Goal: Information Seeking & Learning: Learn about a topic

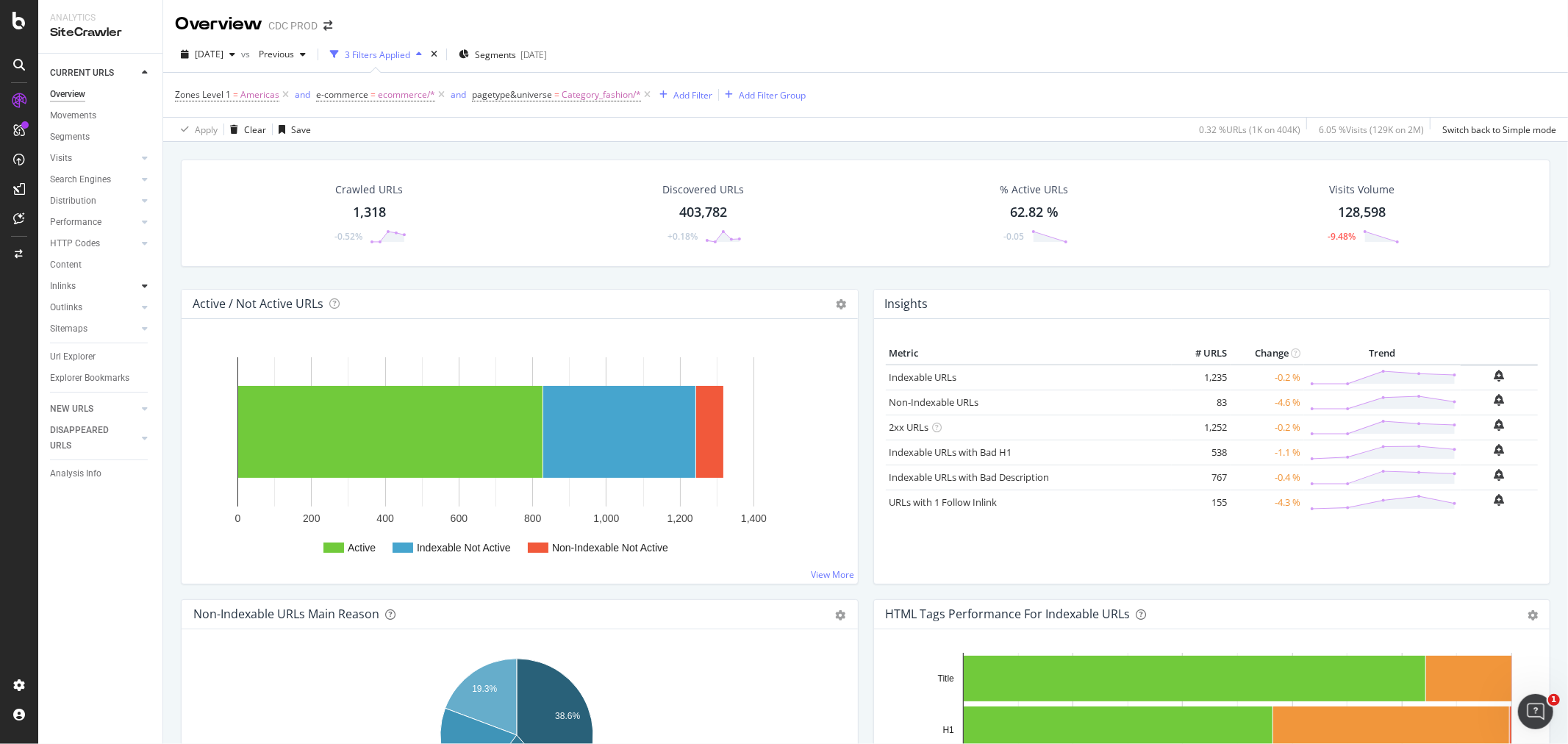
click at [149, 281] on div at bounding box center [144, 285] width 14 height 14
click at [86, 306] on div "Top Charts" at bounding box center [78, 307] width 43 height 15
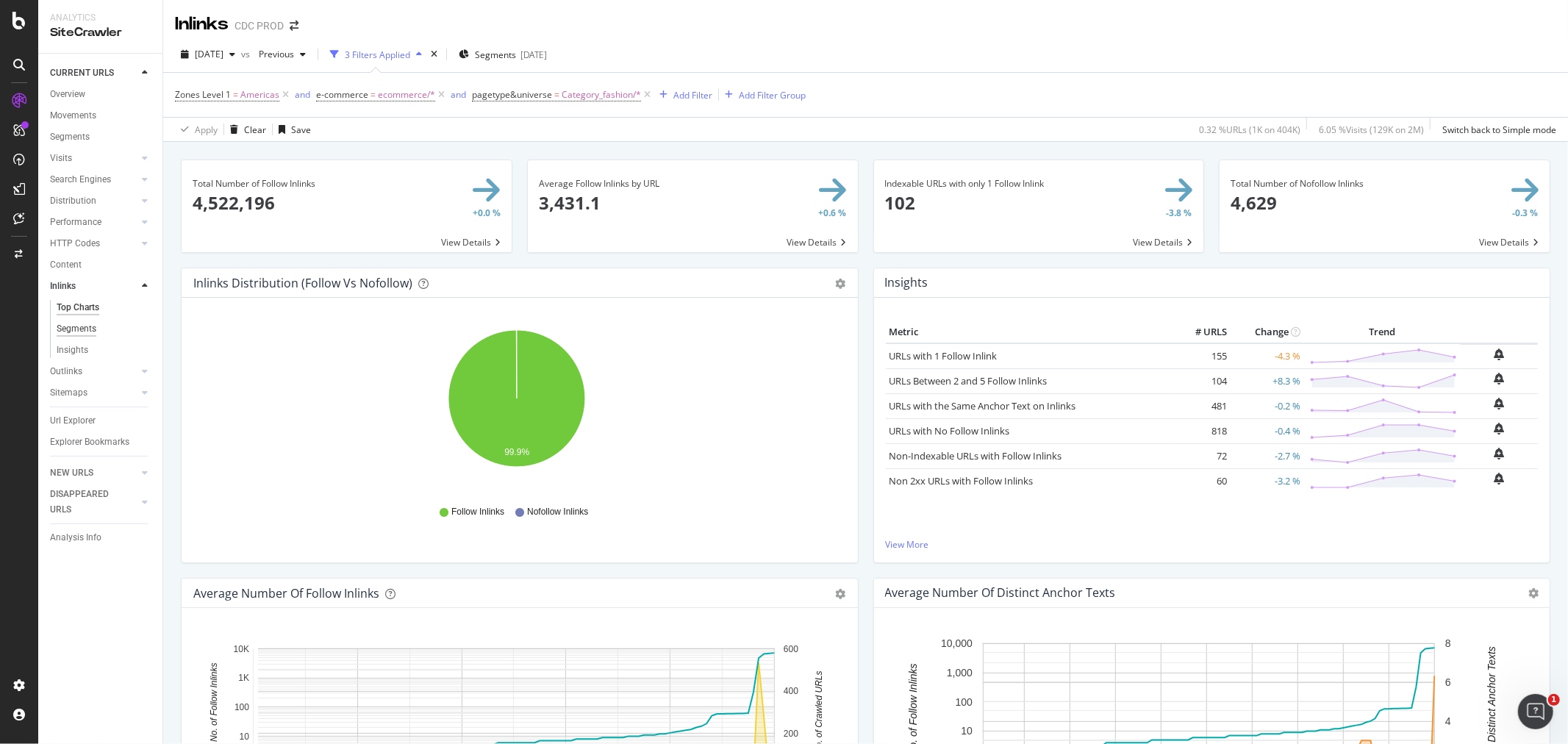
click at [66, 329] on div "Segments" at bounding box center [77, 329] width 39 height 15
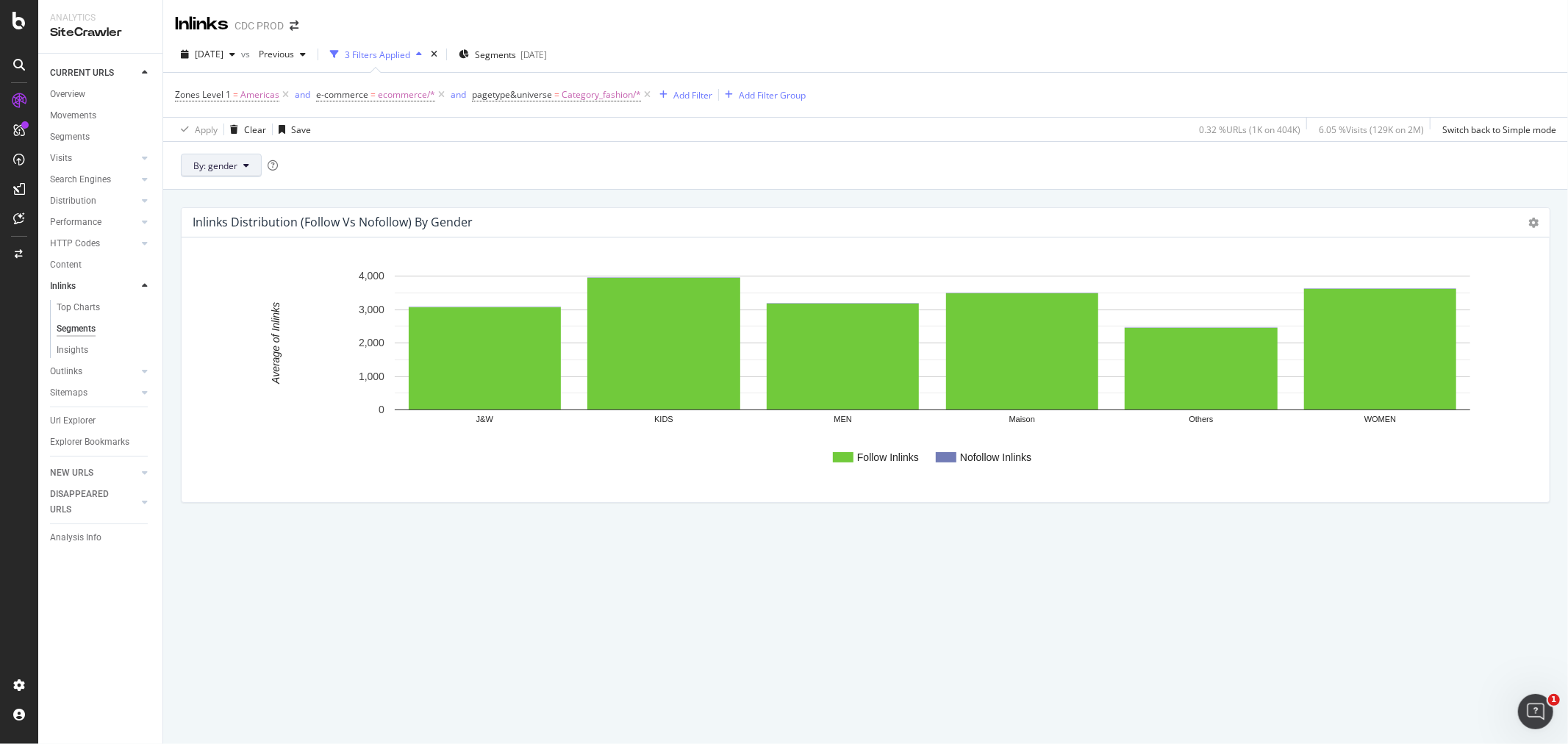
click at [230, 165] on span "By: gender" at bounding box center [216, 166] width 44 height 12
click at [248, 244] on span "pagetype_universe" at bounding box center [273, 246] width 159 height 13
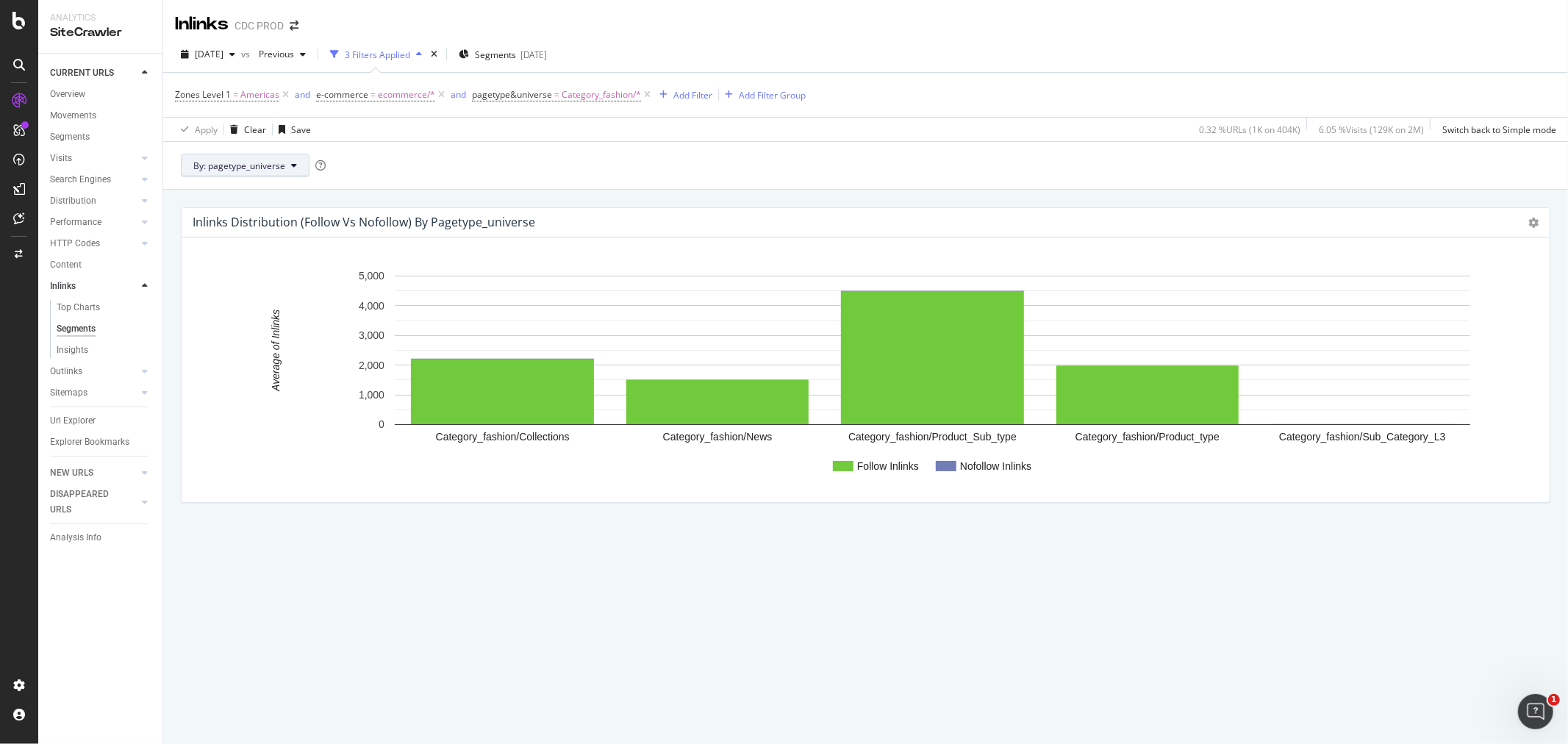
click at [241, 164] on span "By: pagetype_universe" at bounding box center [239, 166] width 92 height 12
click at [239, 276] on span "categ" at bounding box center [273, 273] width 159 height 13
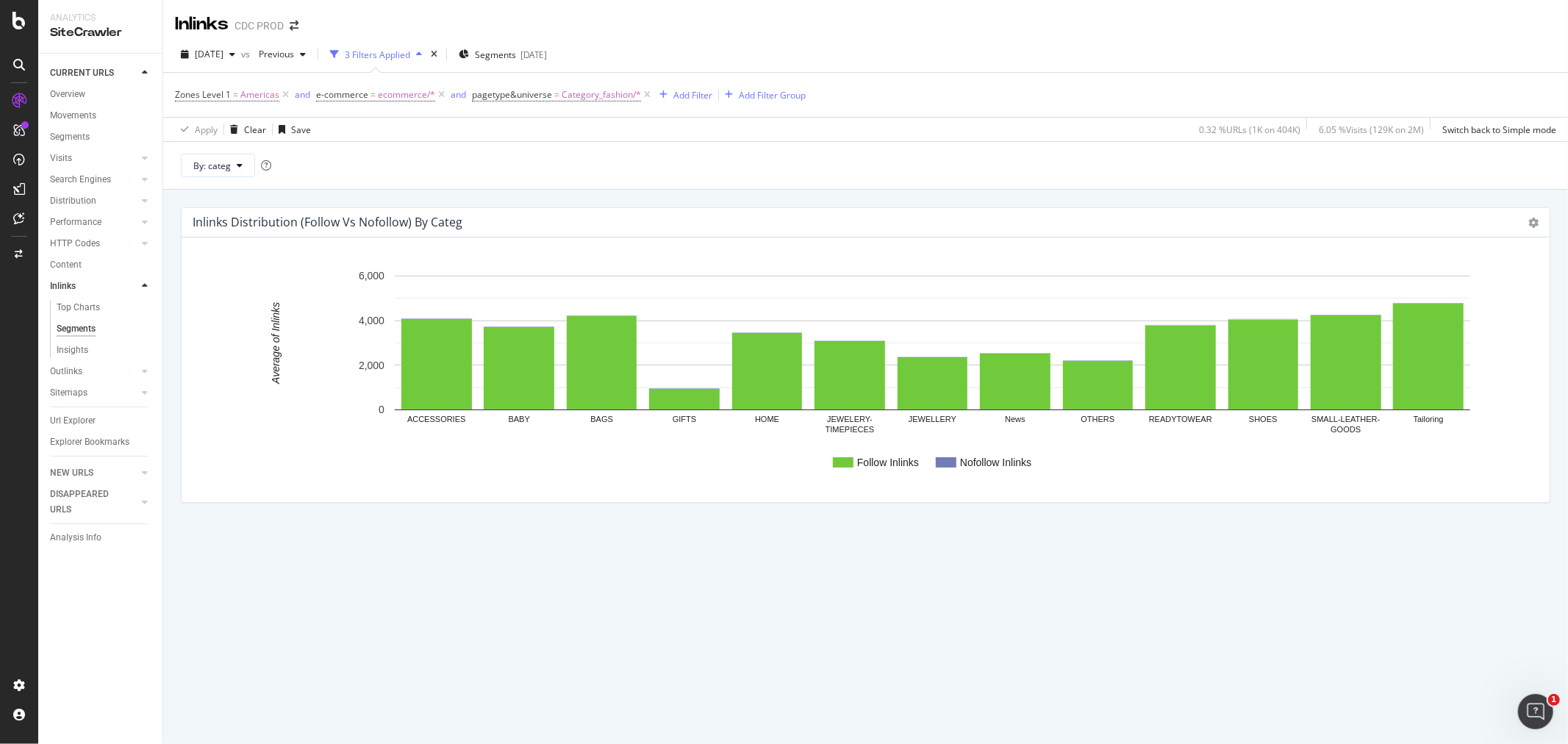
click at [149, 287] on div at bounding box center [144, 285] width 14 height 14
click at [142, 179] on icon at bounding box center [145, 179] width 6 height 9
click at [136, 159] on div at bounding box center [130, 157] width 14 height 14
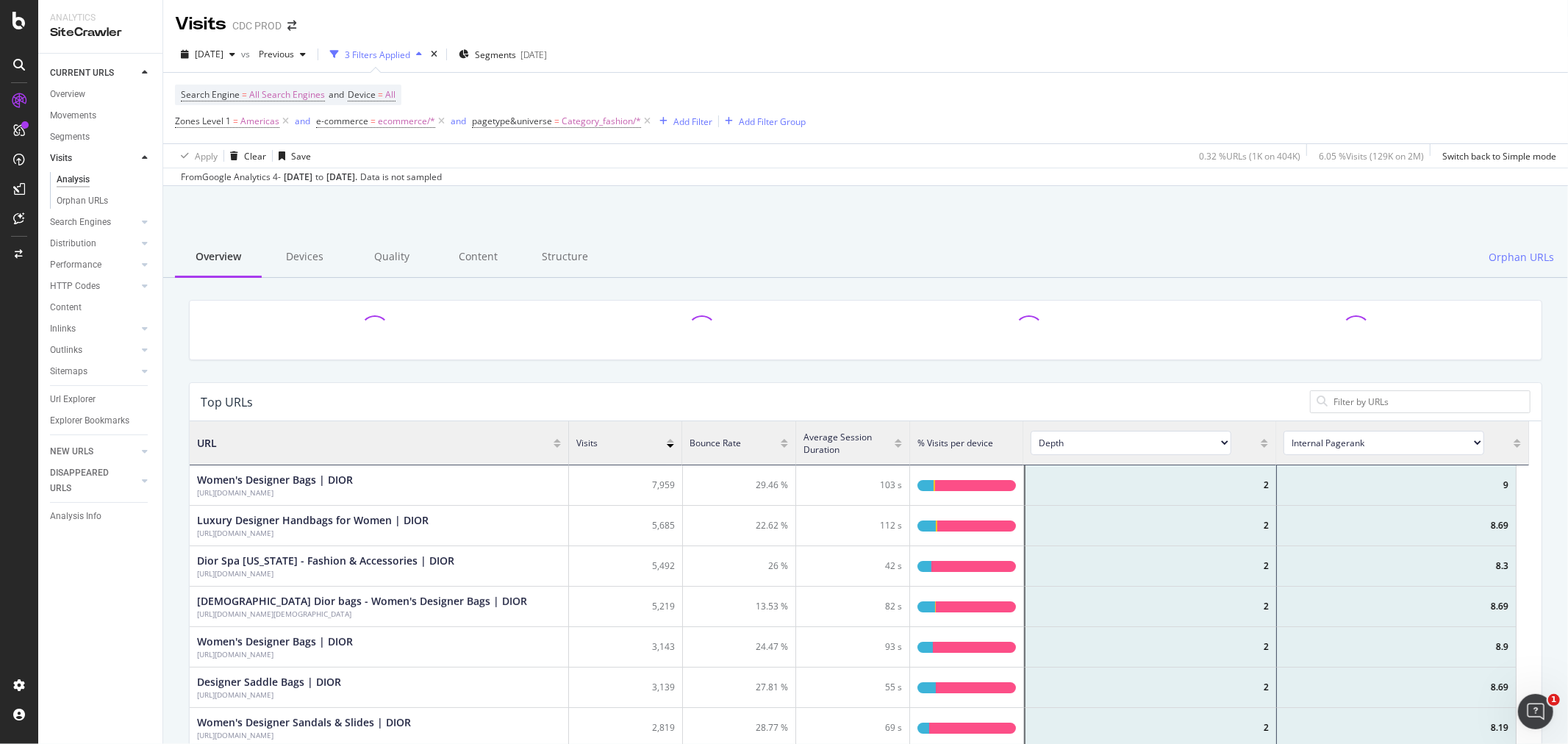
scroll to position [428, 1327]
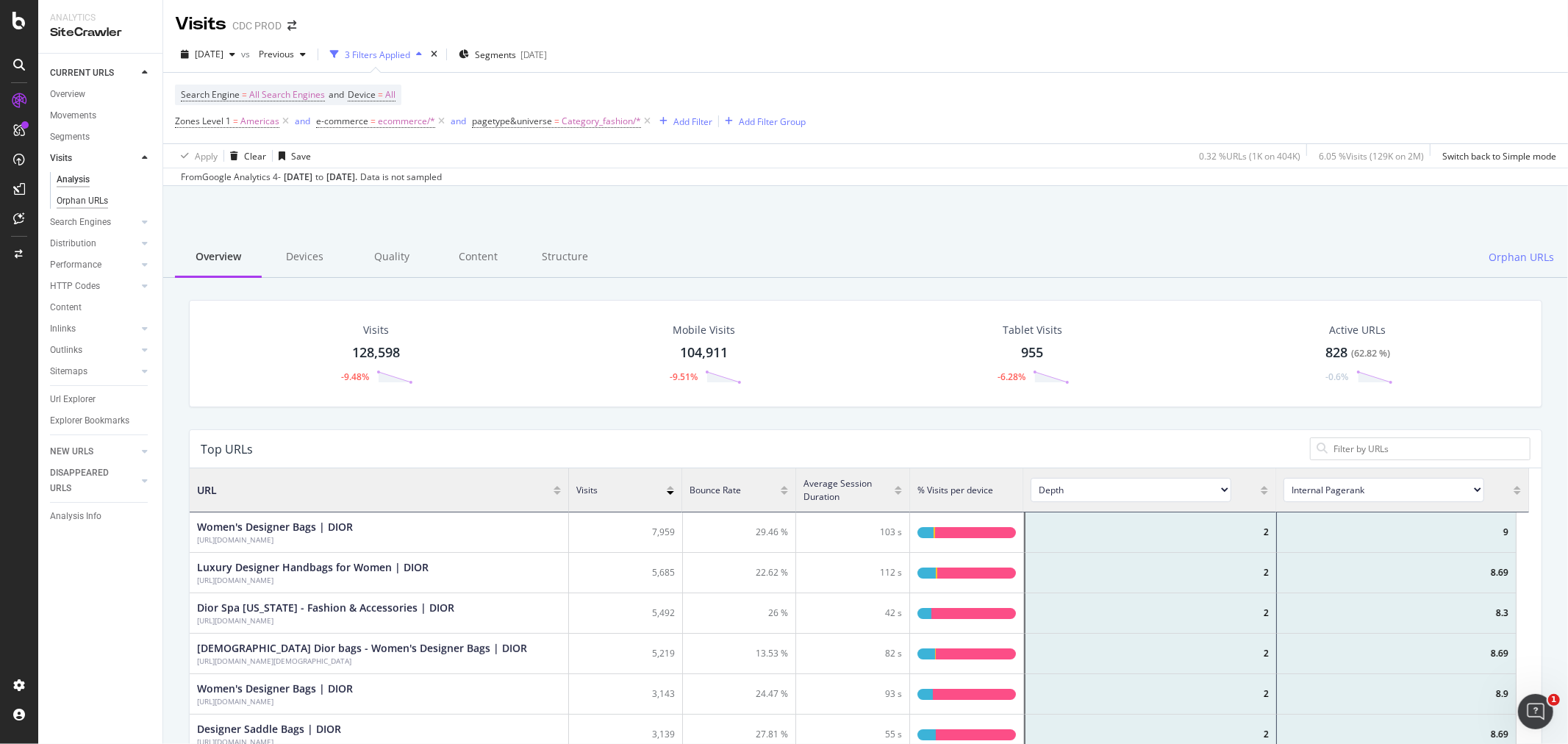
click at [82, 201] on div "Orphan URLs" at bounding box center [83, 201] width 52 height 15
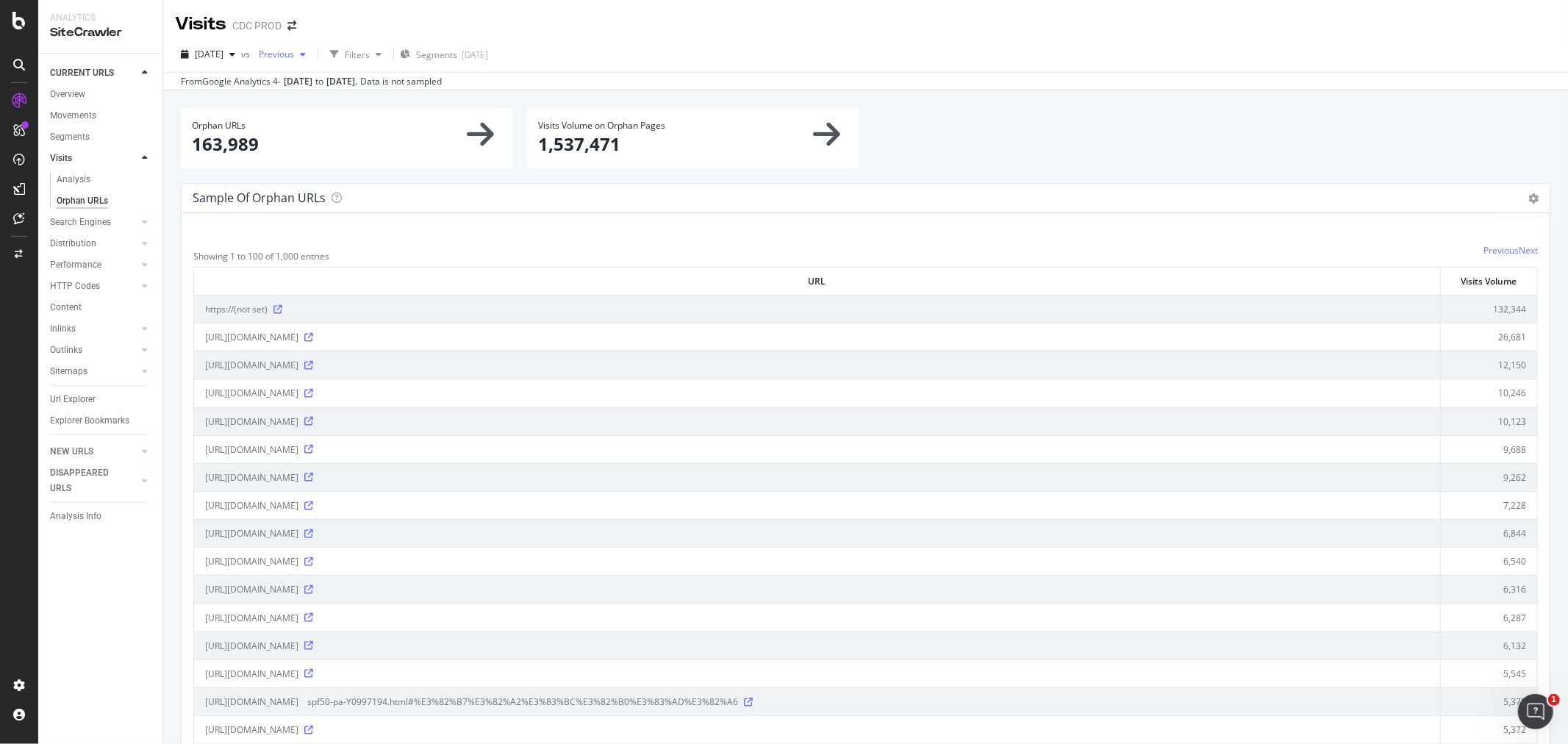
click at [294, 54] on span "Previous" at bounding box center [273, 54] width 41 height 12
click at [140, 222] on div at bounding box center [144, 222] width 14 height 14
click at [102, 282] on div "Orphans Explorer" at bounding box center [91, 286] width 68 height 15
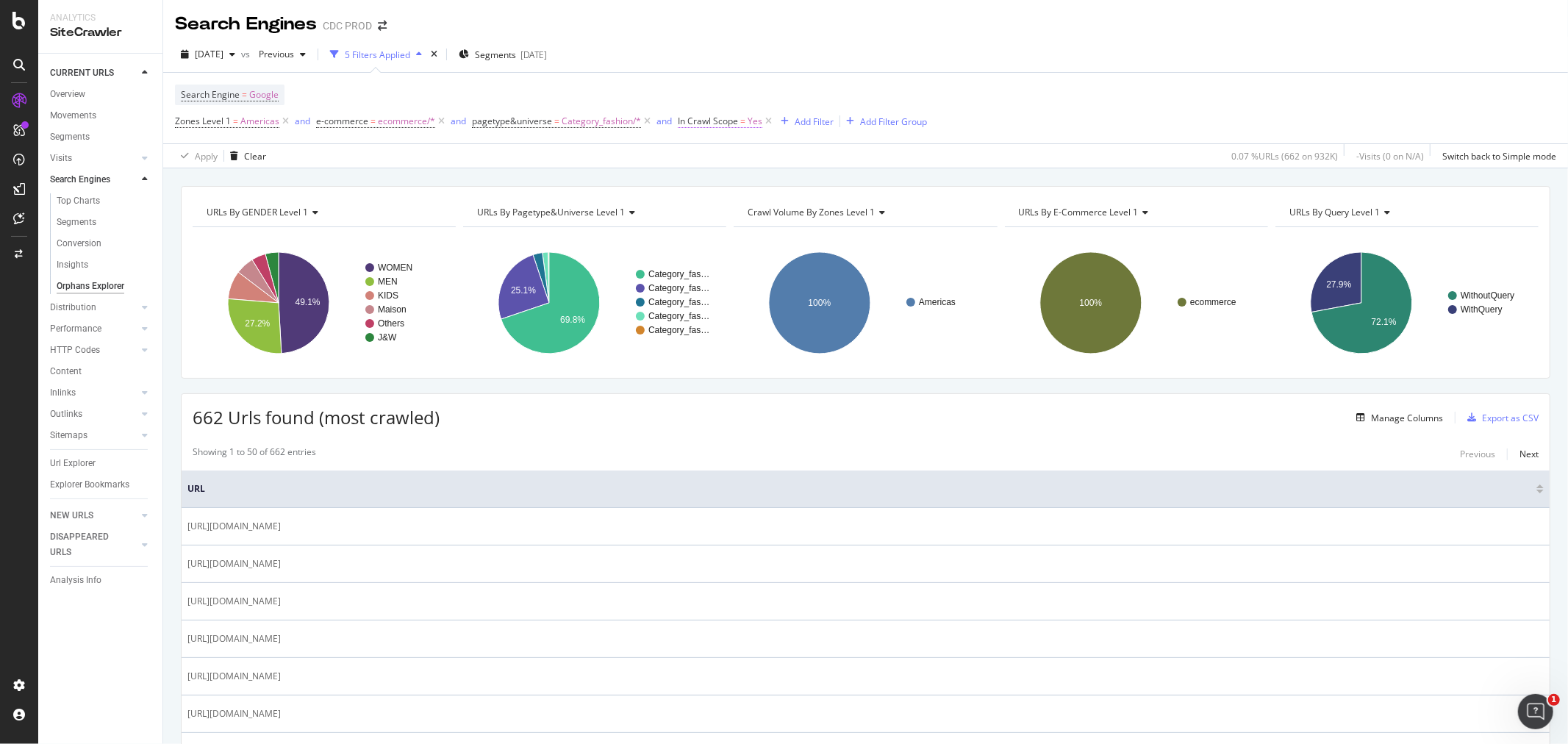
click at [705, 126] on span "In Crawl Scope" at bounding box center [708, 121] width 60 height 12
click at [684, 121] on icon at bounding box center [683, 121] width 5 height 9
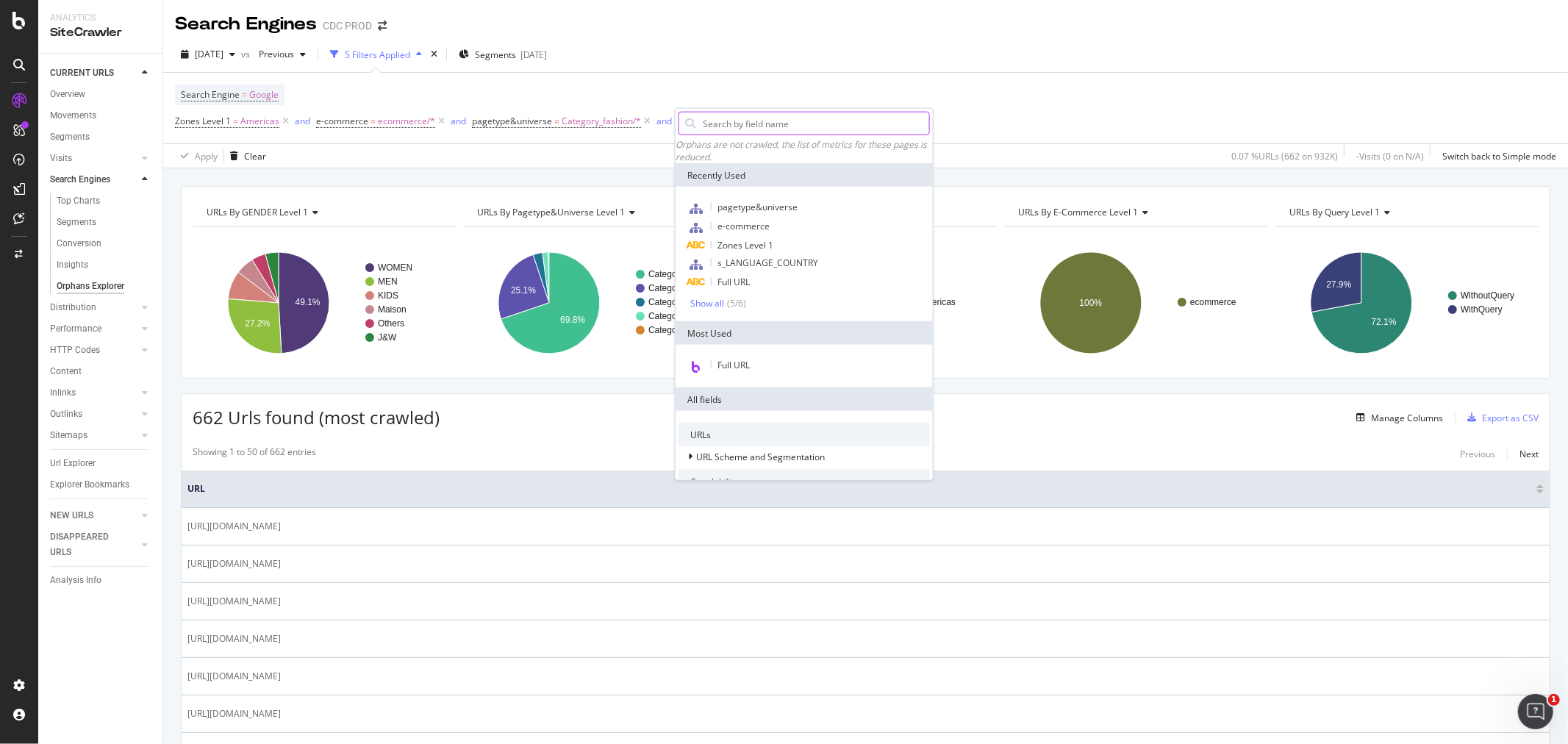
click at [722, 116] on input "text" at bounding box center [816, 123] width 228 height 22
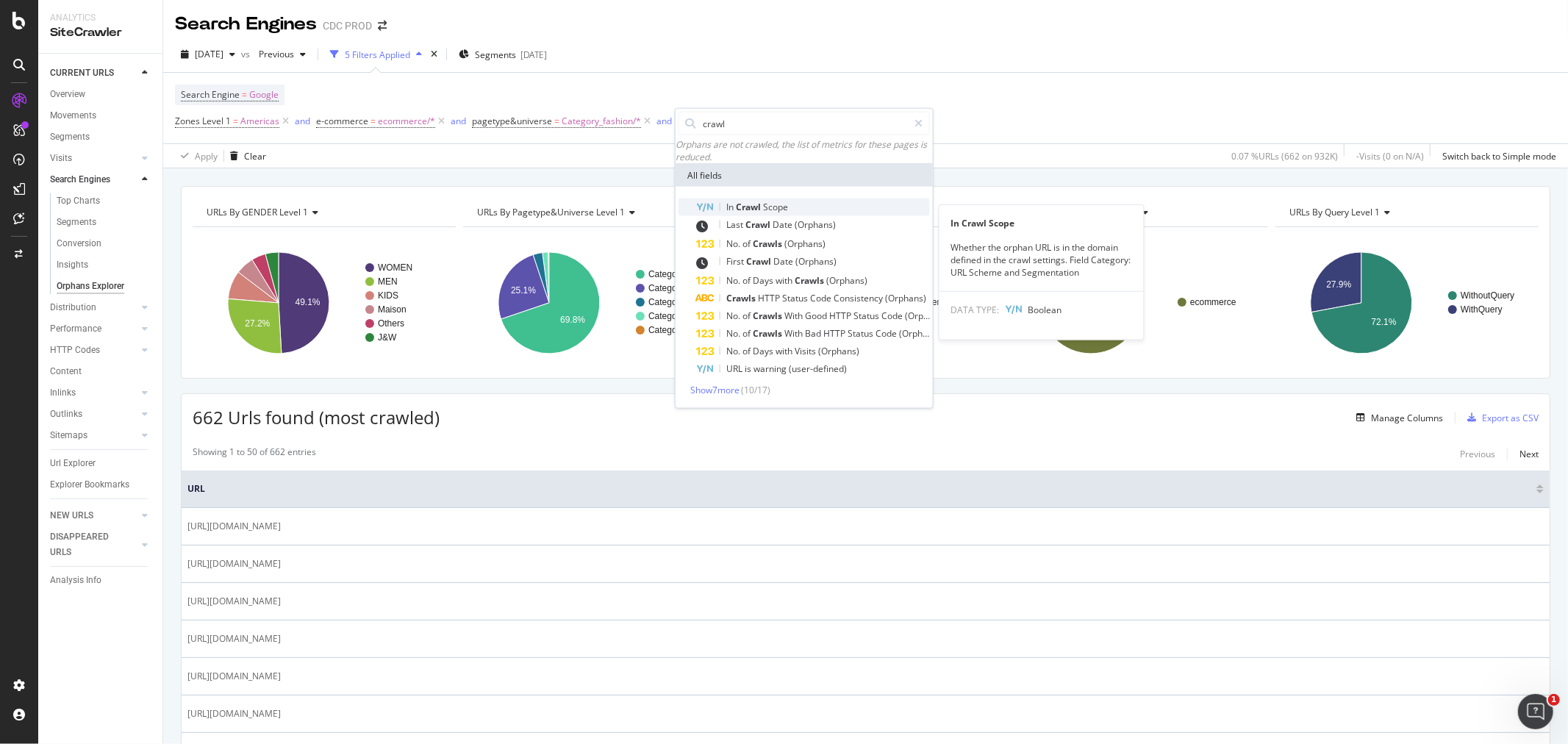
type input "crawl"
click at [1022, 247] on div "Whether the orphan URL is in the domain defined in the crawl settings. Field Ca…" at bounding box center [1041, 260] width 204 height 37
click at [1022, 247] on rect "A chart." at bounding box center [1135, 303] width 261 height 128
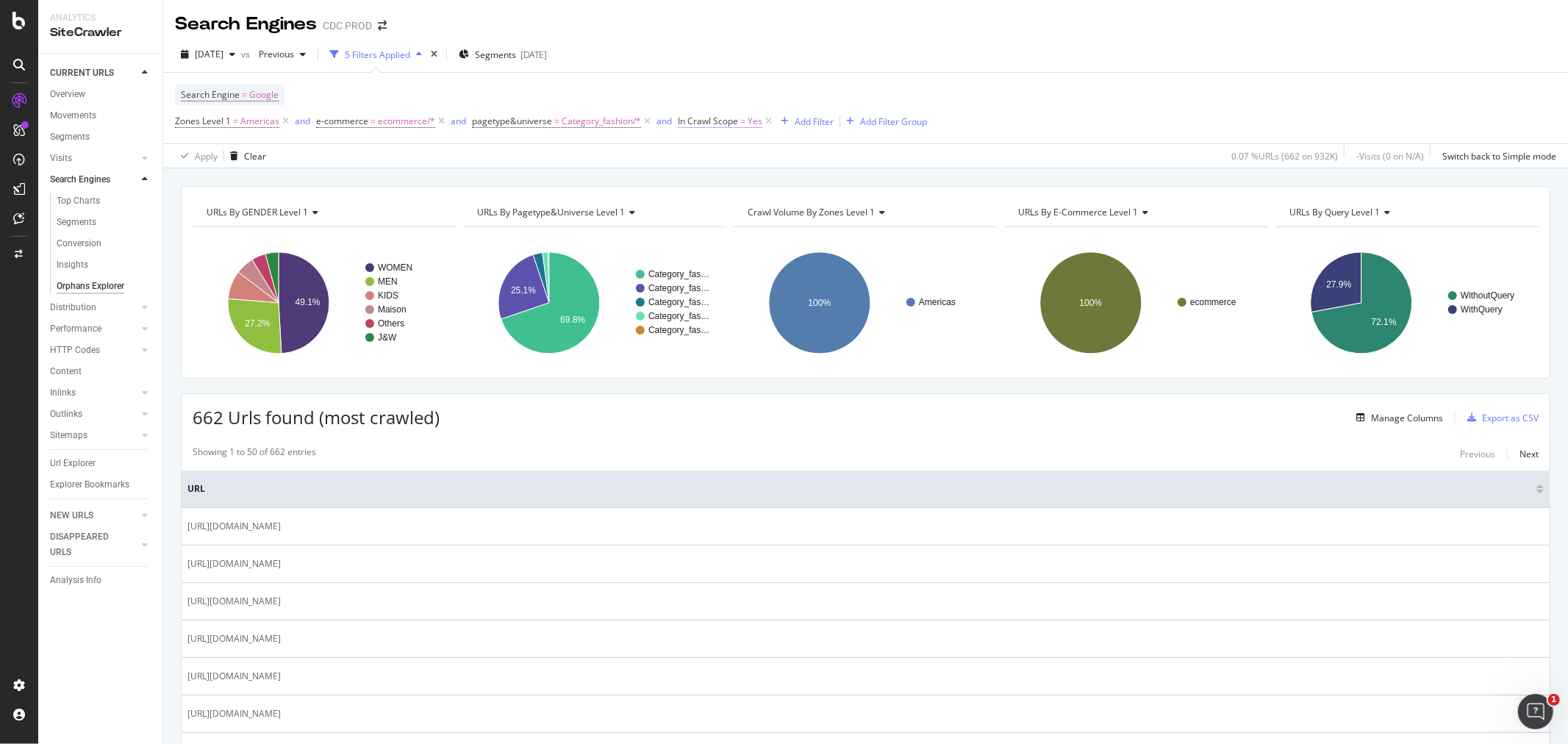
click at [684, 120] on span "In Crawl Scope" at bounding box center [708, 121] width 60 height 12
click at [681, 123] on icon at bounding box center [683, 121] width 5 height 9
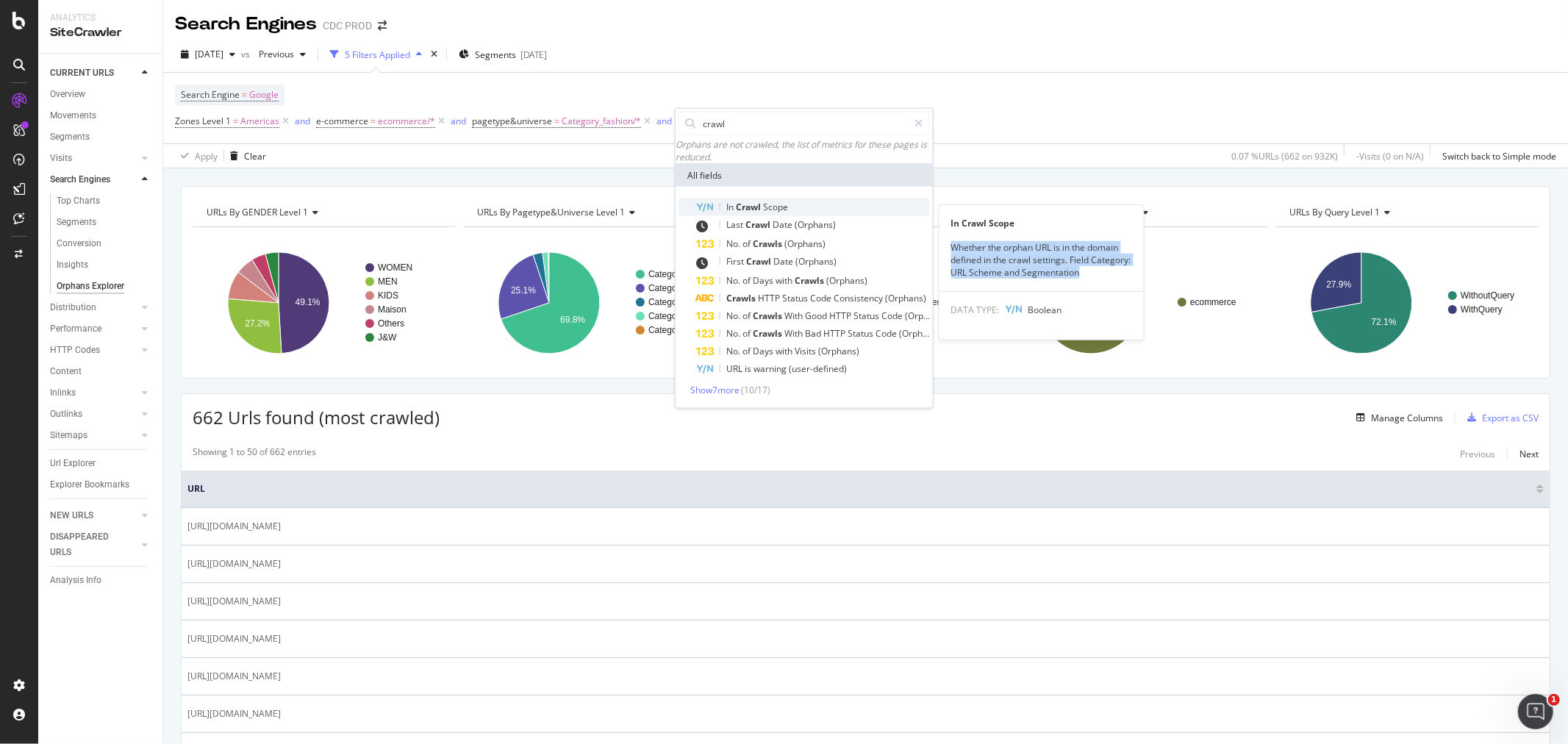
drag, startPoint x: 951, startPoint y: 246, endPoint x: 1103, endPoint y: 276, distance: 154.9
click at [1103, 276] on div "Whether the orphan URL is in the domain defined in the crawl settings. Field Ca…" at bounding box center [1041, 260] width 204 height 37
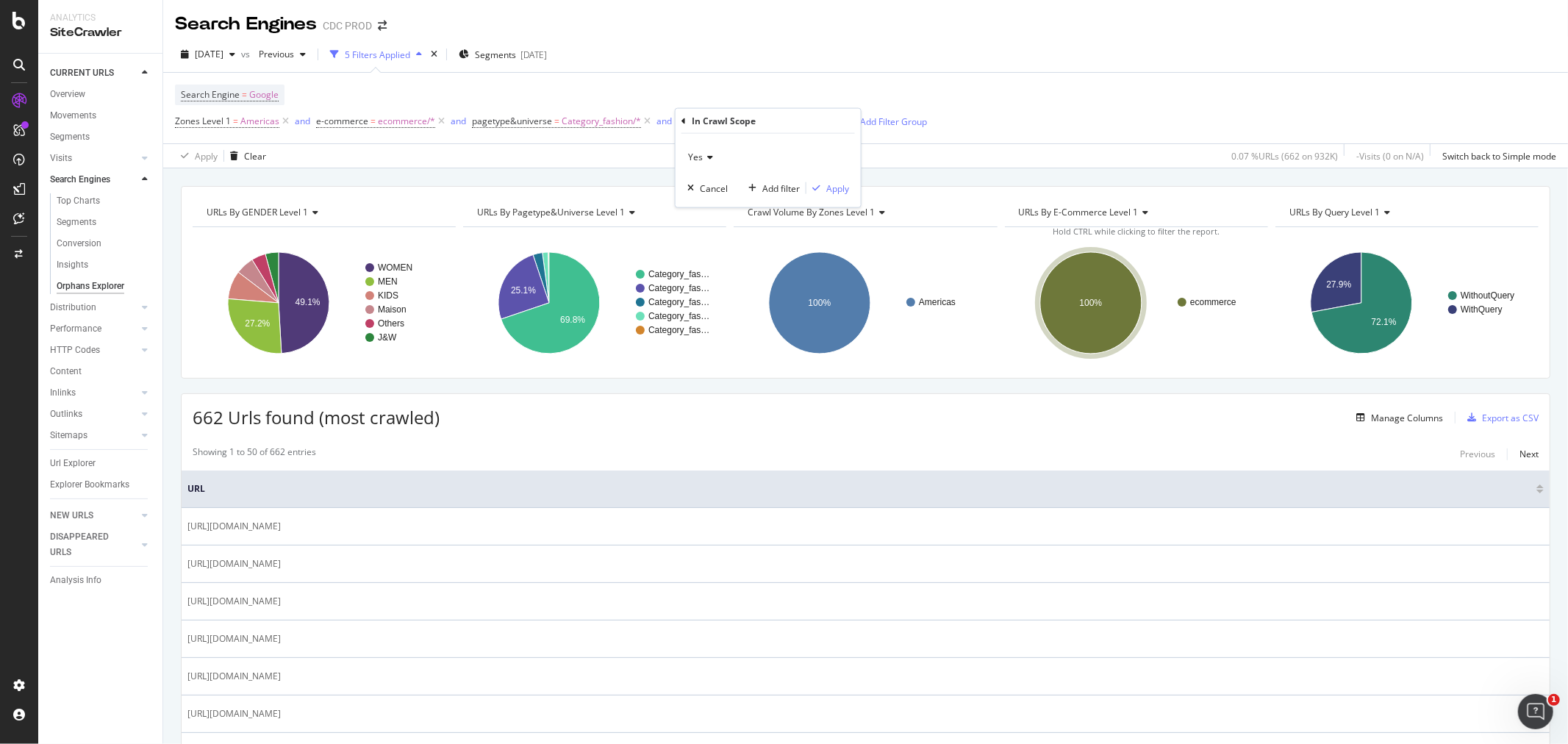
copy div "Whether the orphan URL is in the domain defined in the crawl settings. Field Ca…"
click at [681, 120] on icon at bounding box center [683, 121] width 5 height 9
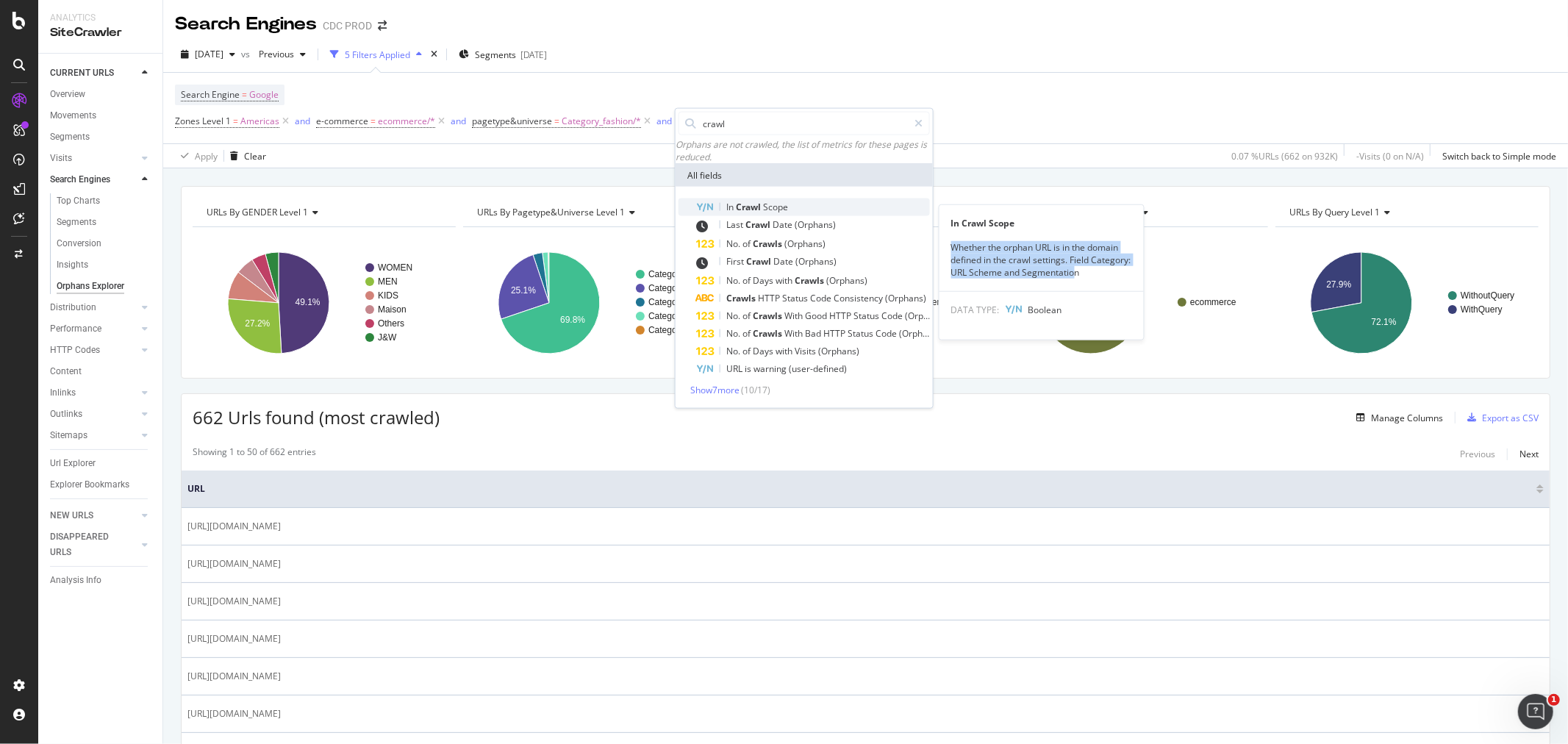
drag, startPoint x: 951, startPoint y: 245, endPoint x: 1074, endPoint y: 270, distance: 125.5
click at [1074, 270] on div "Whether the orphan URL is in the domain defined in the crawl settings. Field Ca…" at bounding box center [1041, 260] width 204 height 37
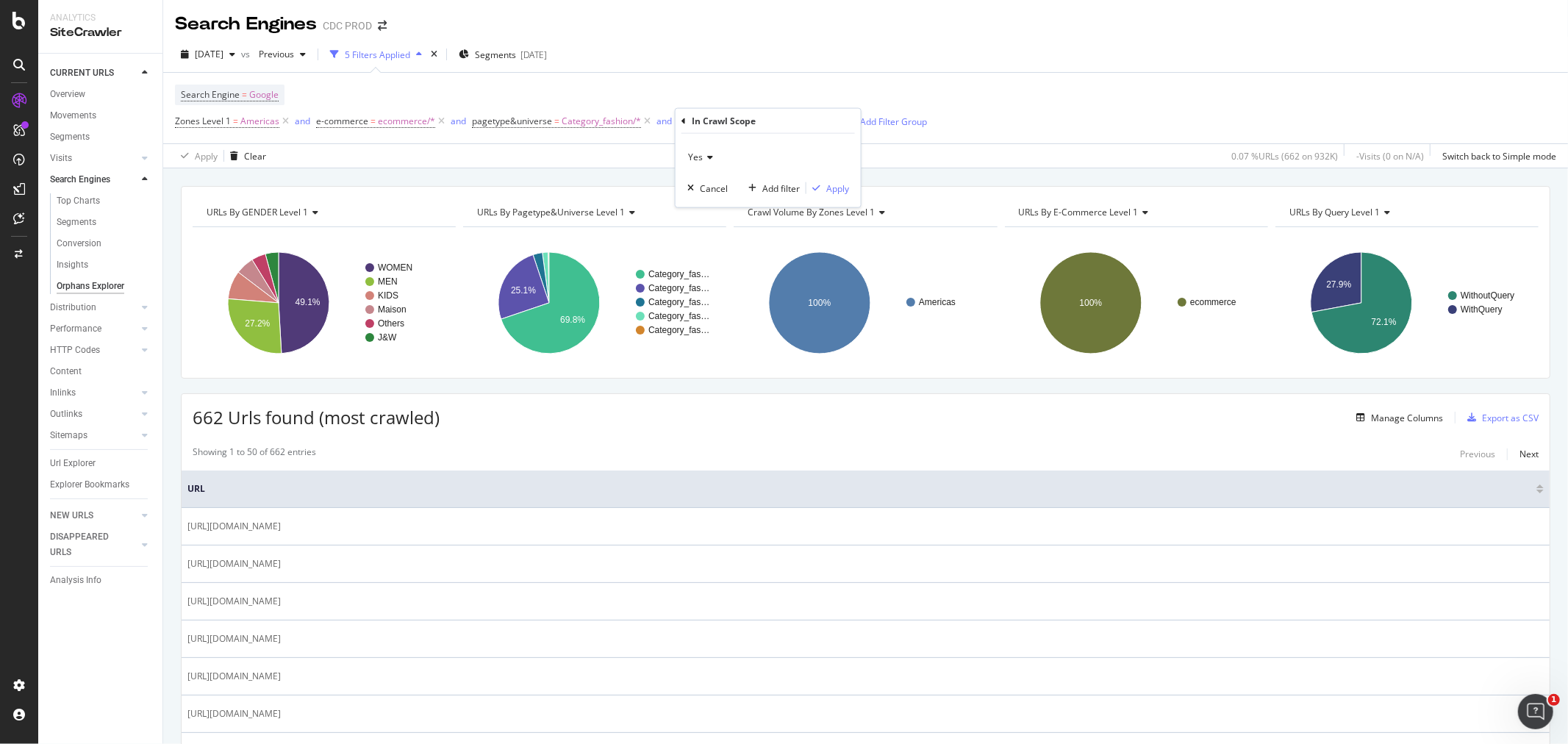
click at [681, 121] on icon at bounding box center [683, 121] width 5 height 9
click at [1375, 421] on div "Manage Columns" at bounding box center [1407, 418] width 72 height 12
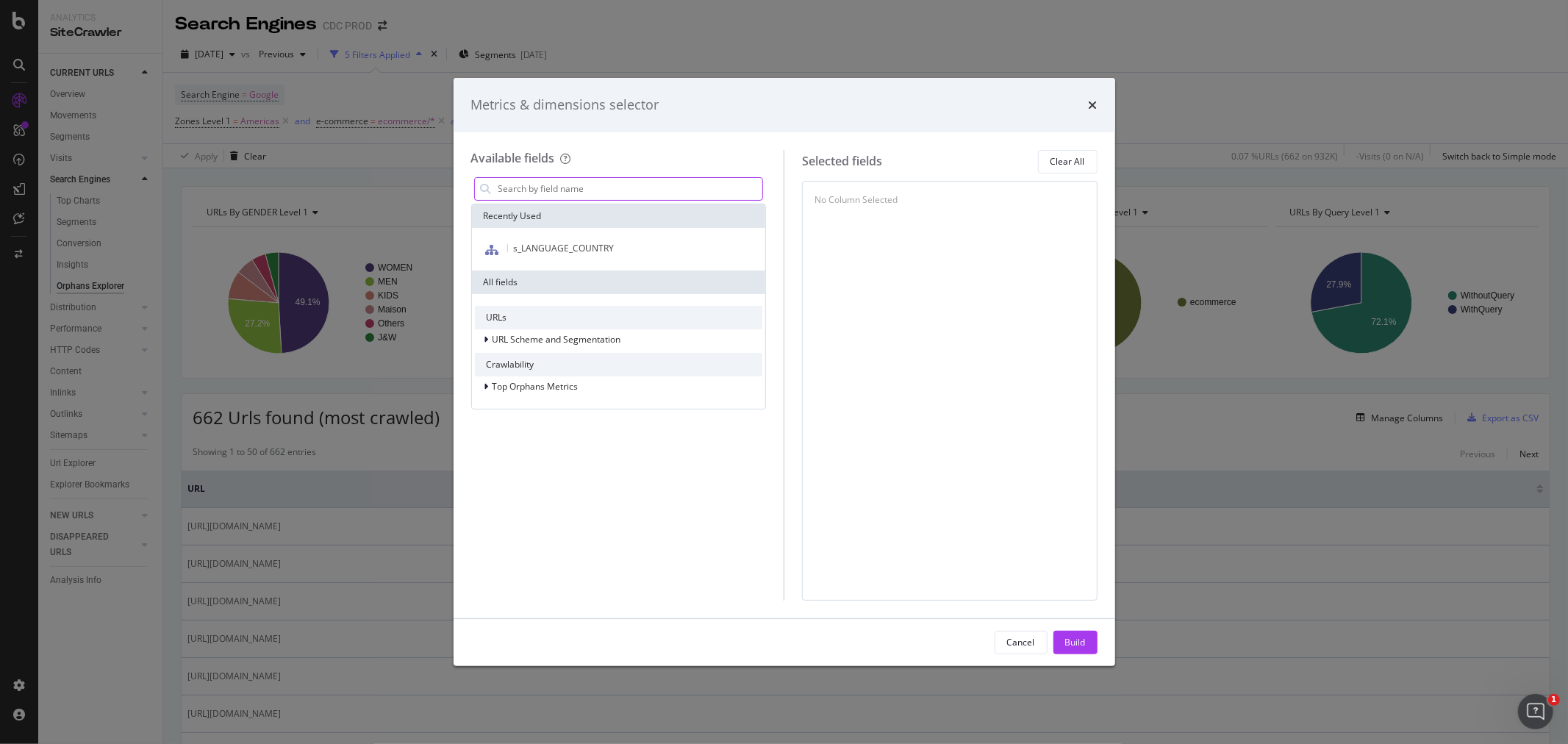
click at [548, 192] on input "modal" at bounding box center [629, 188] width 266 height 22
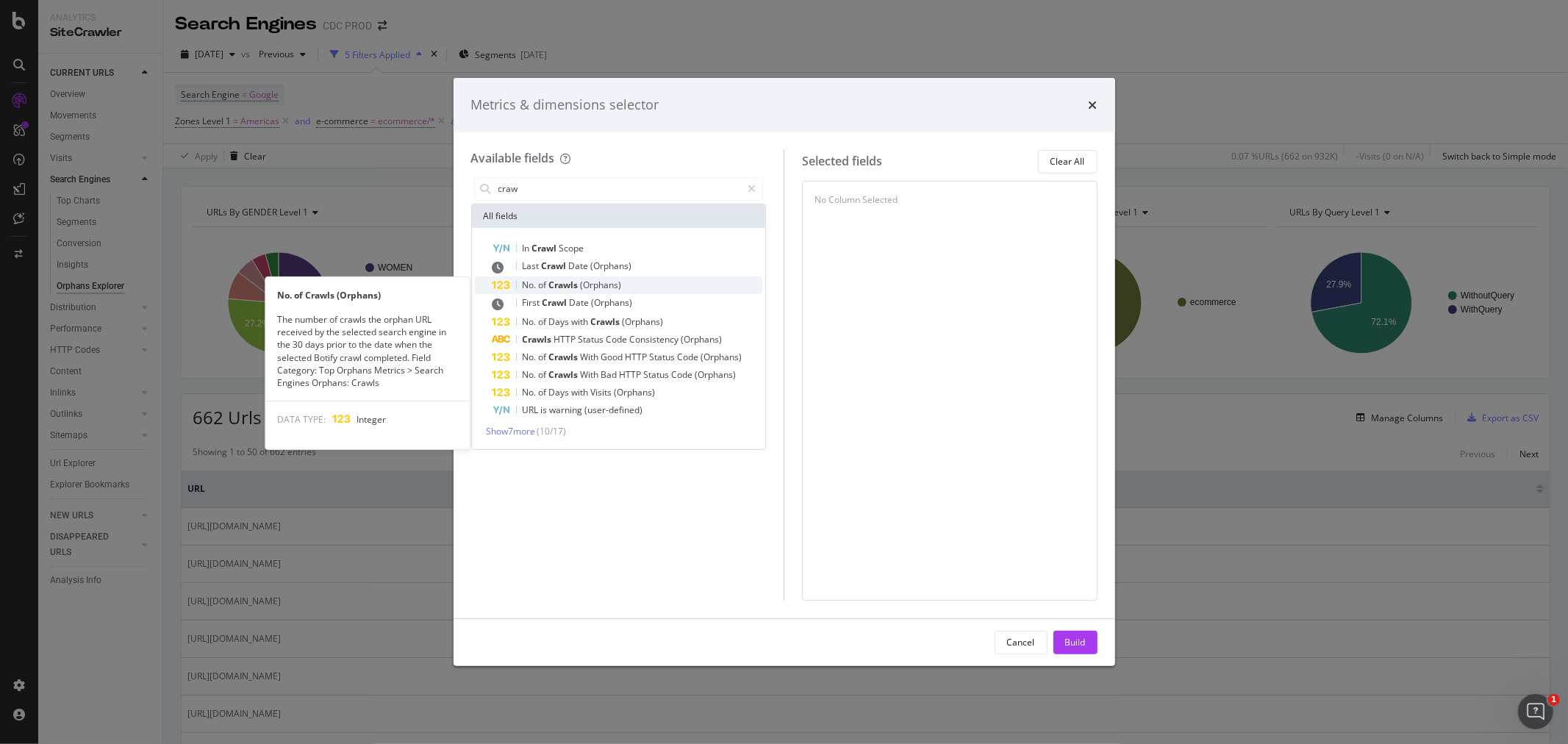
type input "craw"
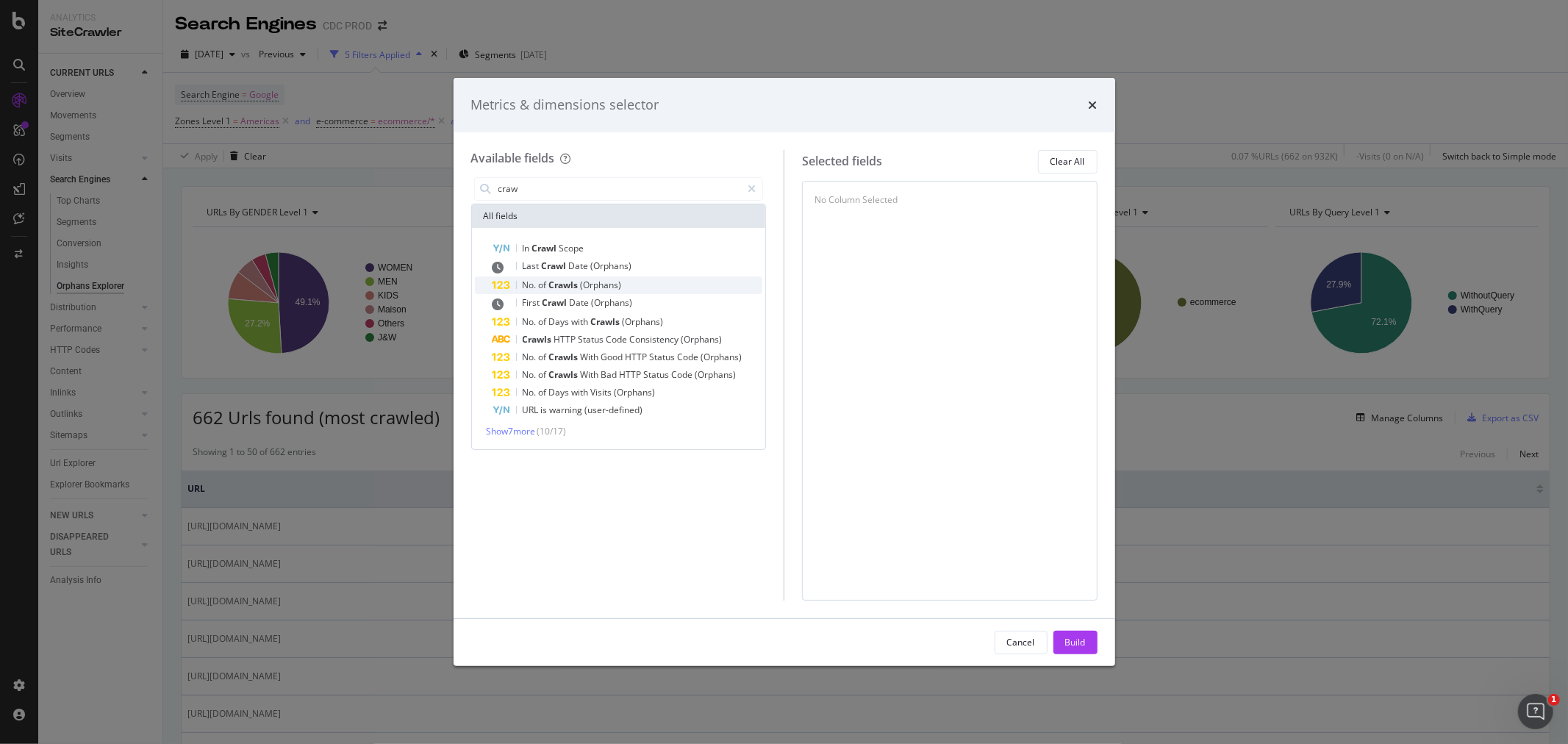
click at [557, 283] on span "Crawls" at bounding box center [565, 285] width 32 height 12
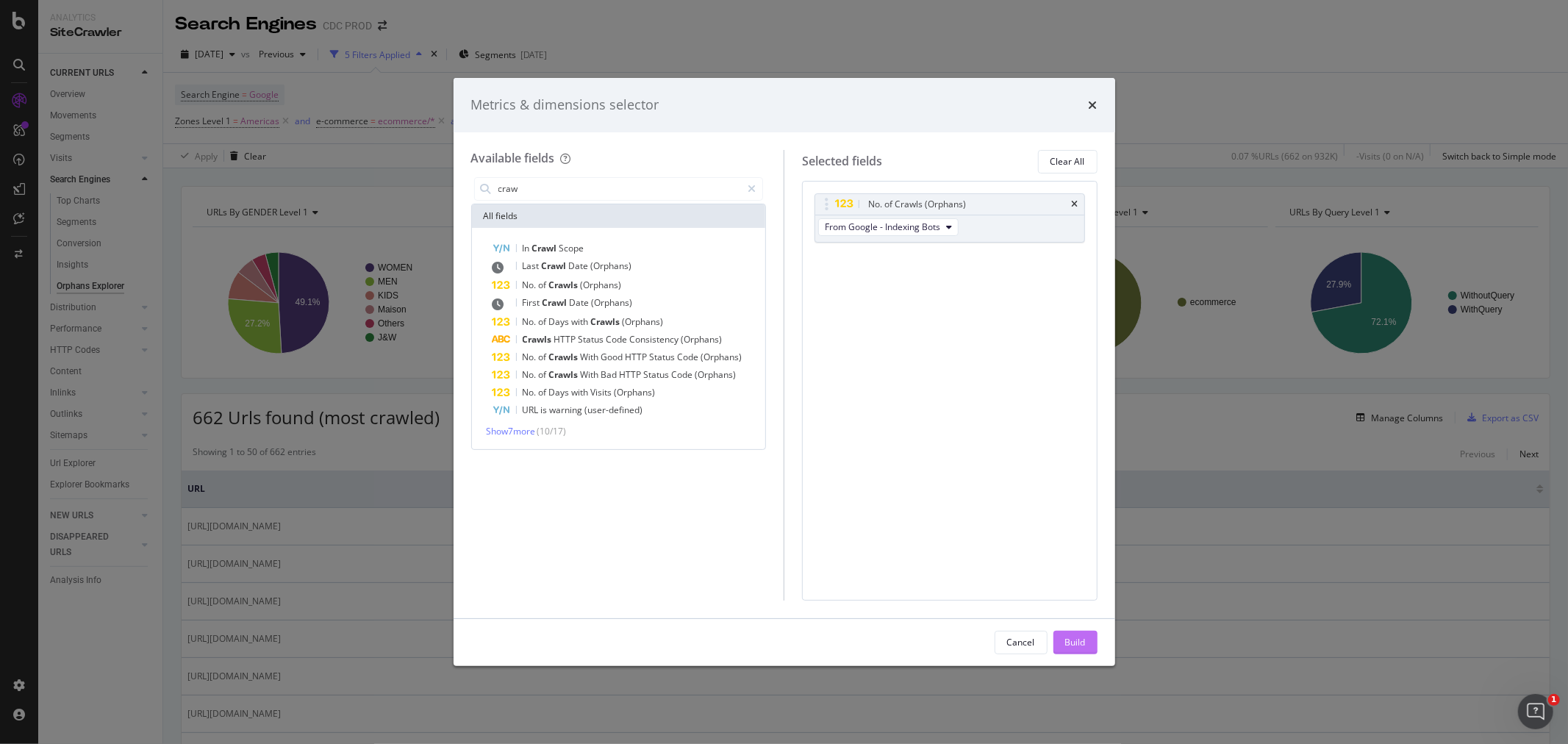
click at [1074, 632] on div "Build" at bounding box center [1075, 642] width 21 height 22
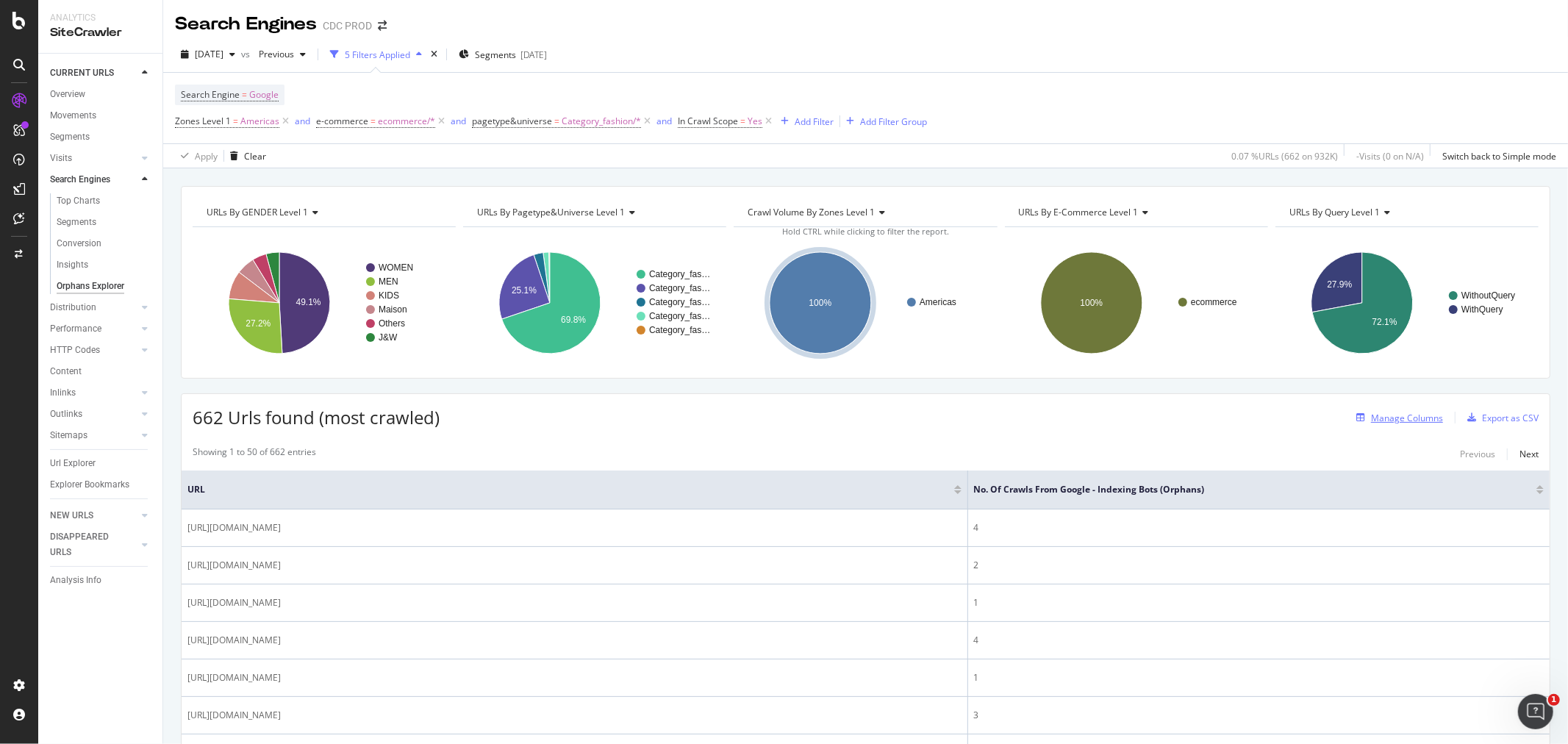
click at [1400, 417] on div "Manage Columns" at bounding box center [1407, 418] width 72 height 12
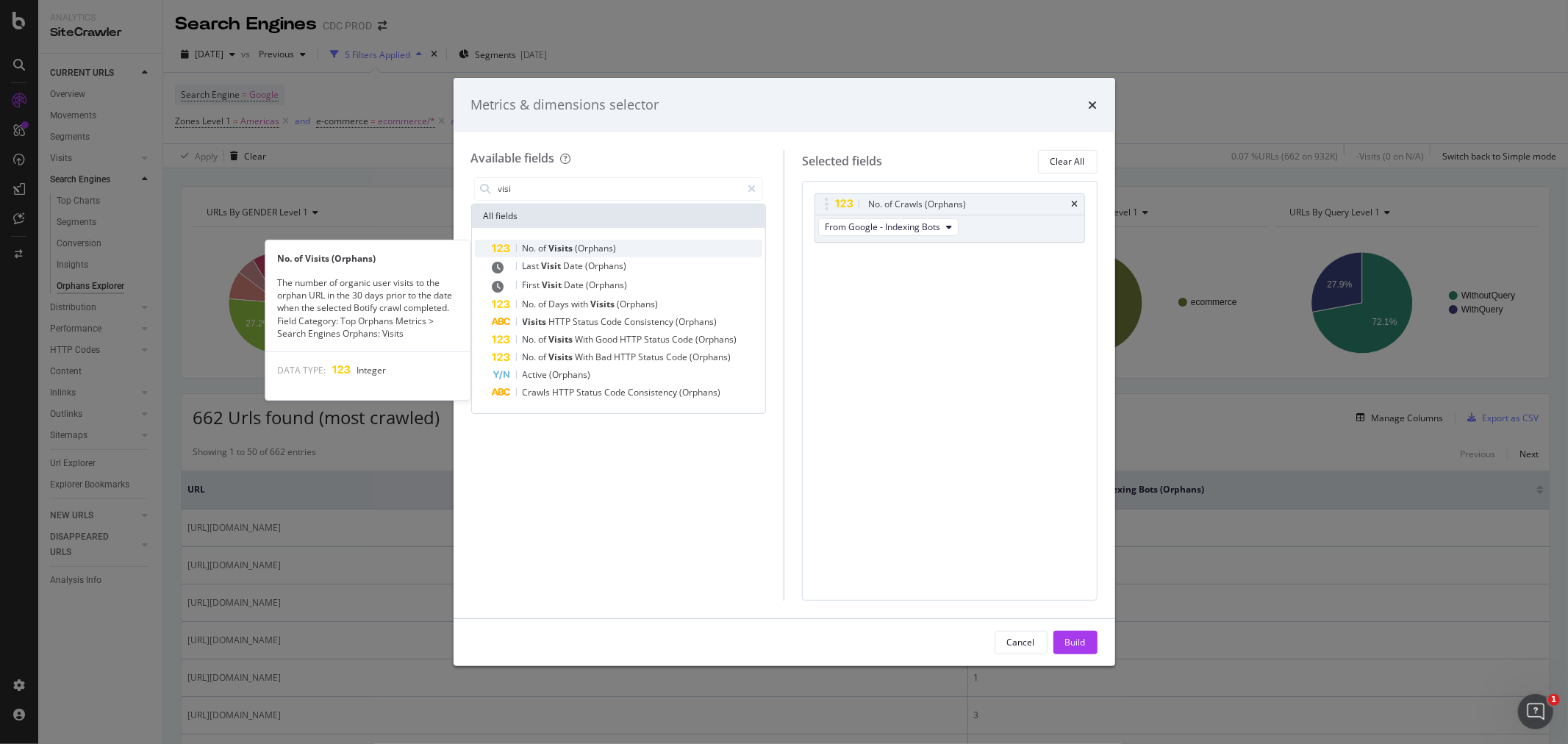
type input "visi"
click at [598, 246] on span "(Orphans)" at bounding box center [596, 248] width 41 height 12
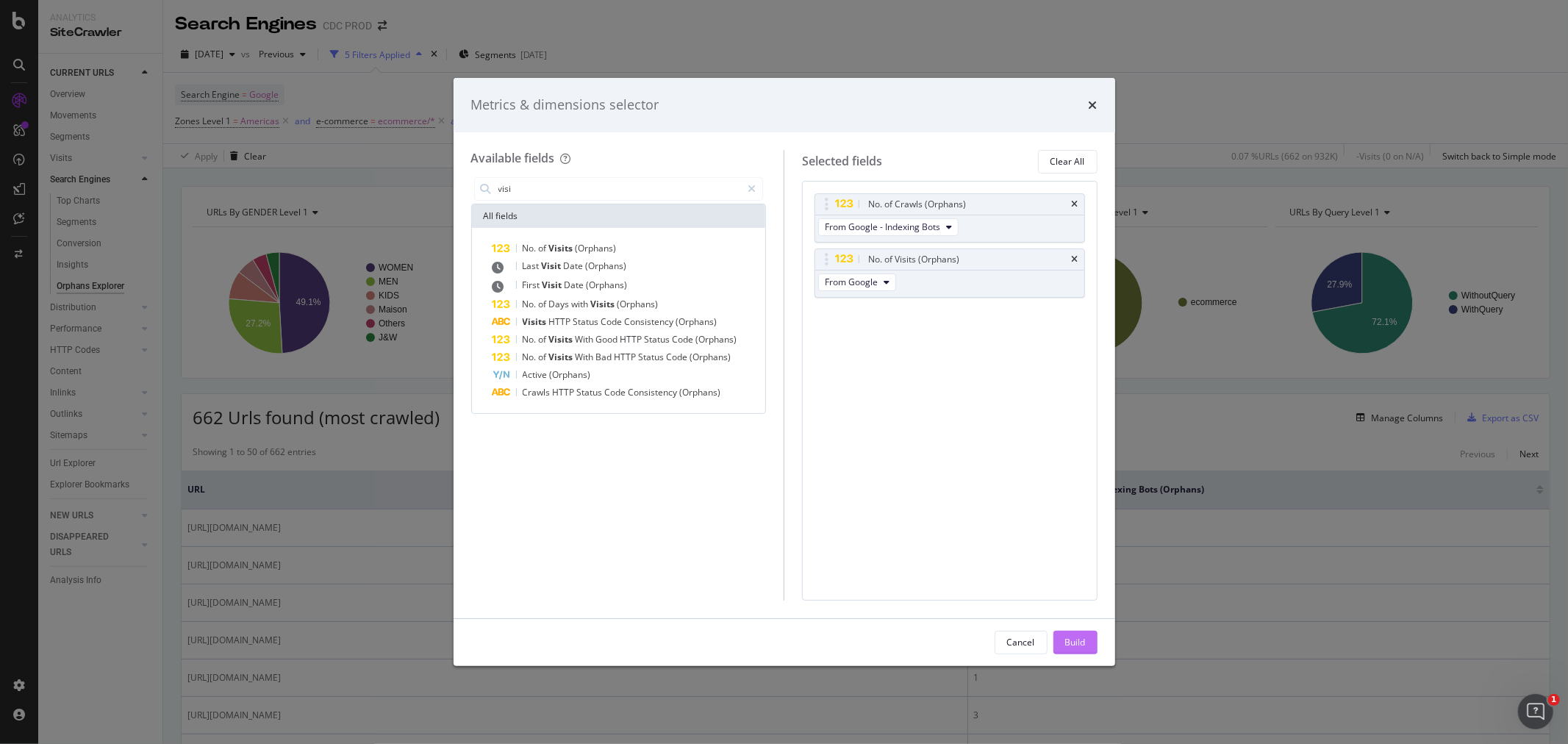
click at [1071, 641] on div "Build" at bounding box center [1075, 642] width 21 height 12
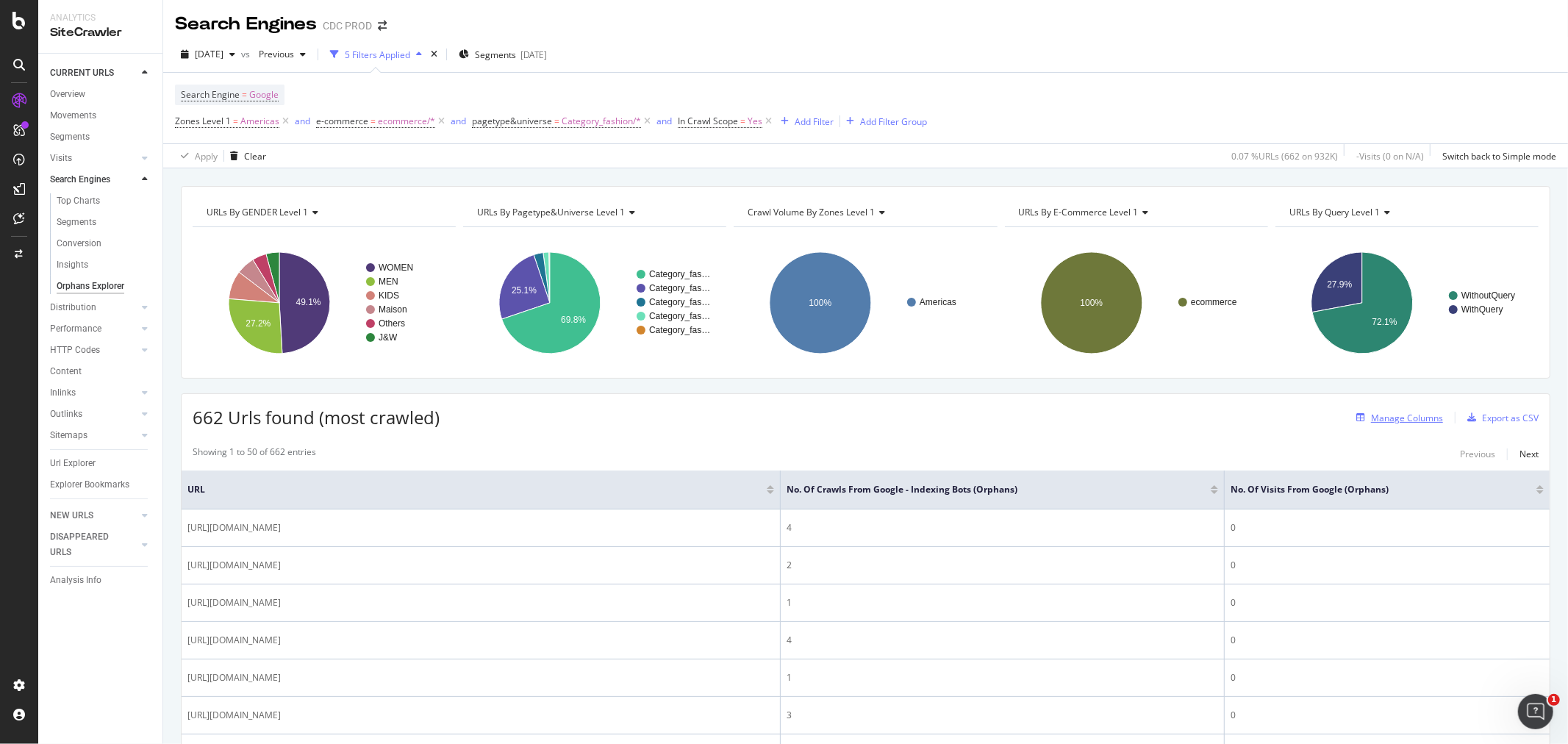
click at [1371, 420] on div "Manage Columns" at bounding box center [1407, 418] width 72 height 12
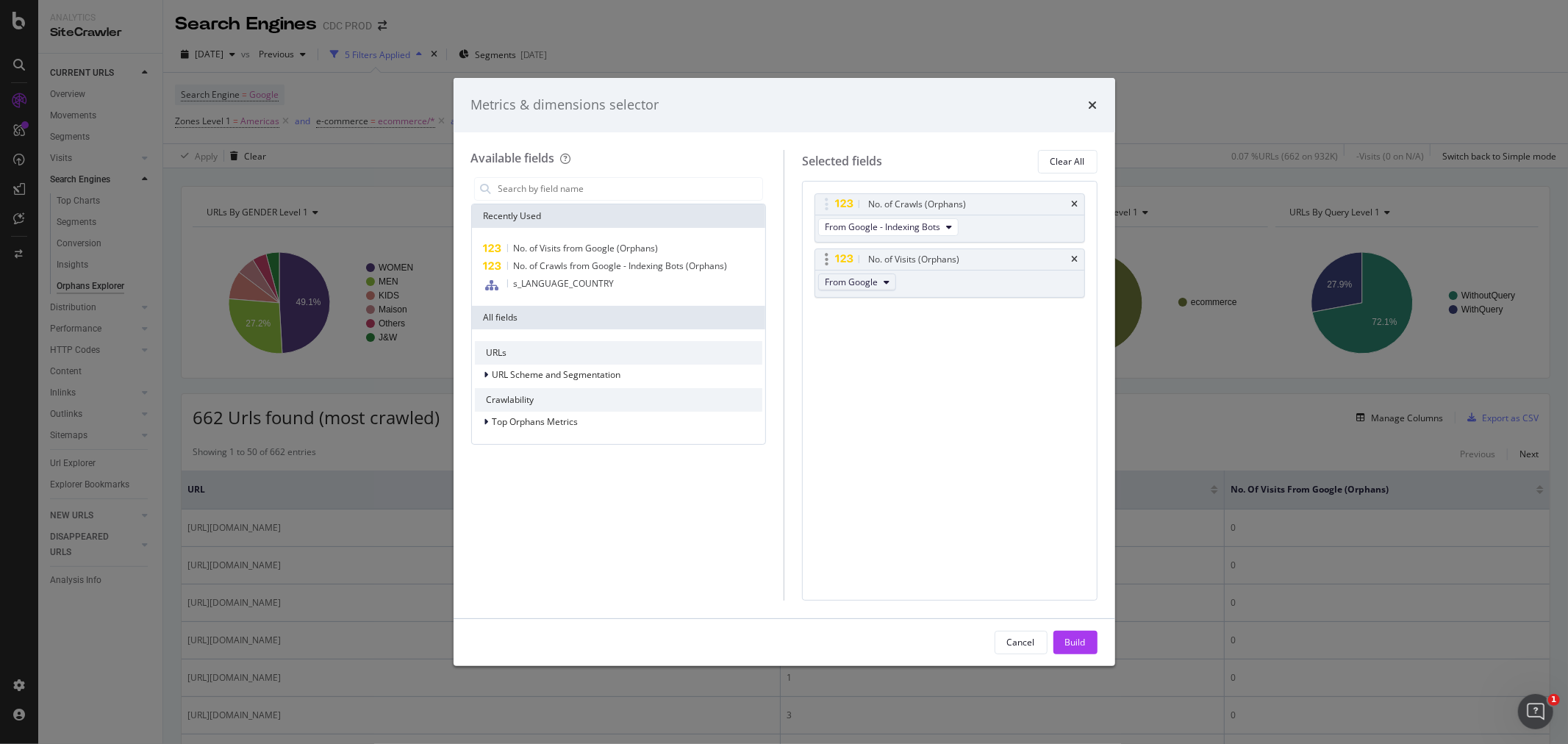
click at [862, 280] on span "From Google" at bounding box center [851, 282] width 53 height 12
click at [863, 310] on span "From Google" at bounding box center [869, 308] width 78 height 13
click at [994, 333] on div "No. of Crawls (Orphans) From Google - Indexing Bots No. of Visits (Orphans) Fro…" at bounding box center [949, 390] width 295 height 420
click at [1097, 103] on div "Metrics & dimensions selector" at bounding box center [784, 106] width 661 height 55
click at [1096, 103] on icon "times" at bounding box center [1093, 105] width 9 height 11
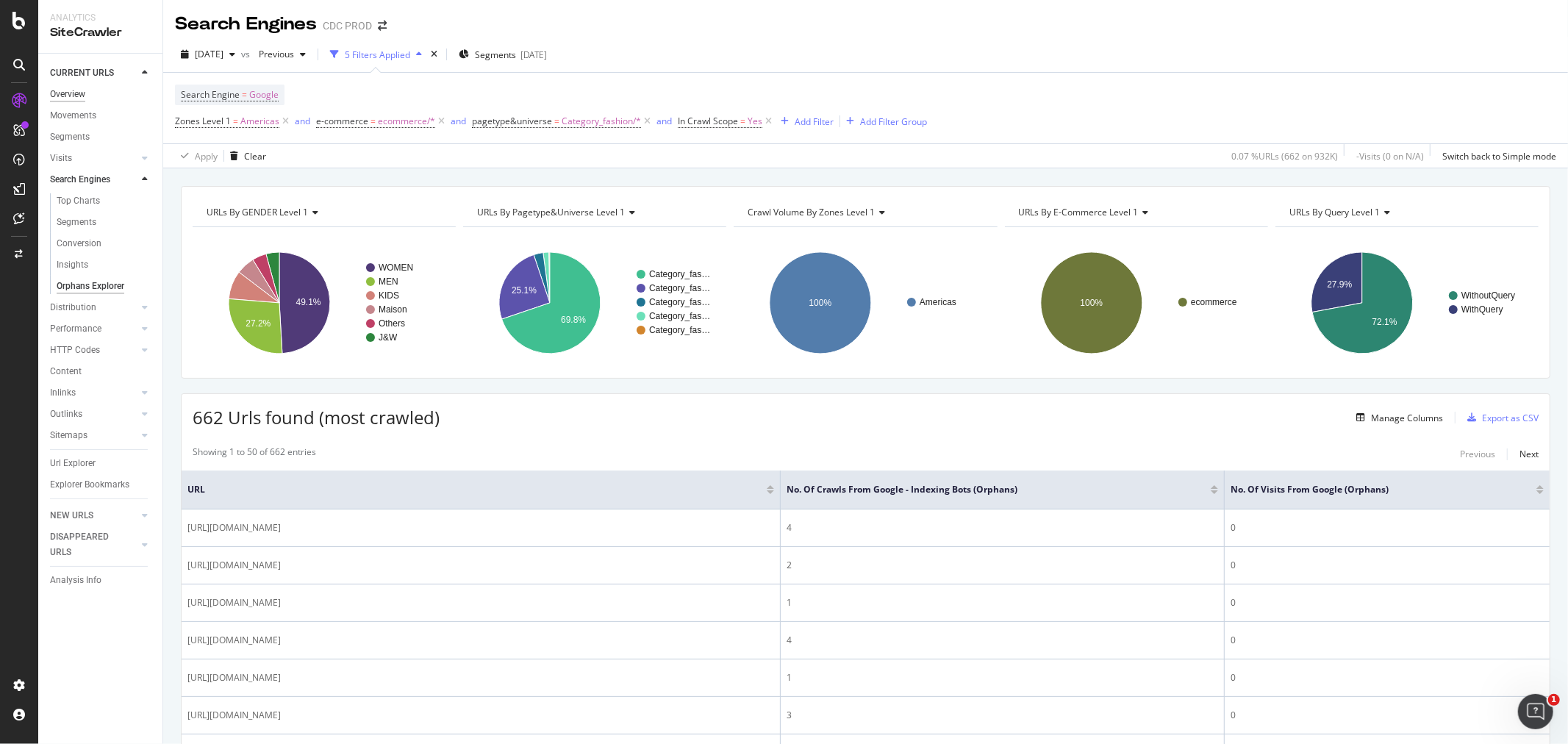
click at [74, 87] on div "Overview" at bounding box center [68, 94] width 35 height 15
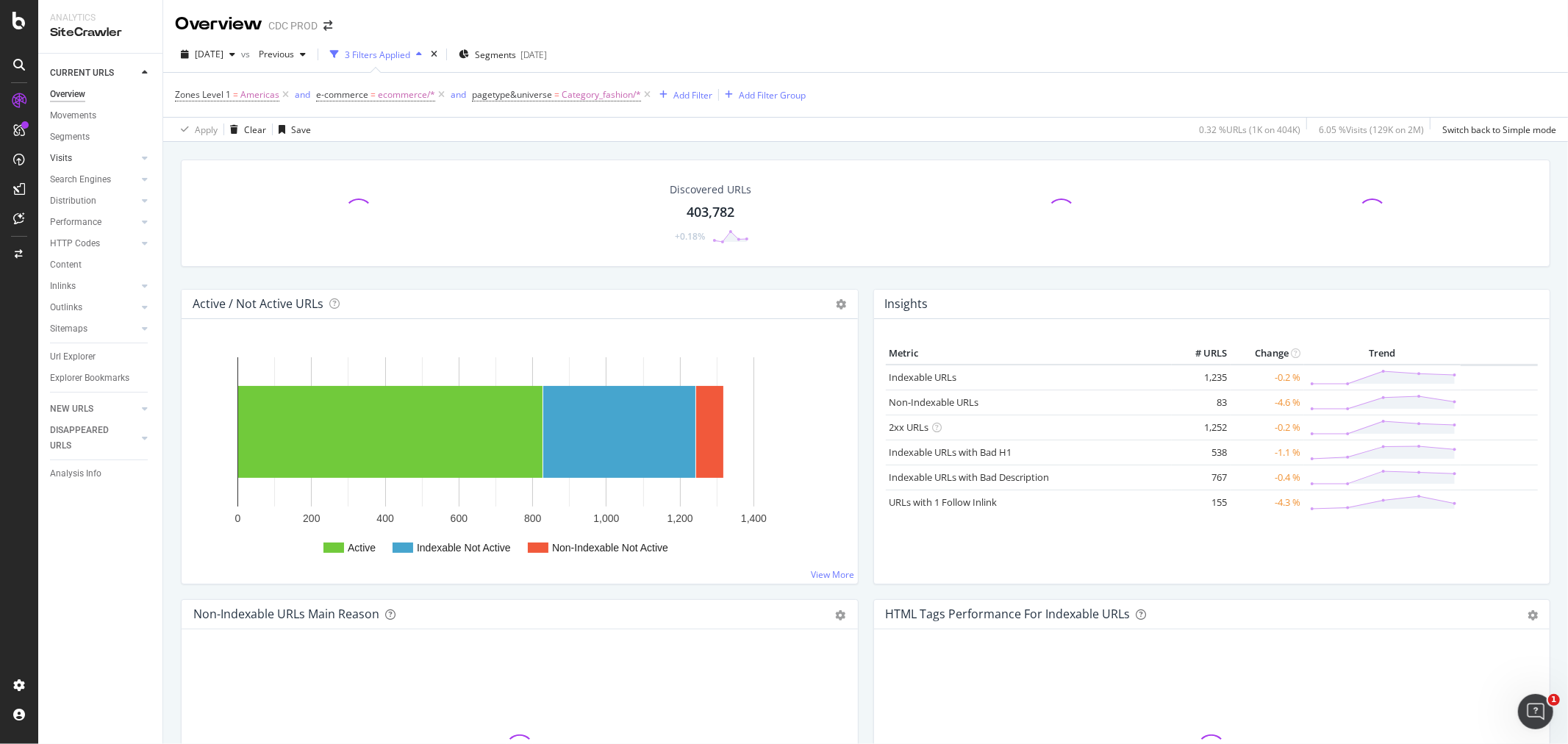
click at [123, 159] on div at bounding box center [130, 157] width 14 height 14
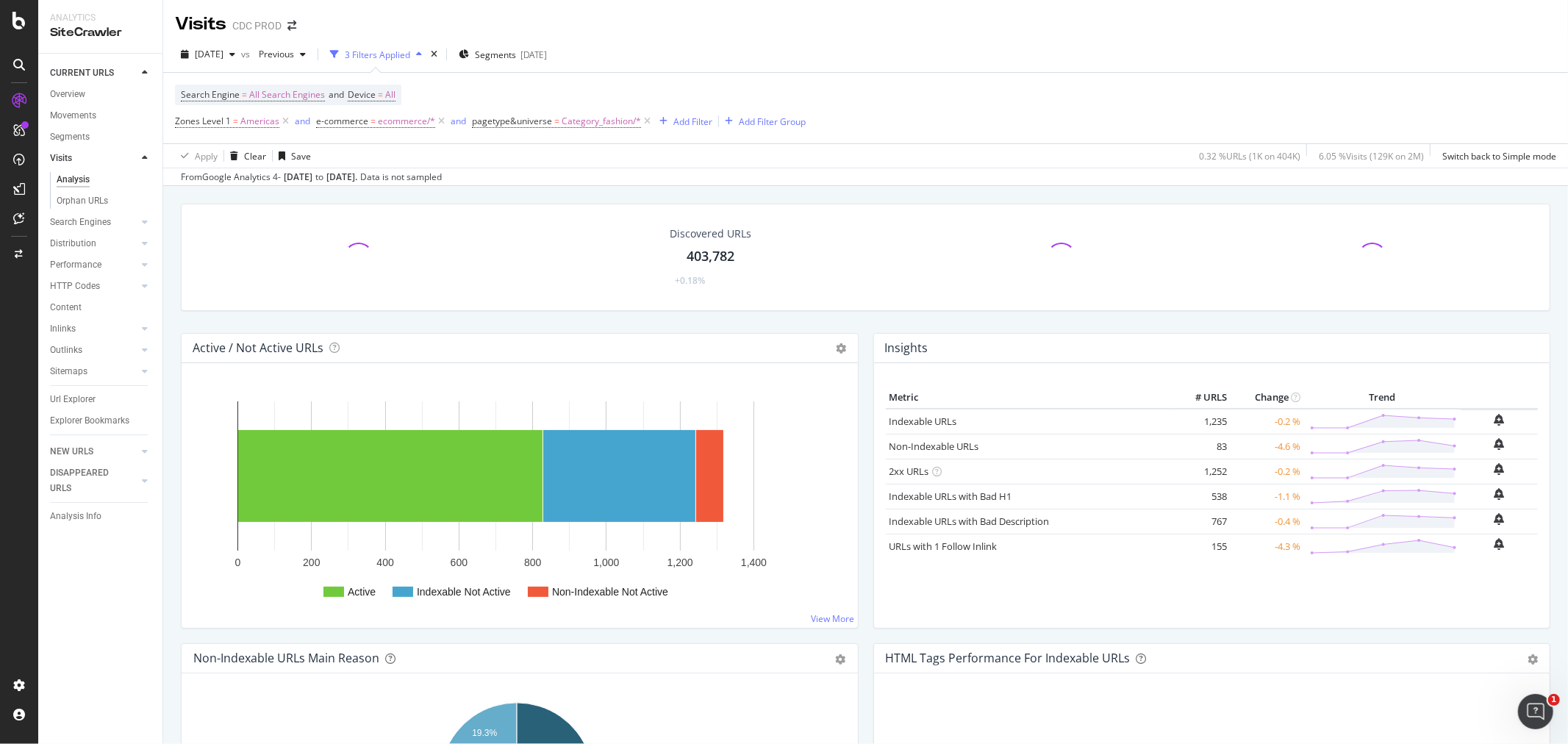
click at [144, 156] on icon at bounding box center [145, 158] width 6 height 9
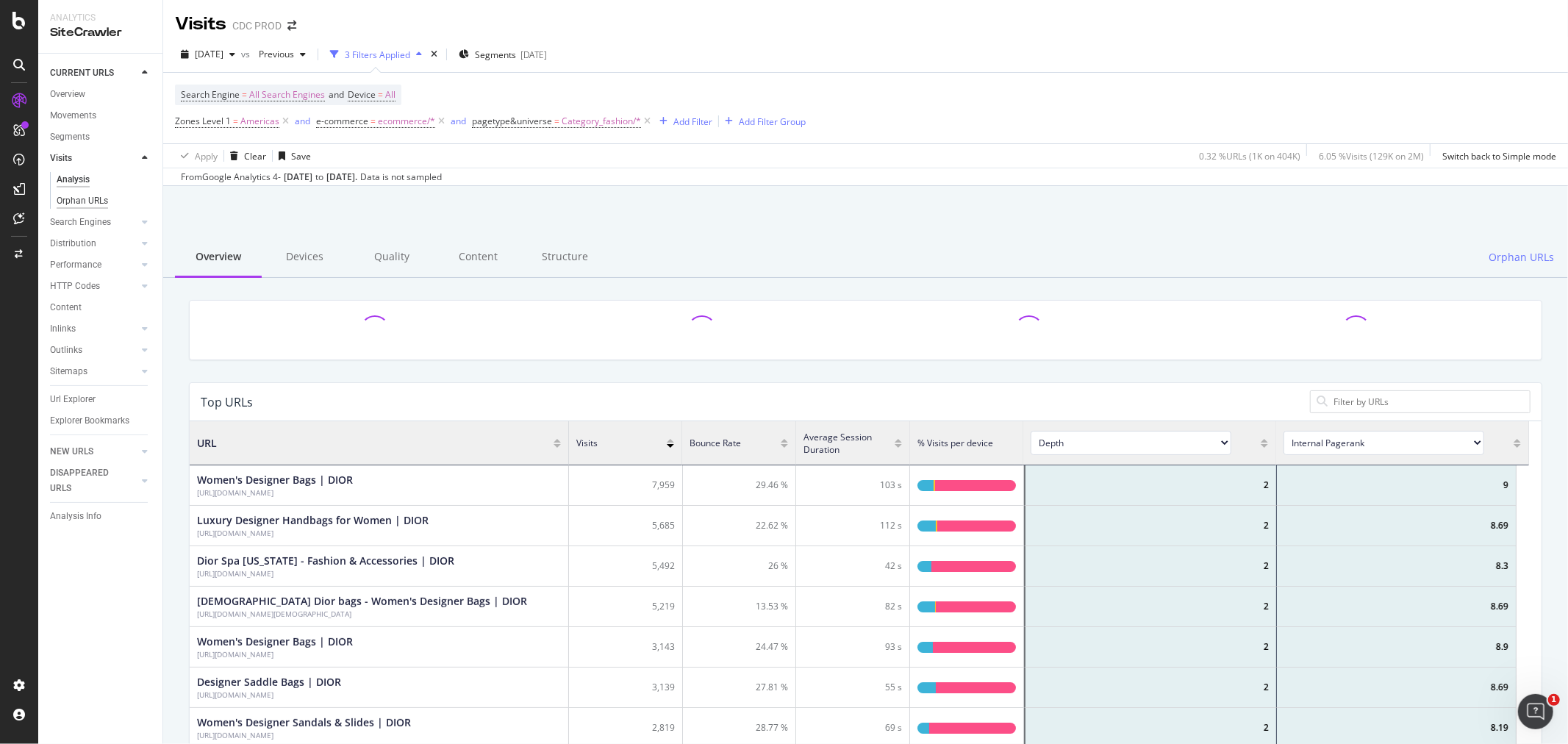
scroll to position [428, 1327]
click at [80, 196] on div "Orphan URLs" at bounding box center [83, 201] width 52 height 15
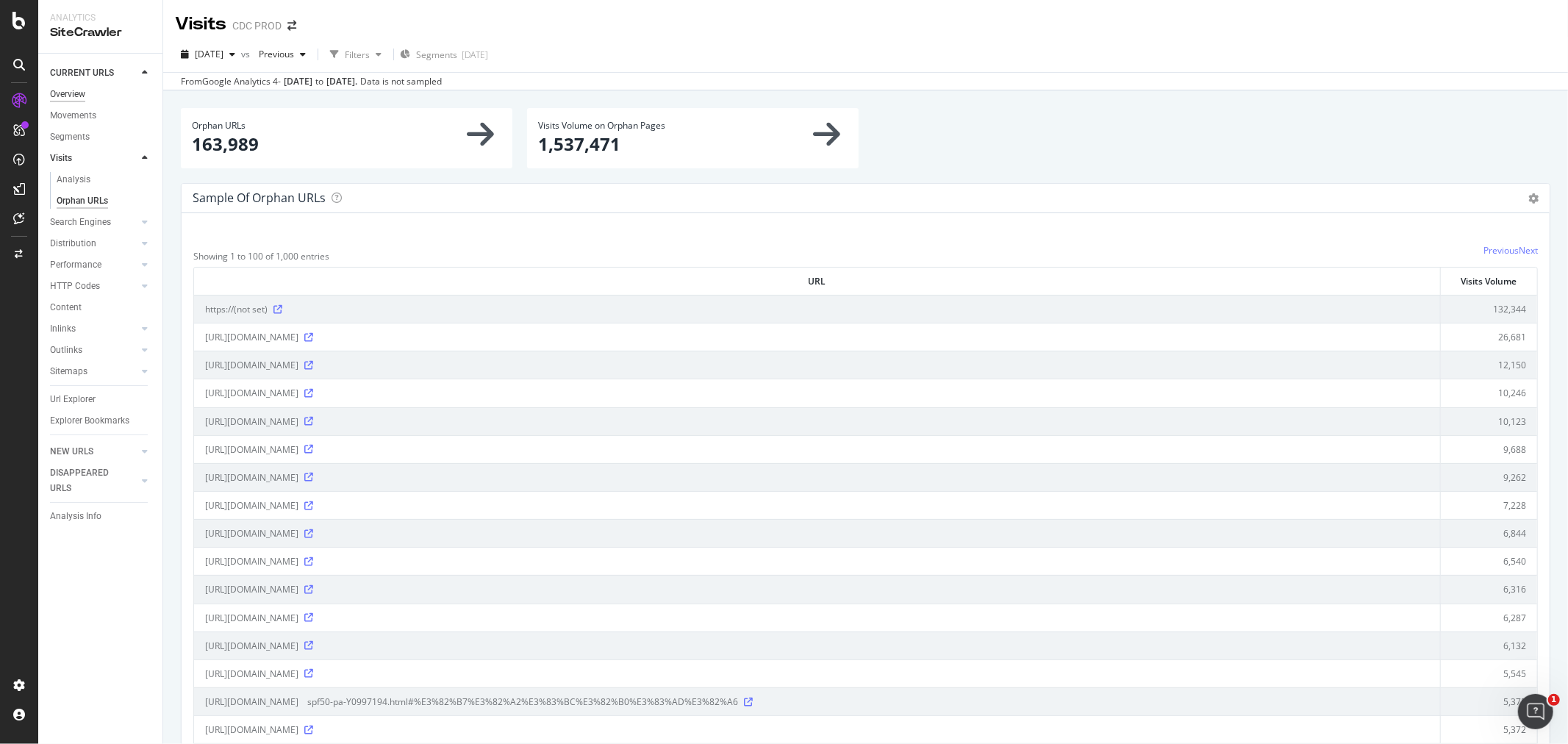
click at [77, 90] on div "Overview" at bounding box center [68, 94] width 35 height 15
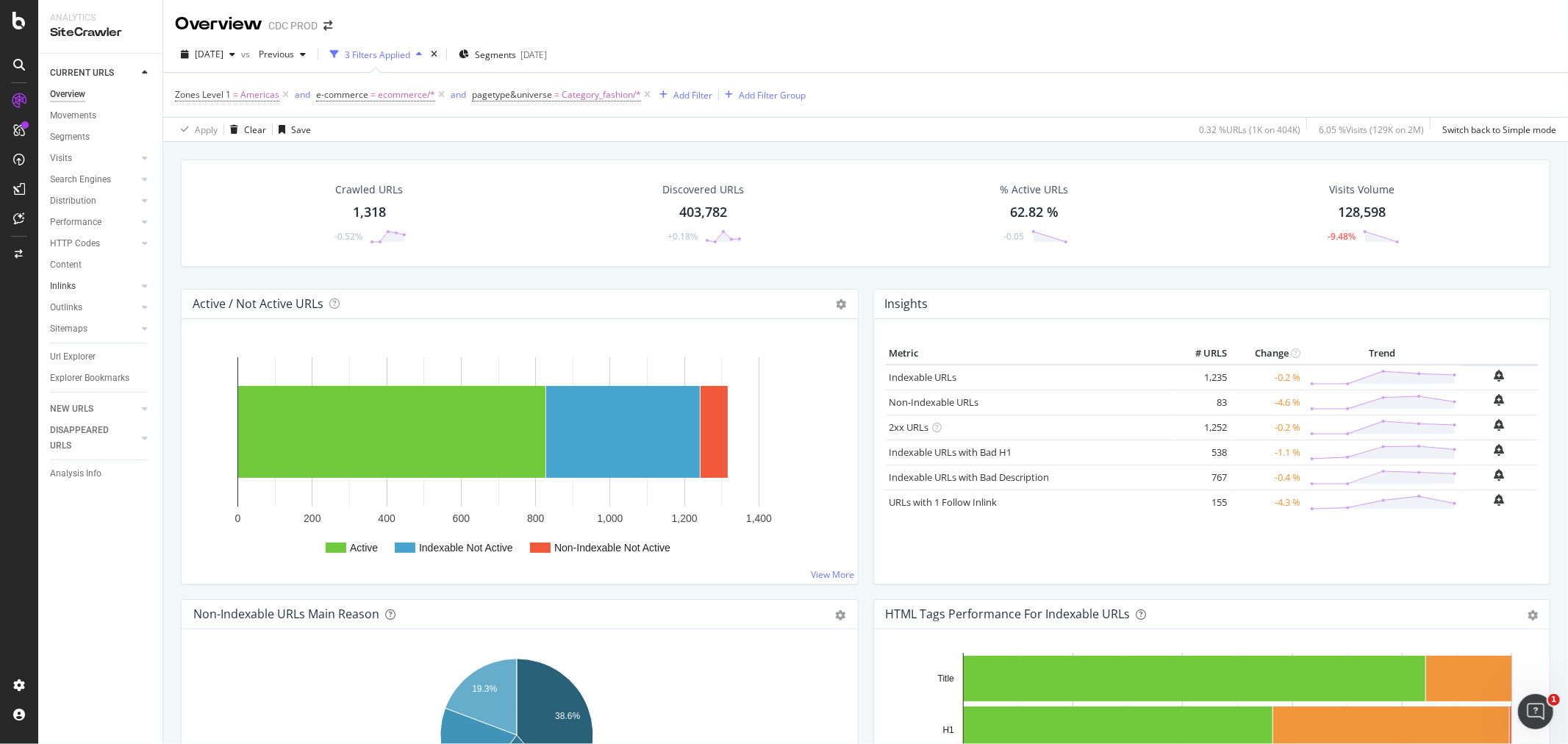
click at [90, 285] on link "Inlinks" at bounding box center [93, 286] width 87 height 15
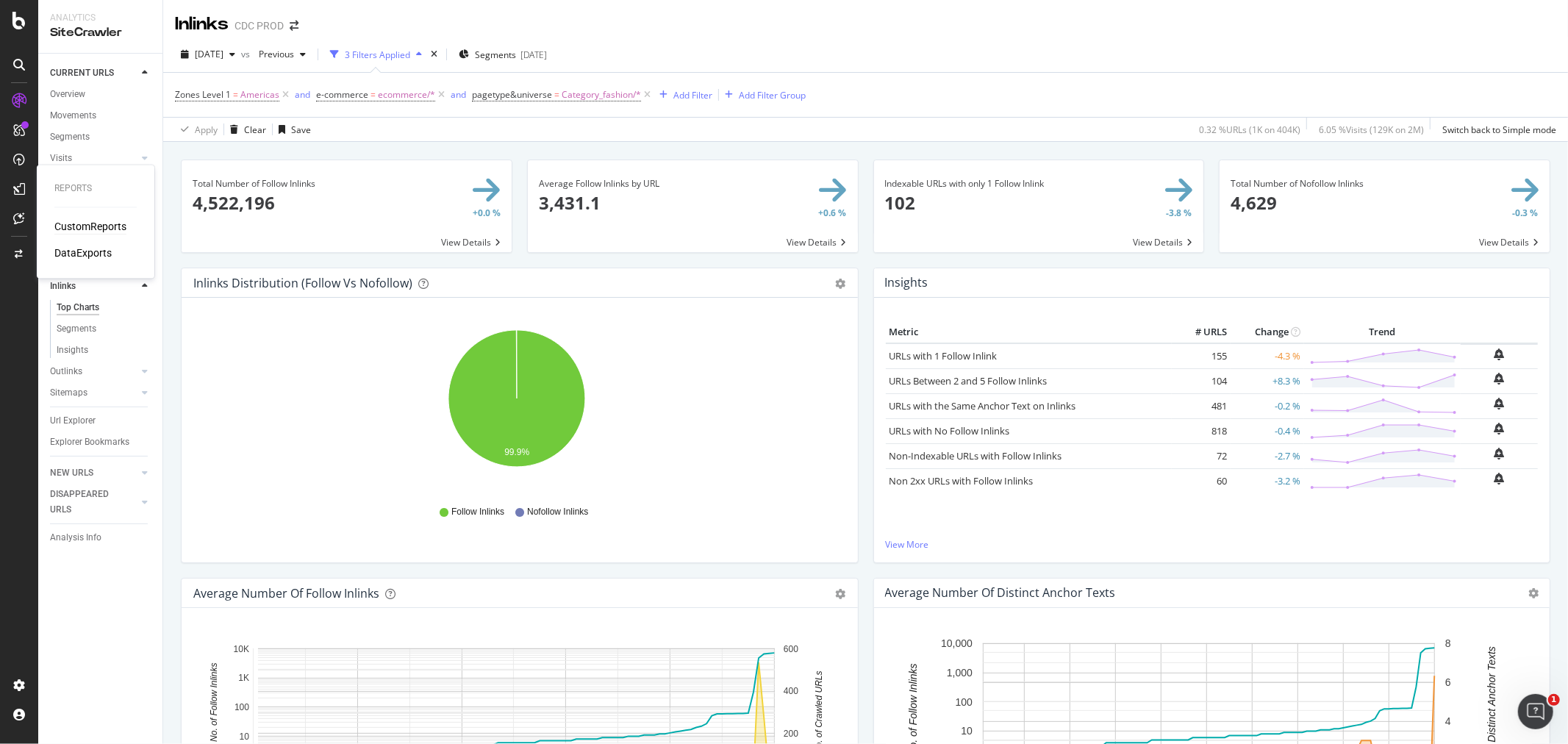
click at [90, 223] on div "CustomReports" at bounding box center [90, 226] width 72 height 14
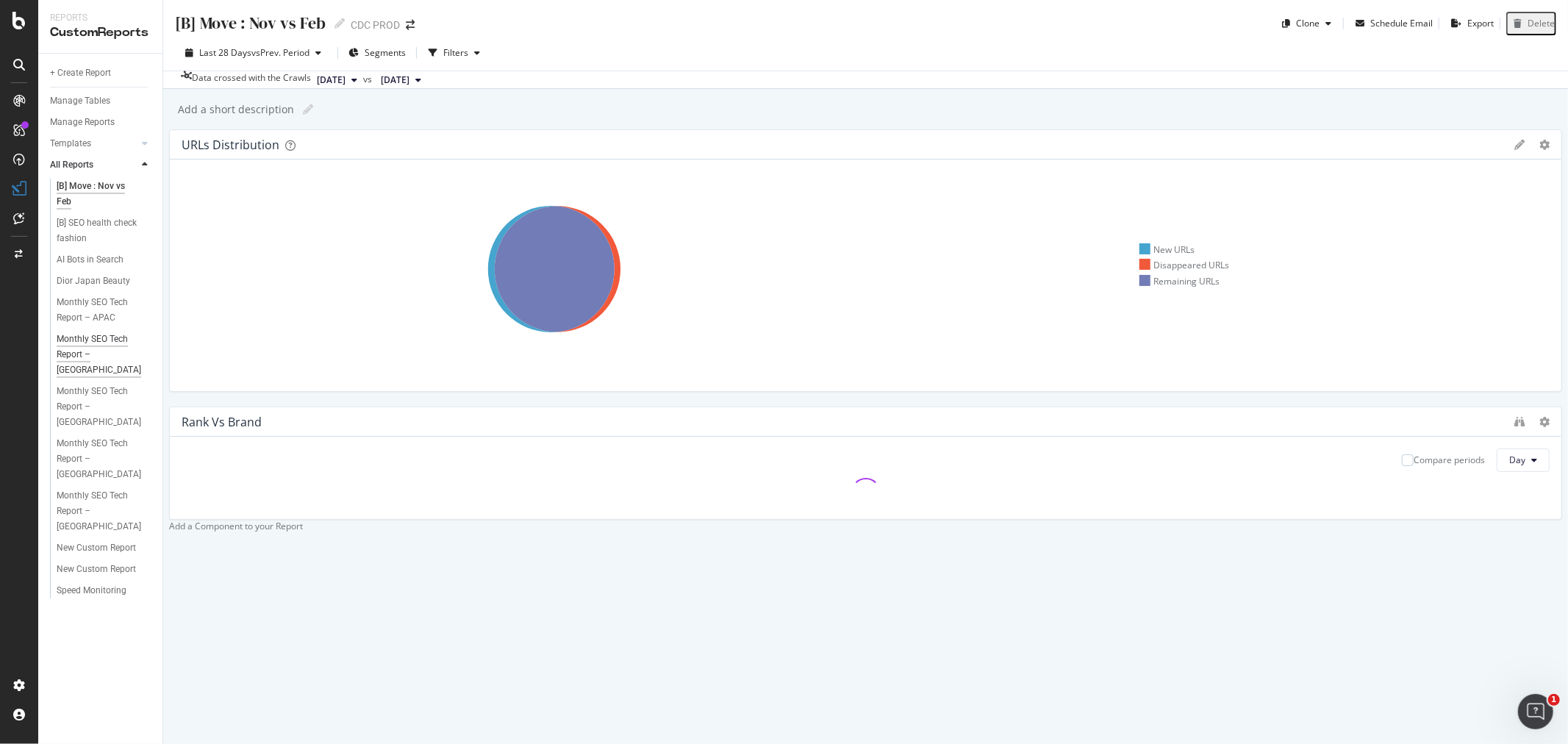
click at [84, 348] on div "Monthly SEO Tech Report – Europe" at bounding box center [101, 355] width 89 height 46
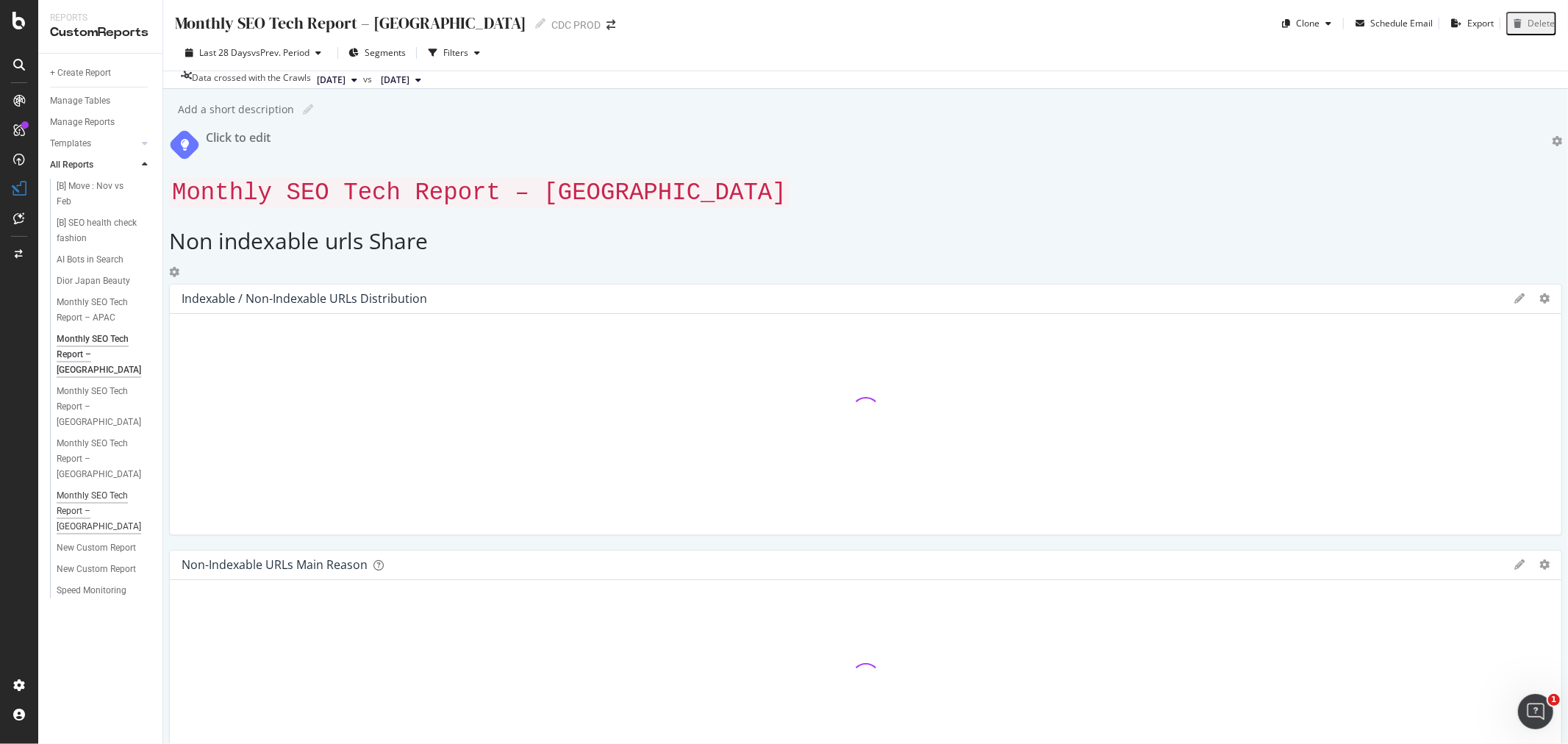
click at [80, 488] on div "Monthly SEO Tech Report – United States" at bounding box center [101, 511] width 89 height 46
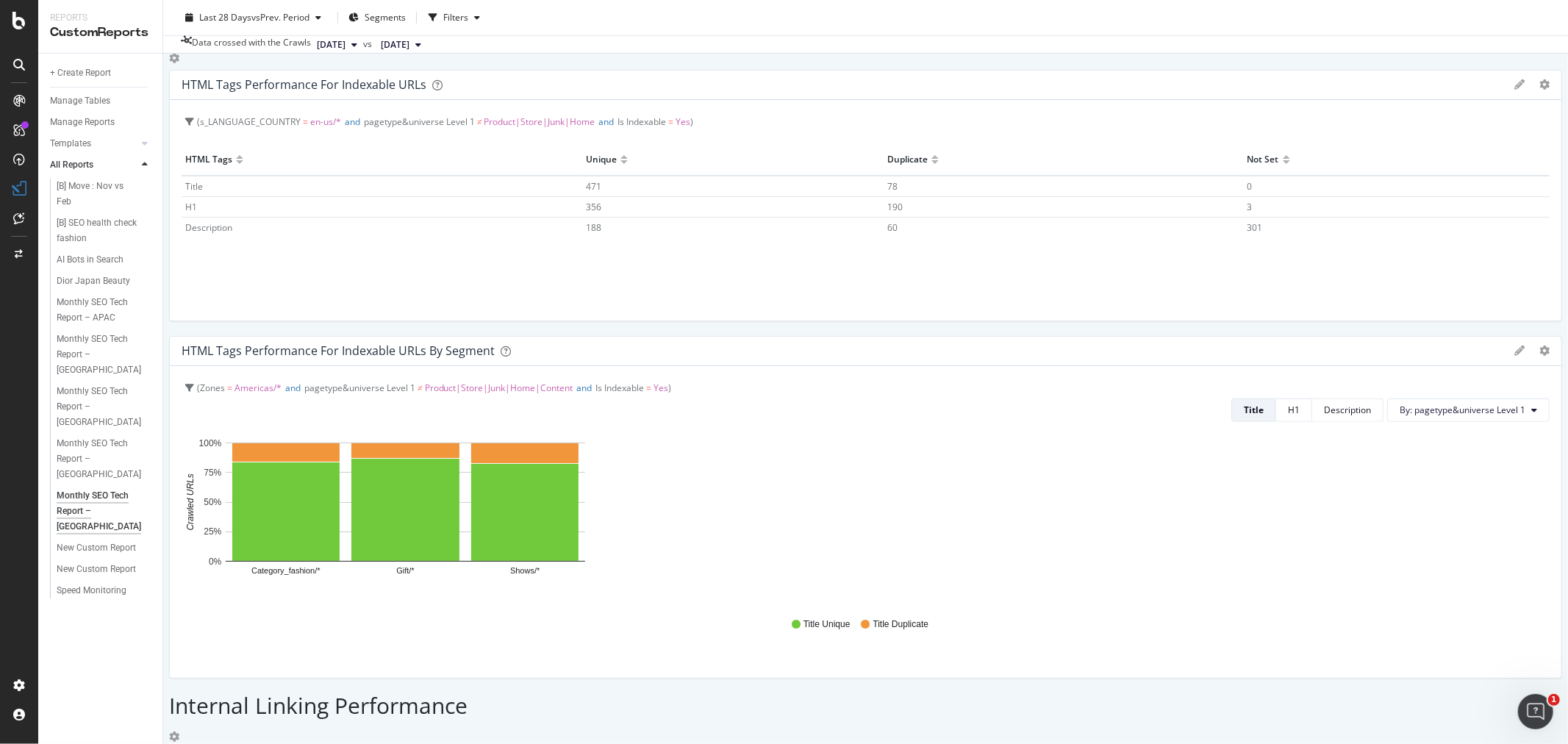
scroll to position [898, 0]
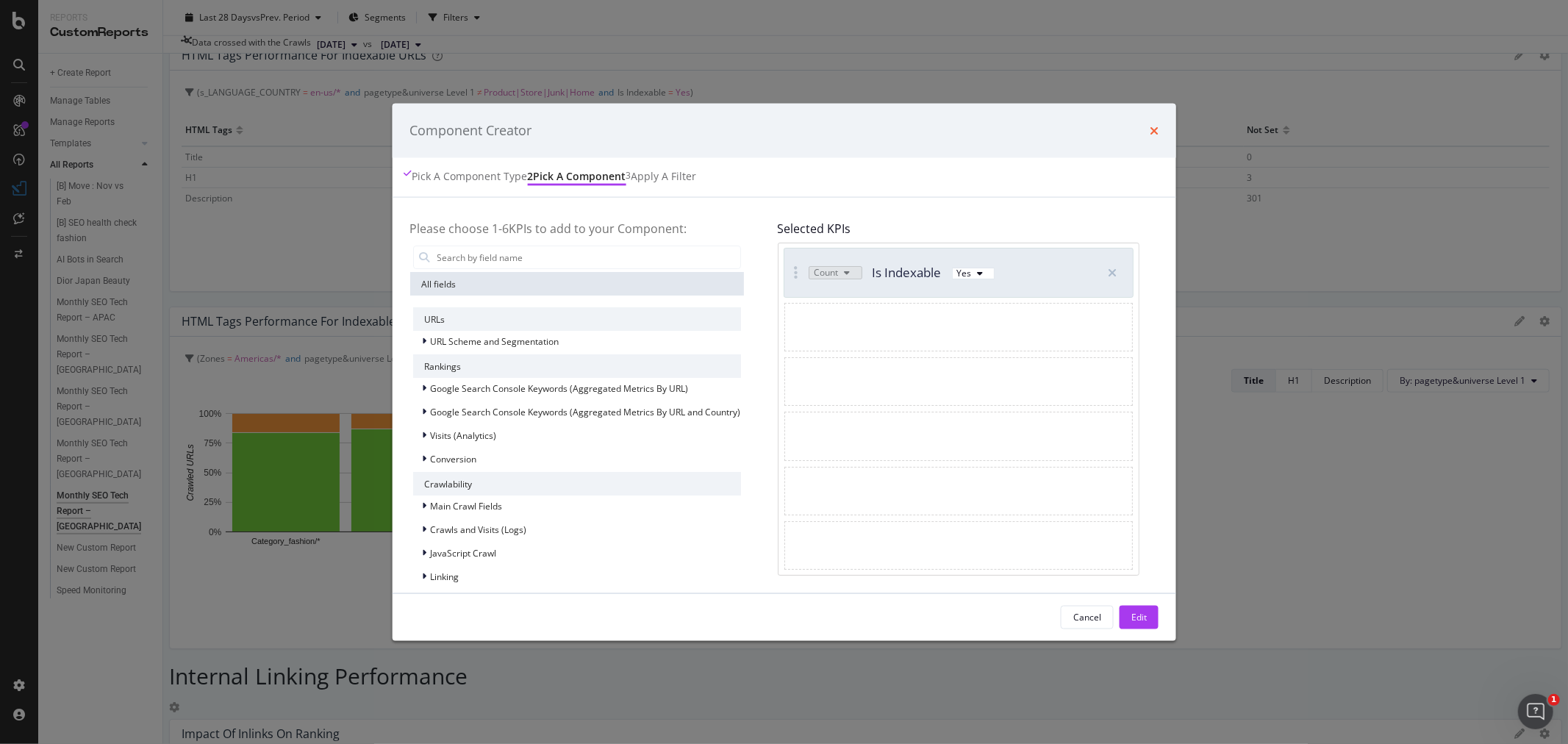
click at [1150, 128] on icon "times" at bounding box center [1154, 130] width 9 height 11
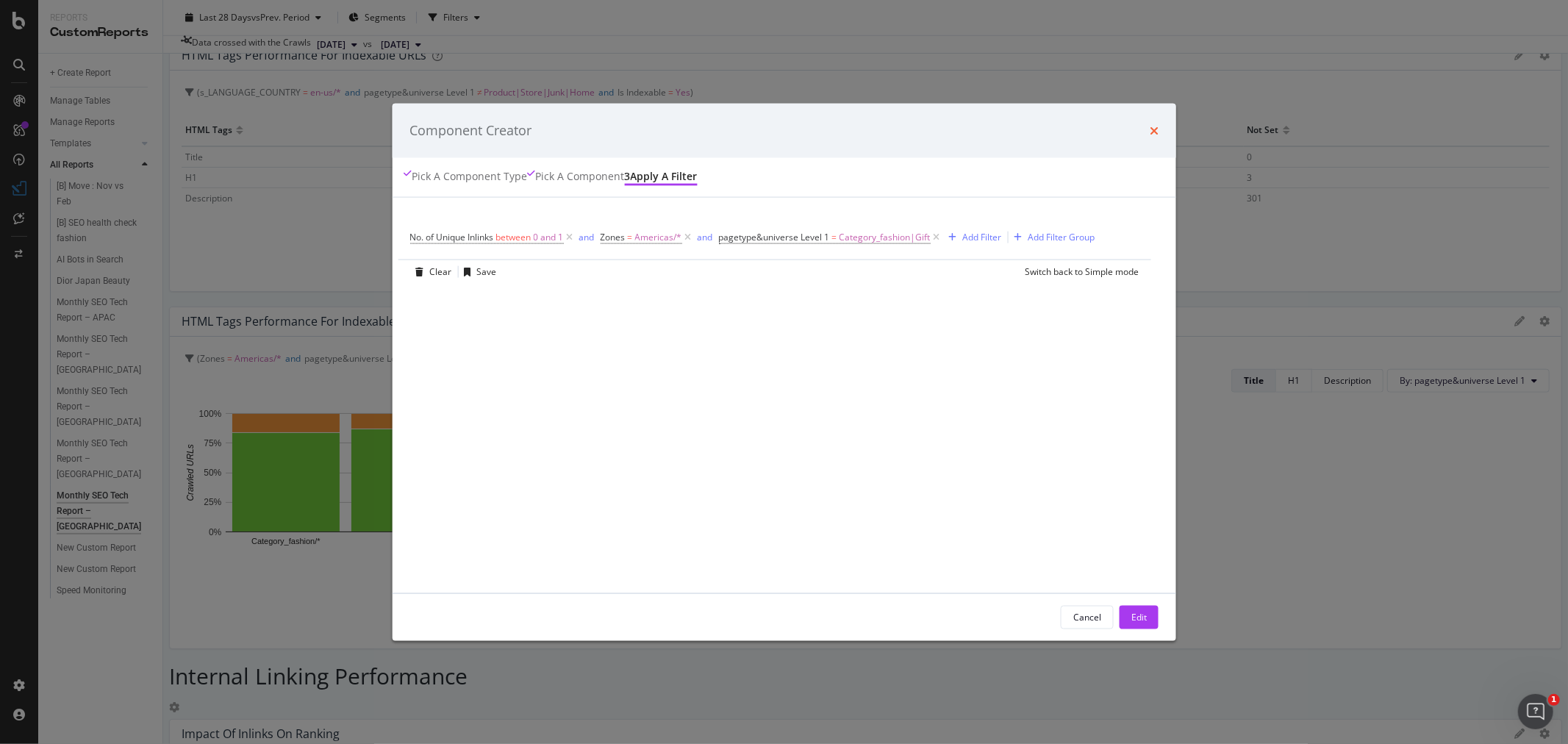
click at [1150, 127] on icon "times" at bounding box center [1154, 130] width 9 height 11
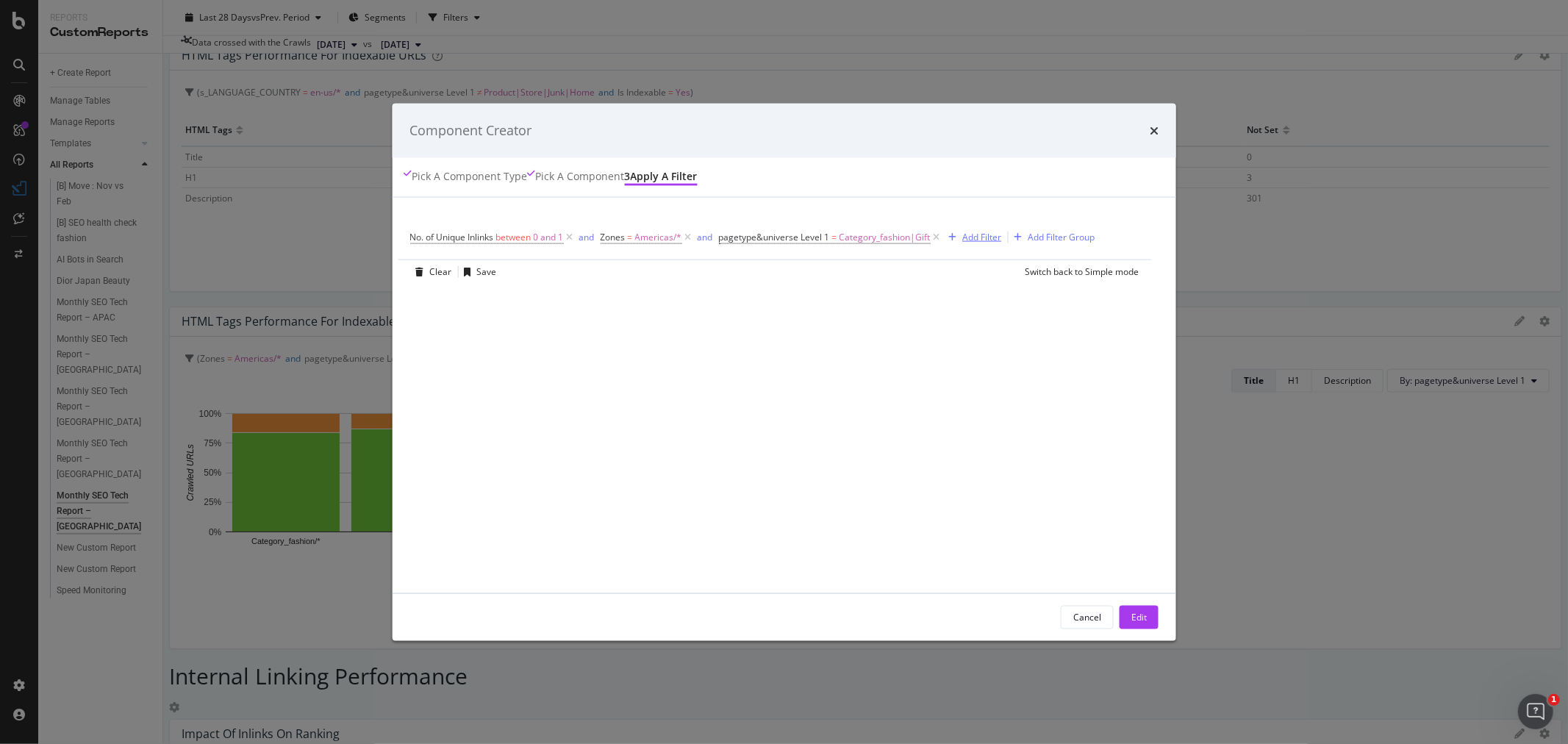
click at [995, 241] on div "Add Filter" at bounding box center [981, 237] width 39 height 12
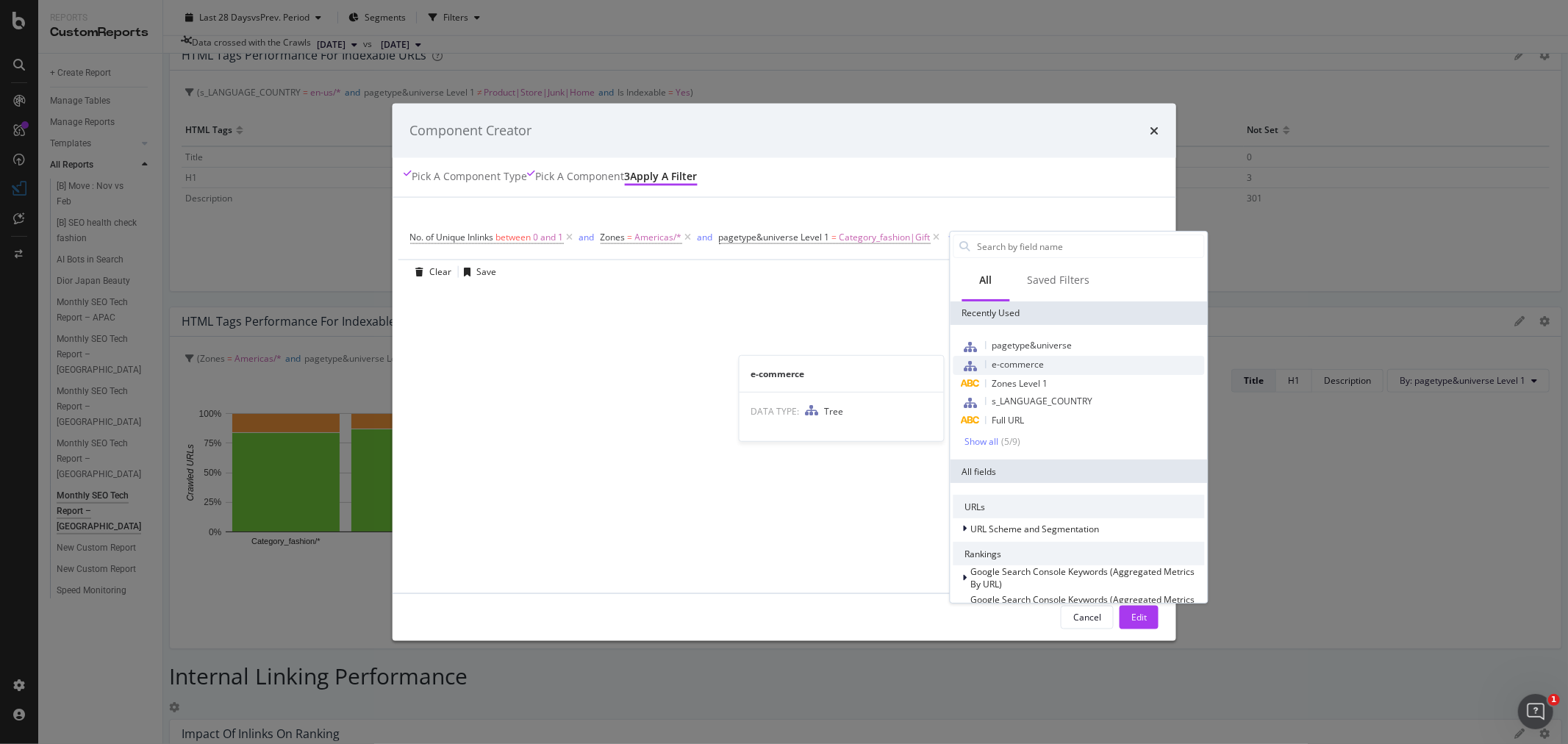
click at [1044, 362] on span "e-commerce" at bounding box center [1017, 364] width 52 height 12
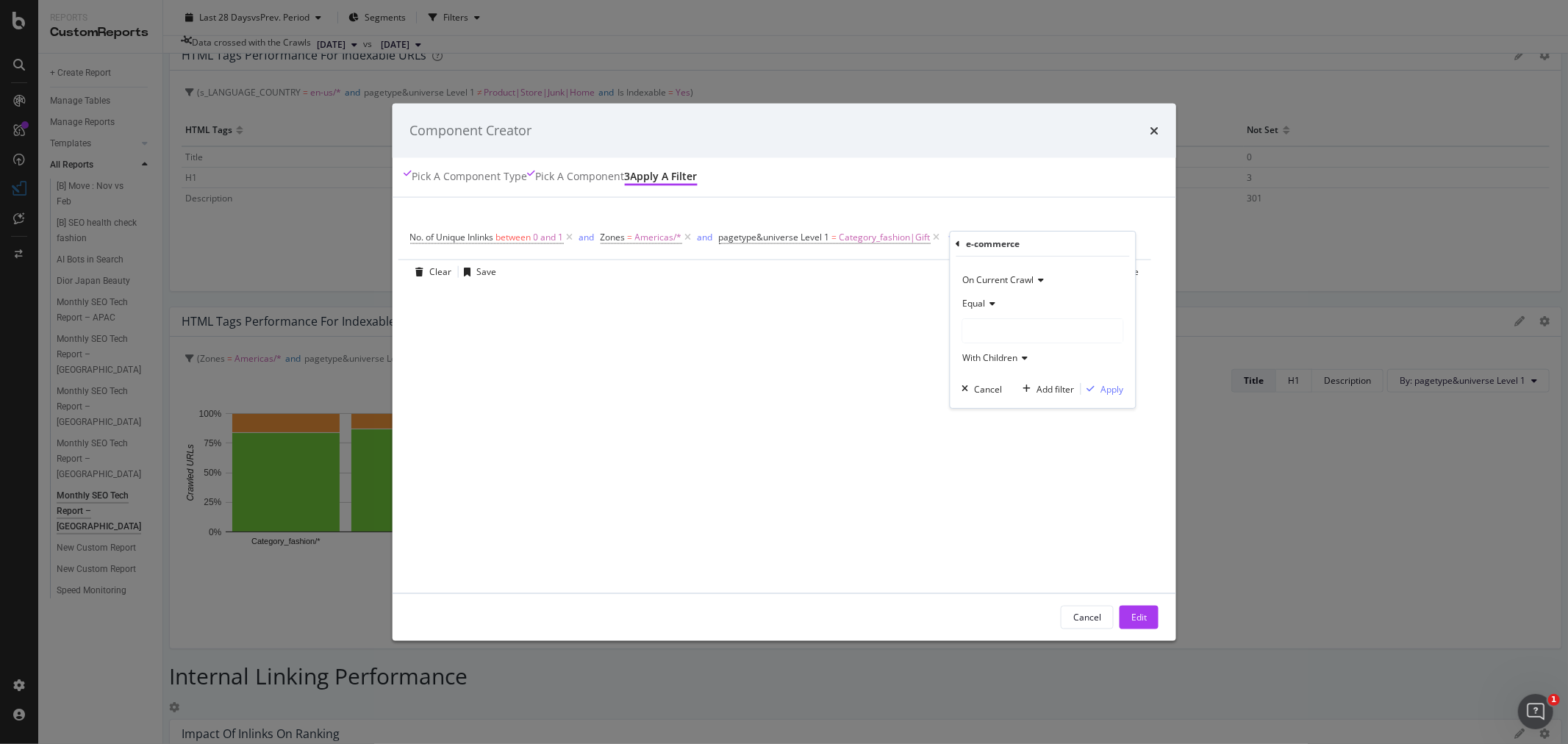
click at [975, 322] on div "modal" at bounding box center [1042, 330] width 160 height 24
click at [1013, 360] on span "ecommerce" at bounding box center [1002, 361] width 49 height 12
click at [1131, 611] on div "Edit" at bounding box center [1139, 617] width 15 height 12
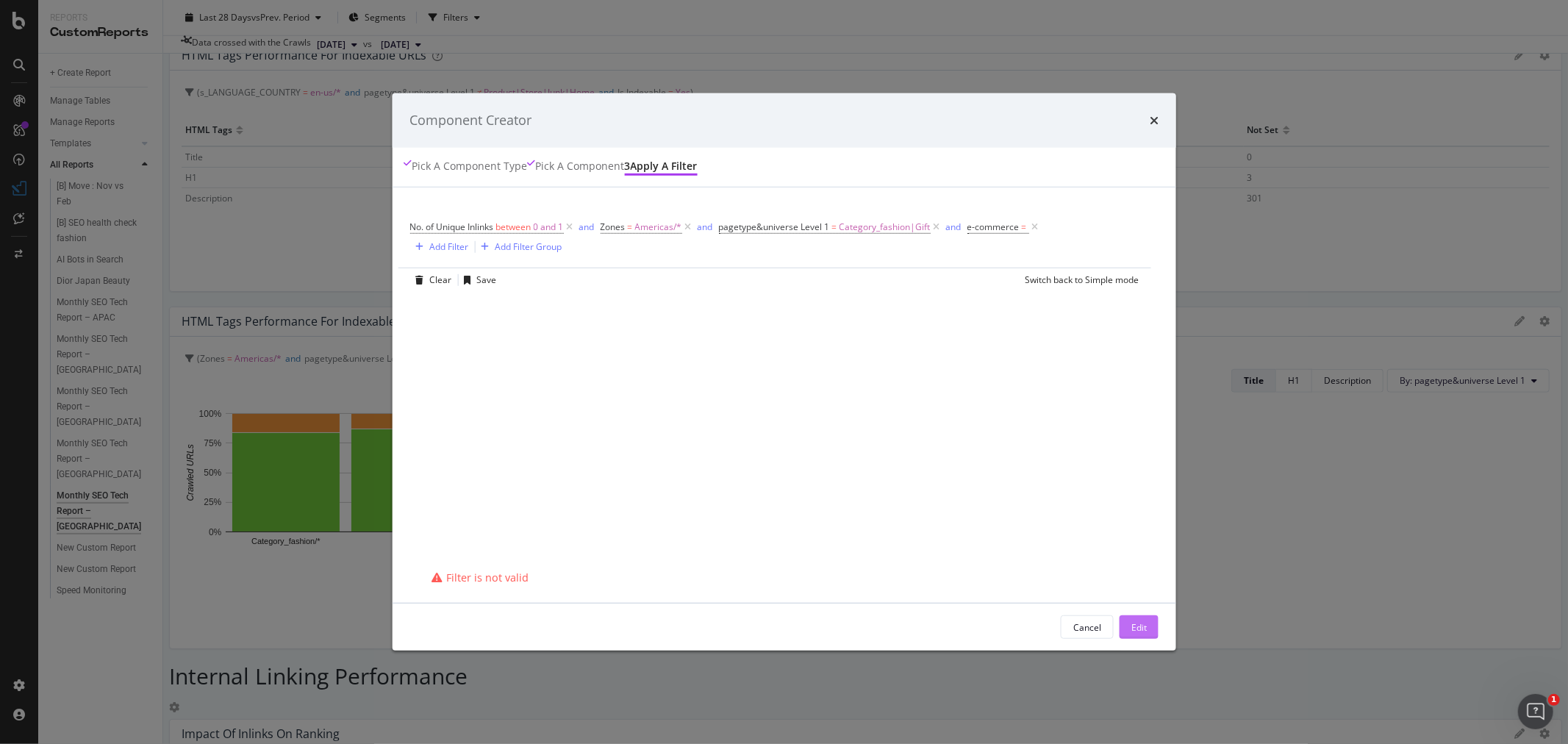
click at [1132, 629] on div "Edit" at bounding box center [1139, 627] width 15 height 12
click at [1017, 233] on span "e-commerce" at bounding box center [992, 226] width 52 height 12
click at [1050, 310] on div "modal" at bounding box center [1066, 318] width 160 height 24
click at [1070, 355] on span "328,387 URLS" at bounding box center [1084, 348] width 60 height 12
click at [1140, 376] on div "Apply" at bounding box center [1136, 376] width 23 height 12
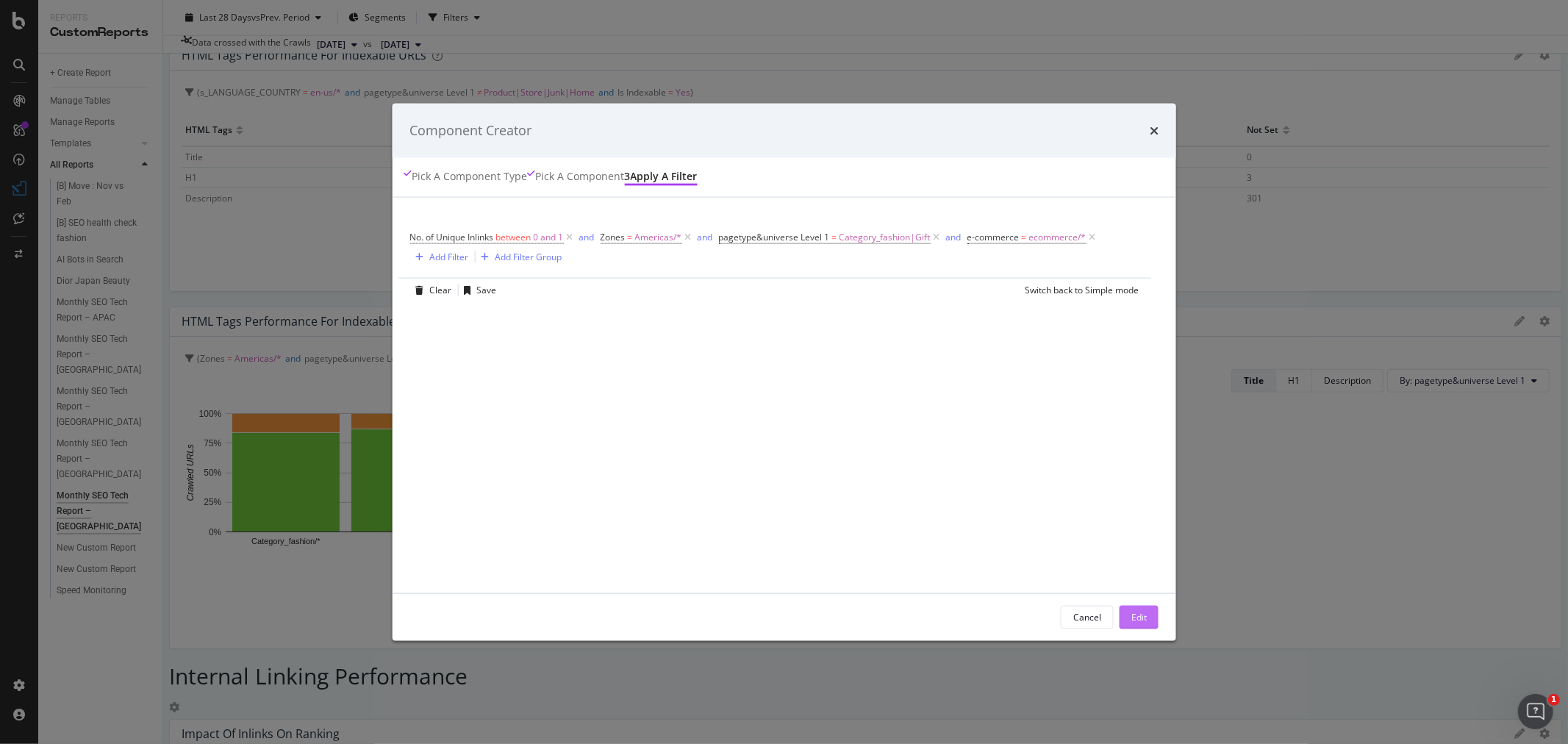
click at [1131, 611] on div "Edit" at bounding box center [1139, 617] width 15 height 12
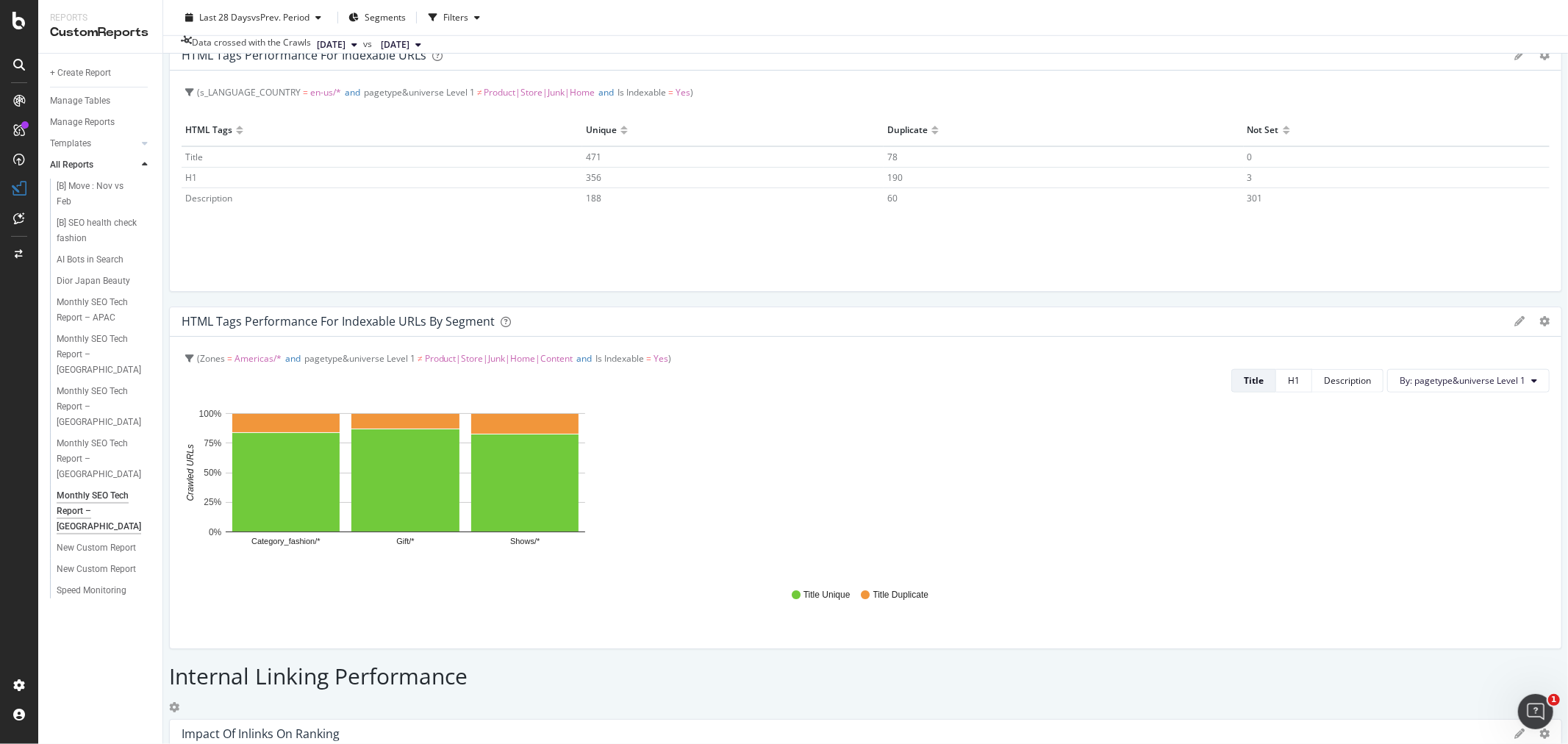
click at [1539, 728] on icon at bounding box center [1544, 733] width 11 height 11
click at [673, 319] on span "Edit Filter" at bounding box center [701, 320] width 110 height 13
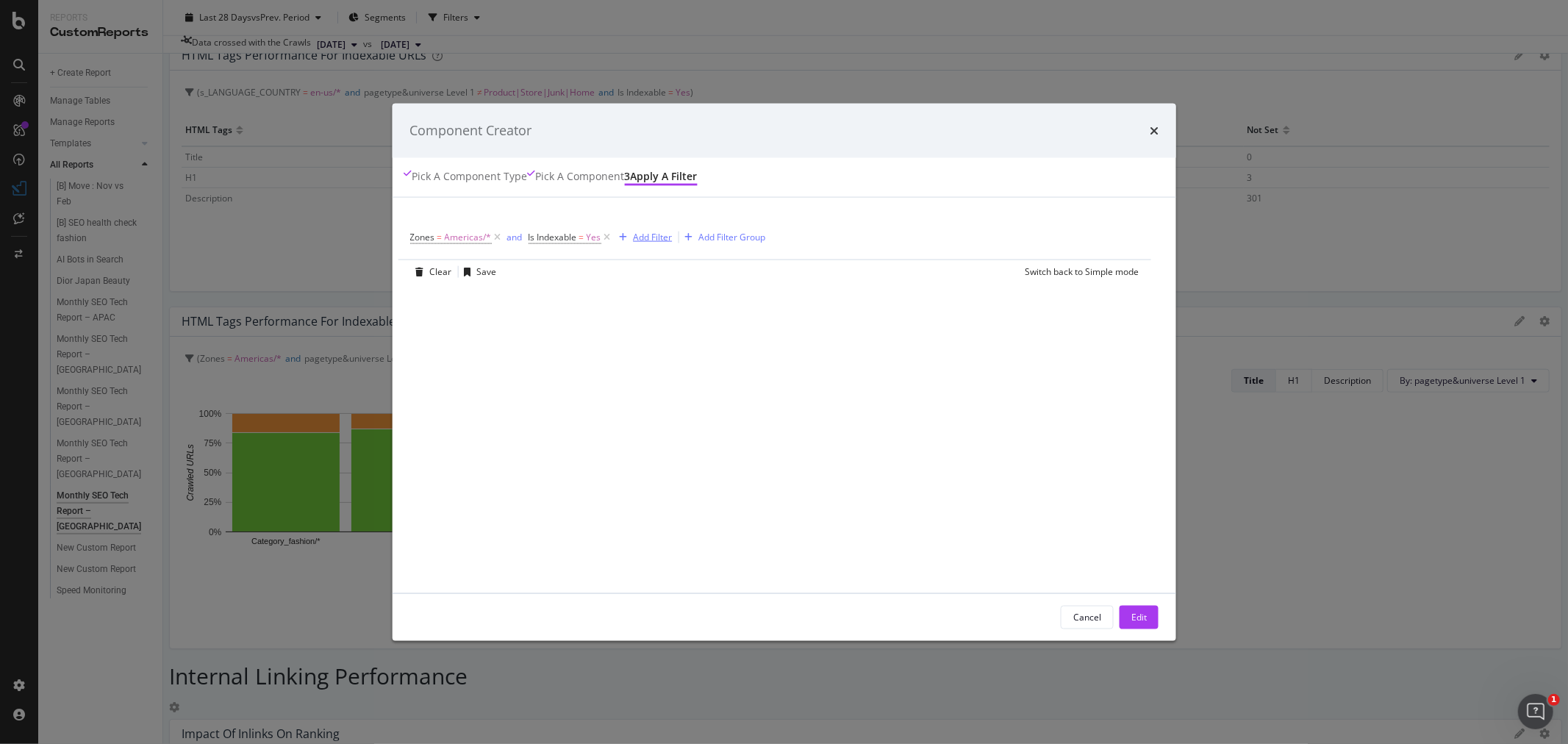
click at [664, 238] on div "Add Filter" at bounding box center [652, 237] width 39 height 12
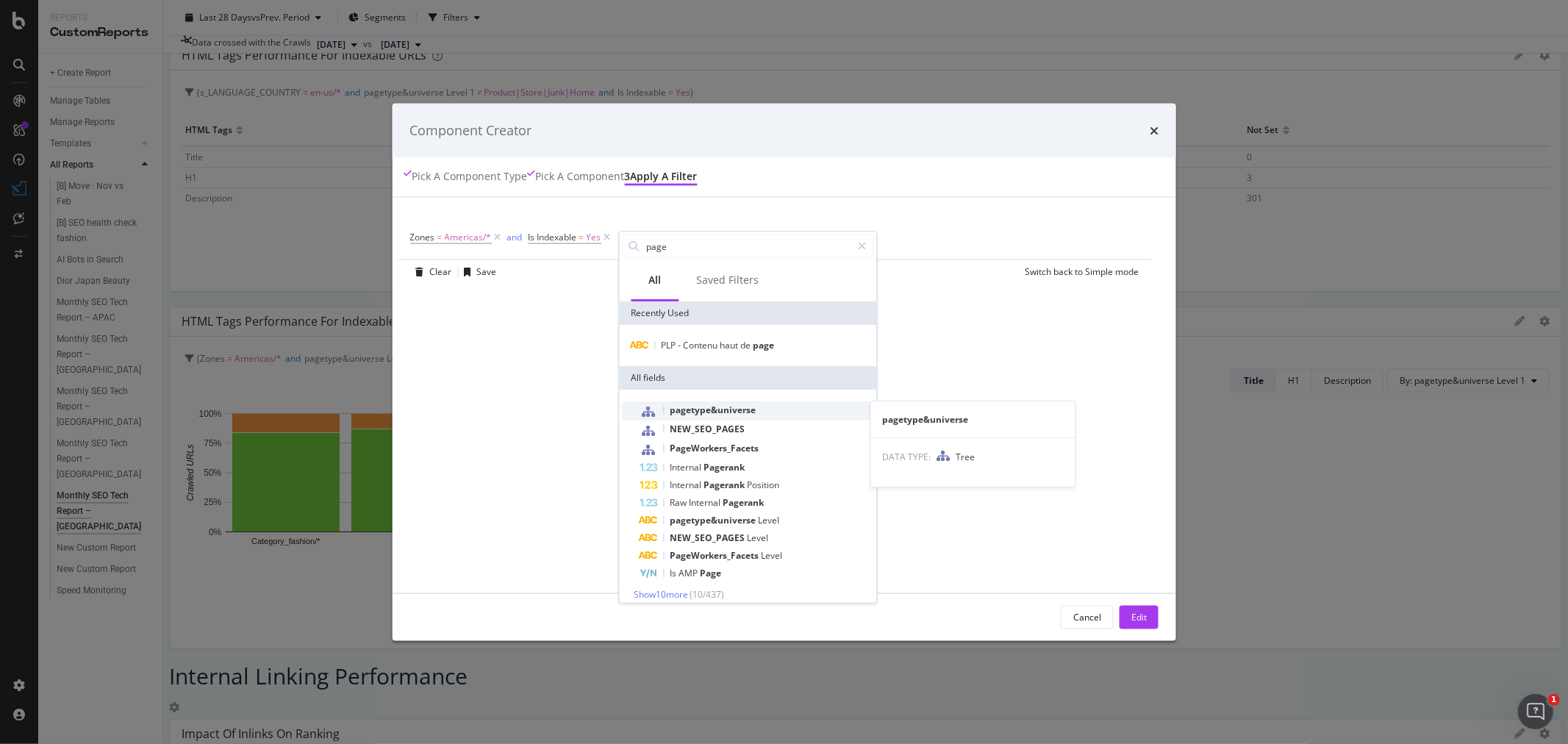
type input "page"
click at [738, 411] on span "pagetype&universe" at bounding box center [712, 410] width 86 height 12
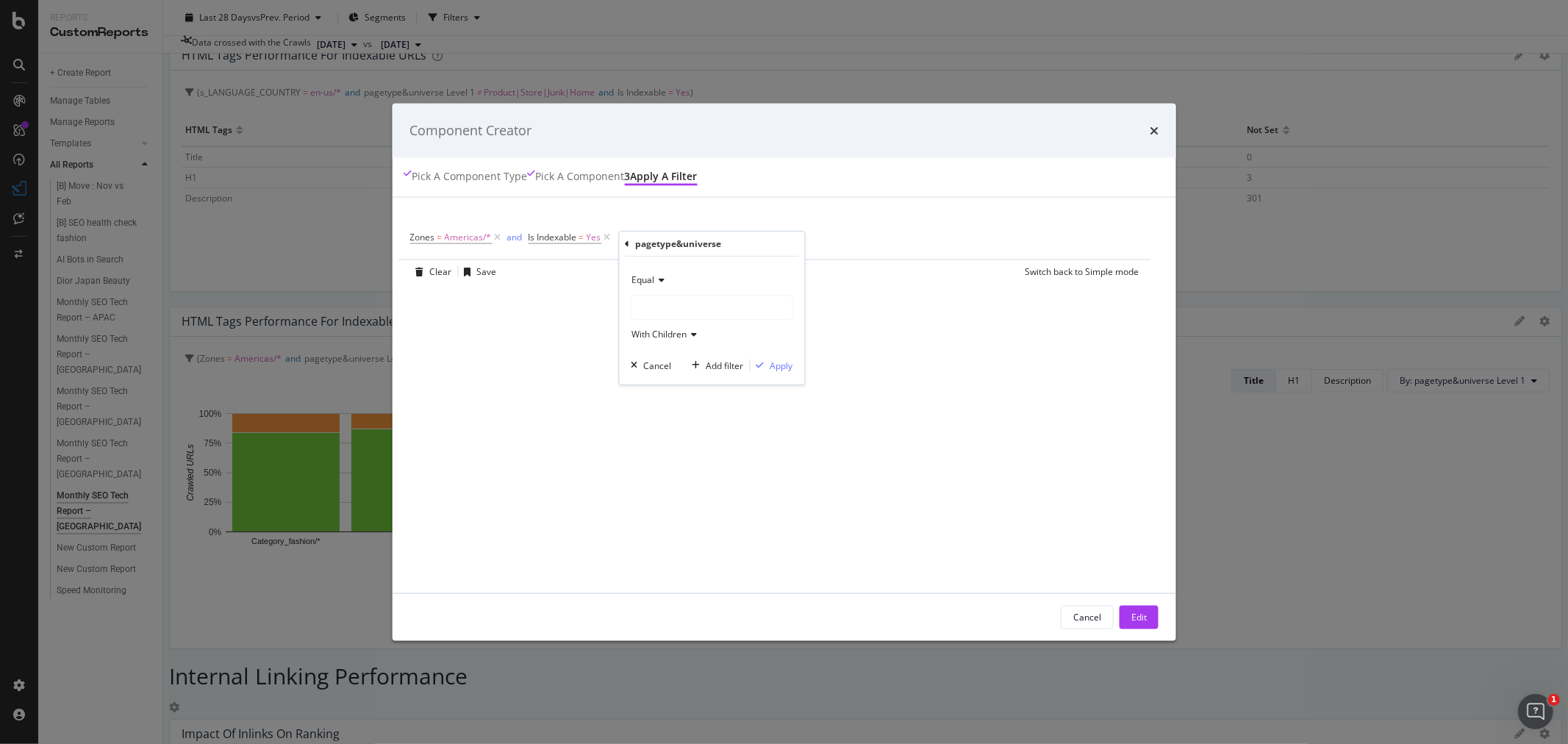
click at [672, 307] on div "modal" at bounding box center [711, 307] width 160 height 24
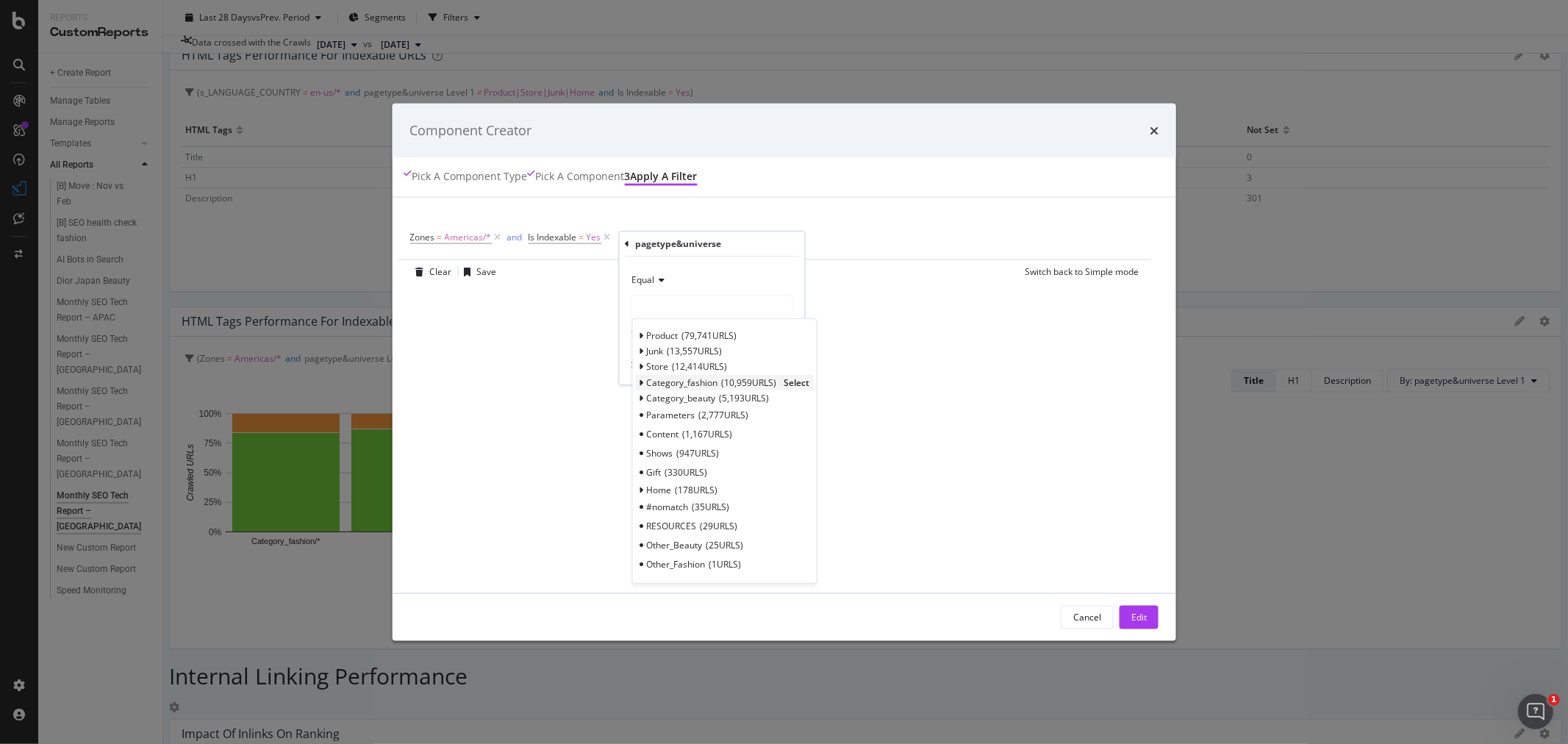
click at [806, 383] on span "Select" at bounding box center [797, 383] width 26 height 12
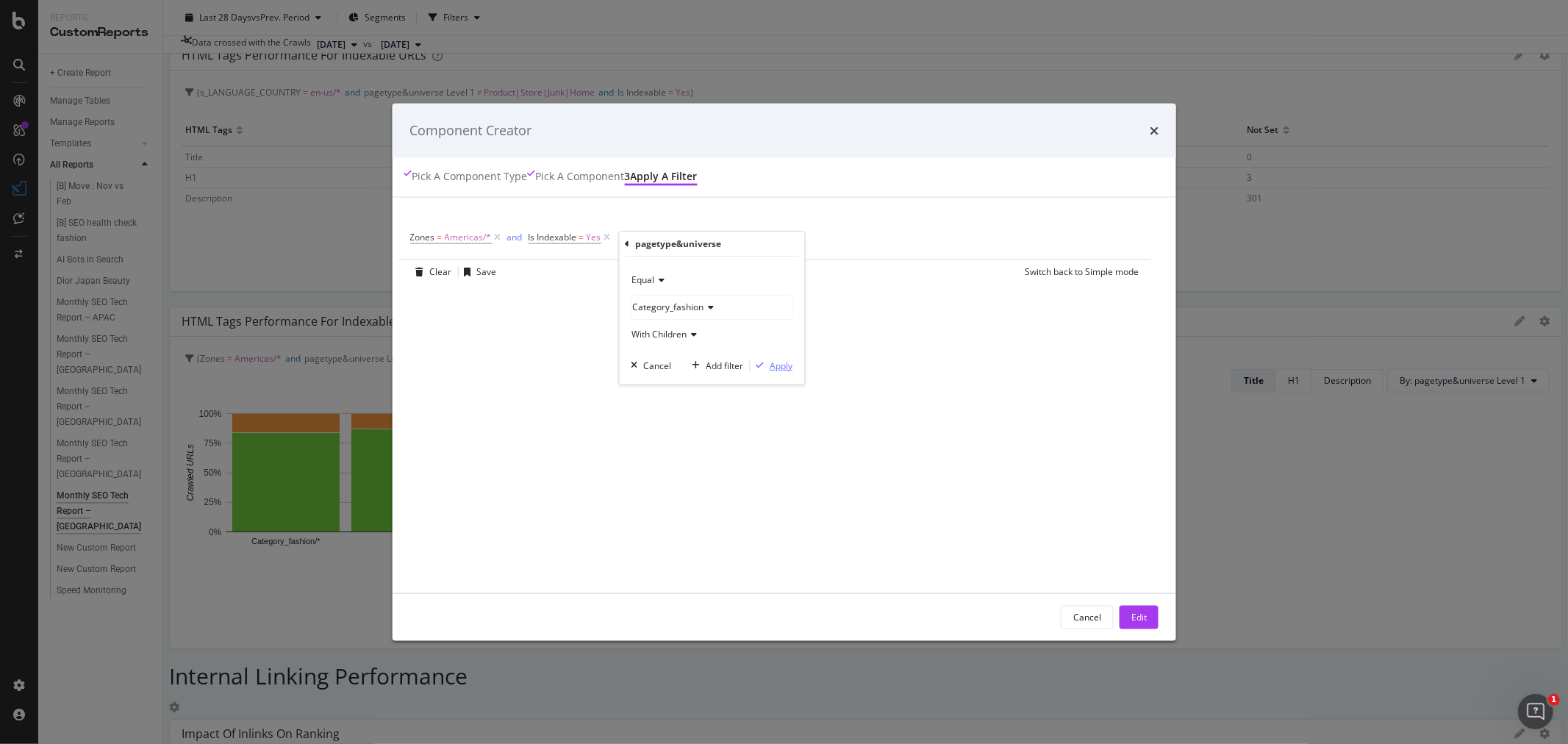
click at [785, 365] on div "Apply" at bounding box center [781, 365] width 23 height 12
click at [878, 242] on div "Add Filter" at bounding box center [858, 237] width 39 height 12
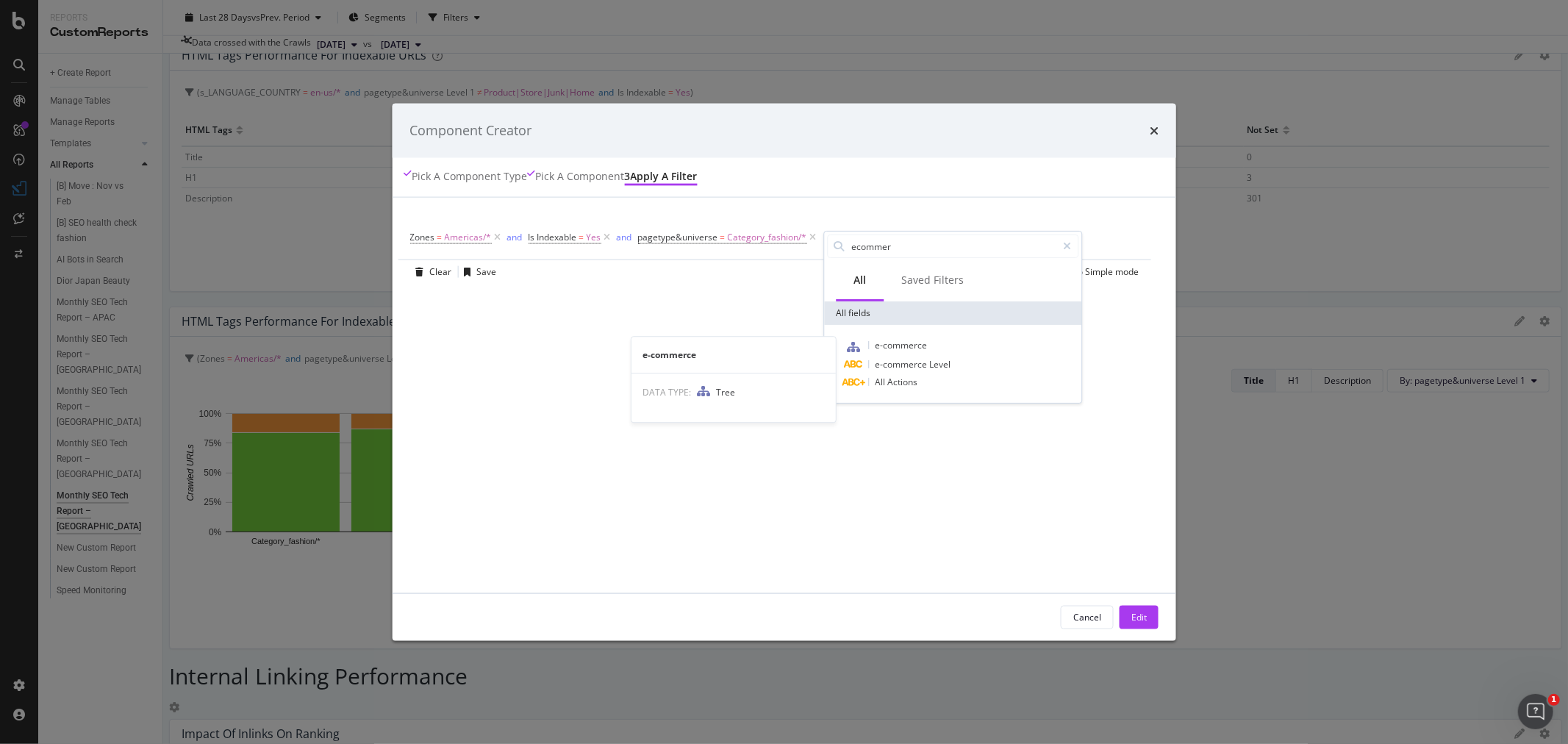
type input "ecommer"
click at [927, 348] on span "e-commerce" at bounding box center [901, 345] width 52 height 12
click at [889, 311] on div "modal" at bounding box center [917, 307] width 160 height 24
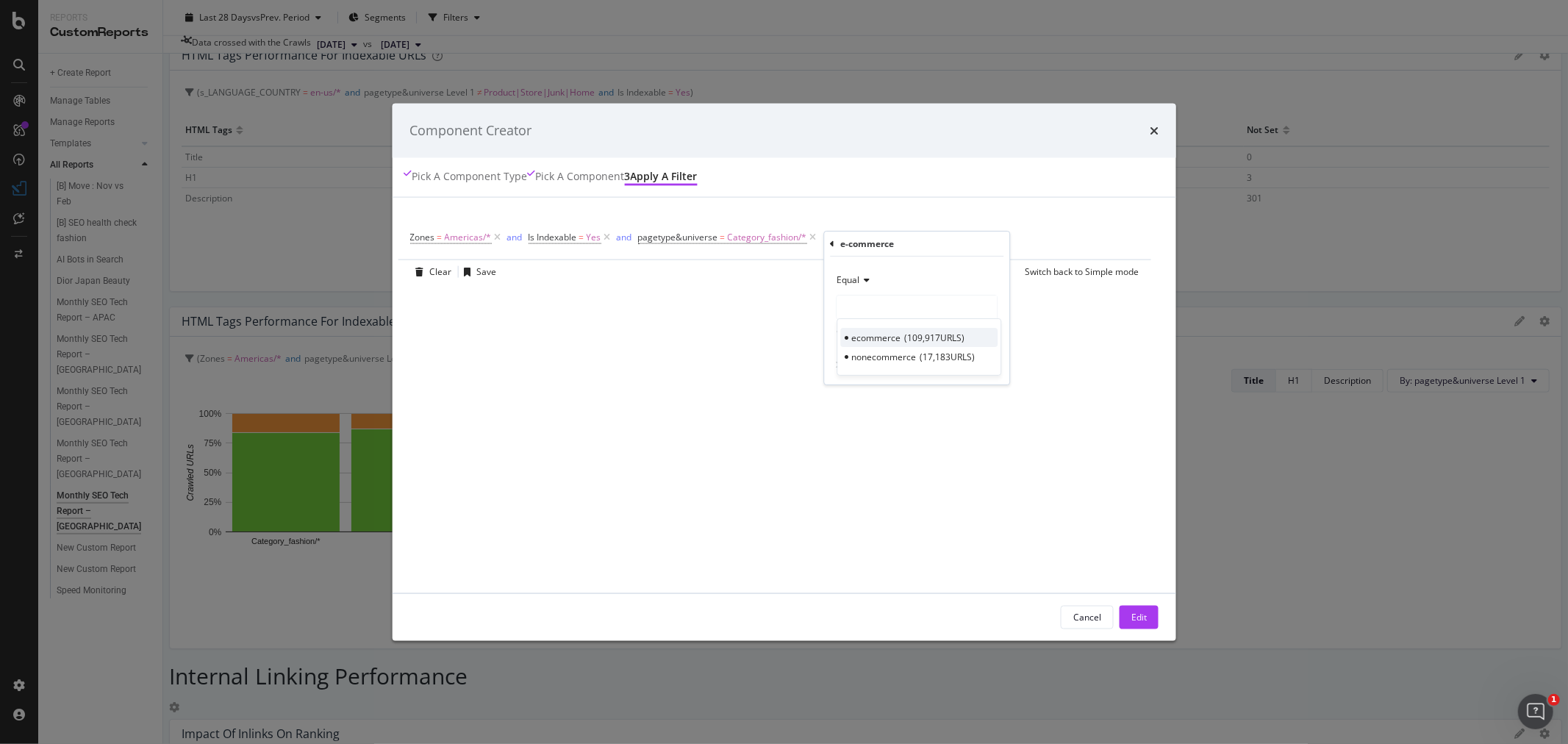
click at [901, 339] on span "ecommerce" at bounding box center [875, 338] width 49 height 12
click at [995, 373] on div "Equal ecommerce With Children Cancel Add filter Apply" at bounding box center [917, 320] width 185 height 128
click at [989, 364] on div "Apply" at bounding box center [986, 365] width 23 height 12
click at [1133, 617] on div "Edit" at bounding box center [1139, 617] width 15 height 12
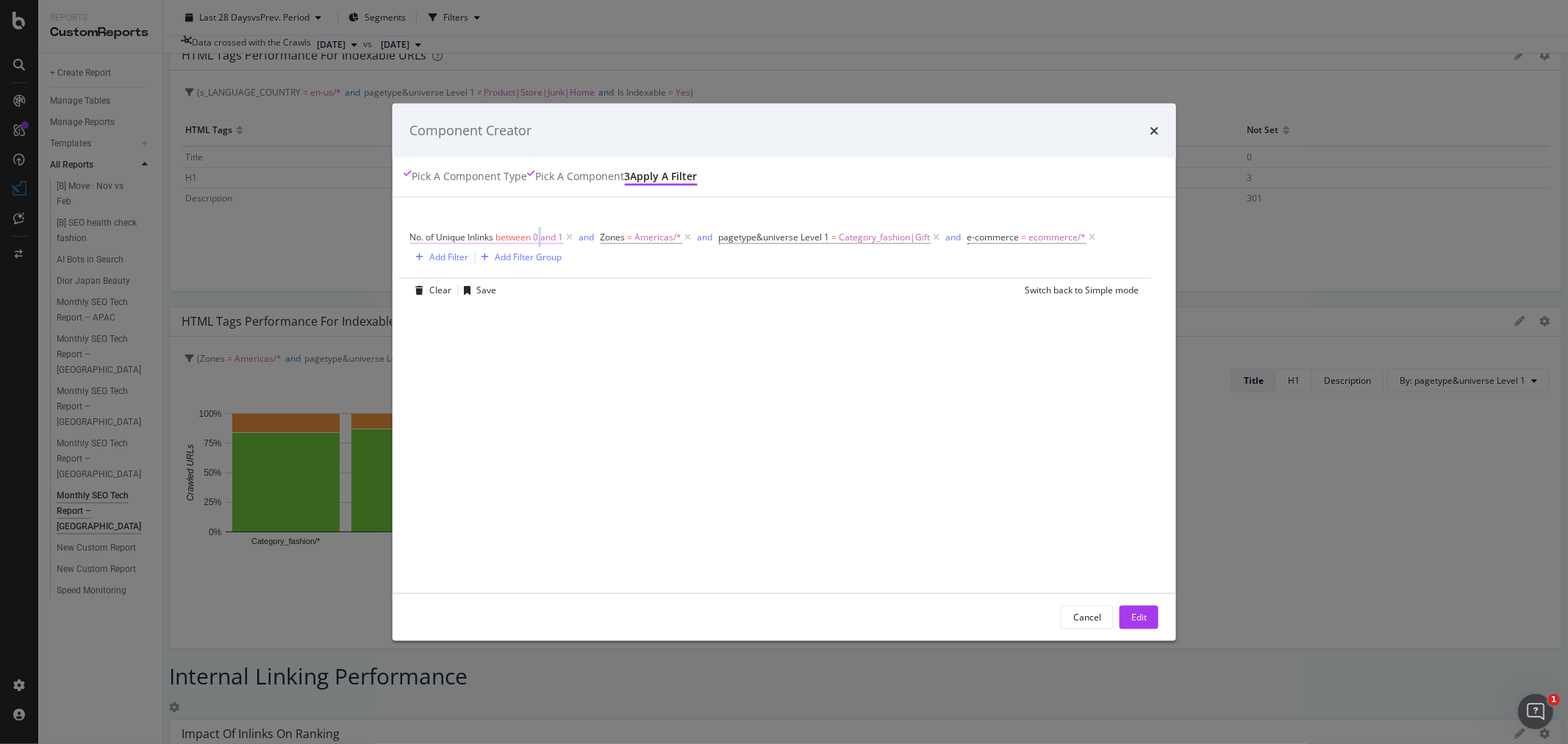
click at [557, 241] on span "0 and 1" at bounding box center [548, 236] width 30 height 20
drag, startPoint x: 462, startPoint y: 396, endPoint x: 432, endPoint y: 397, distance: 30.0
click at [432, 397] on div "On Current Crawl Unique Inlinks Between 0 and 1 Cancel Add filter Apply" at bounding box center [509, 348] width 185 height 189
type input "5"
drag, startPoint x: 447, startPoint y: 346, endPoint x: 434, endPoint y: 346, distance: 13.0
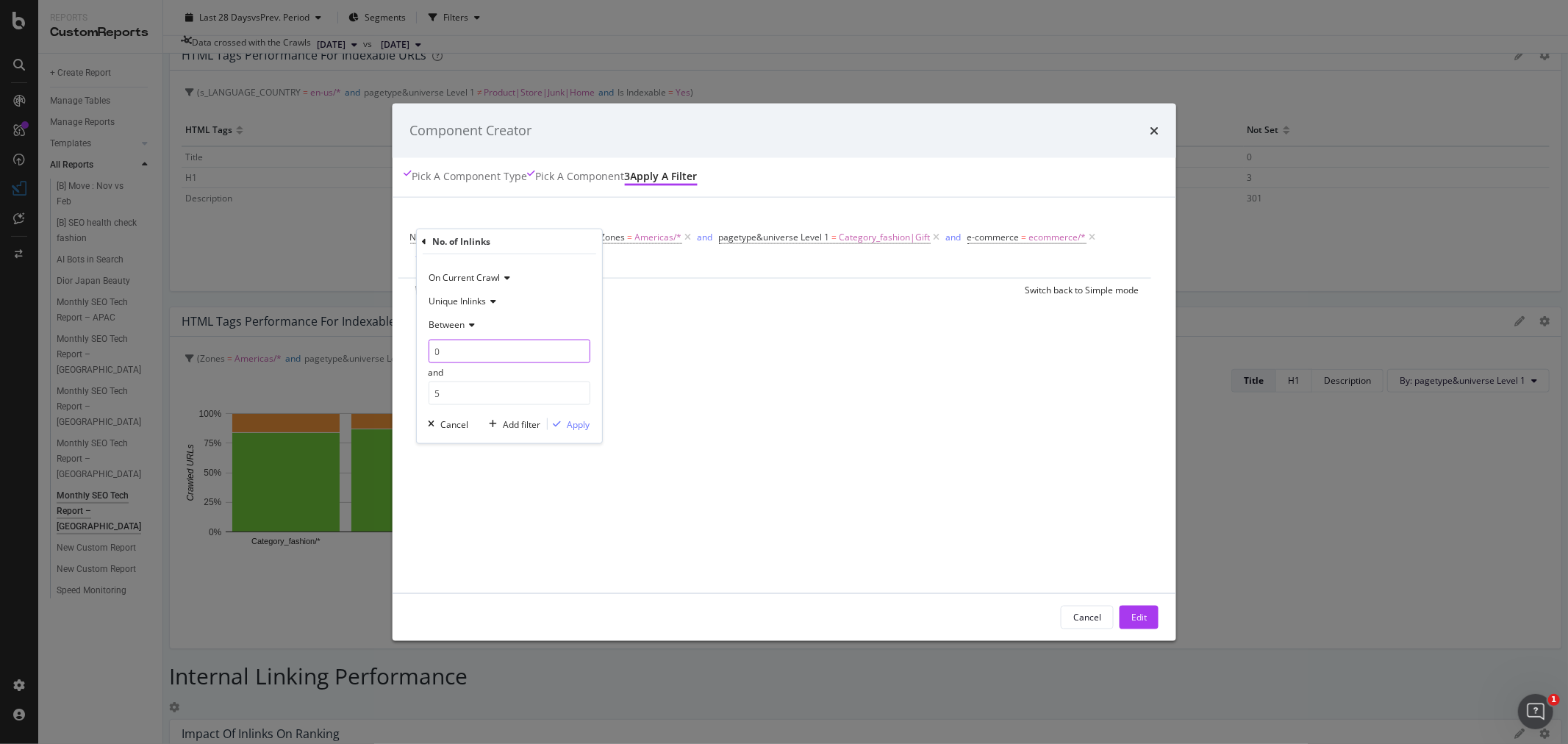
click at [434, 346] on div "On Current Crawl Unique Inlinks Between 0 and 5 Cancel Add filter Apply" at bounding box center [509, 348] width 185 height 189
type input "1"
click at [589, 423] on div "Apply" at bounding box center [578, 424] width 23 height 12
click at [1119, 615] on button "Edit" at bounding box center [1138, 616] width 39 height 24
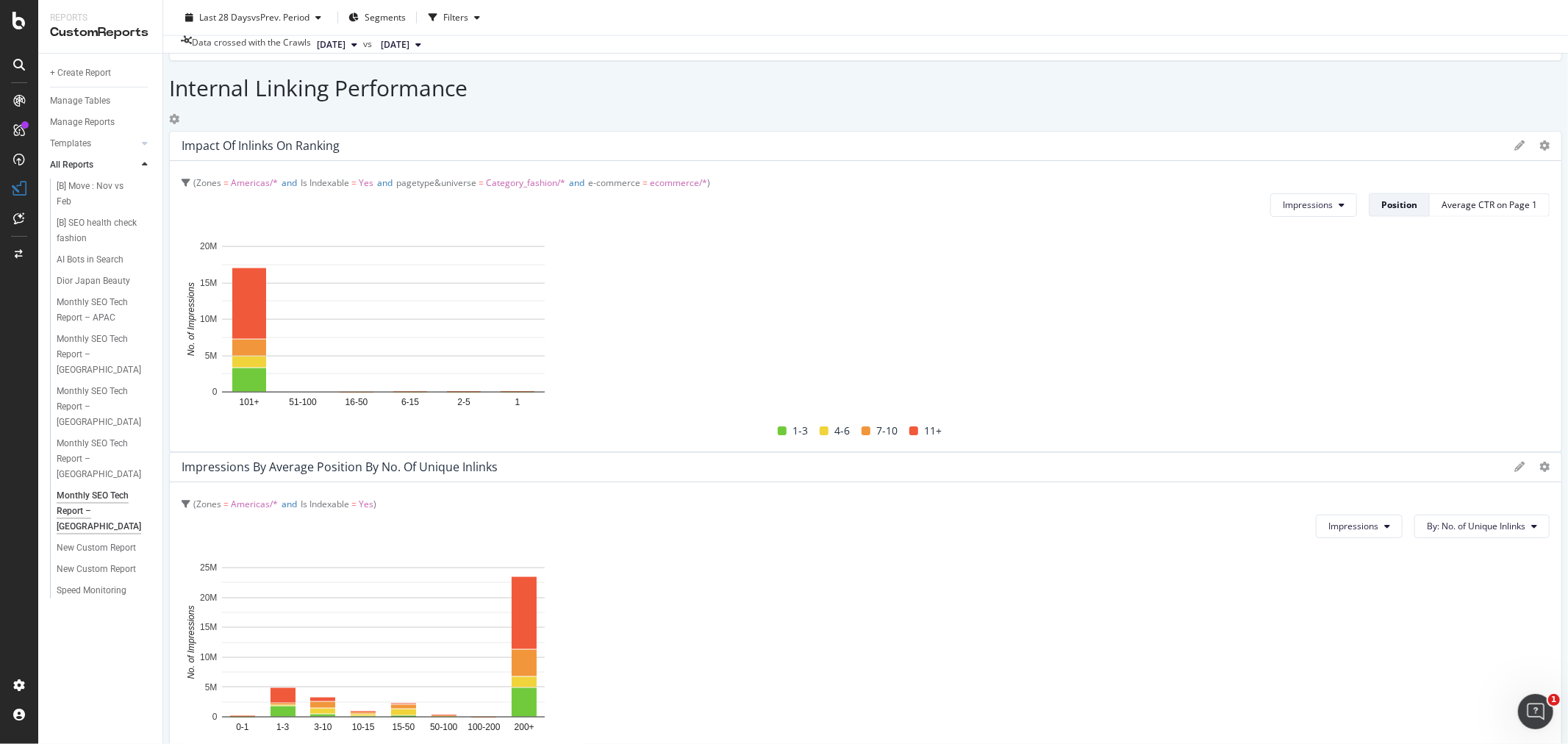
scroll to position [1552, 0]
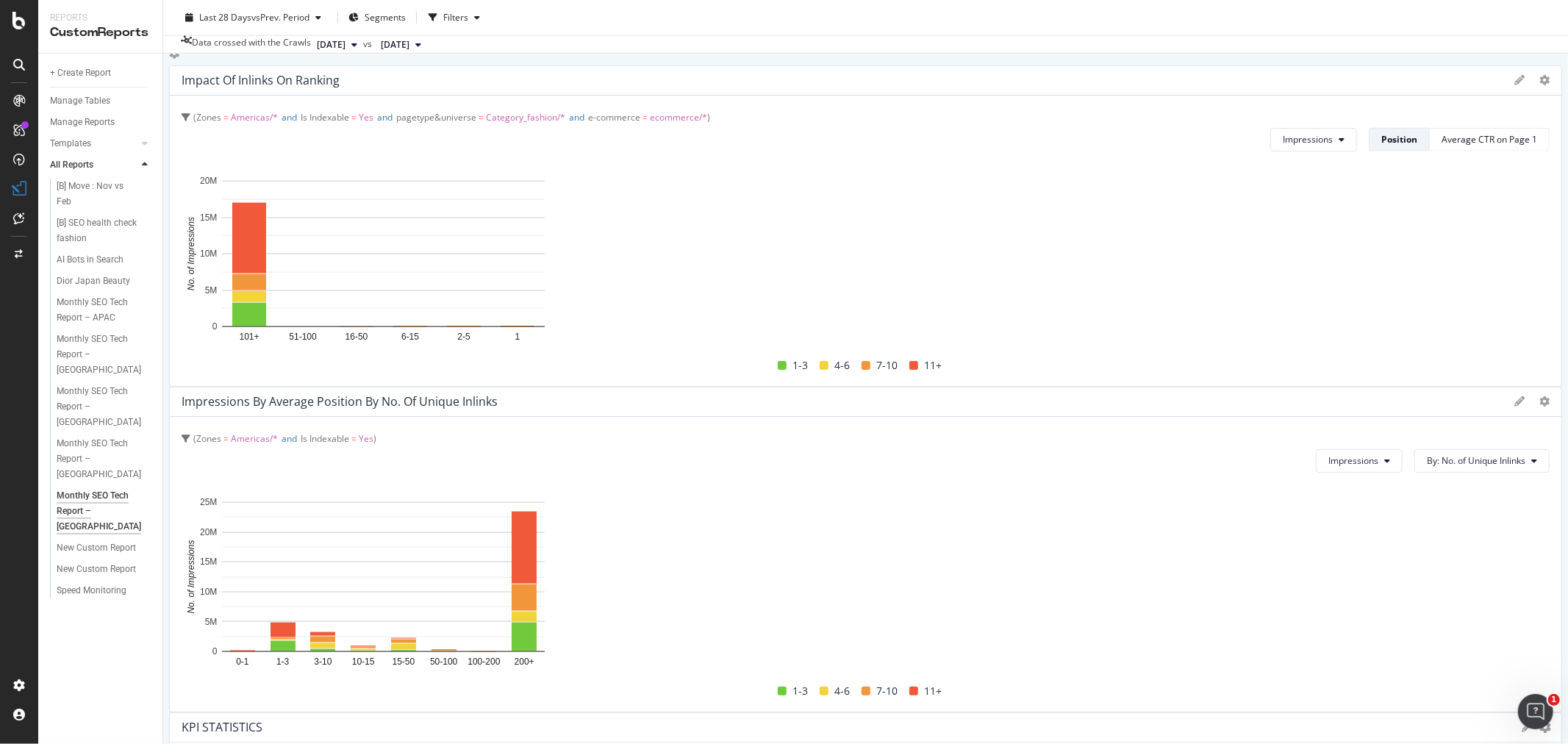
click at [68, 162] on div "SiteCrawler" at bounding box center [80, 165] width 52 height 14
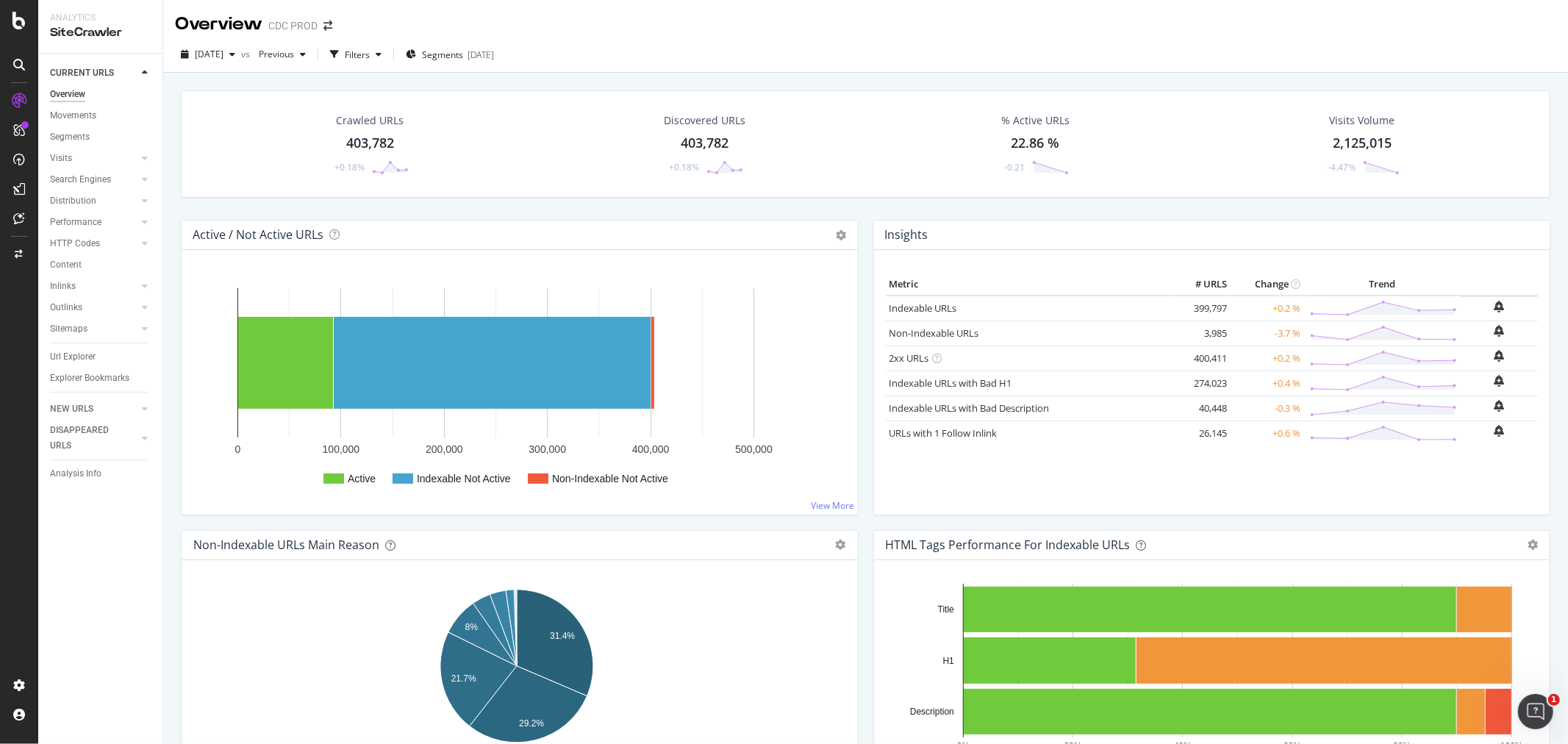
click at [253, 118] on div "Crawled URLs 403,782 +0.18%" at bounding box center [370, 143] width 333 height 77
click at [144, 164] on div at bounding box center [144, 157] width 14 height 14
click at [84, 199] on div "Orphan URLs" at bounding box center [83, 201] width 52 height 15
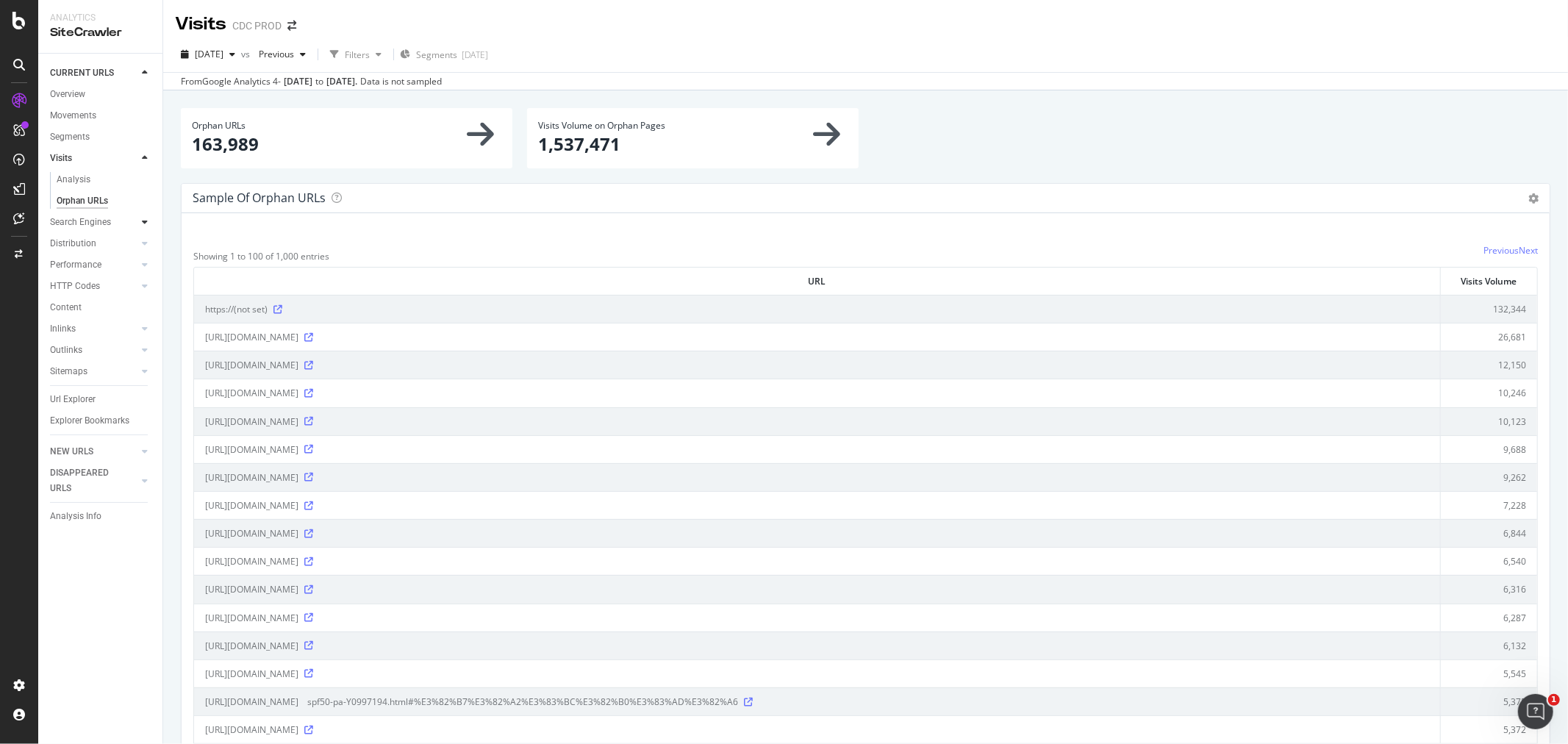
click at [145, 221] on icon at bounding box center [145, 222] width 6 height 9
click at [103, 283] on div "Orphans Explorer" at bounding box center [91, 286] width 68 height 15
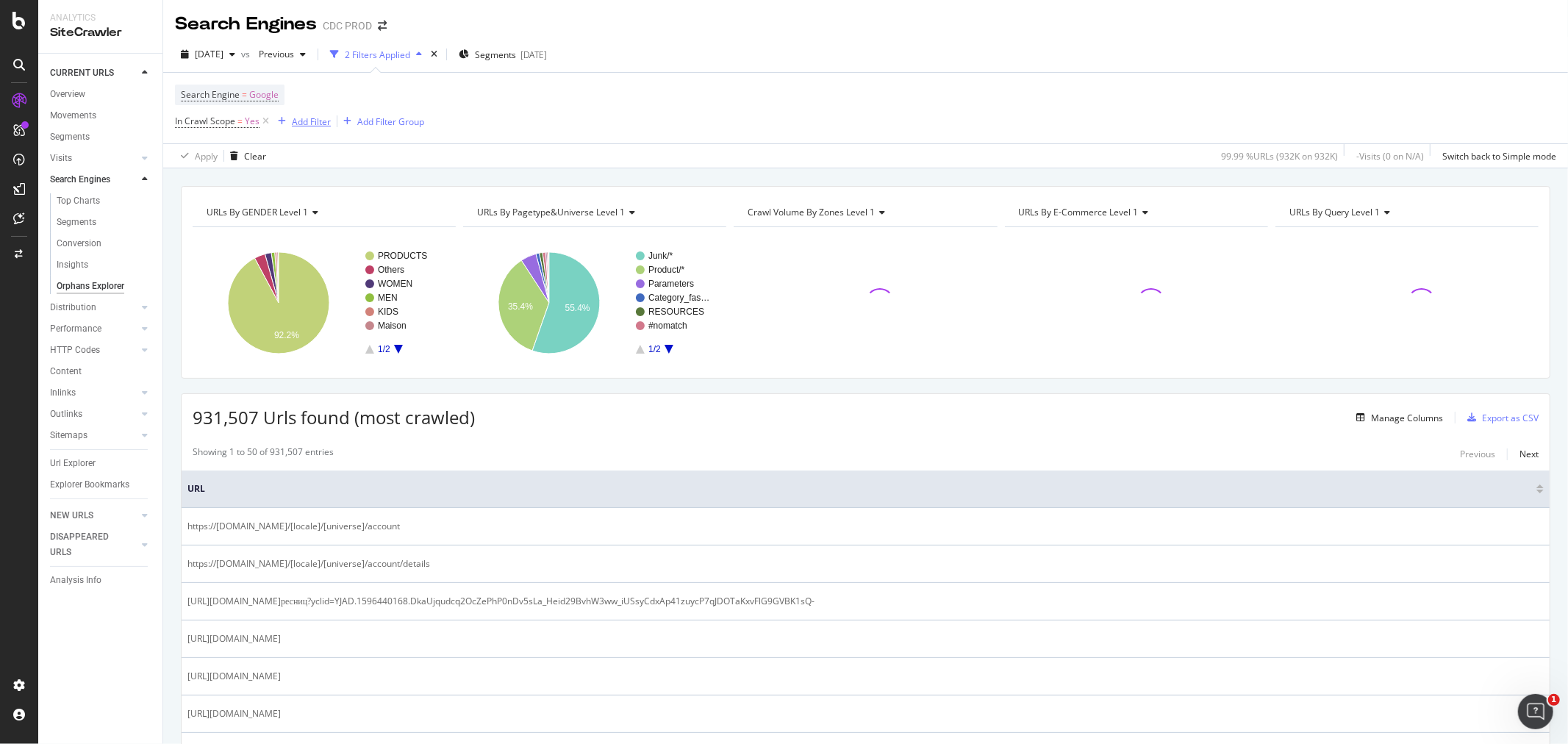
click at [311, 121] on div "Add Filter" at bounding box center [311, 121] width 39 height 12
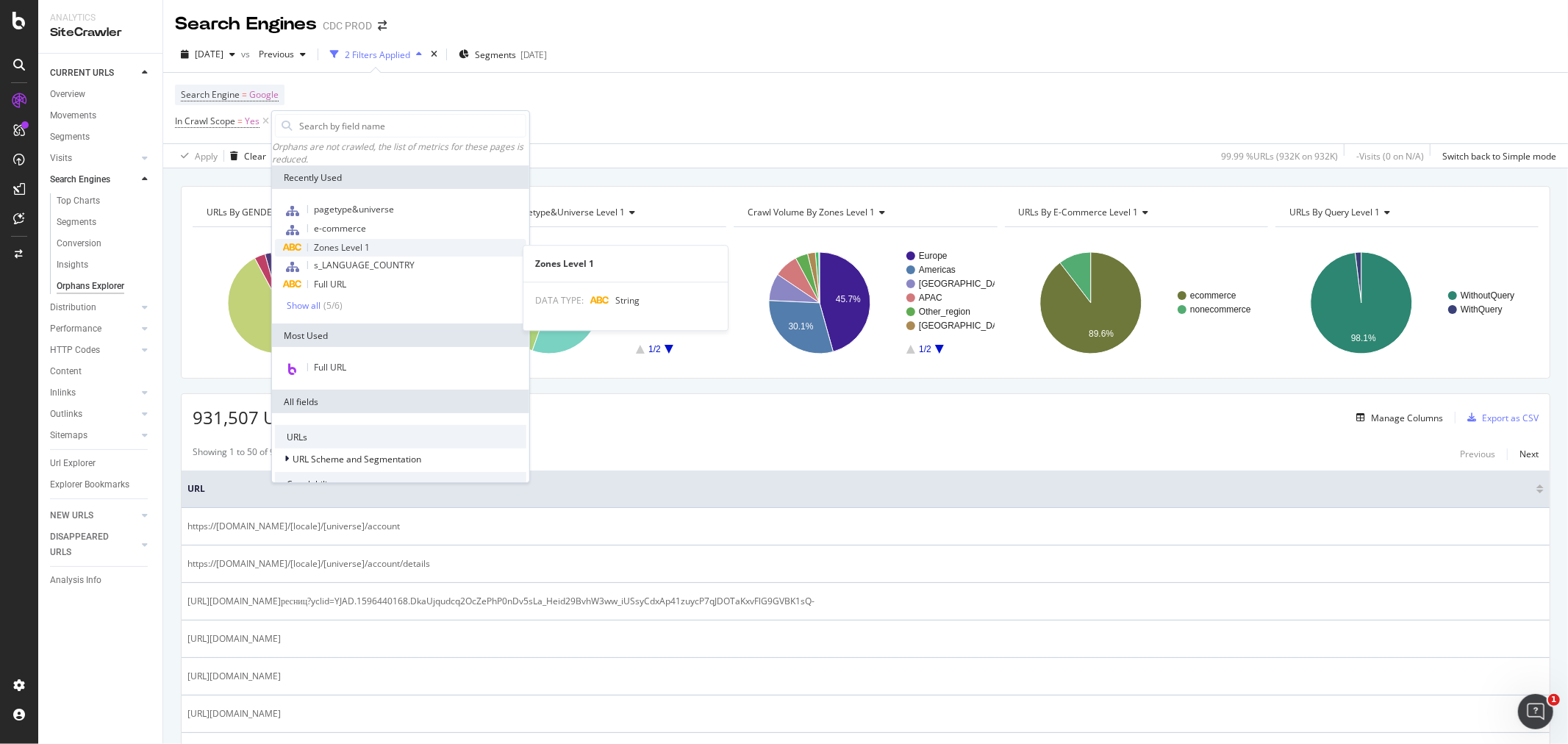
click at [384, 247] on div "Zones Level 1" at bounding box center [400, 247] width 251 height 17
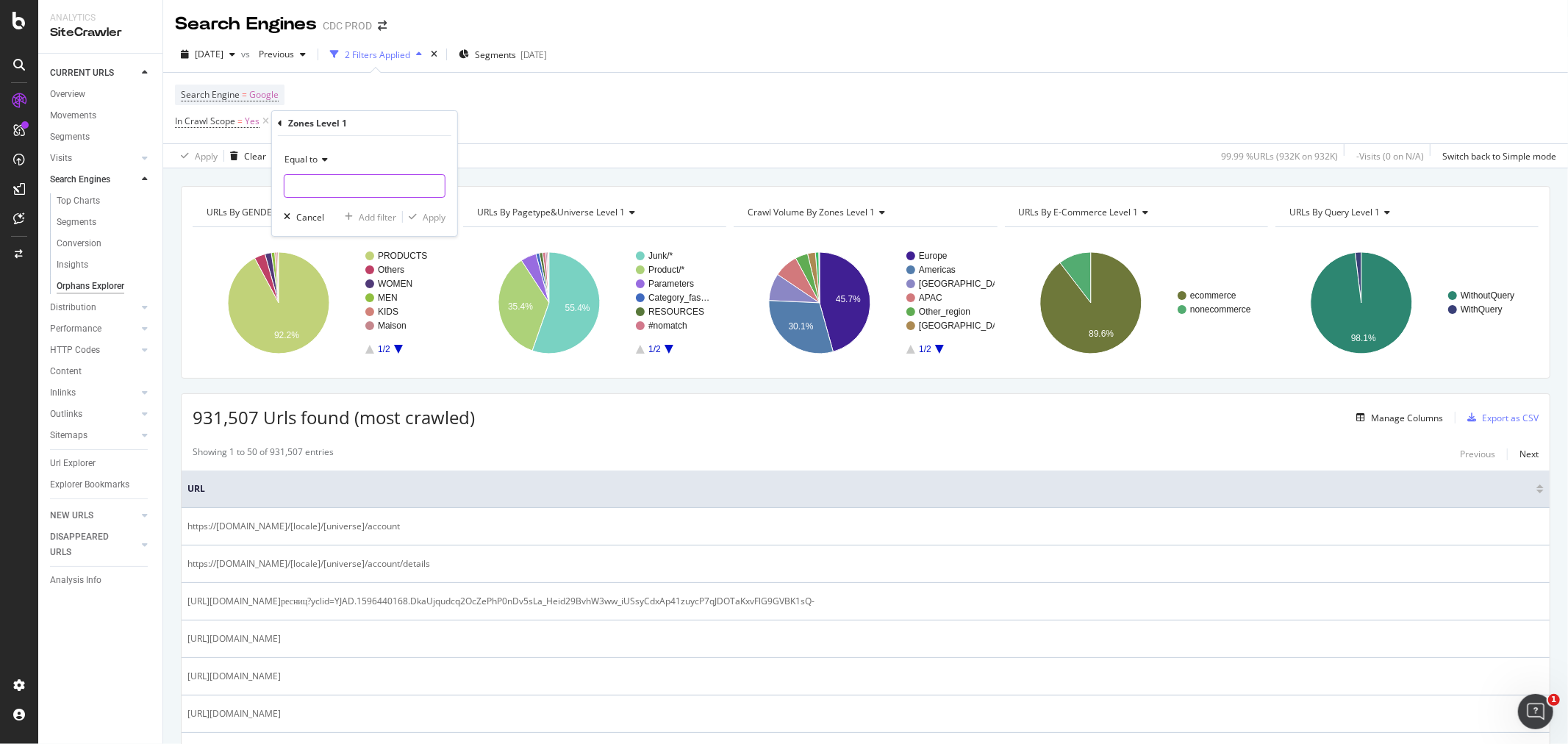
click at [304, 181] on input "text" at bounding box center [364, 185] width 160 height 24
click at [338, 237] on span "Americas" at bounding box center [340, 236] width 103 height 12
type input "Americas"
click at [431, 221] on div "Apply" at bounding box center [434, 217] width 23 height 12
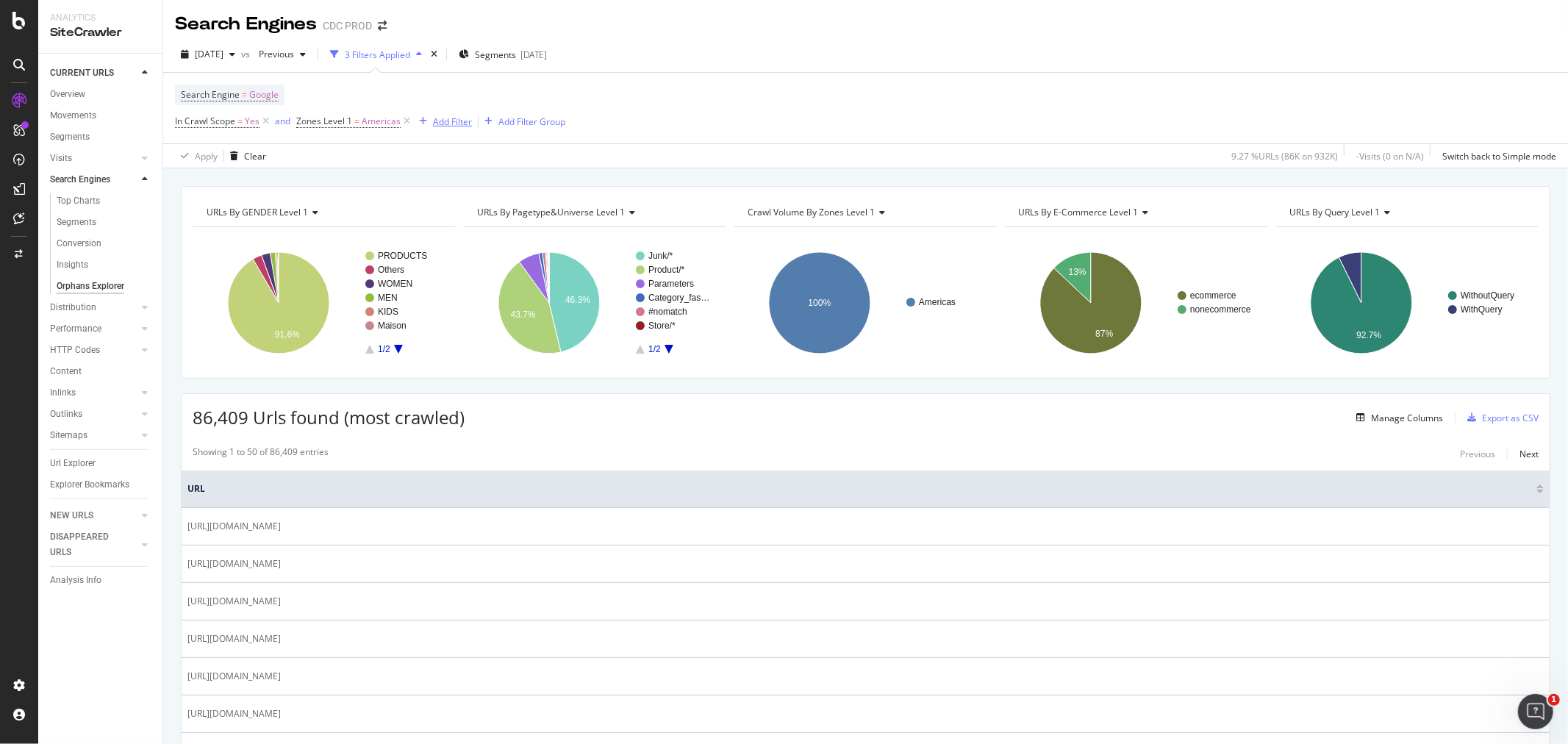
click at [435, 124] on div "Add Filter" at bounding box center [452, 121] width 39 height 12
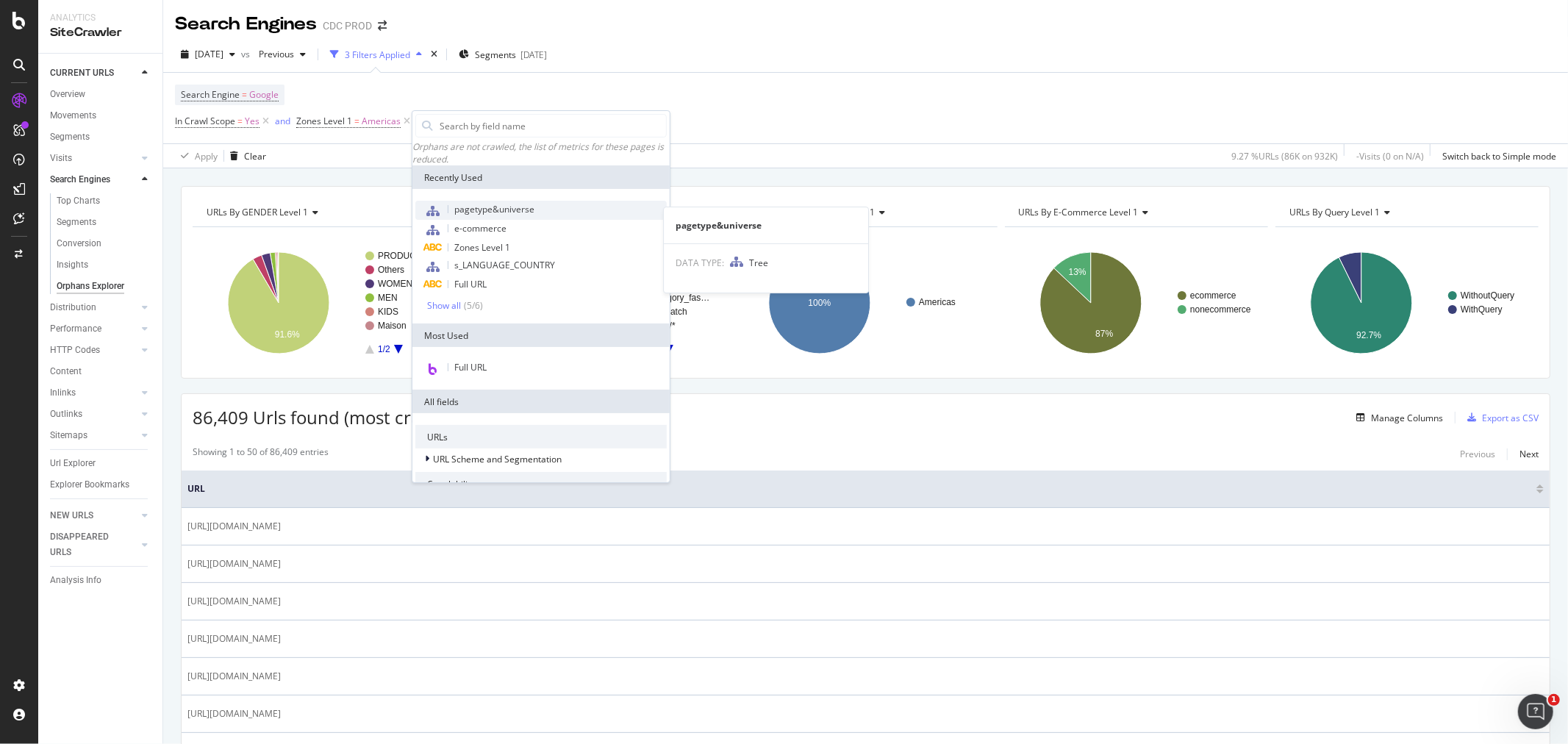
click at [483, 213] on span "pagetype&universe" at bounding box center [494, 209] width 80 height 12
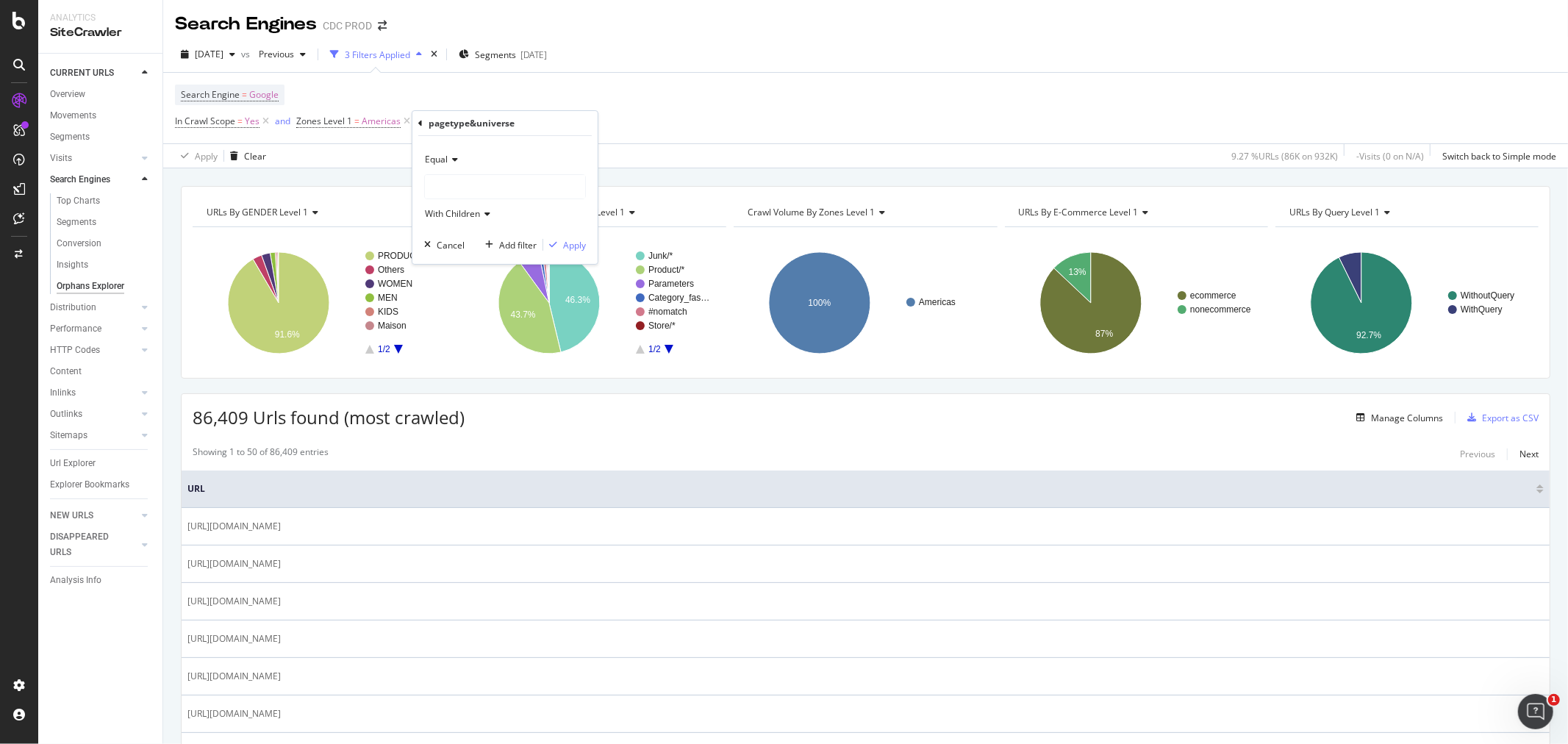
click at [471, 196] on div at bounding box center [505, 186] width 160 height 24
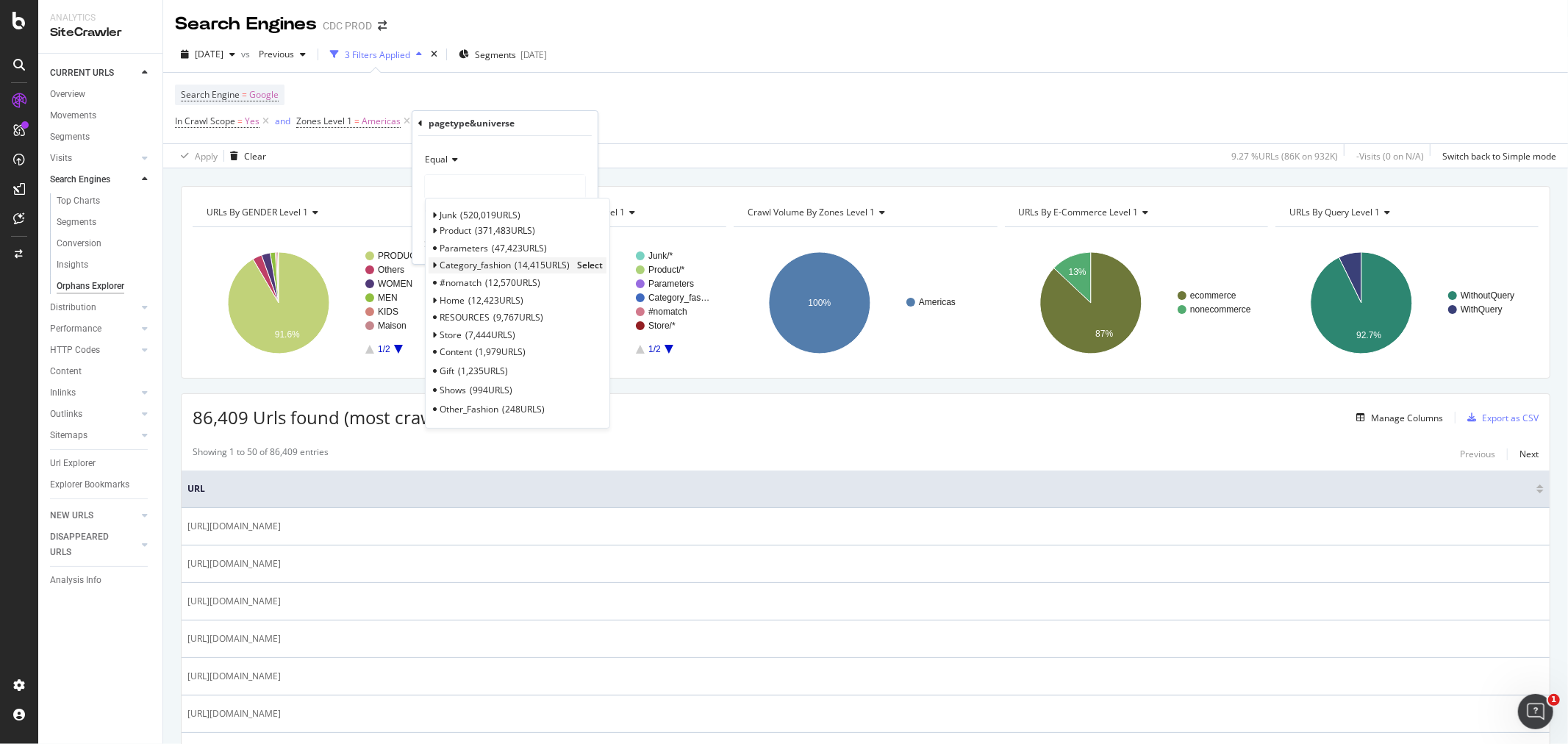
click at [598, 266] on span "Select" at bounding box center [590, 265] width 26 height 12
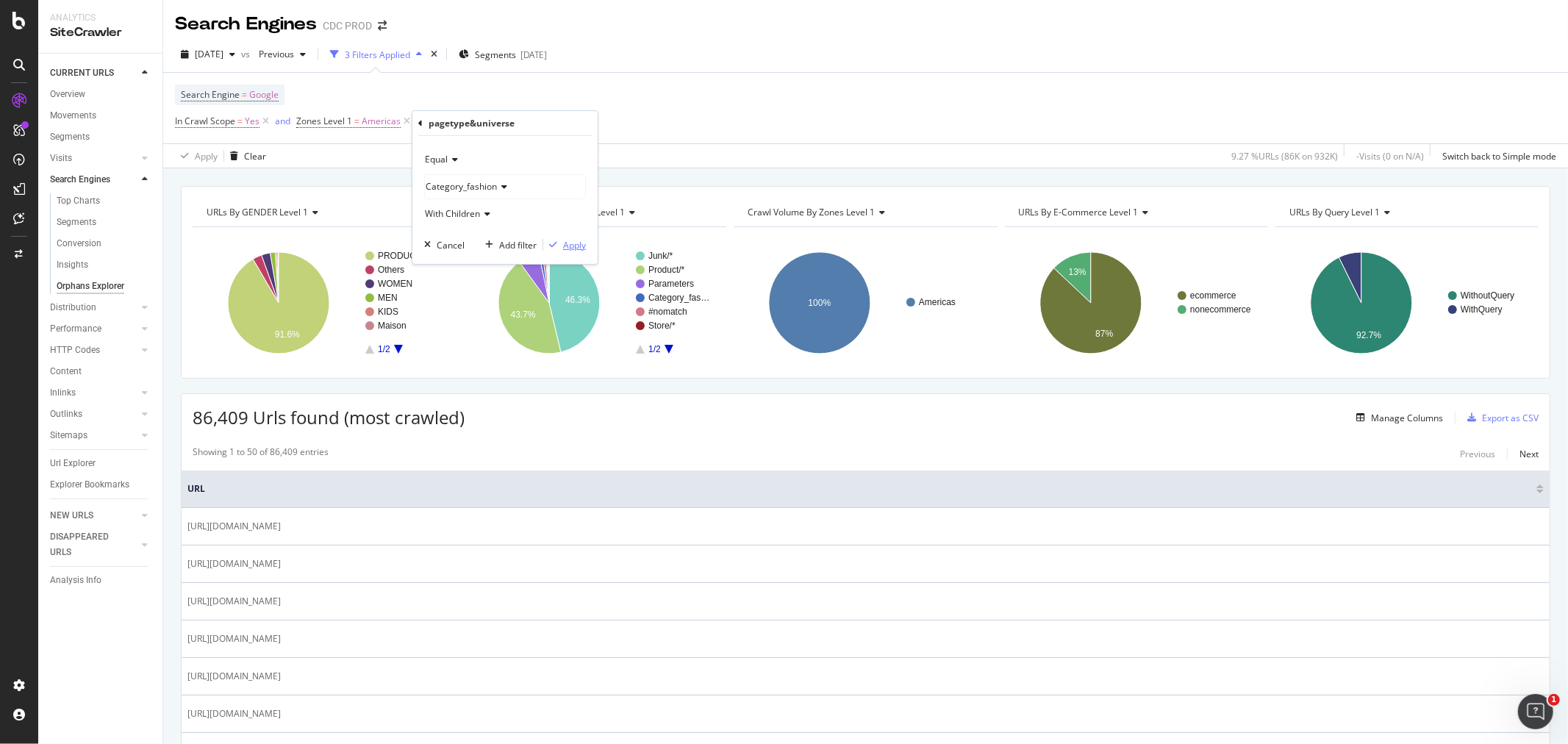
click at [564, 247] on div "Apply" at bounding box center [575, 245] width 23 height 12
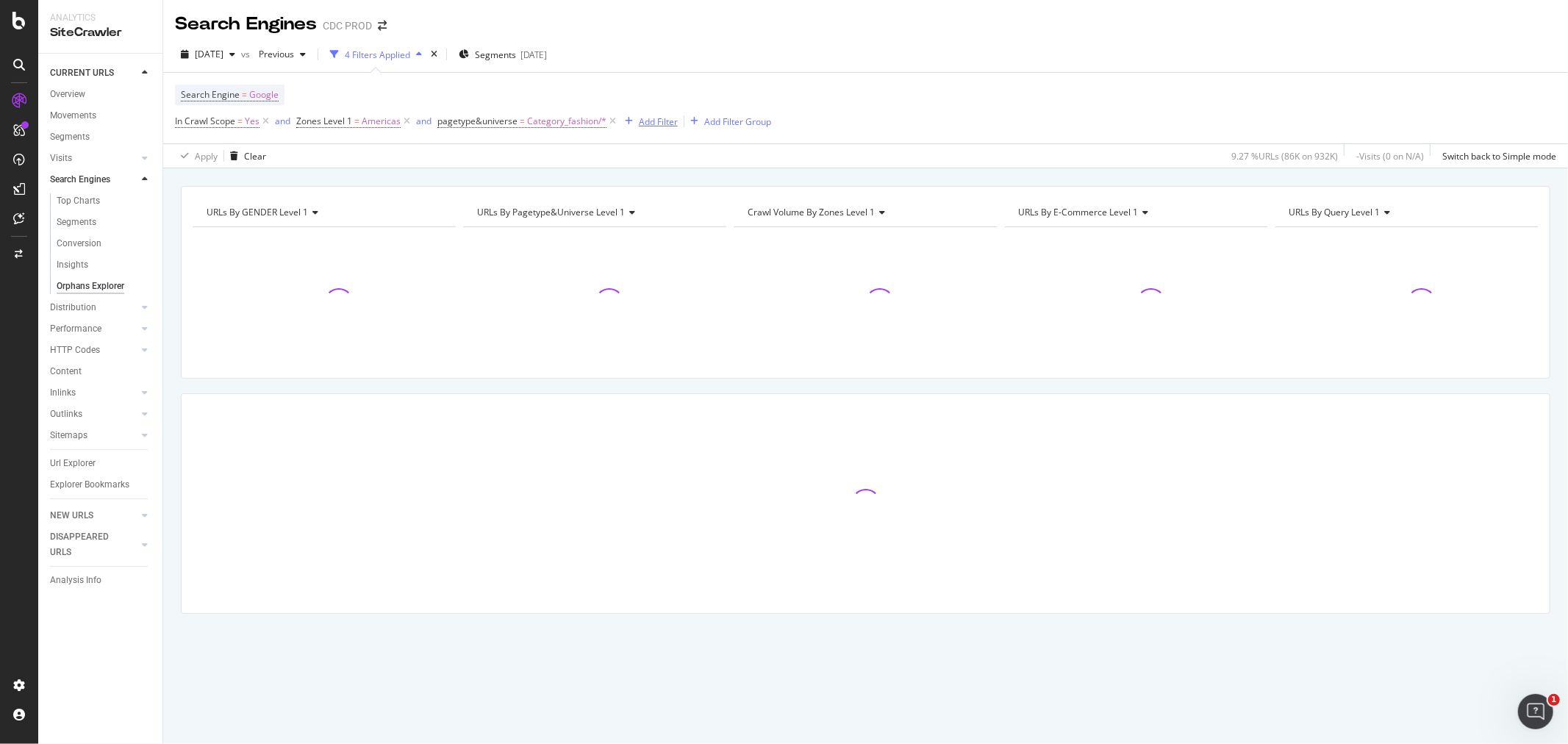
click at [648, 123] on div "Add Filter" at bounding box center [658, 121] width 39 height 12
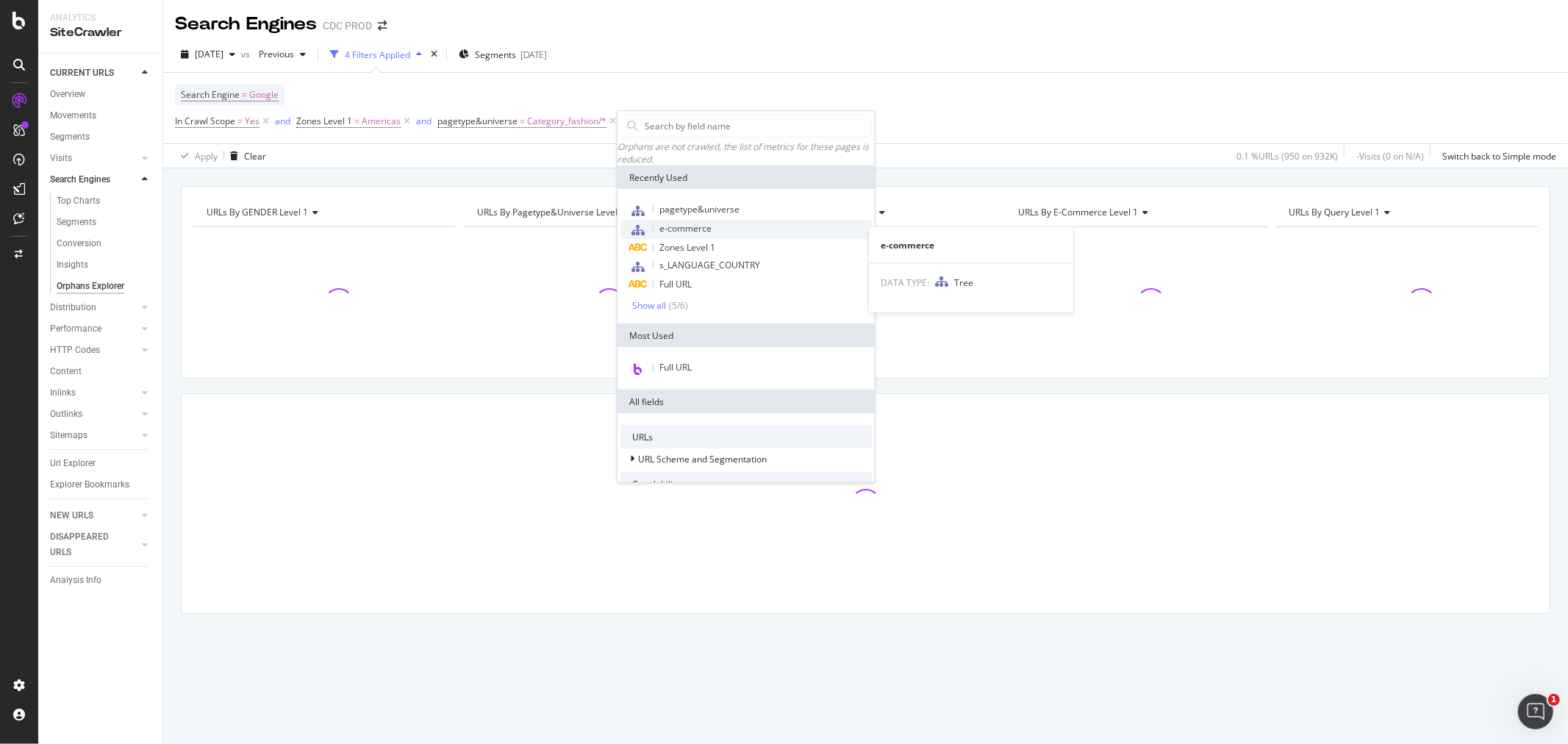
click at [675, 235] on span "e-commerce" at bounding box center [685, 228] width 52 height 12
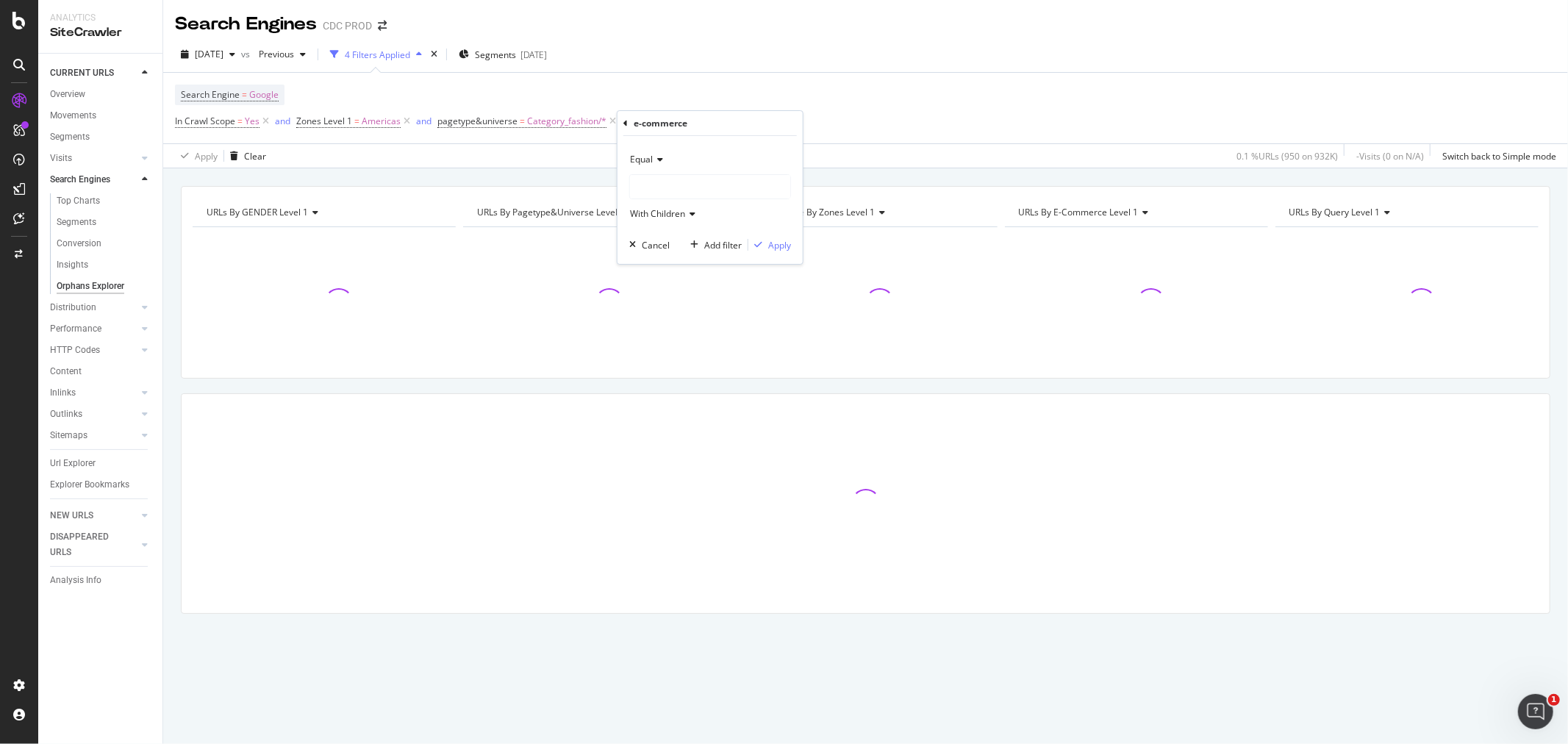
click at [639, 186] on div at bounding box center [710, 186] width 160 height 24
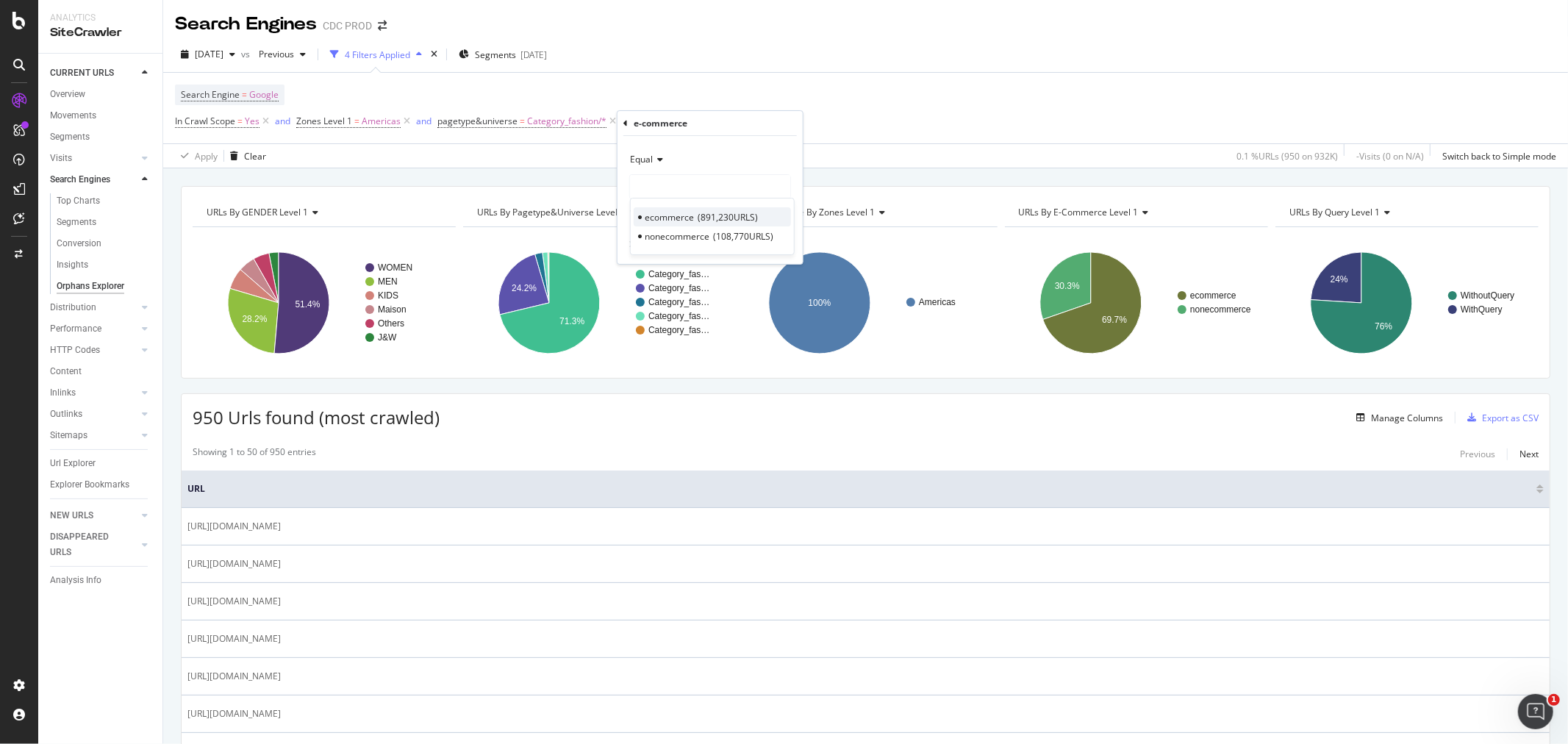
click at [661, 218] on span "ecommerce" at bounding box center [669, 217] width 49 height 12
click at [778, 251] on div "Apply" at bounding box center [780, 245] width 23 height 12
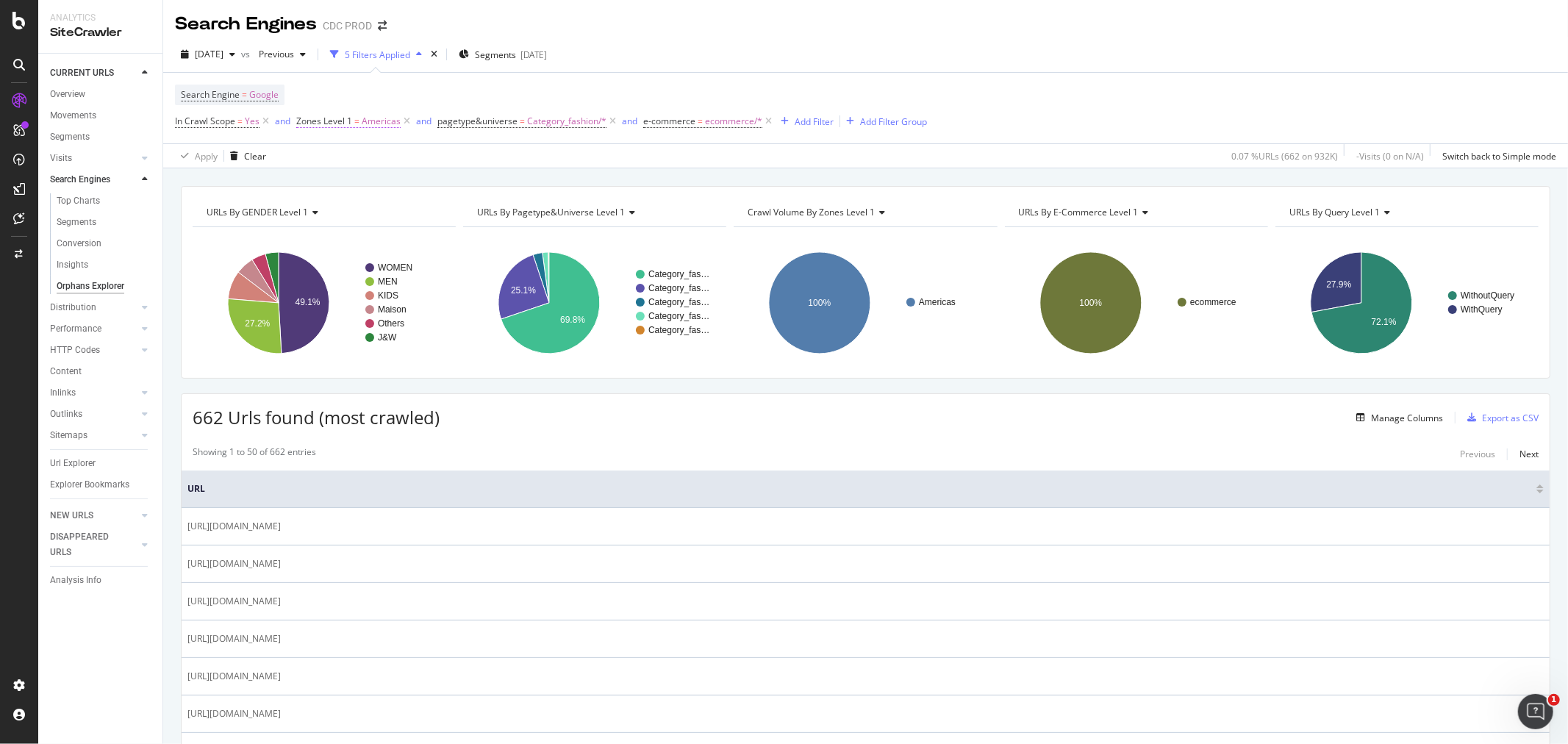
click at [380, 125] on span "Americas" at bounding box center [380, 121] width 39 height 20
click at [353, 188] on input "Americas" at bounding box center [378, 184] width 139 height 24
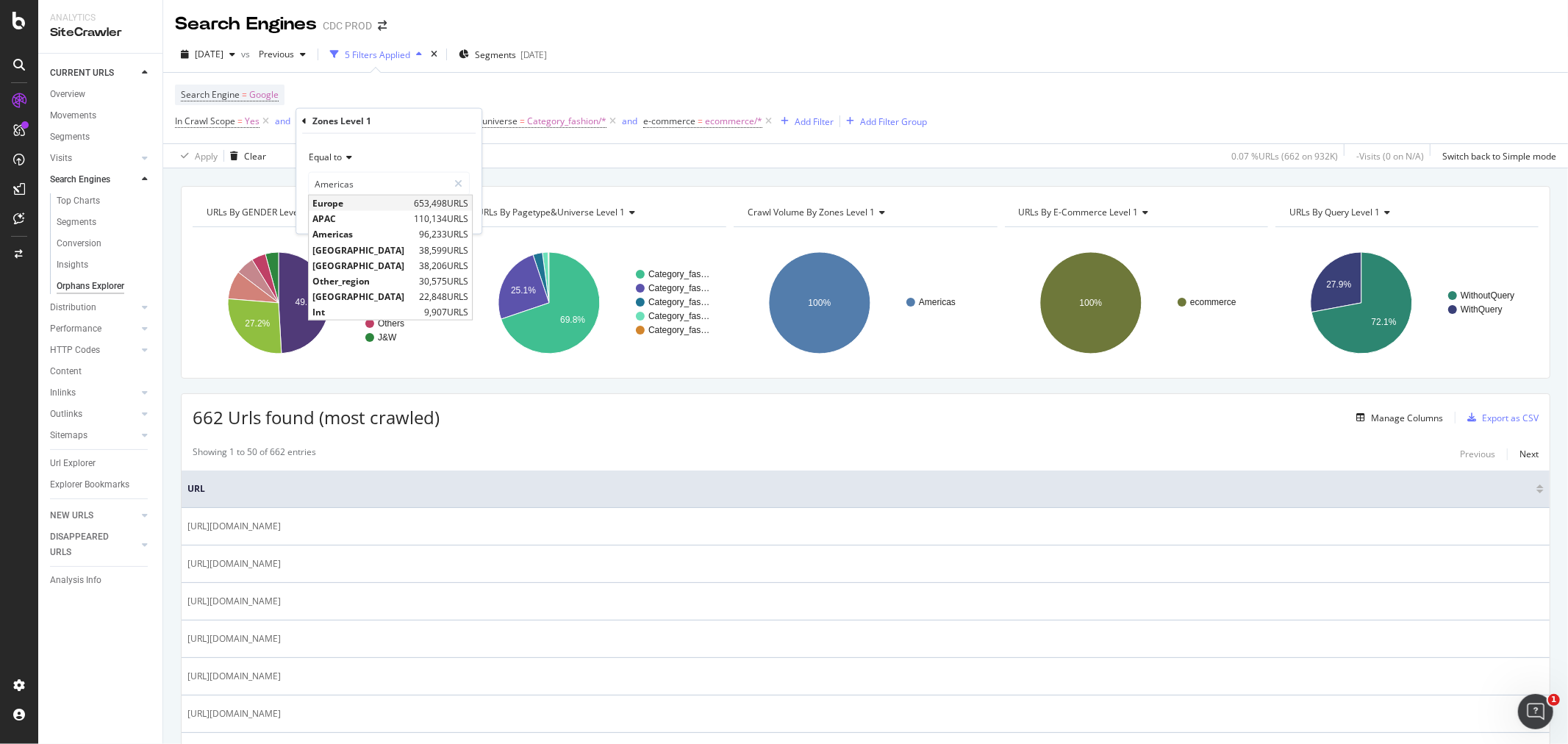
click at [341, 206] on span "Europe" at bounding box center [361, 203] width 98 height 12
type input "Europe"
click at [462, 208] on div "Apply" at bounding box center [459, 214] width 23 height 12
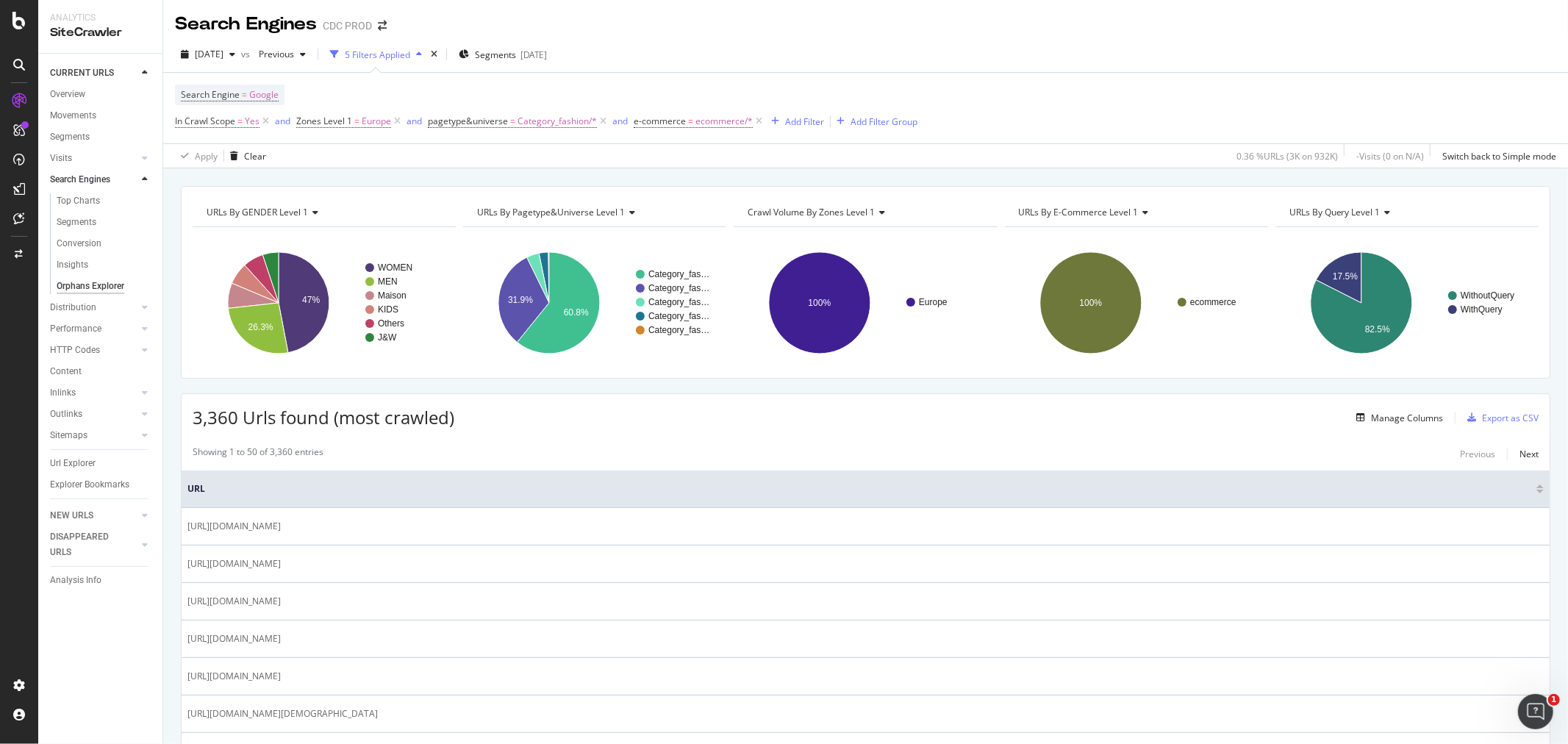
click at [974, 351] on rect "A chart." at bounding box center [864, 303] width 261 height 128
click at [131, 155] on div at bounding box center [130, 157] width 14 height 14
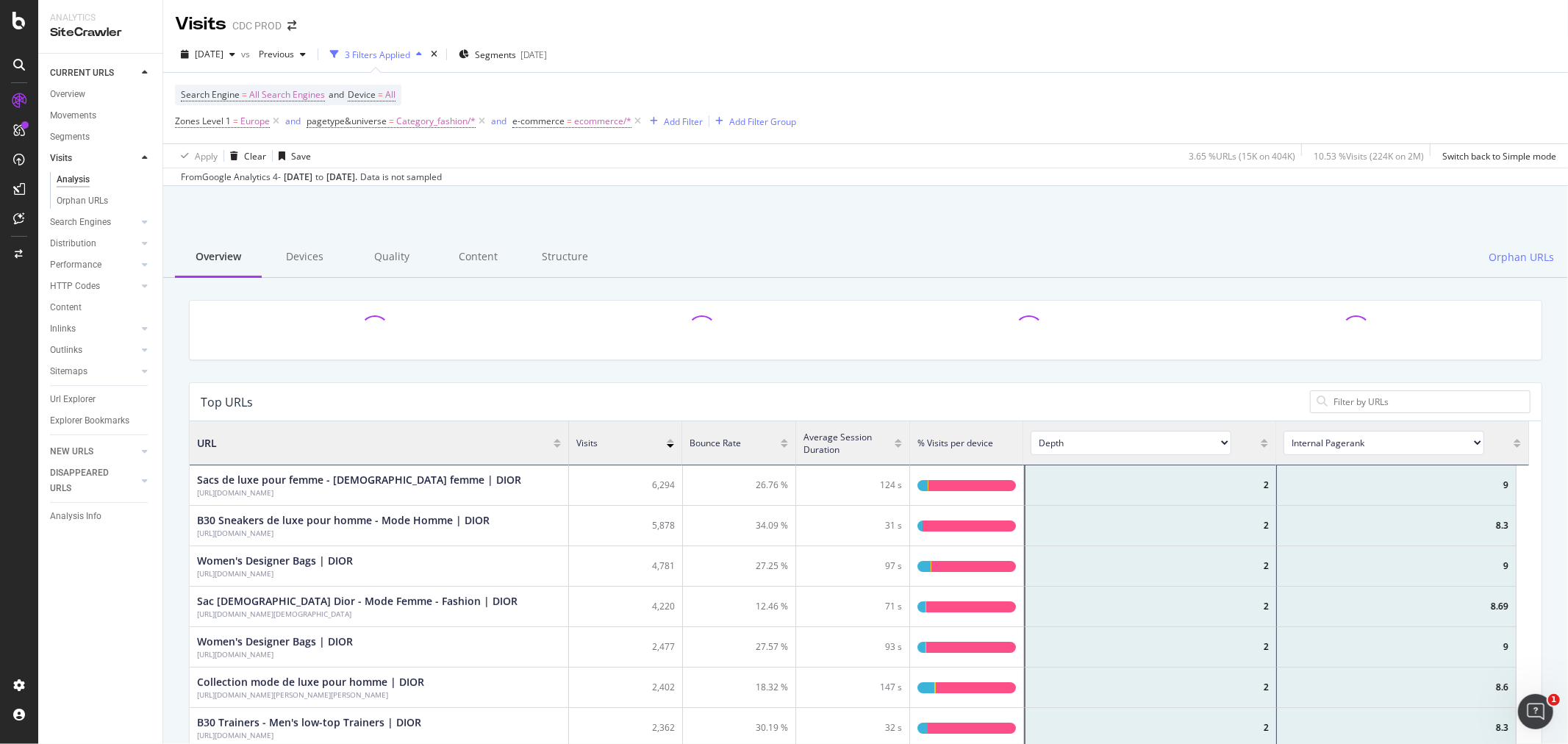
scroll to position [428, 1327]
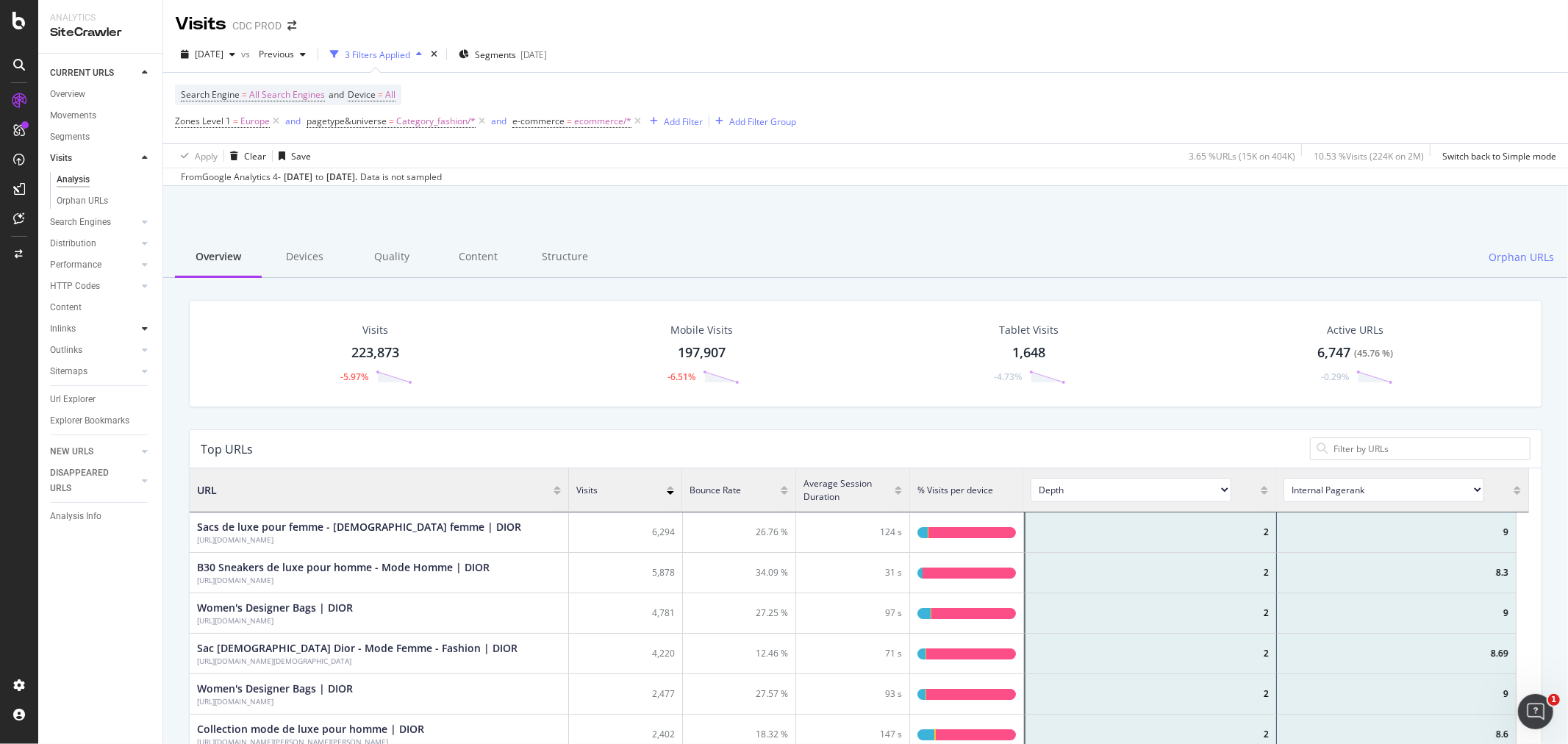
click at [138, 332] on div at bounding box center [144, 328] width 14 height 14
click at [142, 179] on icon at bounding box center [145, 179] width 6 height 9
click at [96, 281] on div "Orphans Explorer" at bounding box center [91, 286] width 68 height 15
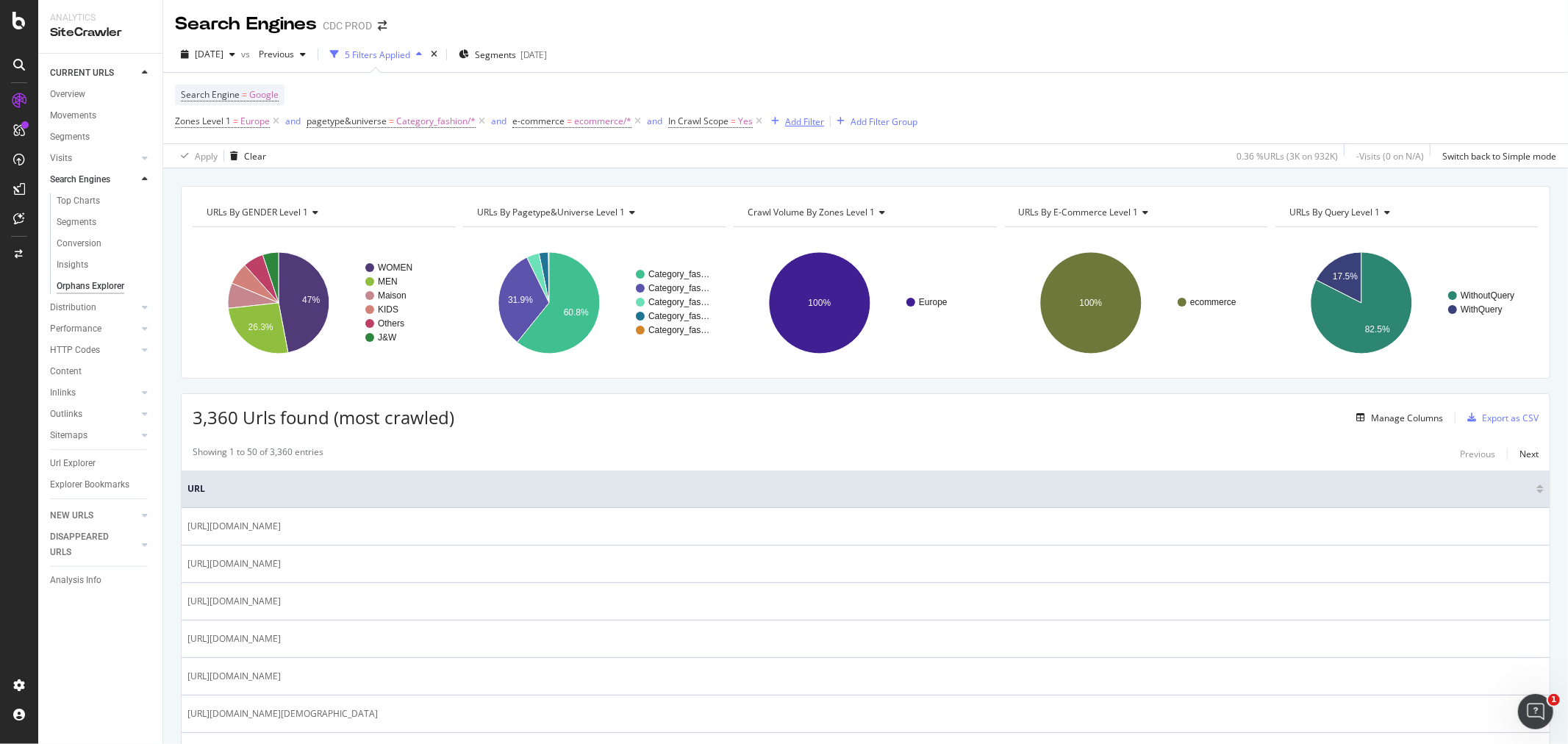
click at [800, 118] on div "Add Filter" at bounding box center [804, 121] width 39 height 12
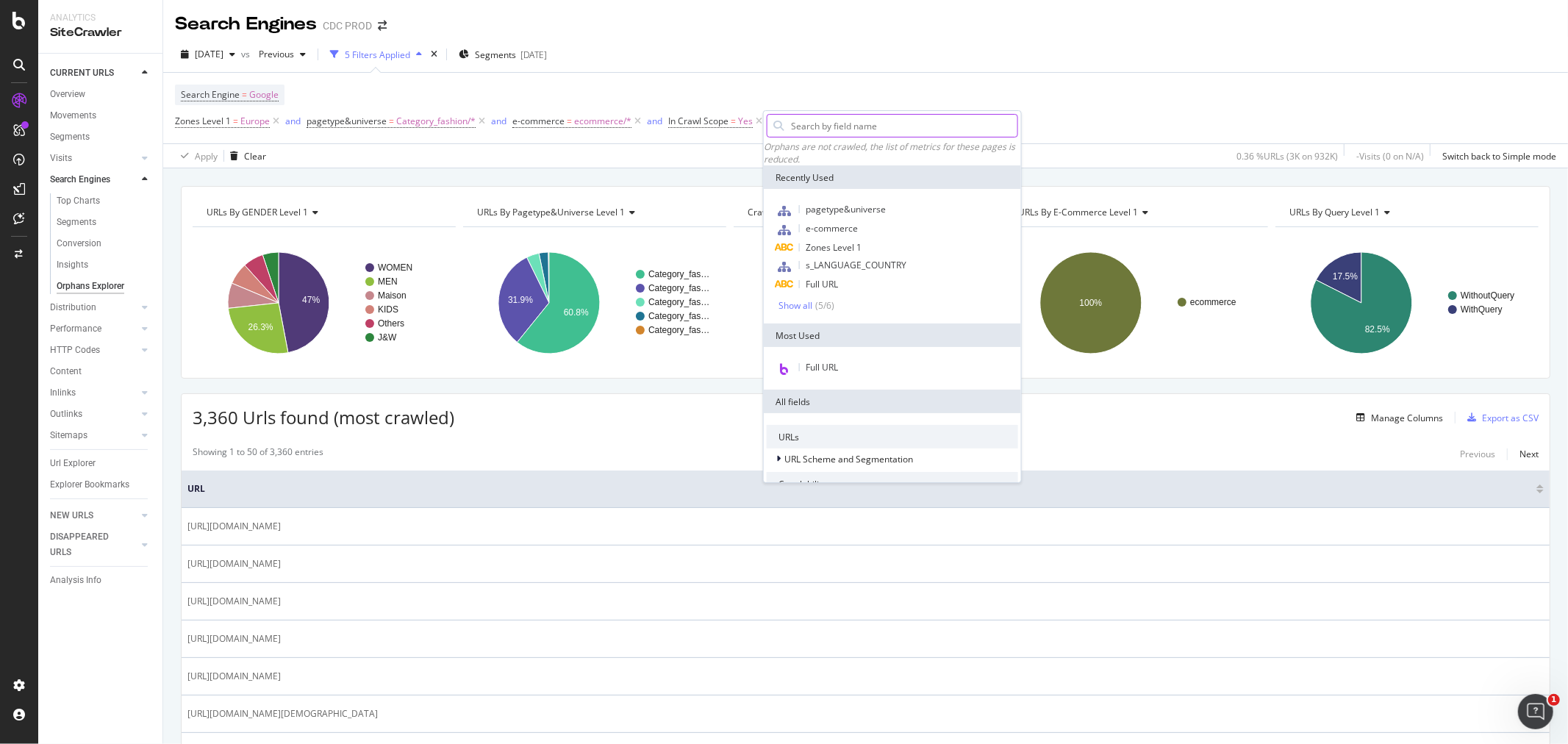
click at [796, 127] on input "text" at bounding box center [904, 125] width 228 height 22
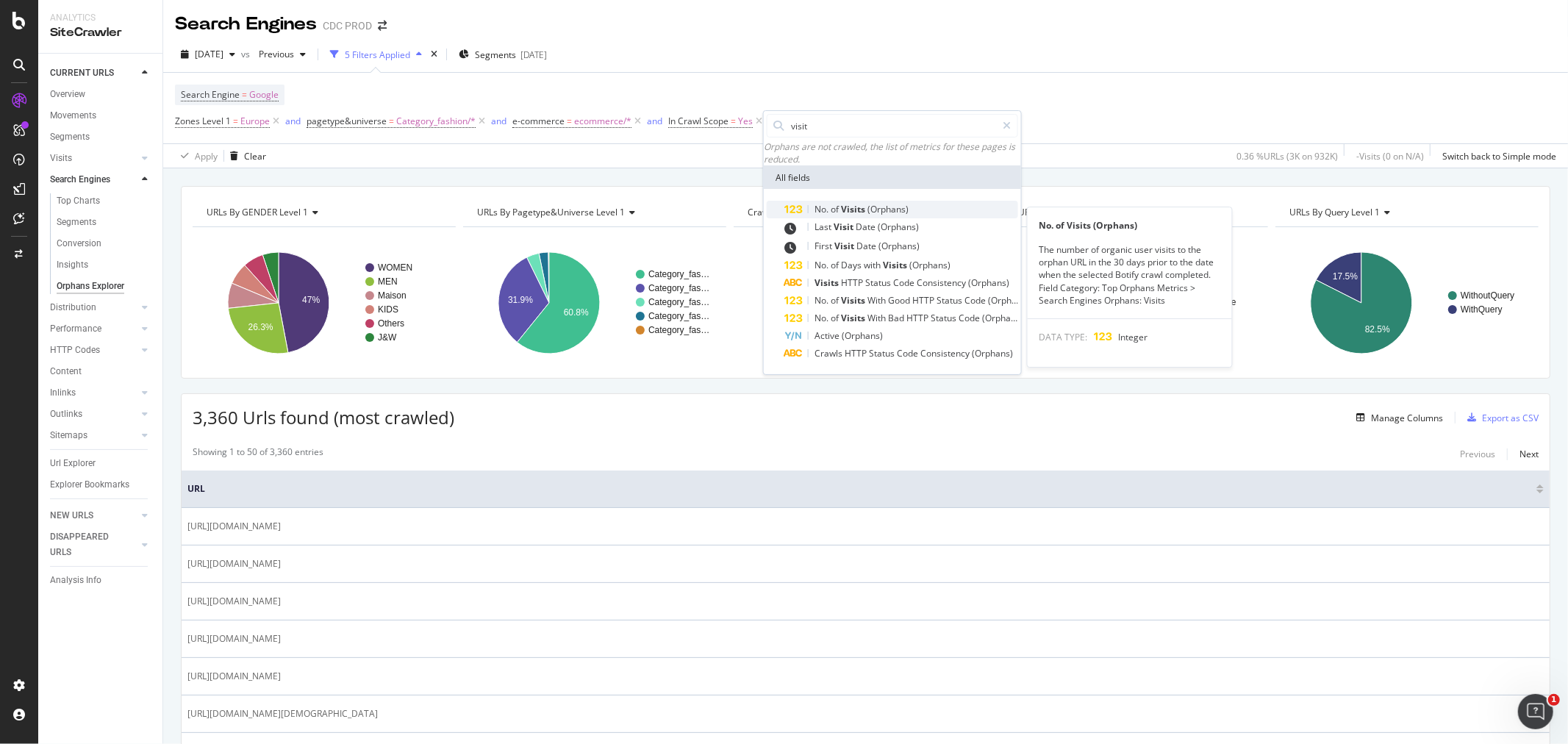
type input "visit"
click at [860, 211] on span "Visits" at bounding box center [854, 209] width 27 height 12
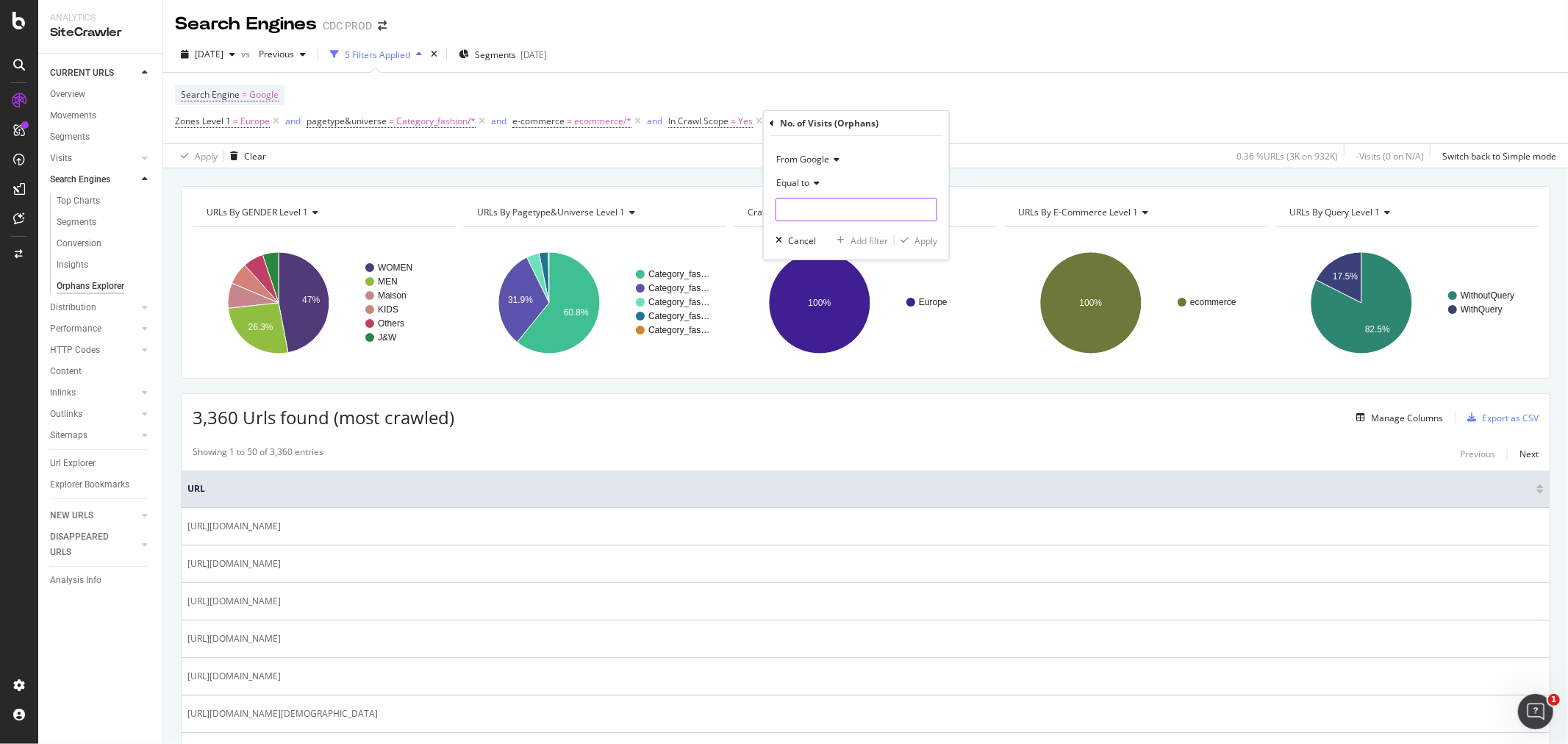
click at [839, 203] on input "number" at bounding box center [856, 209] width 162 height 24
click at [843, 210] on input "number" at bounding box center [856, 209] width 162 height 24
click at [834, 159] on icon at bounding box center [834, 159] width 11 height 9
click at [795, 206] on input "number" at bounding box center [856, 209] width 162 height 24
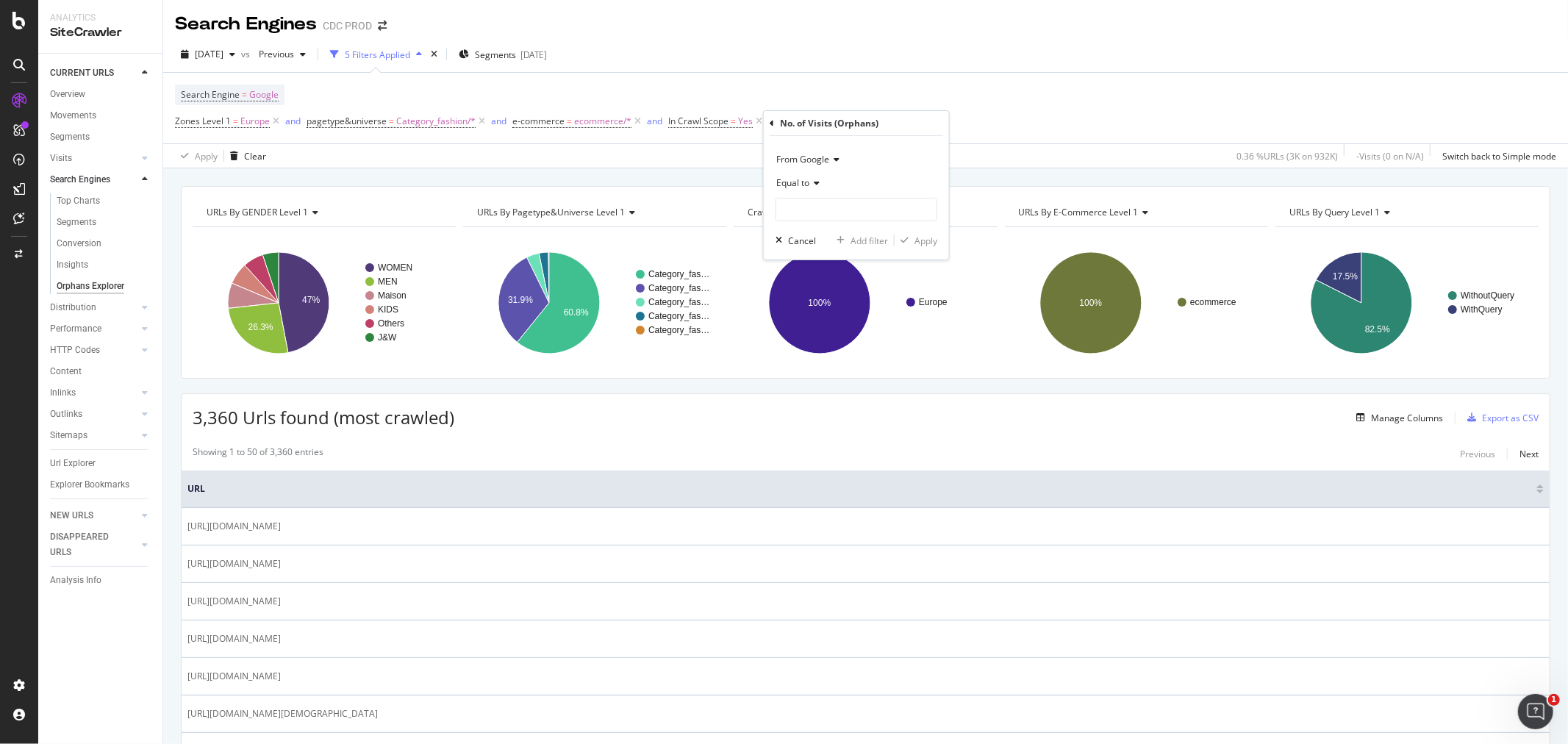
click at [803, 173] on div "Equal to" at bounding box center [856, 183] width 162 height 24
click at [834, 288] on span "Greater than" at bounding box center [809, 290] width 53 height 12
click at [812, 213] on input "number" at bounding box center [856, 209] width 162 height 24
type input "1"
click at [927, 238] on div "Apply" at bounding box center [926, 241] width 23 height 12
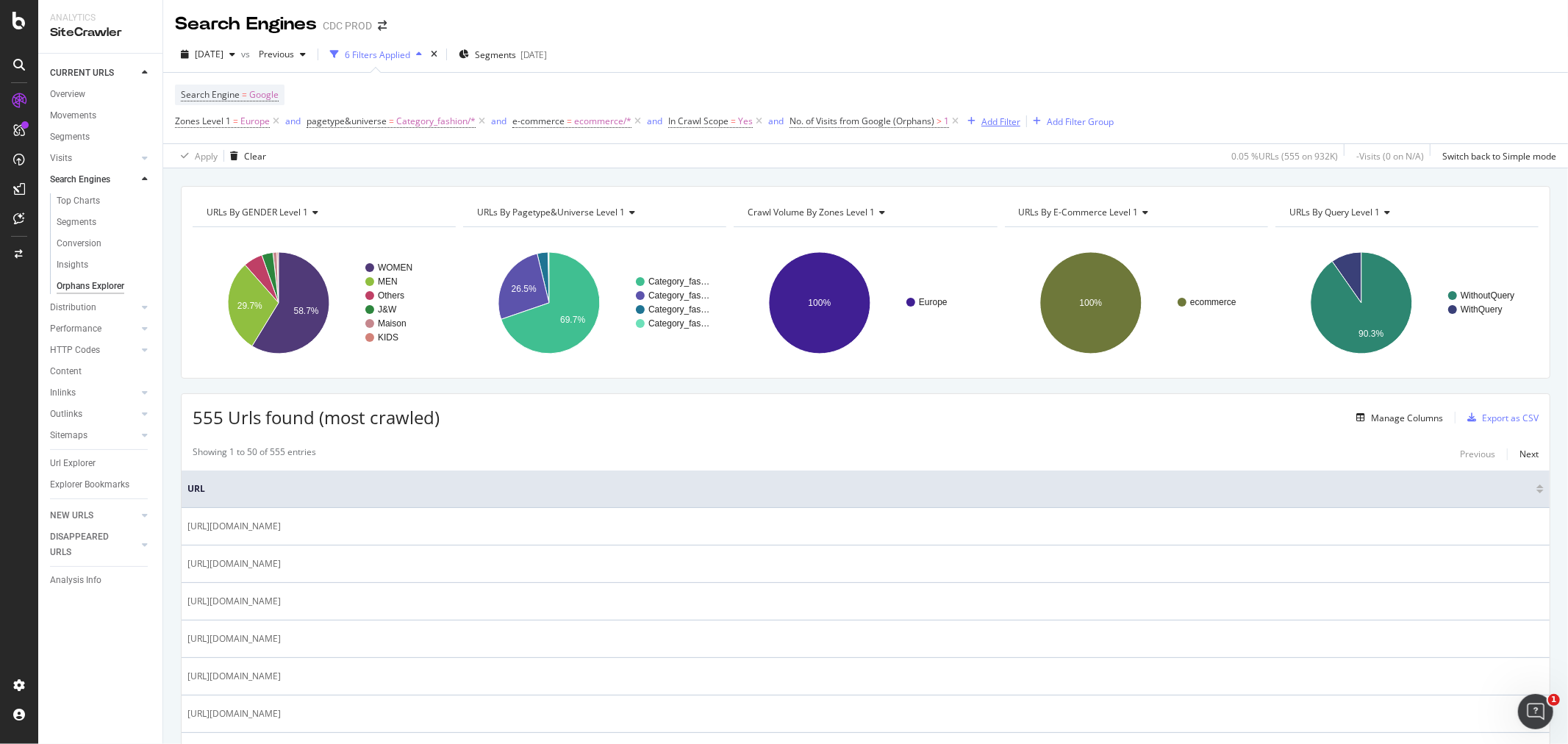
click at [1001, 118] on div "Add Filter" at bounding box center [1000, 121] width 39 height 12
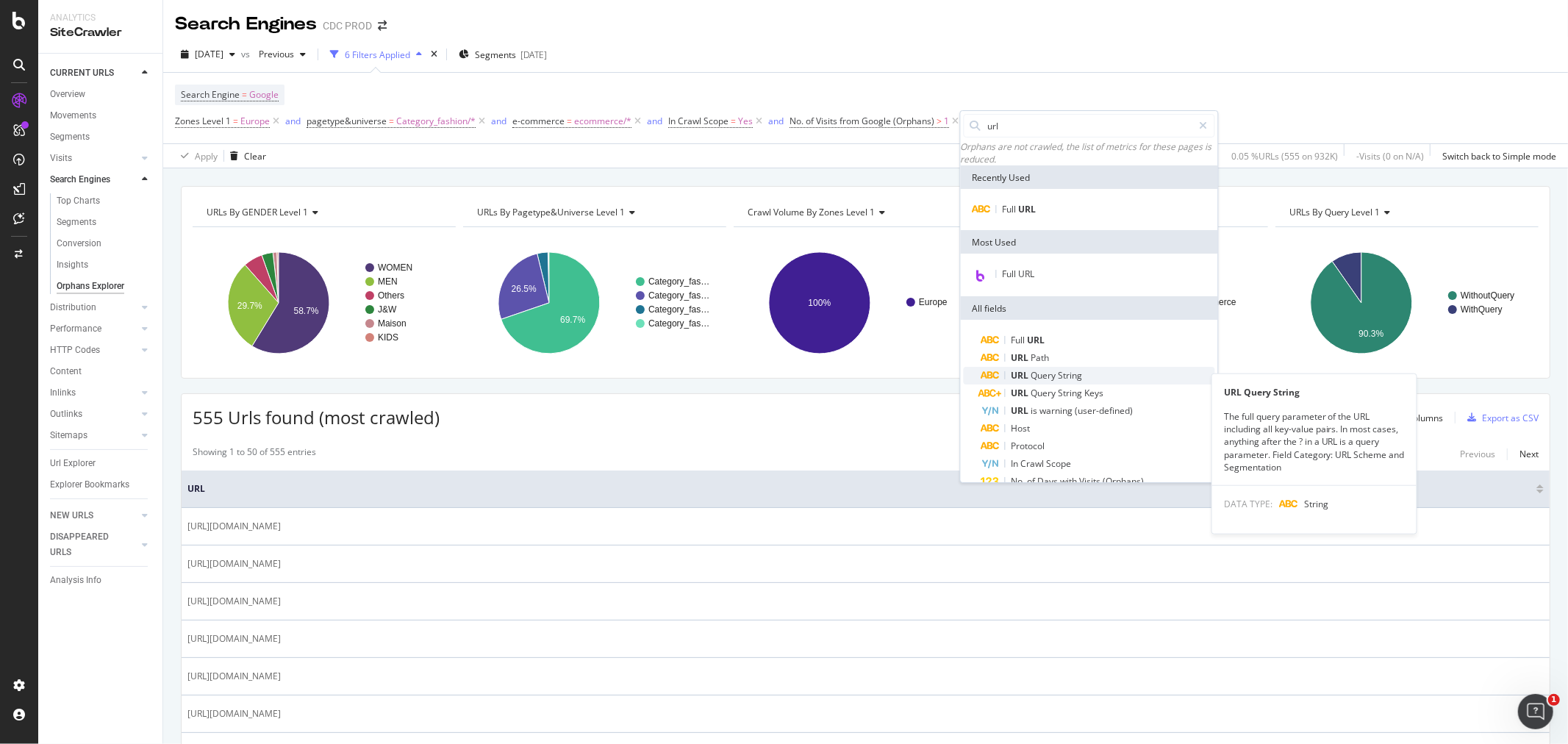
type input "url"
click at [1059, 380] on span "String" at bounding box center [1071, 375] width 24 height 12
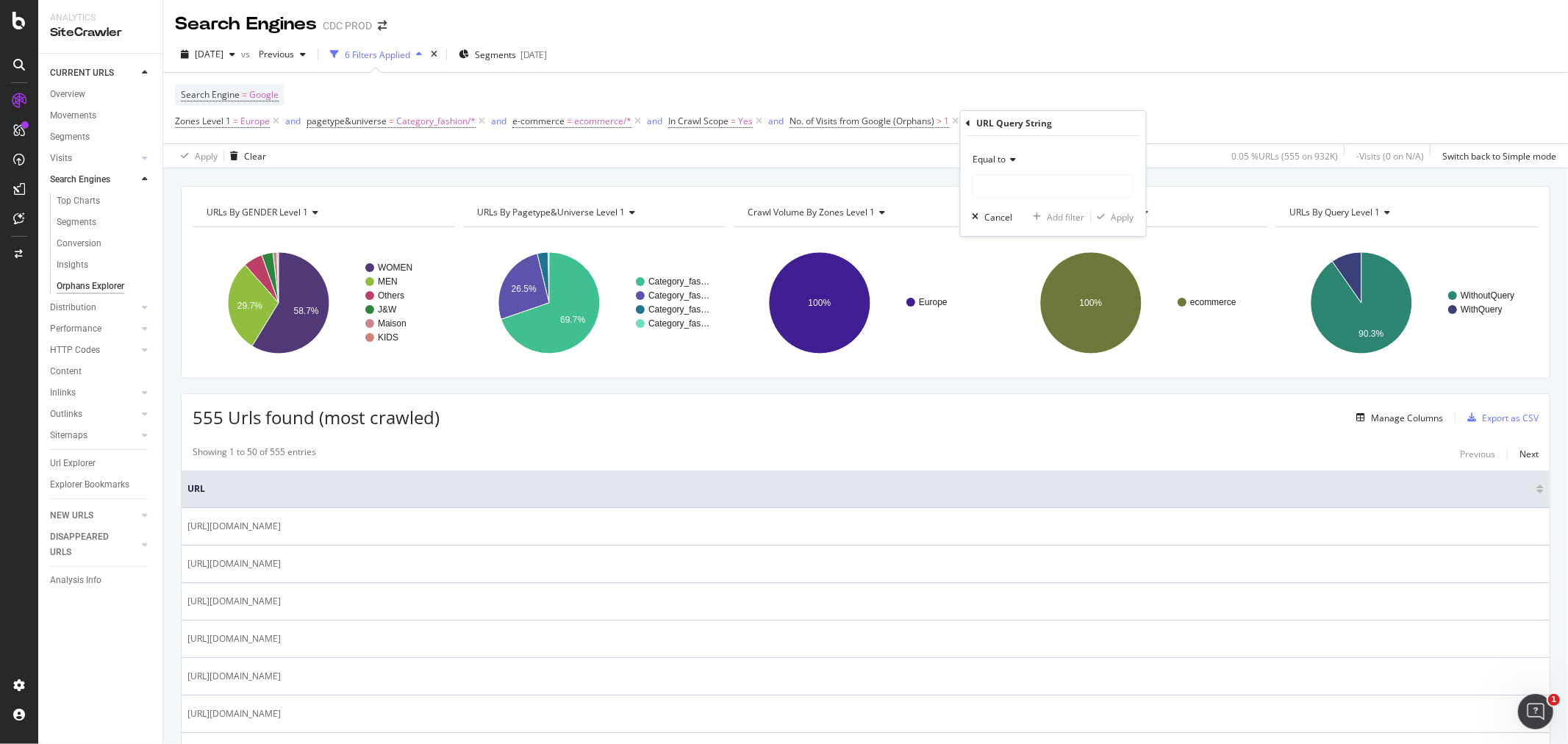
click at [1026, 153] on div "Equal to" at bounding box center [1053, 159] width 162 height 24
click at [996, 127] on div "Add Filter" at bounding box center [1000, 121] width 39 height 12
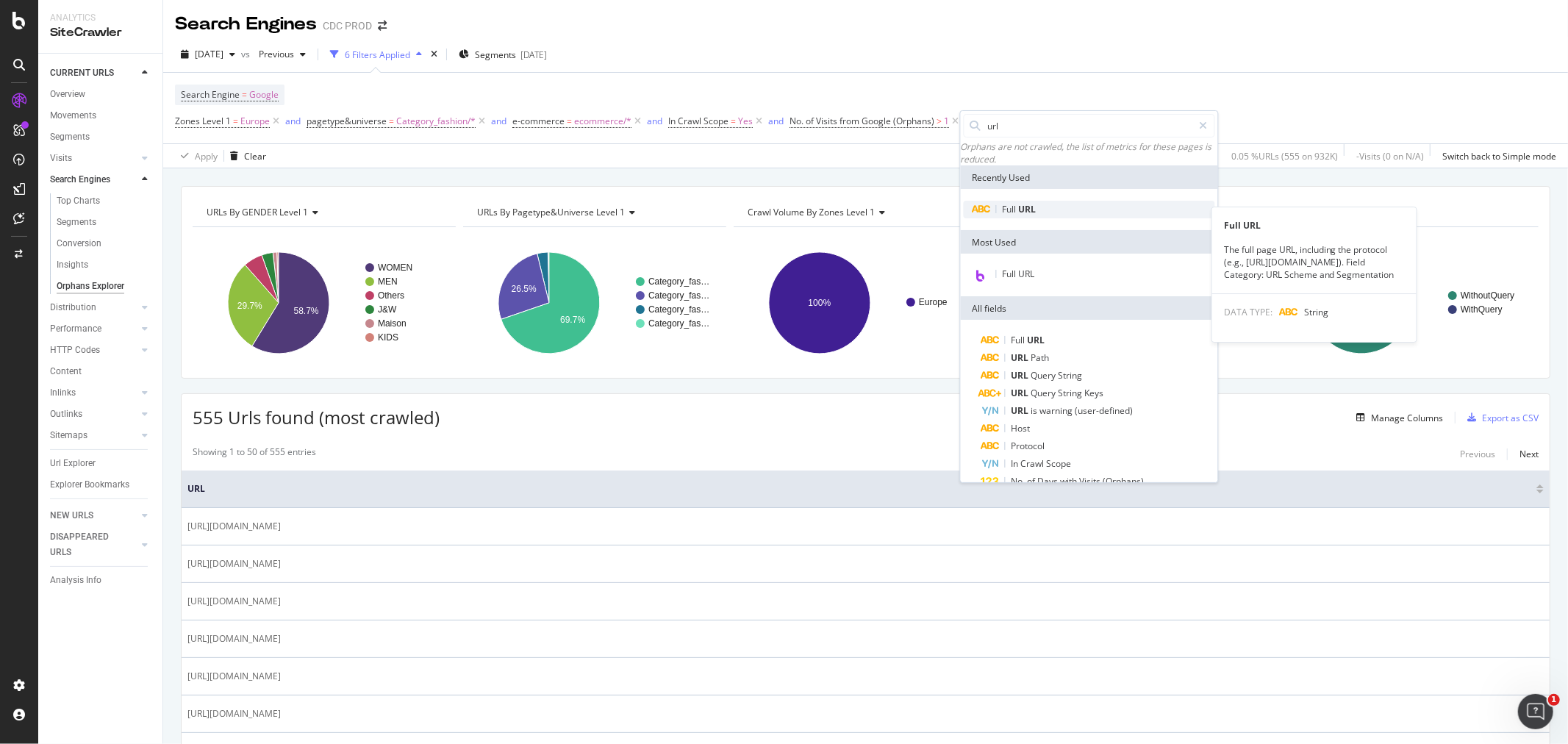
click at [1035, 214] on span "URL" at bounding box center [1027, 209] width 17 height 12
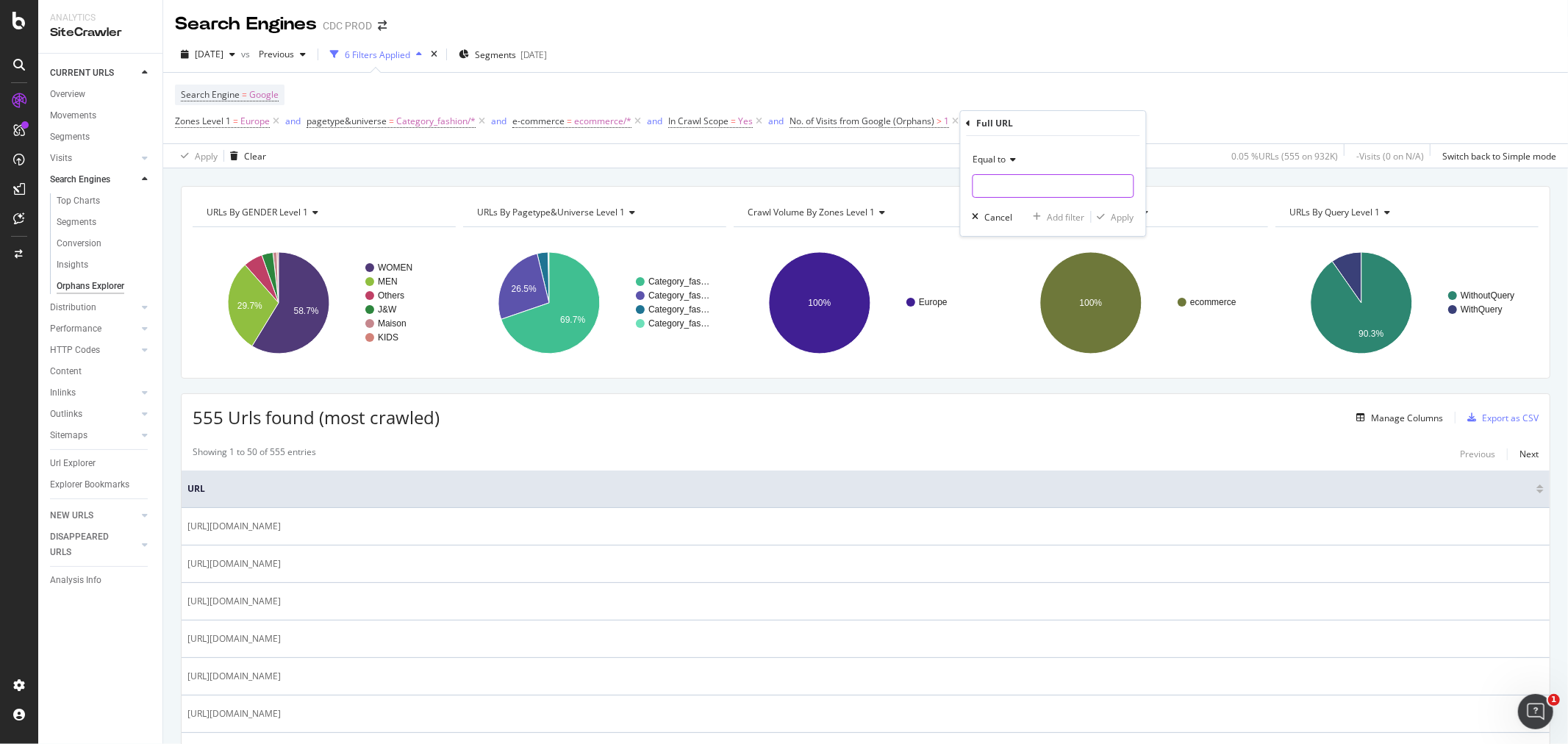
click at [980, 174] on input "text" at bounding box center [1053, 185] width 160 height 24
click at [1007, 163] on icon at bounding box center [1011, 159] width 11 height 9
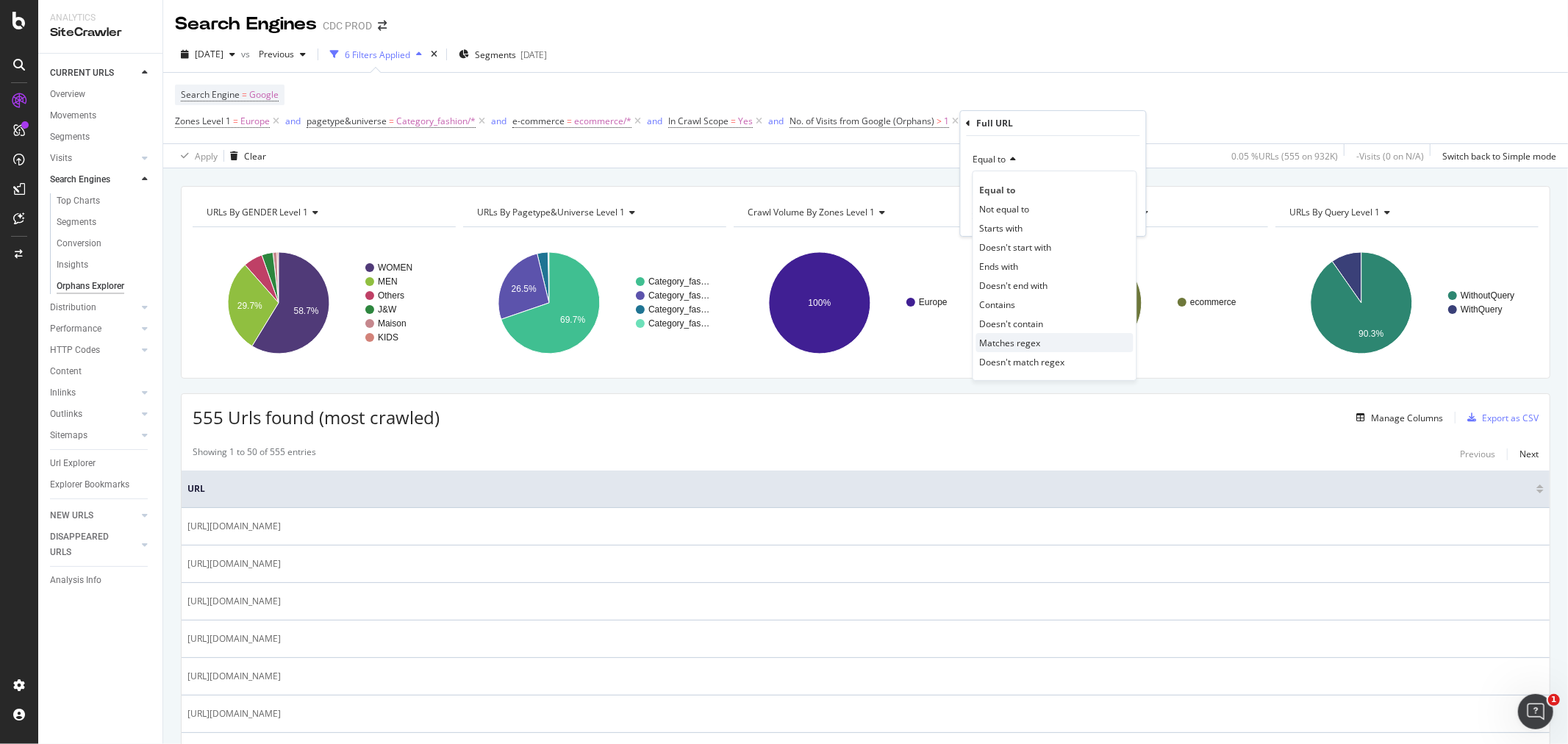
click at [1046, 339] on div "Matches regex" at bounding box center [1055, 342] width 157 height 19
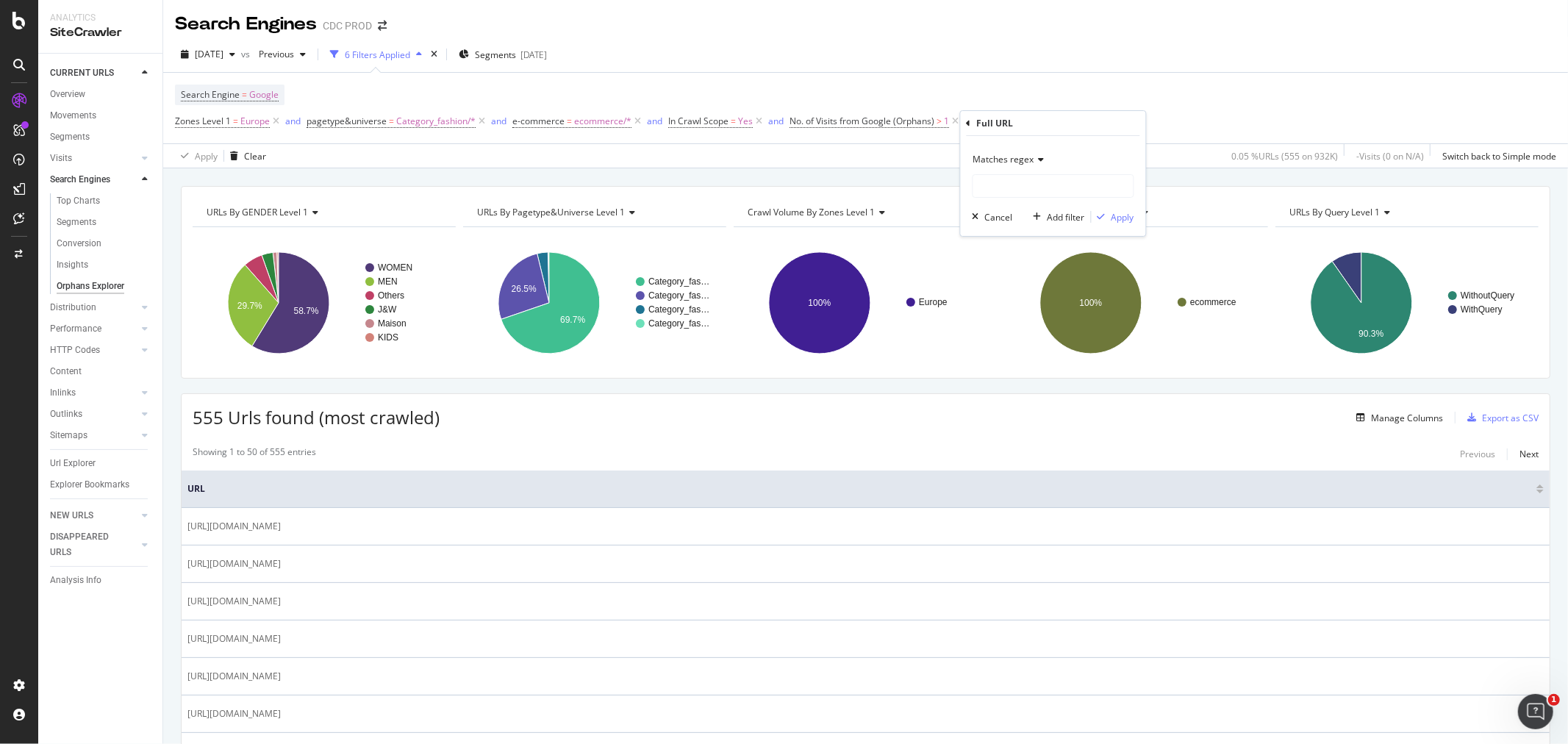
click at [1011, 162] on span "Matches regex" at bounding box center [1004, 159] width 61 height 12
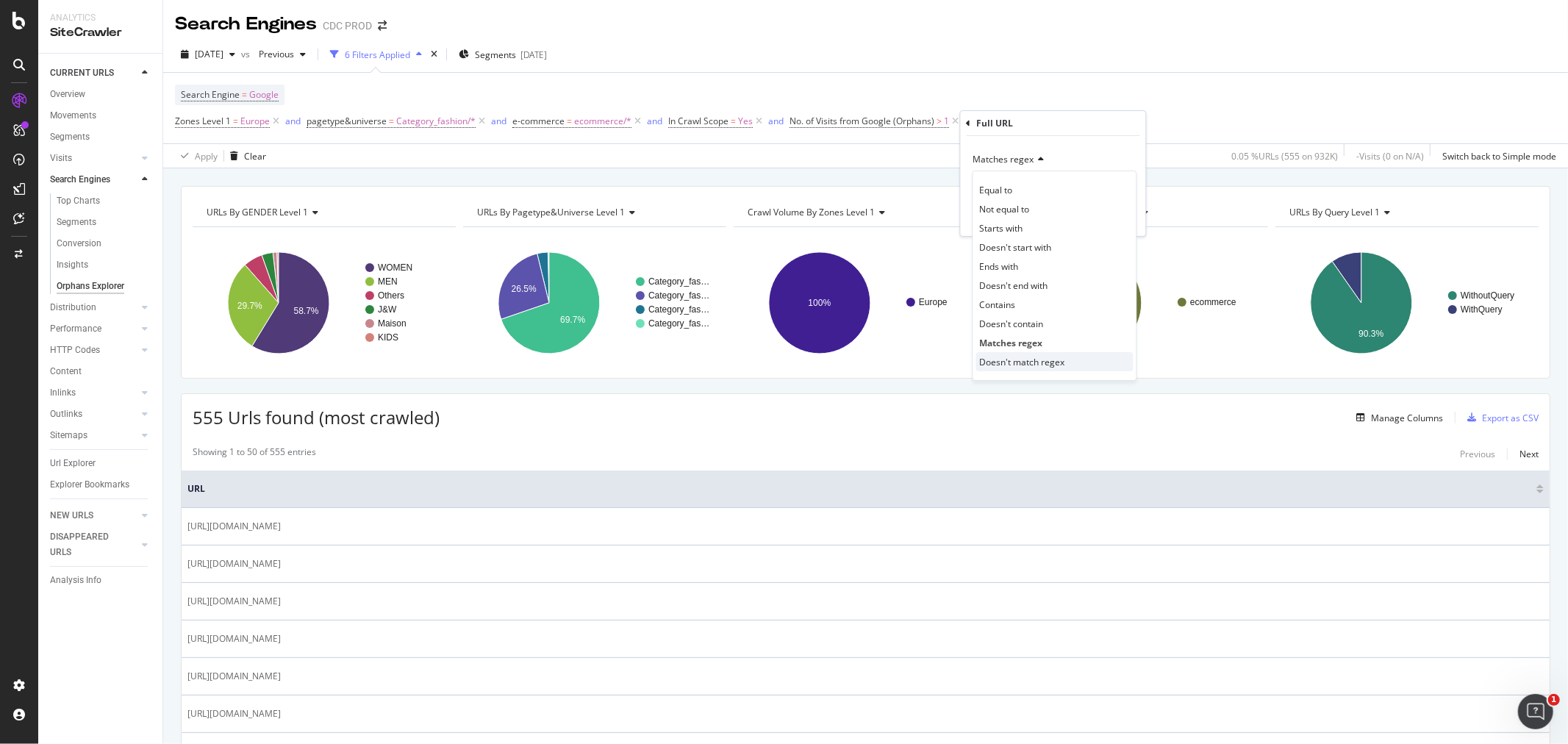
click at [1029, 357] on span "Doesn't match regex" at bounding box center [1023, 362] width 85 height 12
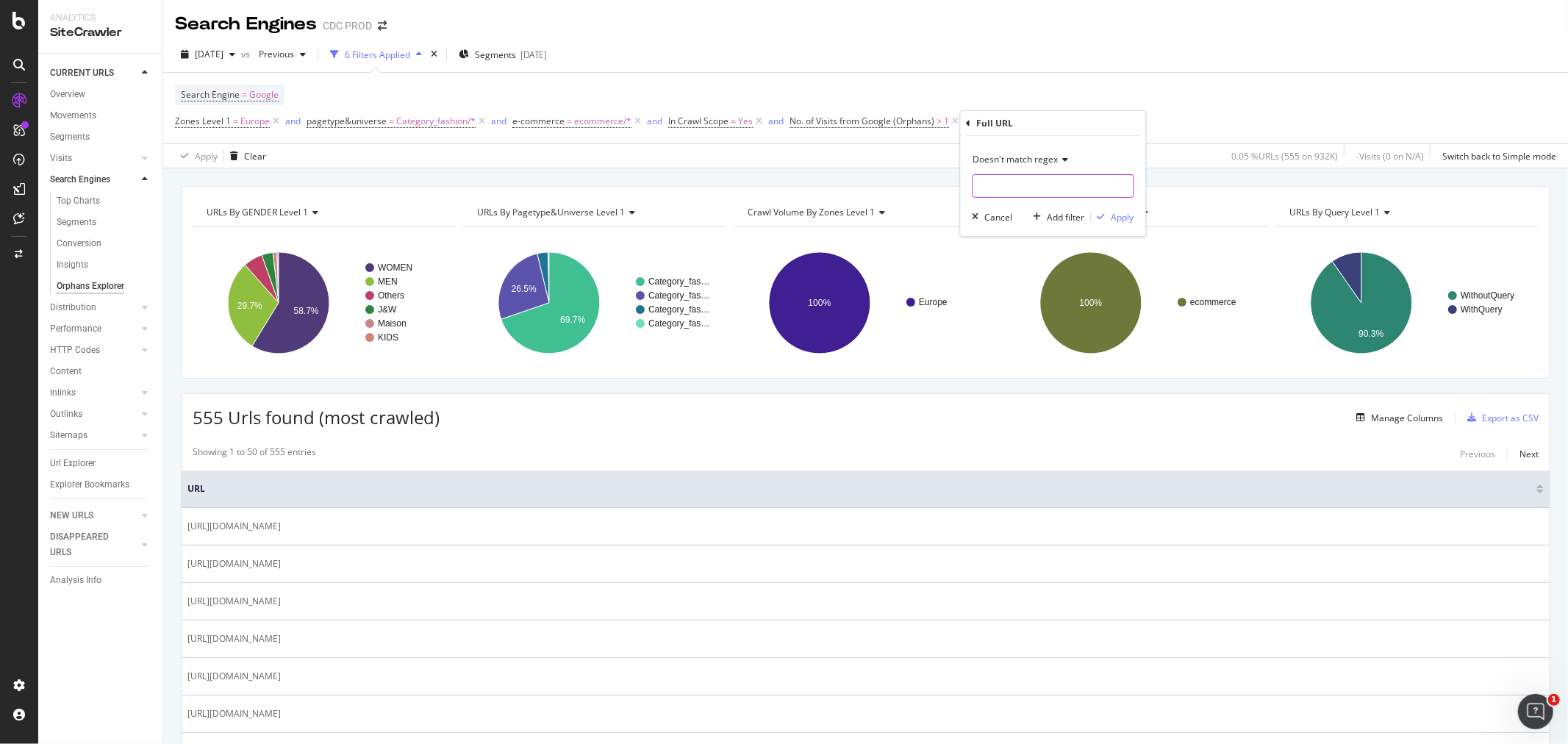
click at [1000, 181] on input "text" at bounding box center [1053, 185] width 160 height 24
click at [1017, 184] on input "?" at bounding box center [1043, 185] width 139 height 24
drag, startPoint x: 1017, startPoint y: 184, endPoint x: 966, endPoint y: 181, distance: 51.1
click at [966, 181] on div "Doesn't match regex ? Cancel Add filter Apply" at bounding box center [1053, 186] width 185 height 100
type input "source"
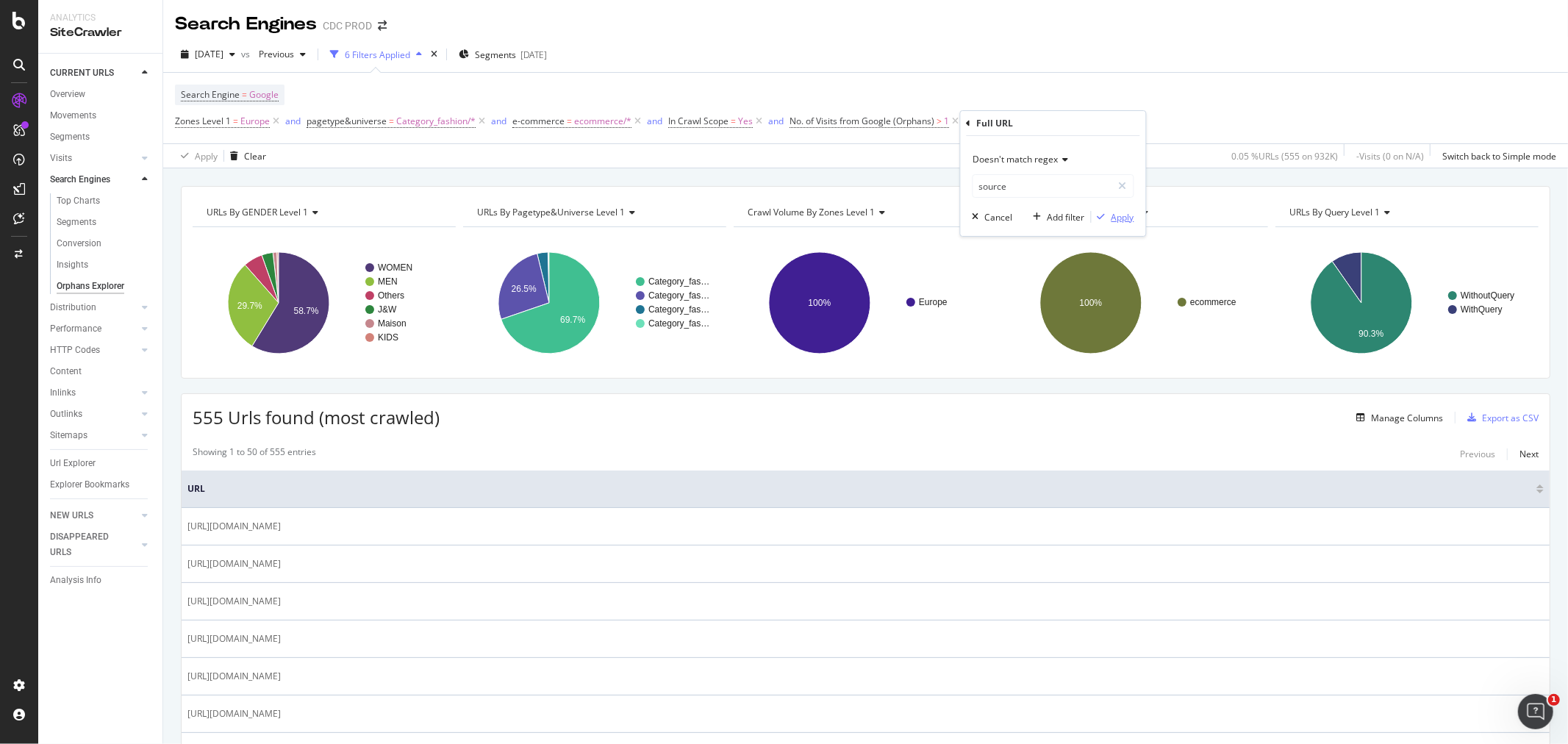
click at [1112, 216] on div "Apply" at bounding box center [1123, 217] width 23 height 12
click at [250, 119] on span "Europe" at bounding box center [255, 121] width 30 height 20
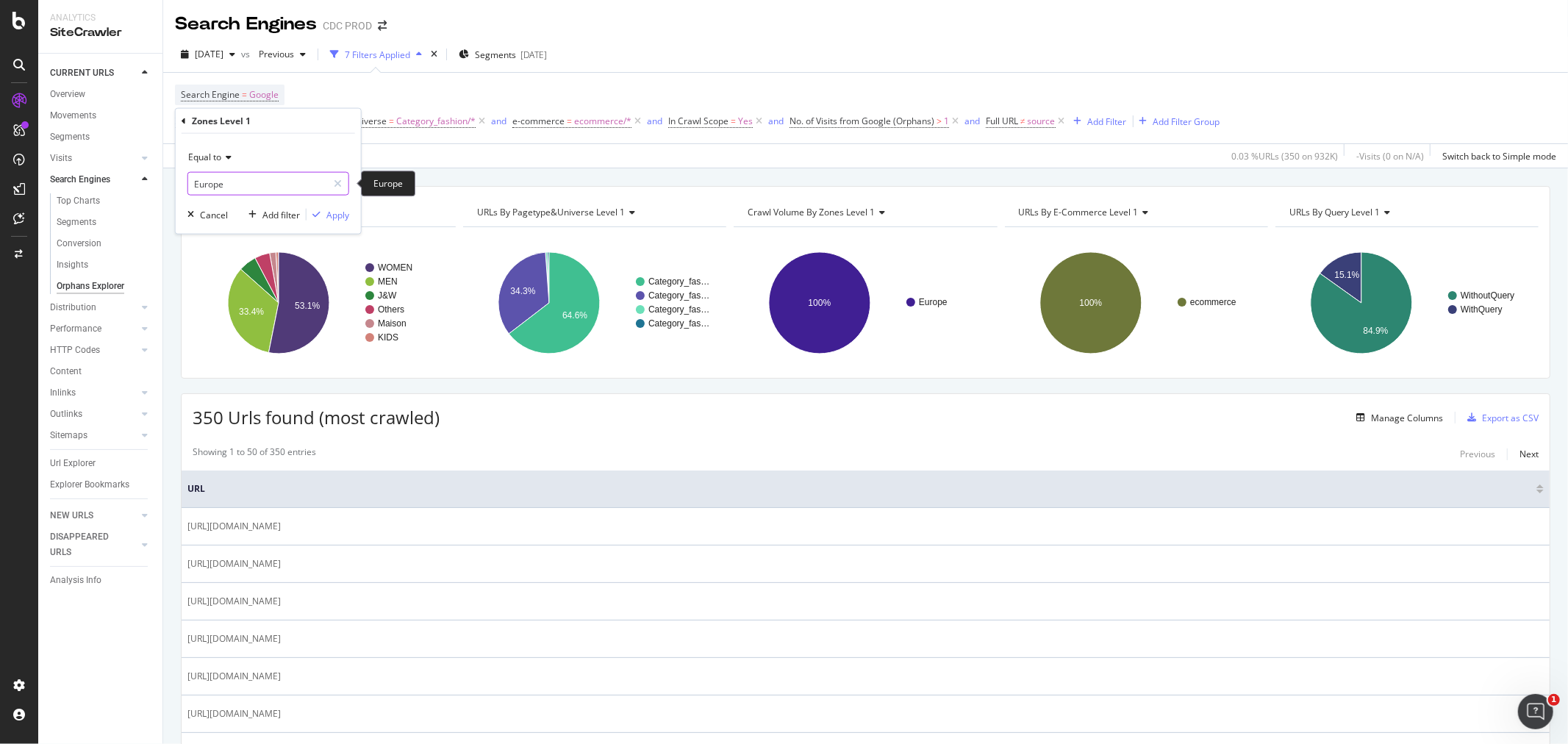
click at [254, 179] on input "Europe" at bounding box center [257, 184] width 139 height 24
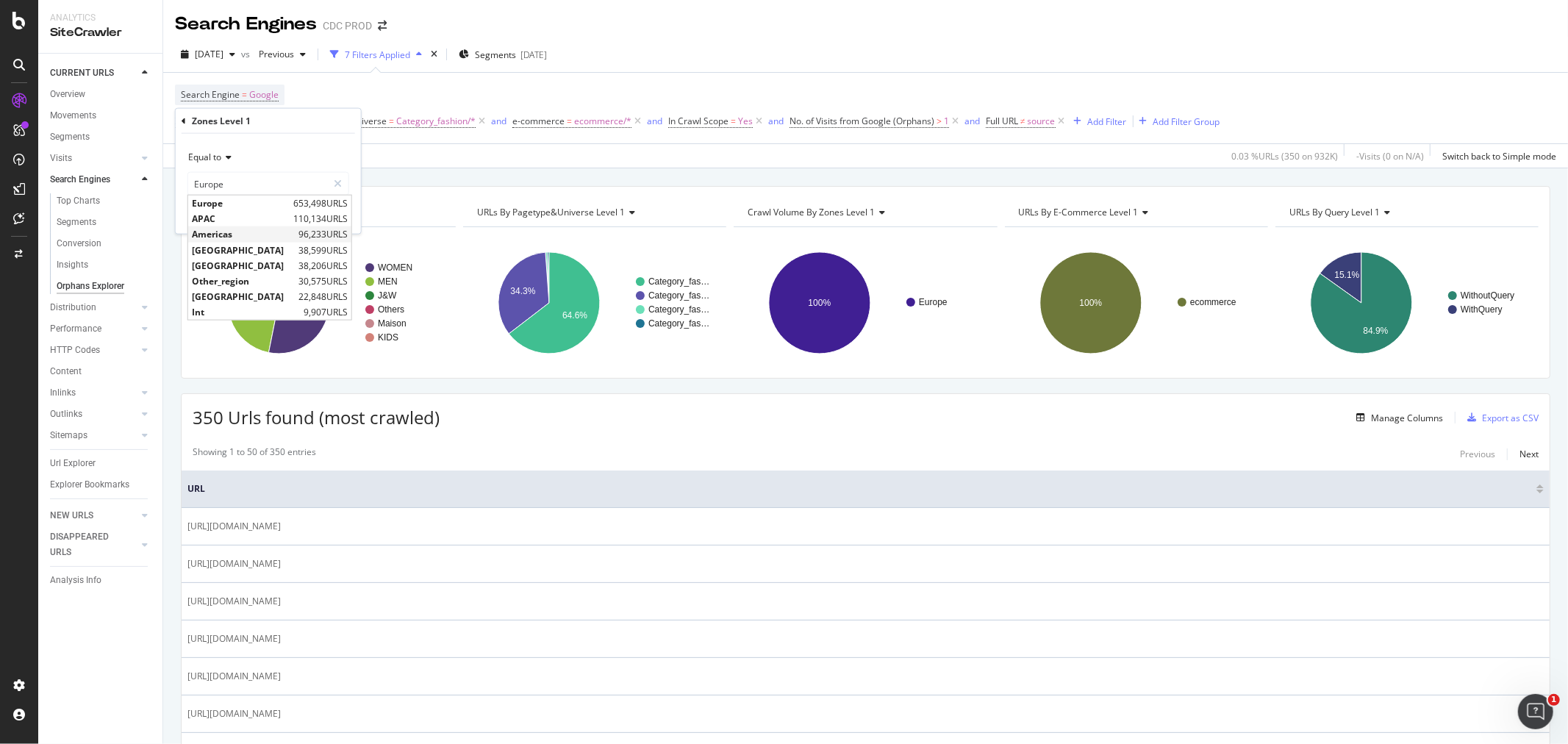
click at [252, 235] on span "Americas" at bounding box center [244, 234] width 103 height 12
type input "Americas"
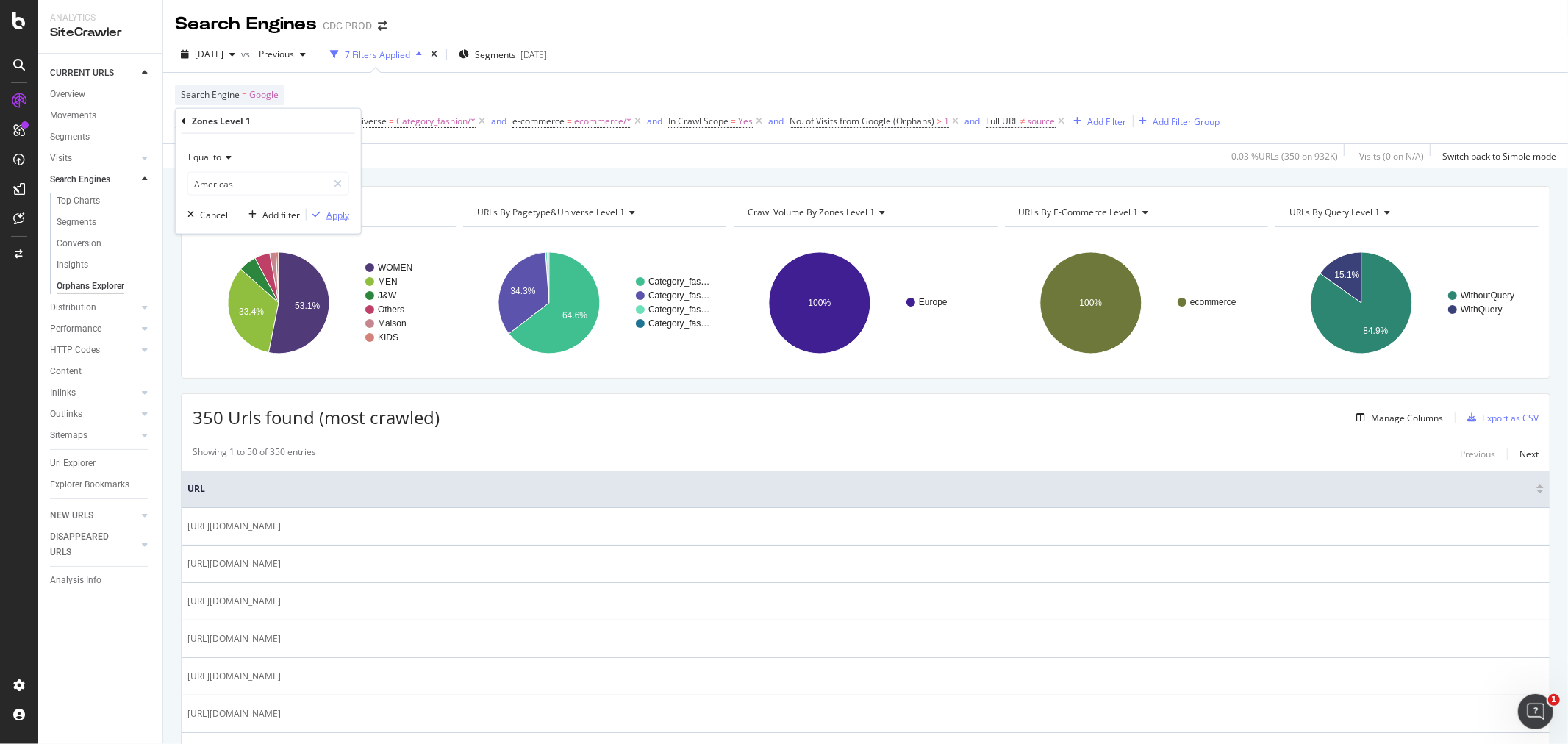
click at [339, 214] on div "Apply" at bounding box center [338, 214] width 23 height 12
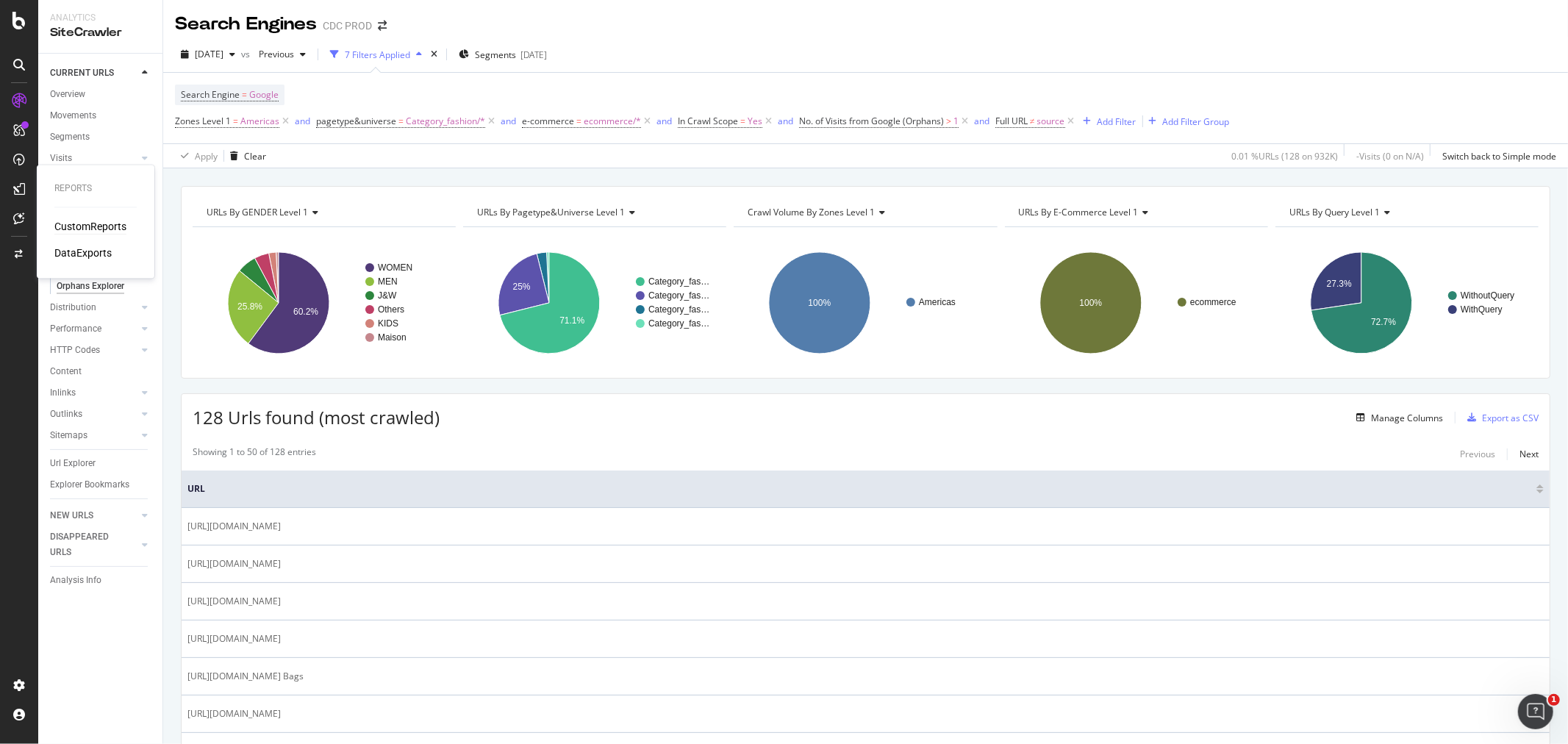
click at [103, 223] on div "CustomReports" at bounding box center [90, 226] width 72 height 14
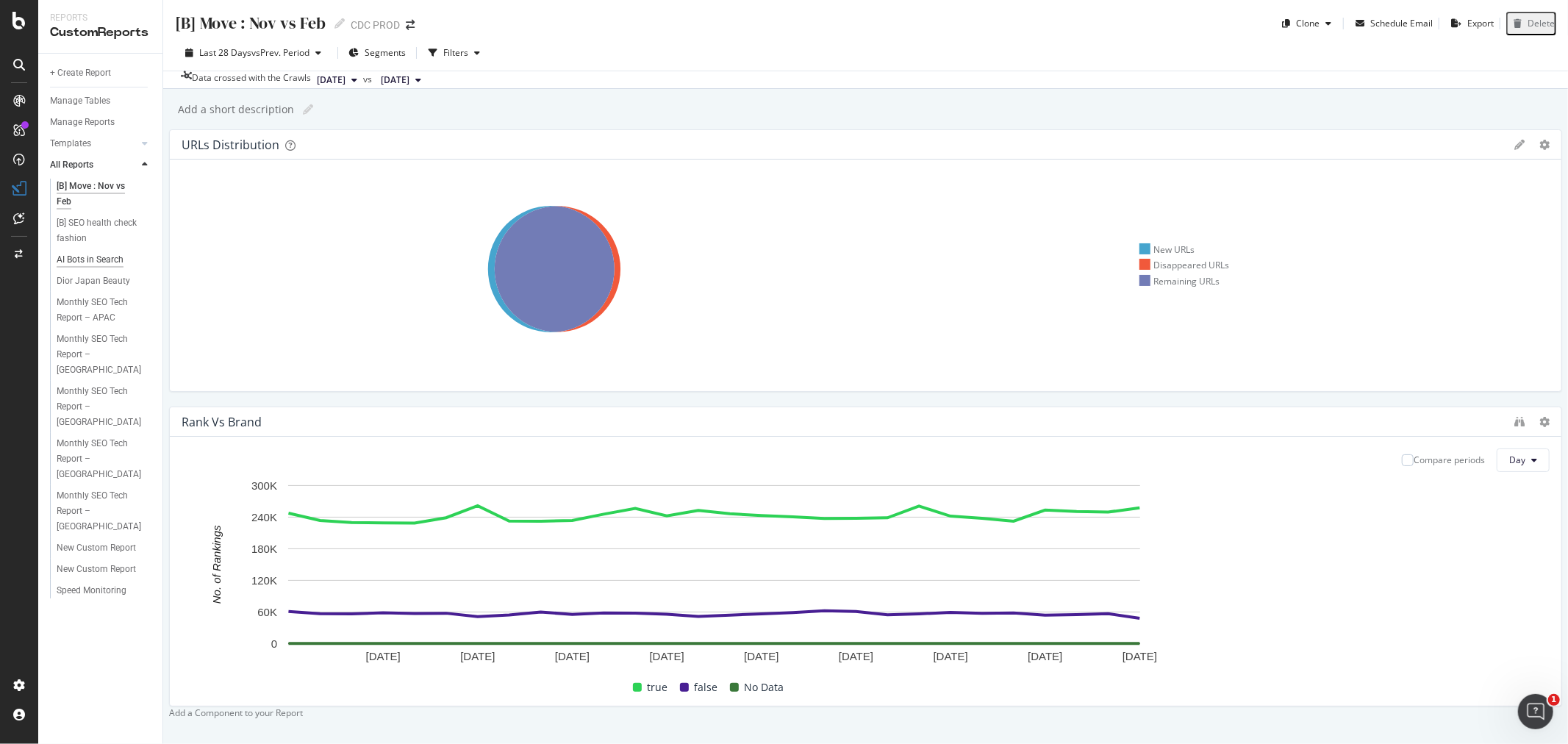
click at [96, 263] on div "AI Bots in Search" at bounding box center [90, 260] width 67 height 15
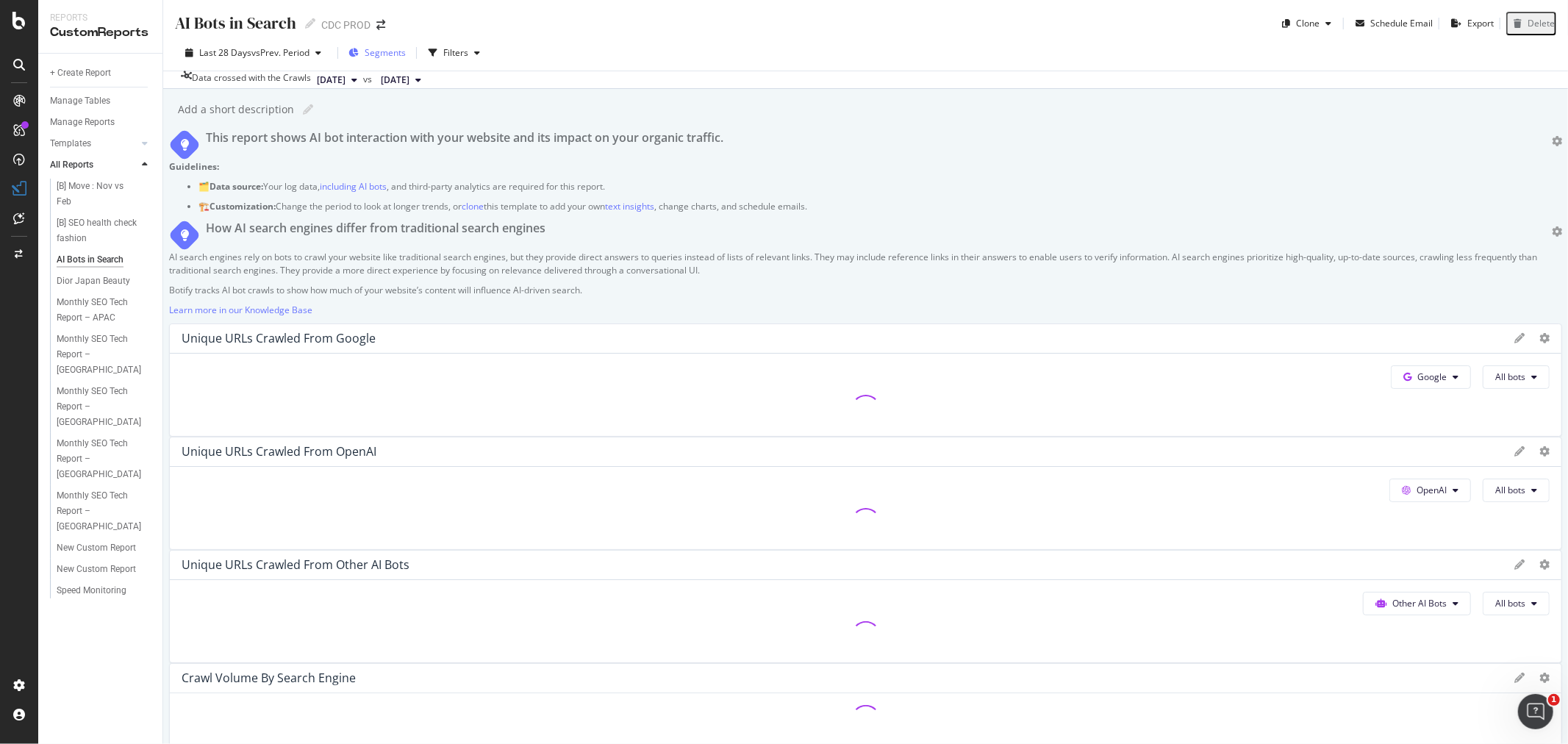
click at [365, 58] on div "Segments" at bounding box center [377, 52] width 58 height 12
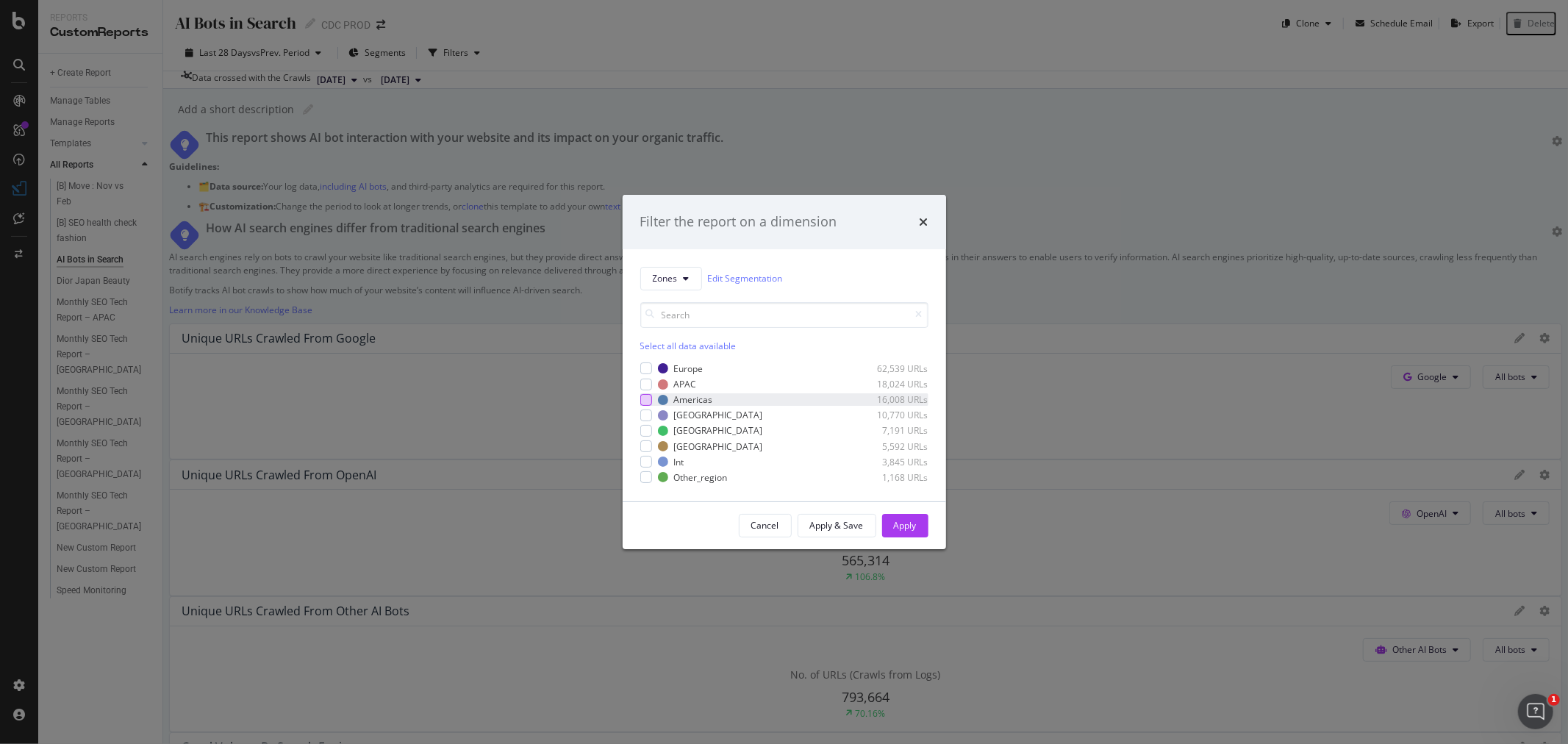
click at [644, 399] on div "modal" at bounding box center [645, 399] width 11 height 11
click at [901, 527] on div "Apply" at bounding box center [905, 525] width 23 height 12
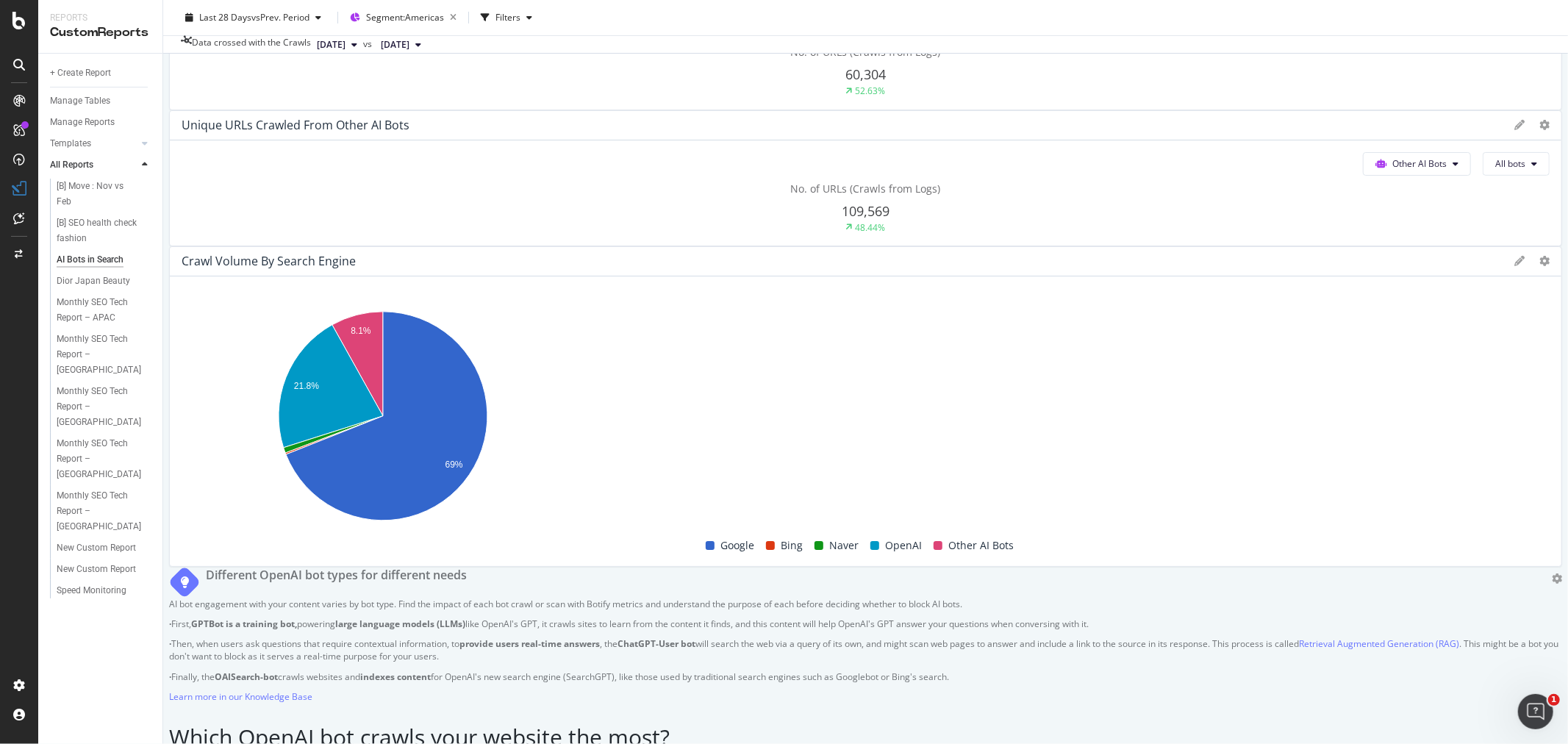
scroll to position [81, 0]
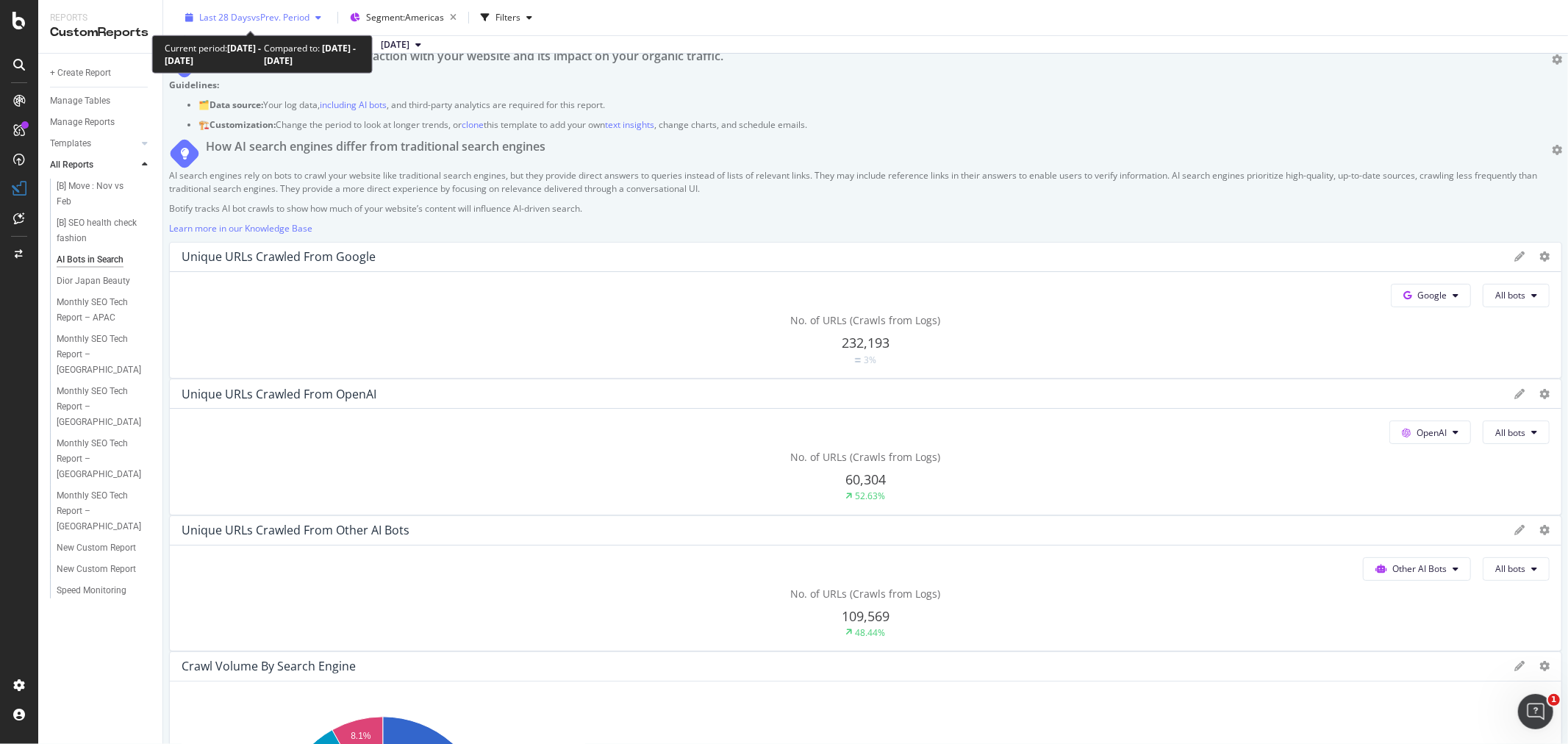
click at [251, 15] on span "vs Prev. Period" at bounding box center [280, 17] width 58 height 12
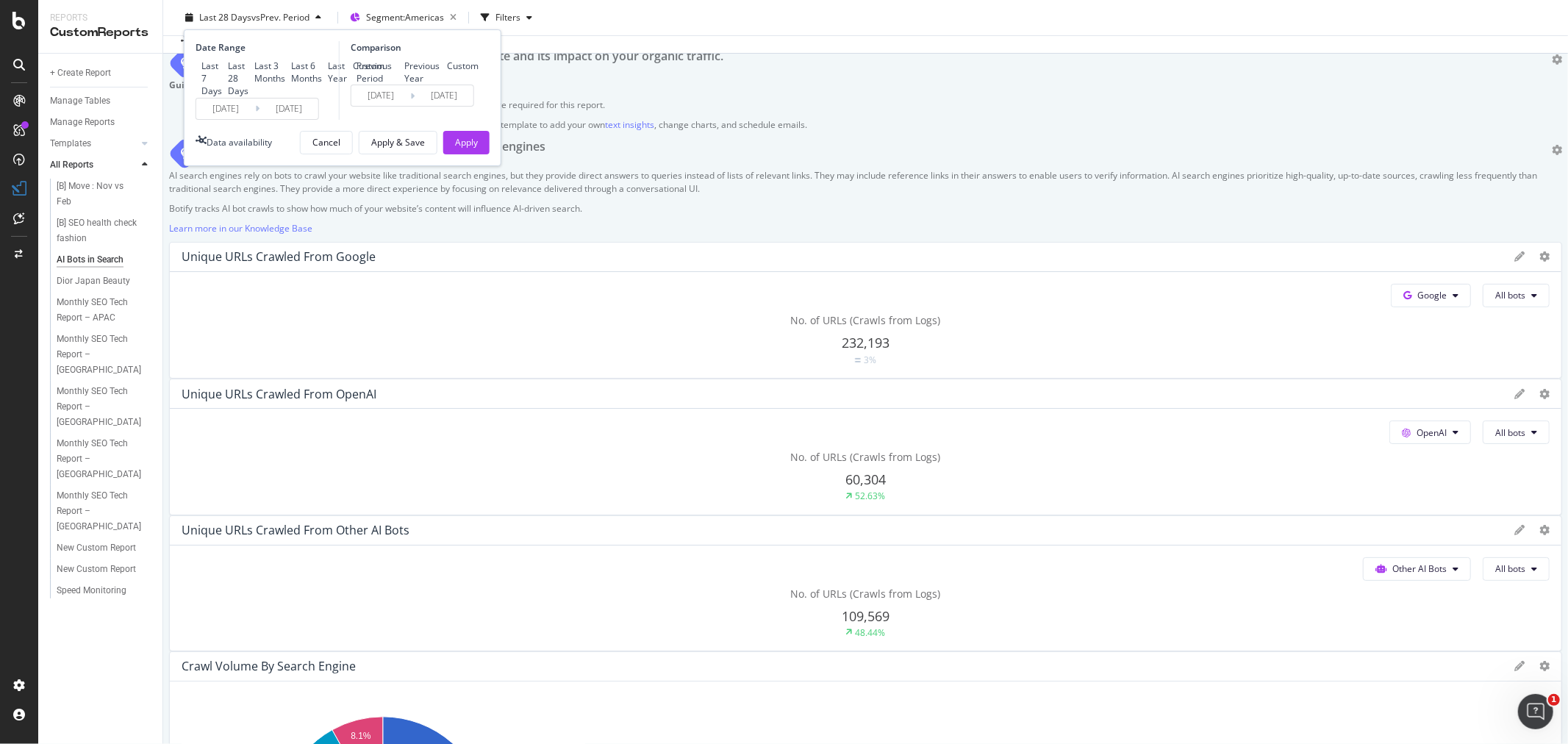
click at [291, 84] on div "Last 6 Months" at bounding box center [306, 71] width 31 height 25
type input "2025/03/08"
type input "2024/09/04"
type input "2025/03/07"
click at [200, 119] on input "2025/03/08" at bounding box center [225, 109] width 58 height 20
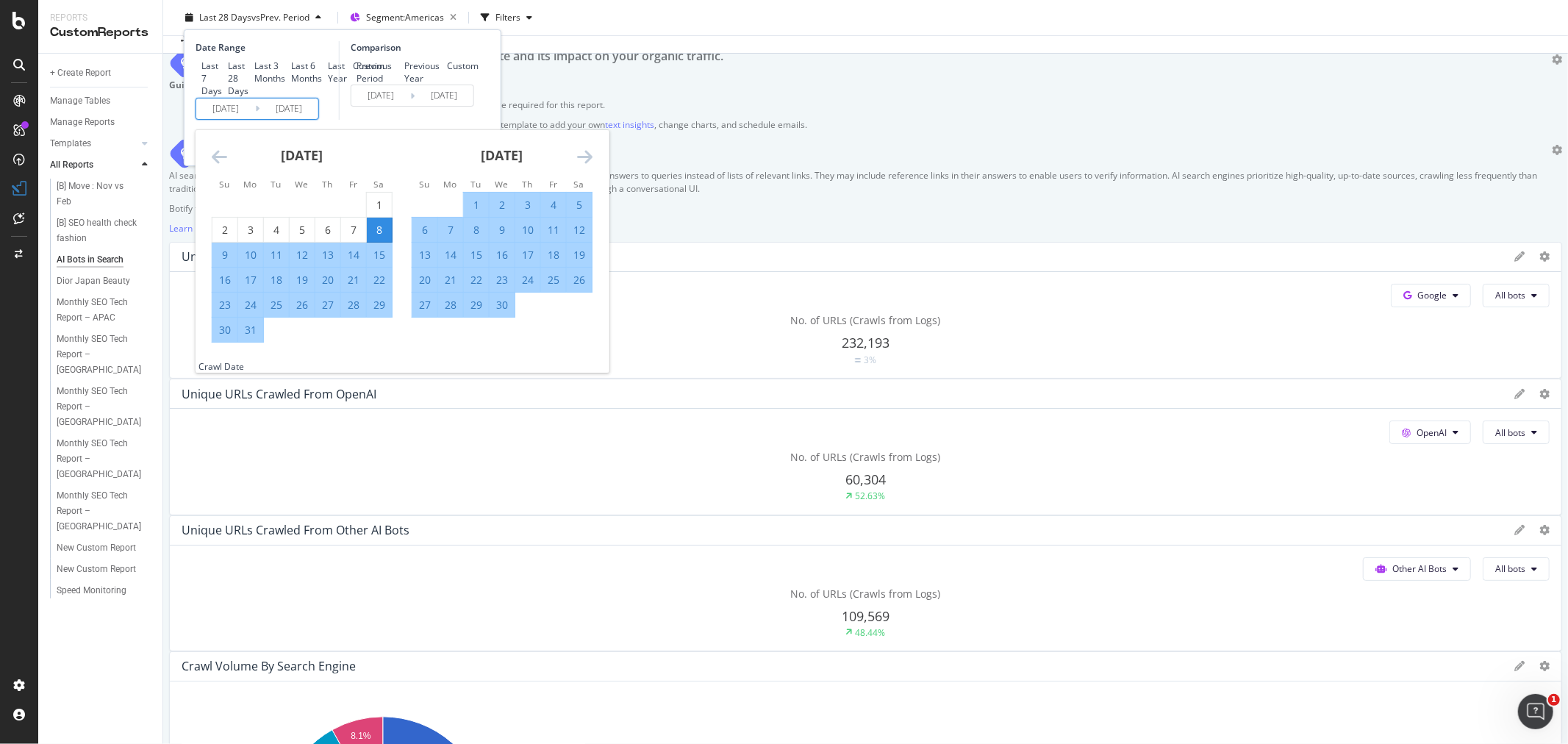
click at [198, 97] on div "Last 7 Days Last 28 Days Last 3 Months Last 6 Months Last Year Custom" at bounding box center [290, 77] width 189 height 37
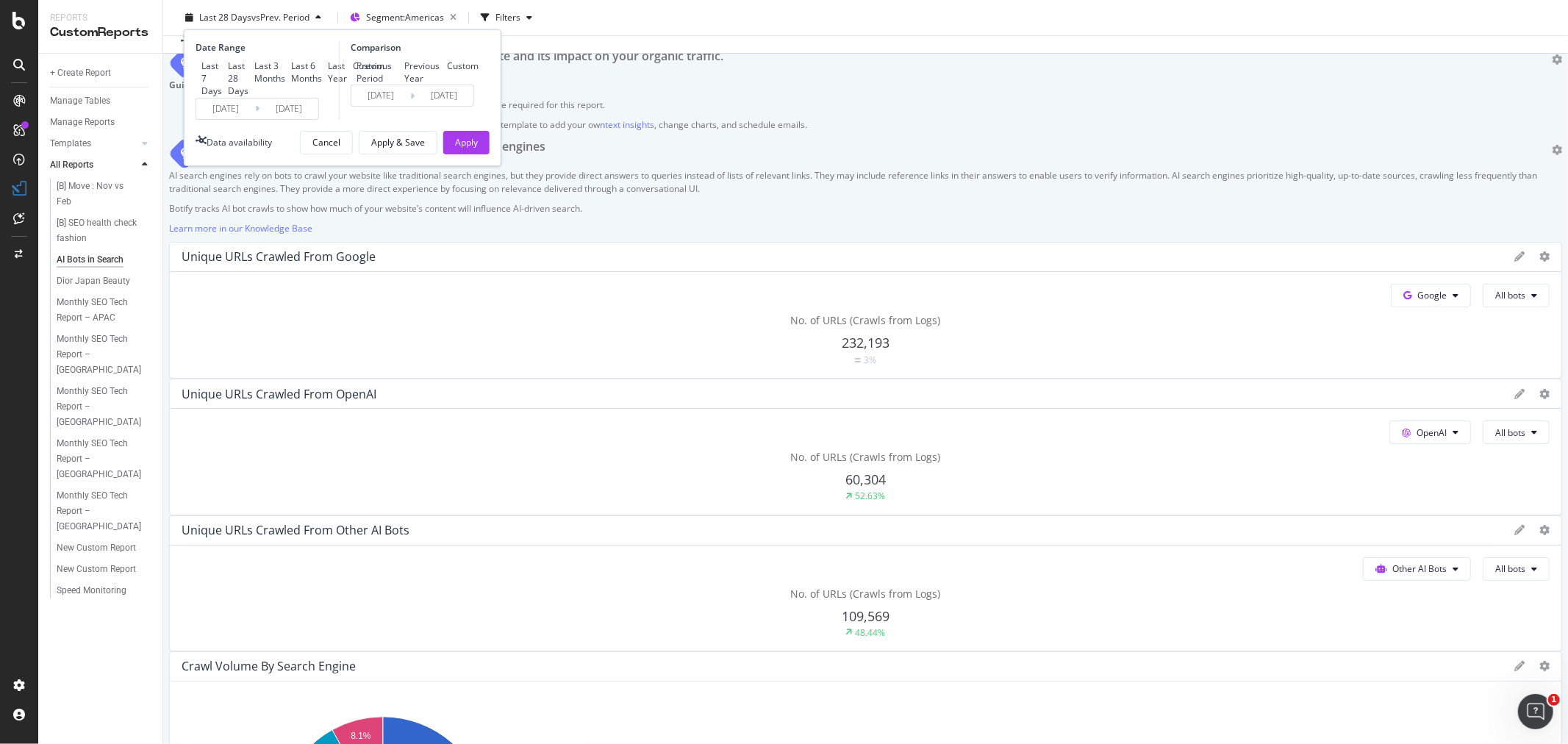
click at [347, 72] on div "Custom" at bounding box center [347, 65] width 0 height 12
type input "2025/08/11"
type input "2025/07/14"
type input "2025/08/10"
click at [226, 119] on input "2025/08/11" at bounding box center [225, 109] width 58 height 20
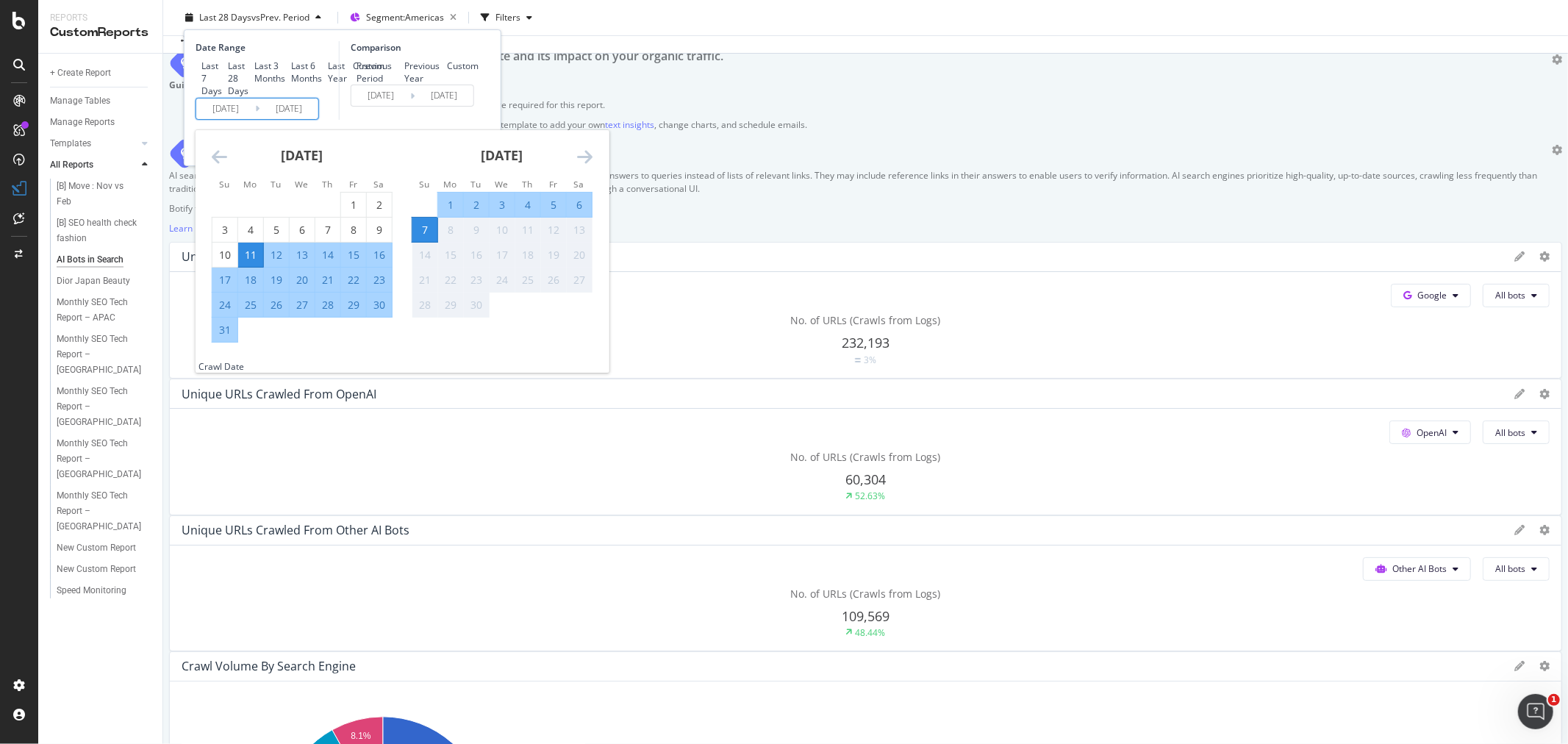
click at [220, 166] on icon "Move backward to switch to the previous month." at bounding box center [219, 156] width 15 height 17
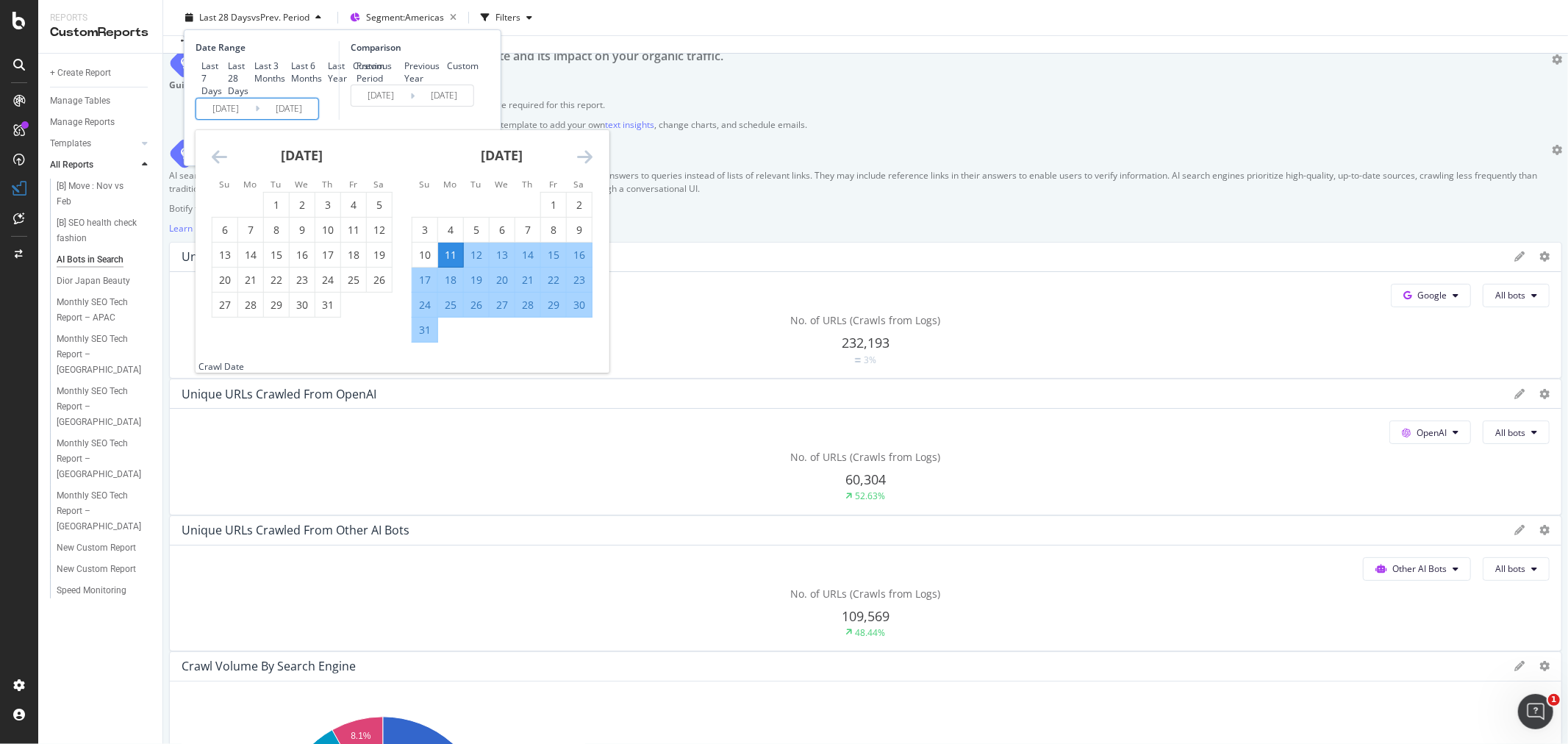
click at [220, 166] on icon "Move backward to switch to the previous month." at bounding box center [219, 156] width 15 height 17
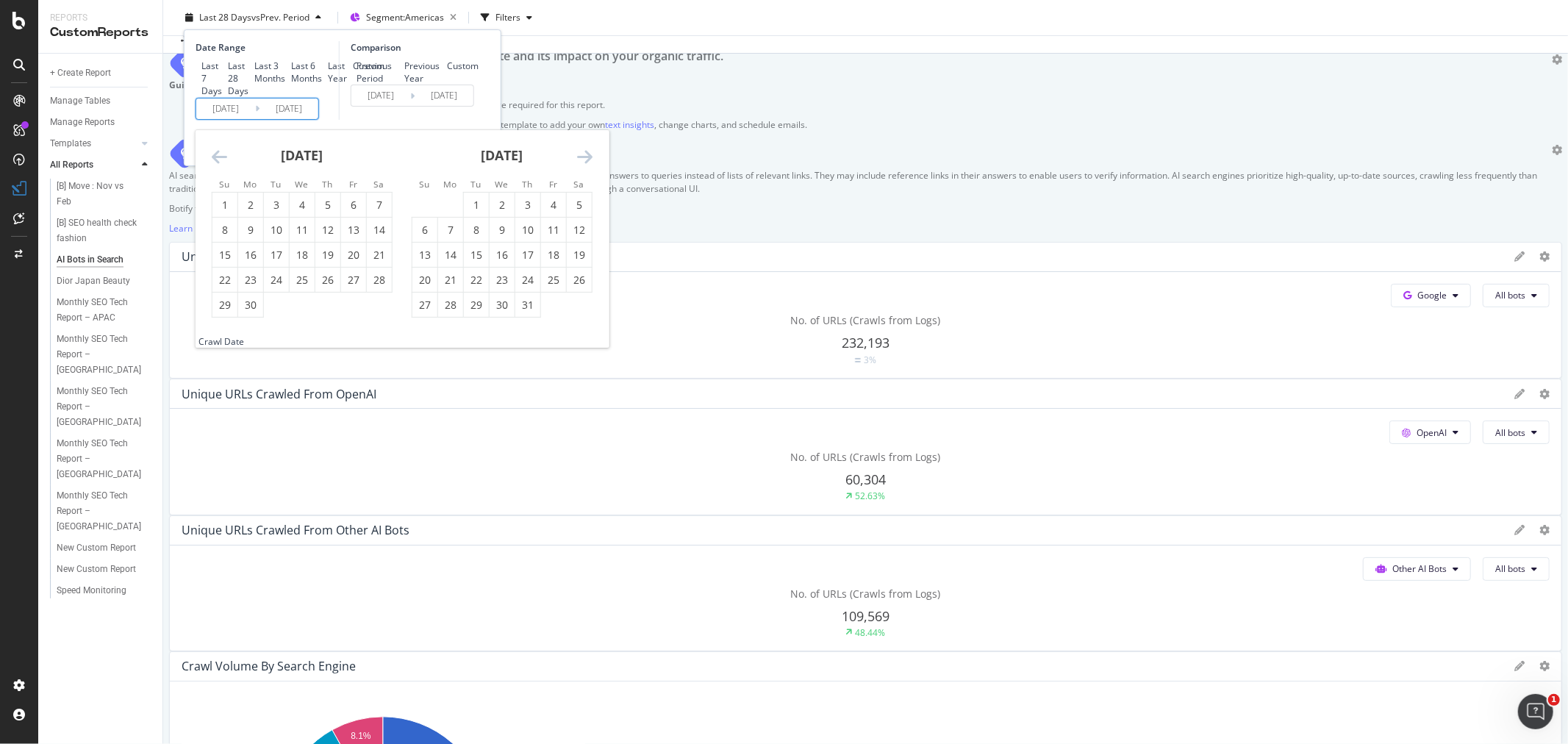
click at [220, 166] on icon "Move backward to switch to the previous month." at bounding box center [219, 156] width 15 height 17
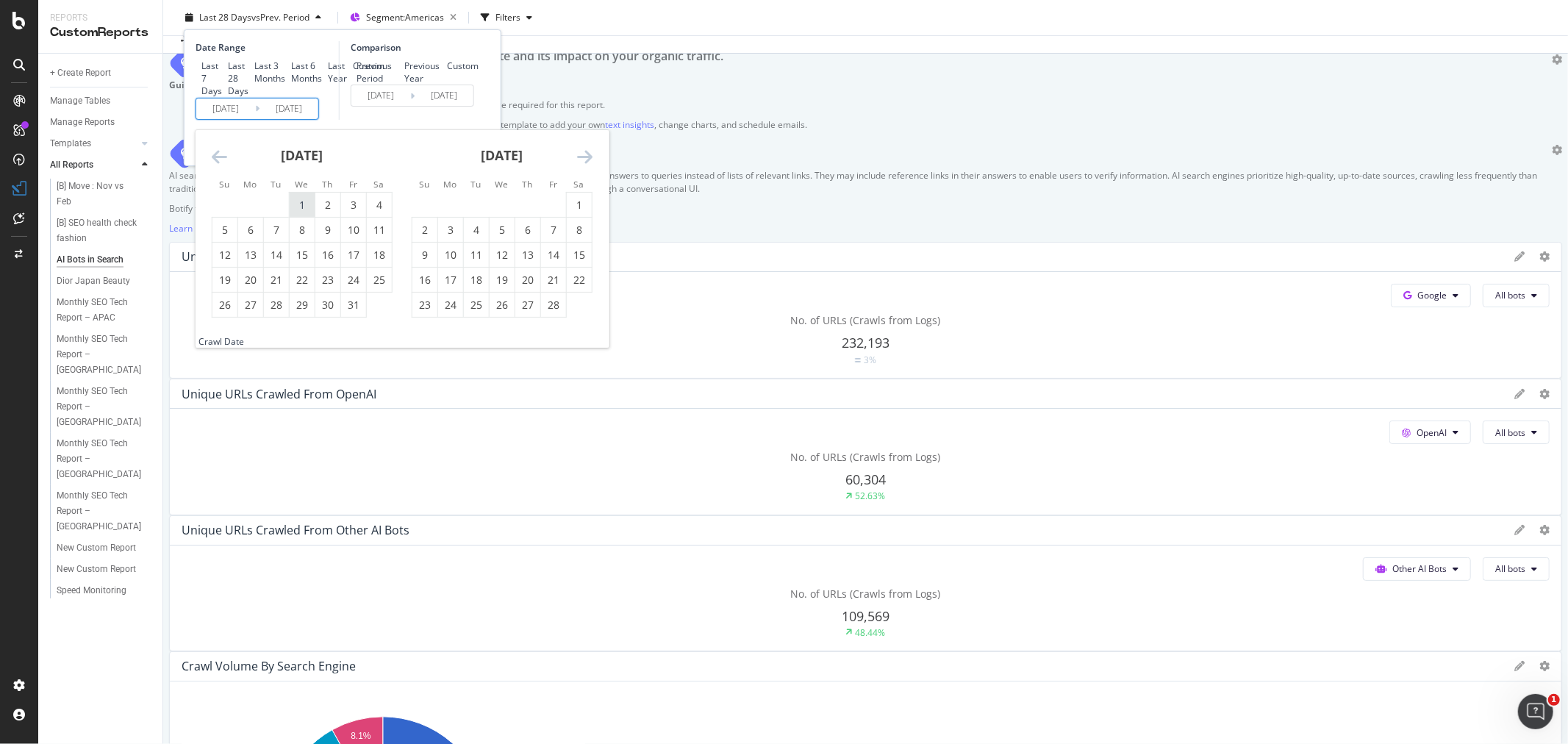
click at [303, 213] on div "1" at bounding box center [301, 204] width 25 height 14
type input "2025/01/01"
type input "2024/04/25"
type input "2024/12/31"
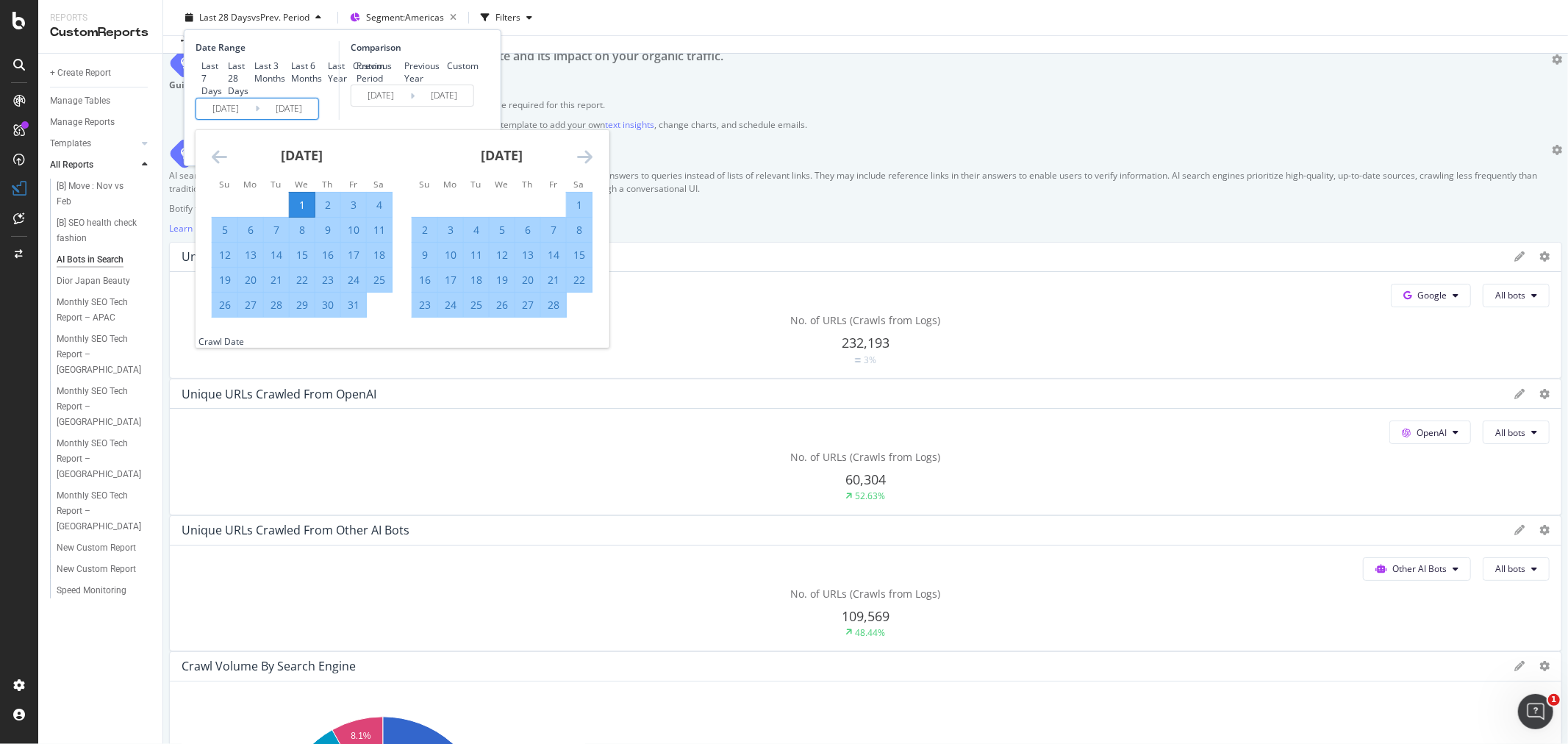
click at [585, 166] on icon "Move forward to switch to the next month." at bounding box center [585, 156] width 15 height 17
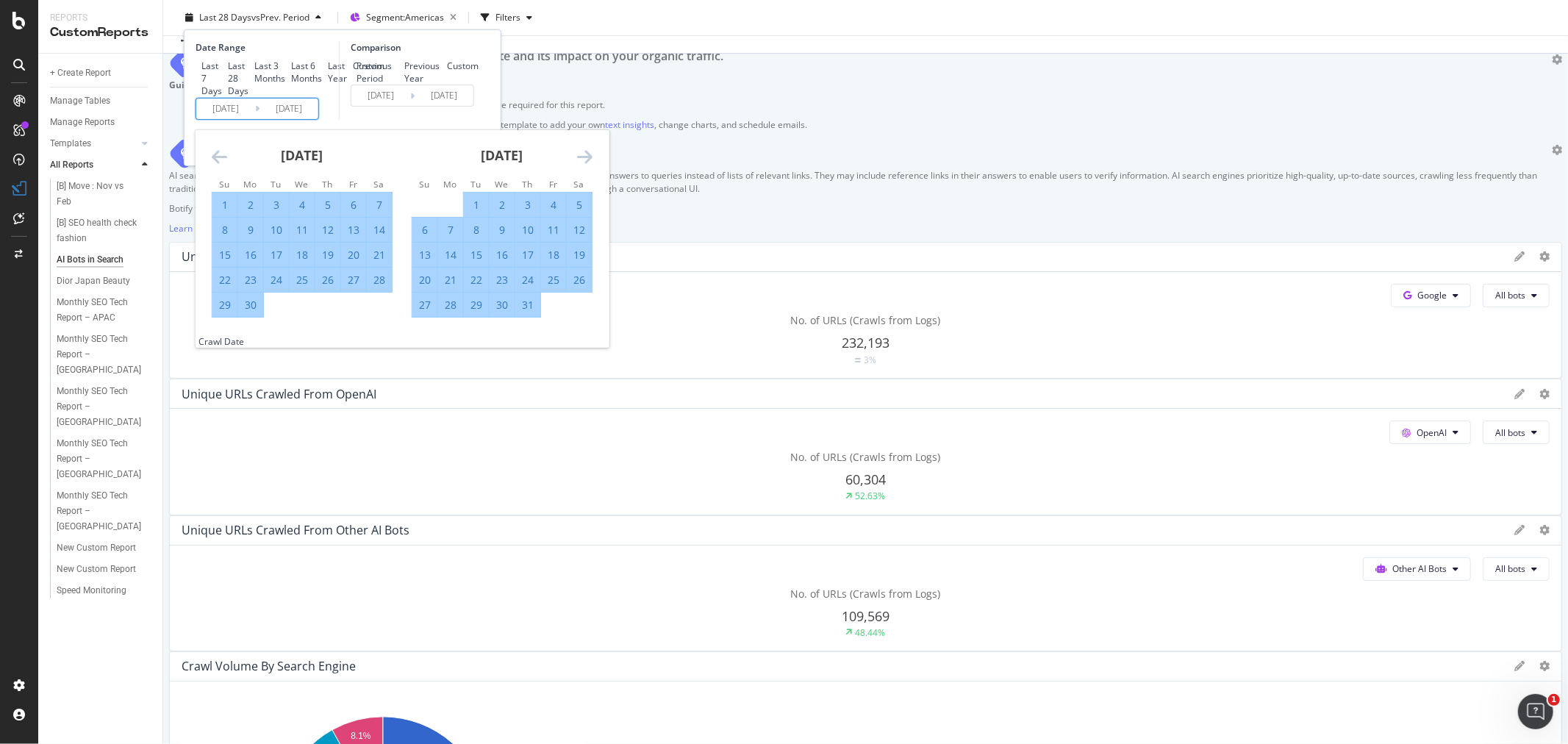
click at [585, 166] on icon "Move forward to switch to the next month." at bounding box center [585, 156] width 15 height 17
click at [424, 337] on div "31" at bounding box center [424, 329] width 25 height 14
type input "2025/08/31"
type input "2024/05/02"
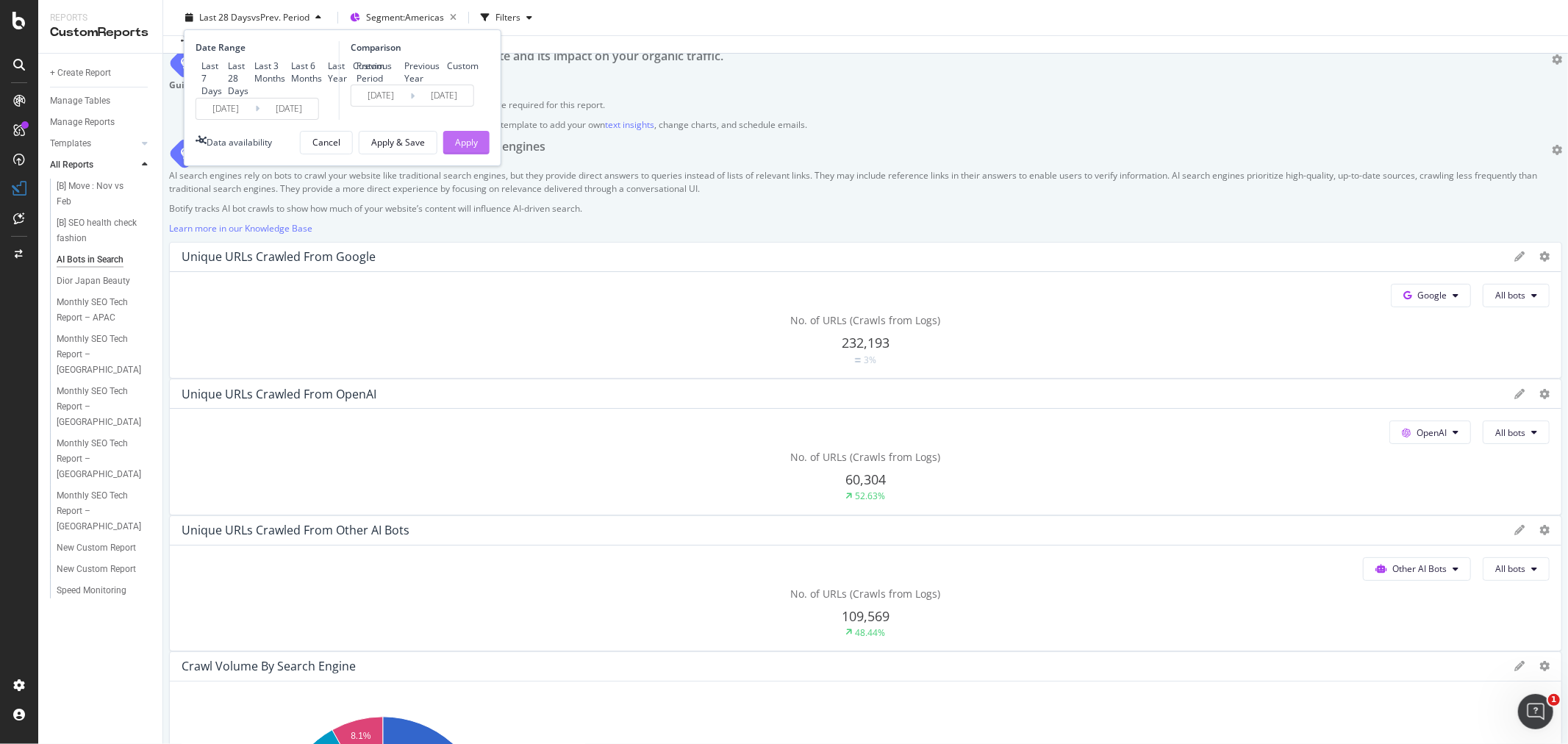
click at [460, 149] on div "Apply" at bounding box center [466, 142] width 23 height 12
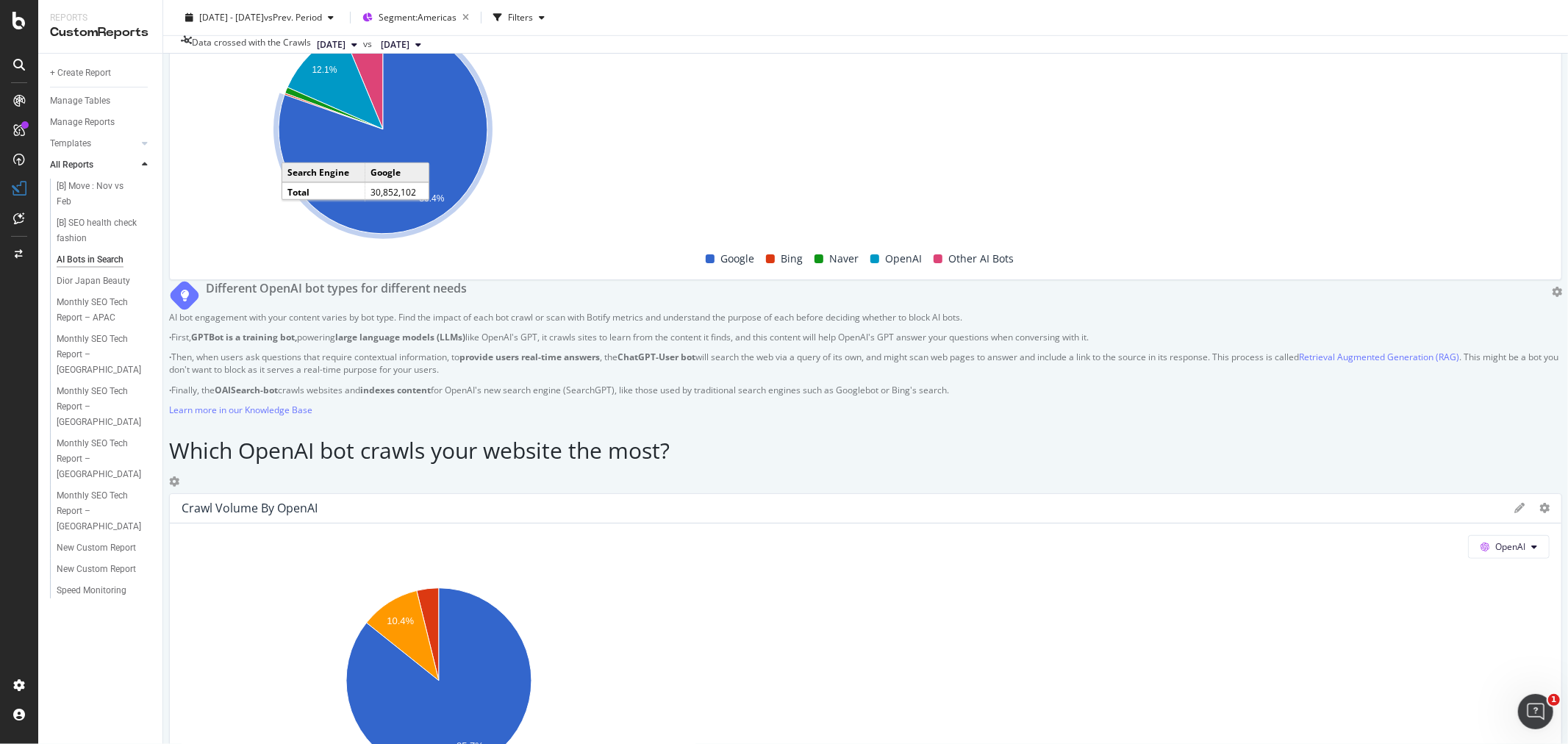
scroll to position [980, 0]
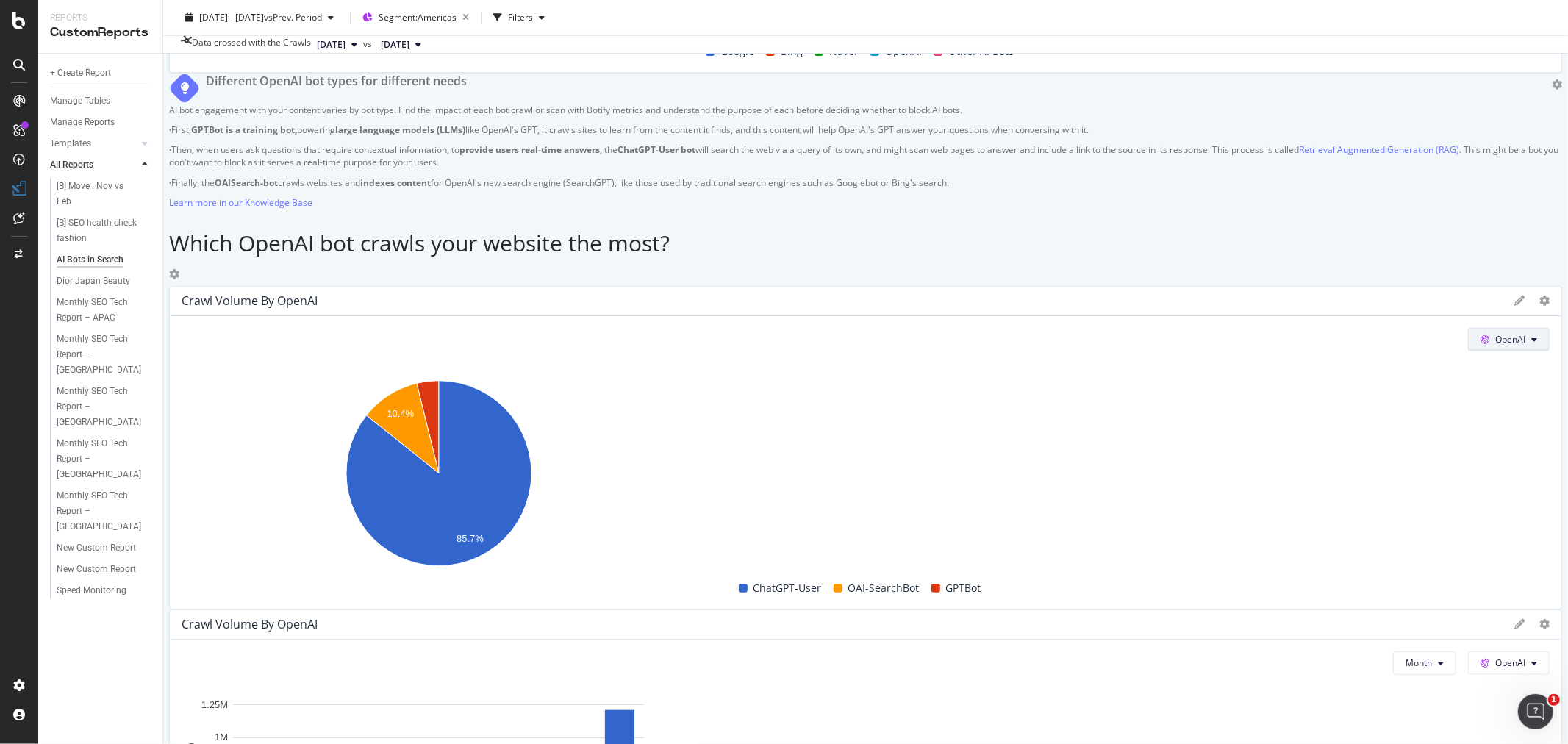
click at [1495, 333] on span "OpenAI" at bounding box center [1510, 339] width 30 height 12
click at [888, 231] on div "Which OpenAI bot crawls your website the most?" at bounding box center [866, 258] width 1393 height 55
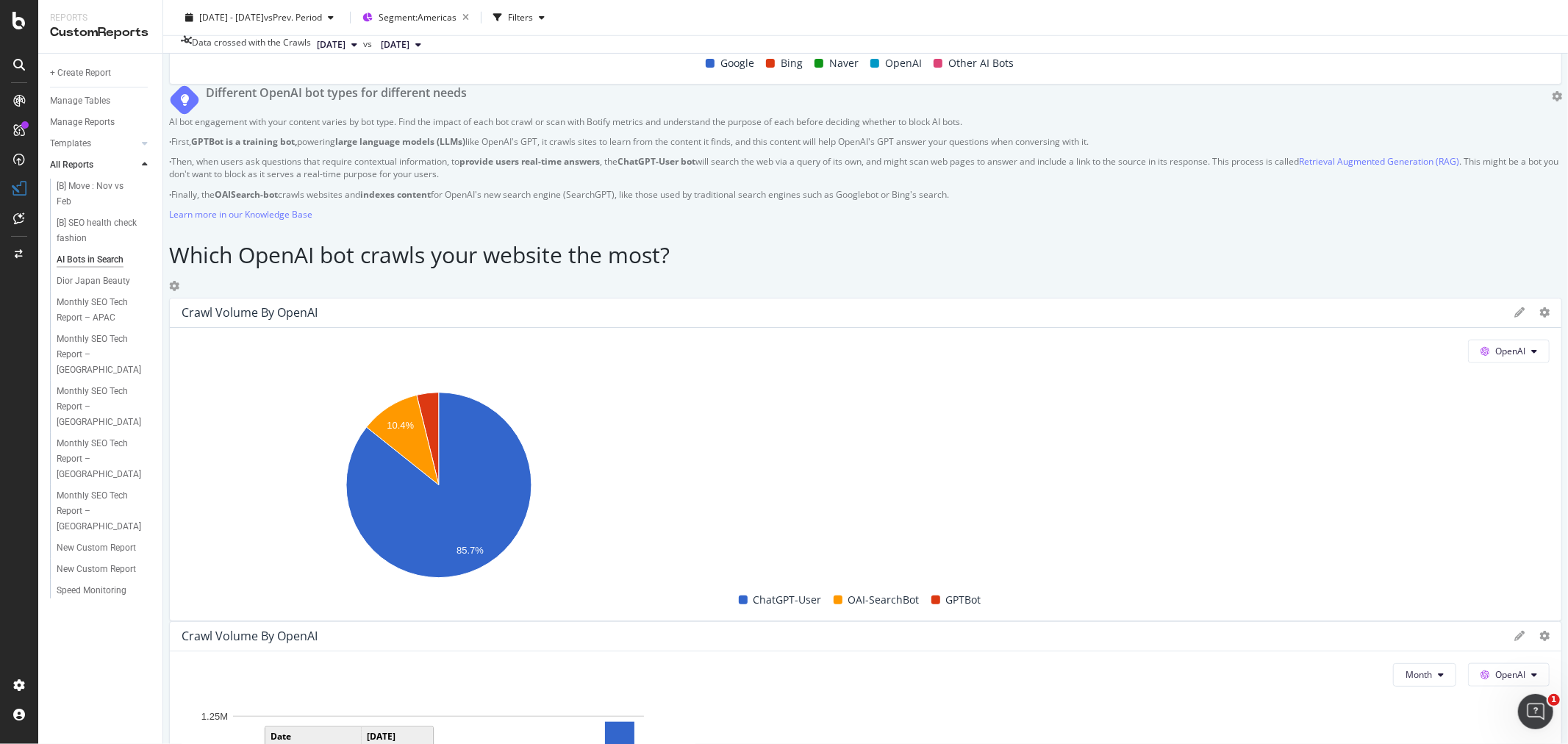
scroll to position [1306, 0]
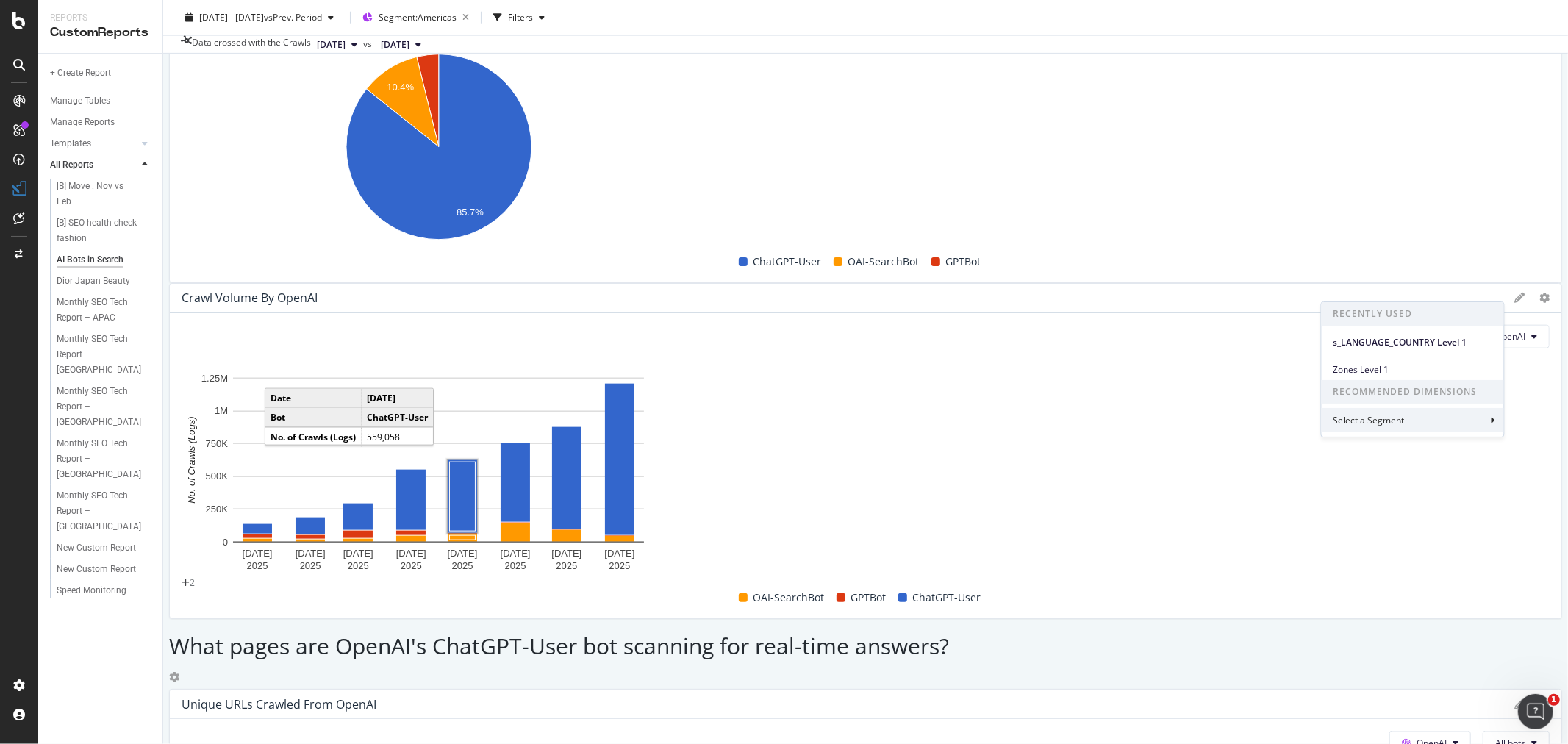
click at [1495, 419] on div "Select a Segment" at bounding box center [1413, 420] width 182 height 24
click at [1333, 370] on div at bounding box center [1330, 369] width 9 height 14
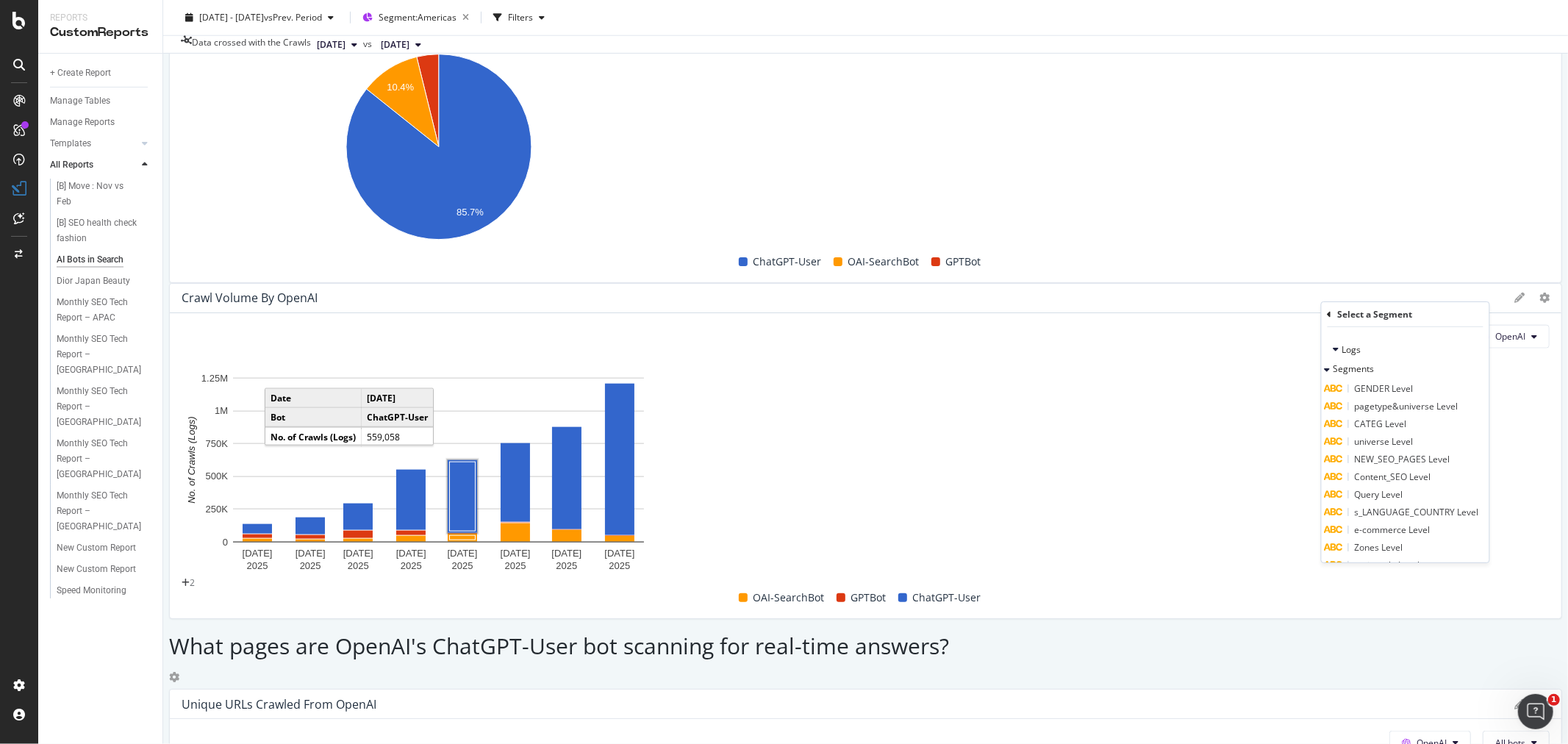
click at [1406, 410] on span "pagetype&universe Level" at bounding box center [1406, 406] width 104 height 12
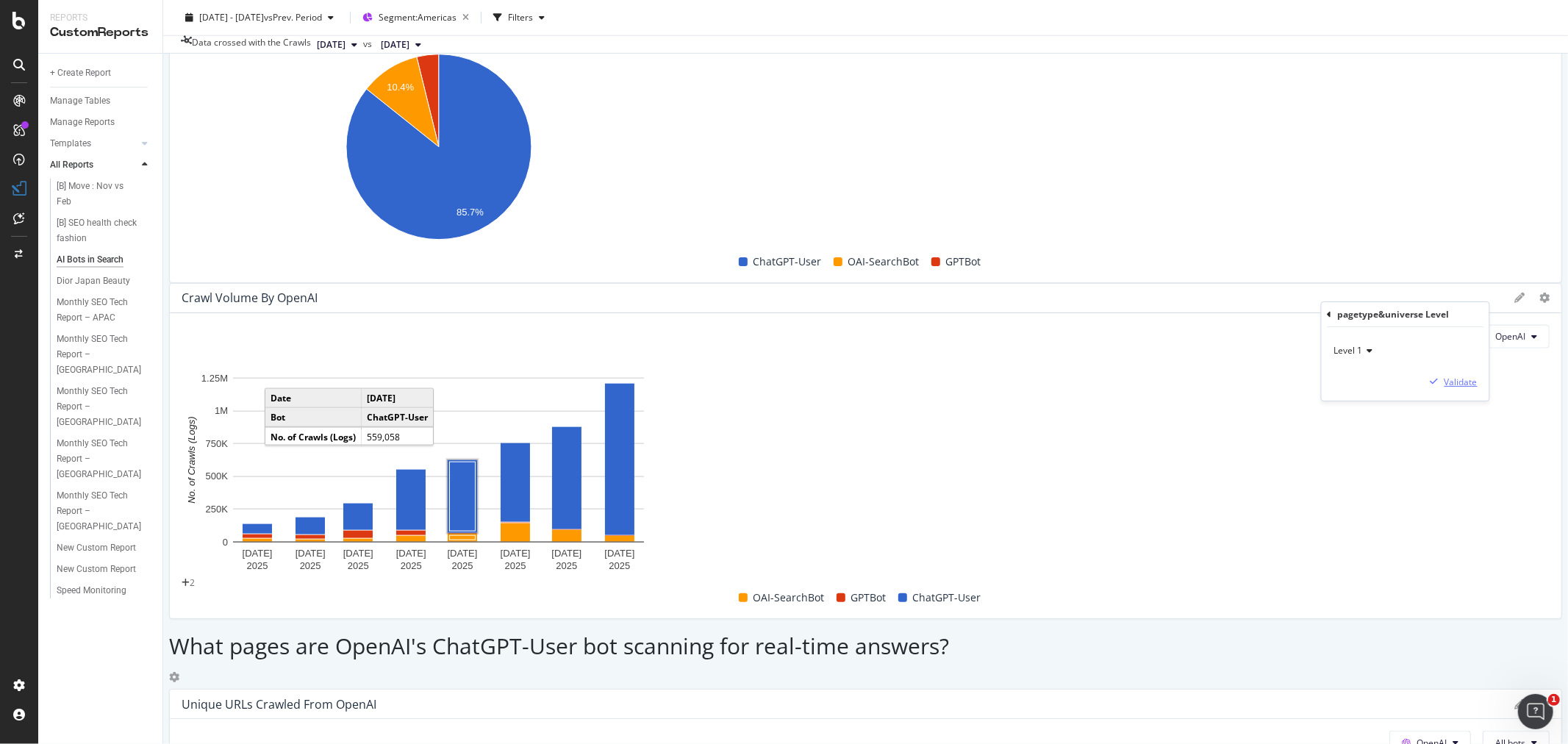
click at [1451, 383] on div "Validate" at bounding box center [1461, 382] width 33 height 12
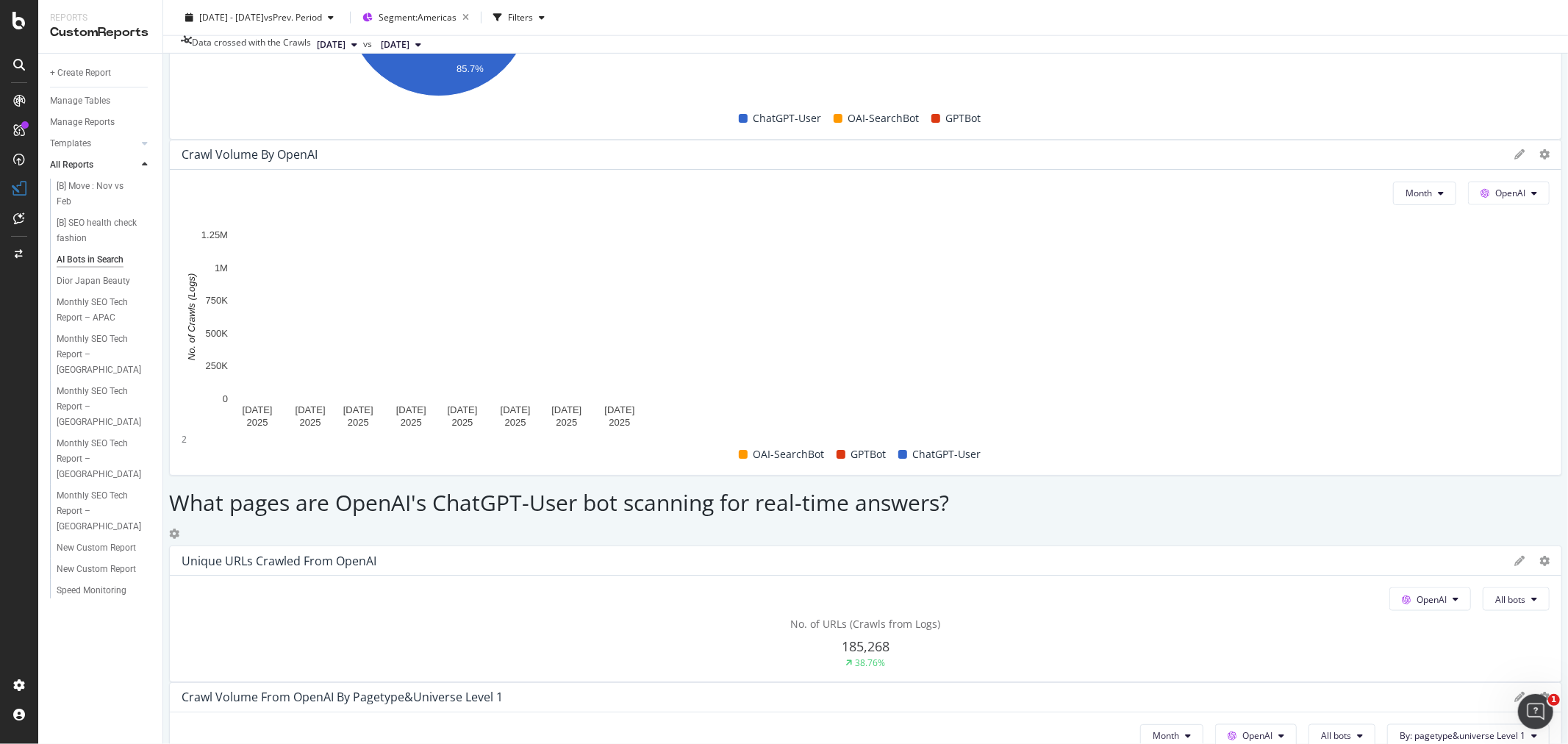
scroll to position [1388, 0]
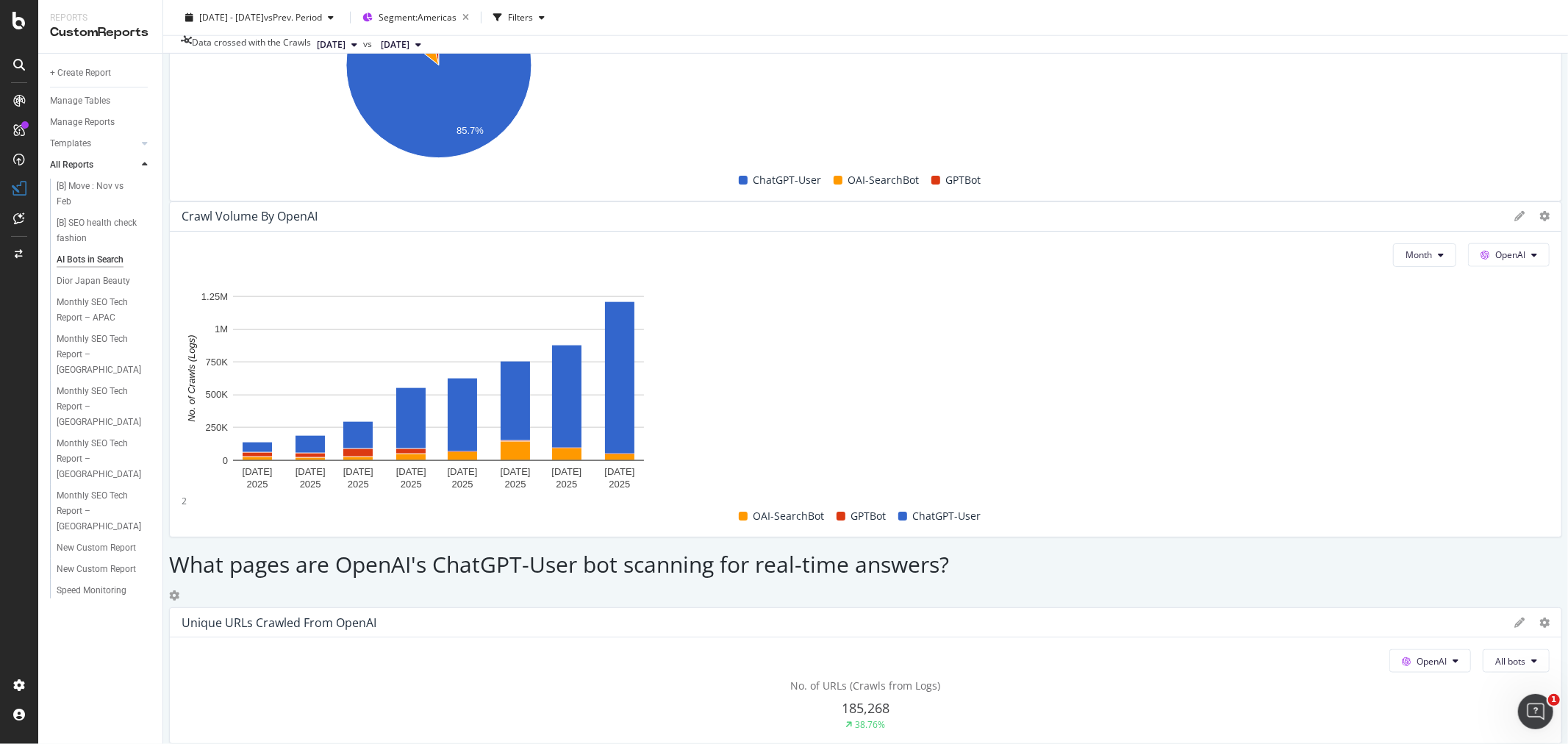
click at [1539, 743] on icon at bounding box center [1544, 758] width 11 height 11
click at [1397, 172] on span "Table" at bounding box center [1424, 168] width 110 height 13
click at [1539, 743] on icon at bounding box center [1544, 758] width 11 height 11
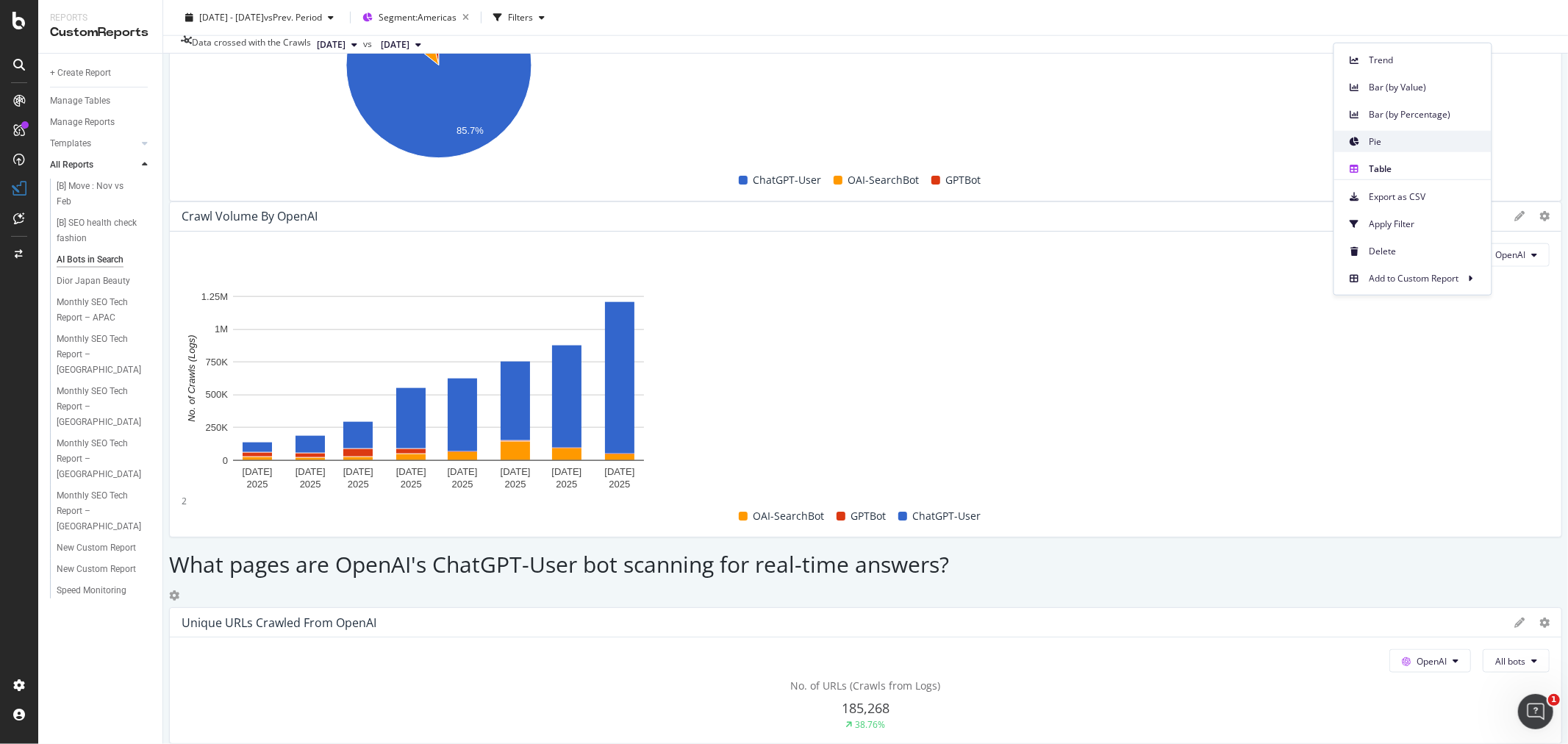
click at [1412, 142] on span "Pie" at bounding box center [1424, 140] width 110 height 13
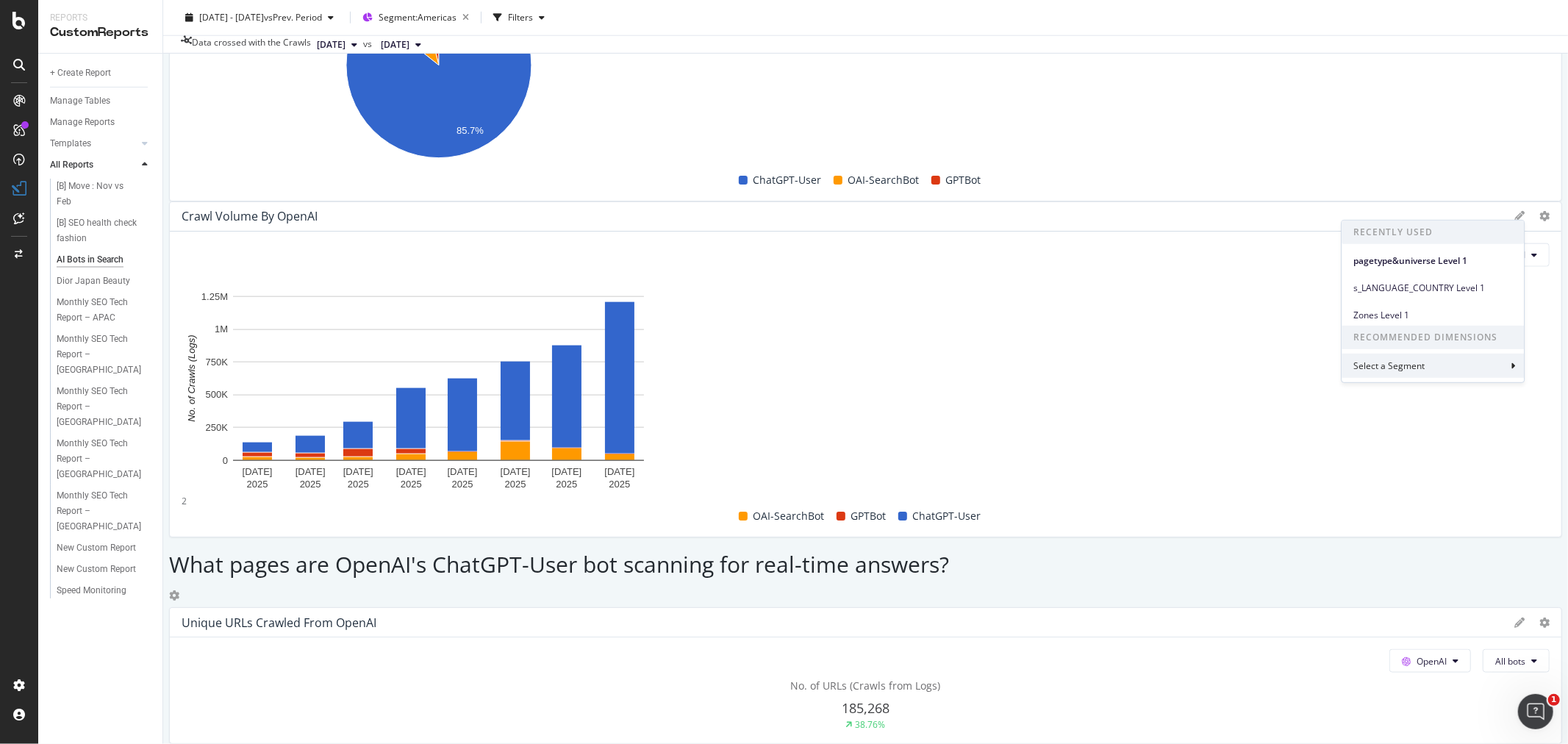
click at [1516, 365] on div "Select a Segment" at bounding box center [1433, 366] width 182 height 24
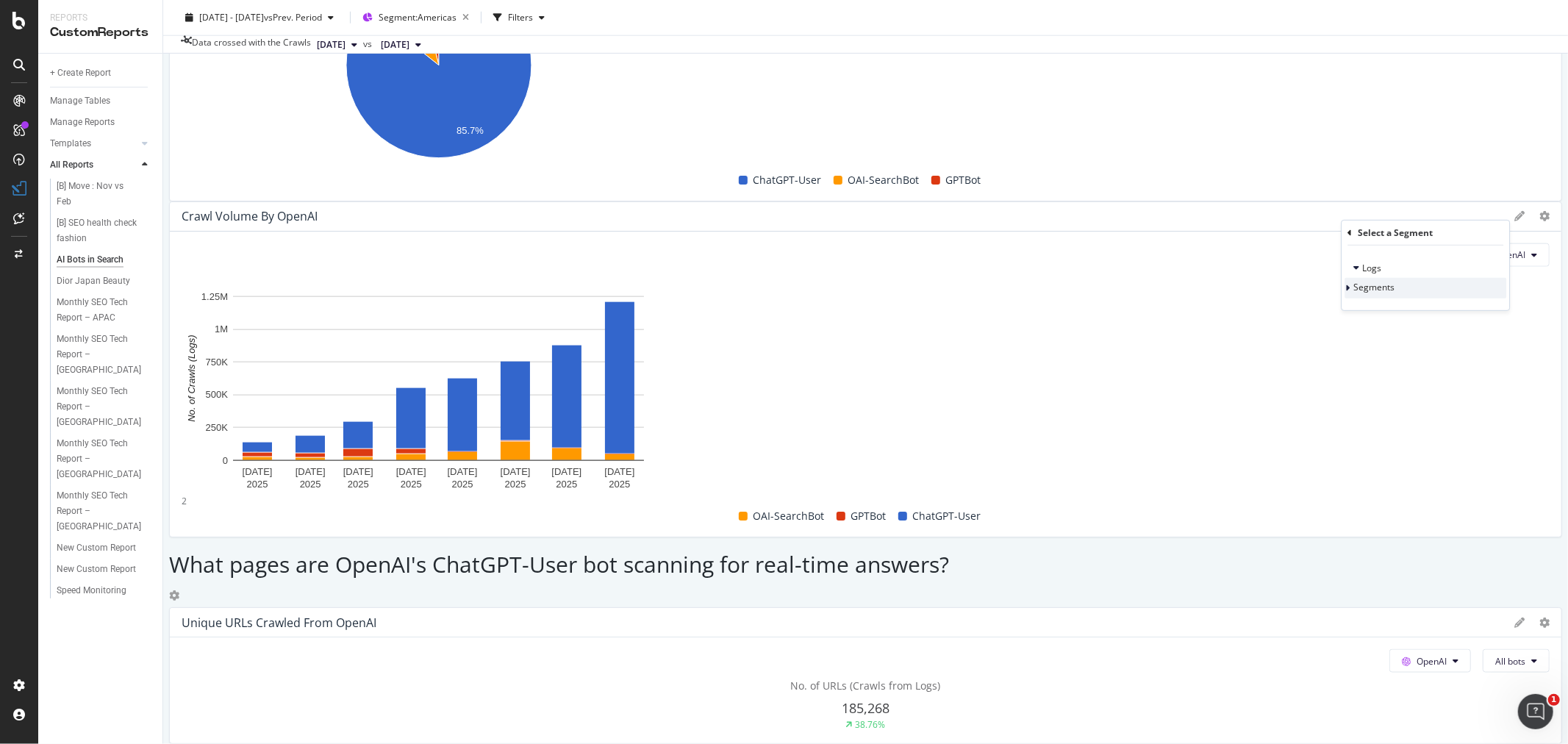
click at [1350, 292] on icon at bounding box center [1348, 288] width 5 height 9
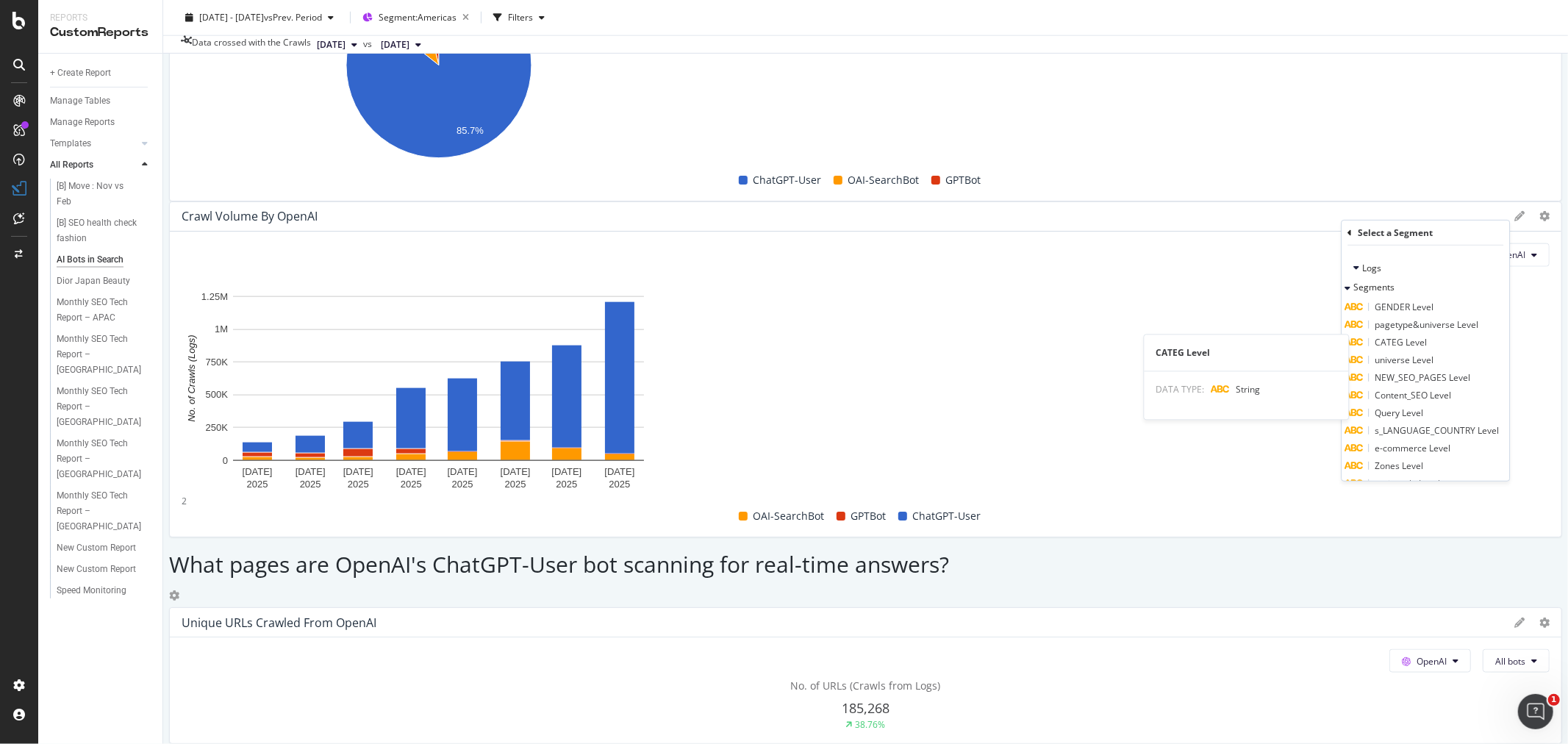
click at [1409, 342] on span "CATEG Level" at bounding box center [1400, 342] width 52 height 12
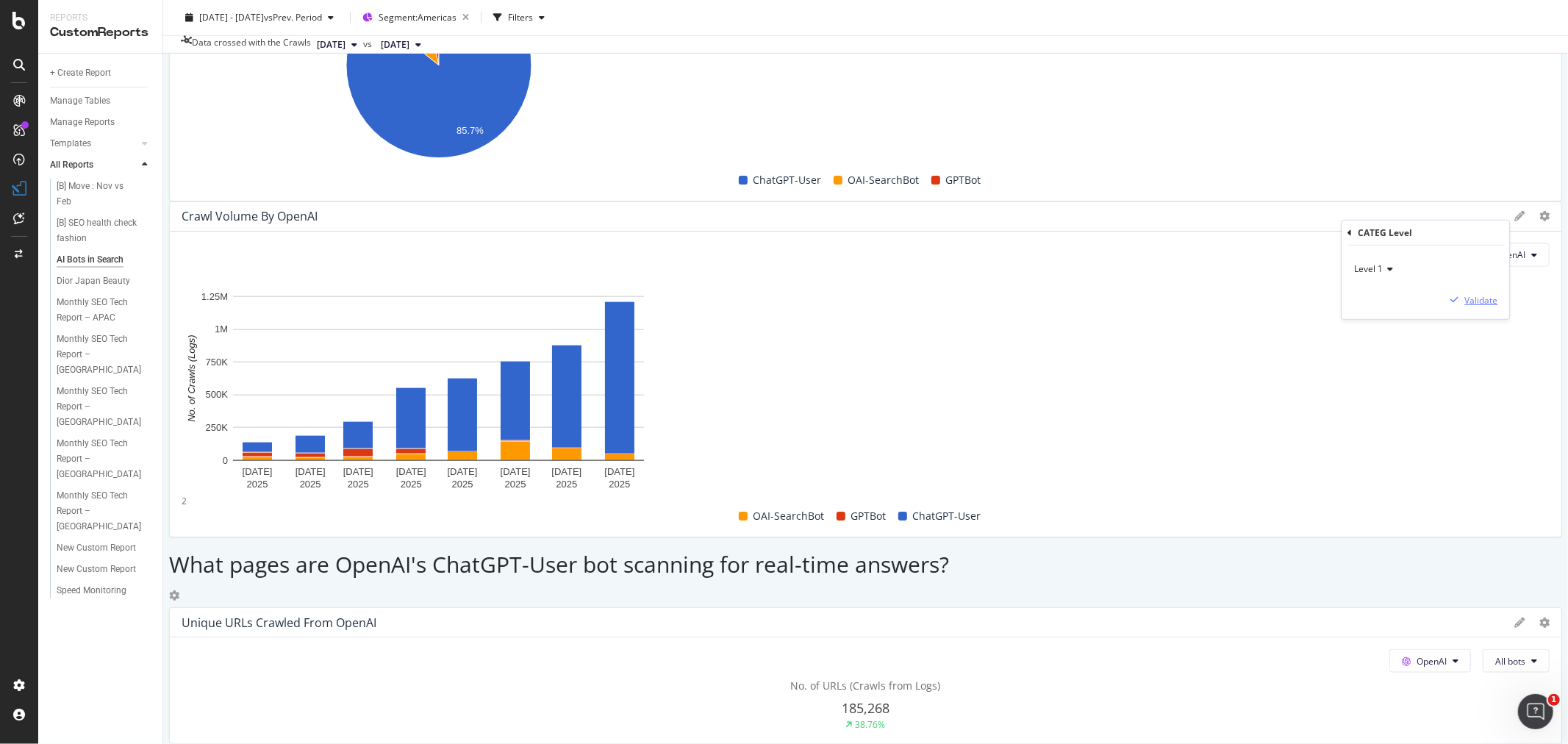
click at [1465, 303] on div "Validate" at bounding box center [1481, 299] width 33 height 12
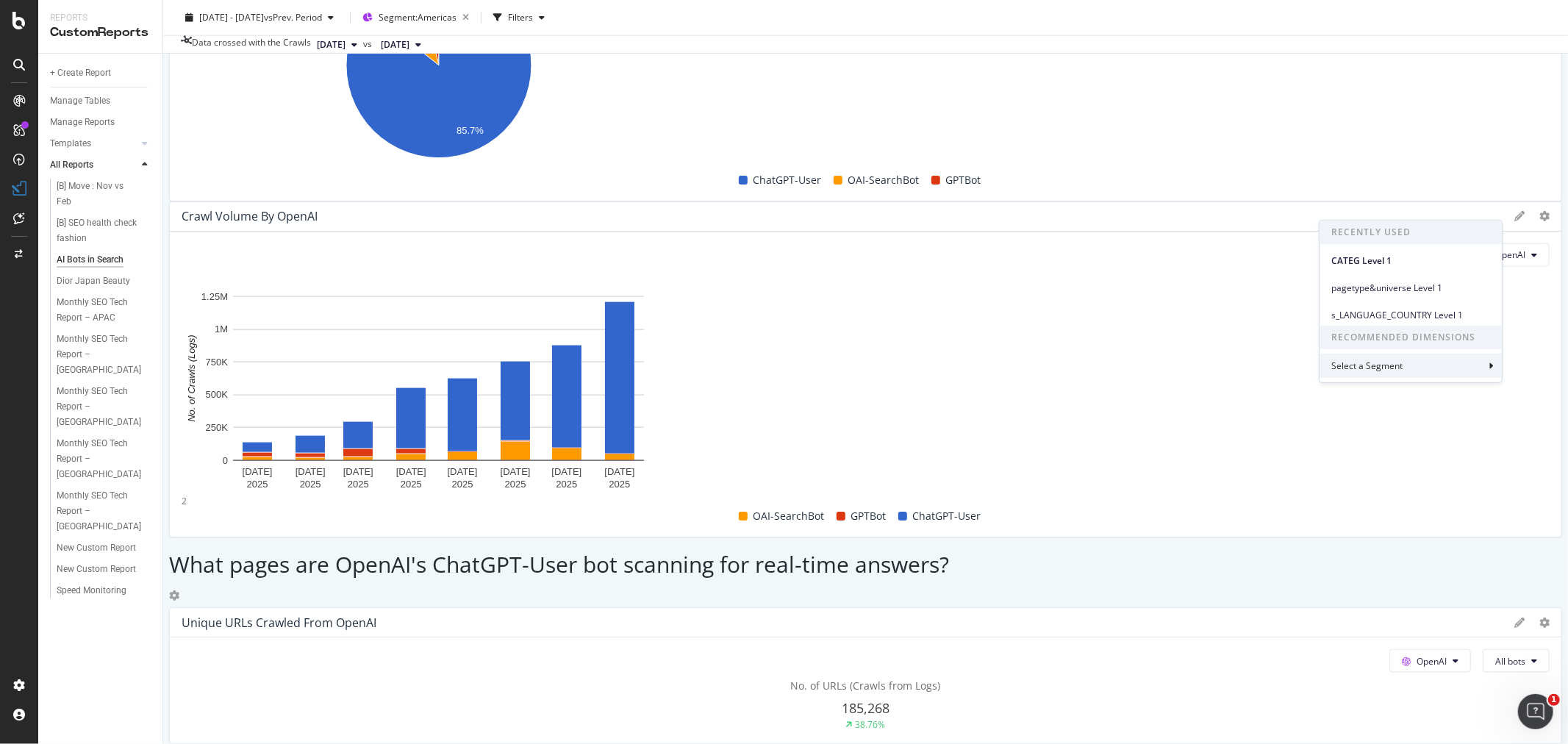
click at [1488, 363] on icon at bounding box center [1491, 365] width 5 height 9
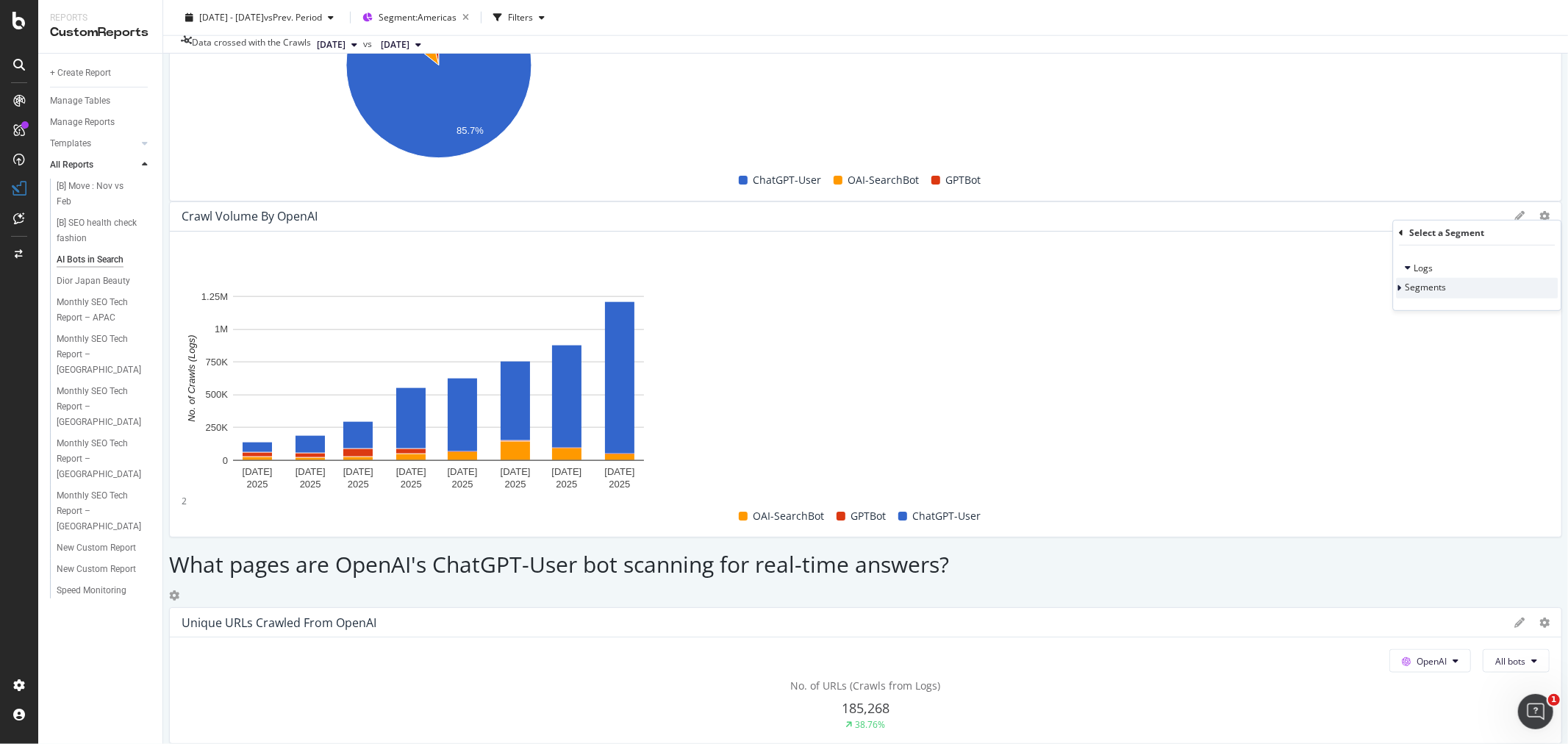
click at [1412, 284] on div "Segments" at bounding box center [1421, 288] width 50 height 14
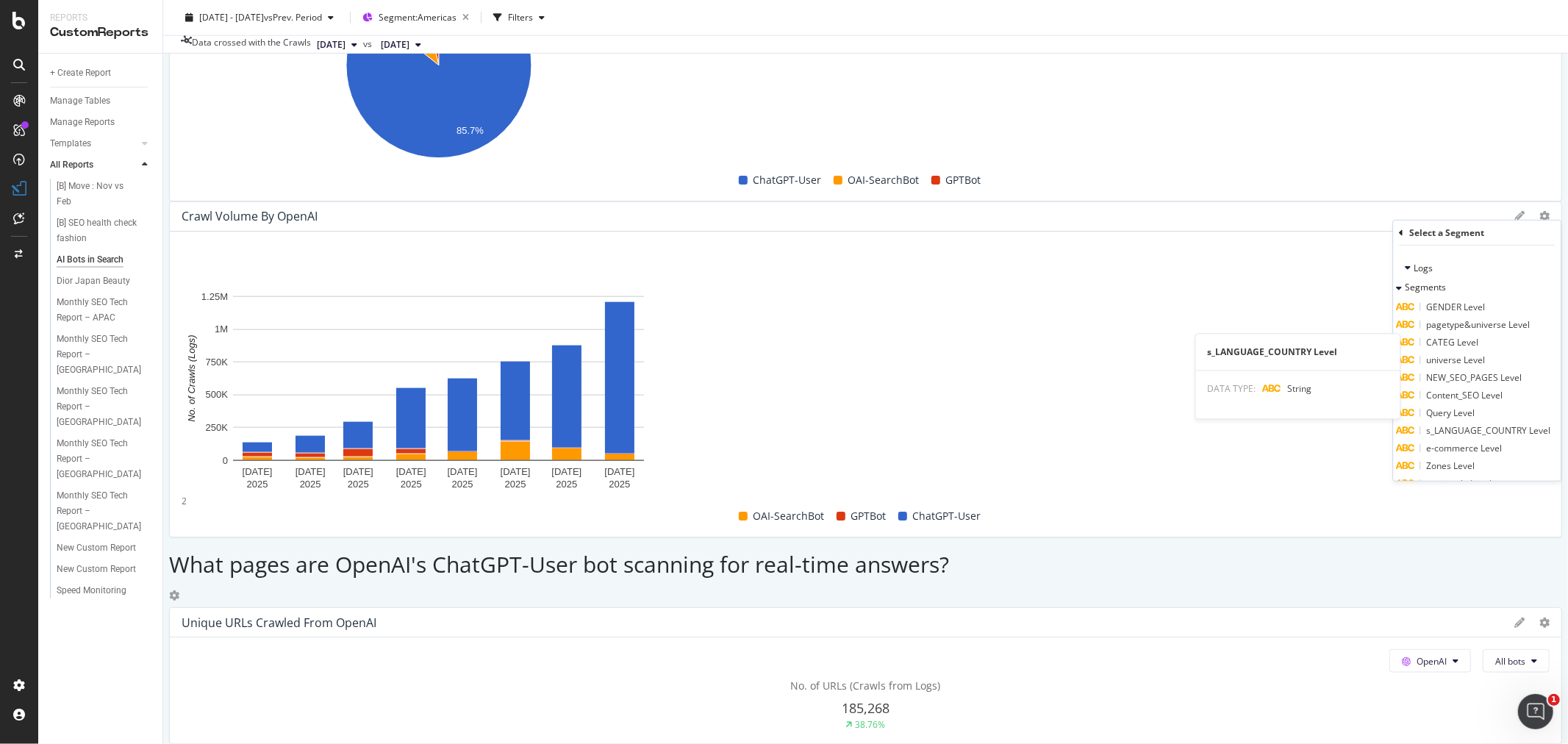
scroll to position [81, 0]
click at [1484, 417] on span "Footer_completion Level" at bounding box center [1475, 419] width 99 height 12
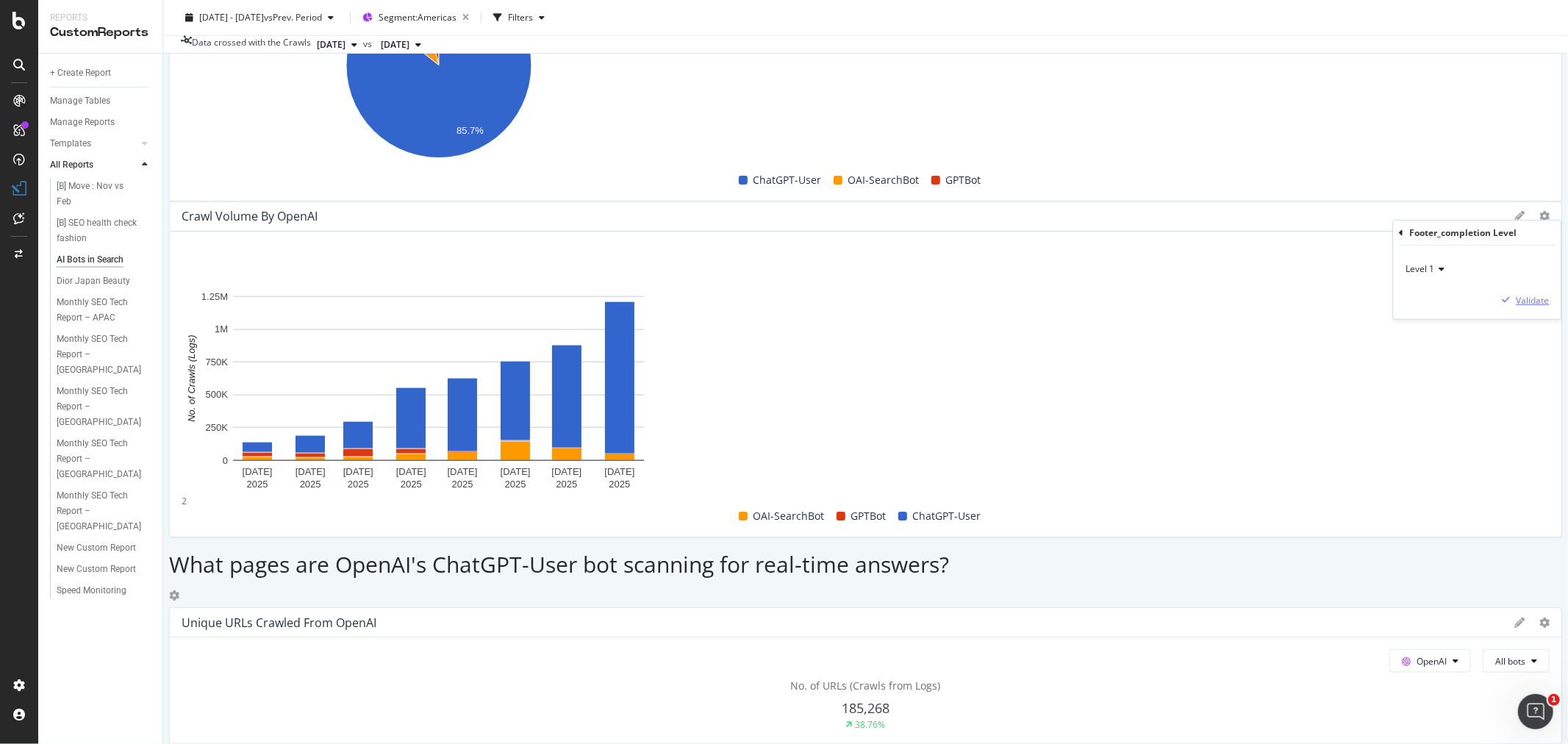
click at [1529, 301] on div "Validate" at bounding box center [1532, 299] width 33 height 12
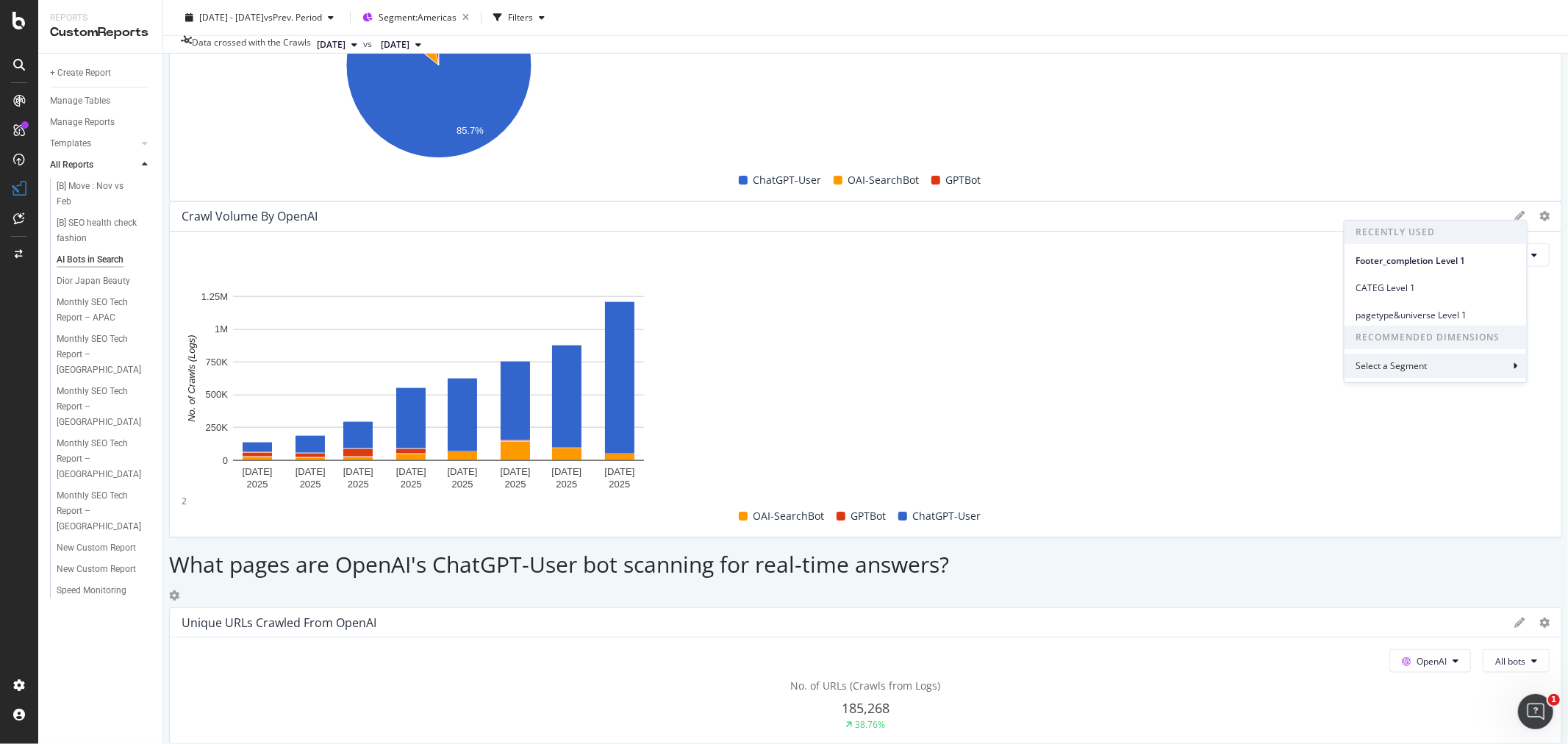
click at [1518, 364] on div "Select a Segment" at bounding box center [1436, 366] width 182 height 24
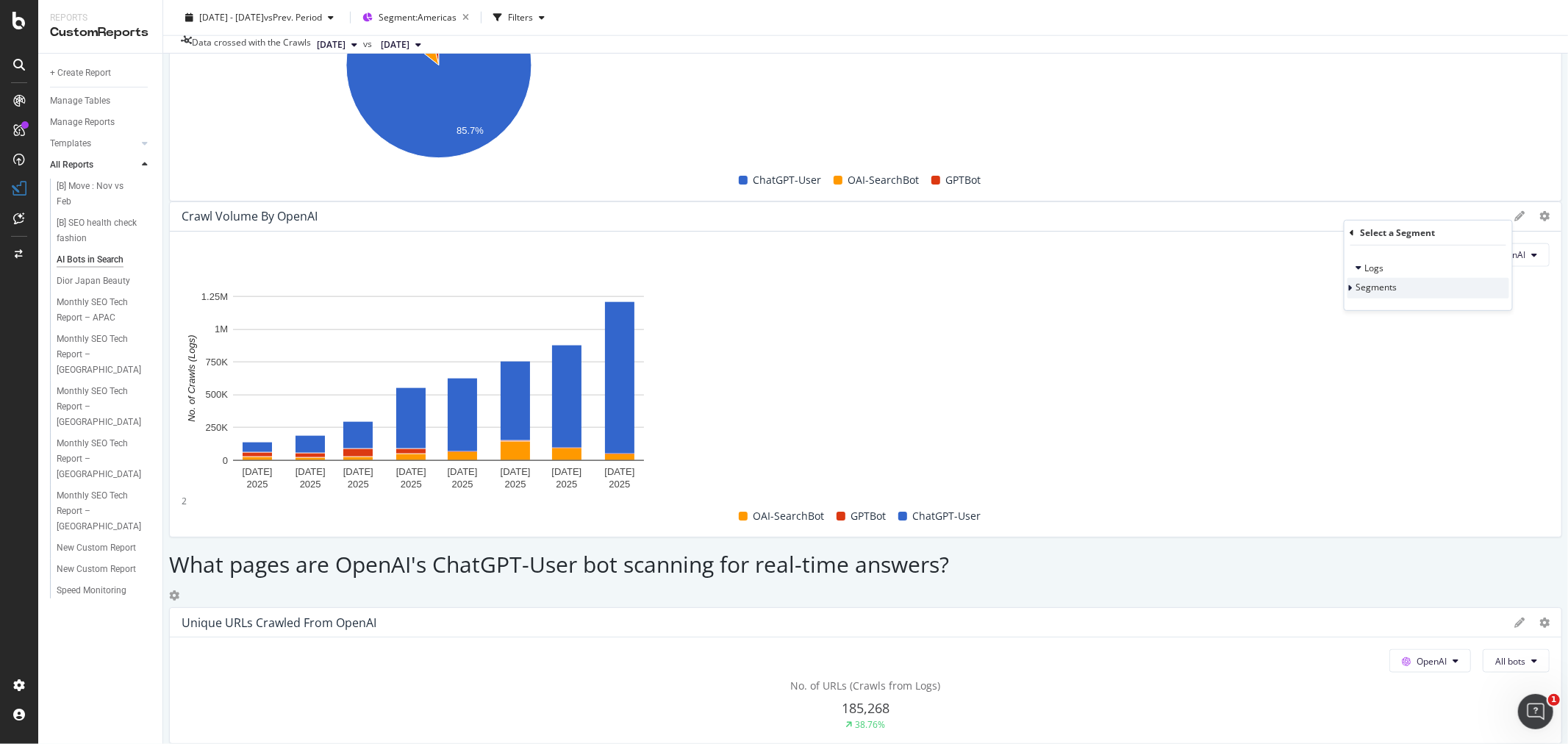
click at [1356, 290] on div at bounding box center [1352, 288] width 9 height 14
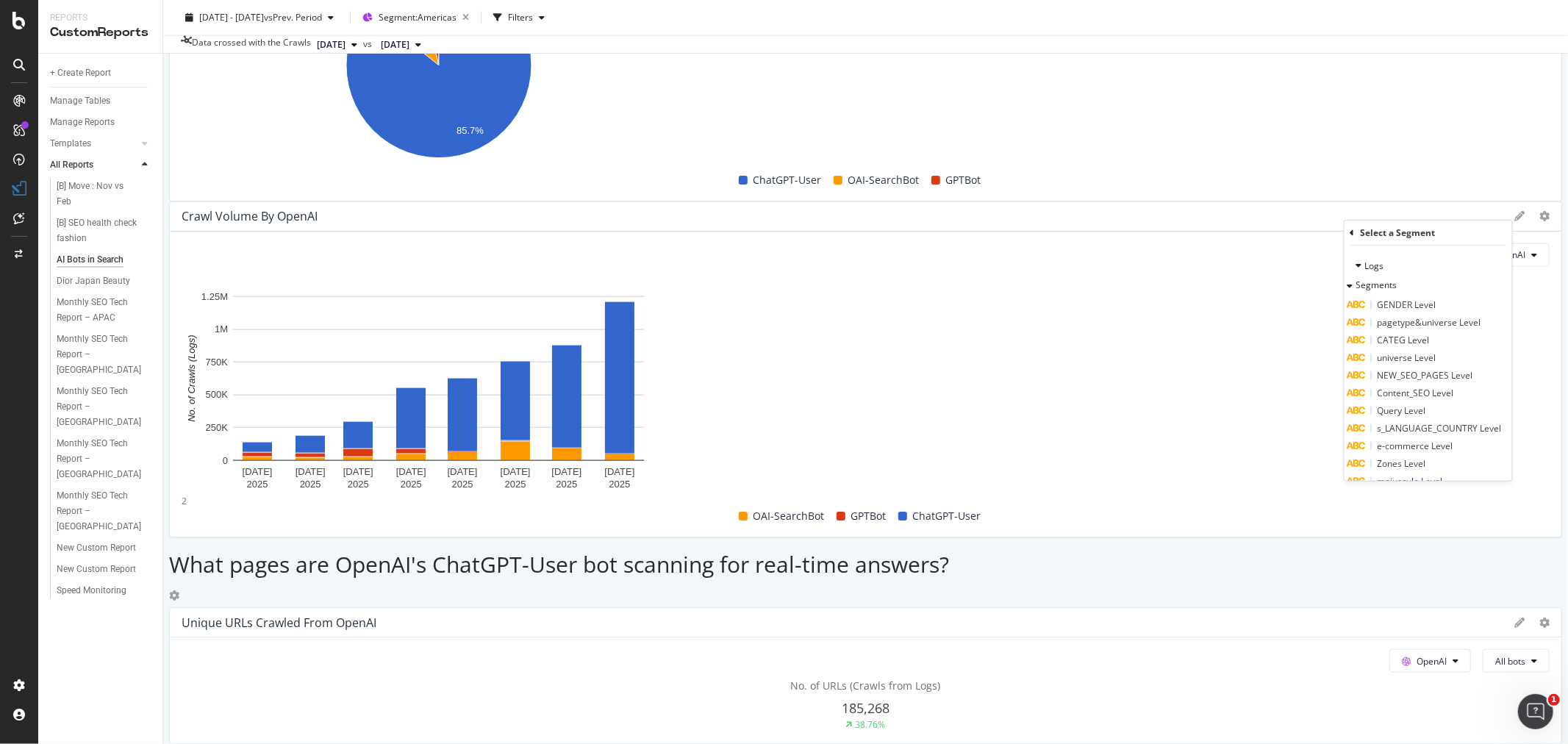
scroll to position [0, 0]
click at [1424, 342] on span "CATEG Level" at bounding box center [1403, 342] width 52 height 12
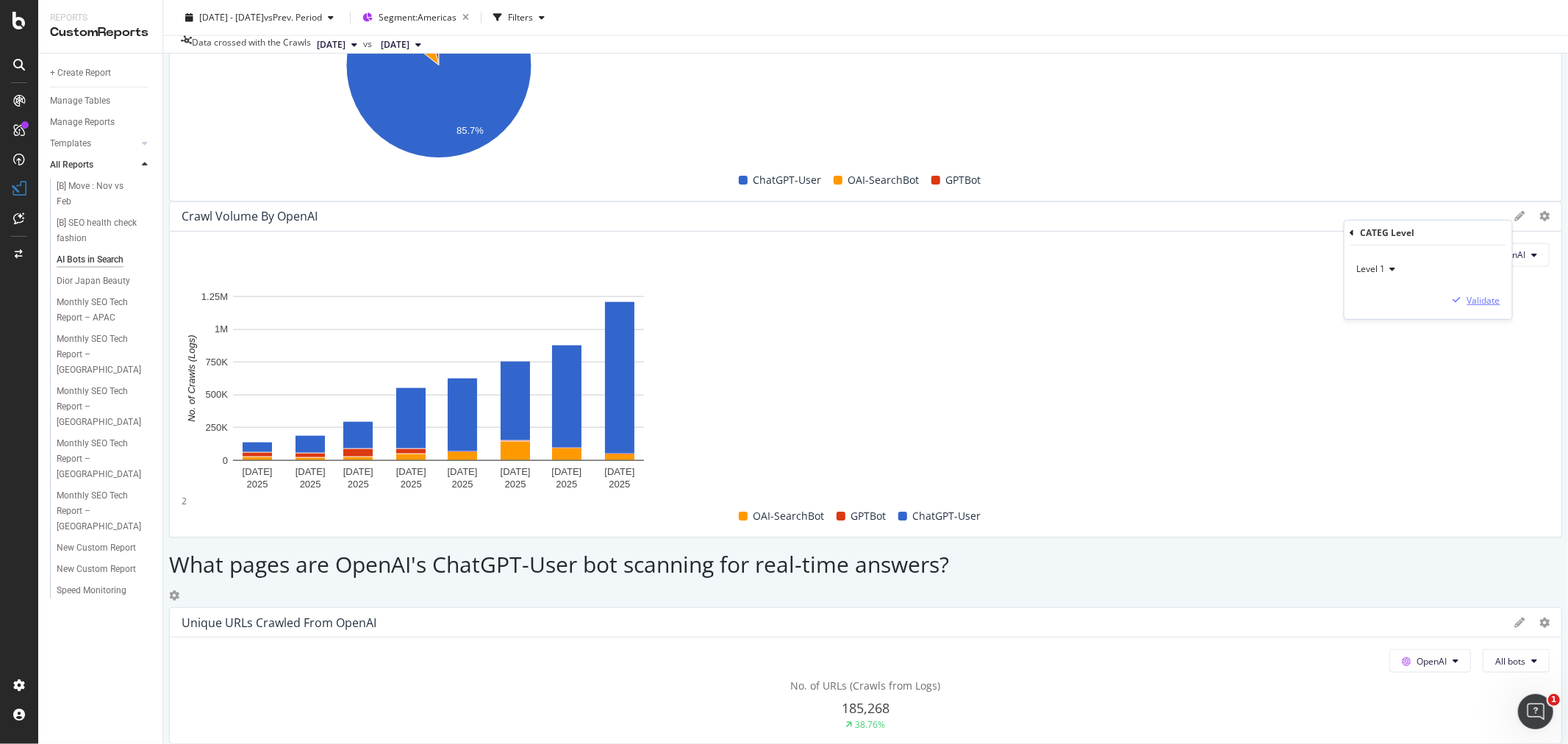
click at [1488, 295] on div "Validate" at bounding box center [1484, 299] width 33 height 12
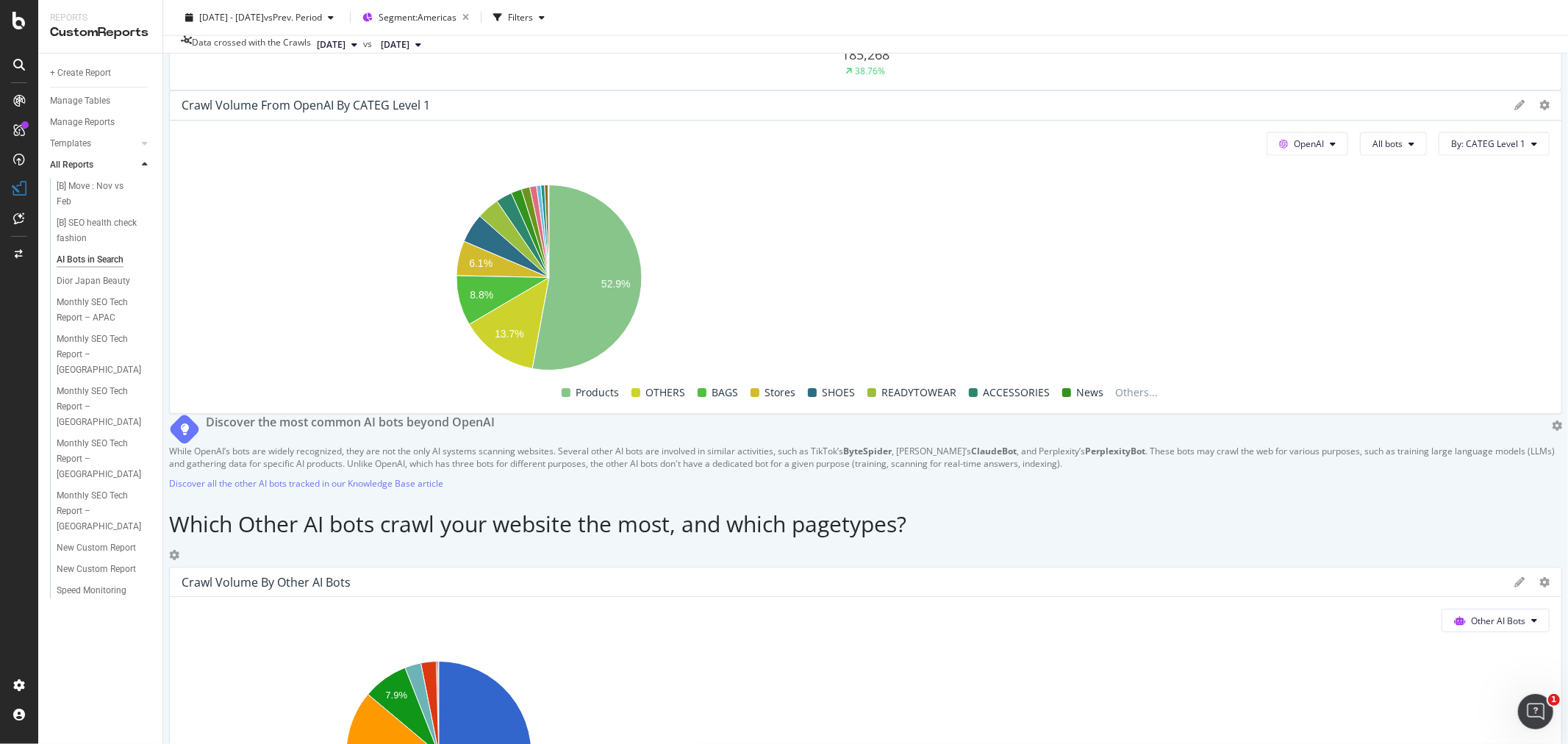
scroll to position [2186, 0]
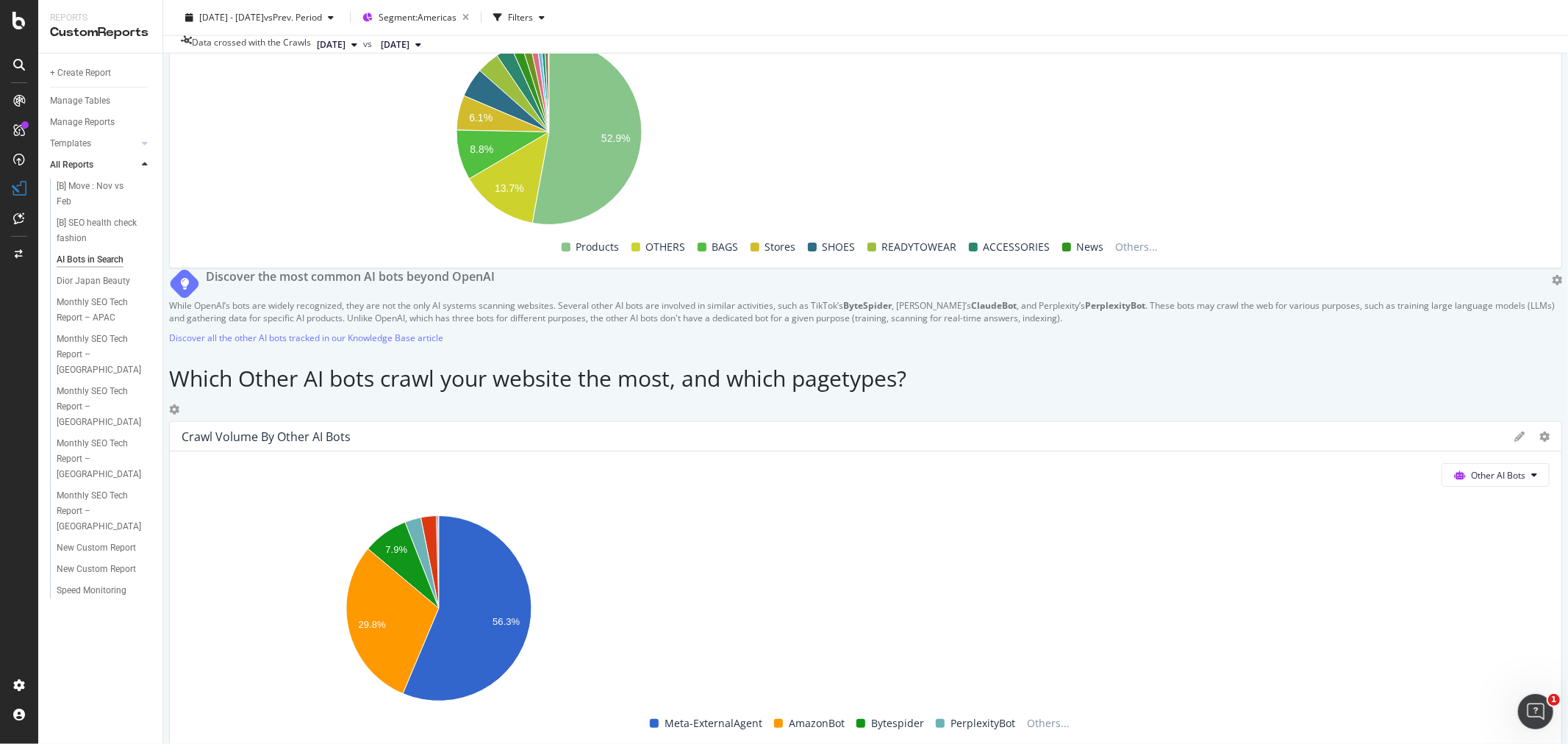
click at [1254, 468] on span "Month" at bounding box center [1248, 470] width 27 height 13
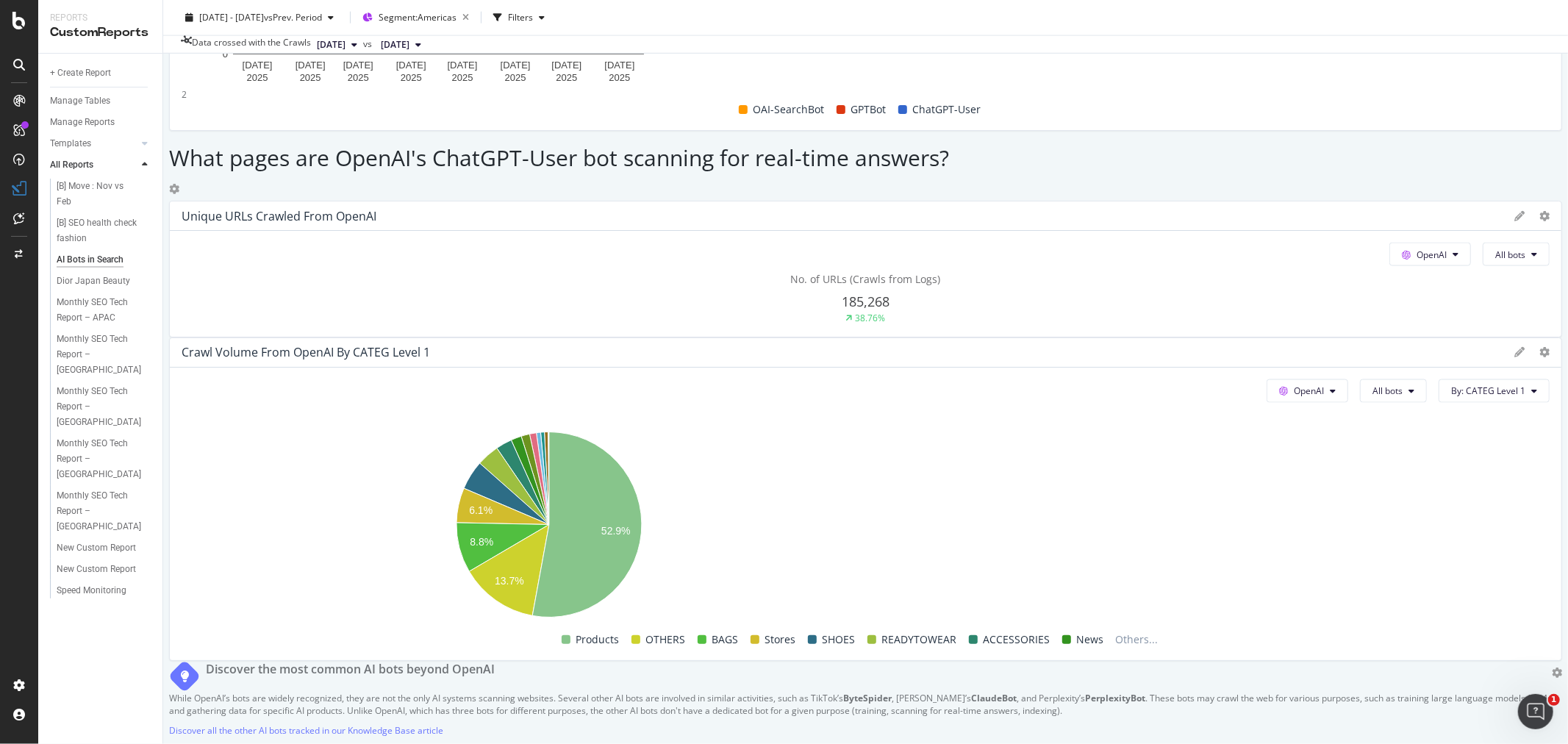
scroll to position [1615, 0]
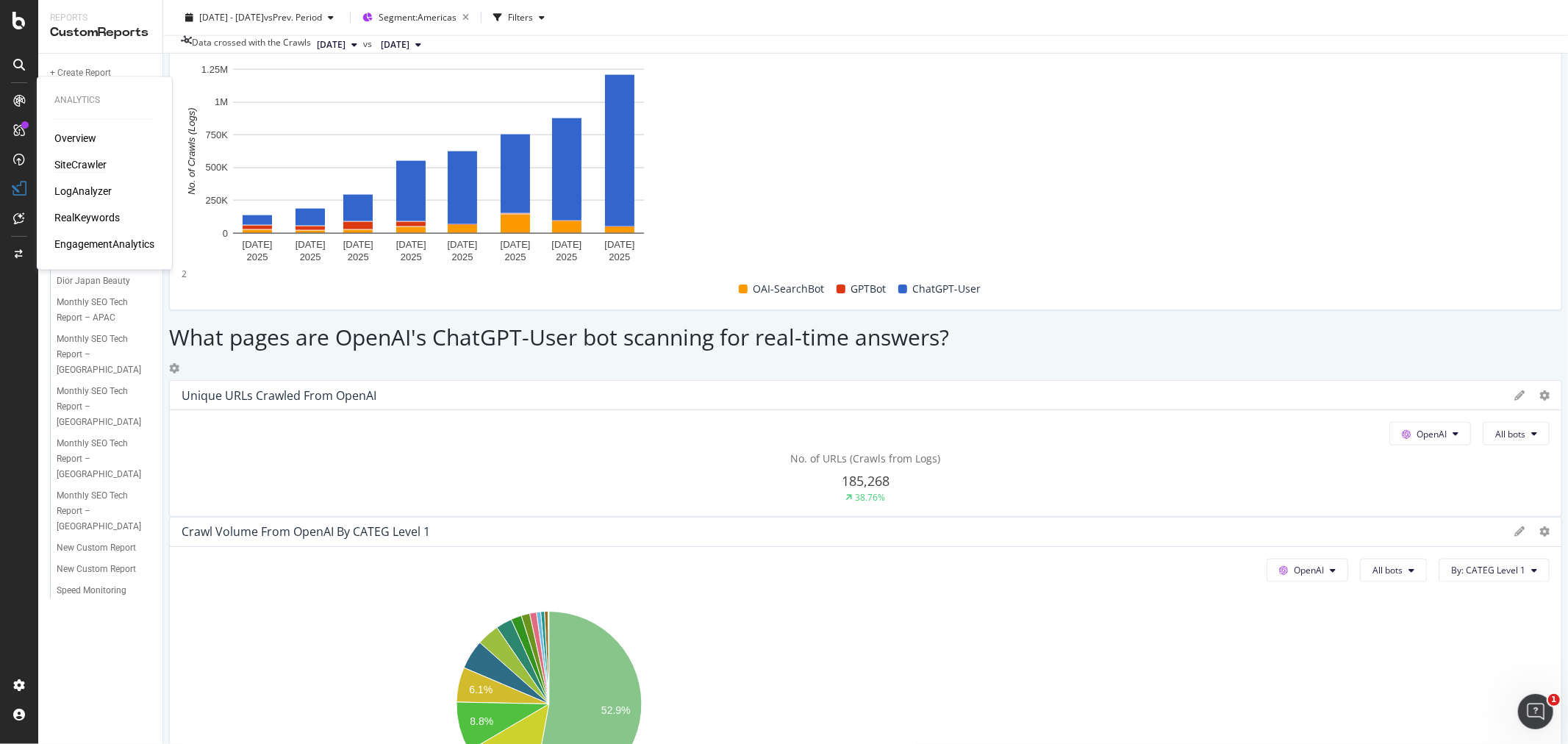
click at [89, 166] on div "SiteCrawler" at bounding box center [80, 165] width 52 height 14
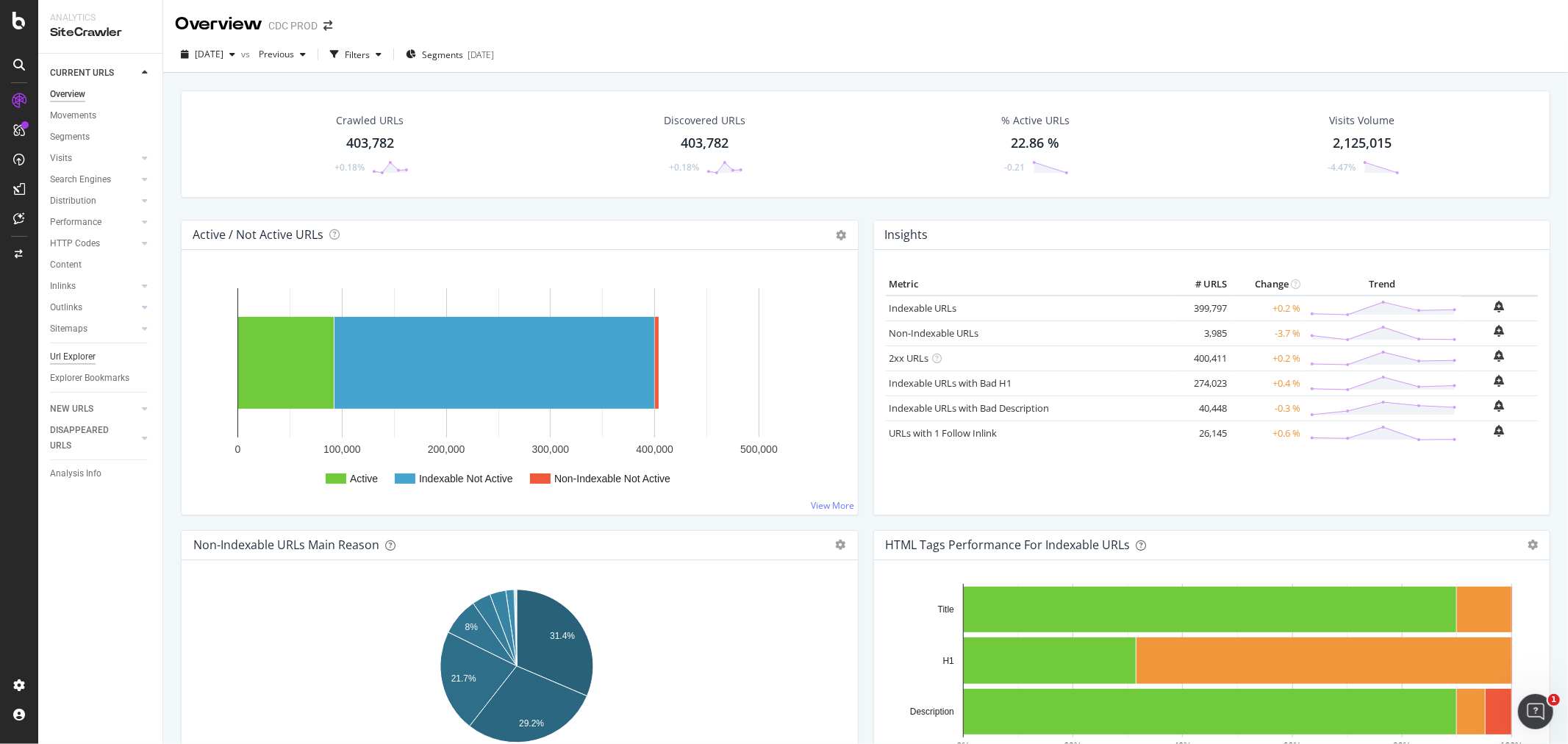
click at [79, 360] on div "Url Explorer" at bounding box center [73, 357] width 46 height 15
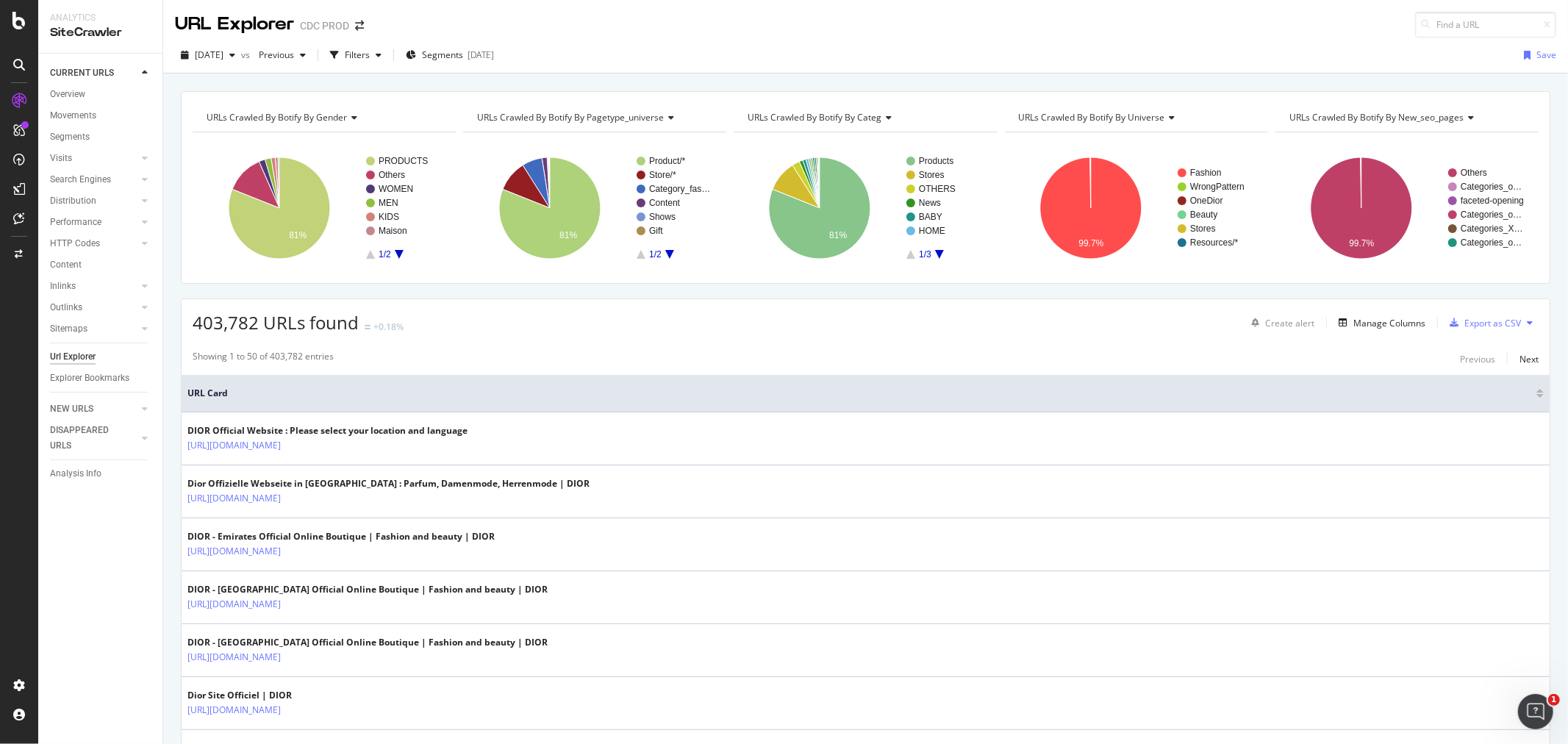
click at [589, 332] on div "403,782 URLs found +0.18% Create alert Manage Columns Export as CSV" at bounding box center [866, 317] width 1368 height 36
click at [370, 56] on div "Filters" at bounding box center [357, 55] width 25 height 12
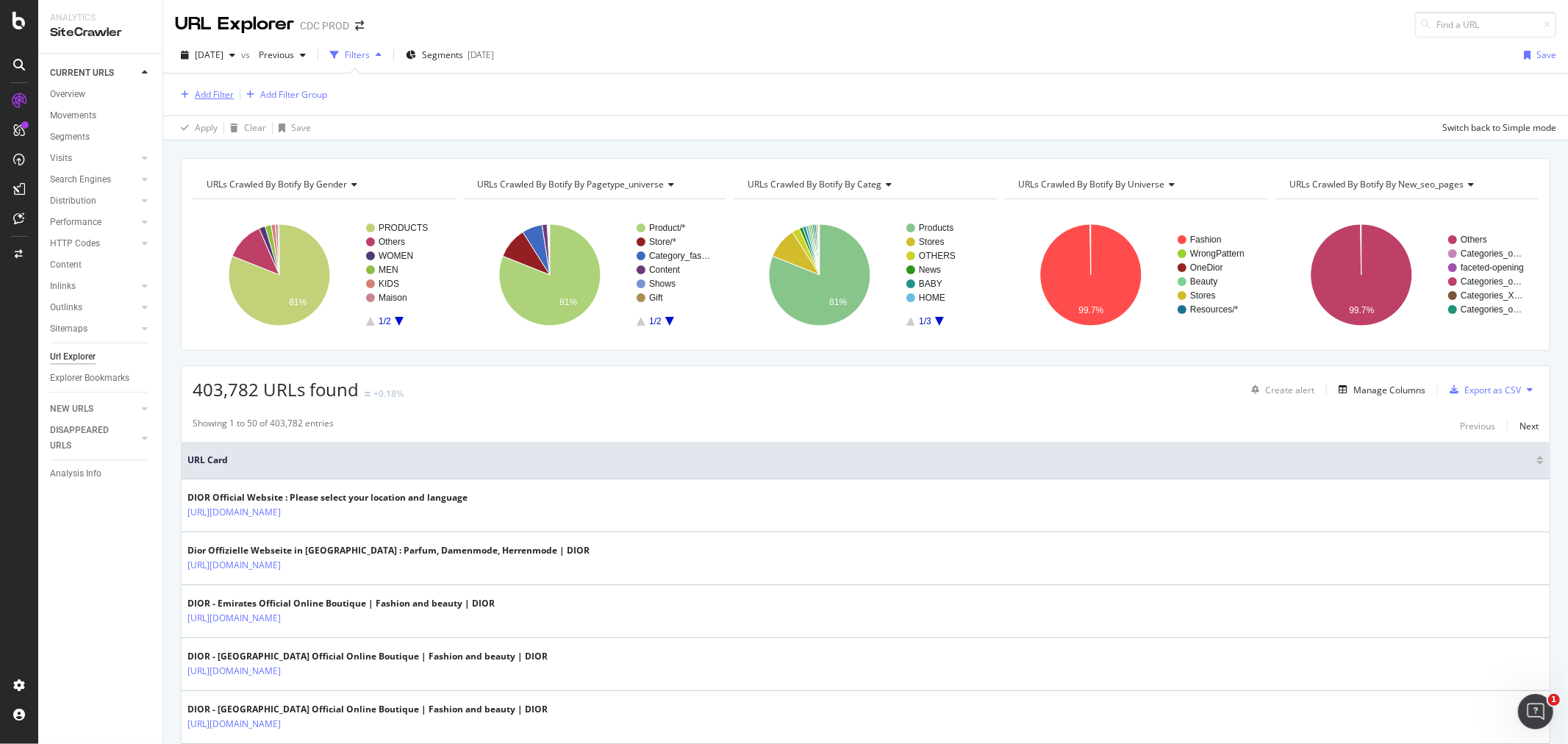
click at [206, 97] on div "Add Filter" at bounding box center [214, 94] width 39 height 12
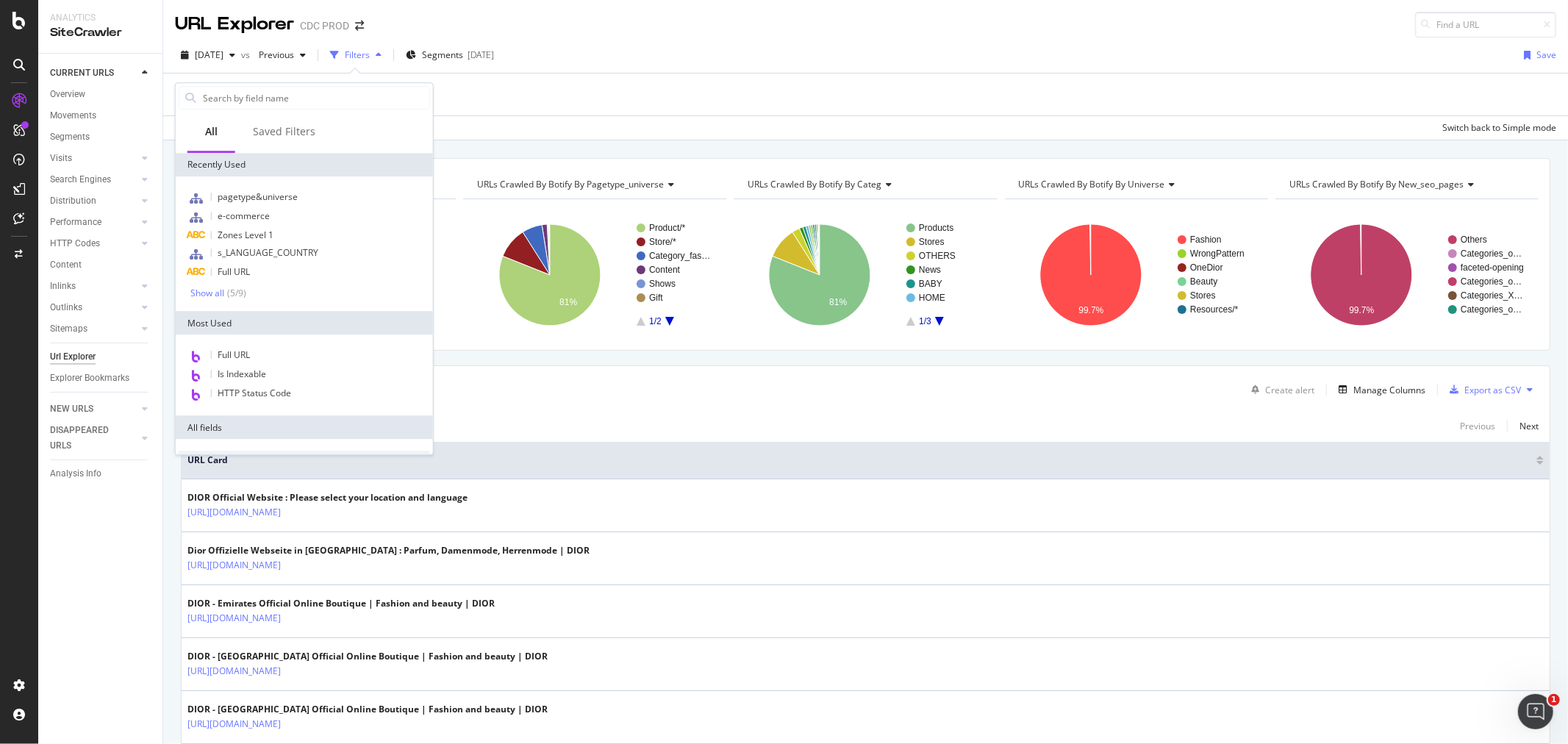
click at [701, 61] on div "2025 Sep. 5th vs Previous Filters Segments 2025-08-27 Save" at bounding box center [866, 58] width 1405 height 30
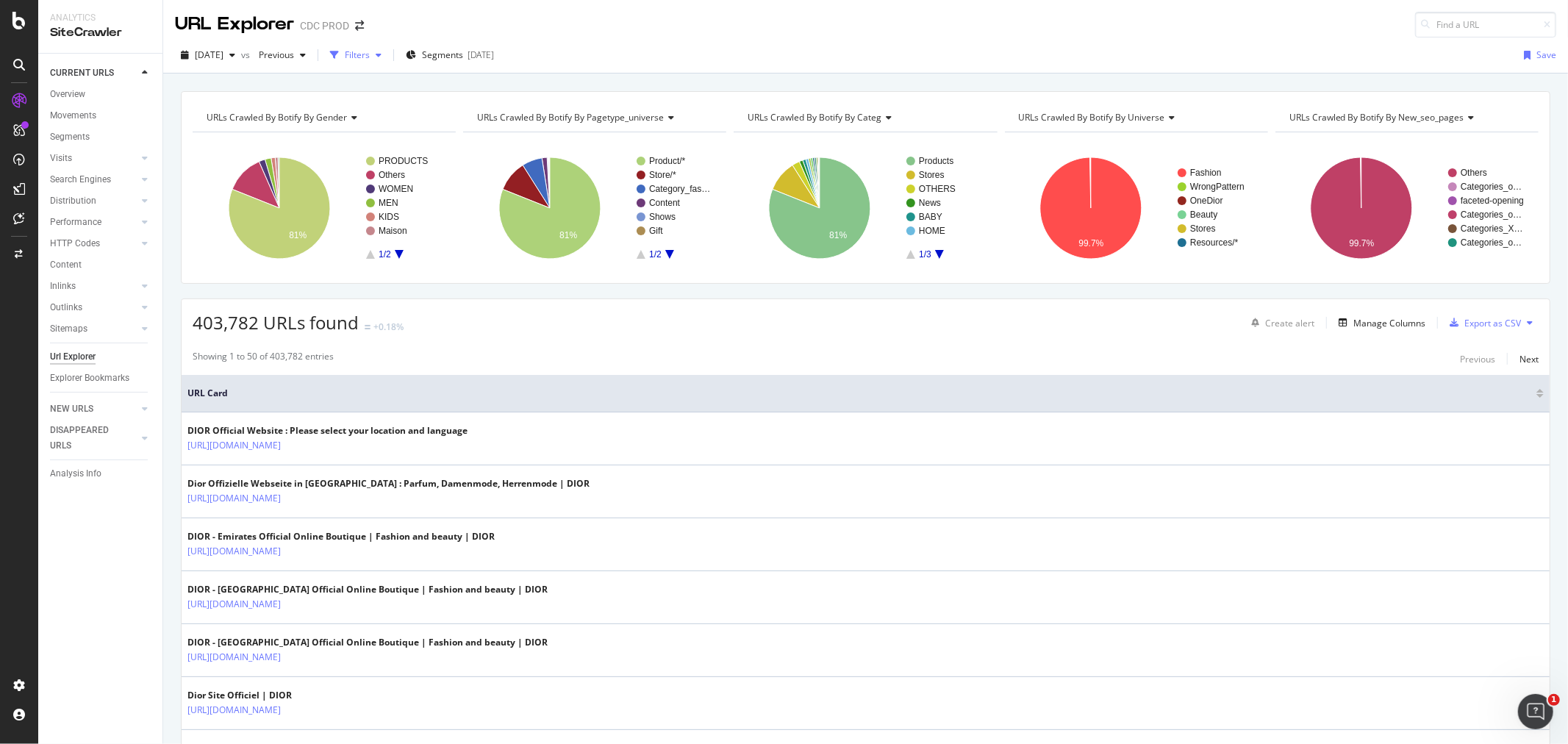
drag, startPoint x: 386, startPoint y: 67, endPoint x: 379, endPoint y: 67, distance: 7.0
click at [386, 66] on button "Filters" at bounding box center [355, 55] width 63 height 24
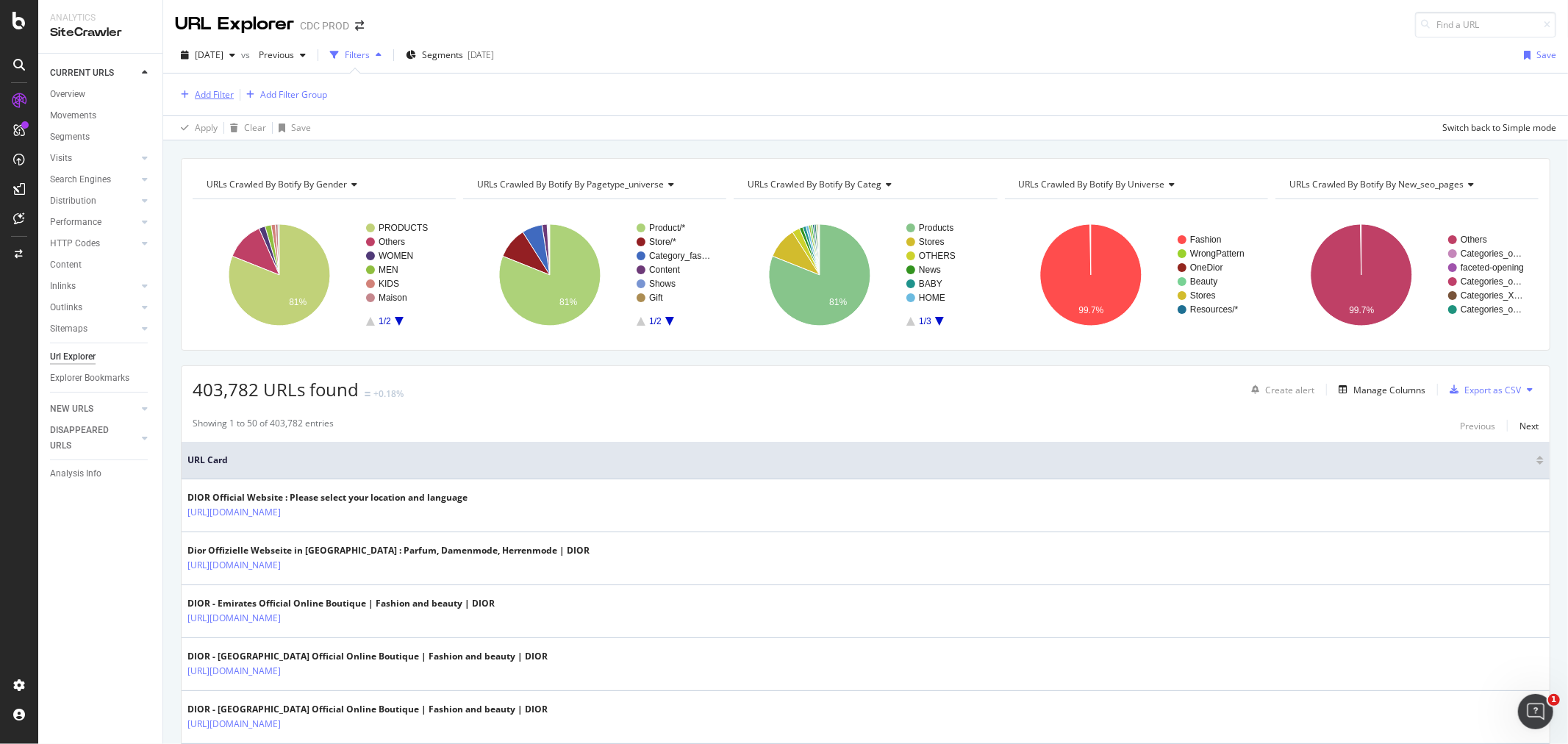
click at [209, 99] on div "Add Filter" at bounding box center [214, 94] width 39 height 12
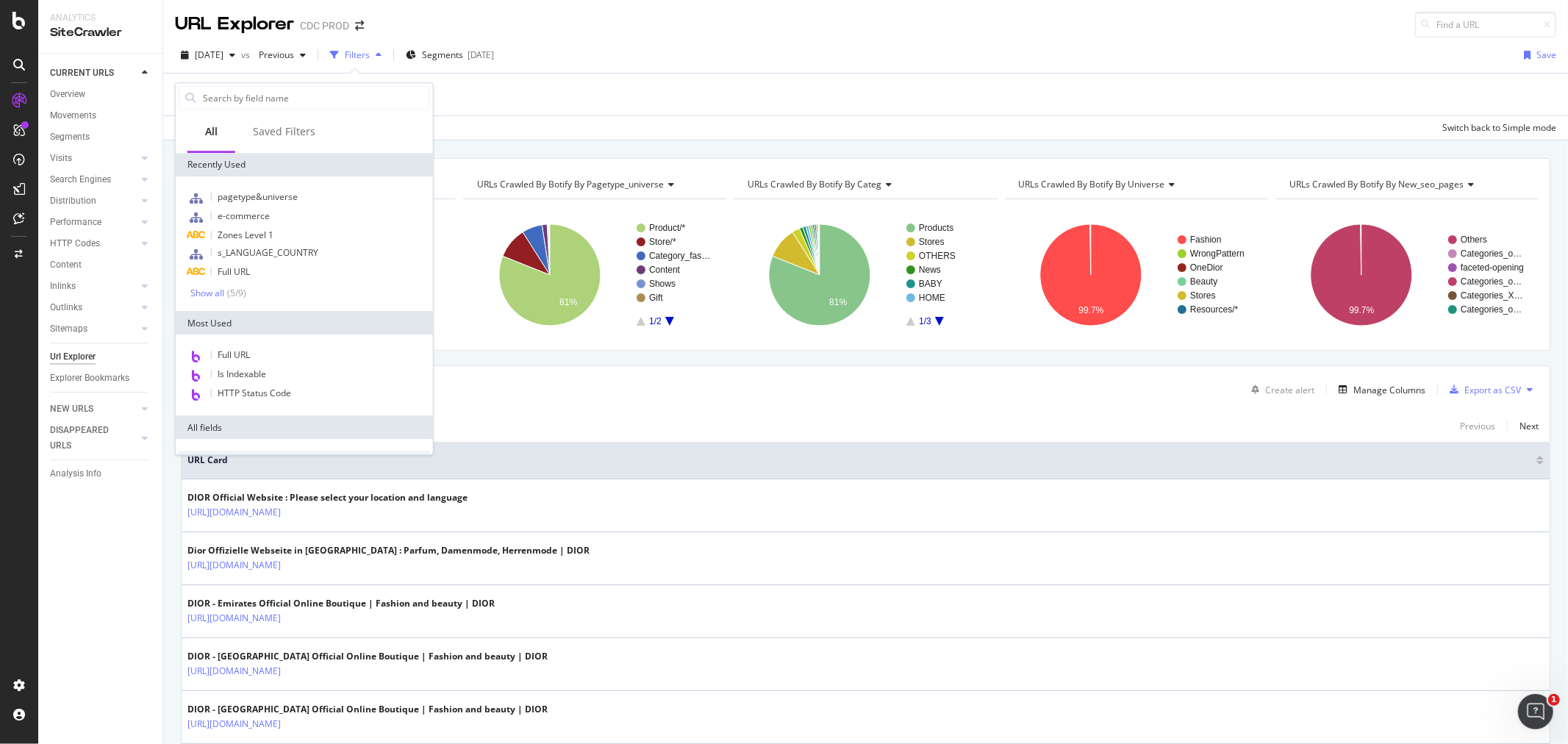
click at [250, 267] on span "Full URL" at bounding box center [234, 272] width 33 height 12
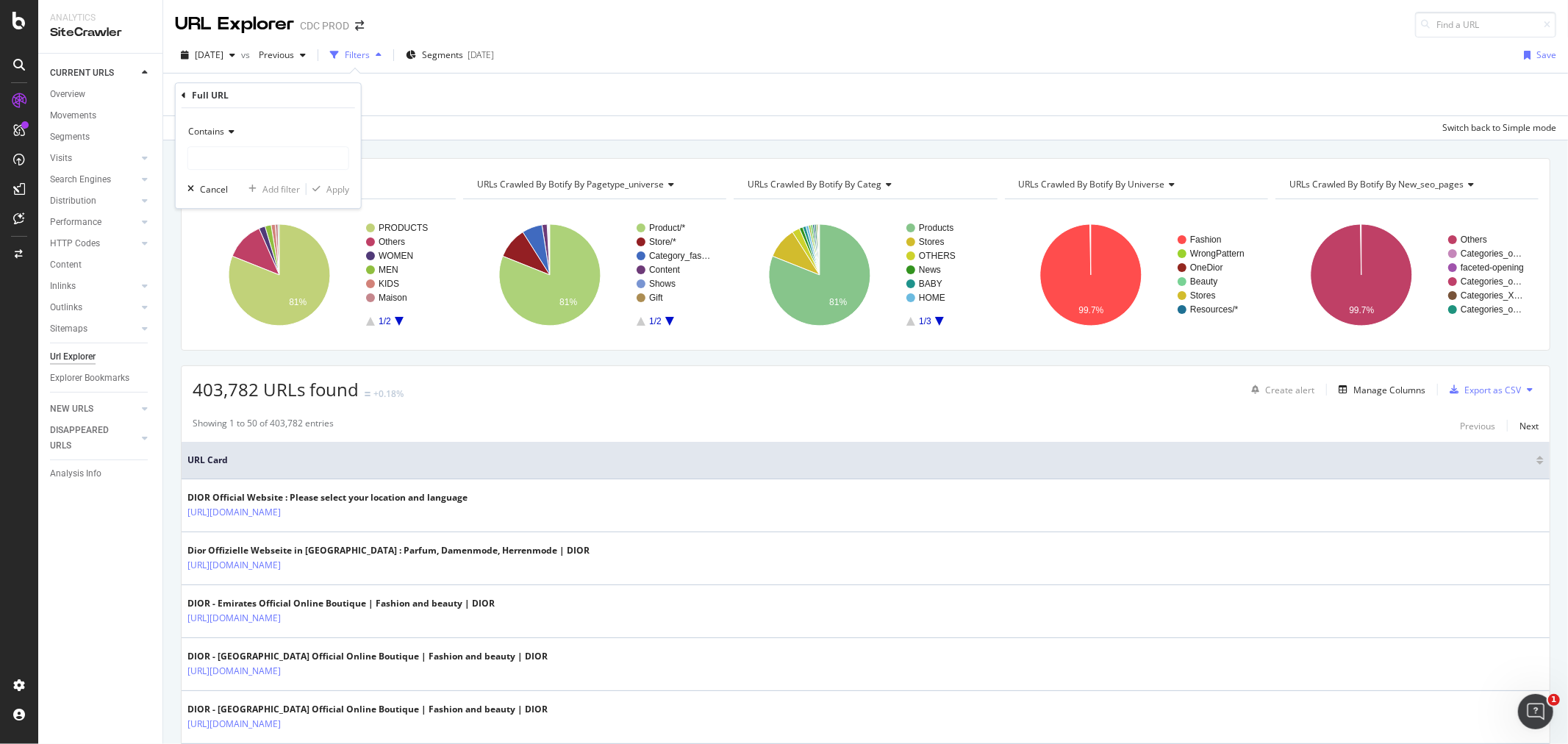
click at [251, 173] on div "Contains Cancel Add filter Apply" at bounding box center [268, 158] width 185 height 100
click at [235, 159] on input "text" at bounding box center [268, 158] width 160 height 24
type input "?collec"
click at [336, 180] on div "Contains ?collec Cancel Add filter Apply" at bounding box center [268, 158] width 185 height 100
click at [342, 185] on div "Apply" at bounding box center [338, 189] width 23 height 12
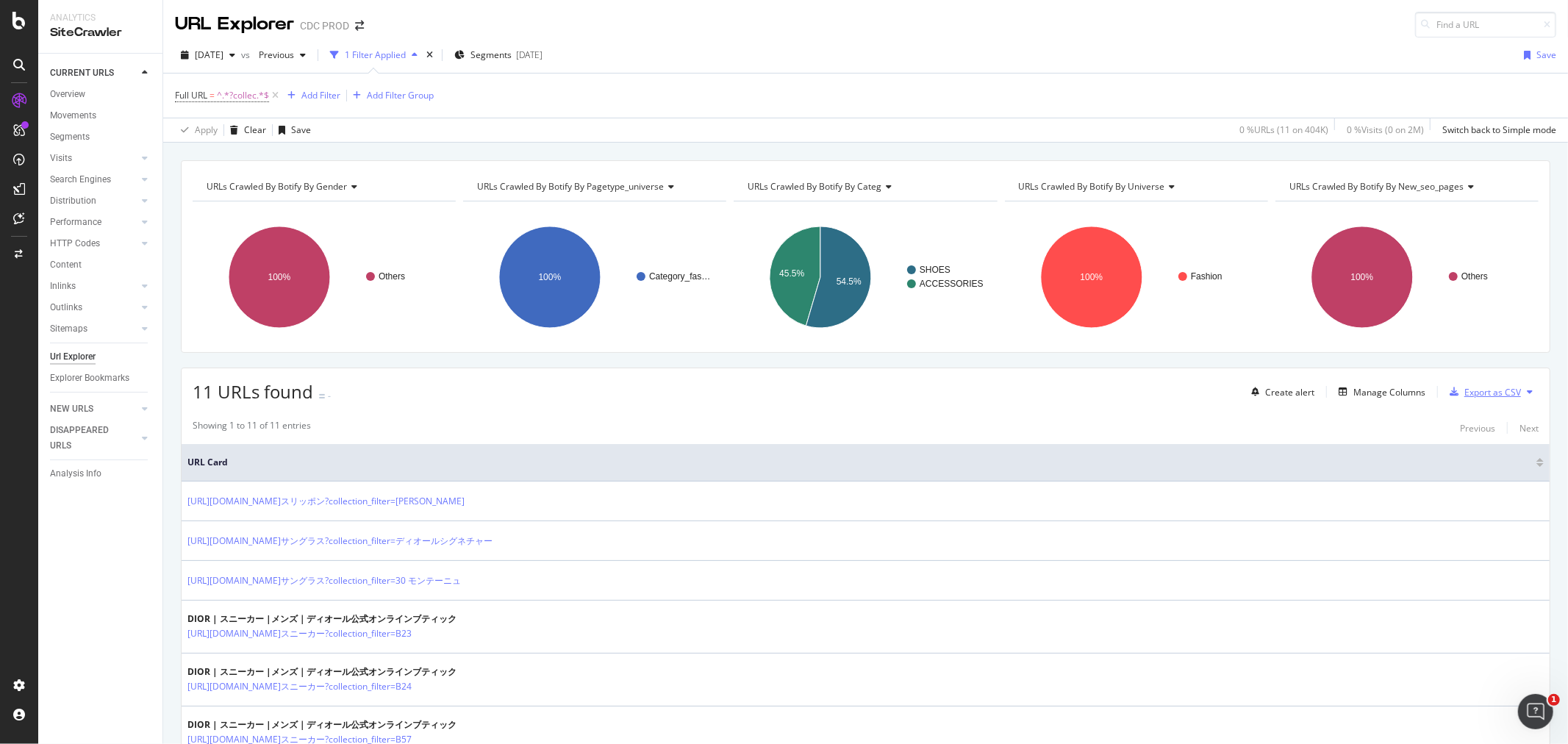
click at [1478, 395] on div "Export as CSV" at bounding box center [1493, 392] width 57 height 12
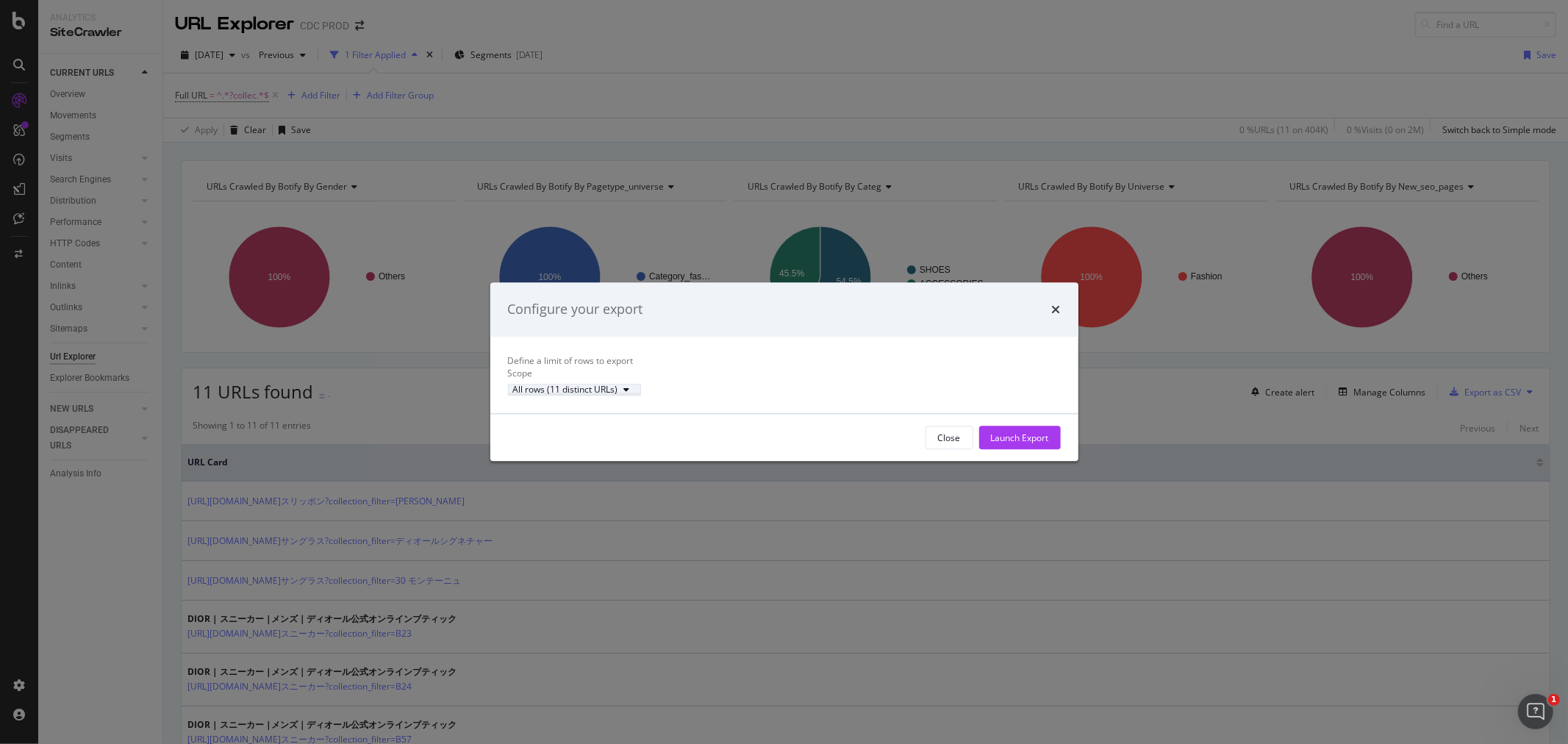
click at [618, 394] on div "All rows (11 distinct URLs)" at bounding box center [566, 389] width 105 height 9
click at [651, 420] on div "All rows (11 distinct URLs)" at bounding box center [598, 415] width 105 height 12
click at [1046, 444] on div "Launch Export" at bounding box center [1020, 437] width 58 height 12
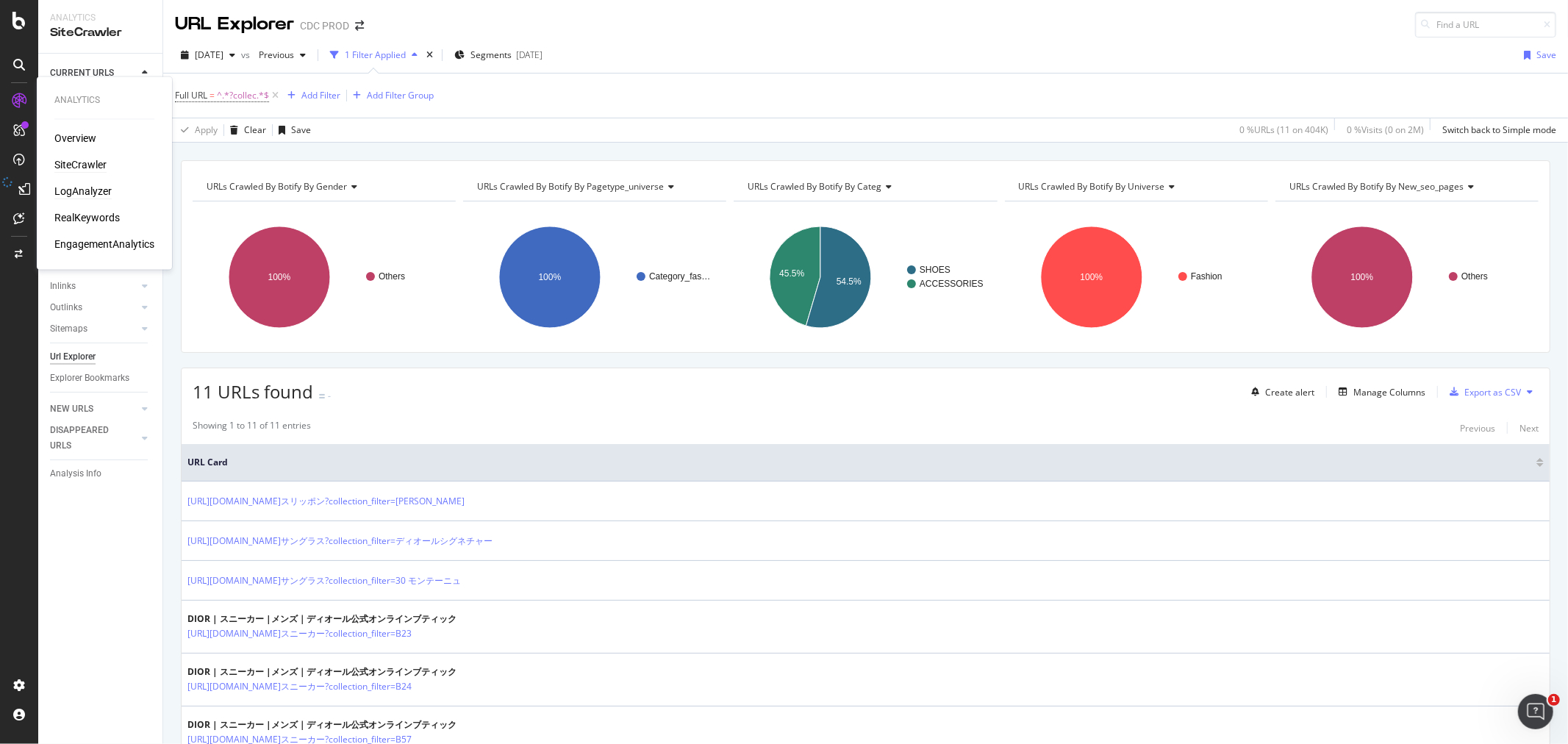
click at [82, 193] on div "LogAnalyzer" at bounding box center [84, 191] width 58 height 14
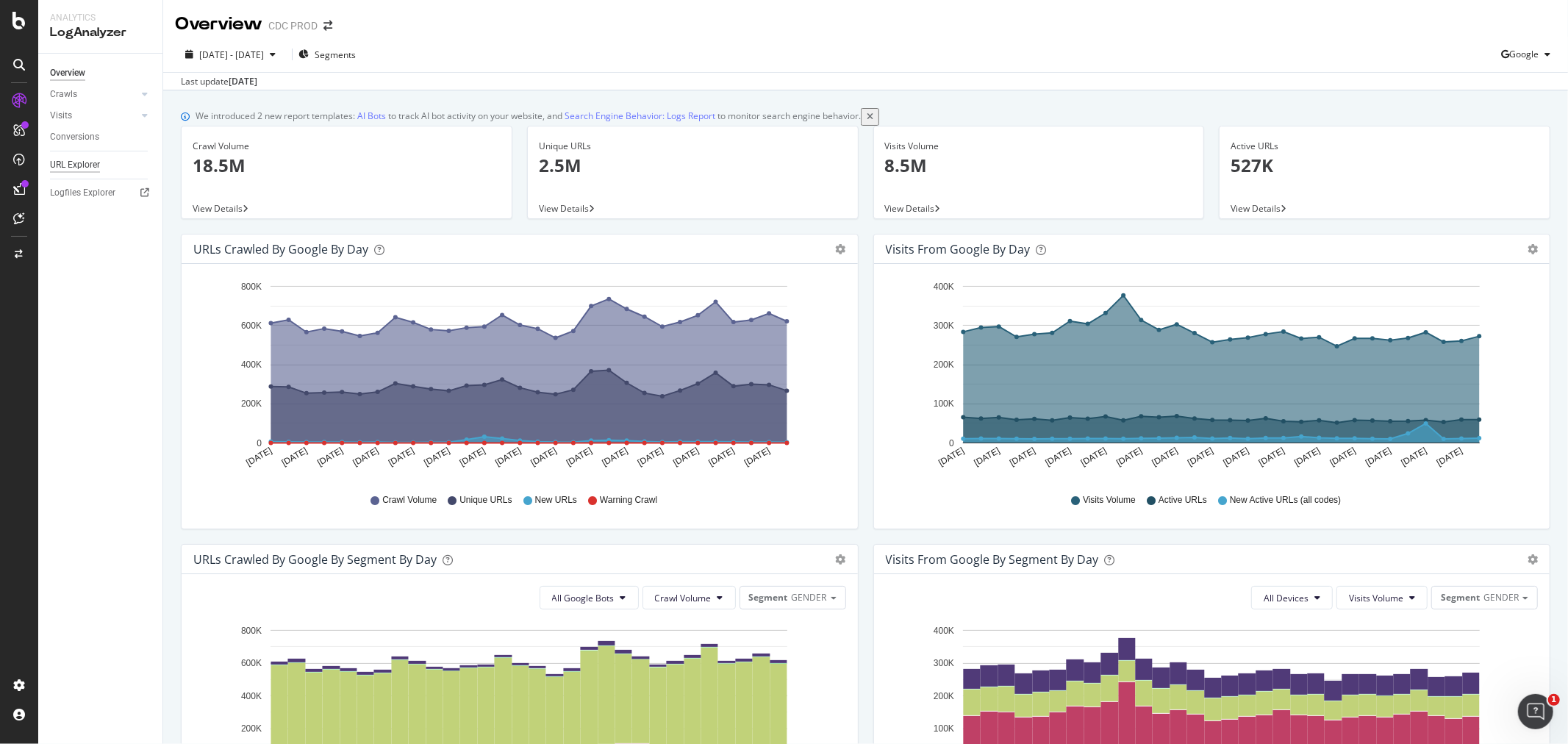
click at [74, 163] on div "URL Explorer" at bounding box center [75, 165] width 50 height 15
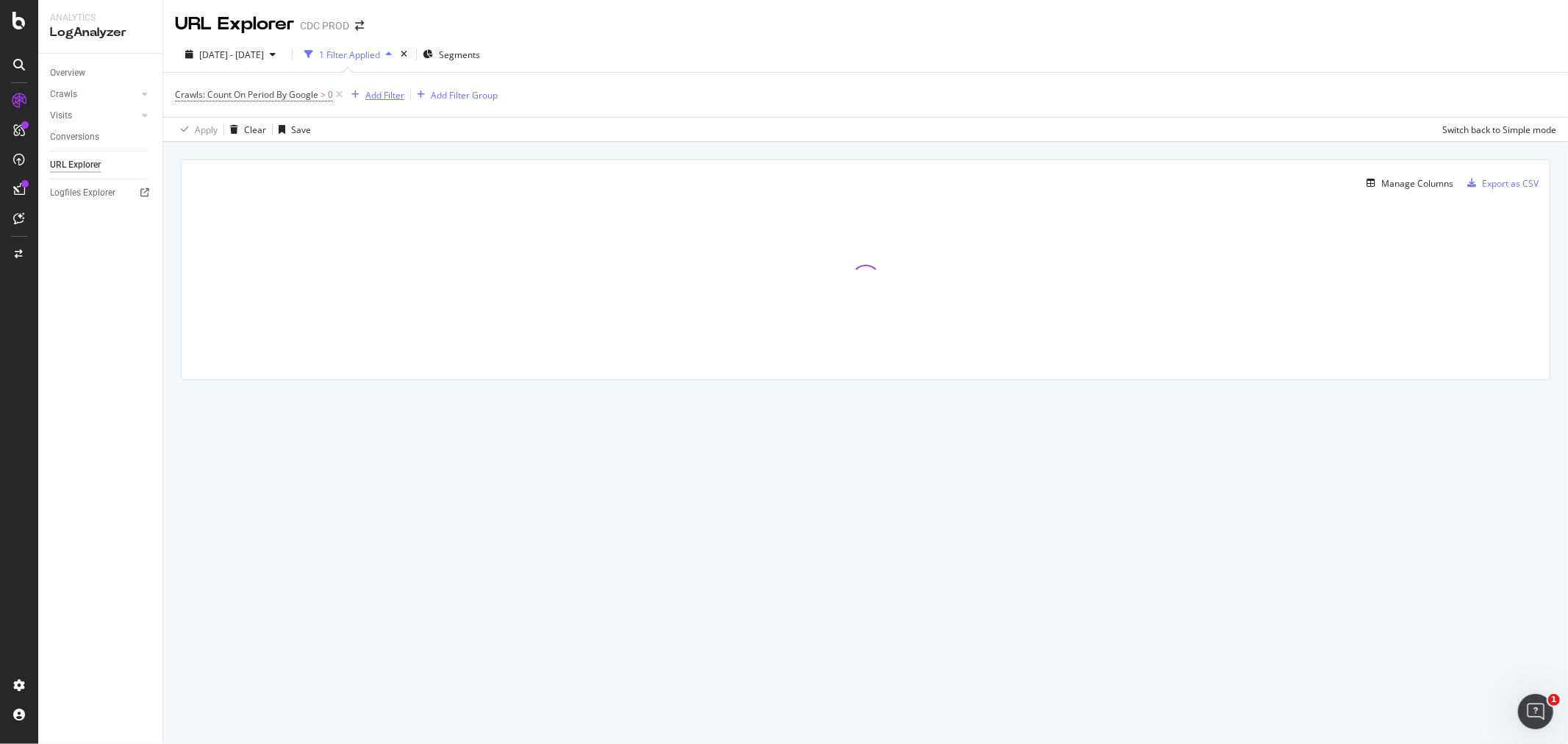
click at [370, 98] on div "Add Filter" at bounding box center [384, 95] width 39 height 12
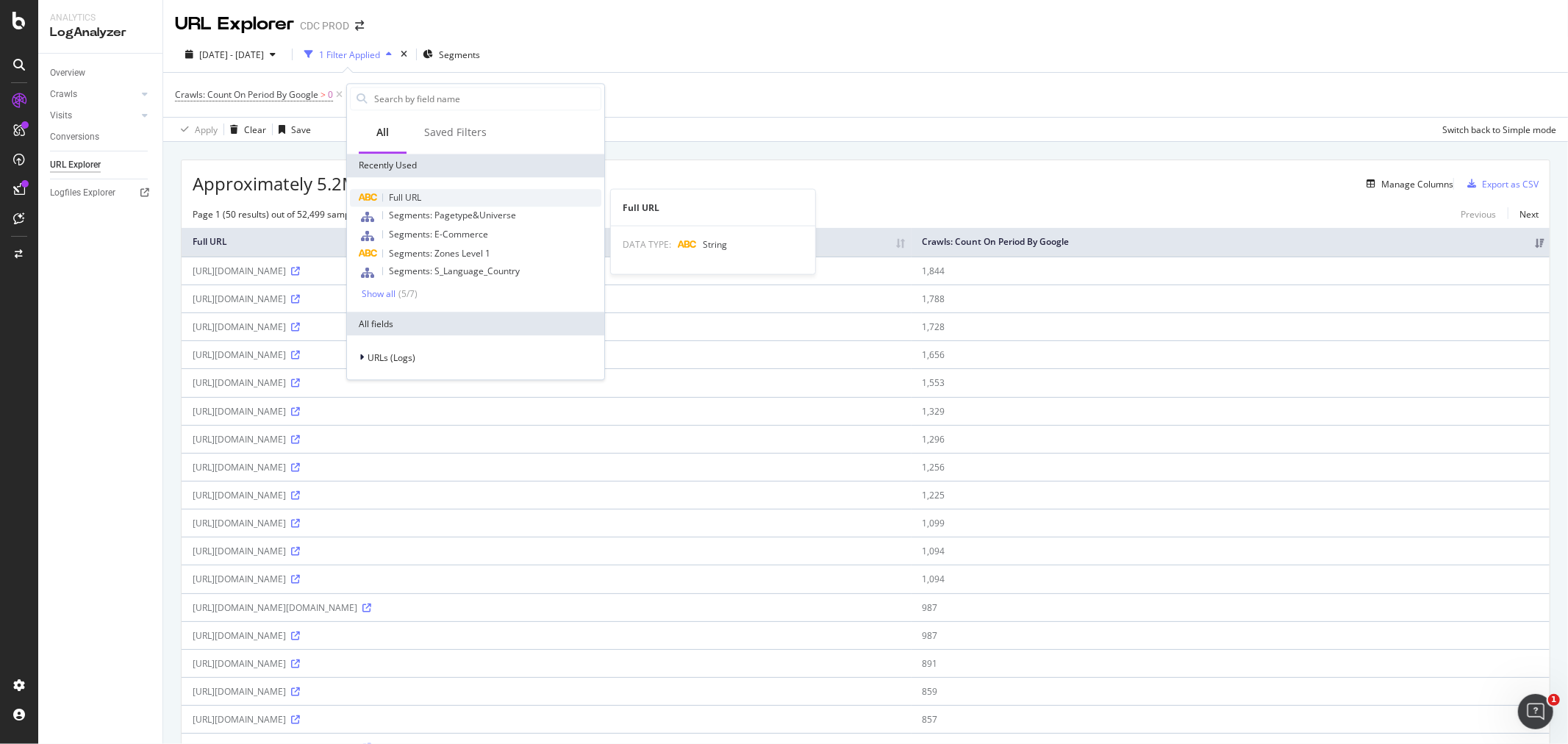
click at [420, 195] on span "Full URL" at bounding box center [405, 197] width 33 height 12
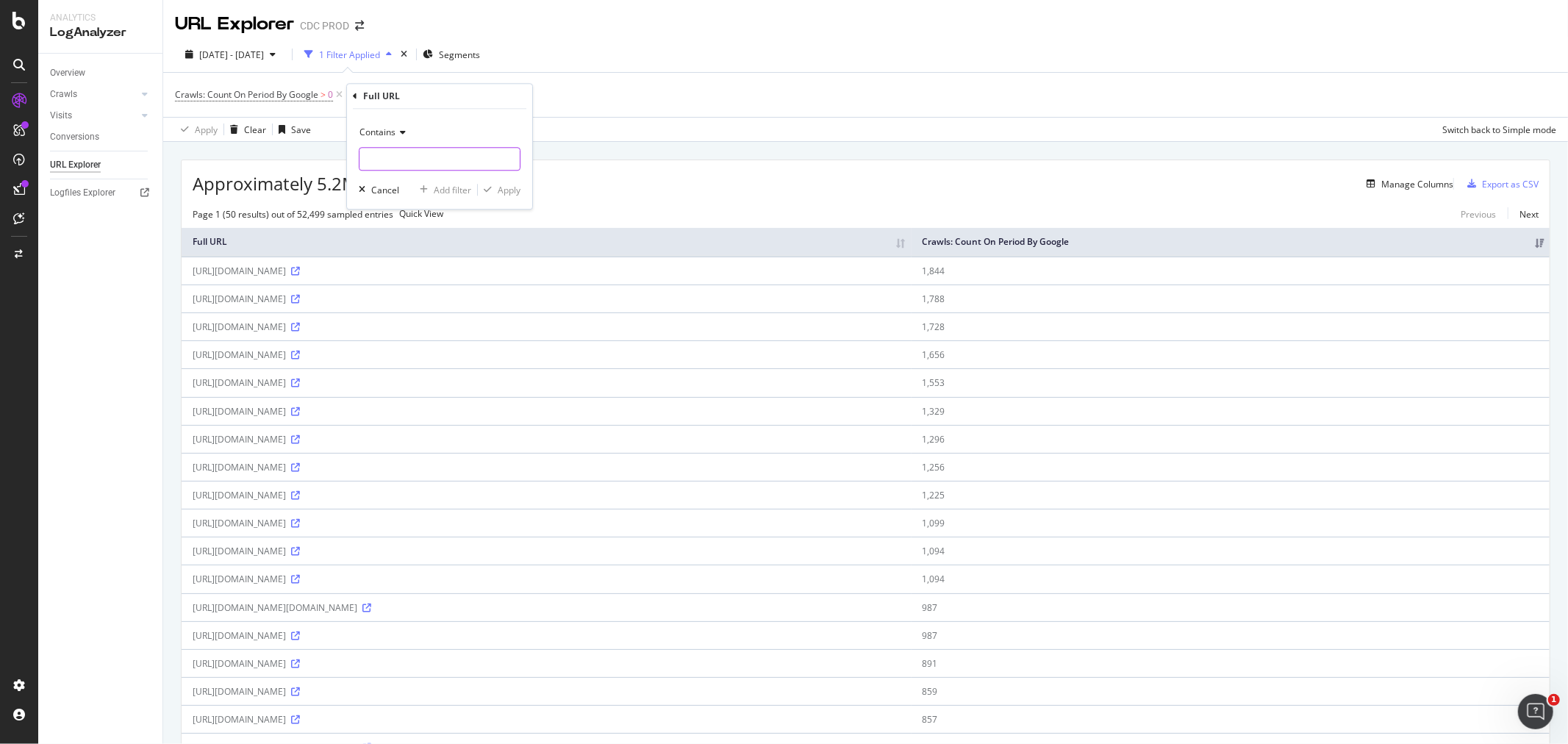
click at [424, 153] on input "text" at bounding box center [439, 159] width 160 height 24
type input "?collection"
click at [503, 189] on div "Apply" at bounding box center [509, 190] width 23 height 12
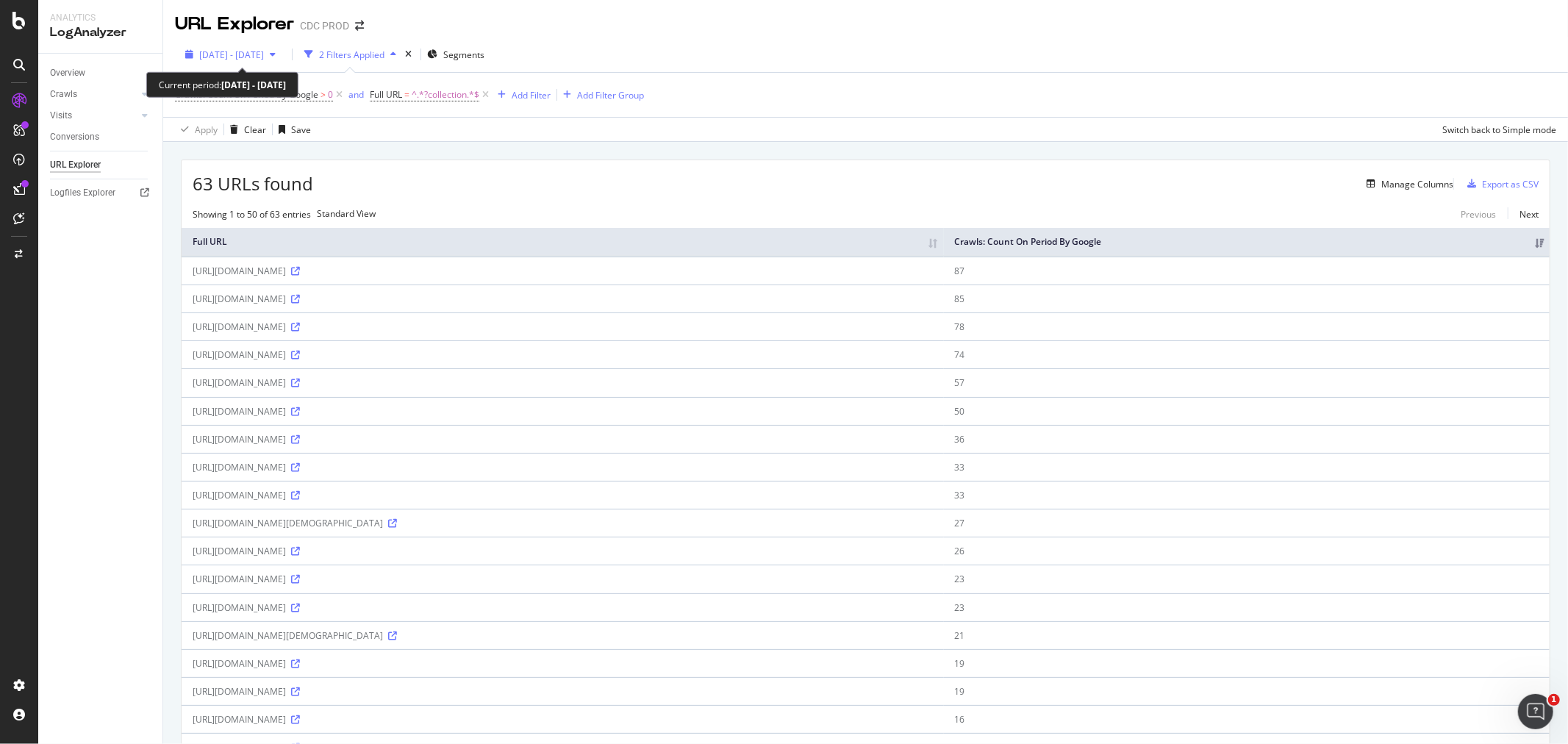
click at [264, 49] on span "2025 Aug. 9th - Sep. 7th" at bounding box center [231, 55] width 65 height 12
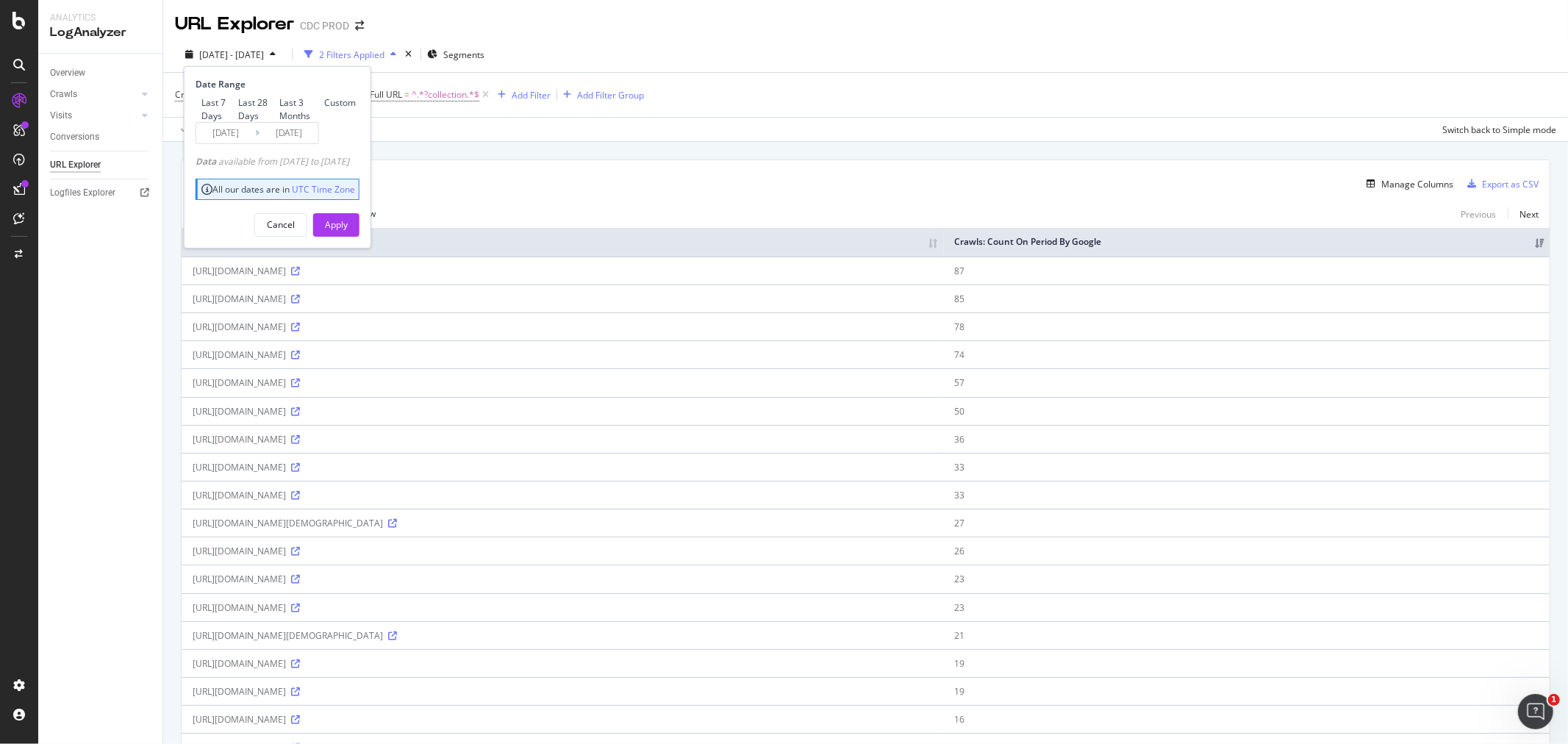
click at [279, 121] on div "Last 3 Months" at bounding box center [298, 109] width 39 height 25
type input "2025/06/08"
click at [348, 231] on div "Apply" at bounding box center [336, 225] width 23 height 12
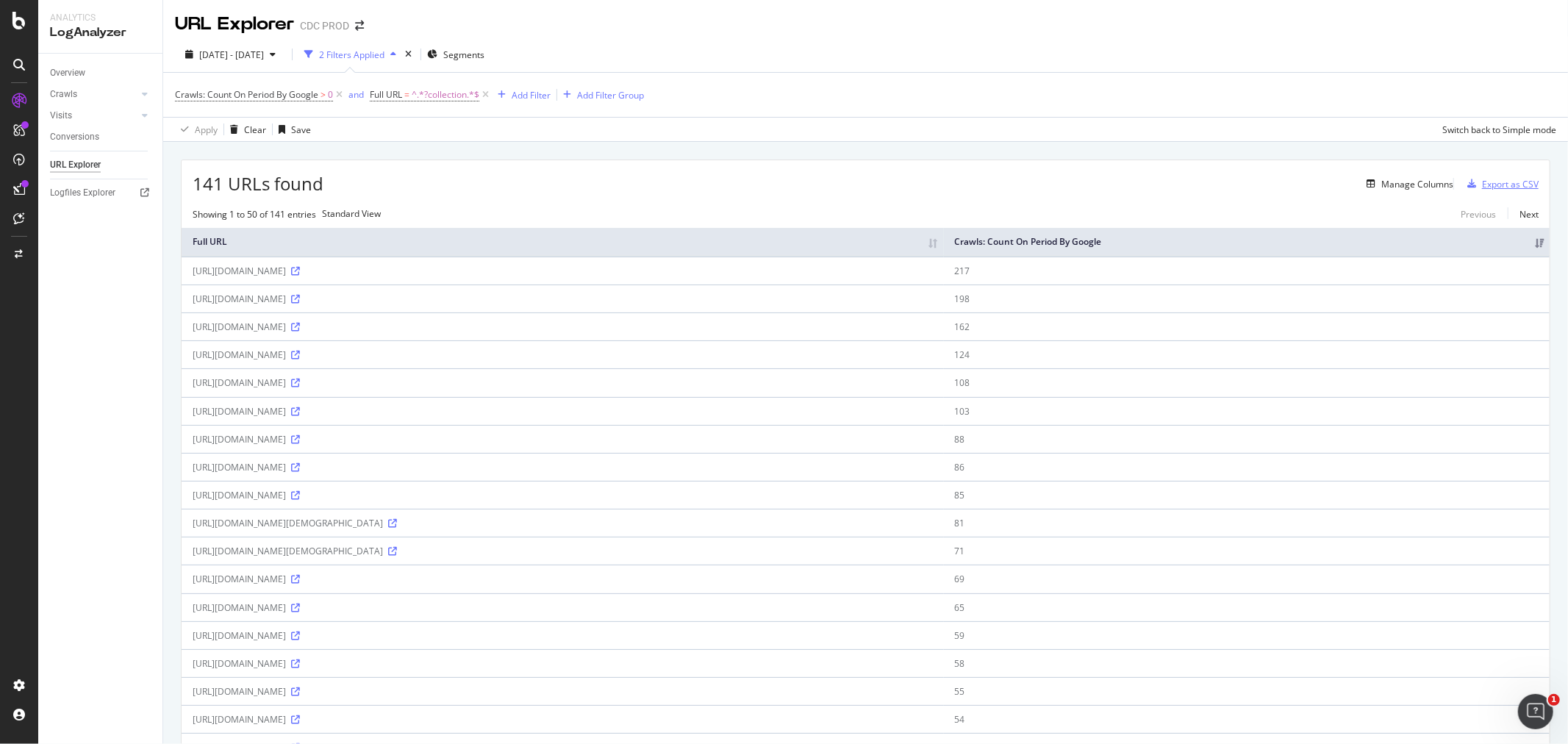
click at [1482, 189] on div "Export as CSV" at bounding box center [1510, 184] width 57 height 12
click at [68, 169] on div "SiteCrawler" at bounding box center [80, 165] width 52 height 14
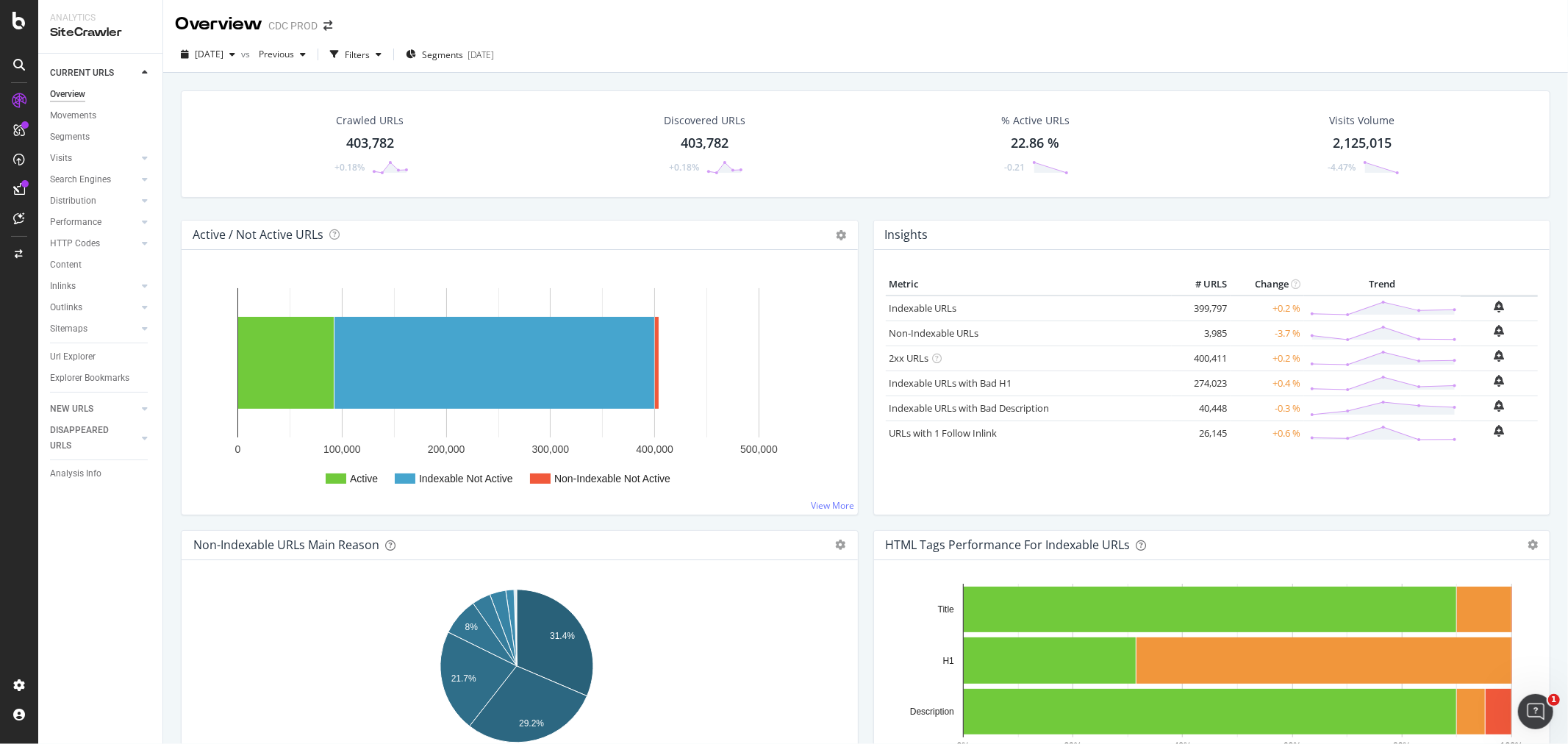
drag, startPoint x: 76, startPoint y: 351, endPoint x: 325, endPoint y: 222, distance: 280.4
click at [76, 351] on div "Url Explorer" at bounding box center [73, 357] width 46 height 15
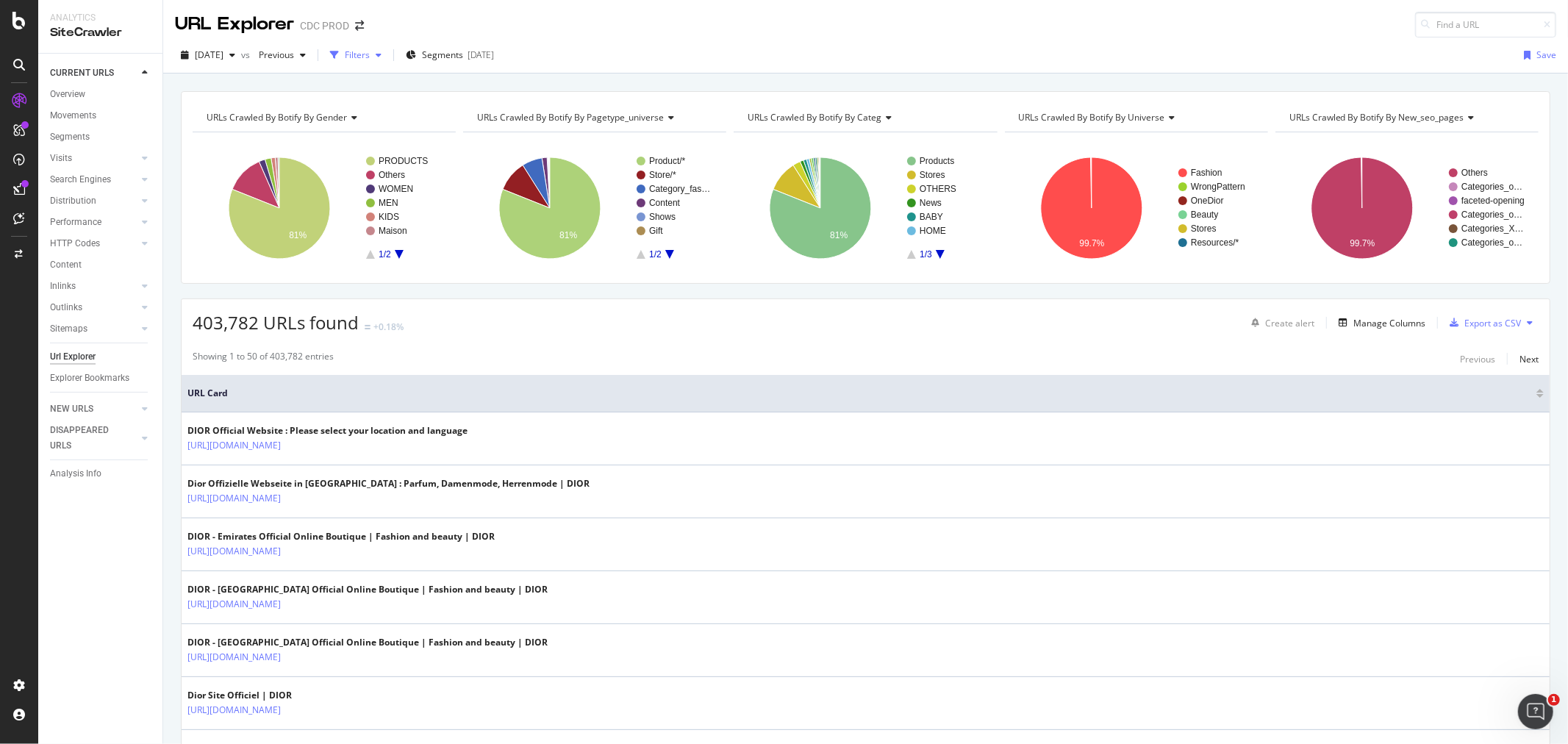
click at [370, 58] on div "Filters" at bounding box center [357, 55] width 25 height 12
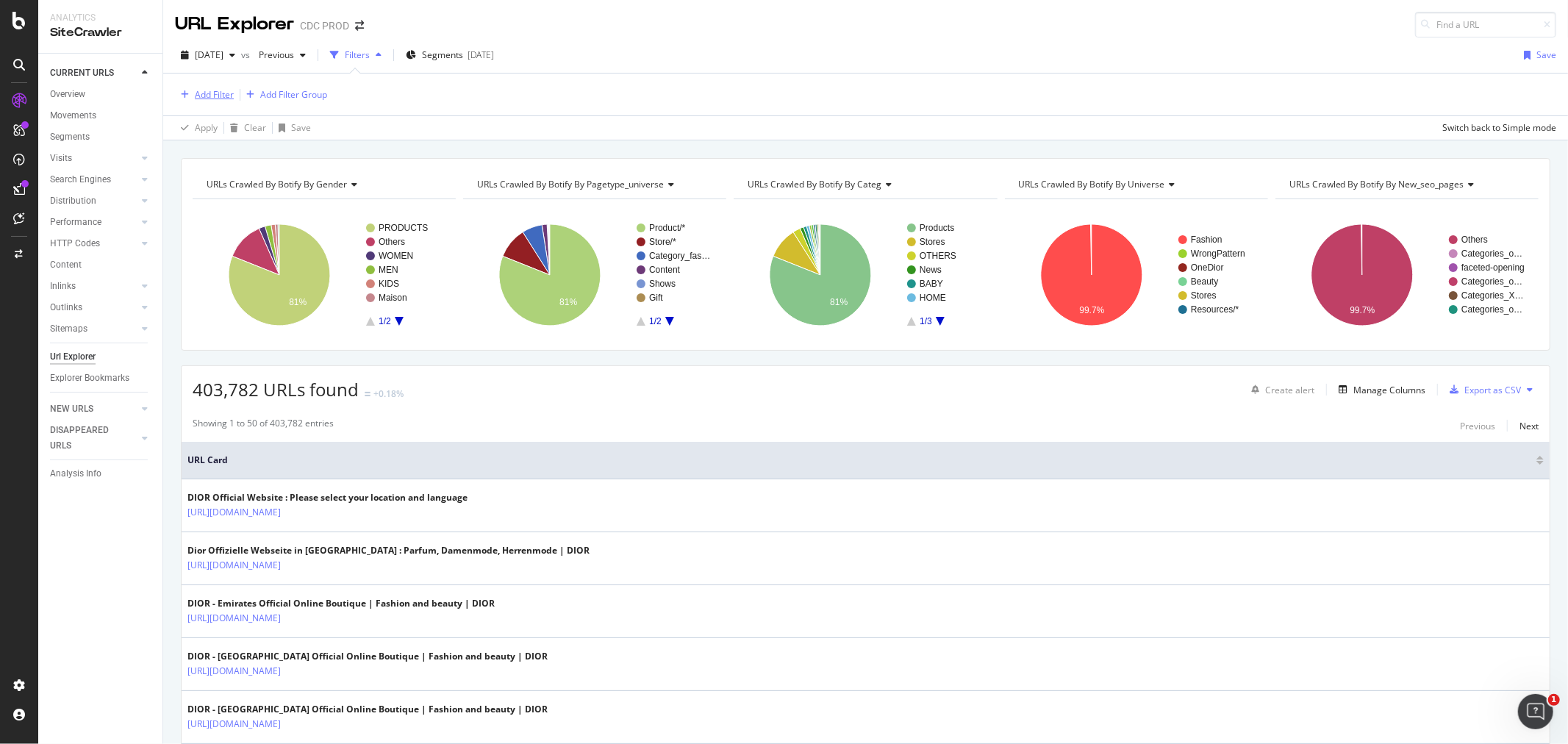
click at [210, 96] on div "Add Filter" at bounding box center [214, 94] width 39 height 12
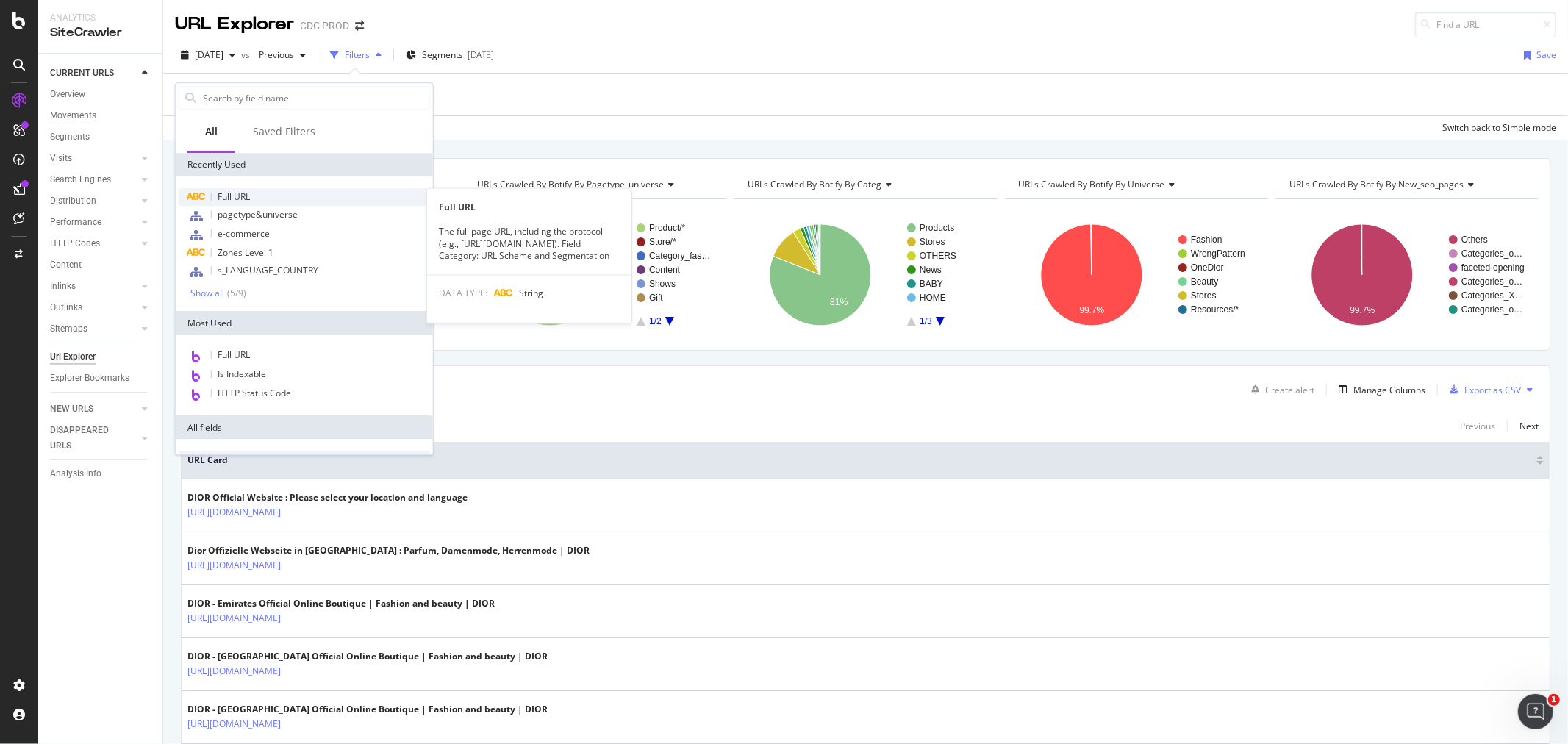
click at [294, 190] on div "Full URL" at bounding box center [304, 197] width 251 height 17
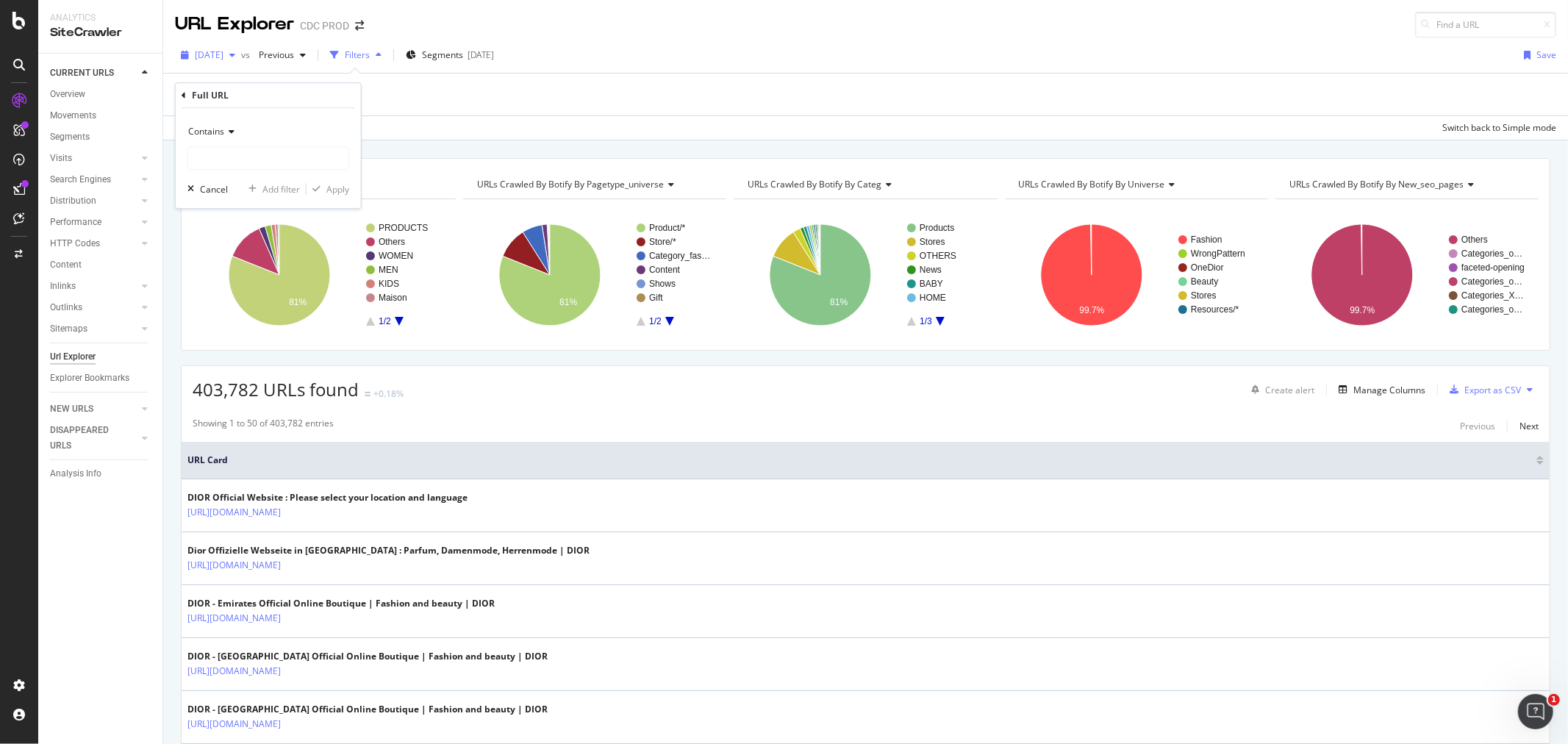
click at [223, 49] on span "2025 Sep. 5th" at bounding box center [210, 55] width 29 height 12
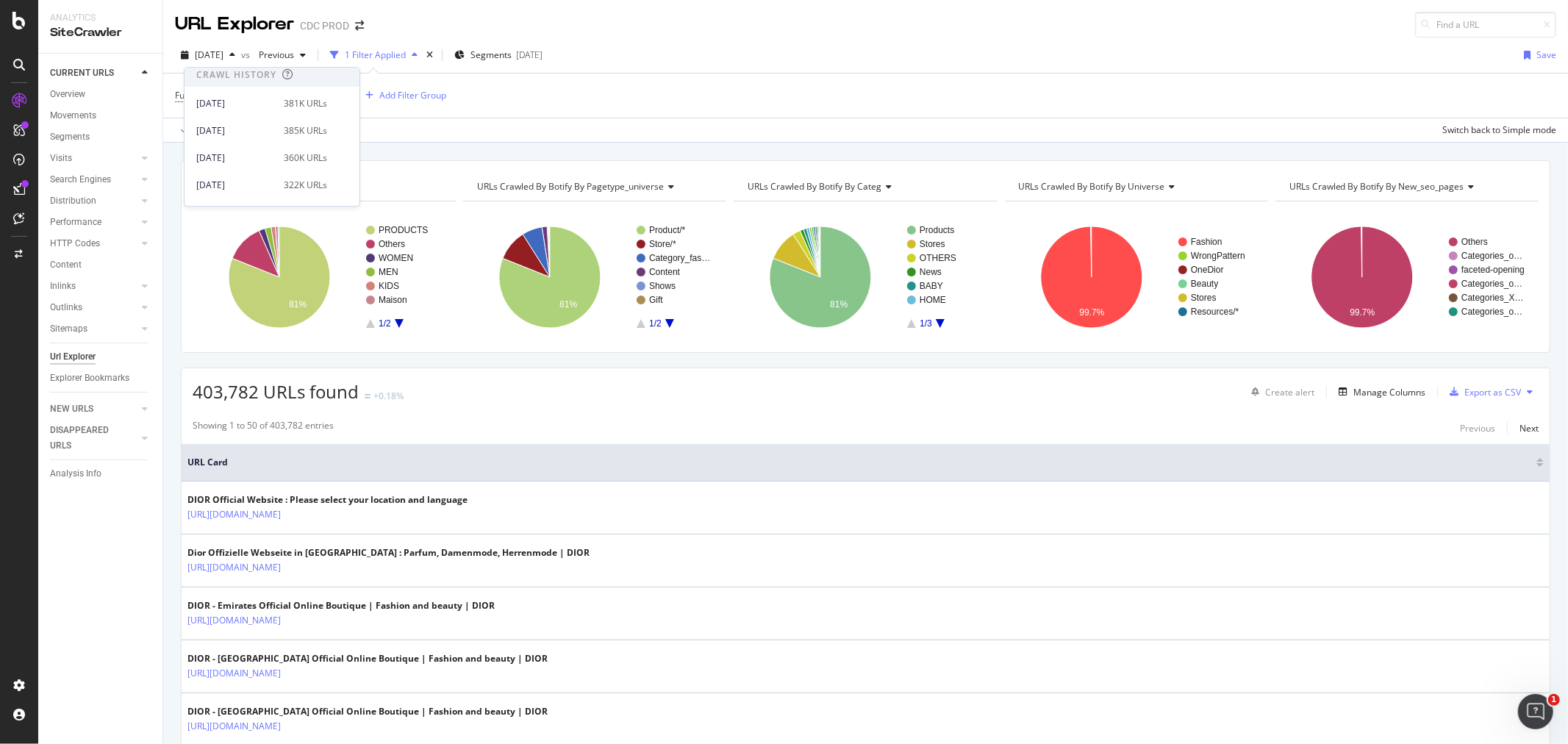
scroll to position [571, 0]
click at [238, 134] on div "2025 Feb. 19th" at bounding box center [235, 131] width 79 height 13
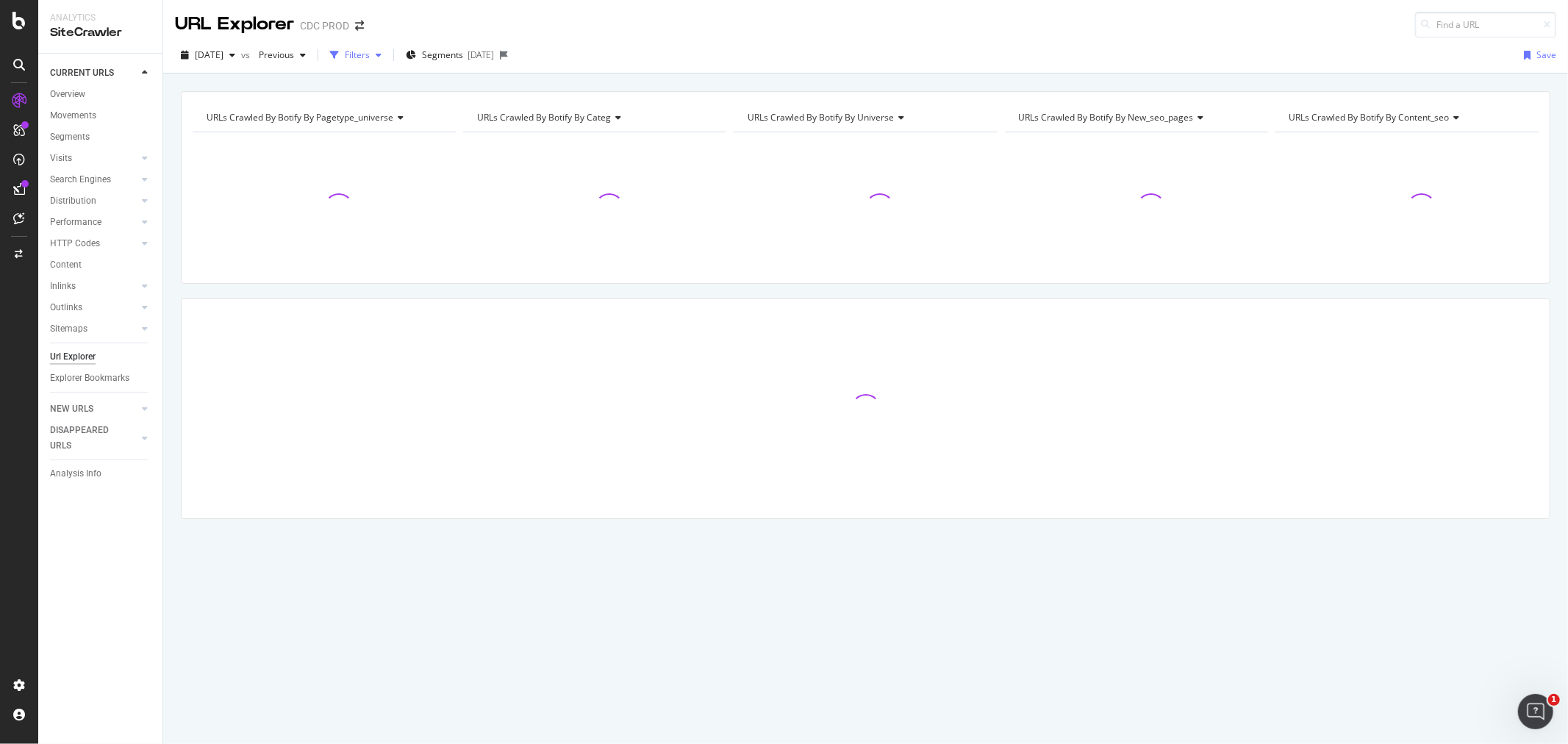
click at [370, 53] on div "Filters" at bounding box center [357, 55] width 25 height 12
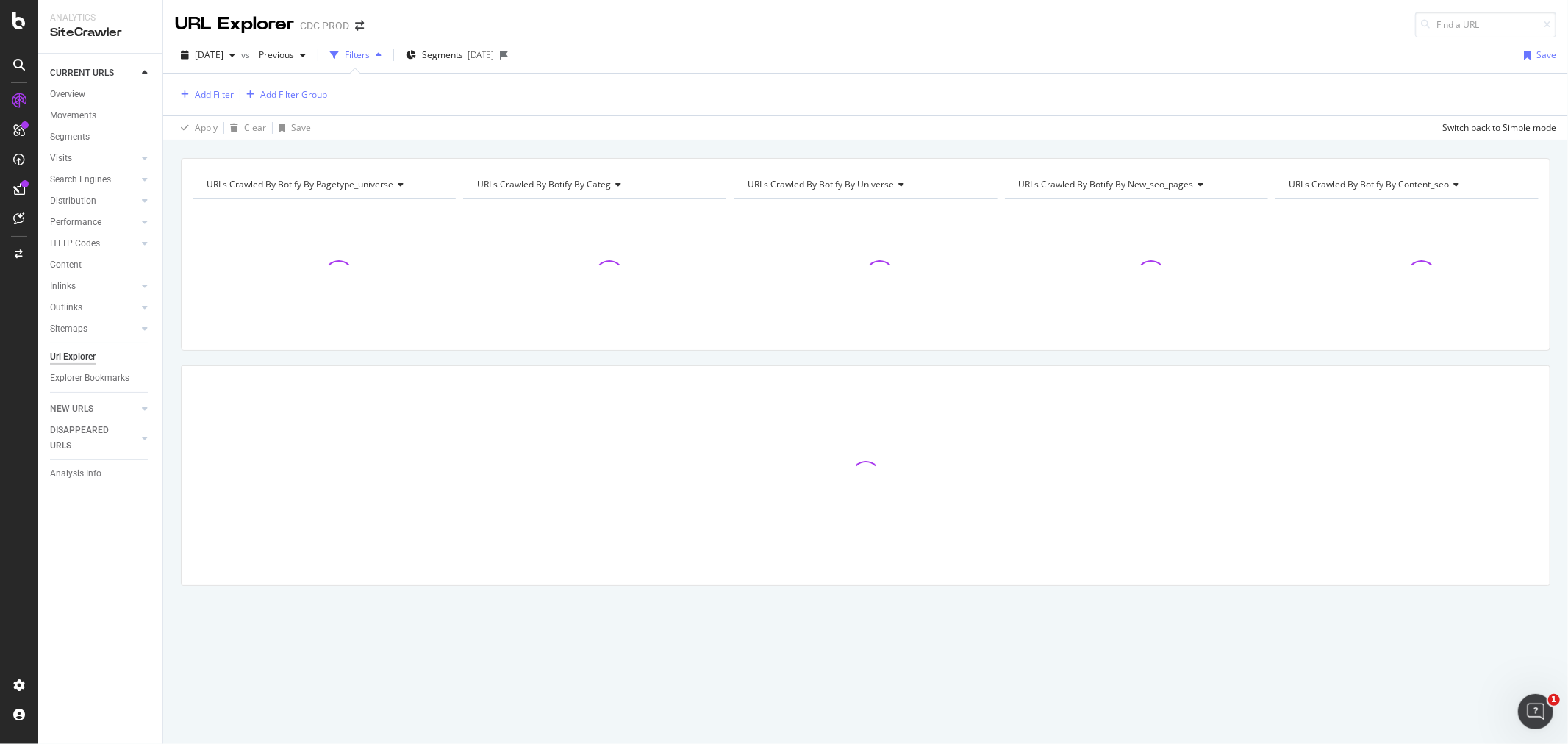
click at [207, 94] on div "Add Filter" at bounding box center [214, 94] width 39 height 12
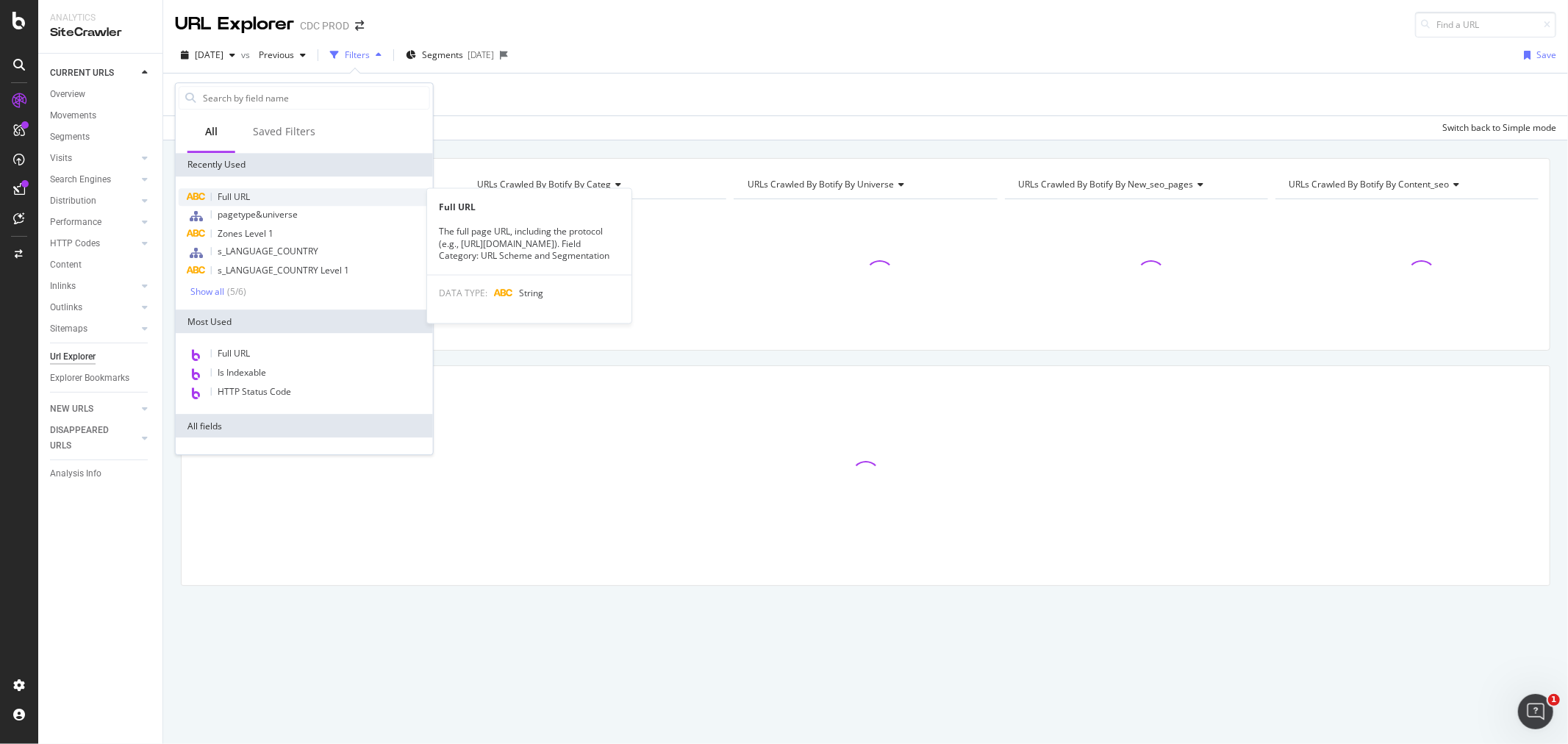
click at [289, 196] on div "Full URL" at bounding box center [304, 197] width 251 height 17
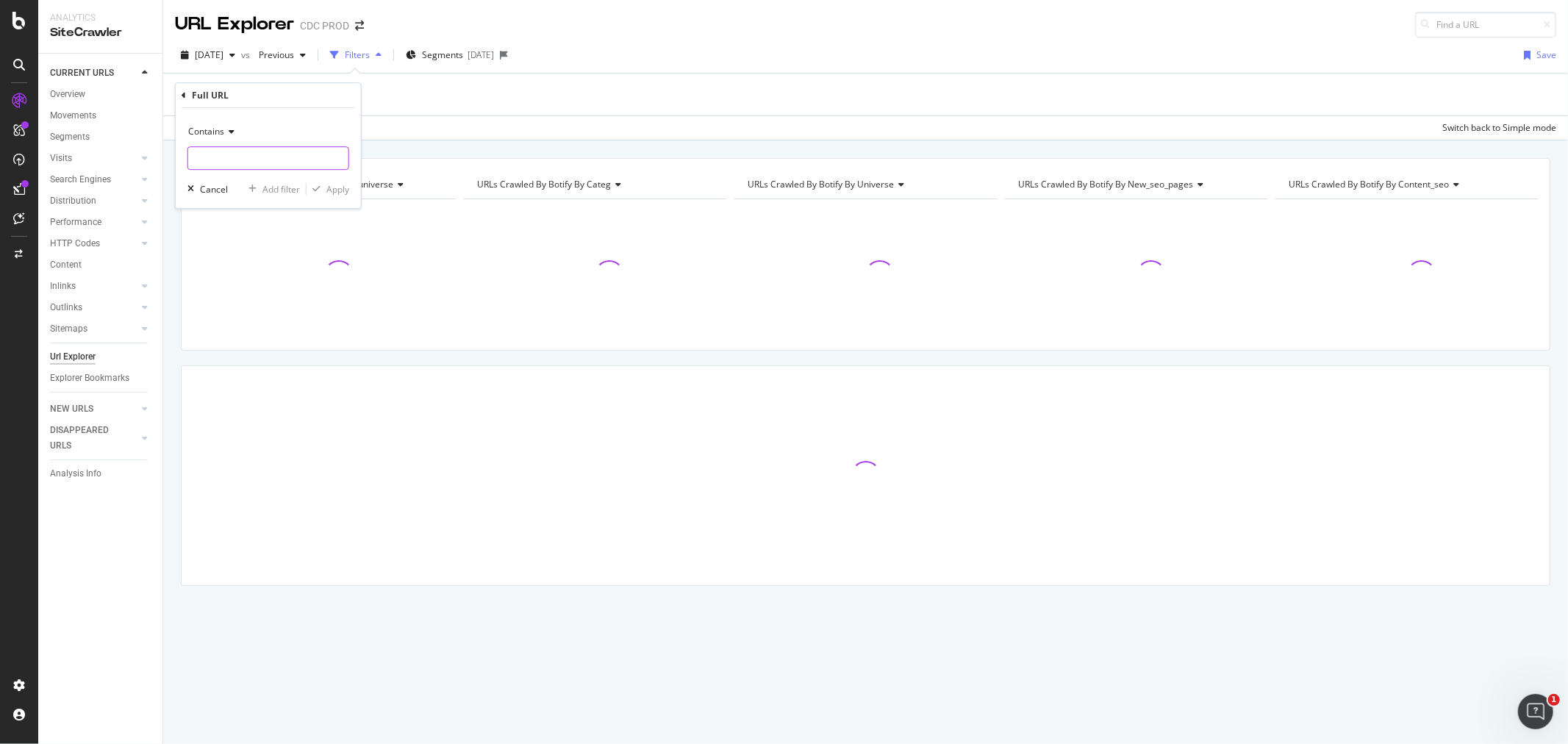
click at [304, 158] on input "text" at bounding box center [268, 158] width 160 height 24
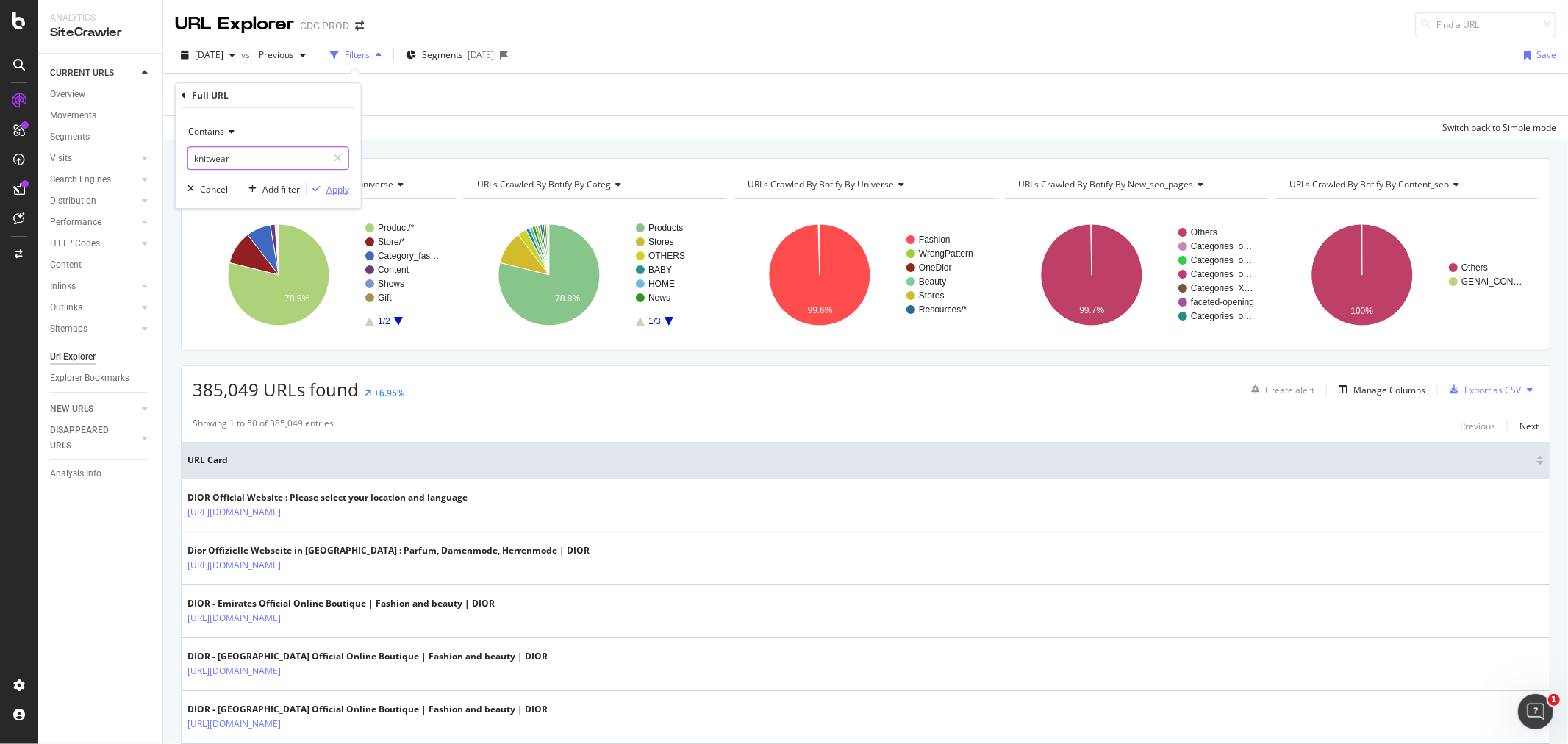
type input "knitwear"
click at [346, 193] on div "Apply" at bounding box center [338, 189] width 23 height 12
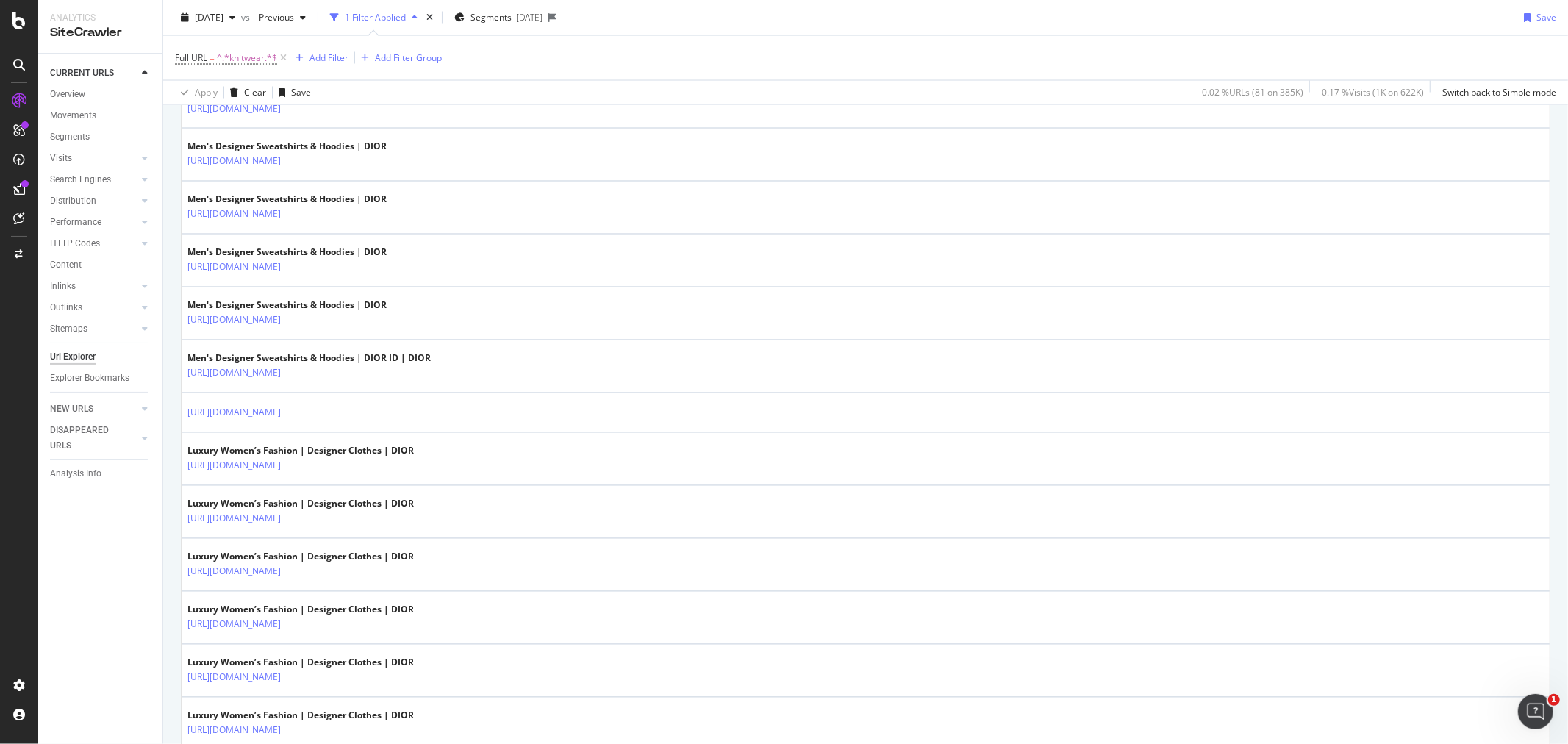
scroll to position [2287, 0]
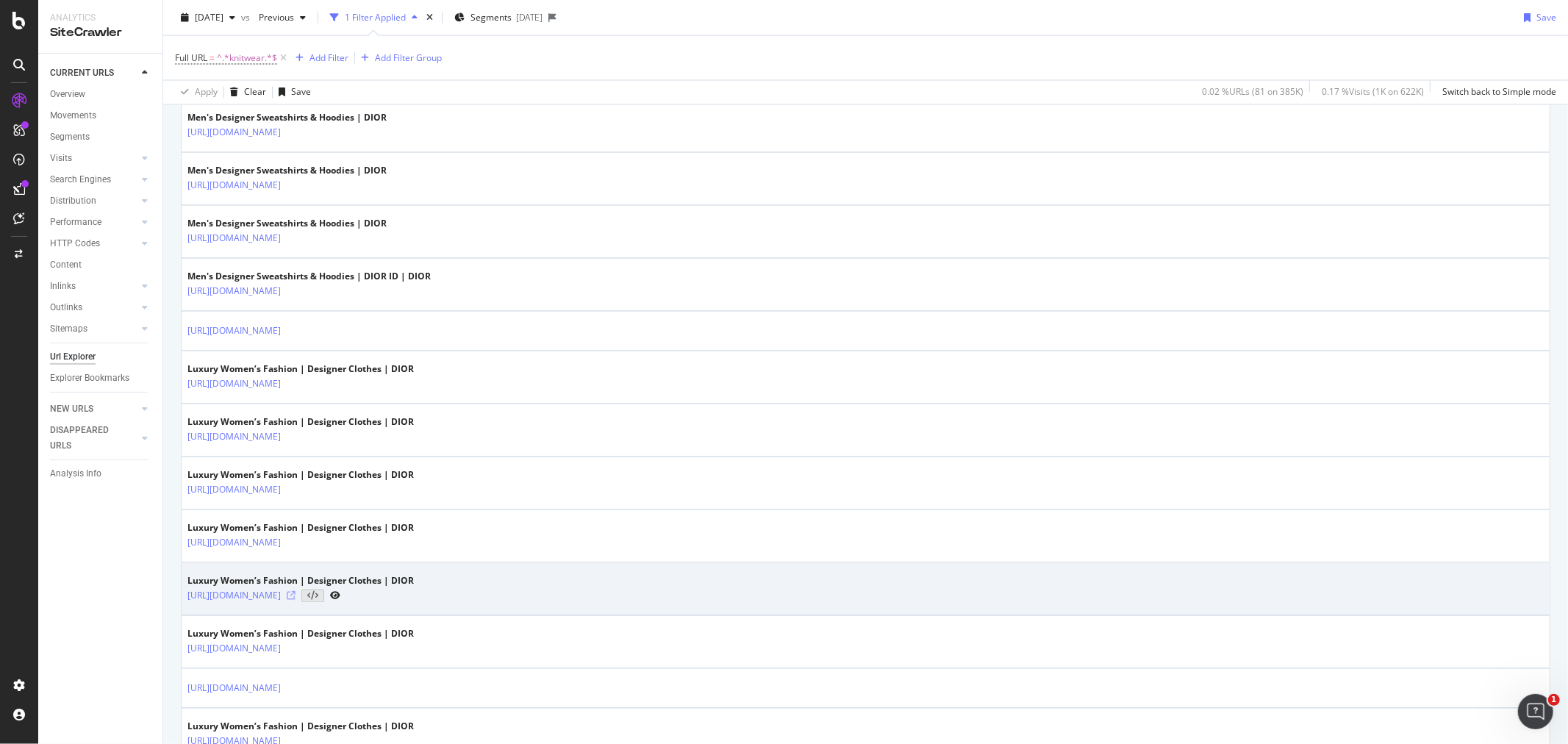
click at [295, 599] on icon at bounding box center [292, 596] width 9 height 9
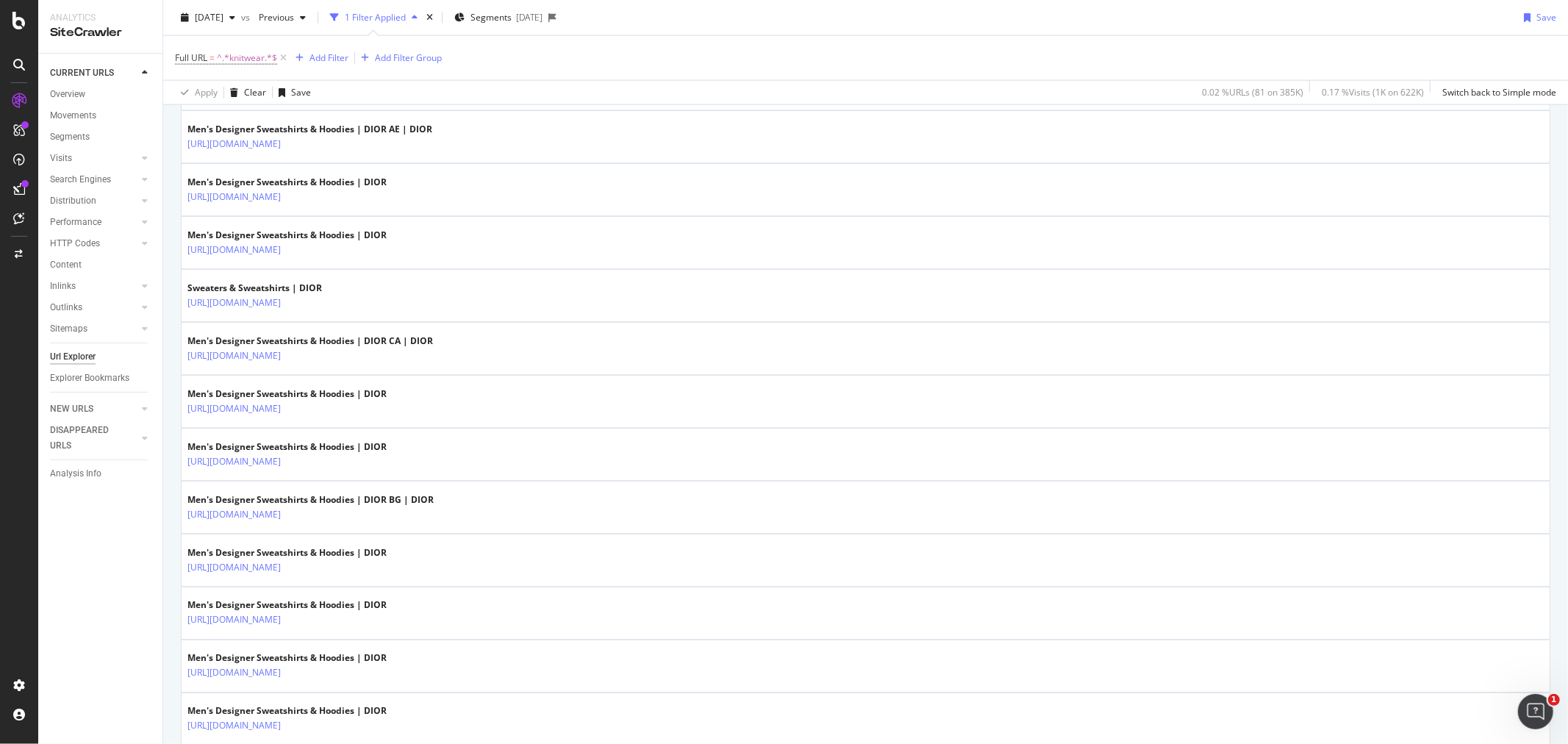
scroll to position [1552, 0]
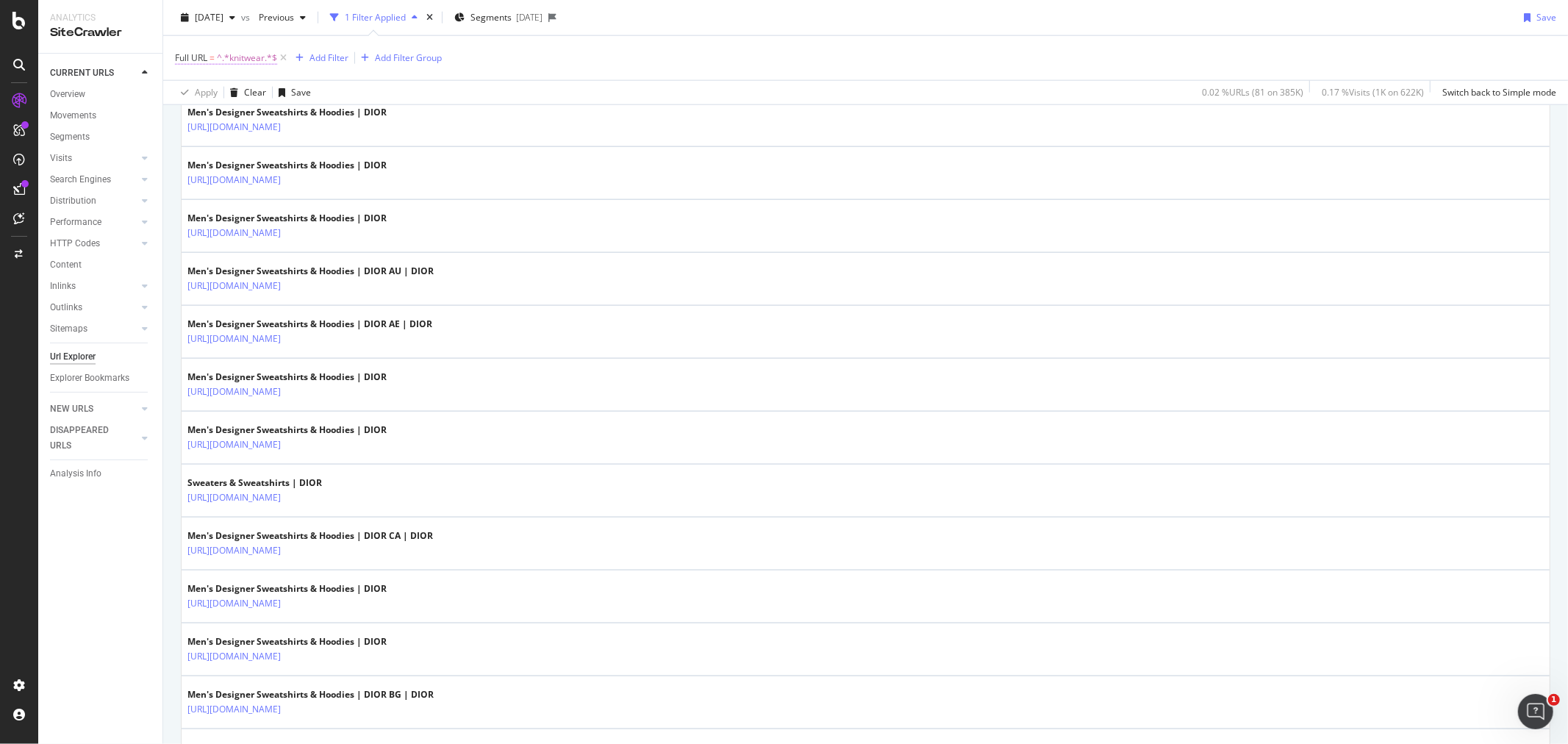
click at [226, 58] on span "^.*knitwear.*$" at bounding box center [247, 58] width 60 height 20
click at [273, 118] on input "knitwear" at bounding box center [257, 118] width 139 height 24
paste input "https://www.dior.com/en_hu/fashion/womens-fashion/ready-to-wear/"
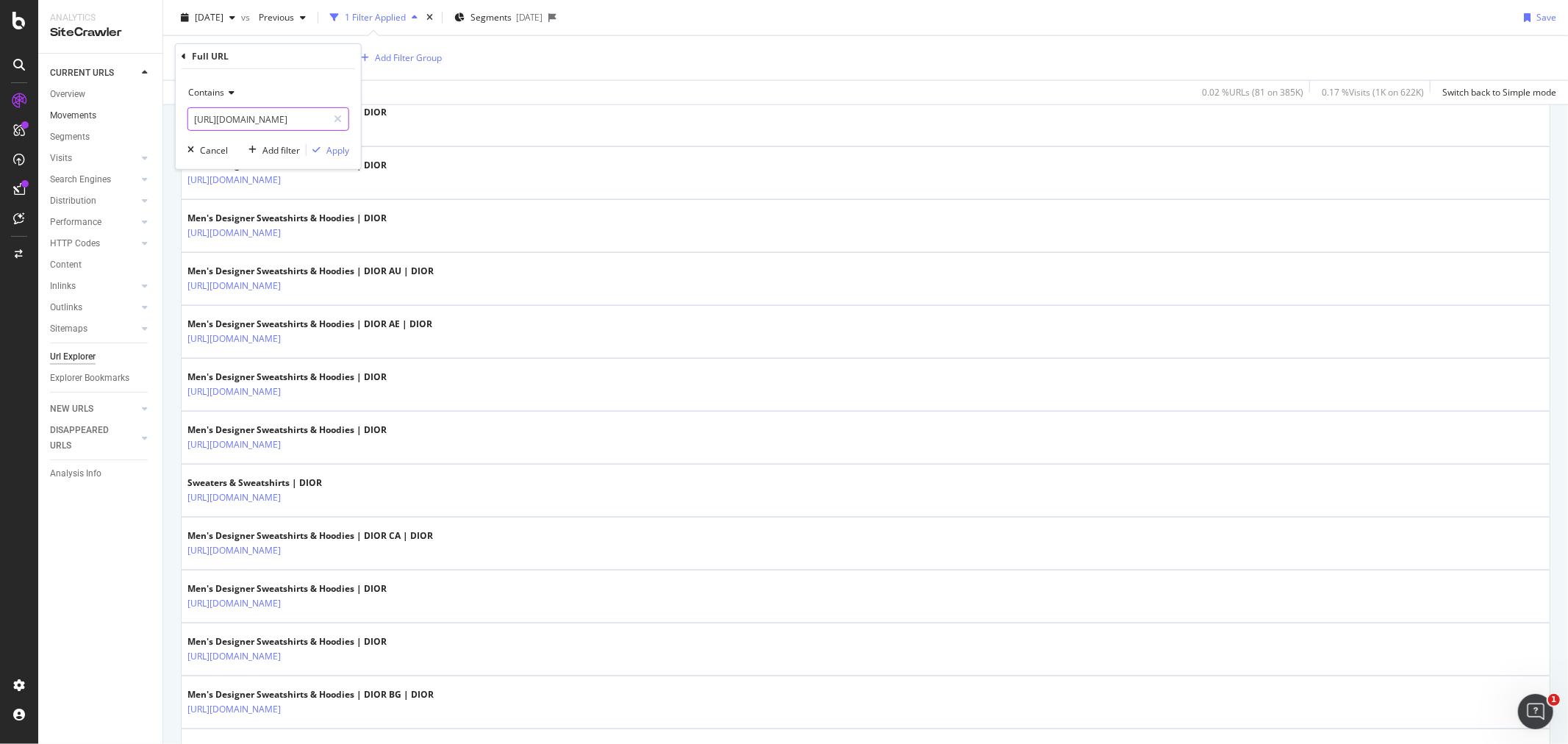
drag, startPoint x: 222, startPoint y: 126, endPoint x: 148, endPoint y: 120, distance: 74.2
click at [148, 120] on body "Analytics SiteCrawler CURRENT URLS Overview Movements Segments Visits Analysis …" at bounding box center [784, 372] width 1568 height 744
click at [259, 120] on input "https://www.dior.com/en_hu/fashion/womens-fashion/ready-to-wear/knitwear" at bounding box center [257, 118] width 139 height 24
drag, startPoint x: 298, startPoint y: 120, endPoint x: 311, endPoint y: 118, distance: 13.2
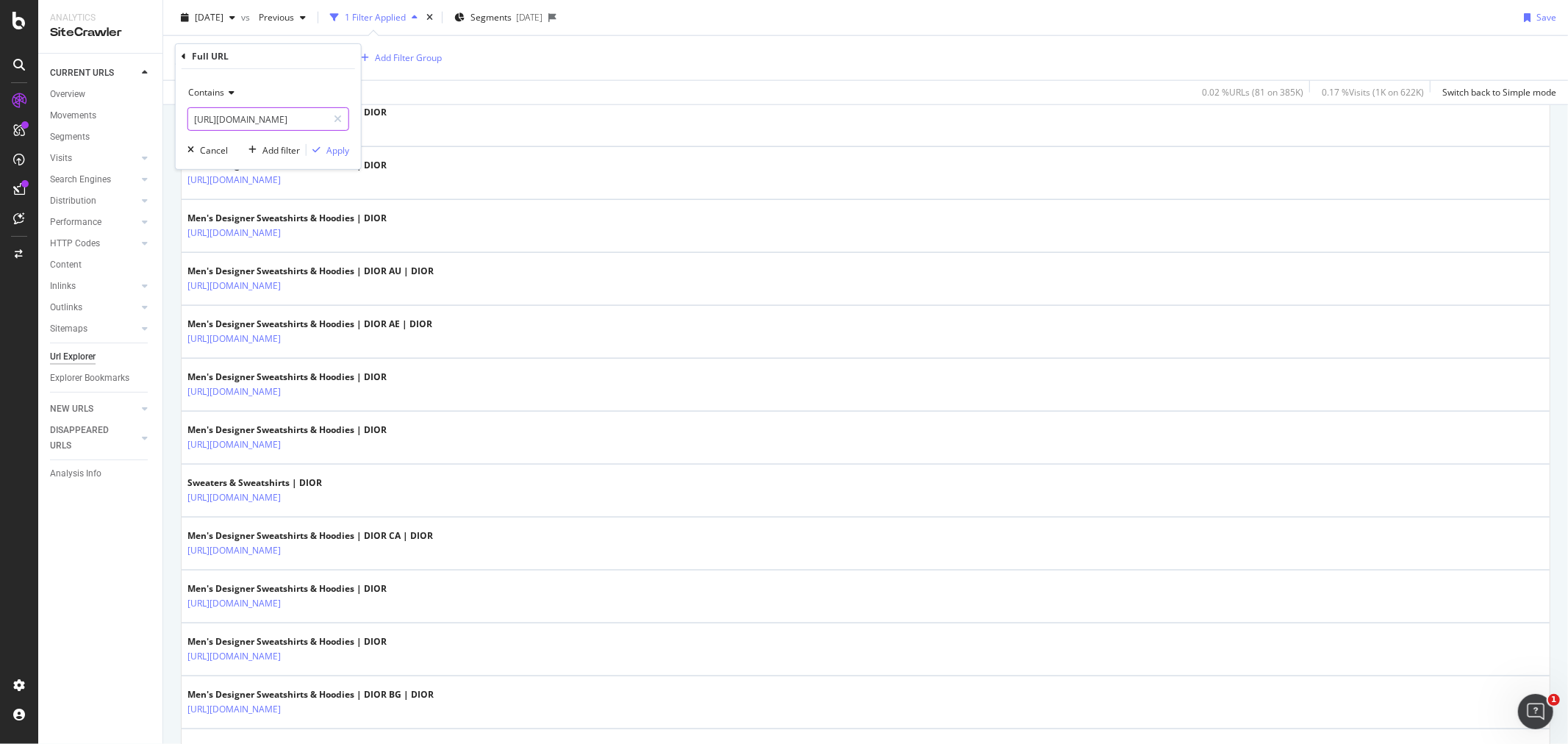
click at [311, 118] on input "https://www.dior.com/en_hu/fashion/womens-fashion/ready-to-wear/knitwear" at bounding box center [257, 118] width 139 height 24
click at [273, 118] on input "https://www.dior.com/en_hu/fashion/womens-fashion/ready-to-wear/knitwear" at bounding box center [257, 118] width 139 height 24
type input "https://www.dior.com/en_us/fashion/womens-fashion/ready-to-wear/knitwear"
click at [329, 156] on button "Apply" at bounding box center [328, 150] width 43 height 14
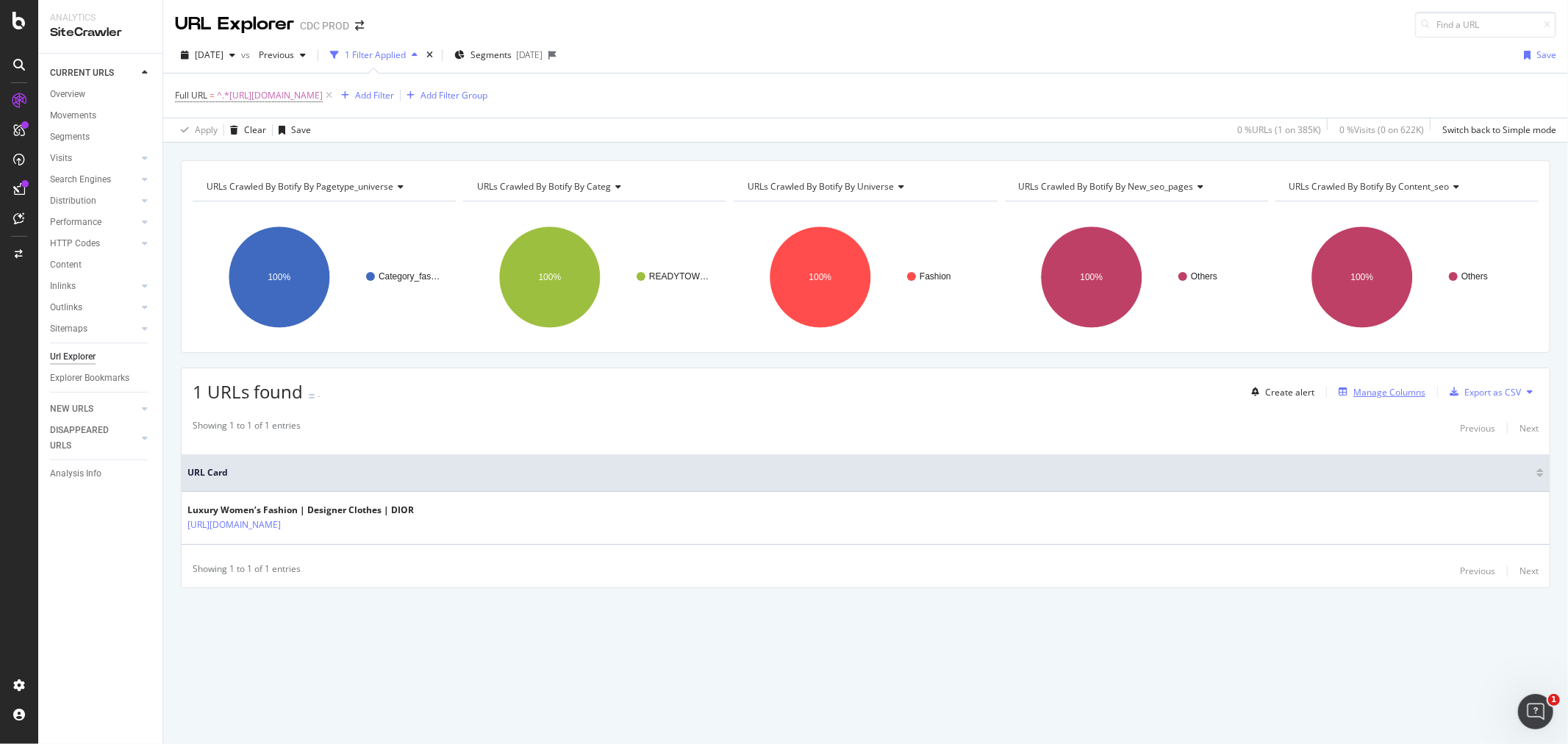
click at [1376, 400] on div "Manage Columns" at bounding box center [1379, 391] width 93 height 16
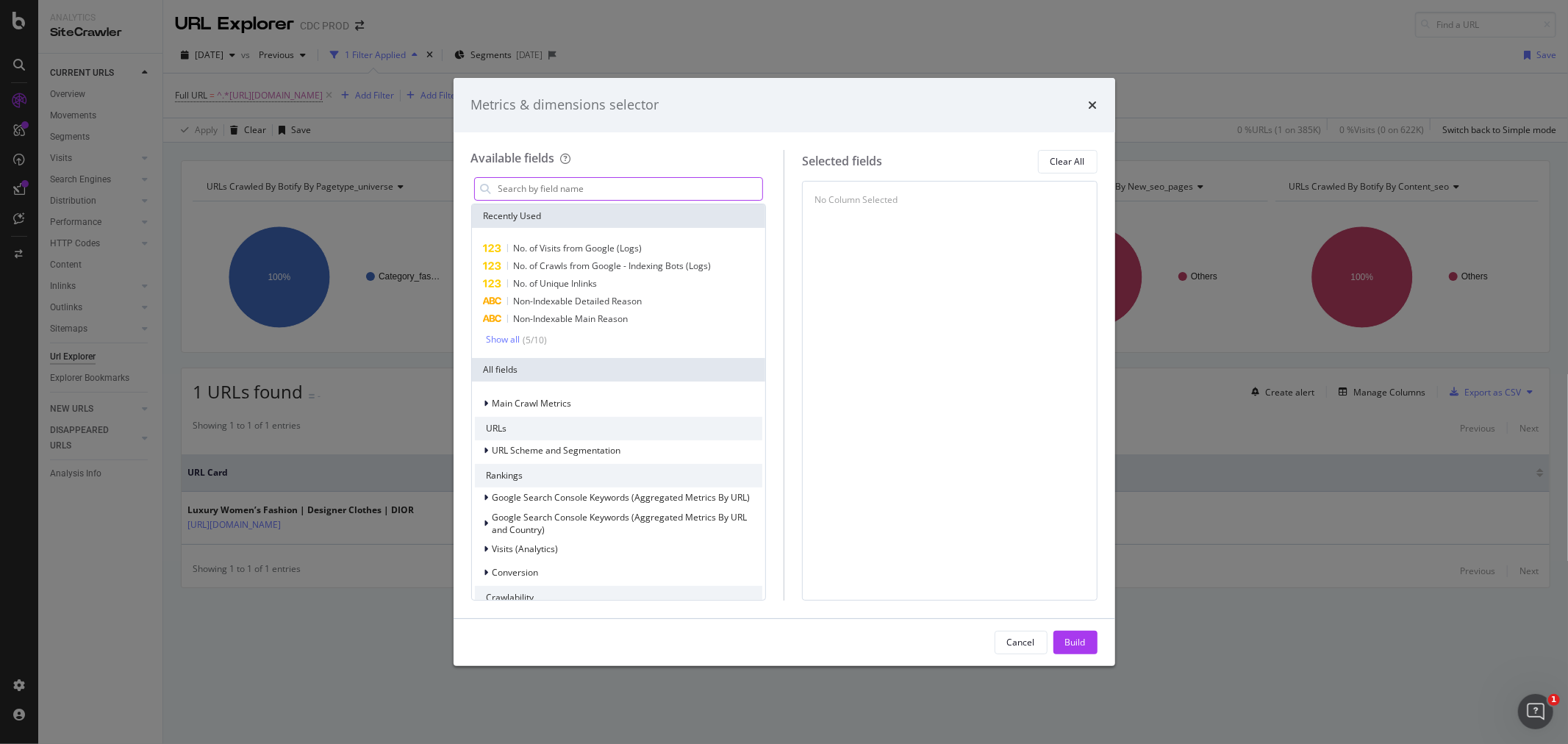
click at [520, 192] on input "modal" at bounding box center [629, 188] width 266 height 22
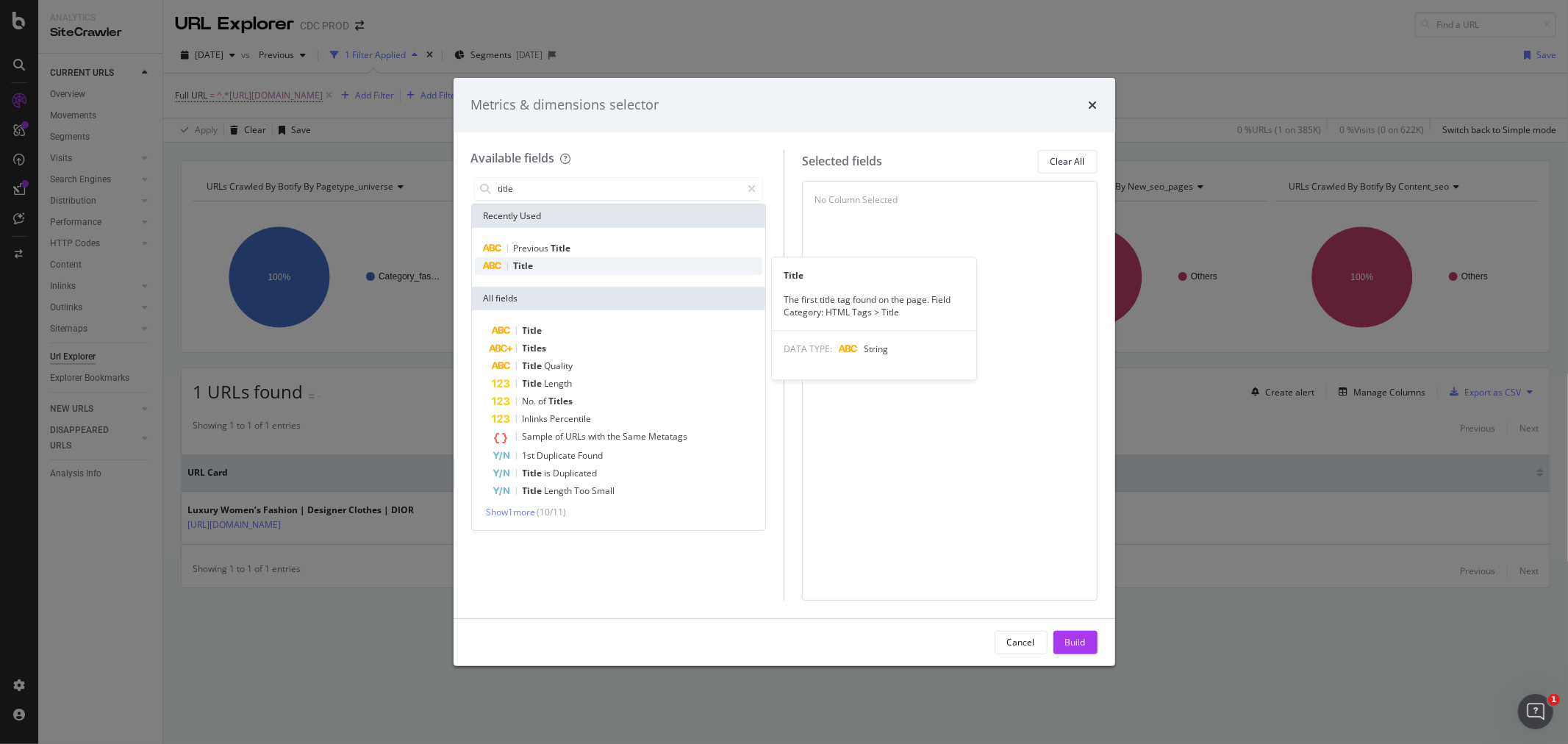
click at [560, 266] on div "Title" at bounding box center [619, 266] width 289 height 17
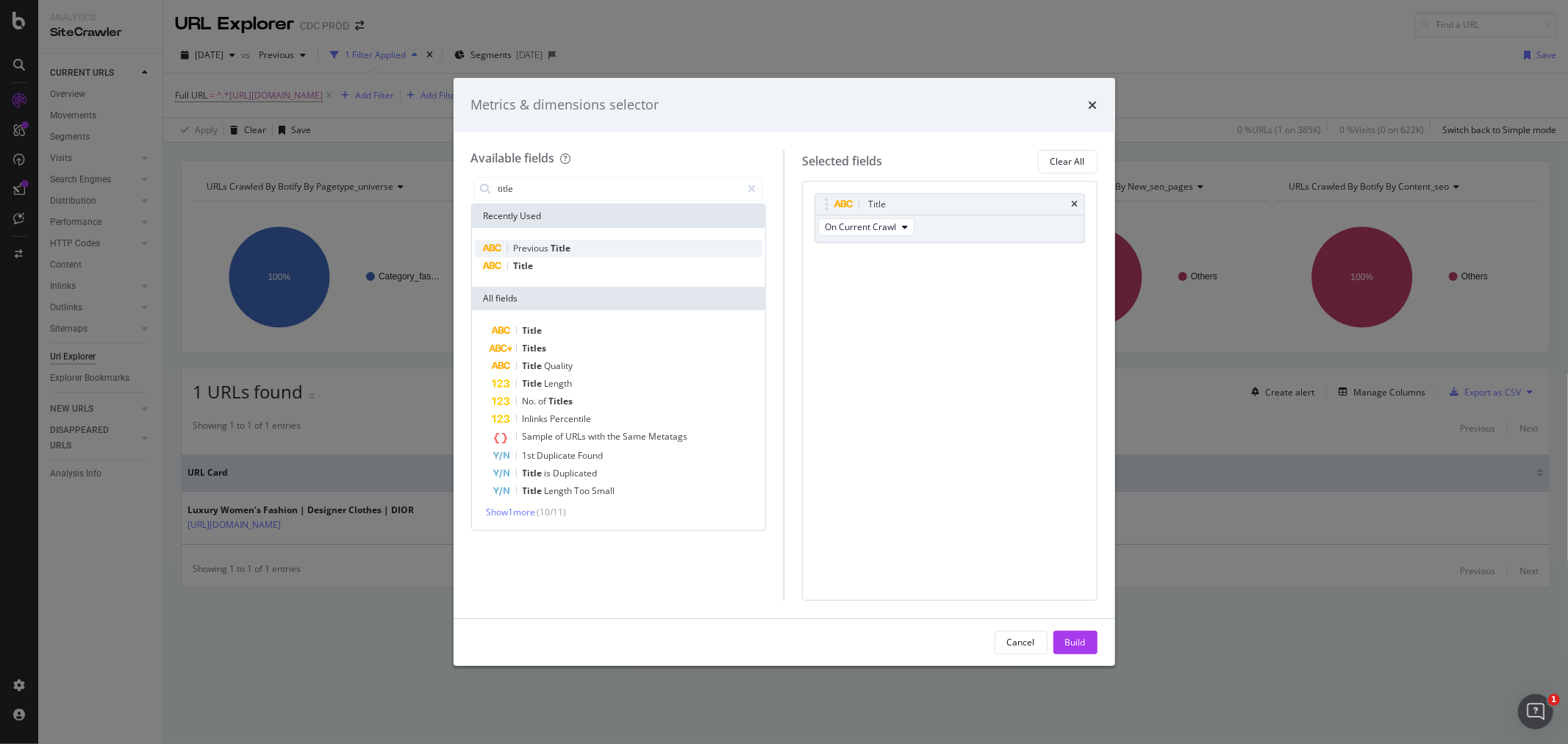
click at [560, 254] on div "Previous Title" at bounding box center [619, 248] width 289 height 17
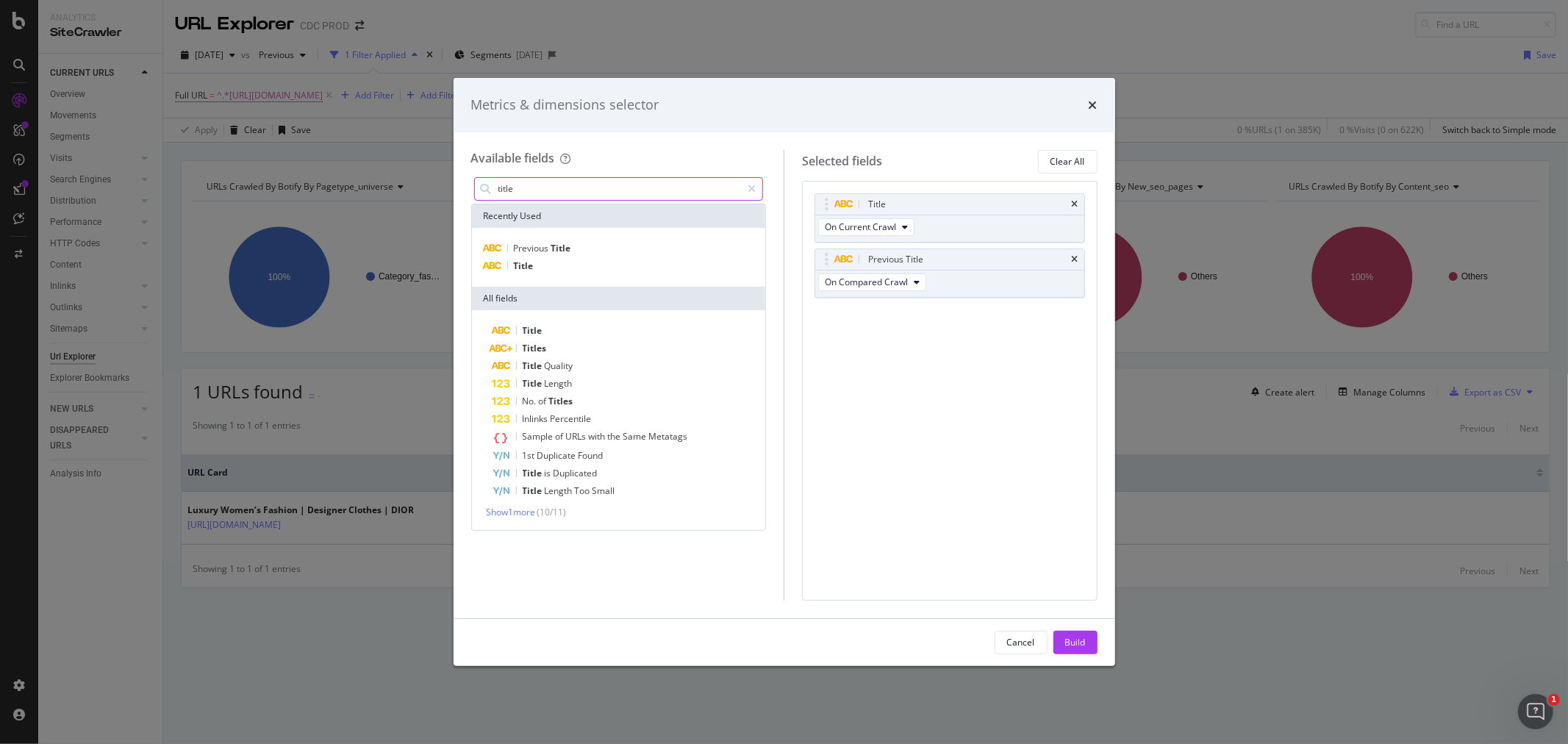
click at [557, 187] on input "title" at bounding box center [619, 188] width 245 height 22
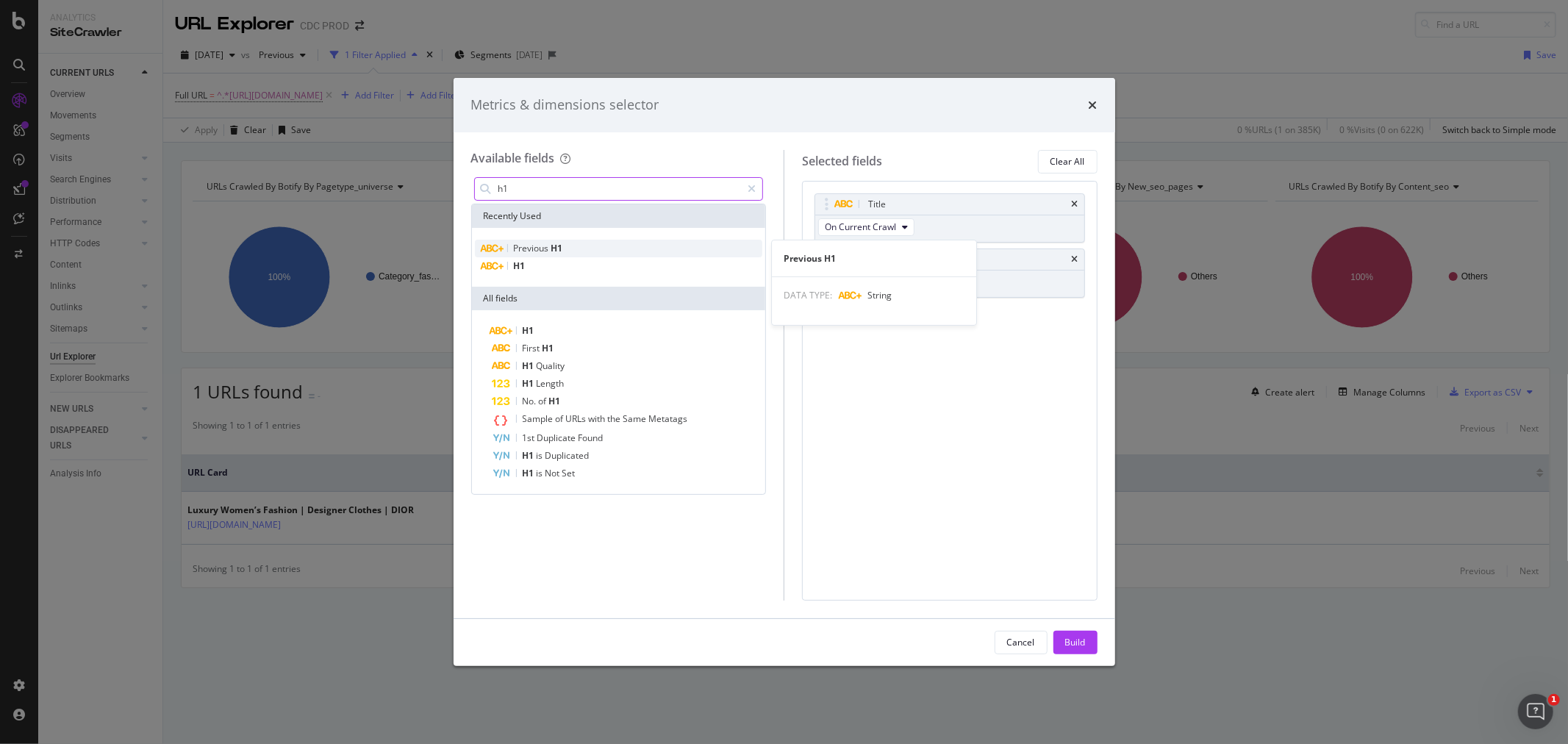
type input "h1"
click at [588, 250] on div "Previous H1" at bounding box center [619, 248] width 289 height 17
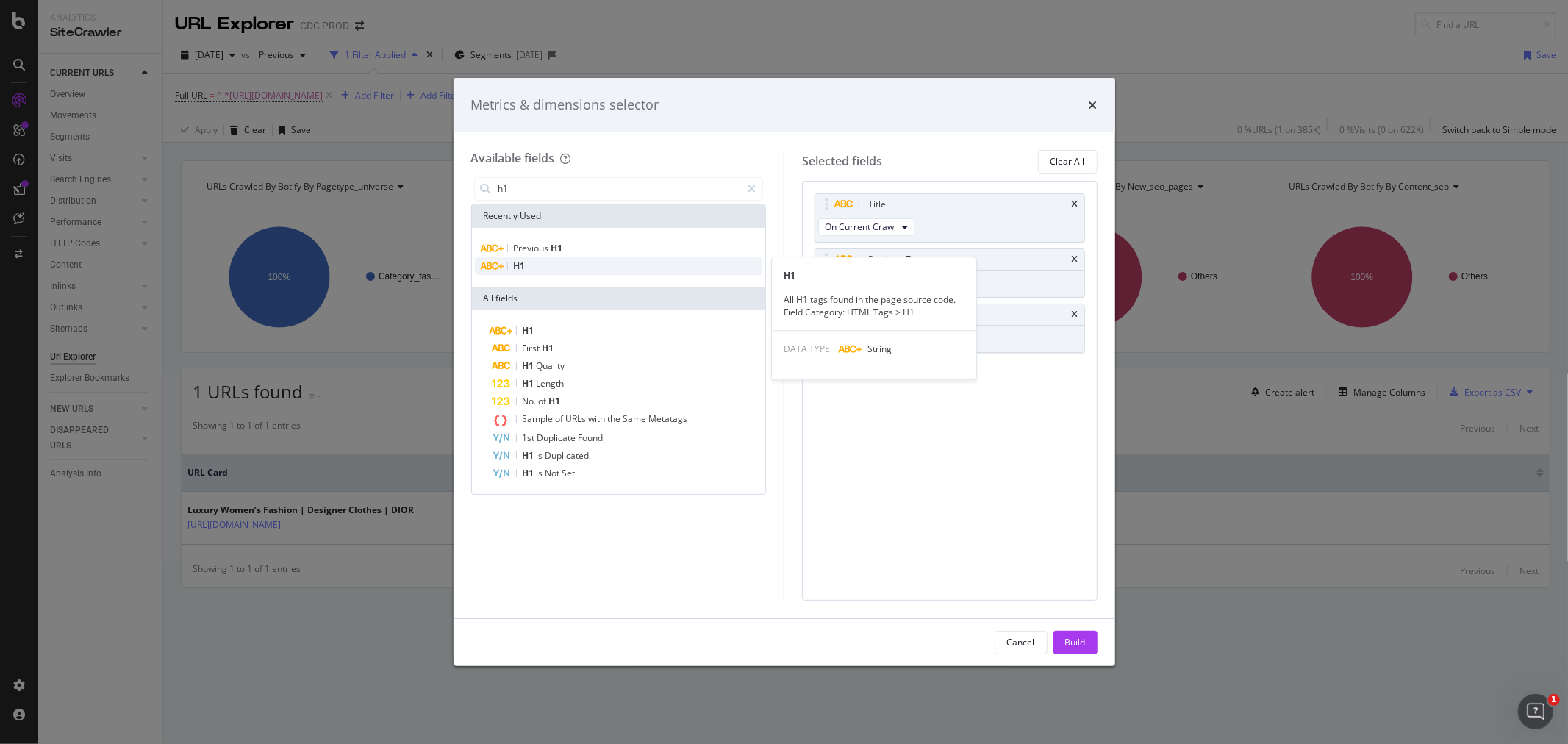
click at [592, 259] on div "H1" at bounding box center [619, 266] width 289 height 17
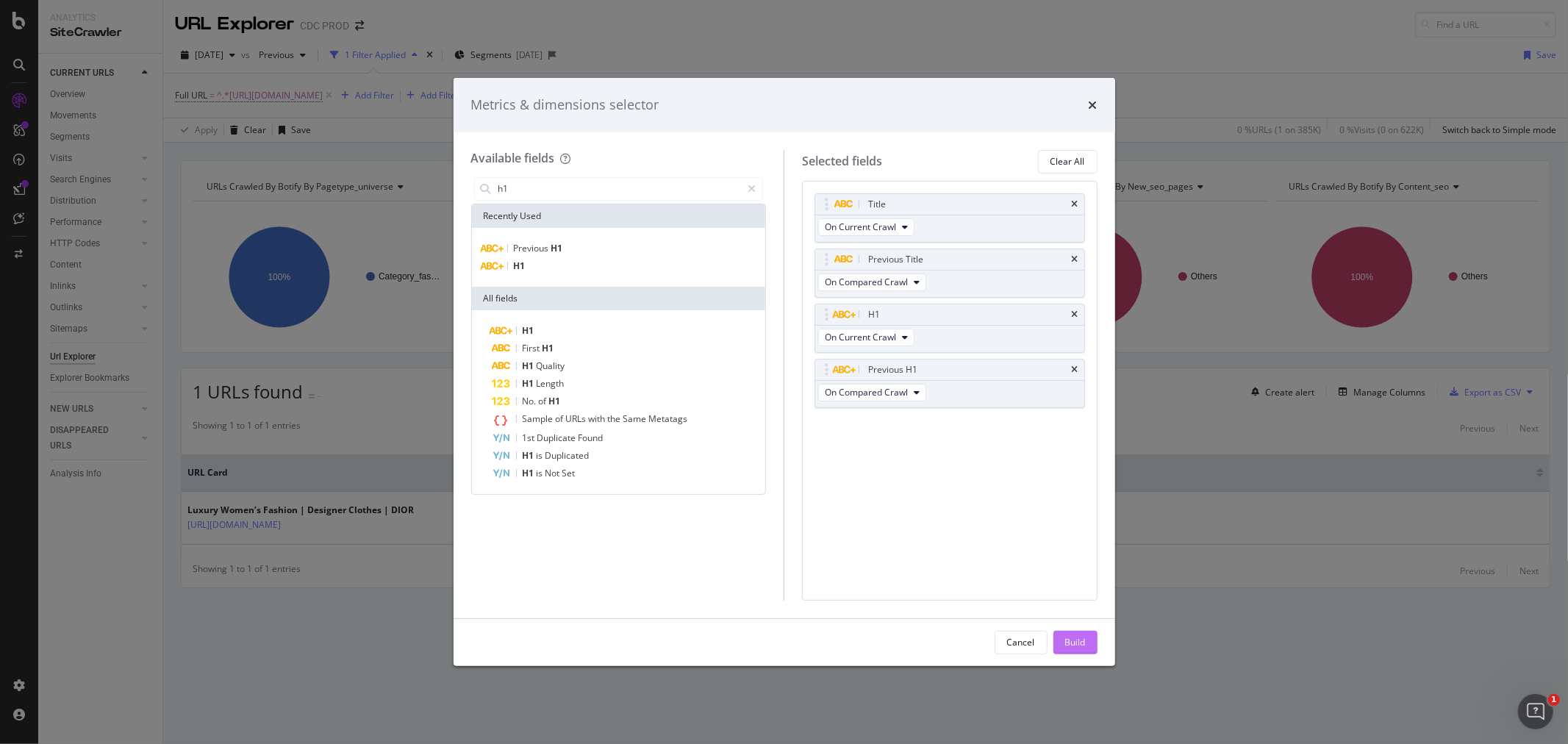
click at [1062, 635] on button "Build" at bounding box center [1075, 642] width 44 height 24
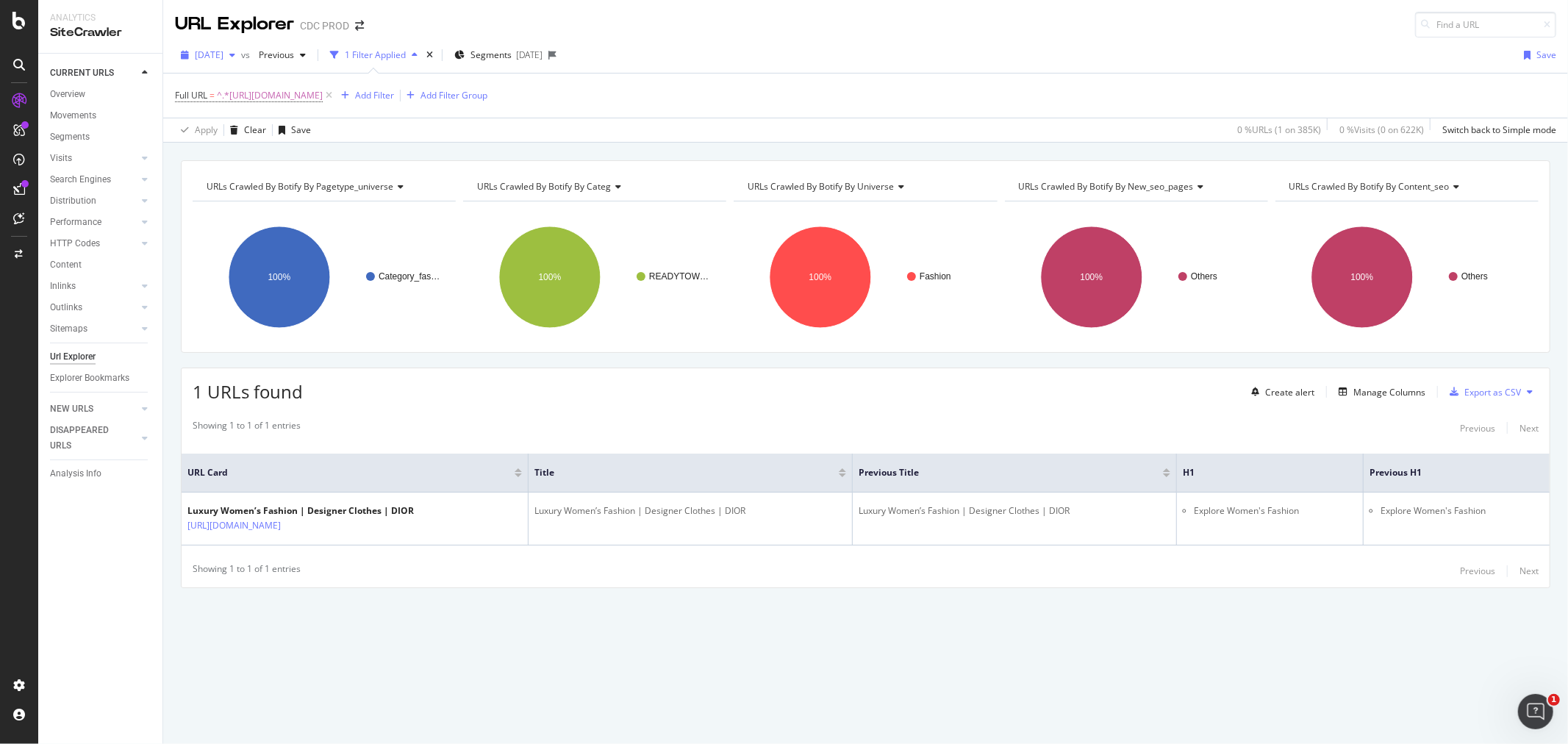
click at [223, 58] on span "2025 Feb. 19th" at bounding box center [210, 55] width 29 height 12
click at [237, 162] on div "2025 Jan. 29th" at bounding box center [235, 158] width 79 height 13
click at [1376, 393] on div "Manage Columns" at bounding box center [1389, 392] width 72 height 12
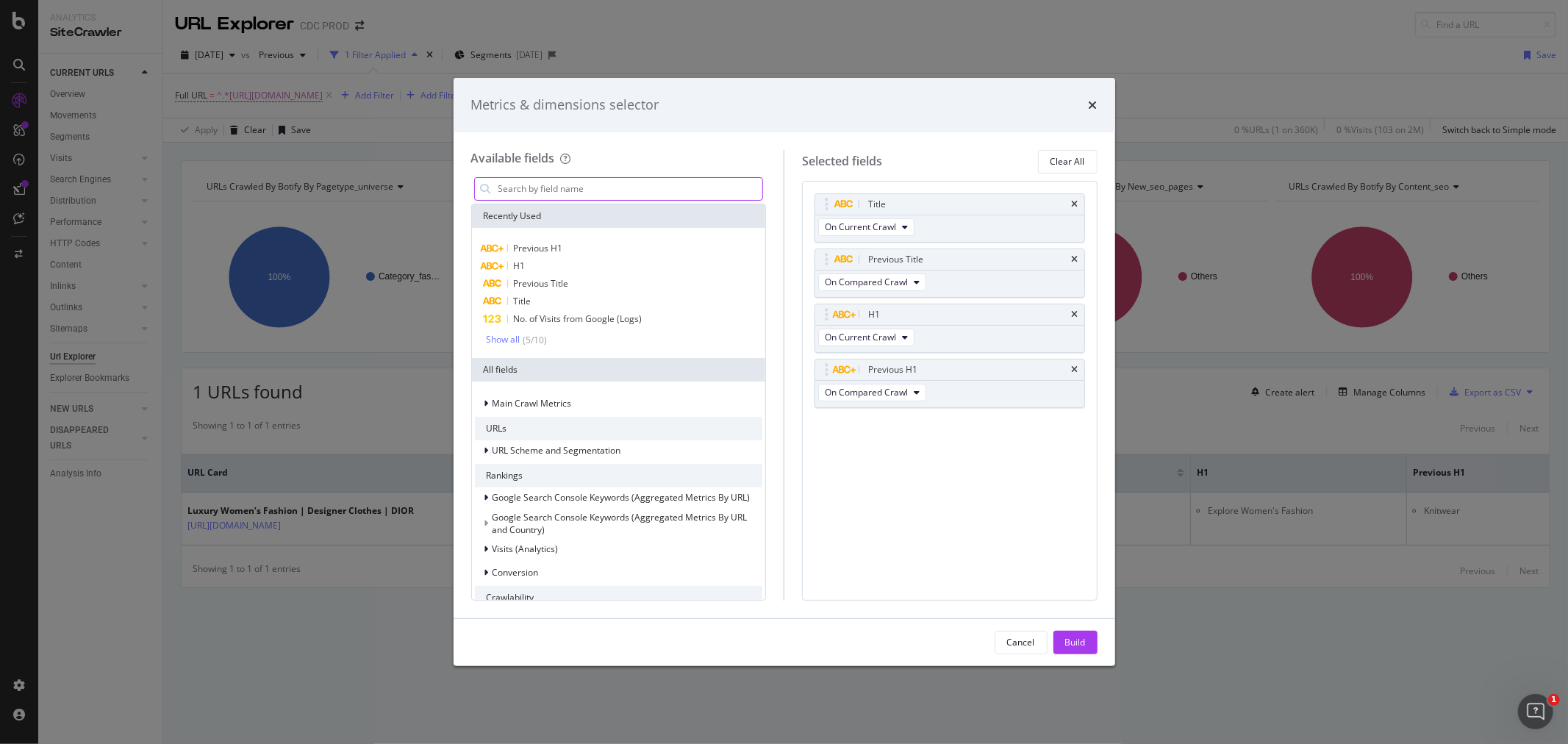
click at [527, 194] on input "modal" at bounding box center [629, 188] width 266 height 22
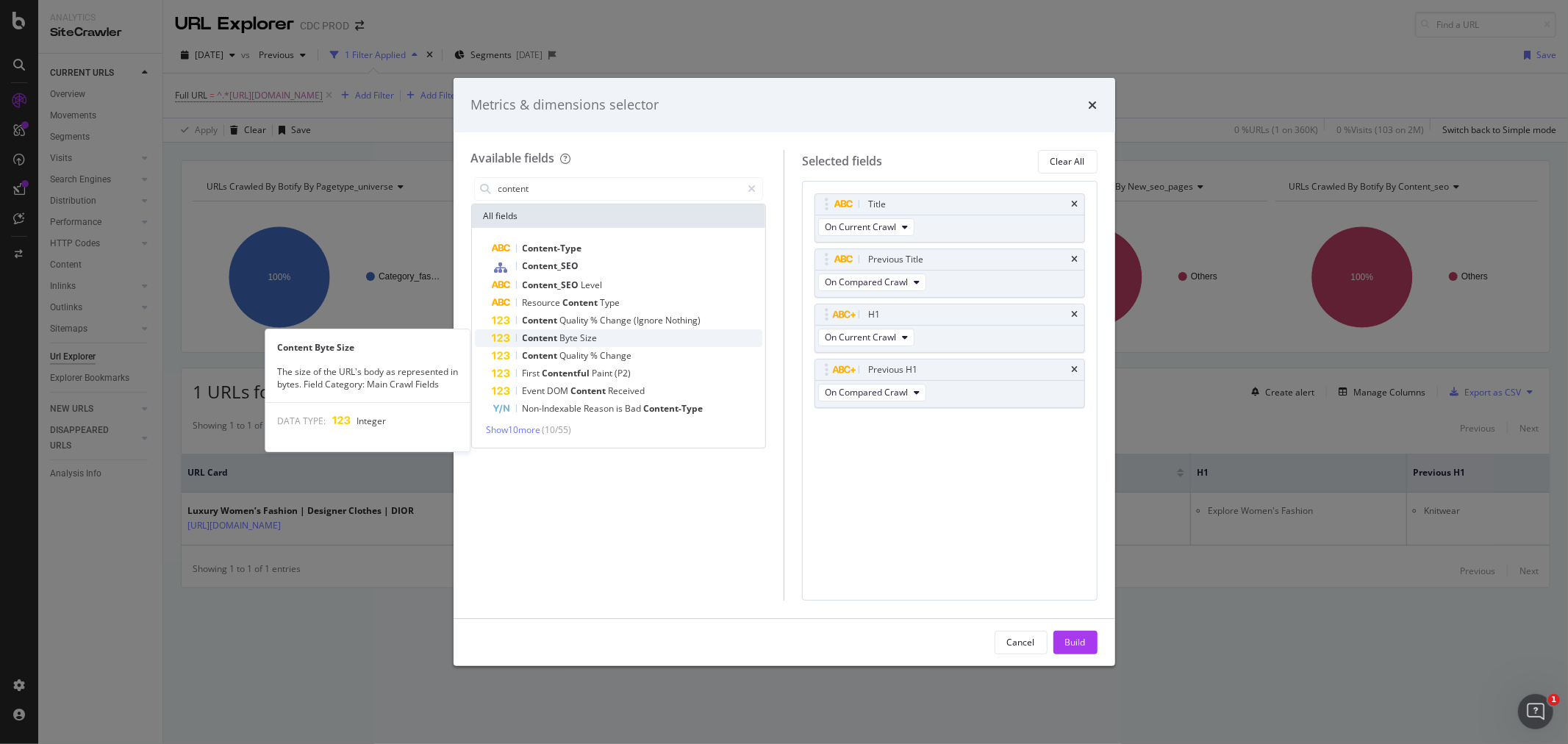
type input "content"
click at [583, 339] on span "Size" at bounding box center [589, 338] width 17 height 12
click at [573, 336] on span "Byte" at bounding box center [570, 338] width 21 height 12
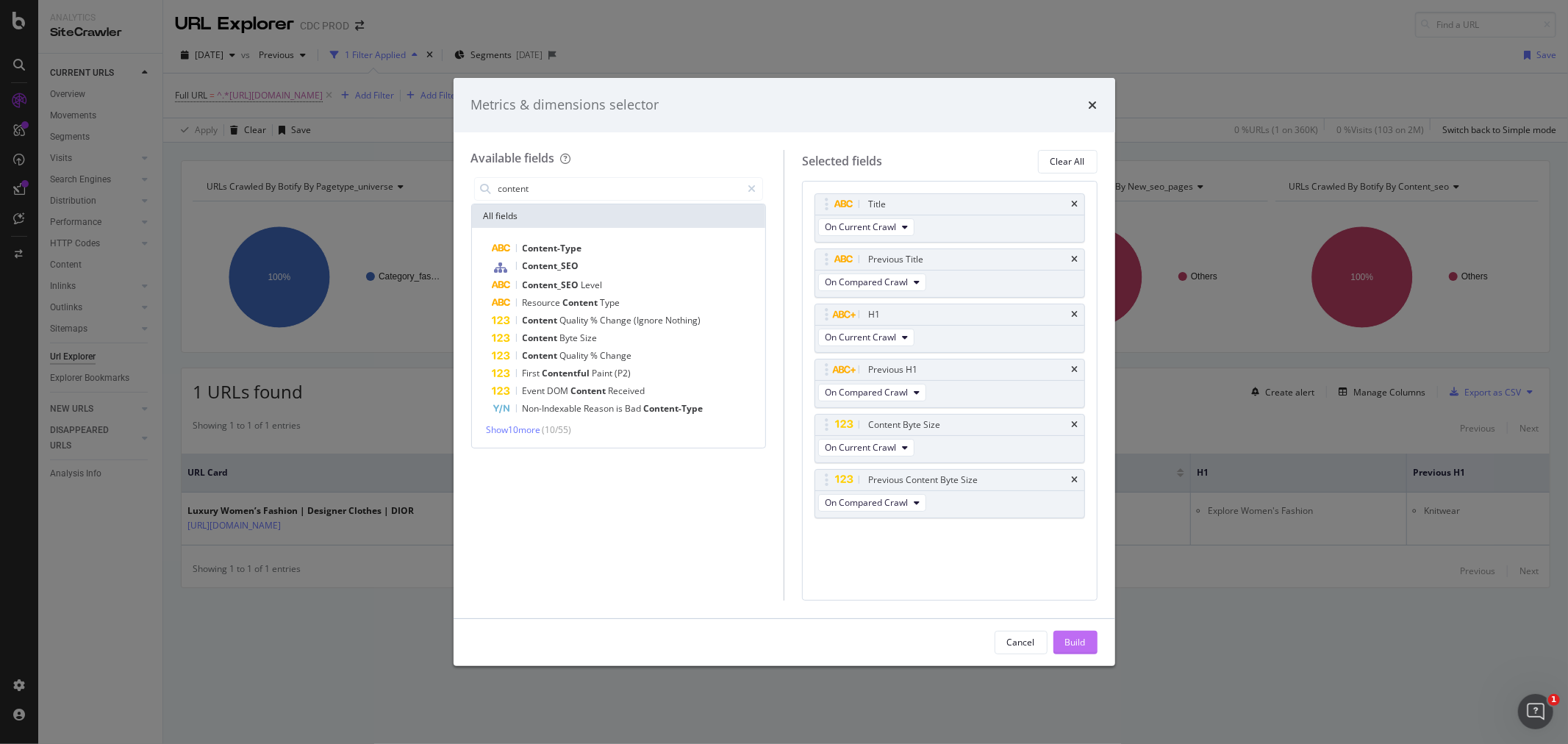
click at [1079, 639] on div "Build" at bounding box center [1075, 642] width 21 height 12
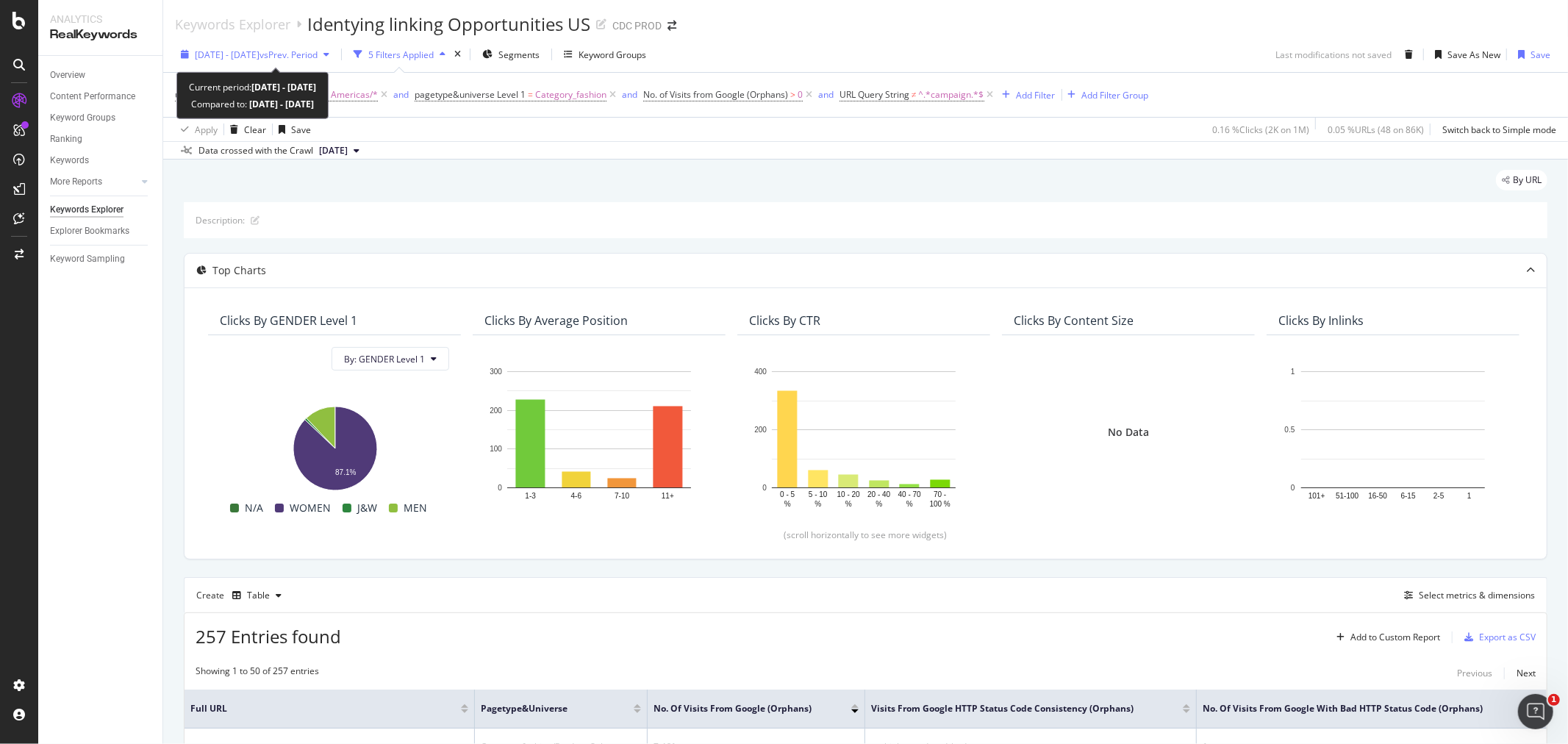
click at [240, 58] on span "2025 May. 28th - Jun. 3rd" at bounding box center [227, 55] width 65 height 12
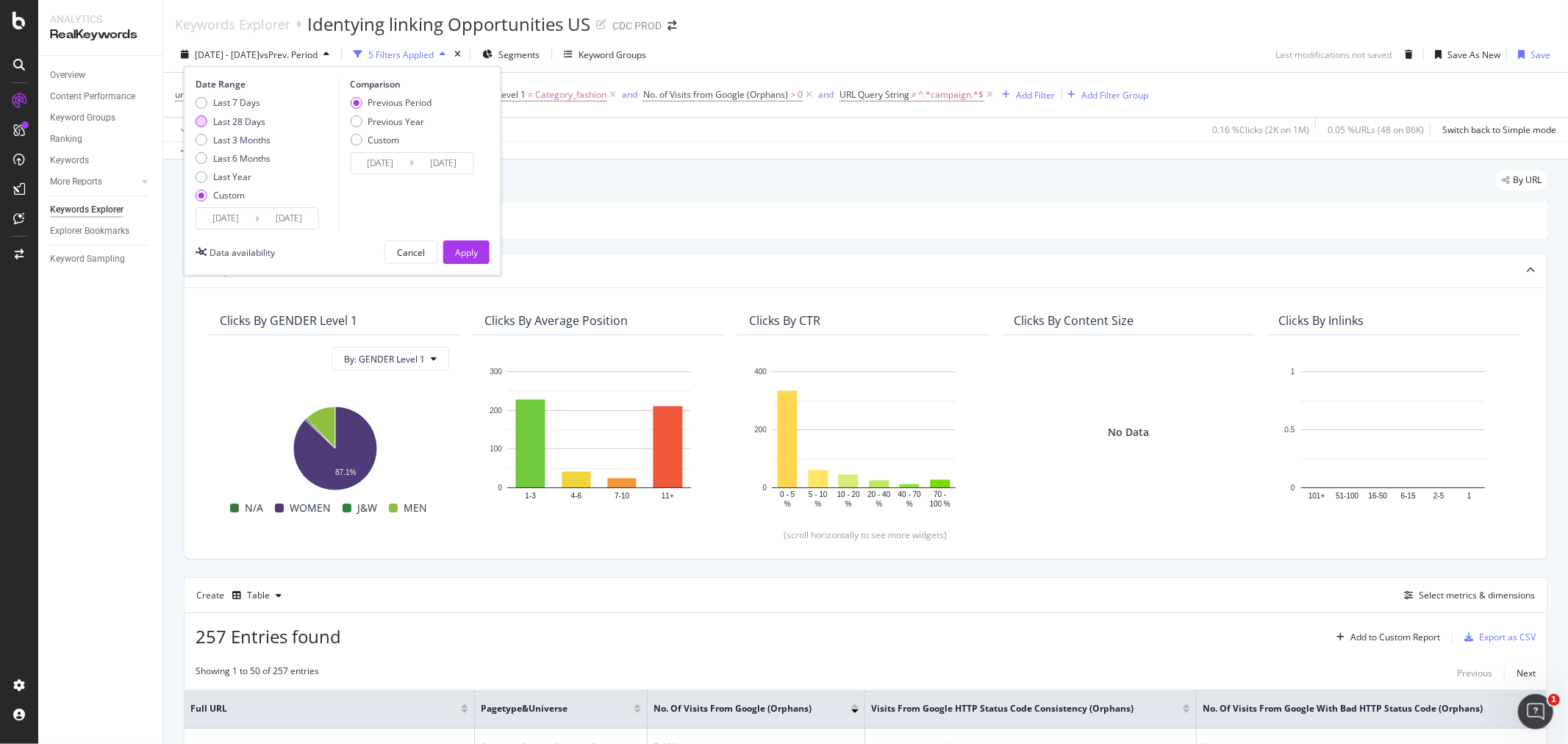
click at [245, 118] on div "Last 28 Days" at bounding box center [239, 121] width 52 height 12
type input "2025/08/10"
type input "2025/09/06"
type input "2025/07/13"
type input "2025/08/09"
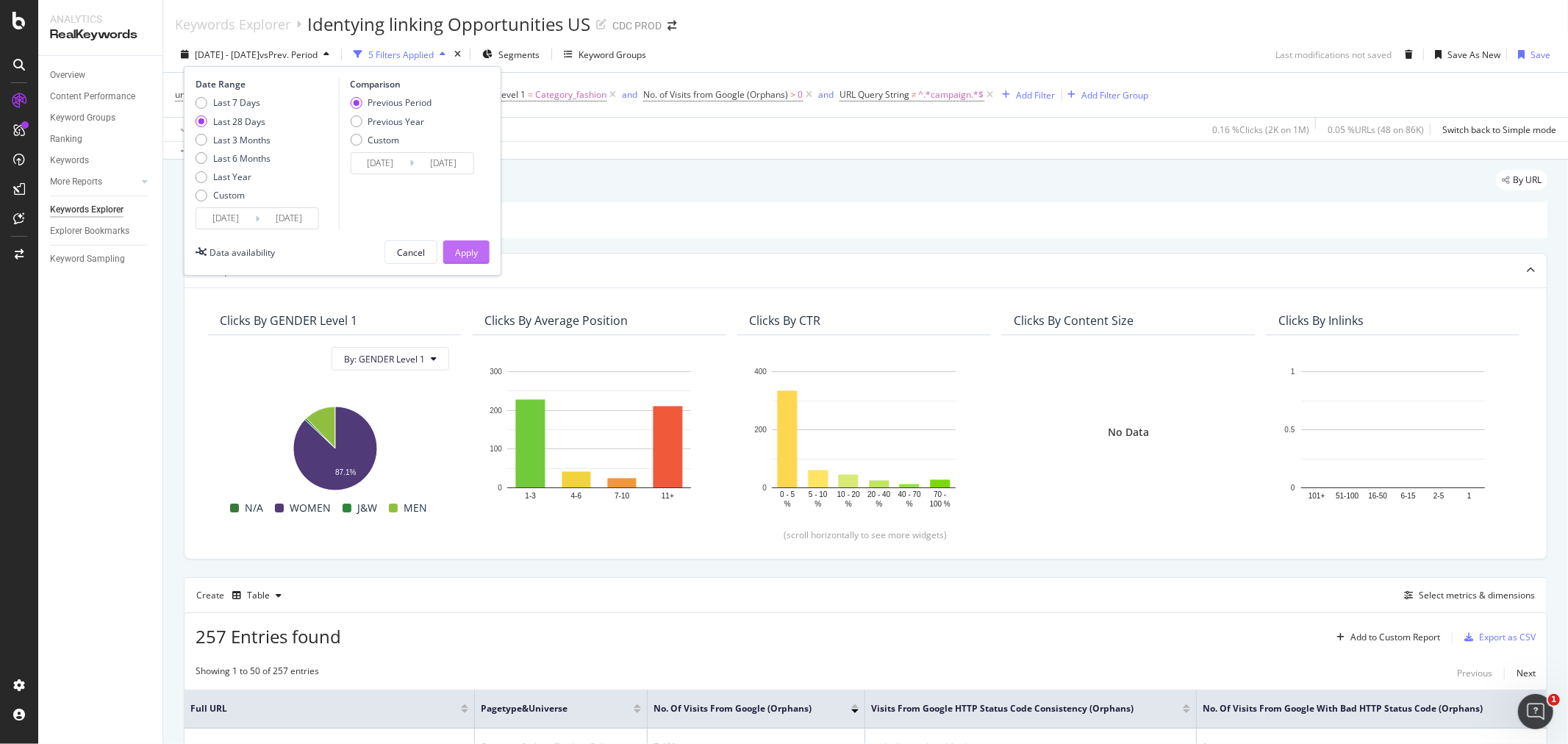
click at [459, 247] on div "Apply" at bounding box center [466, 252] width 23 height 12
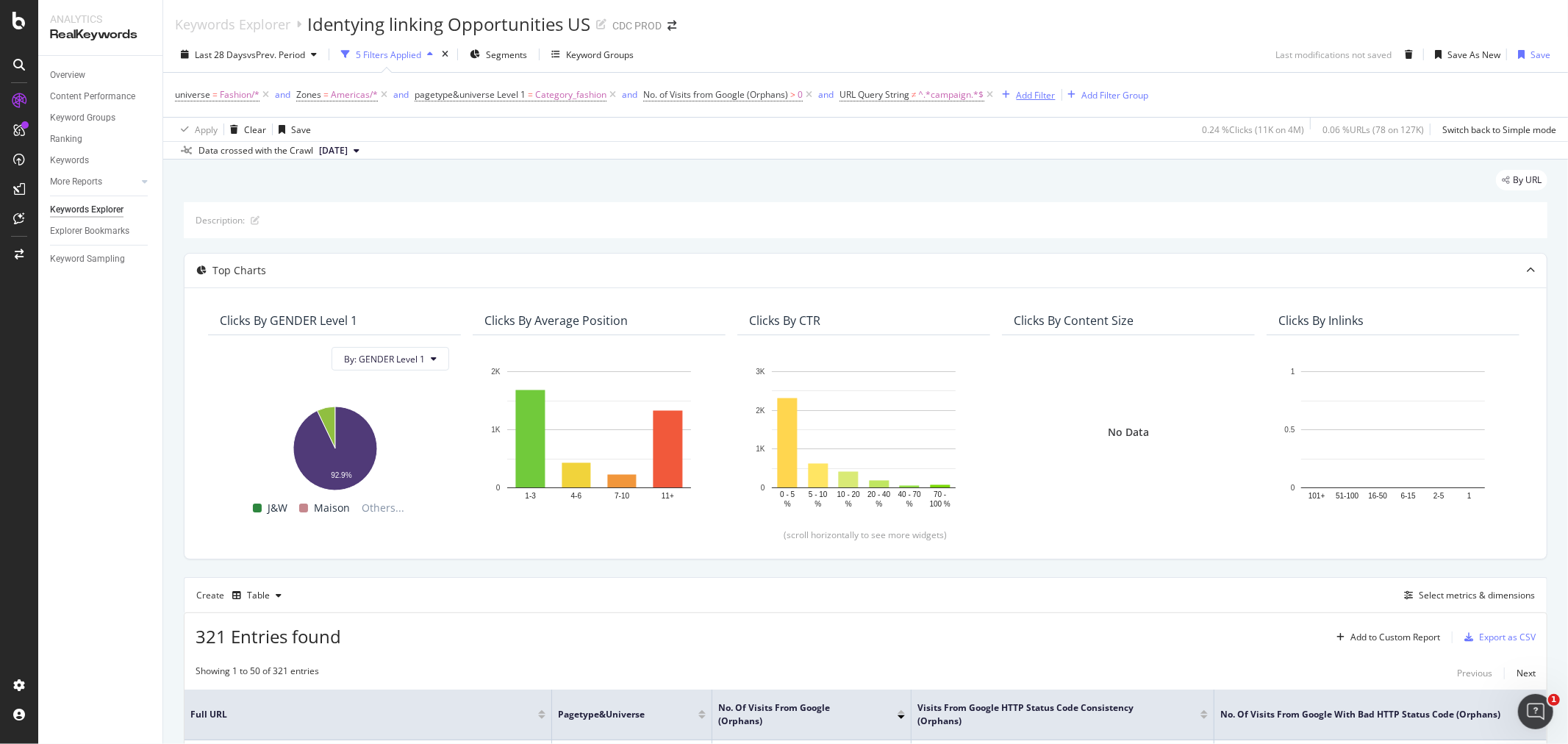
click at [1017, 93] on div "Add Filter" at bounding box center [1036, 95] width 39 height 12
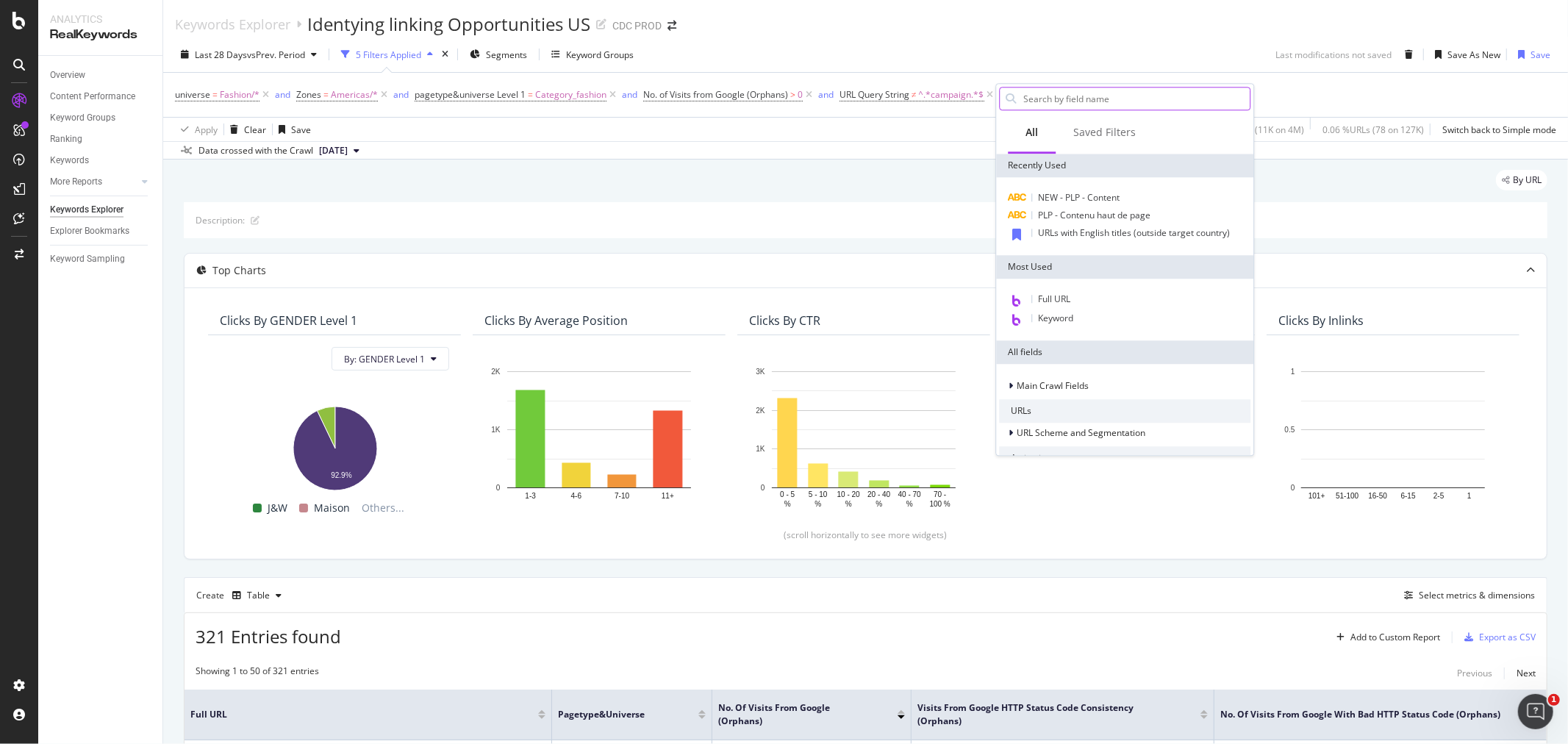
click at [1038, 101] on input "text" at bounding box center [1136, 98] width 228 height 22
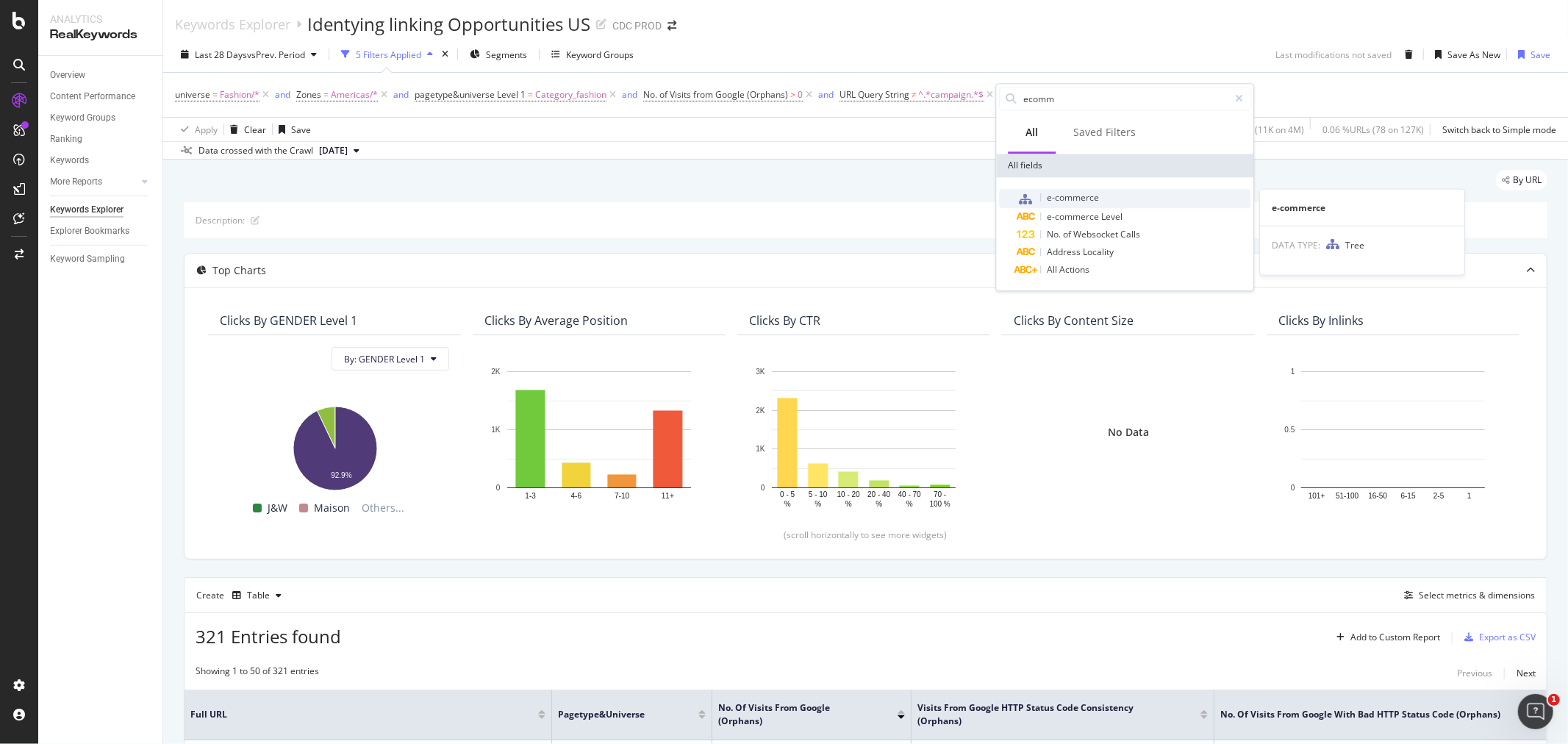
type input "ecomm"
click at [1062, 198] on span "e-commerce" at bounding box center [1073, 197] width 52 height 12
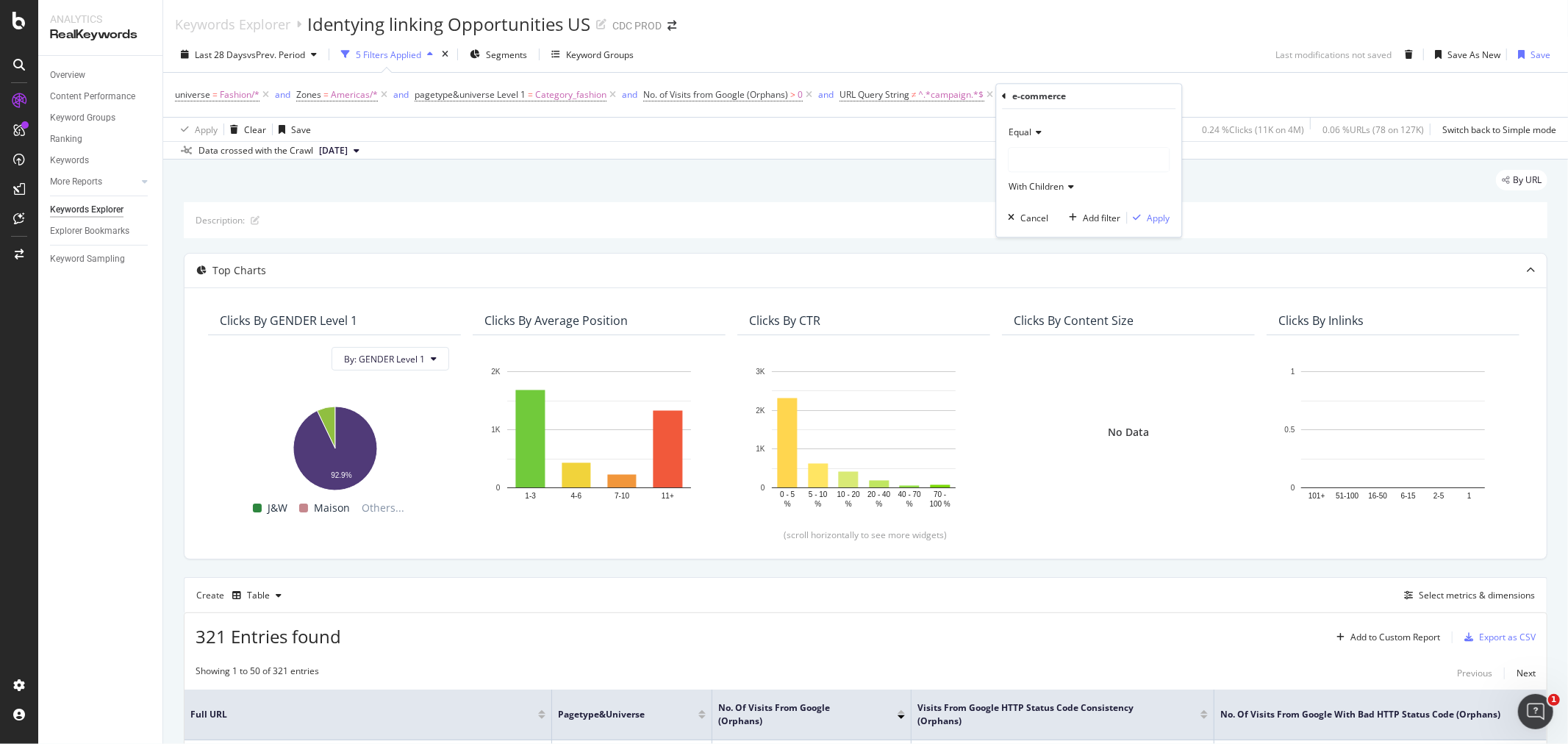
click at [1047, 152] on div at bounding box center [1088, 159] width 160 height 24
click at [1077, 185] on span "109,917 URLS" at bounding box center [1106, 190] width 60 height 12
click at [1160, 225] on div "Equal ecommerce With Children Cancel Add filter Apply" at bounding box center [1089, 172] width 185 height 128
click at [1156, 219] on div "Apply" at bounding box center [1158, 218] width 23 height 12
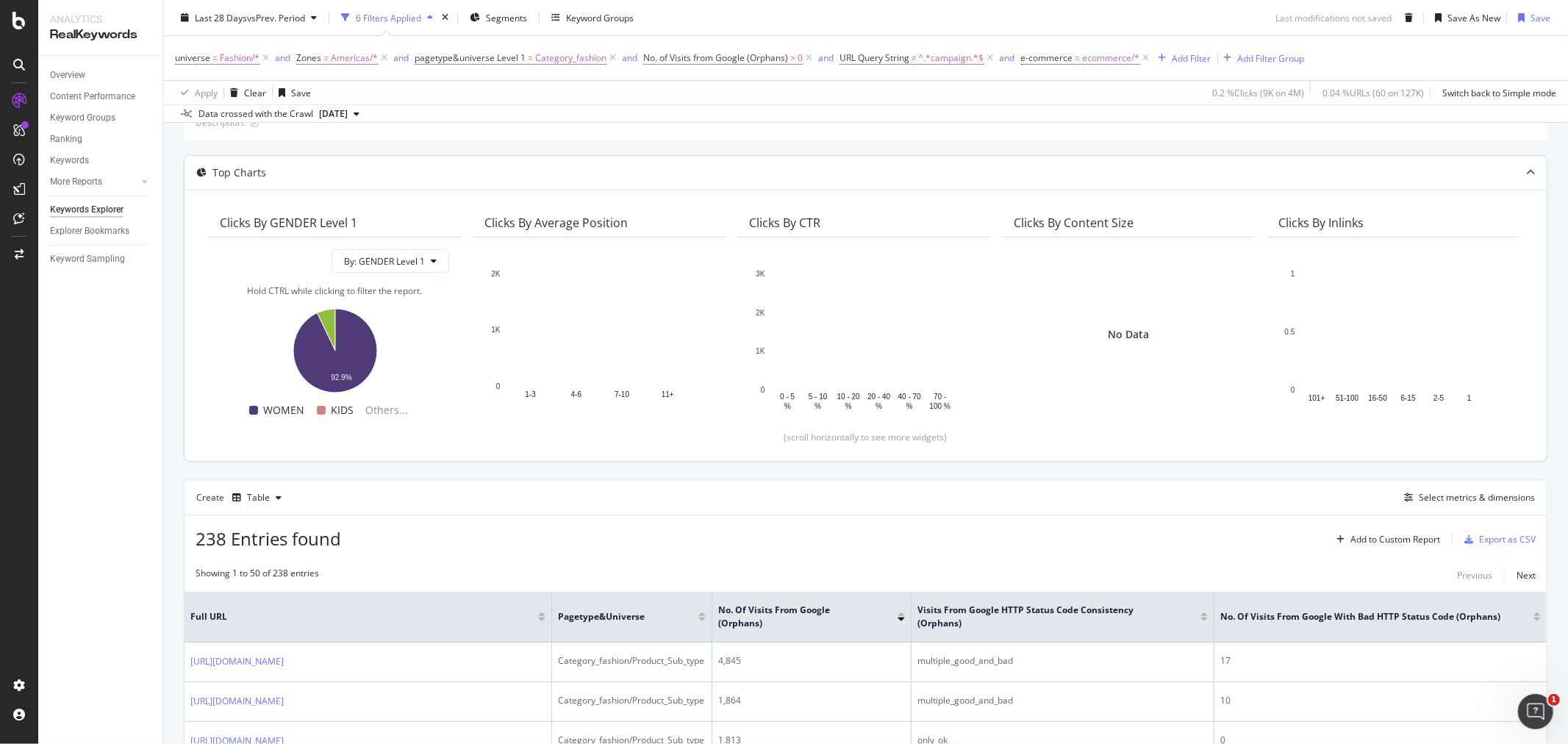
scroll to position [81, 0]
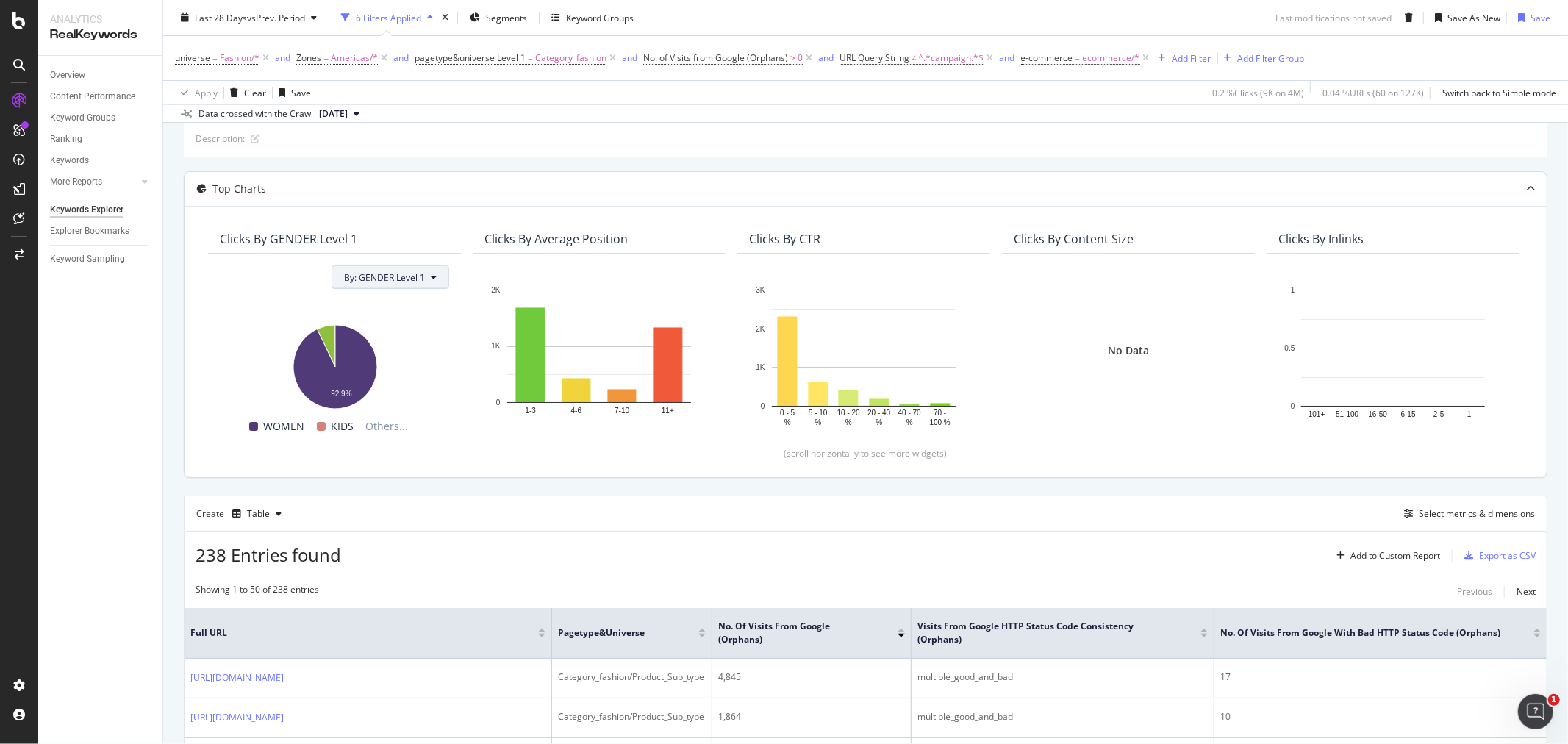
click at [406, 282] on span "By: GENDER Level 1" at bounding box center [384, 277] width 80 height 12
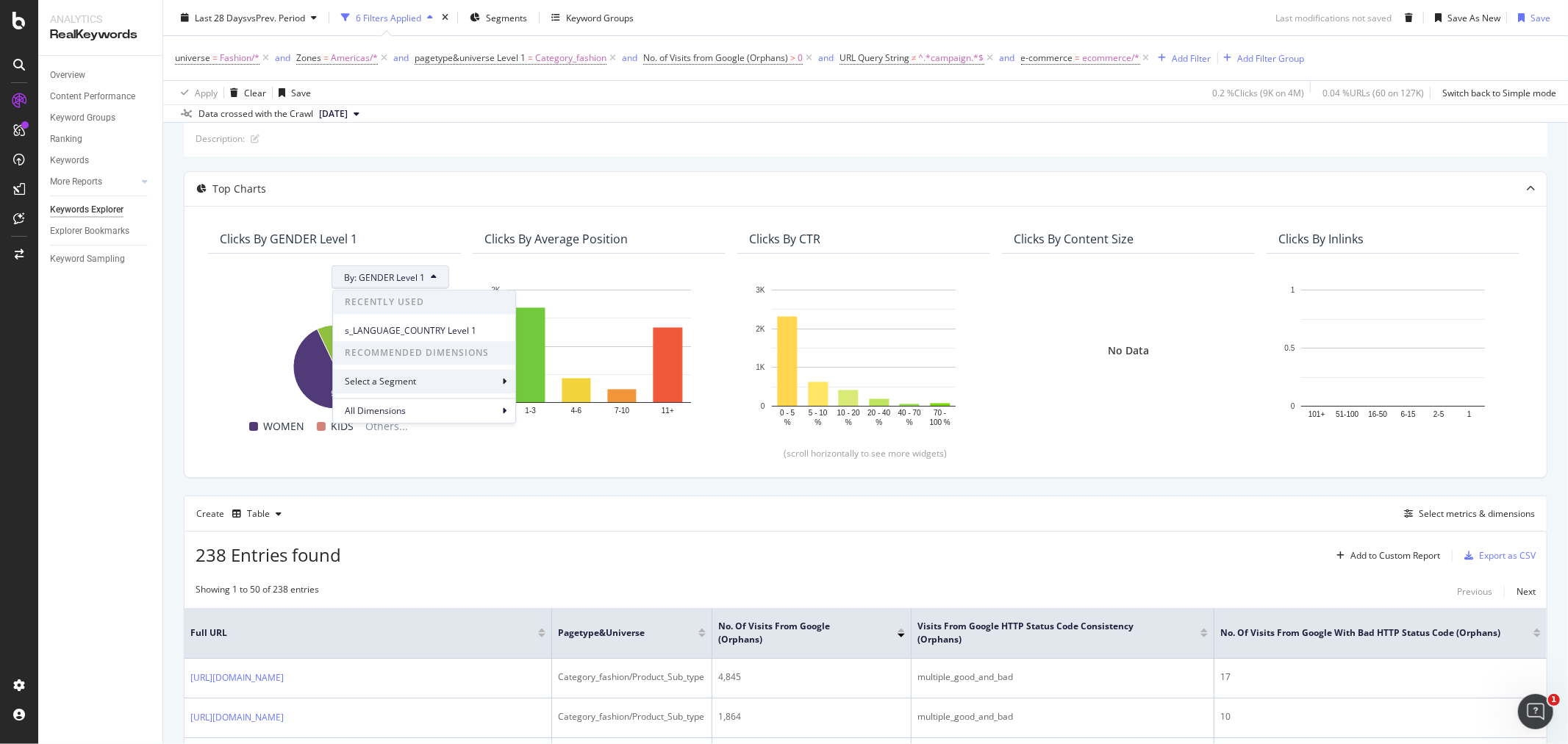
click at [504, 383] on icon at bounding box center [504, 382] width 5 height 9
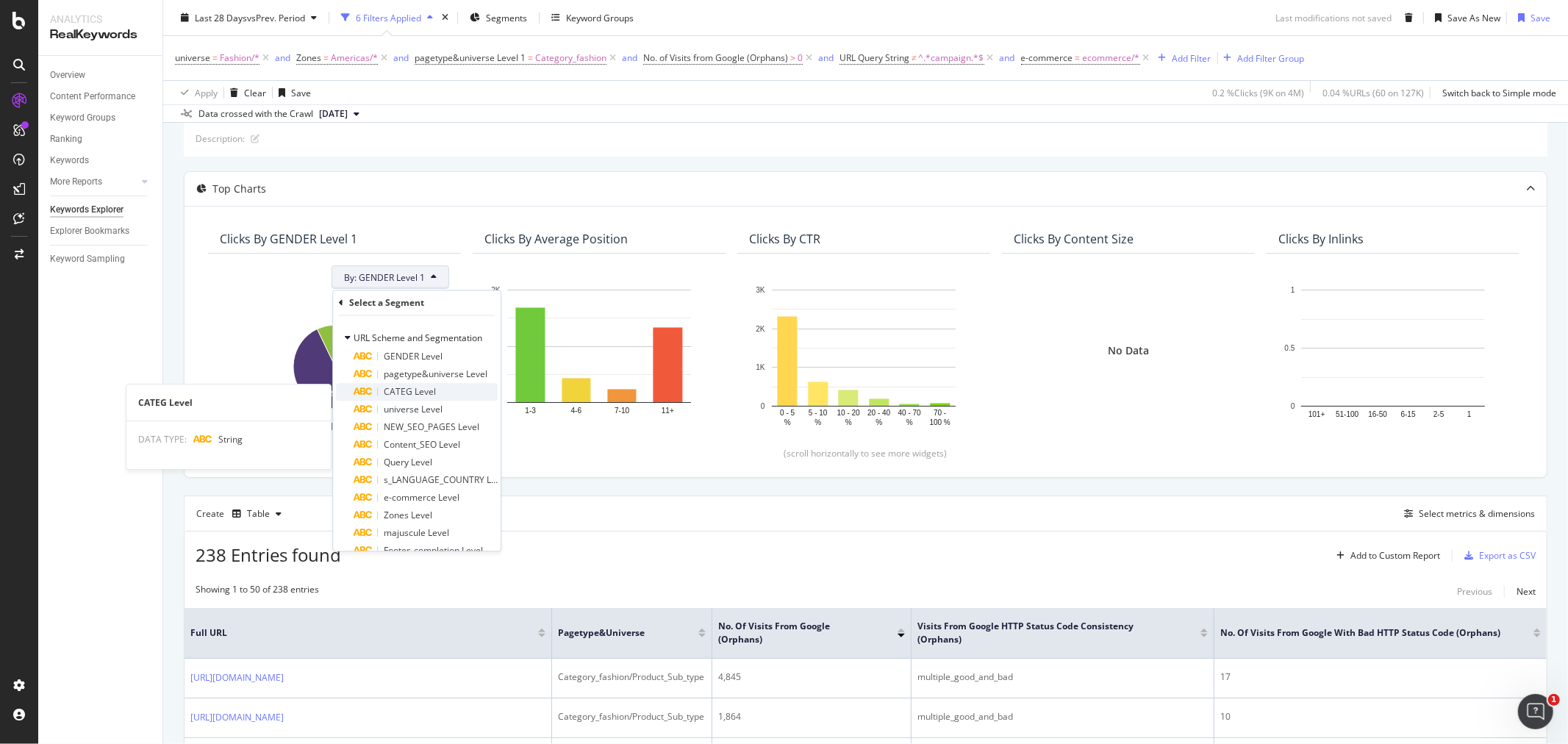
click at [422, 397] on span "CATEG Level" at bounding box center [409, 392] width 52 height 12
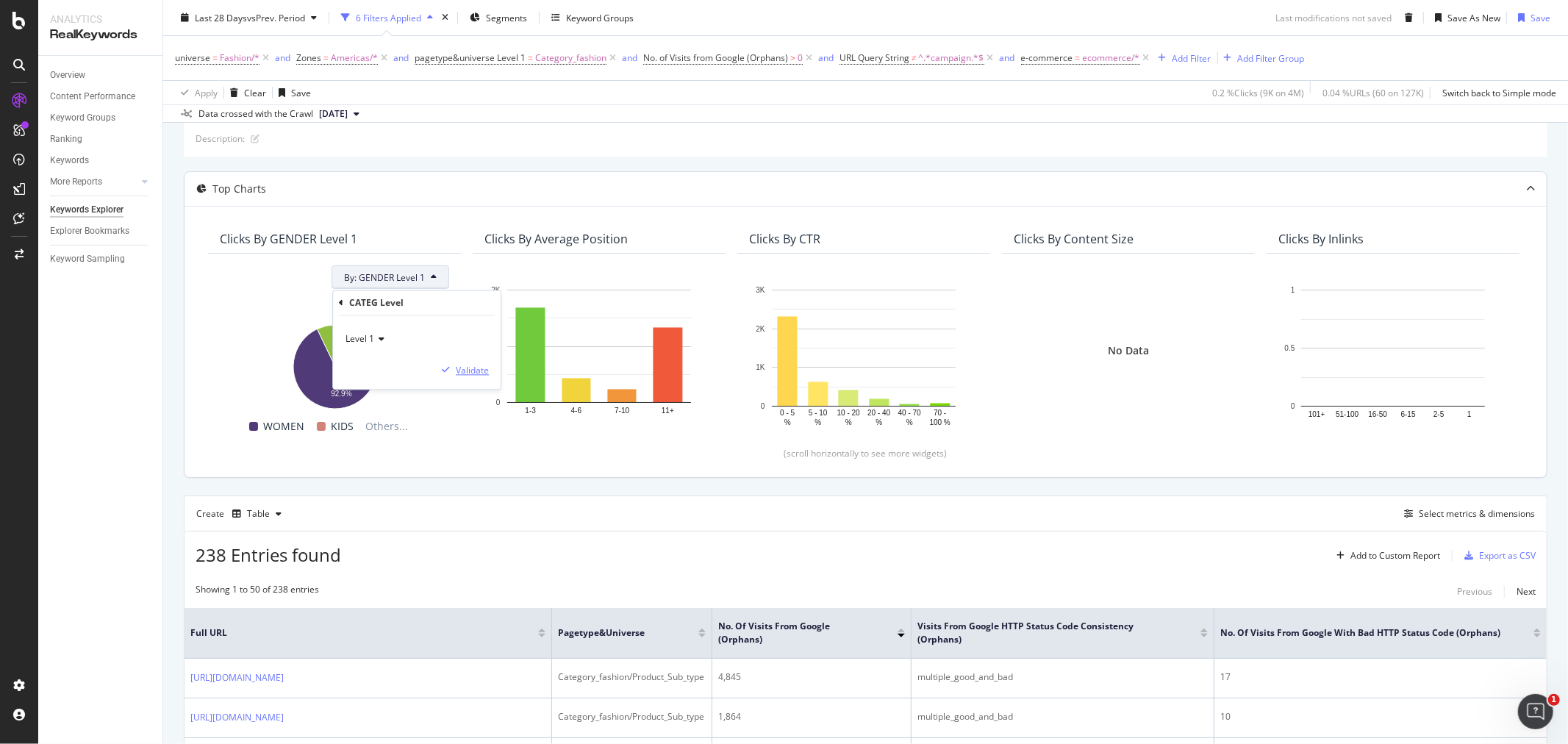
click at [469, 371] on div "Validate" at bounding box center [472, 370] width 33 height 12
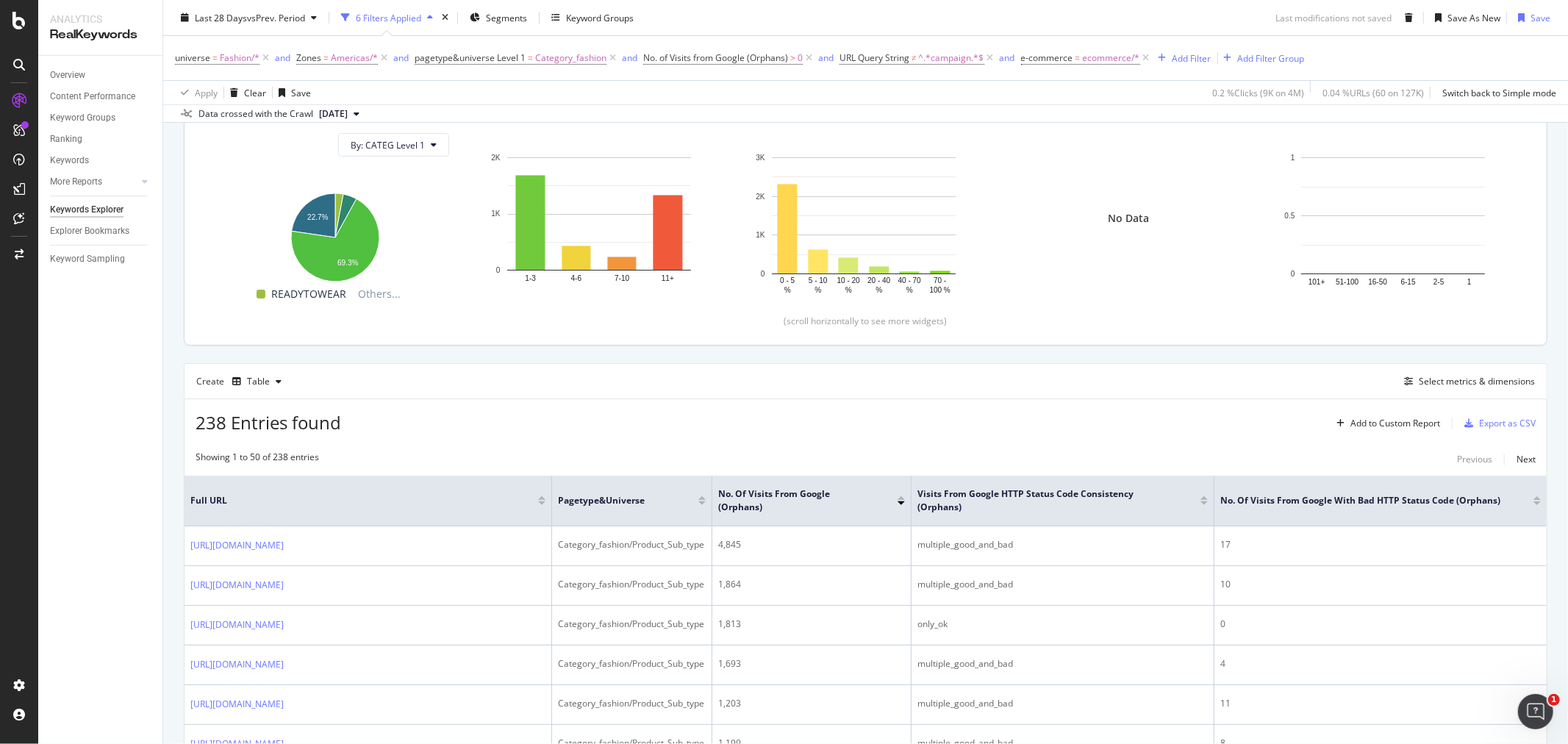
scroll to position [244, 0]
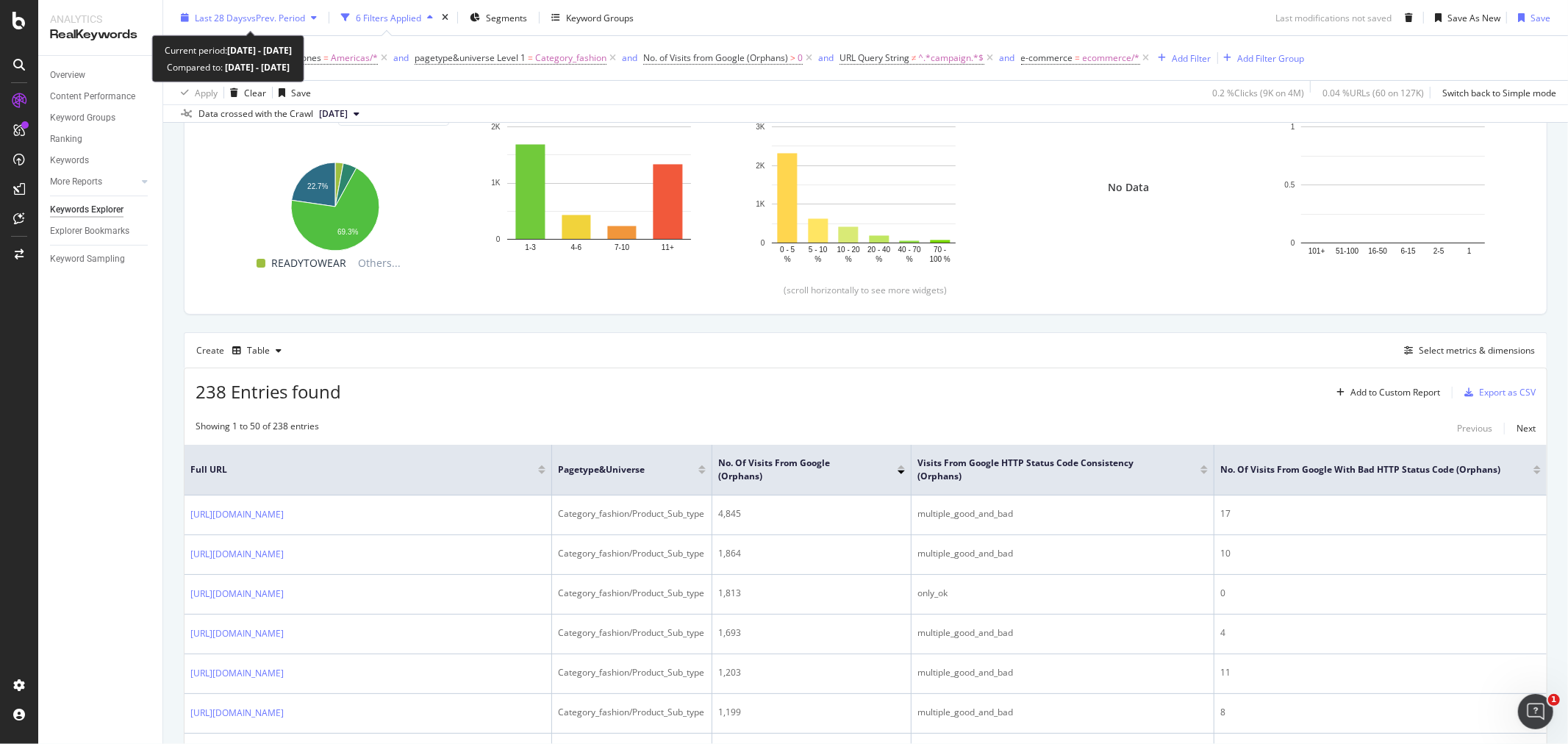
click at [222, 13] on span "Last 28 Days" at bounding box center [221, 17] width 52 height 12
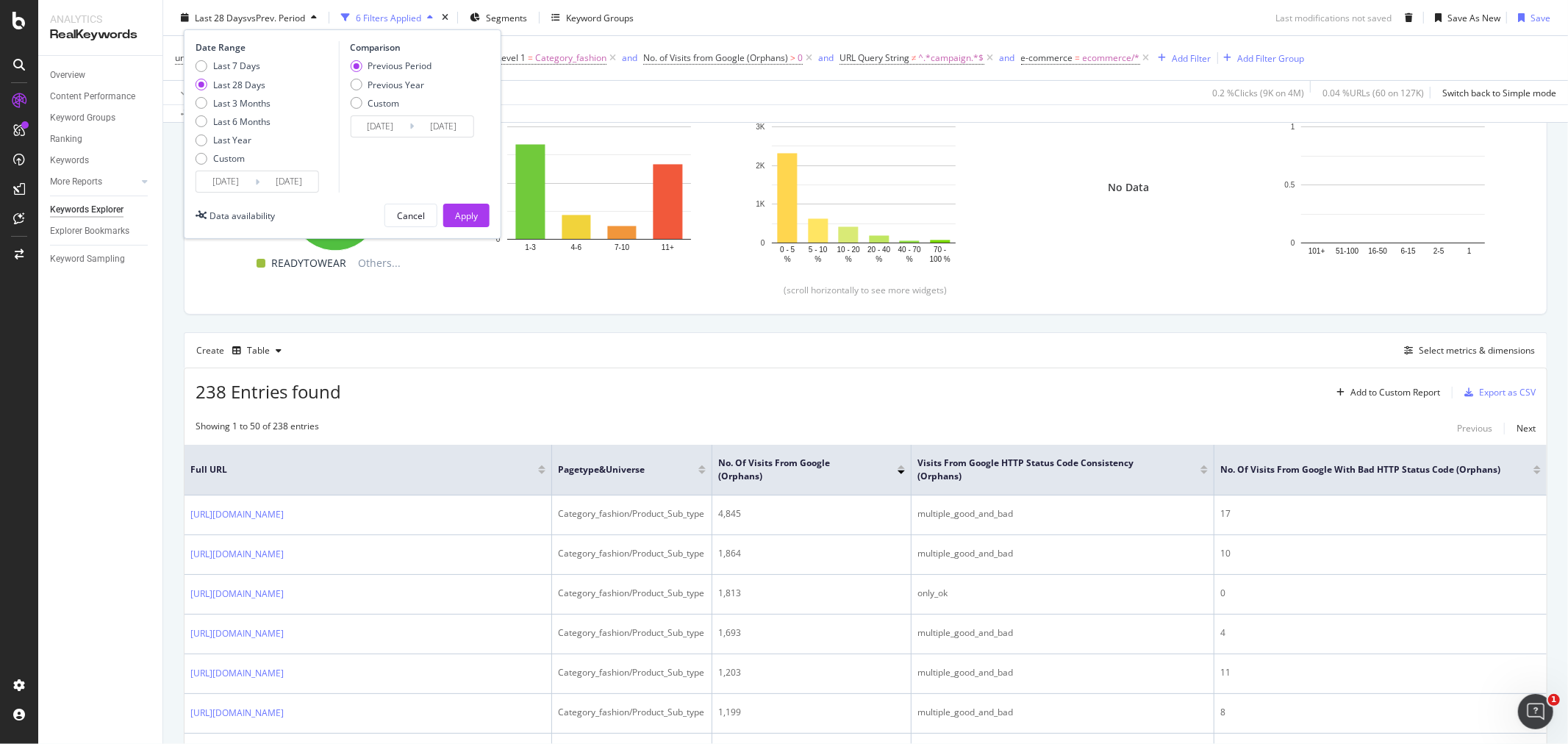
click at [598, 346] on div "Create Table Select metrics & dimensions" at bounding box center [866, 350] width 1364 height 35
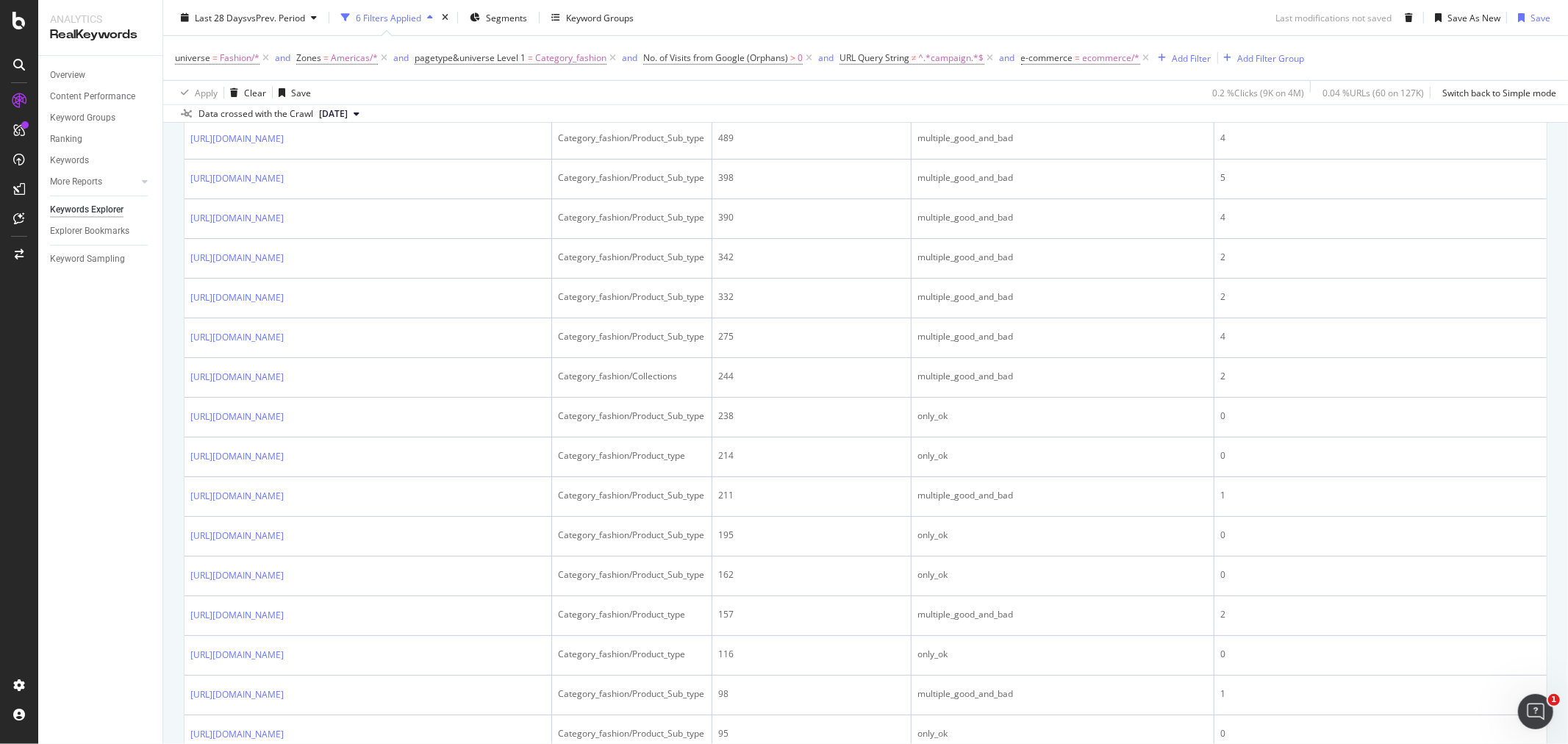
scroll to position [571, 0]
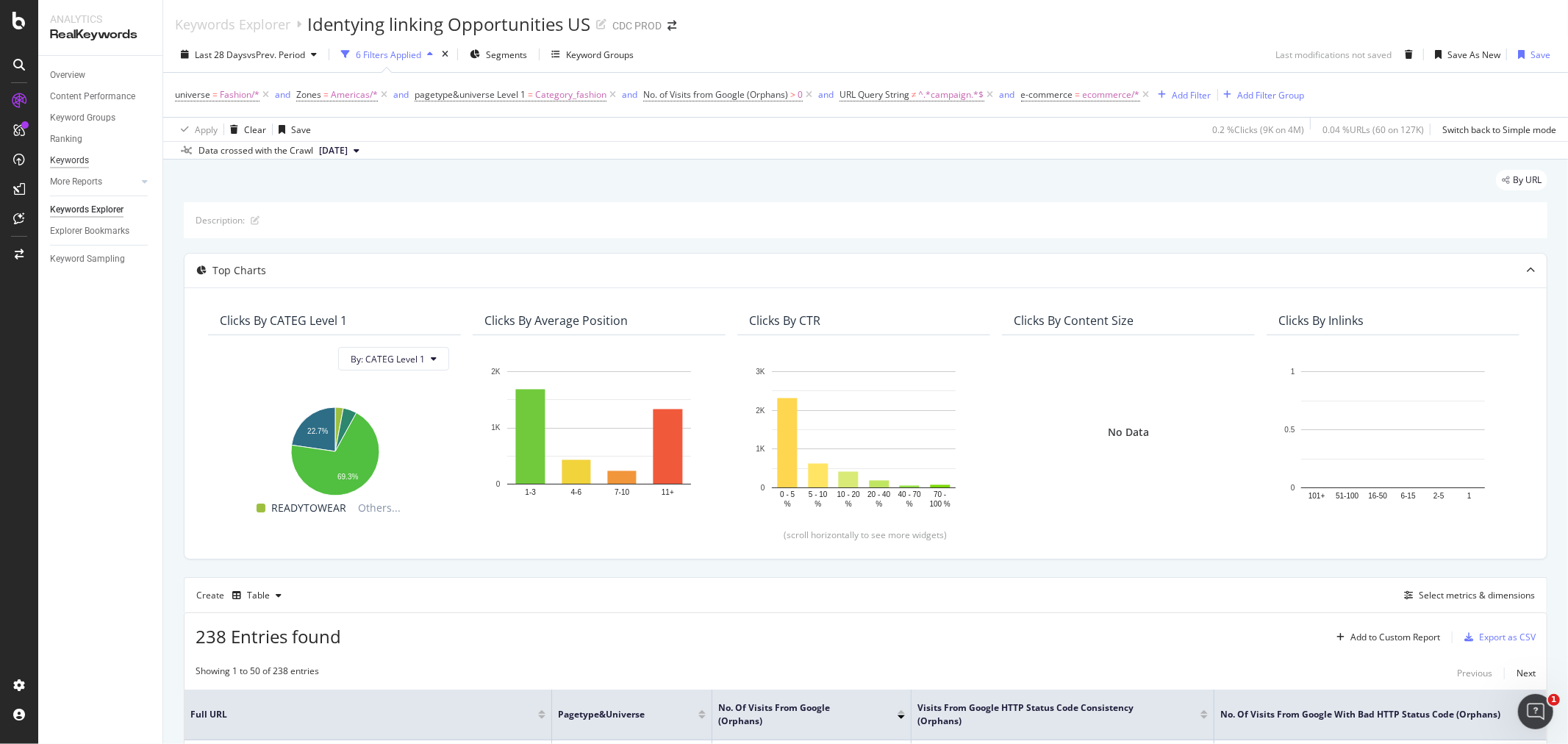
scroll to position [571, 0]
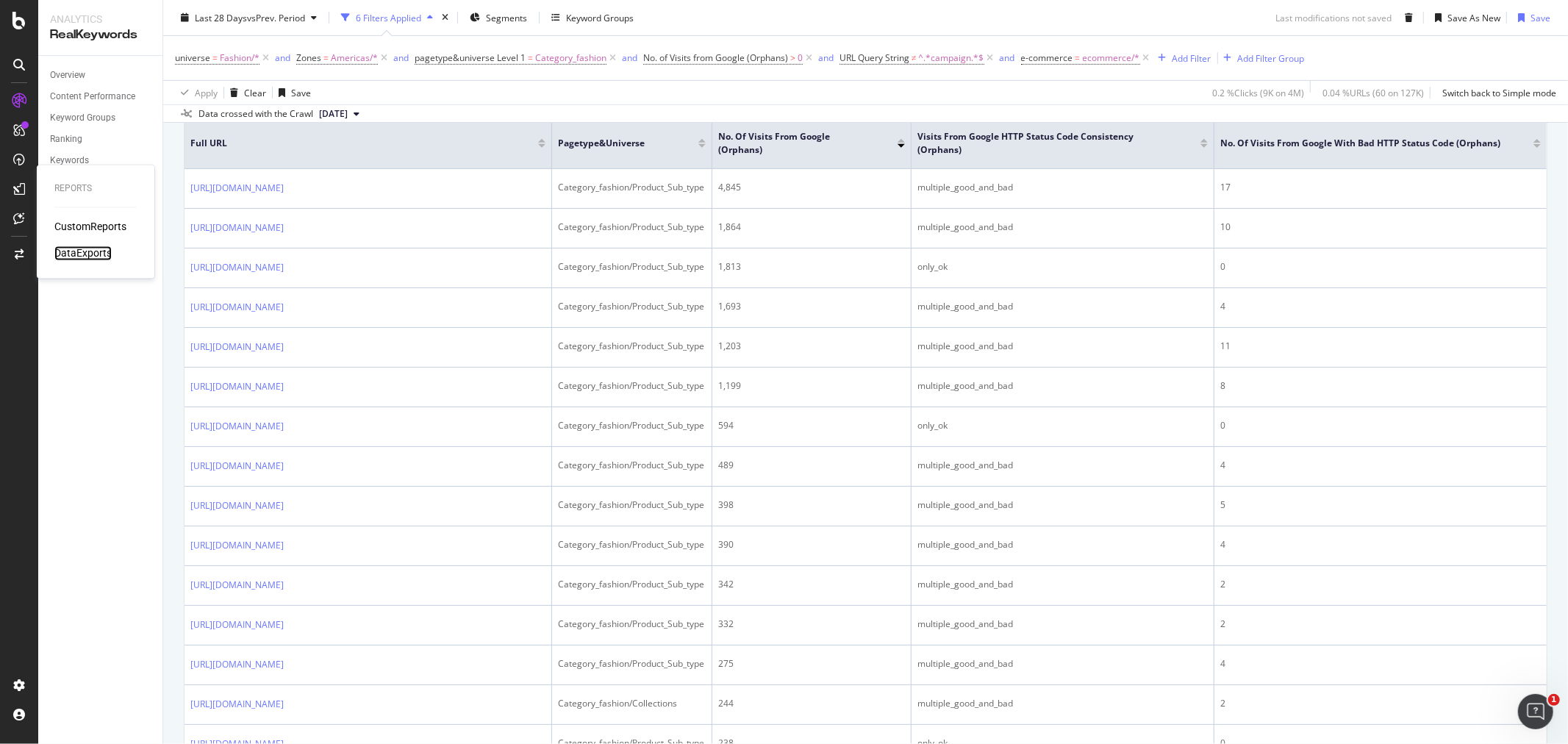
click at [81, 248] on div "DataExports" at bounding box center [84, 253] width 58 height 14
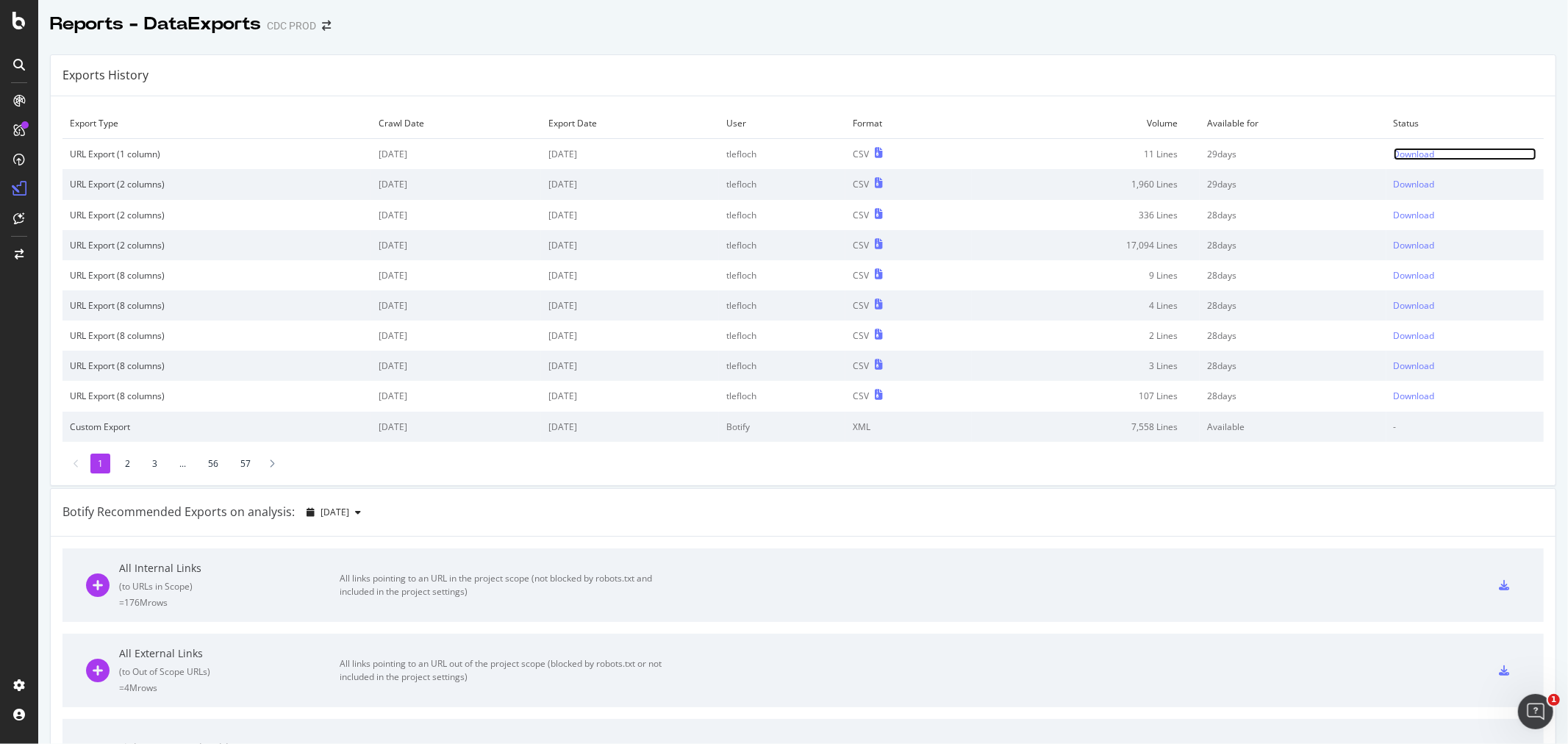
click at [1396, 153] on div "Download" at bounding box center [1415, 154] width 41 height 12
click at [1398, 156] on div "Download" at bounding box center [1415, 154] width 41 height 12
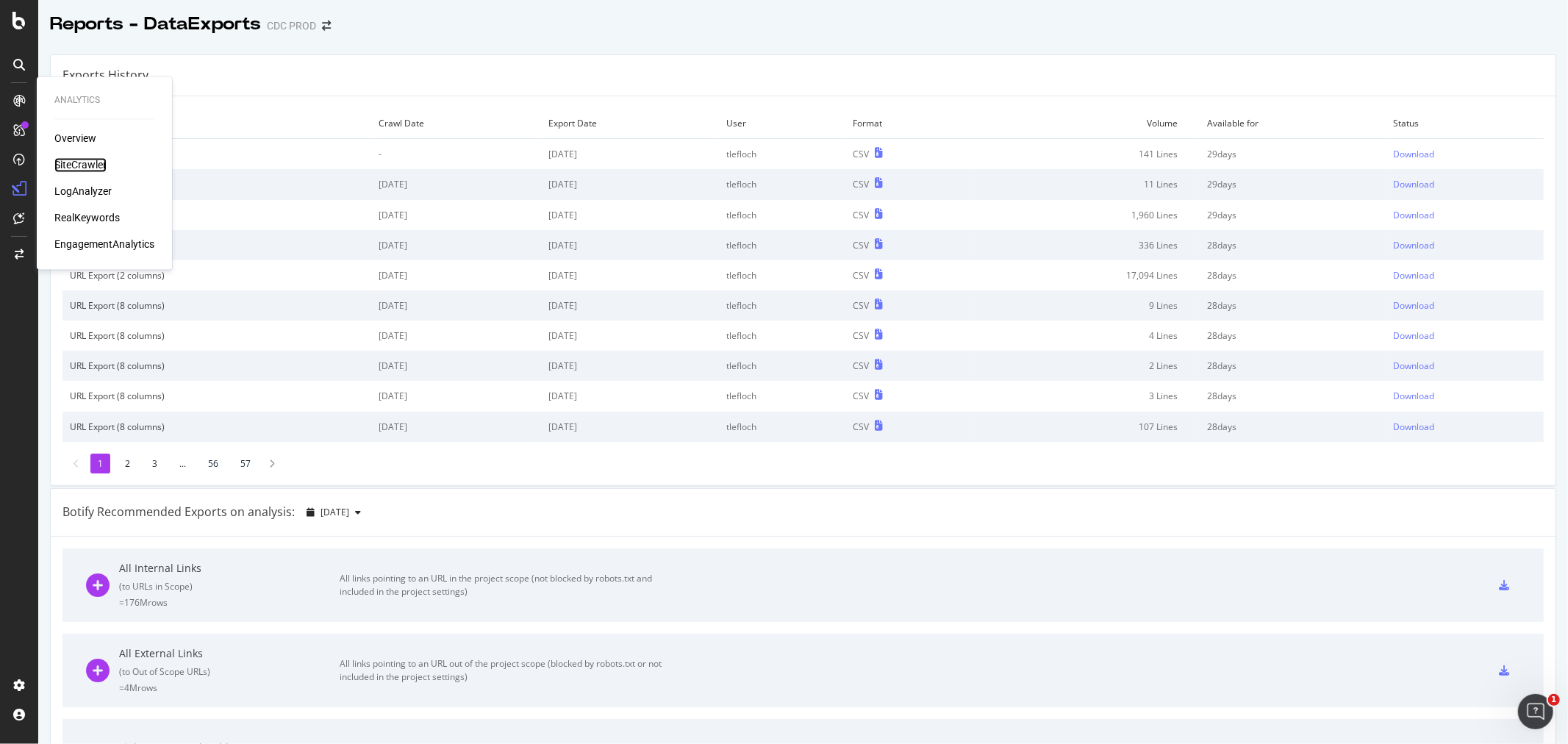
click at [80, 162] on div "SiteCrawler" at bounding box center [80, 165] width 52 height 14
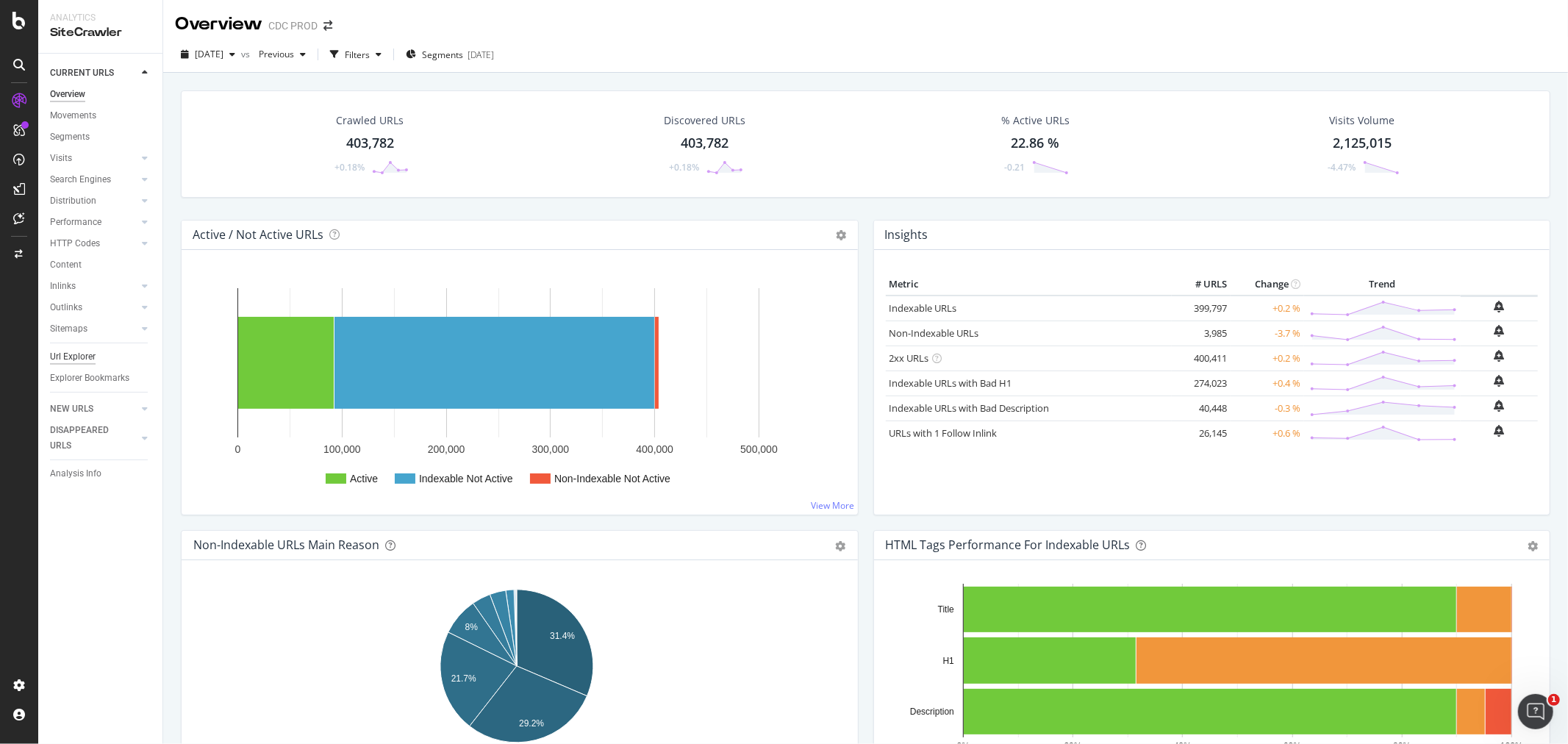
click at [66, 358] on div "Url Explorer" at bounding box center [73, 357] width 46 height 15
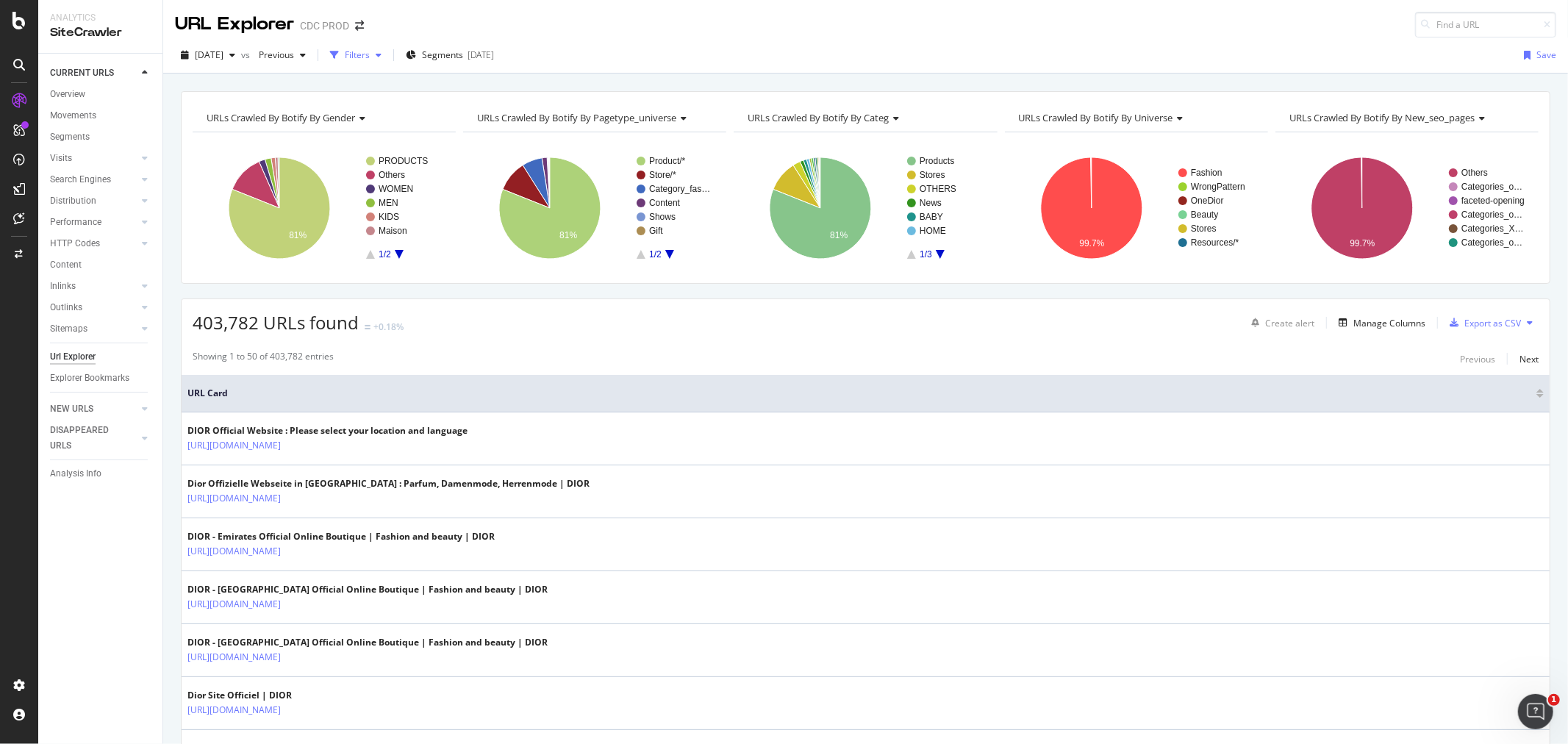
click at [370, 56] on div "Filters" at bounding box center [357, 55] width 25 height 12
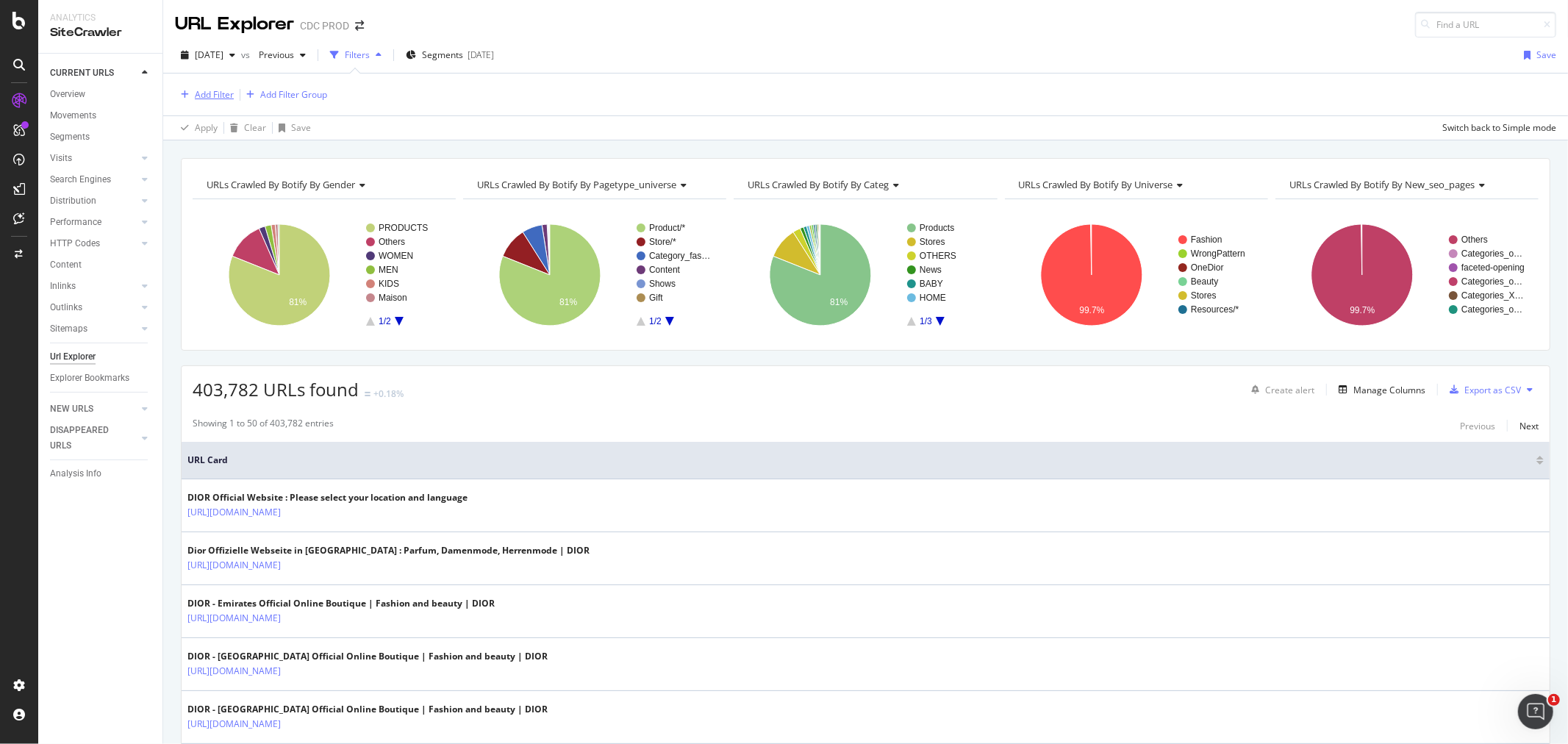
click at [216, 90] on div "Add Filter" at bounding box center [214, 94] width 39 height 12
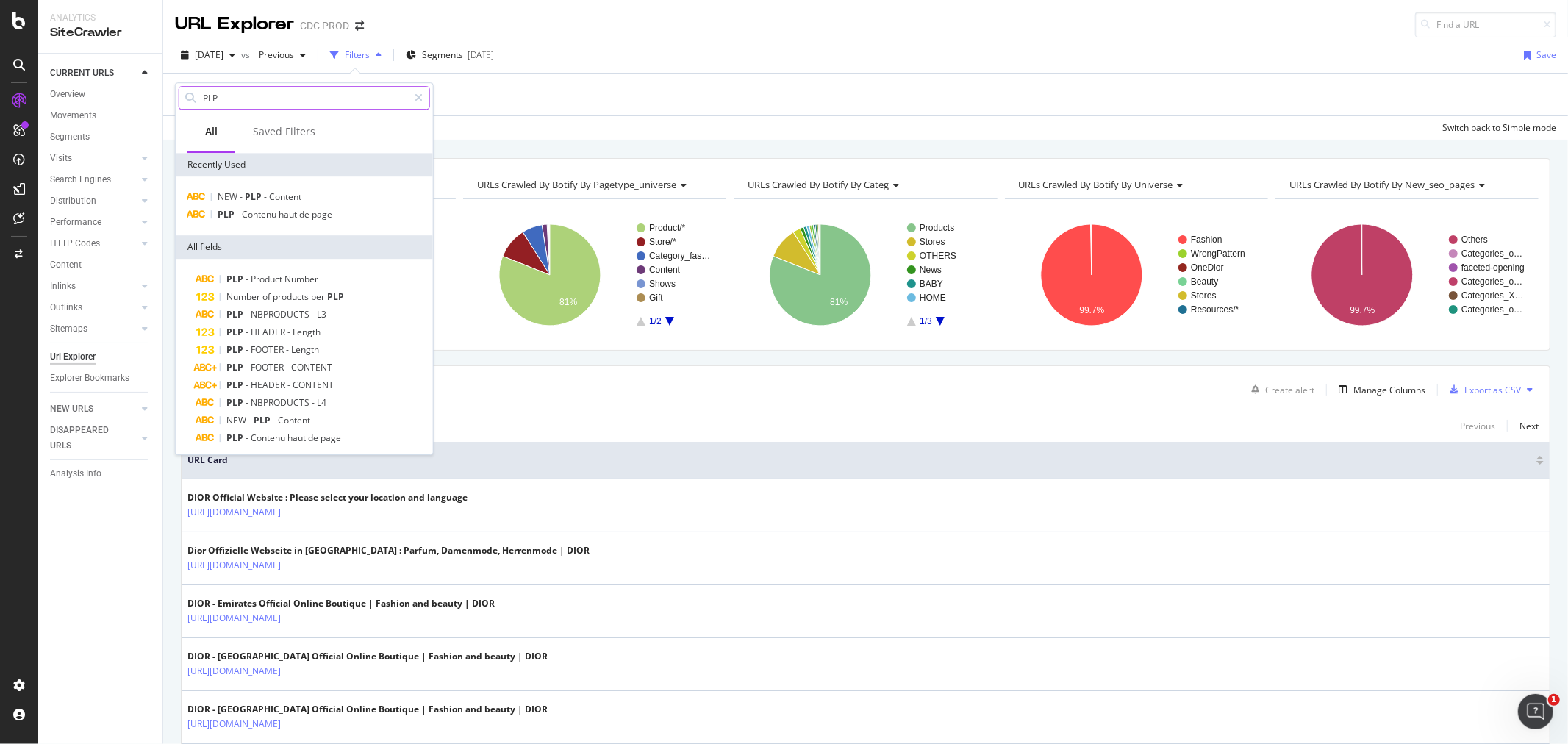
click at [226, 99] on input "PLP" at bounding box center [304, 97] width 207 height 22
type input "PLP"
click at [273, 196] on span "Content" at bounding box center [285, 197] width 33 height 12
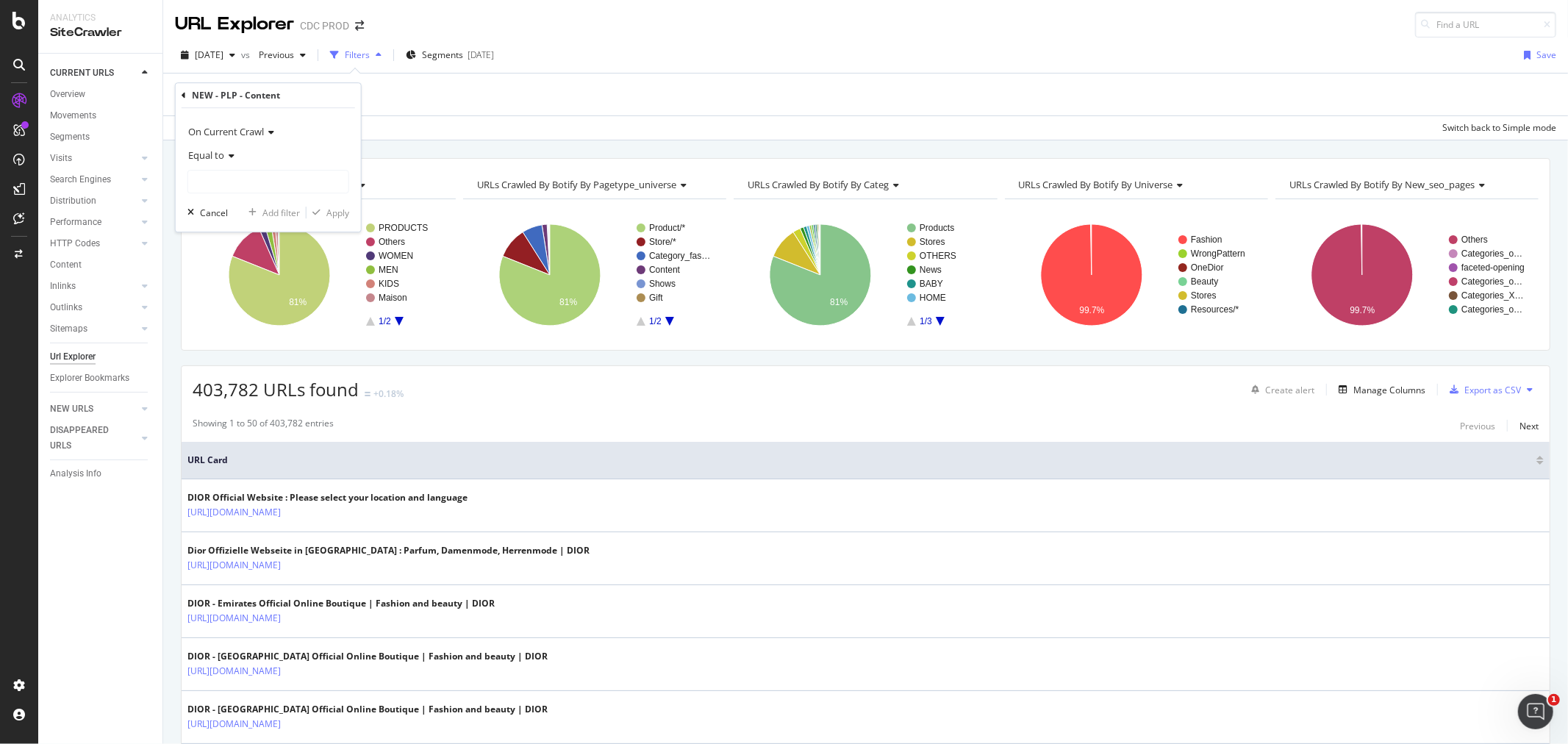
click at [471, 96] on div "Add Filter Add Filter Group" at bounding box center [865, 94] width 1381 height 42
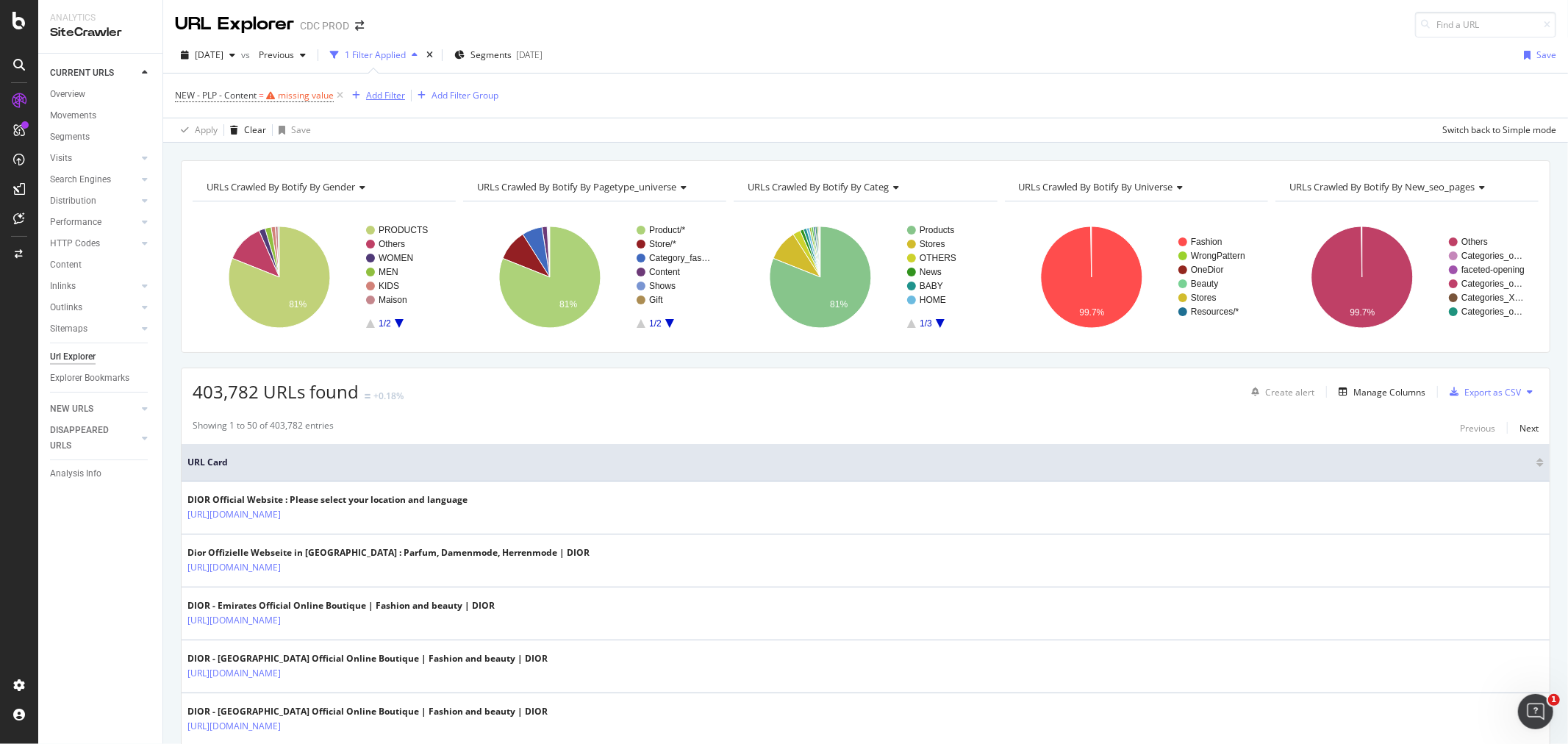
click at [357, 98] on icon "button" at bounding box center [356, 96] width 8 height 9
click at [336, 96] on icon at bounding box center [340, 95] width 12 height 14
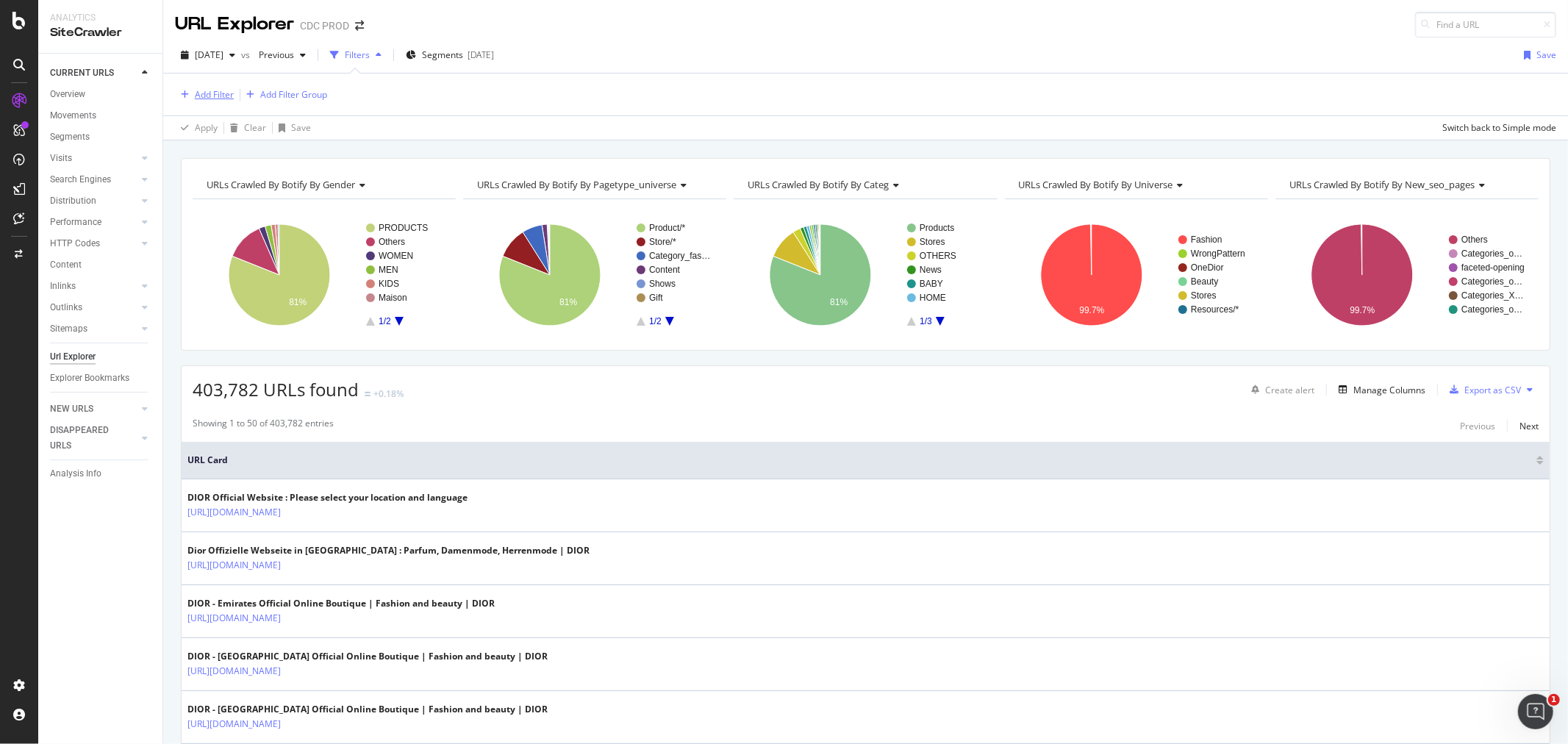
click at [220, 96] on div "Add Filter" at bounding box center [214, 94] width 39 height 12
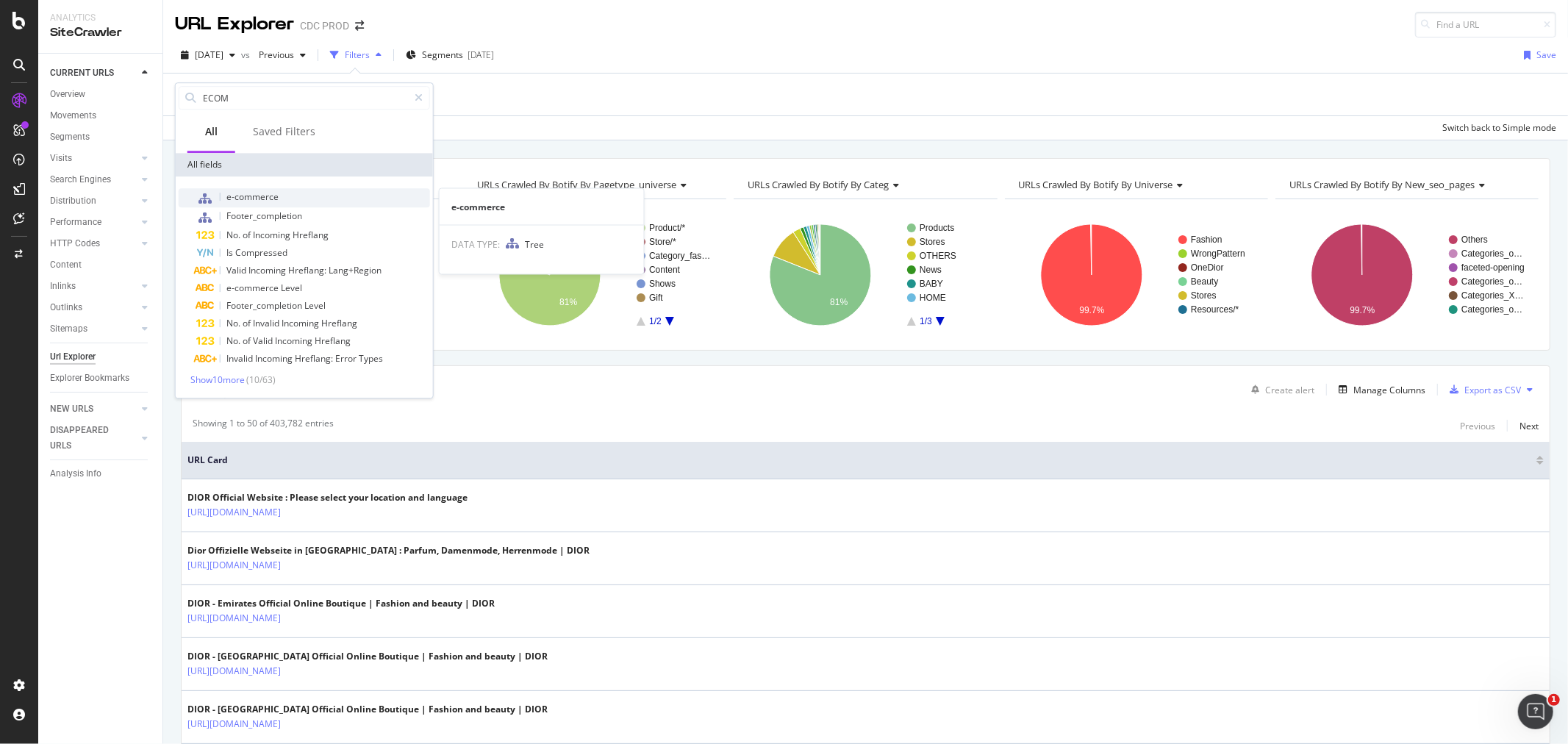
type input "ECOM"
click at [250, 188] on div "e-commerce" at bounding box center [313, 197] width 234 height 19
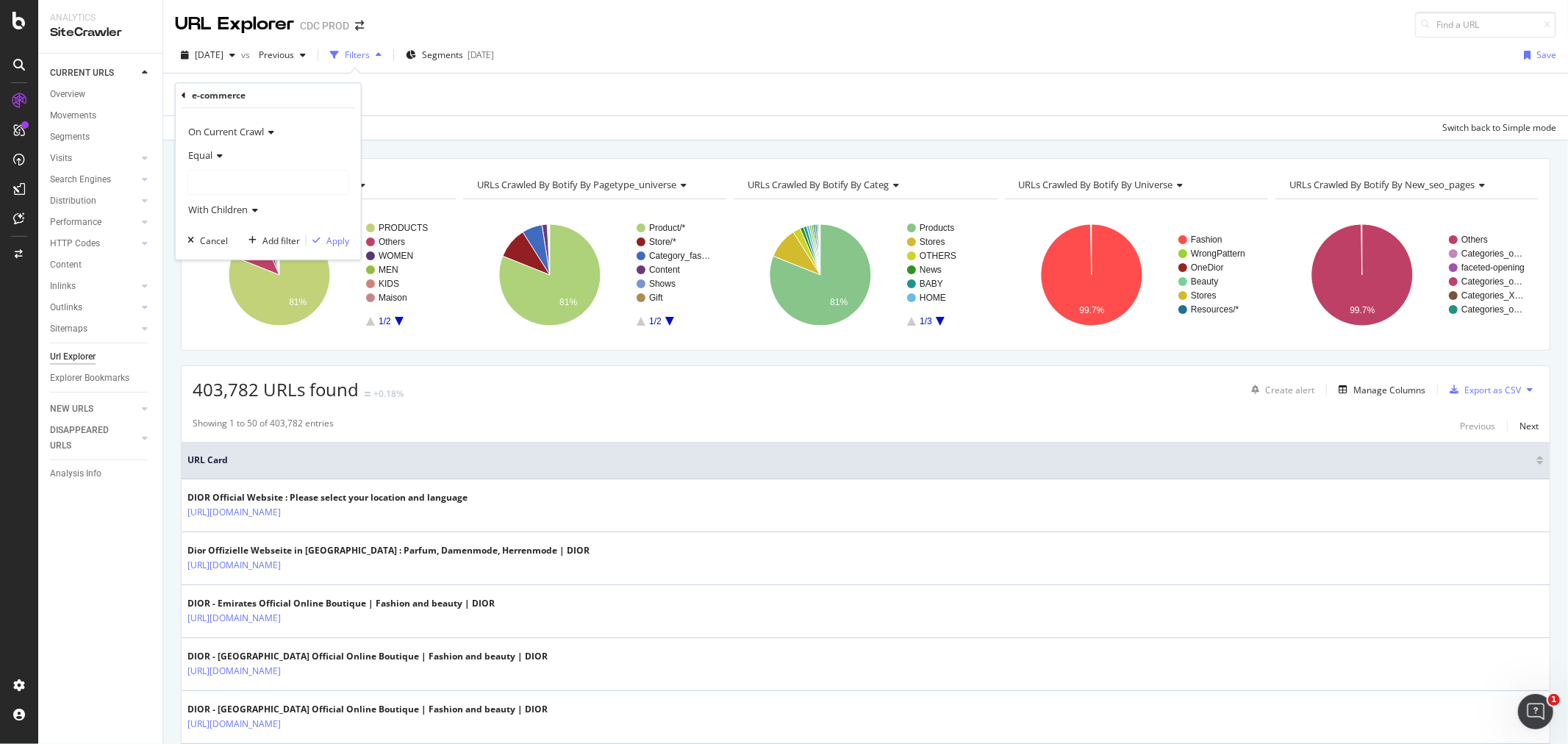
click at [251, 178] on div at bounding box center [268, 182] width 160 height 24
click at [260, 211] on span "328,387 URLS" at bounding box center [286, 213] width 60 height 12
click at [332, 239] on div "Apply" at bounding box center [338, 241] width 23 height 12
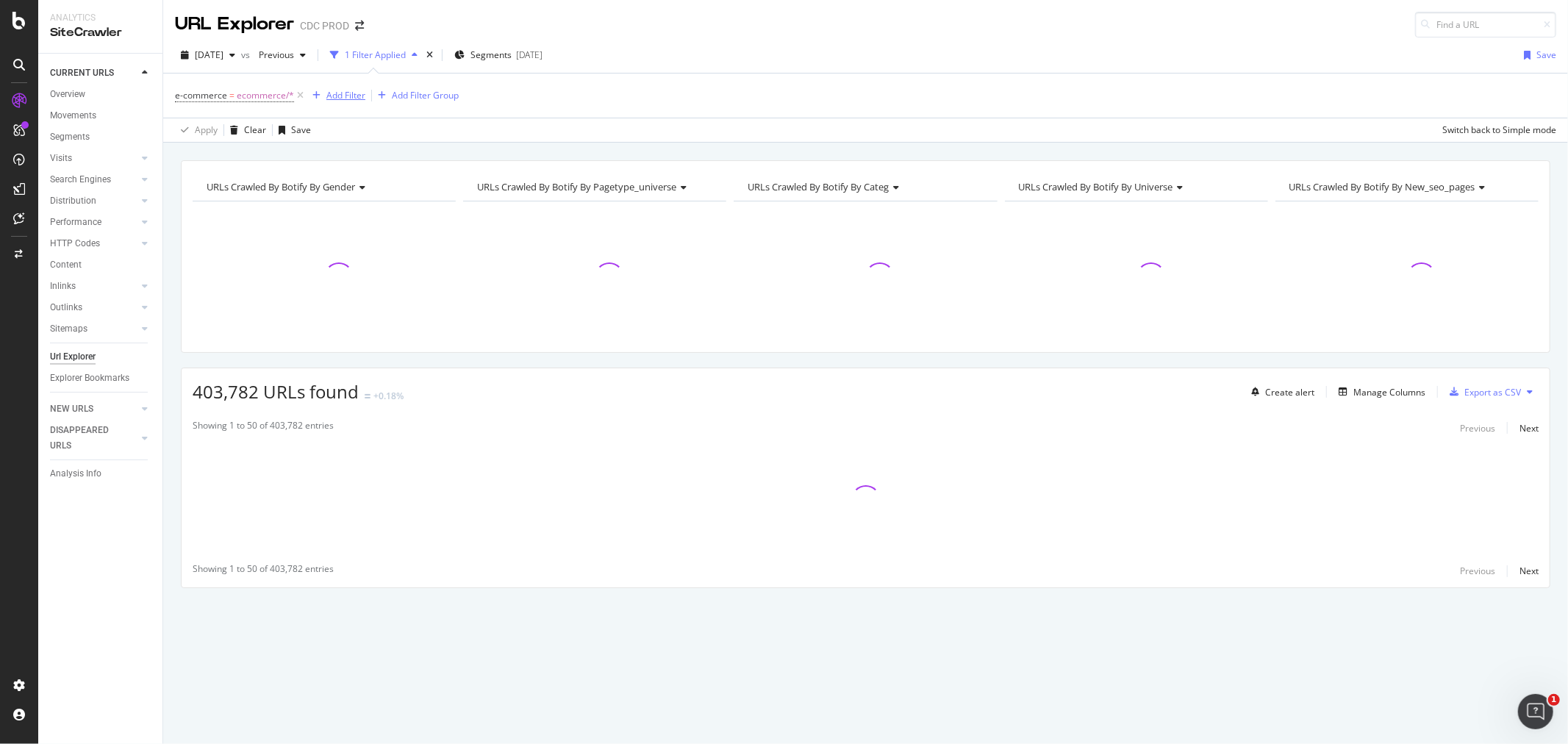
click at [329, 97] on div "Add Filter" at bounding box center [345, 95] width 39 height 12
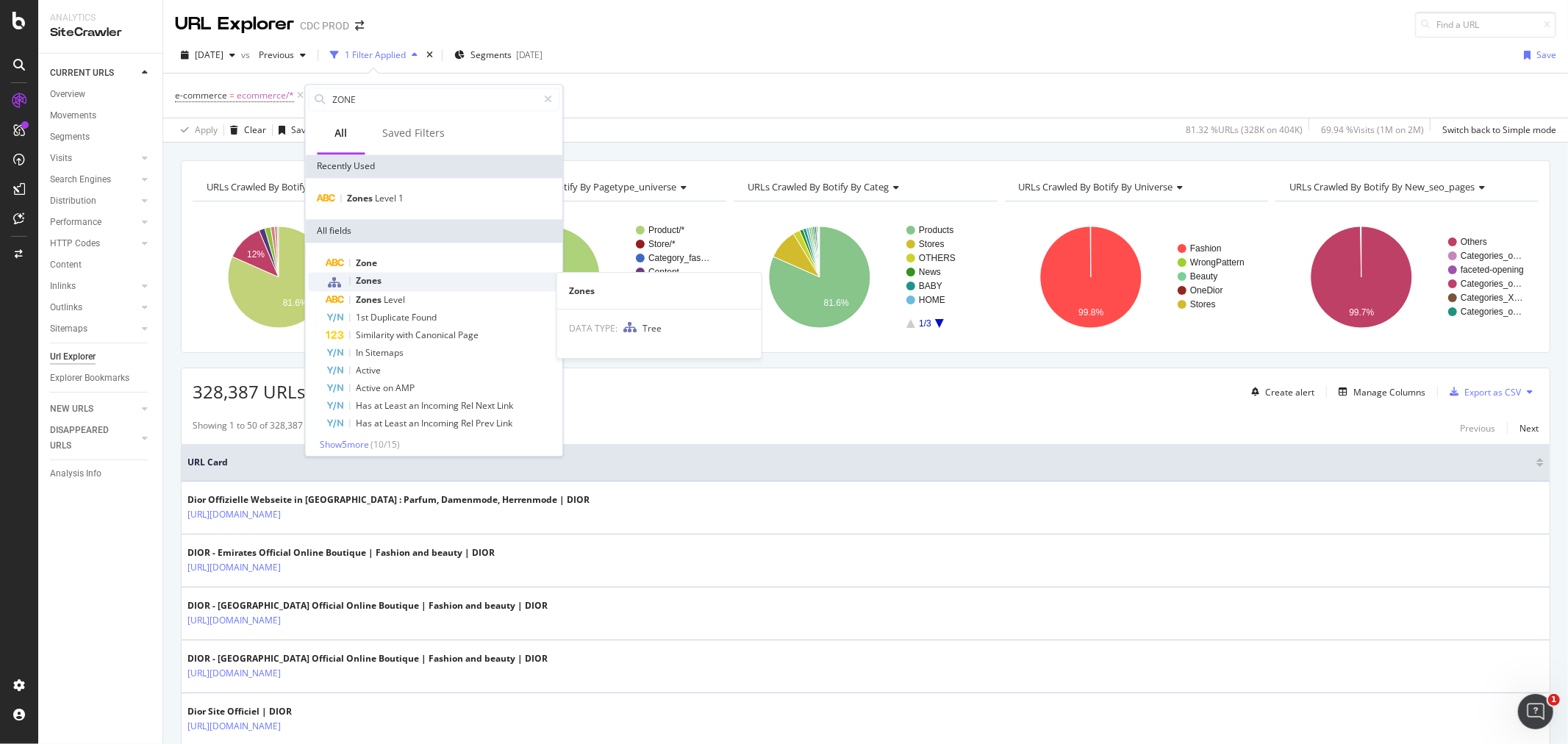
type input "ZONE"
click at [405, 281] on div "Zones" at bounding box center [443, 281] width 234 height 19
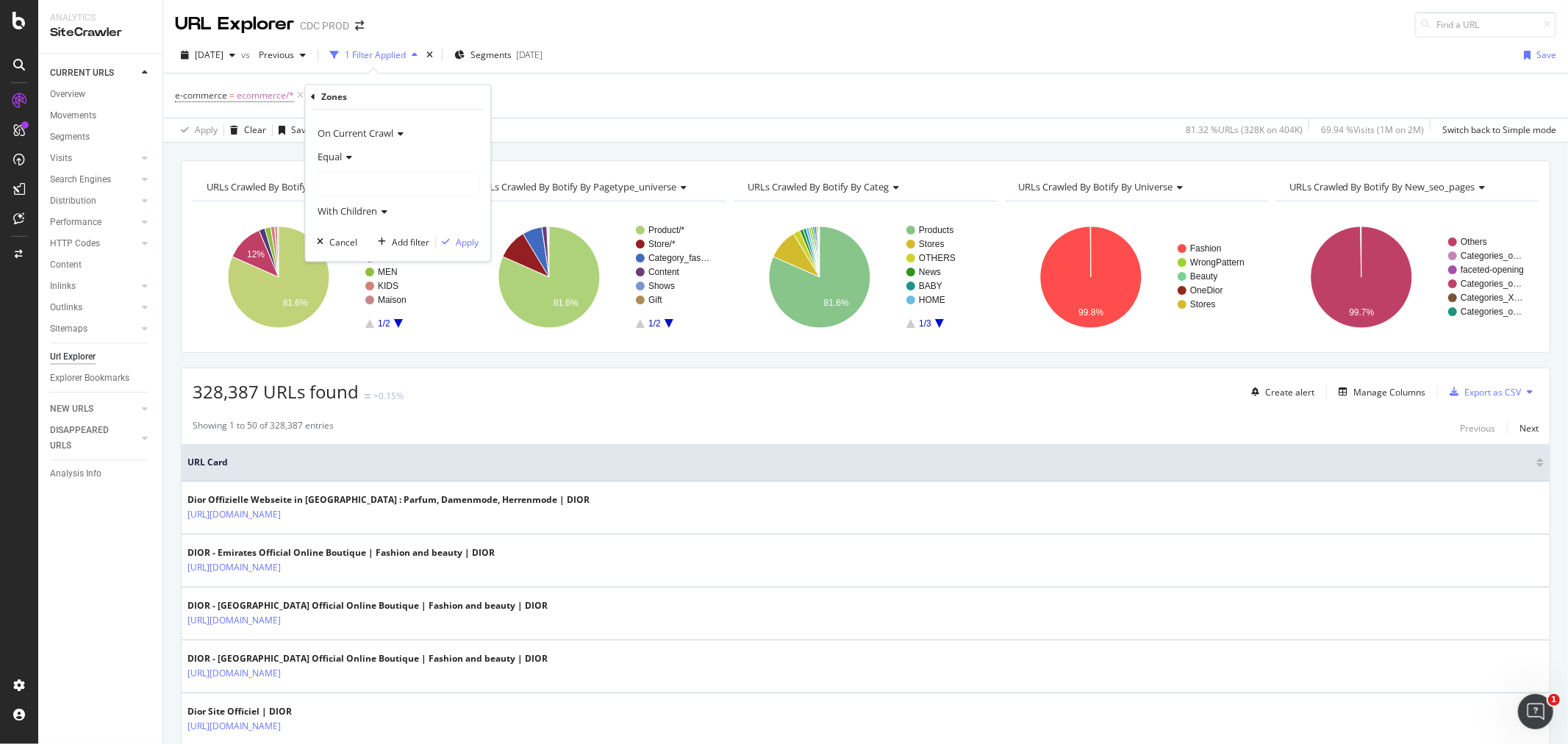
click at [379, 181] on div at bounding box center [397, 184] width 160 height 24
click at [456, 251] on div "Americas 30,747 URLS" at bounding box center [402, 252] width 162 height 19
click at [464, 239] on div "Apply" at bounding box center [467, 242] width 23 height 12
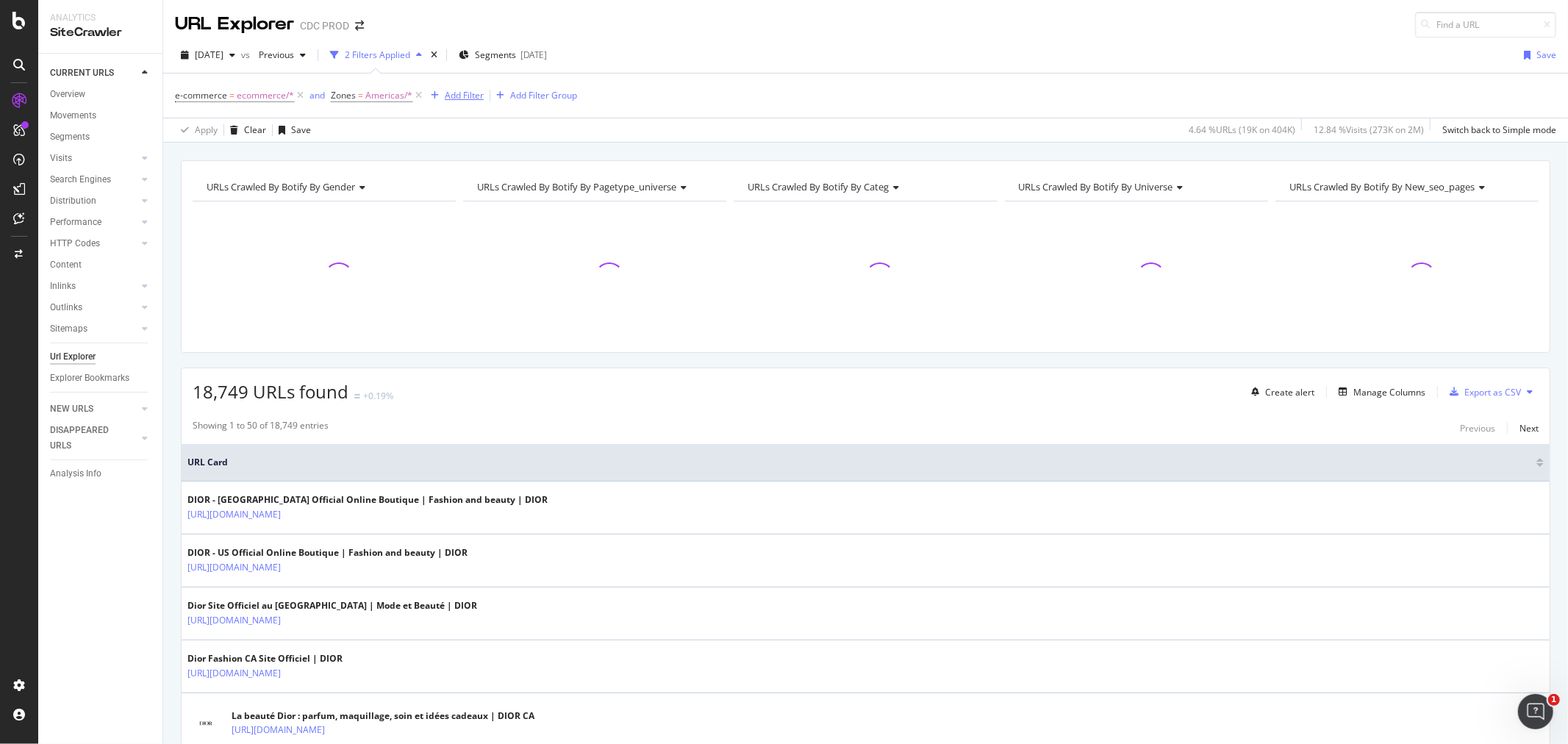
click at [456, 96] on div "Add Filter" at bounding box center [464, 95] width 39 height 12
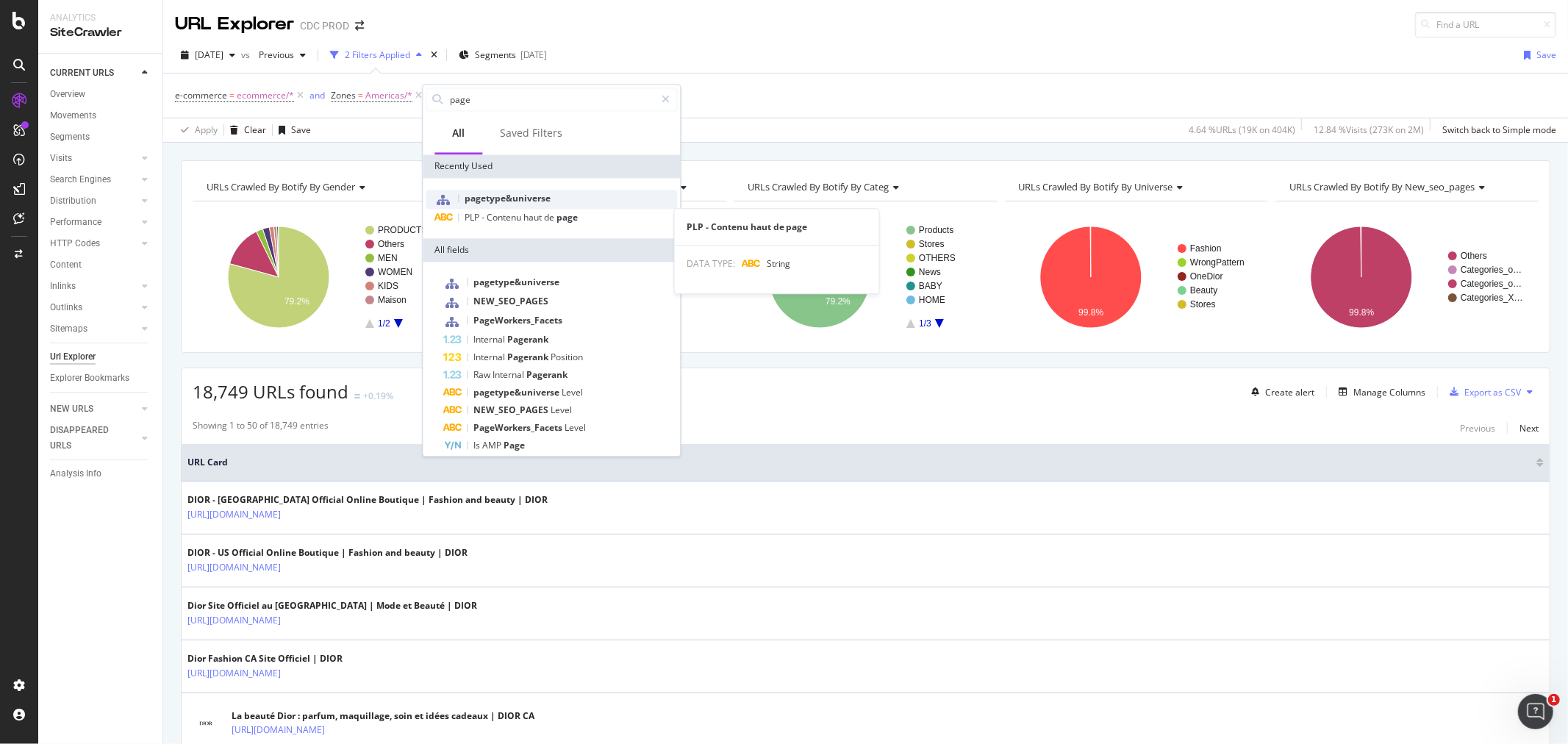
type input "page"
click at [513, 196] on span "pagetype&universe" at bounding box center [507, 198] width 86 height 12
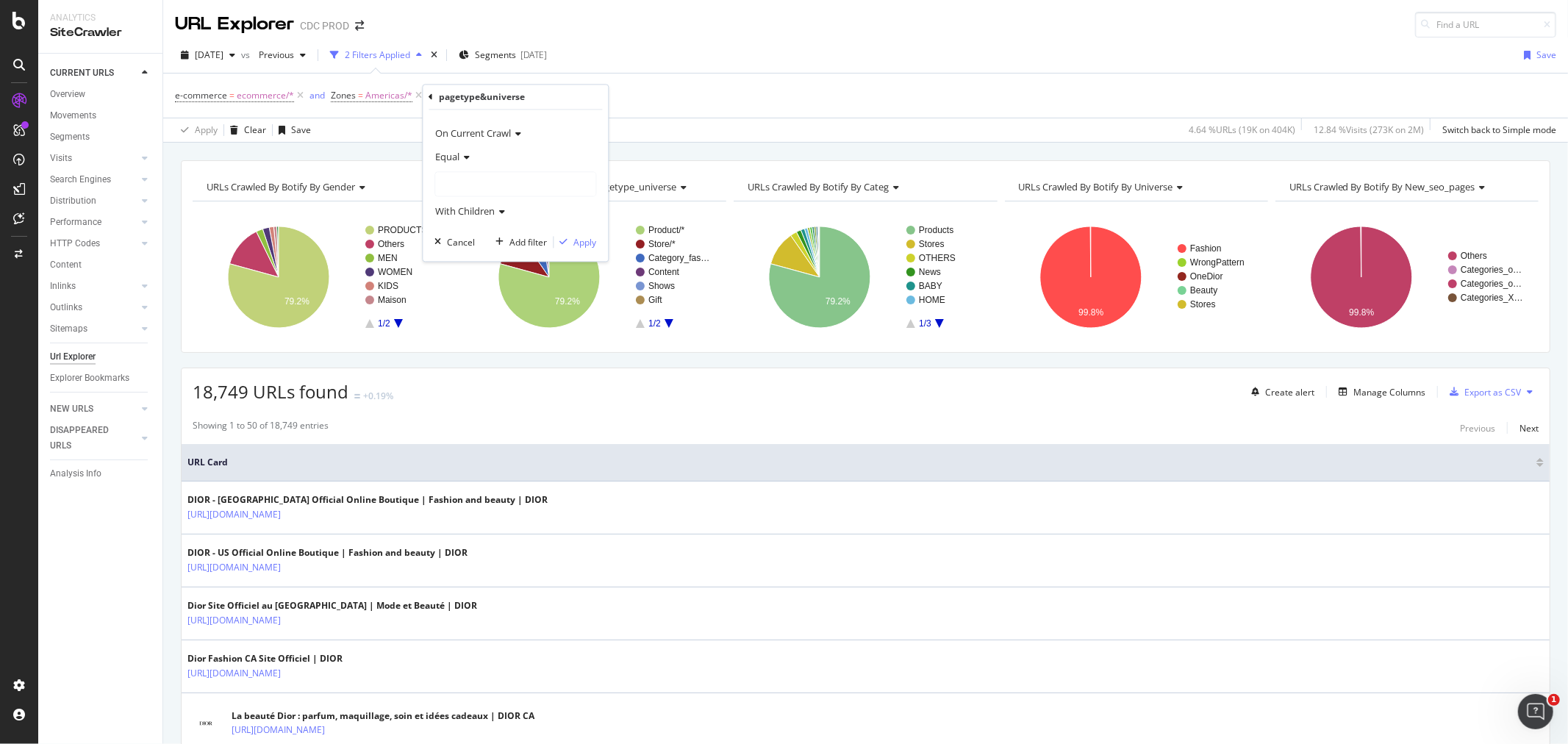
click at [503, 178] on div at bounding box center [515, 184] width 160 height 24
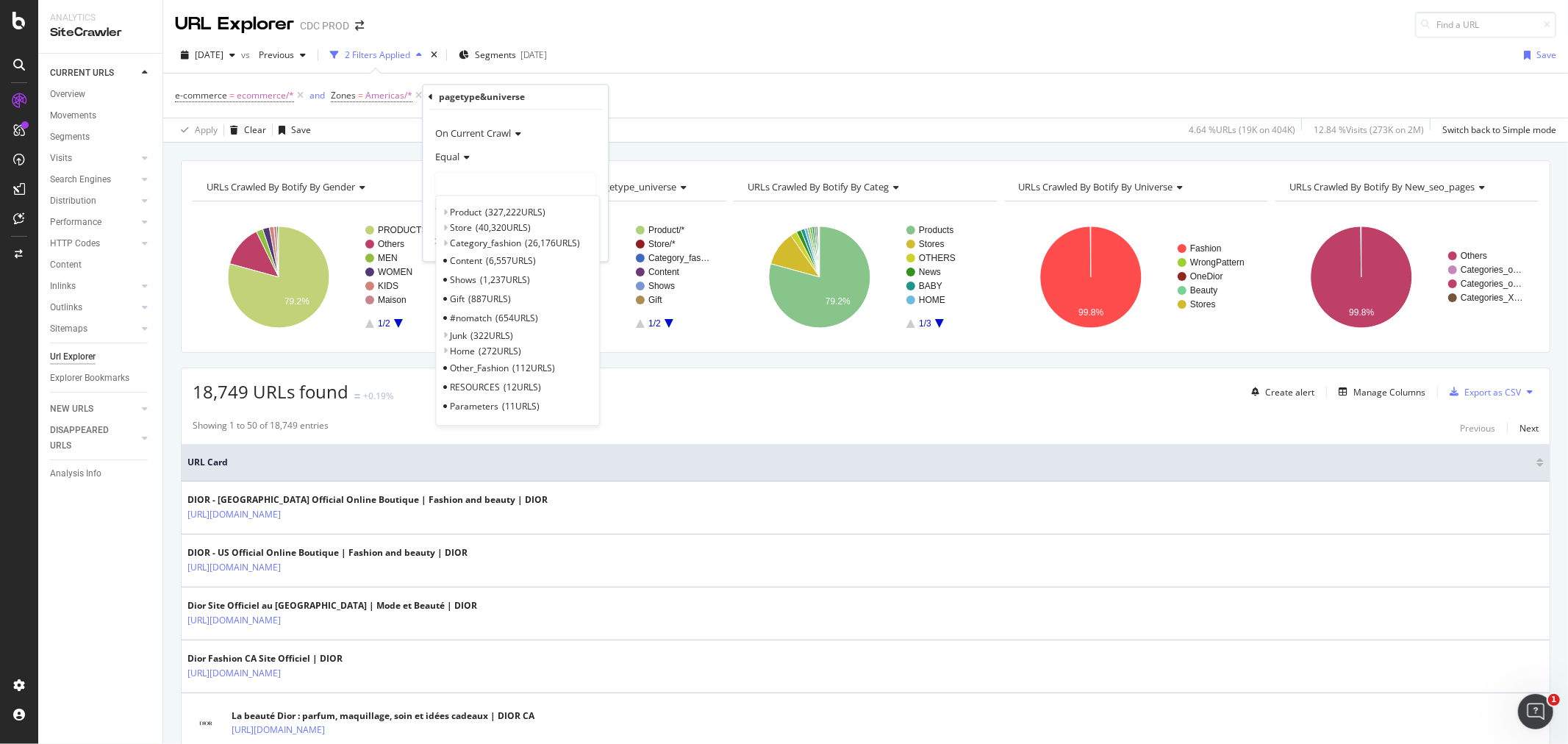
click at [0, 0] on span "Select" at bounding box center [0, 0] width 0 height 0
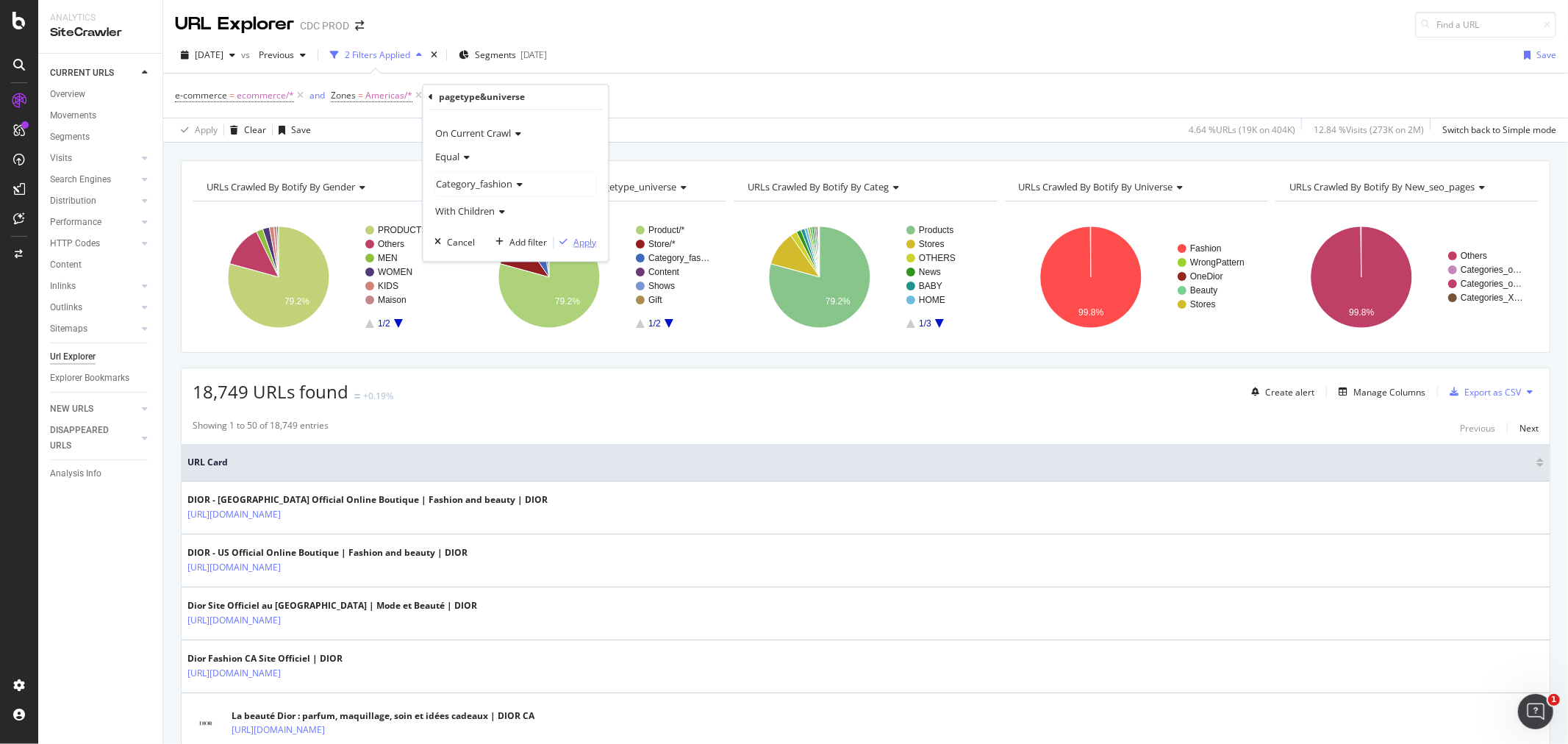
click at [577, 241] on div "Apply" at bounding box center [585, 242] width 23 height 12
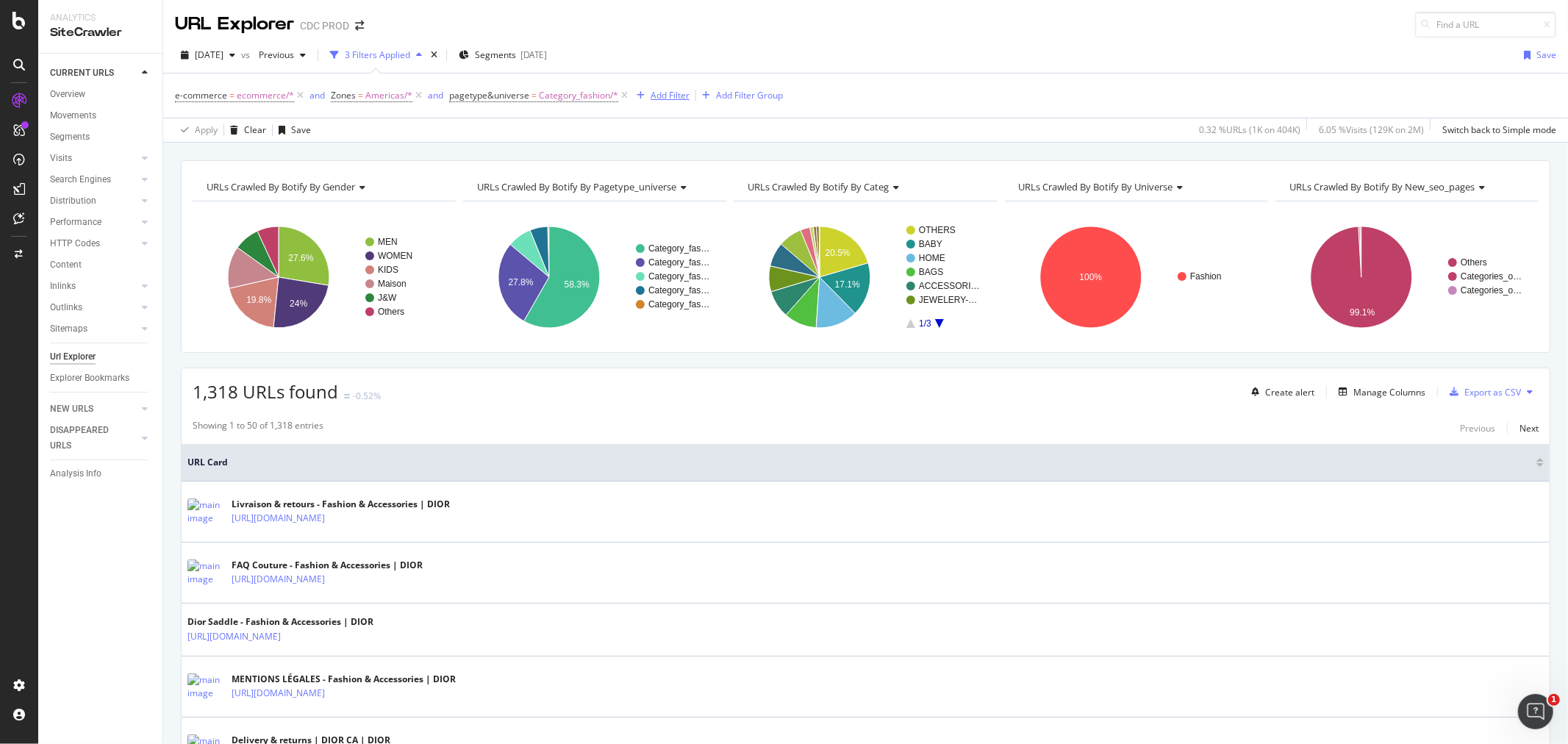
click at [671, 93] on div "Add Filter" at bounding box center [670, 95] width 39 height 12
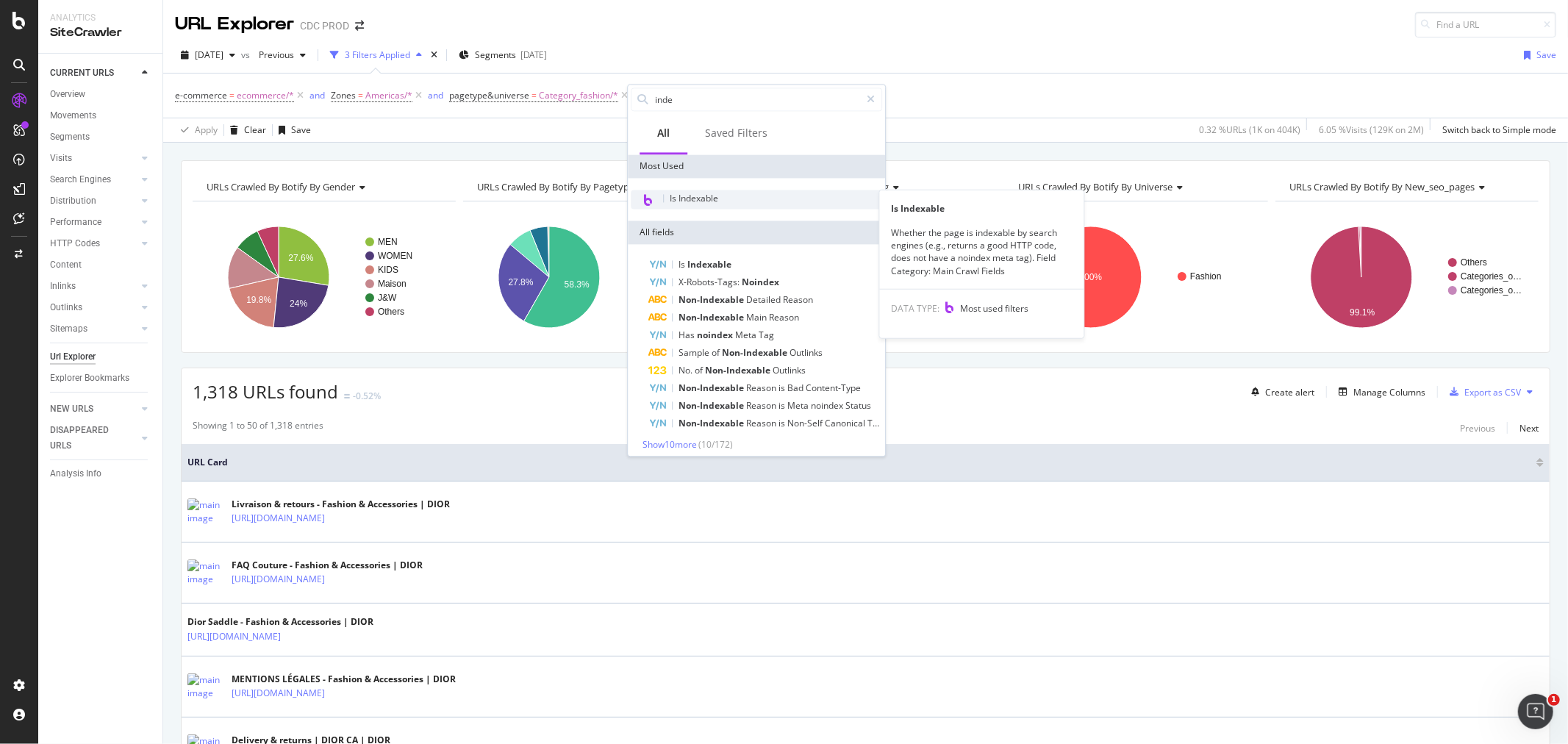
type input "inde"
click at [732, 200] on div "Is Indexable" at bounding box center [756, 199] width 251 height 19
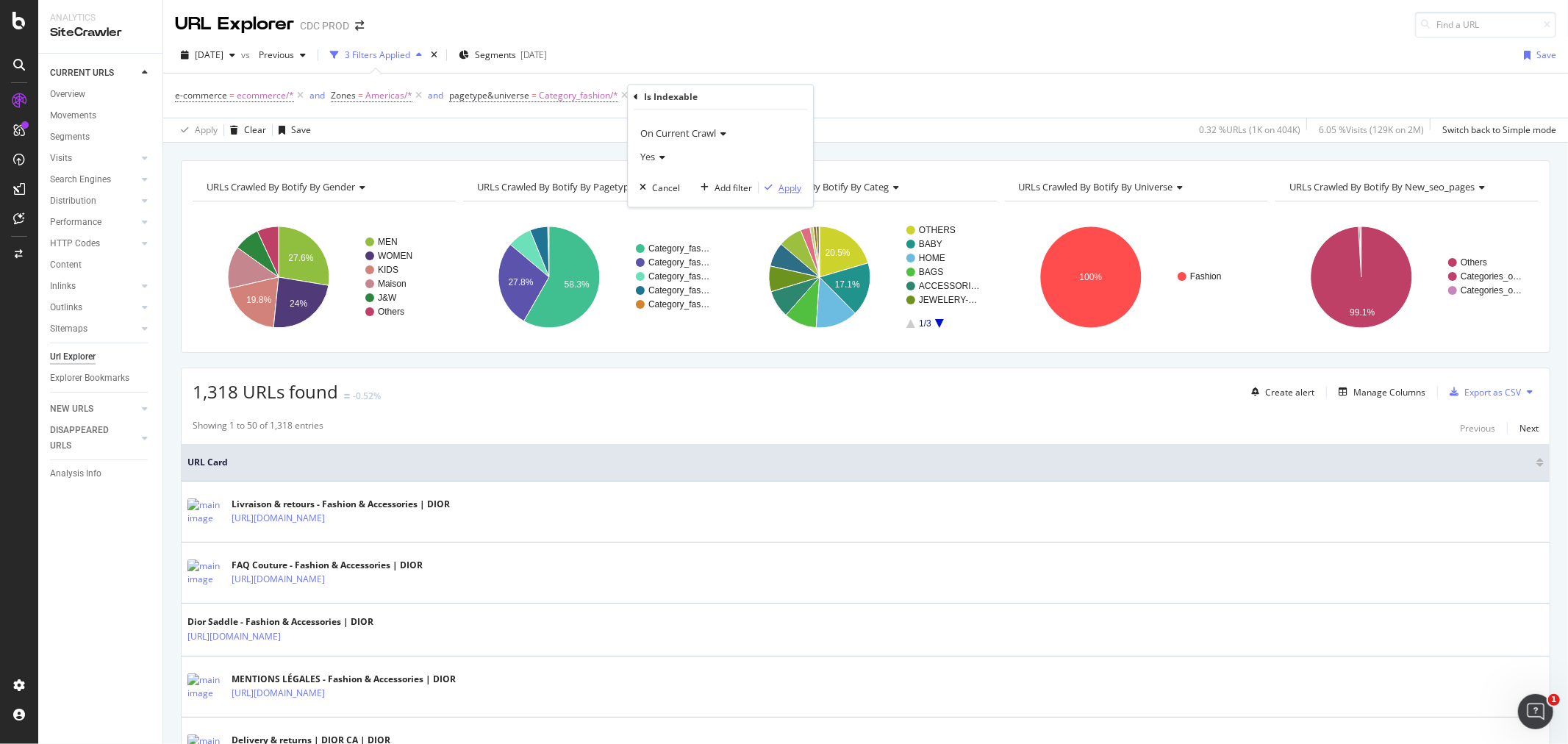
click at [782, 181] on div "Apply" at bounding box center [790, 188] width 23 height 12
click at [1368, 395] on div "Manage Columns" at bounding box center [1389, 392] width 72 height 12
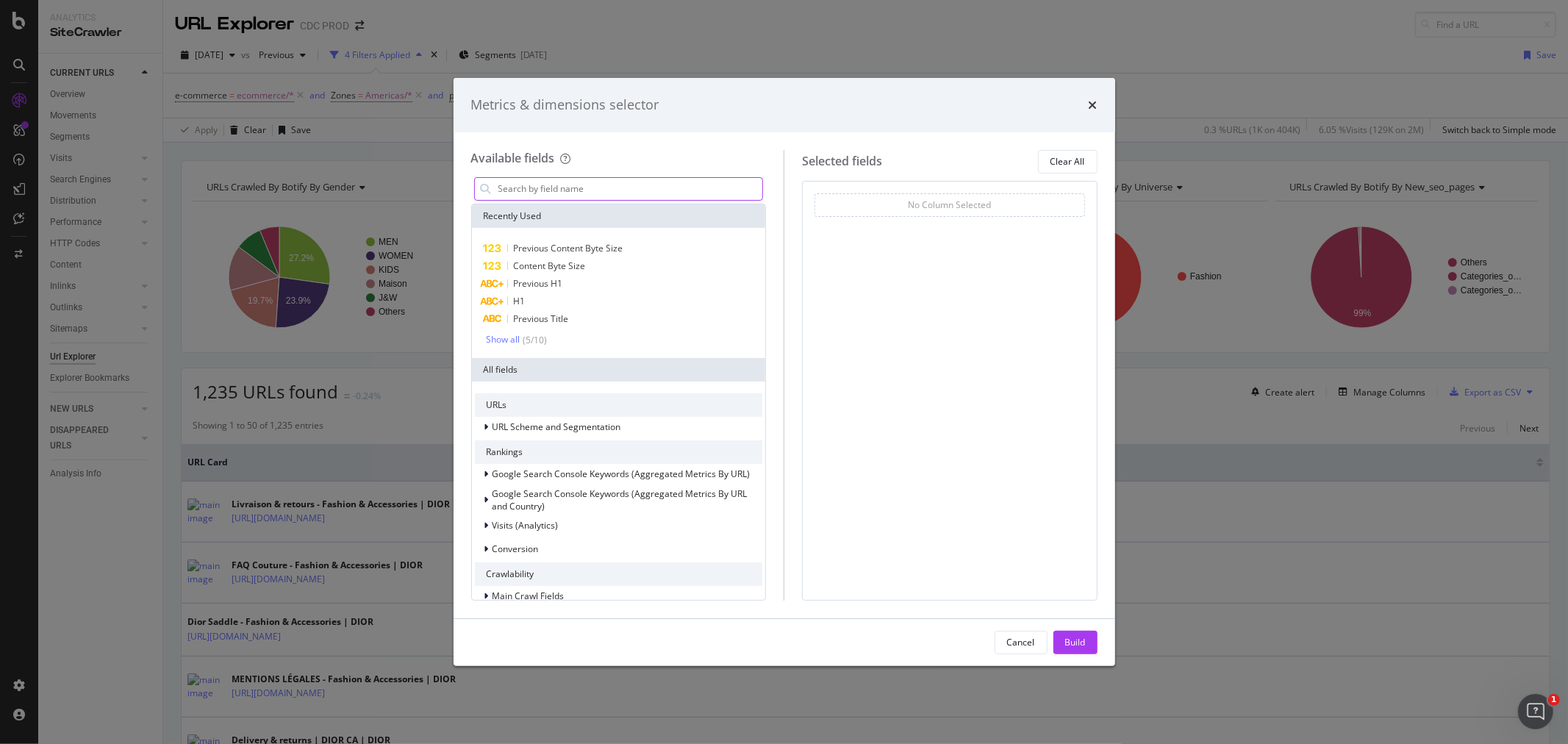
click at [529, 185] on input "modal" at bounding box center [629, 188] width 266 height 22
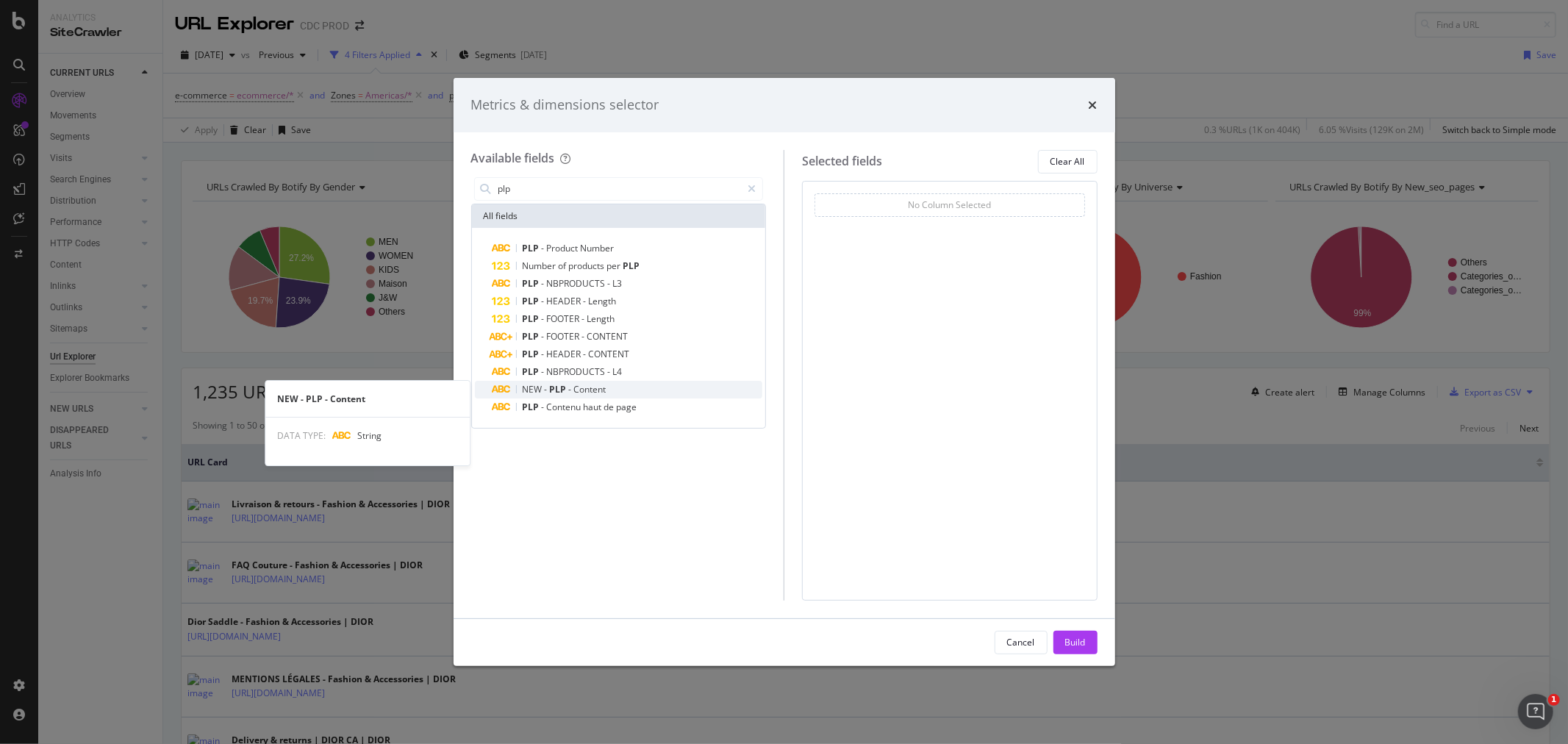
type input "plp"
click at [658, 380] on div "NEW - PLP - Content" at bounding box center [628, 389] width 270 height 17
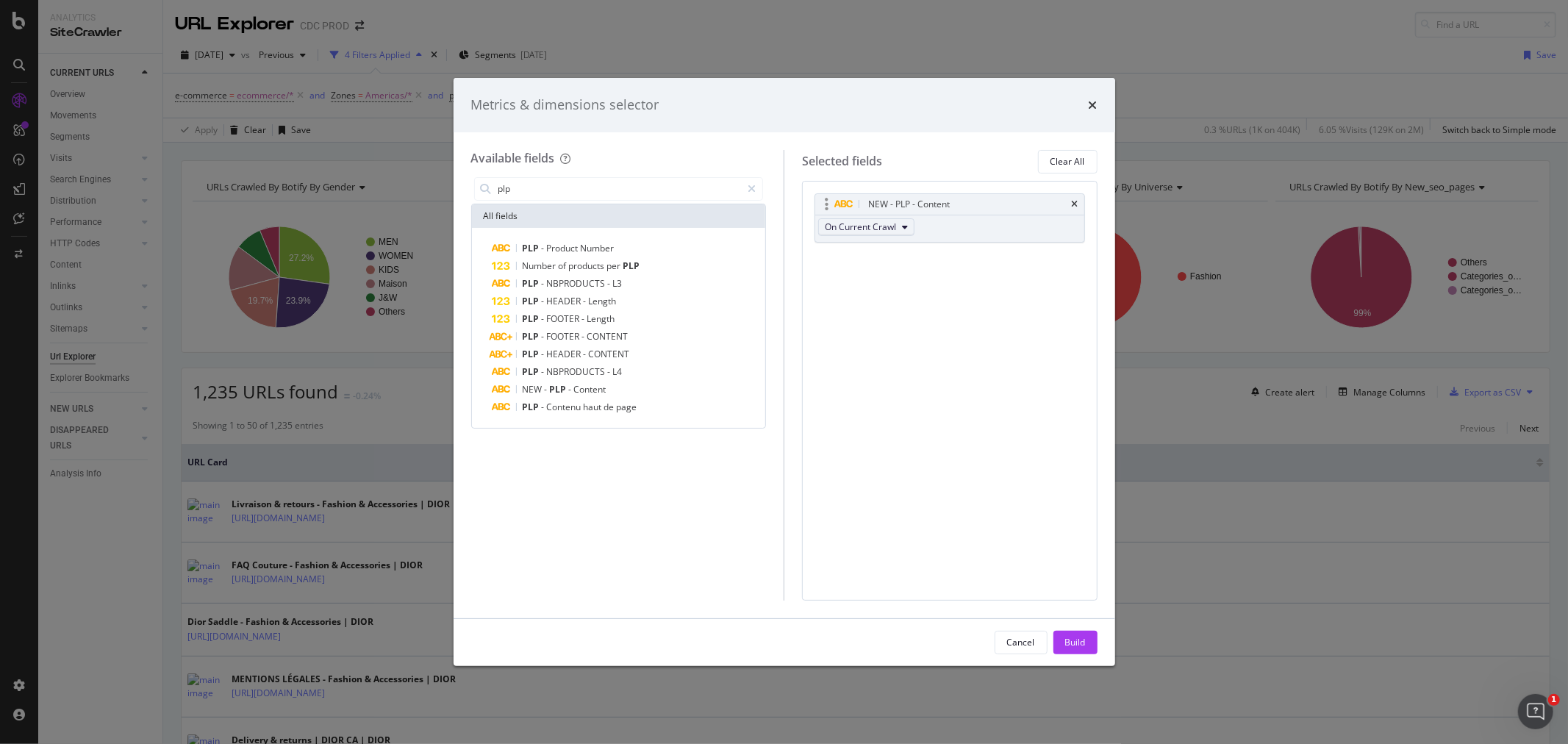
click at [866, 226] on span "On Current Crawl" at bounding box center [860, 226] width 71 height 12
click at [866, 225] on span "On Current Crawl" at bounding box center [860, 226] width 71 height 12
click at [1074, 642] on div "Build" at bounding box center [1075, 642] width 21 height 12
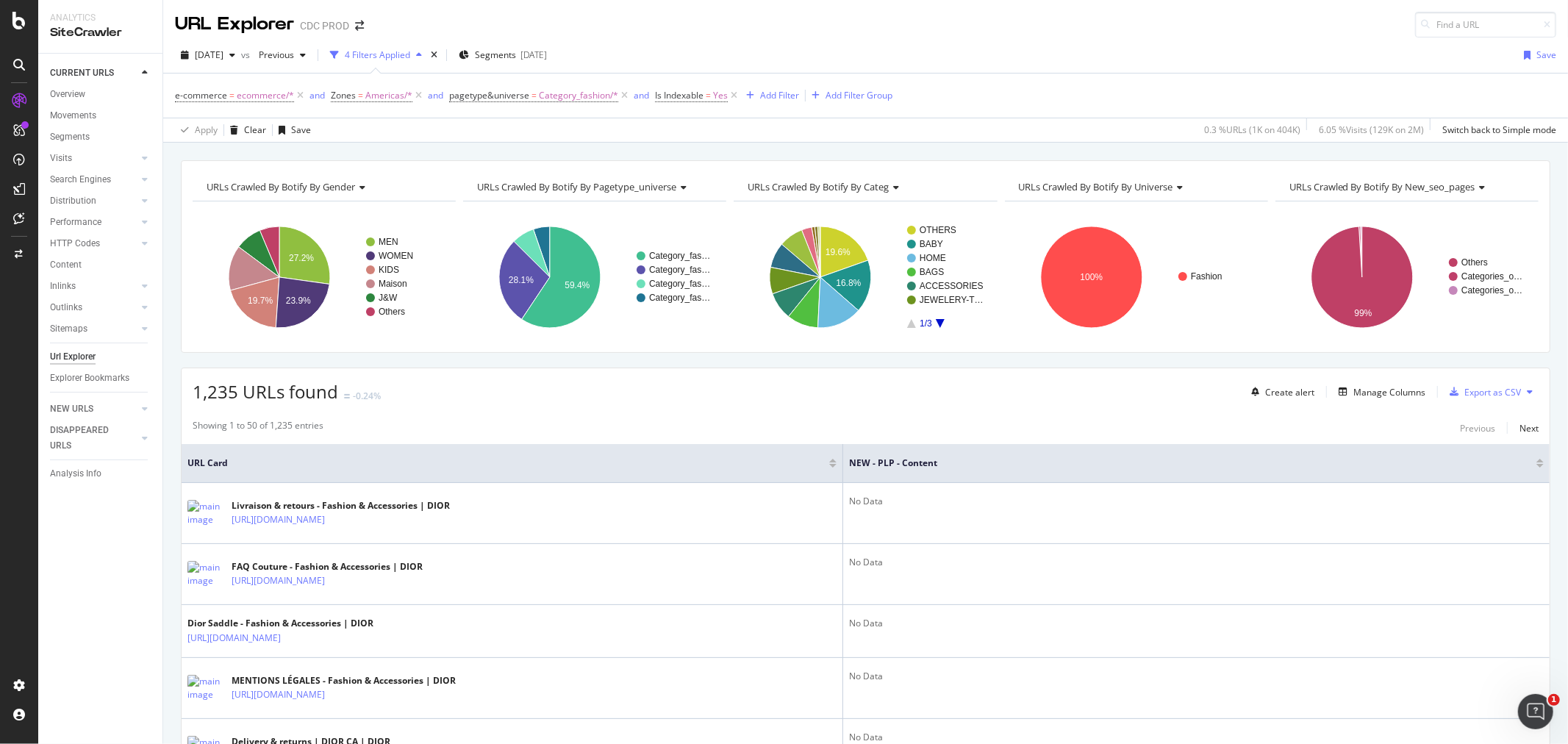
click at [1473, 179] on div "URLs Crawled By Botify By new_seo_pages" at bounding box center [1406, 186] width 239 height 24
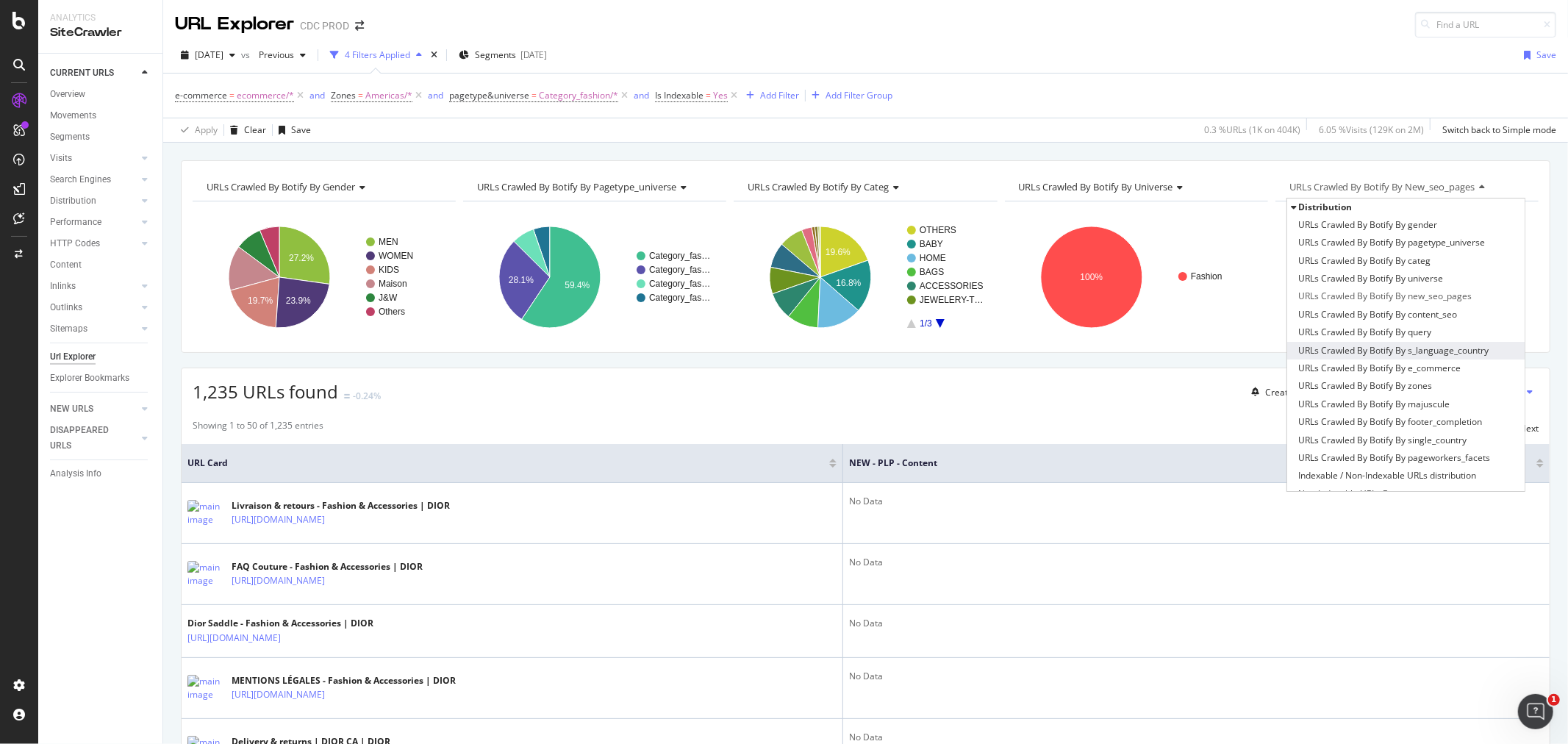
click at [1428, 351] on span "URLs Crawled By Botify By s_language_country" at bounding box center [1393, 350] width 191 height 14
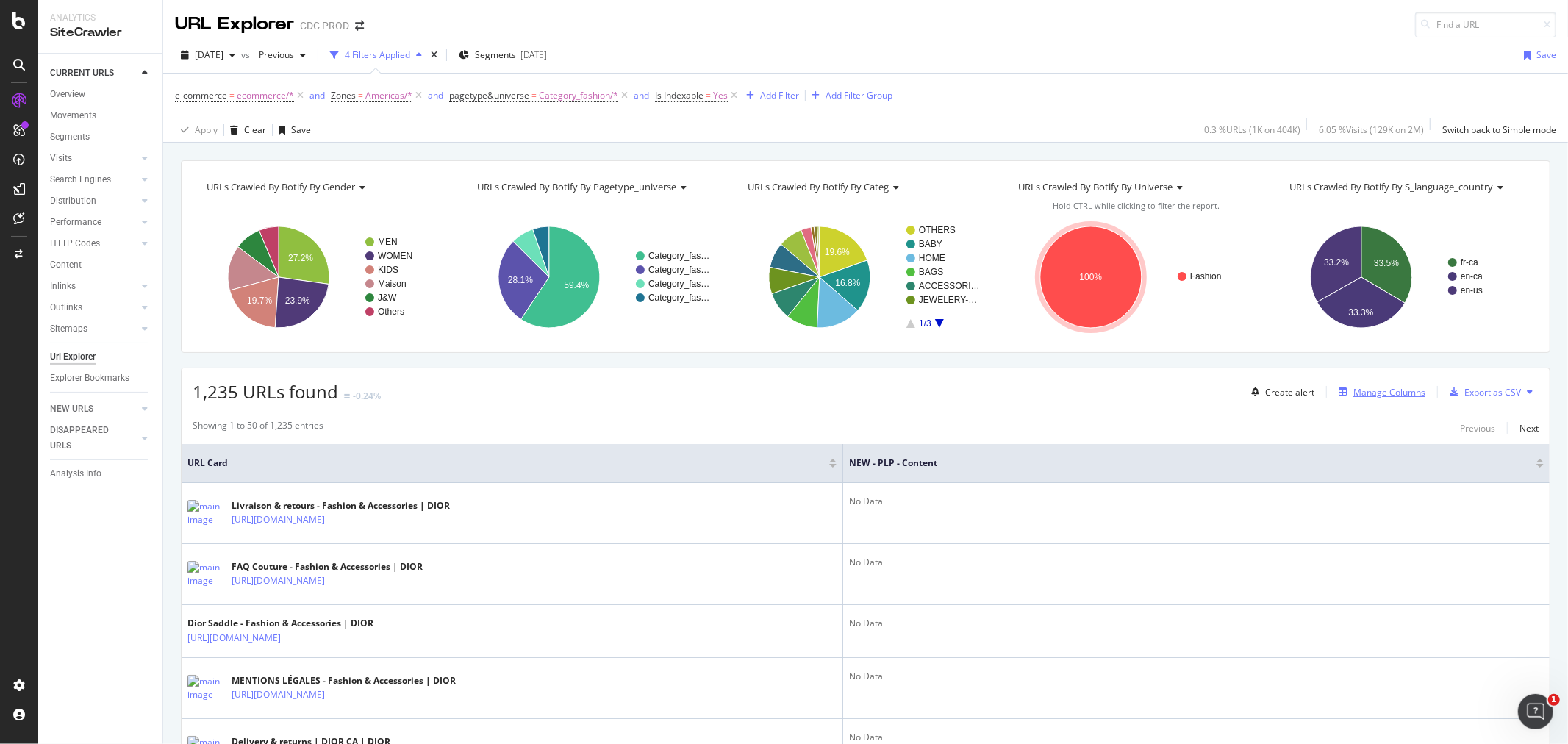
click at [1358, 395] on div "Manage Columns" at bounding box center [1389, 392] width 72 height 12
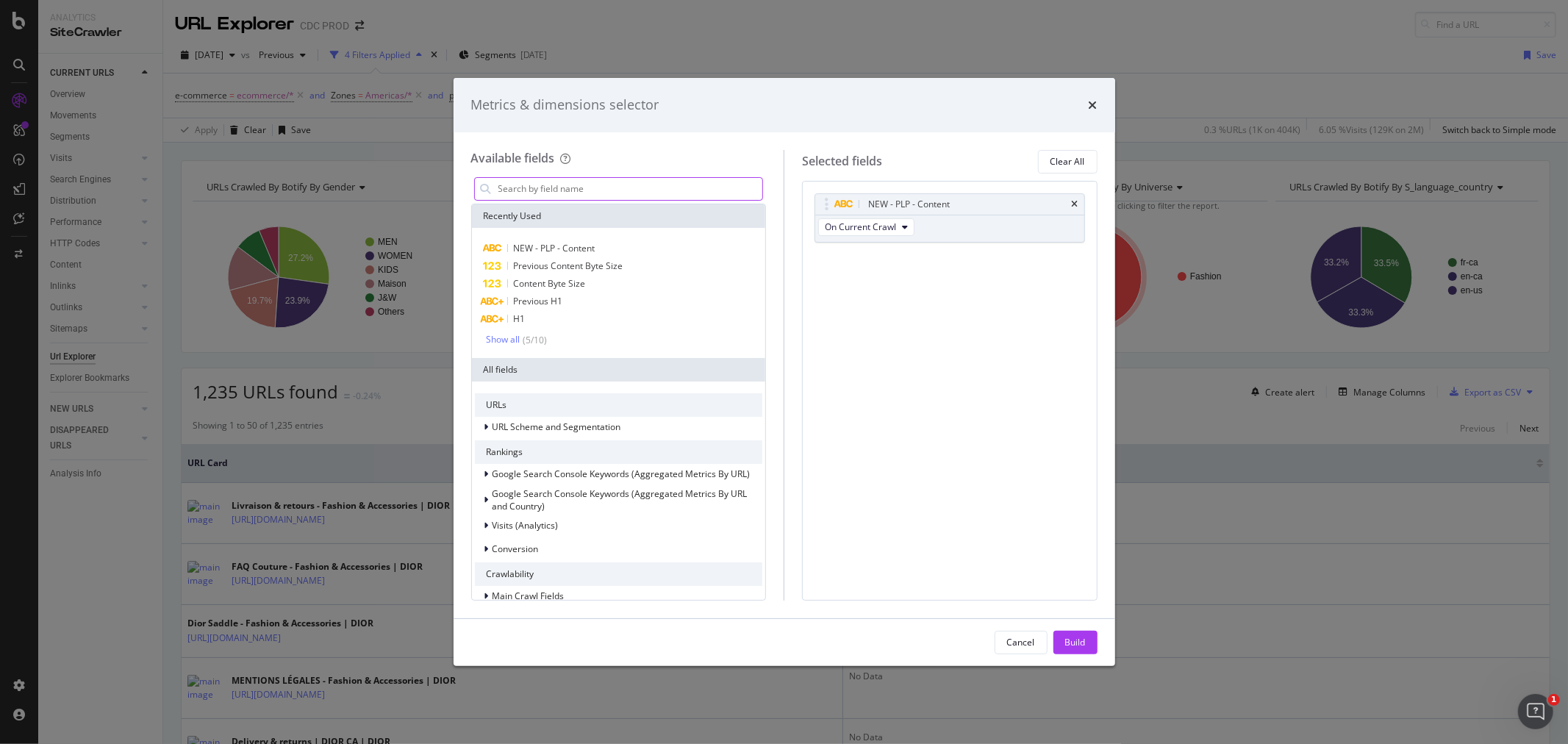
click at [552, 190] on input "modal" at bounding box center [629, 188] width 266 height 22
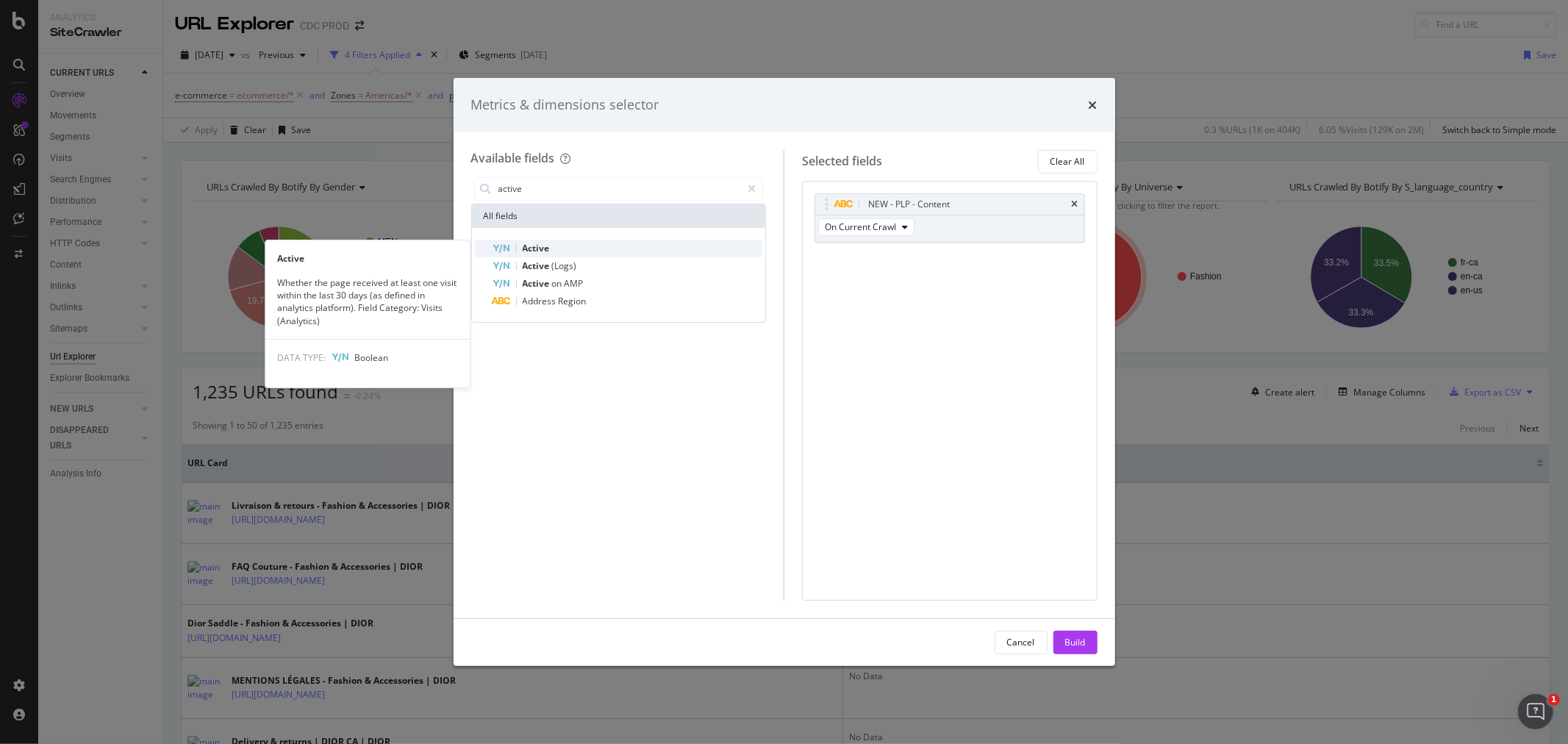
type input "active"
click at [572, 247] on div "Active" at bounding box center [628, 248] width 270 height 17
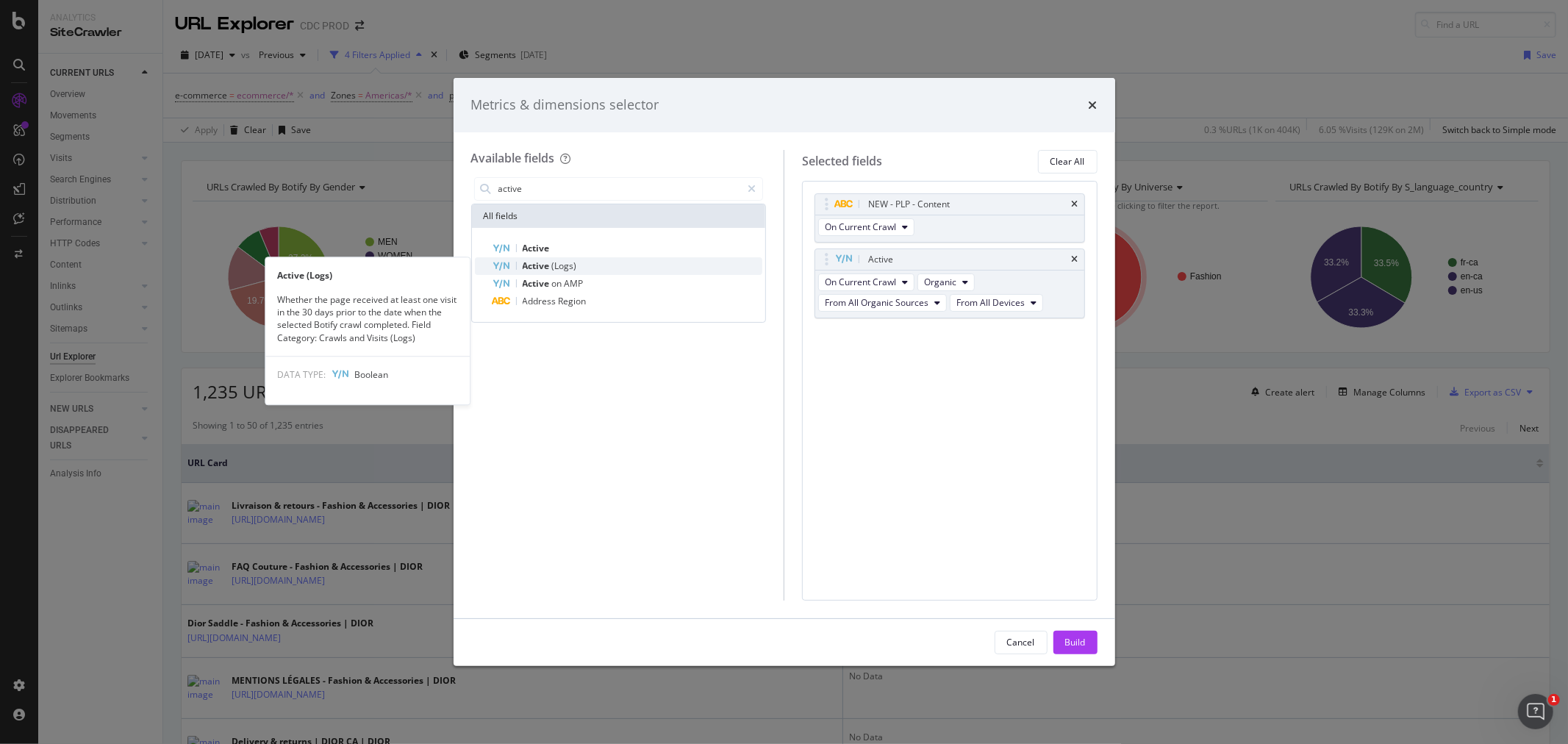
click at [585, 262] on div "Active (Logs)" at bounding box center [628, 266] width 270 height 17
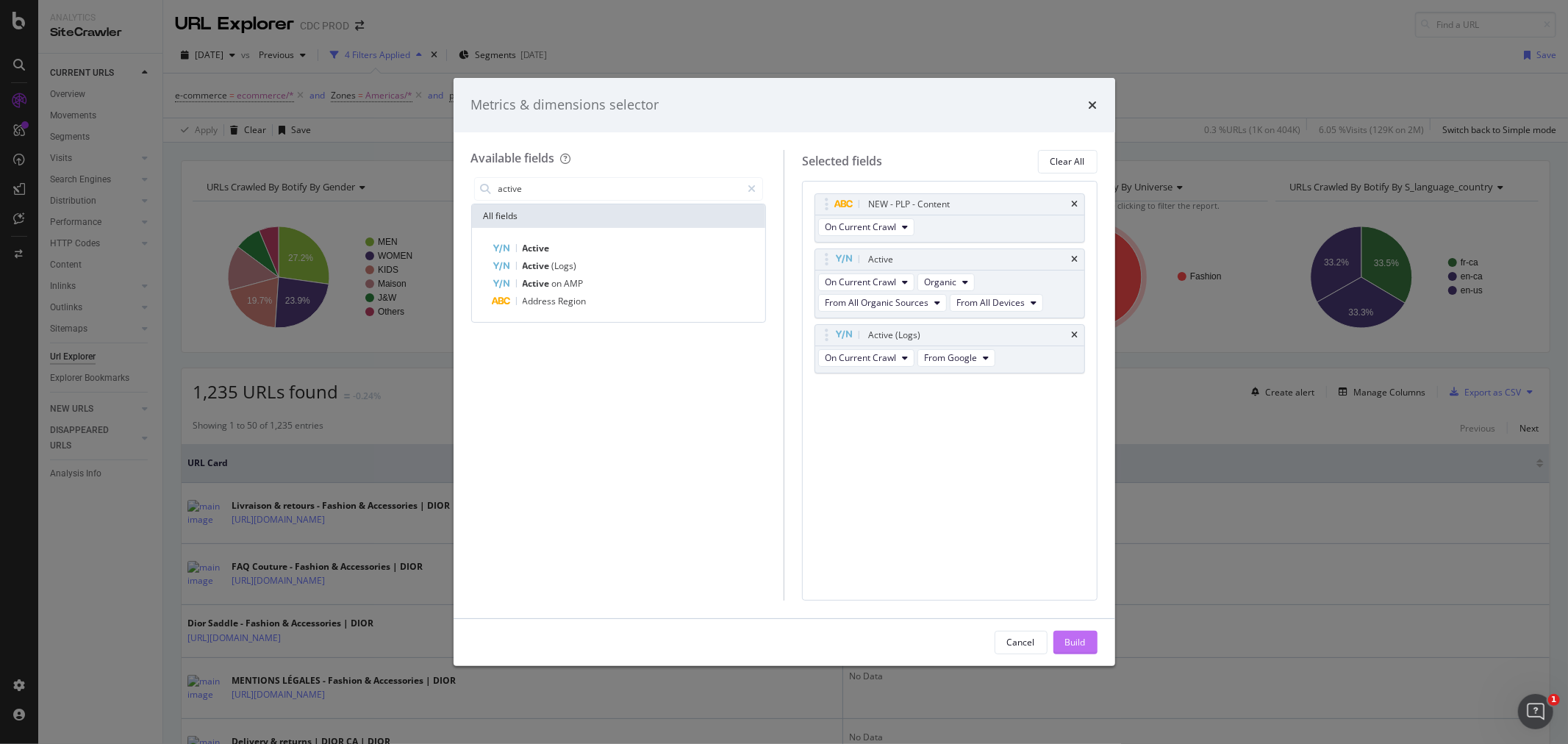
click at [1083, 644] on div "Build" at bounding box center [1075, 642] width 21 height 12
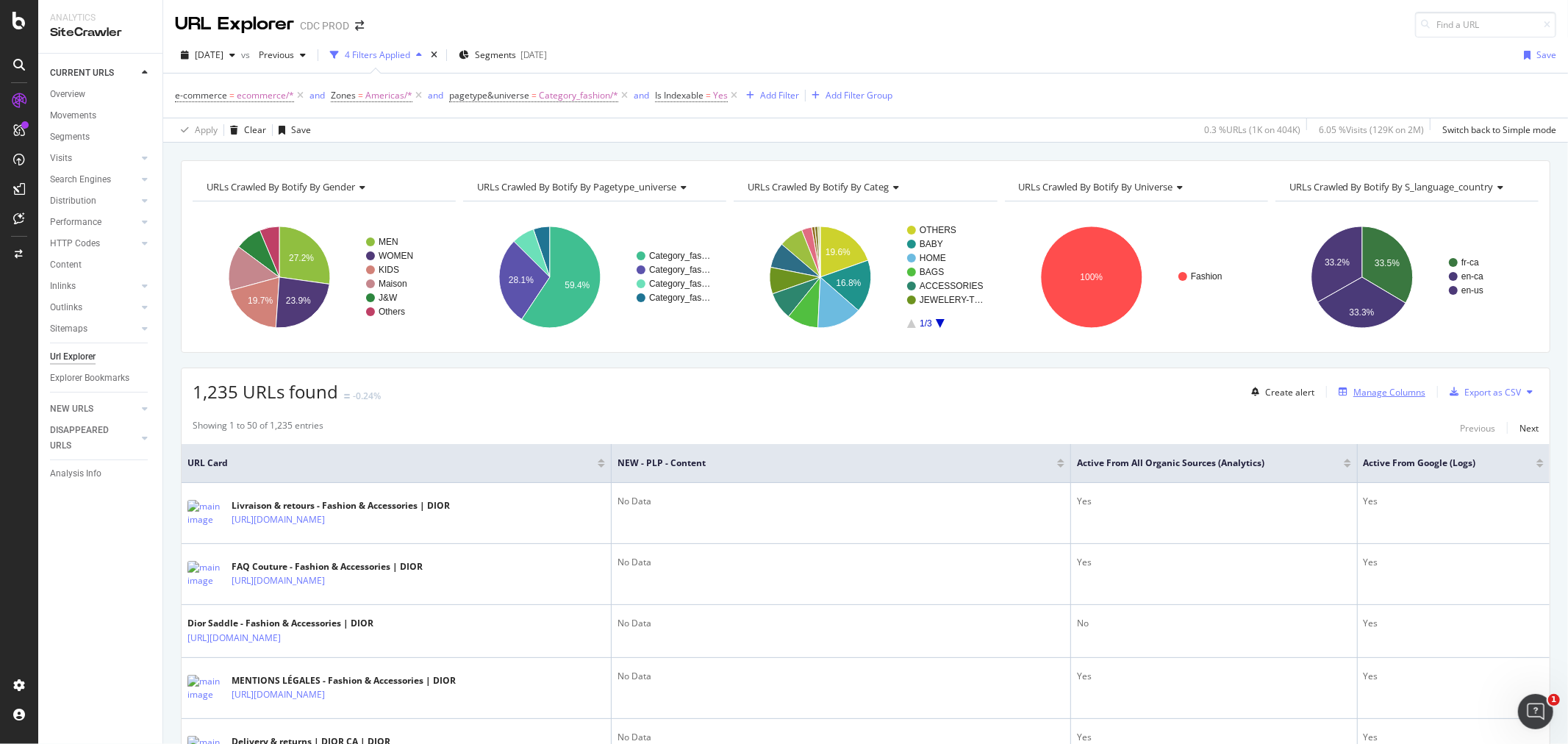
click at [1398, 392] on div "Manage Columns" at bounding box center [1389, 392] width 72 height 12
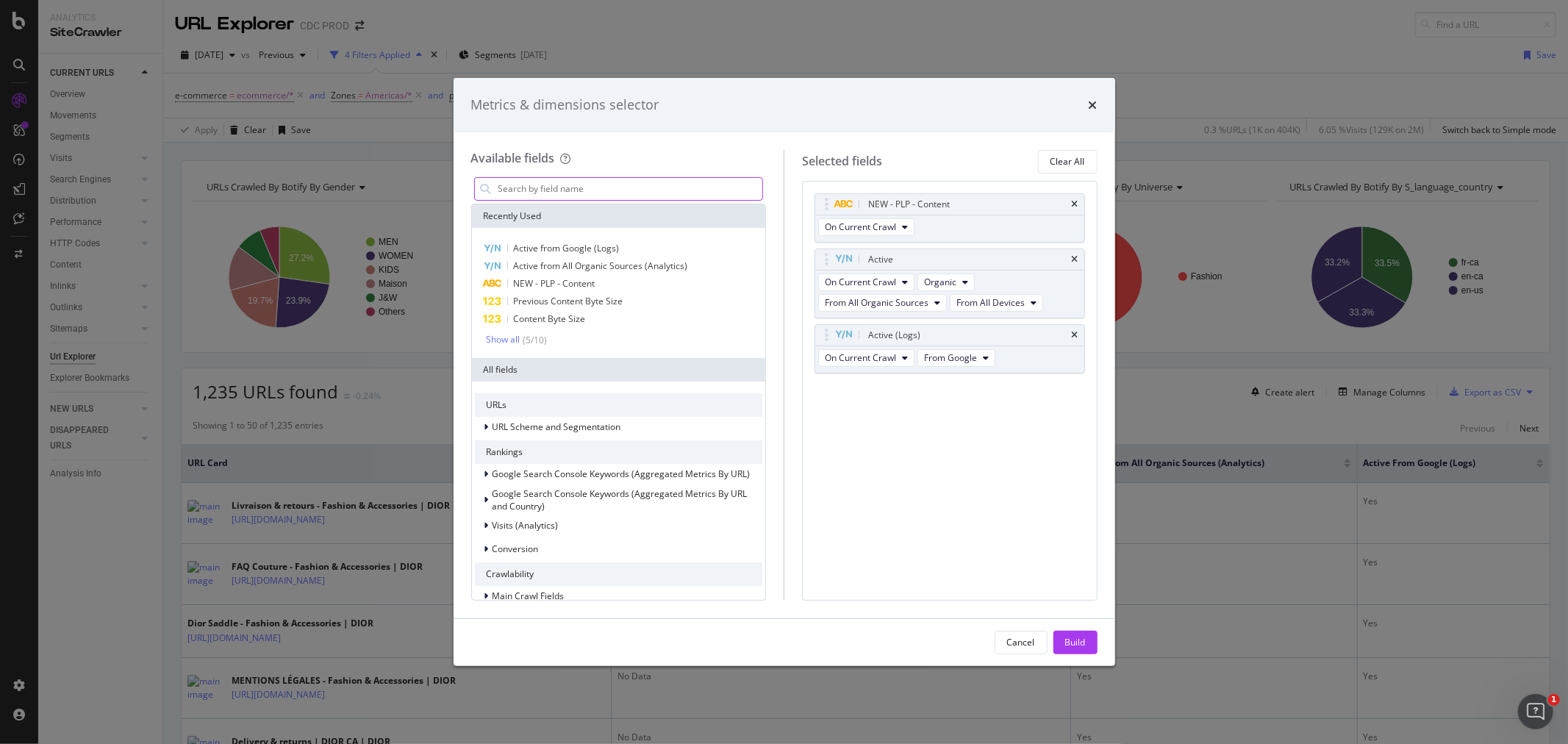
click at [671, 184] on input "modal" at bounding box center [629, 188] width 266 height 22
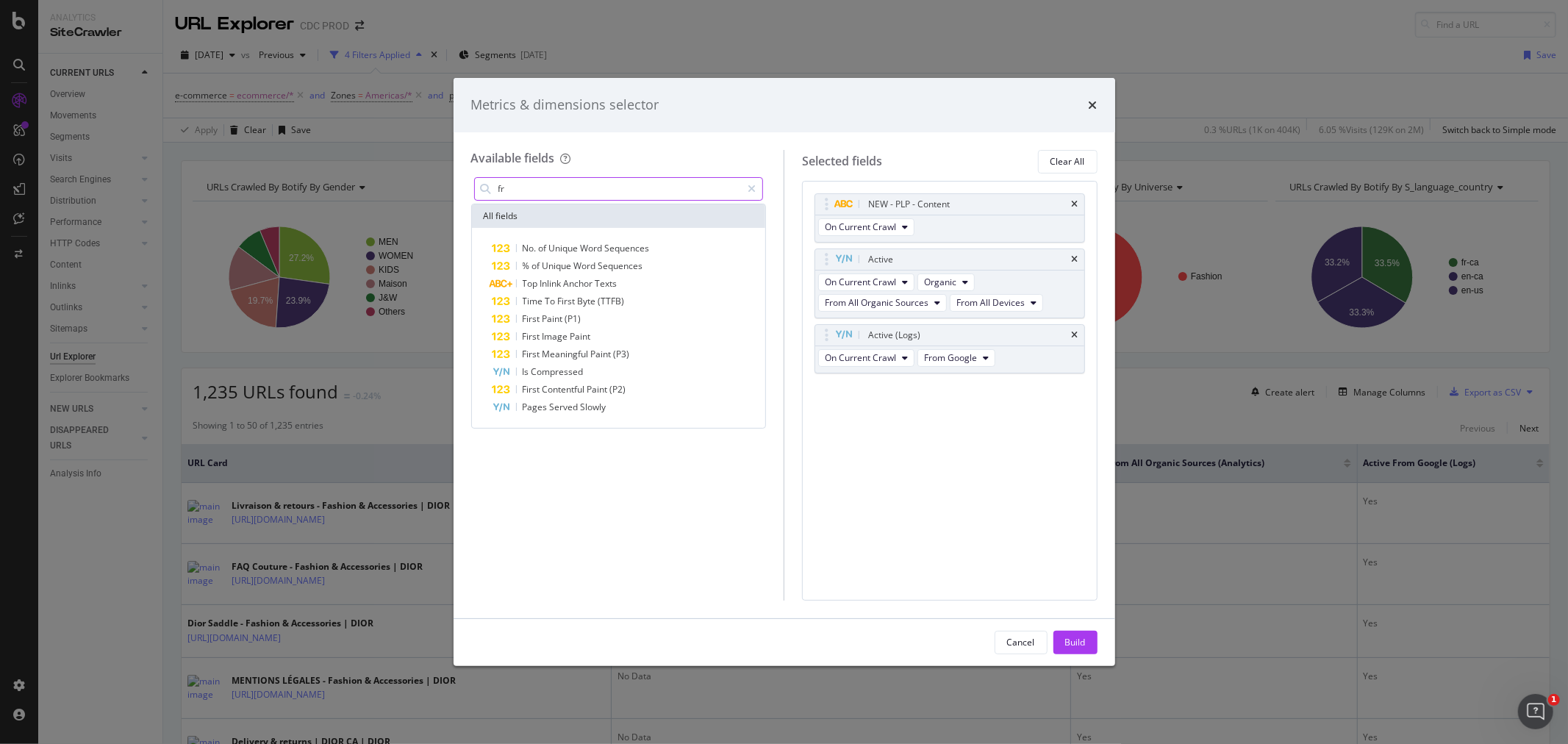
type input "f"
type input "crawl"
click at [530, 430] on span "Show 10 more" at bounding box center [514, 433] width 55 height 12
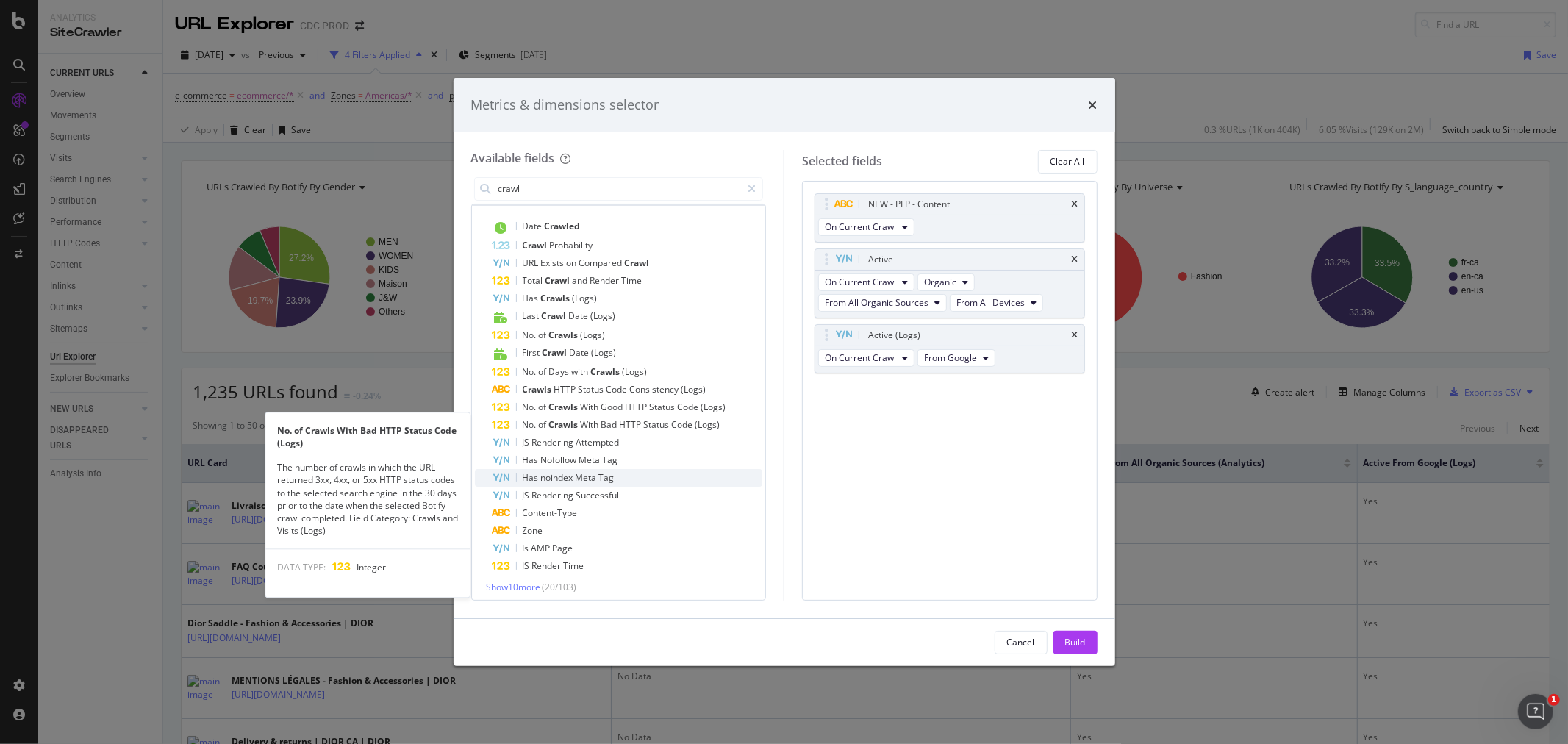
scroll to position [27, 0]
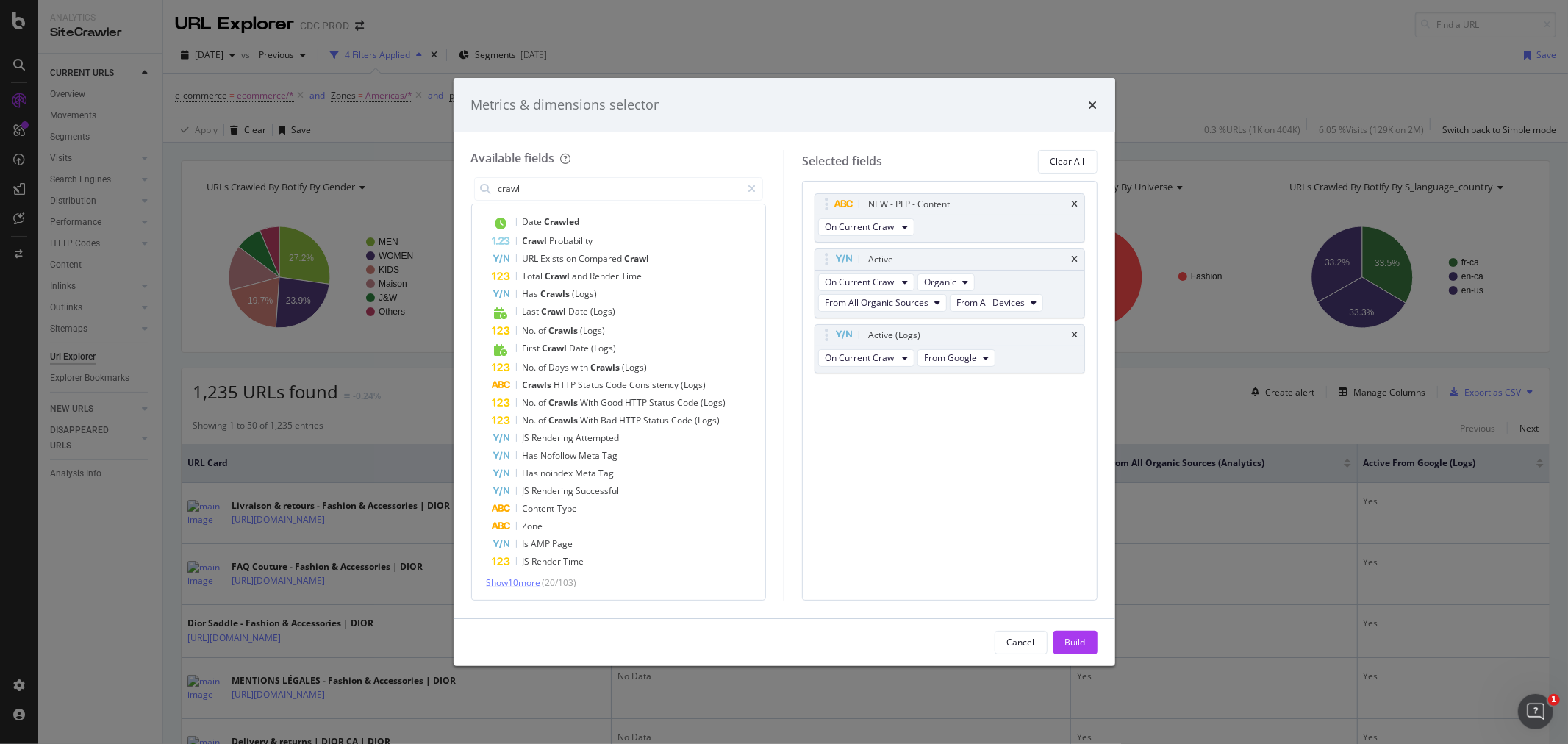
click at [531, 581] on span "Show 10 more" at bounding box center [514, 582] width 55 height 12
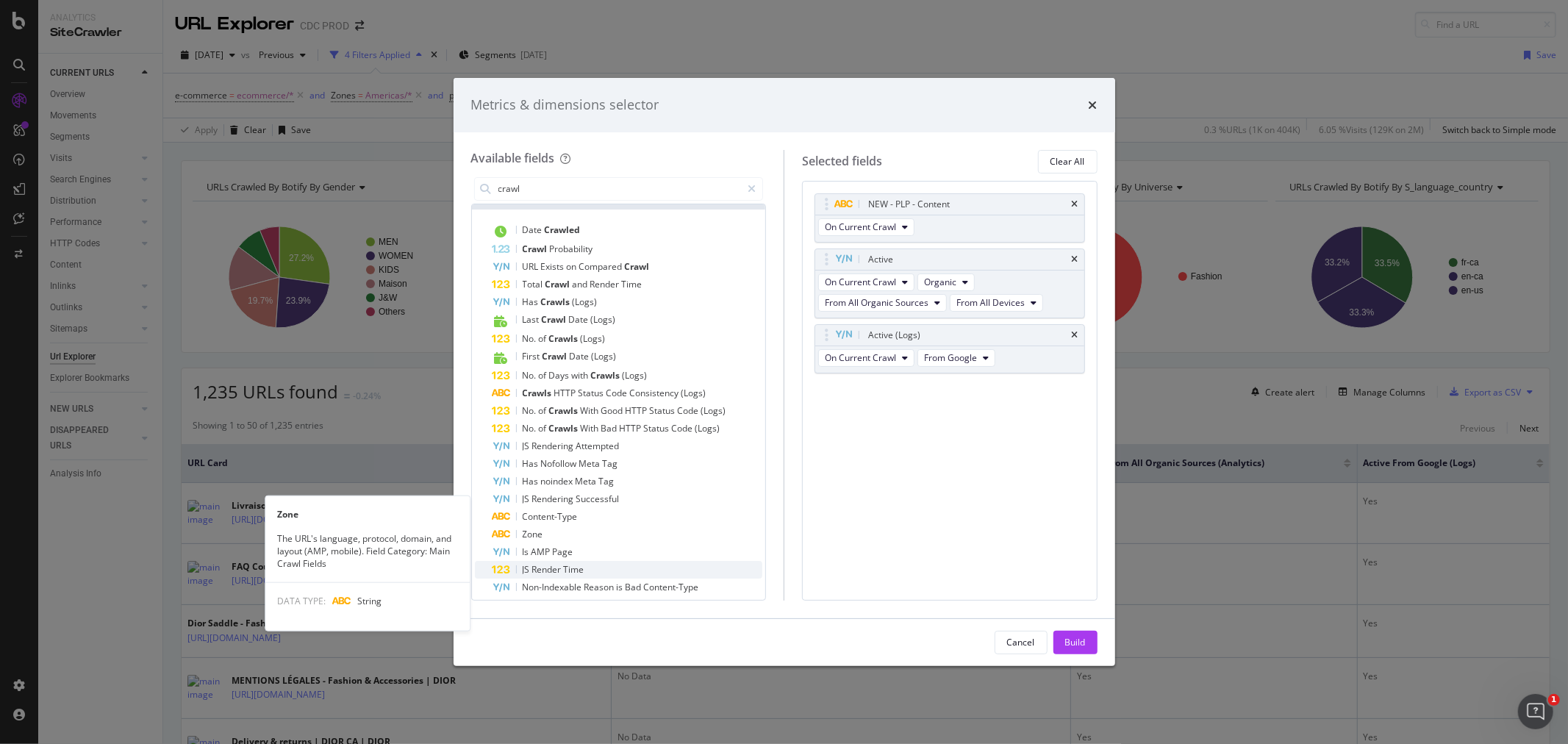
scroll to position [0, 0]
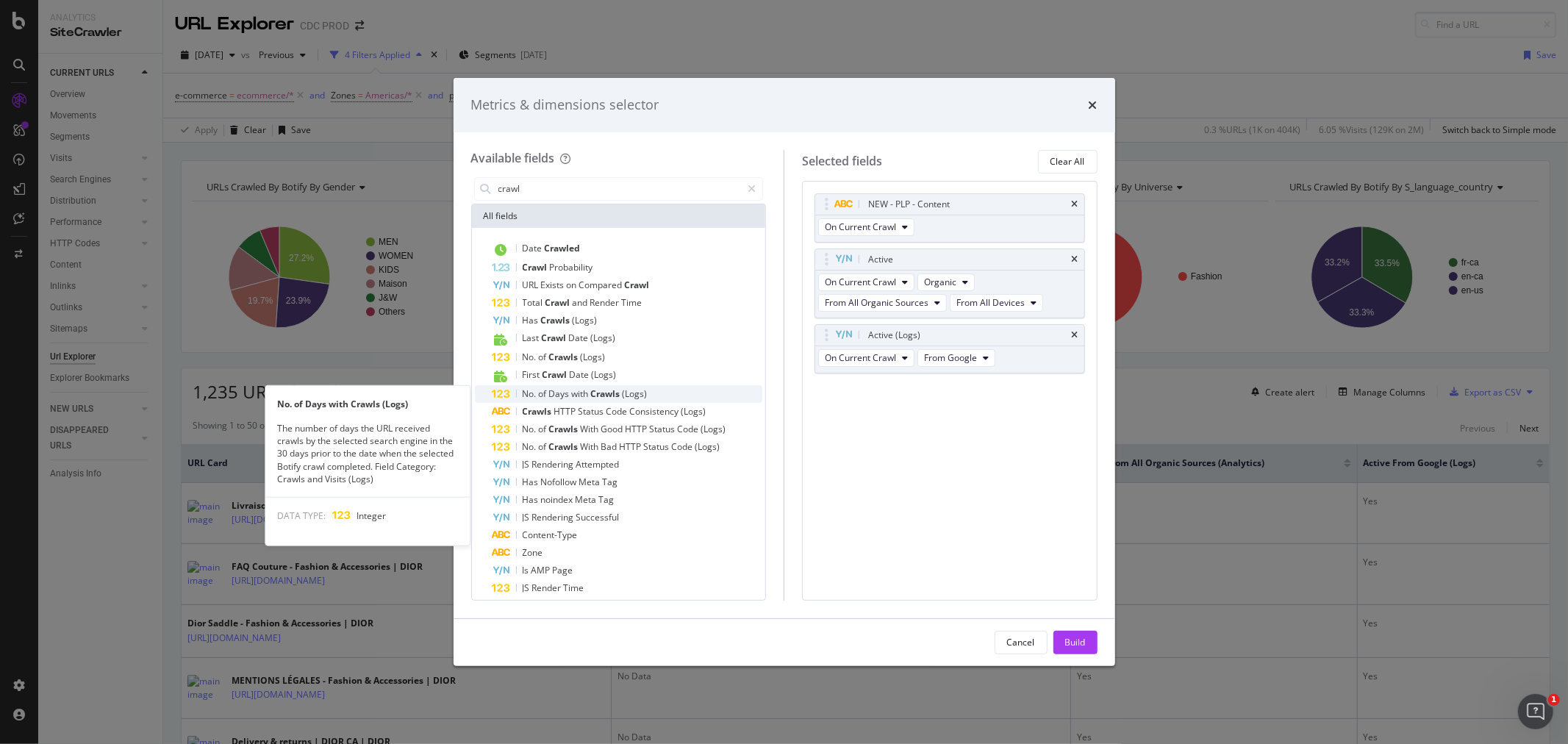
click at [565, 393] on span "Days" at bounding box center [560, 393] width 23 height 12
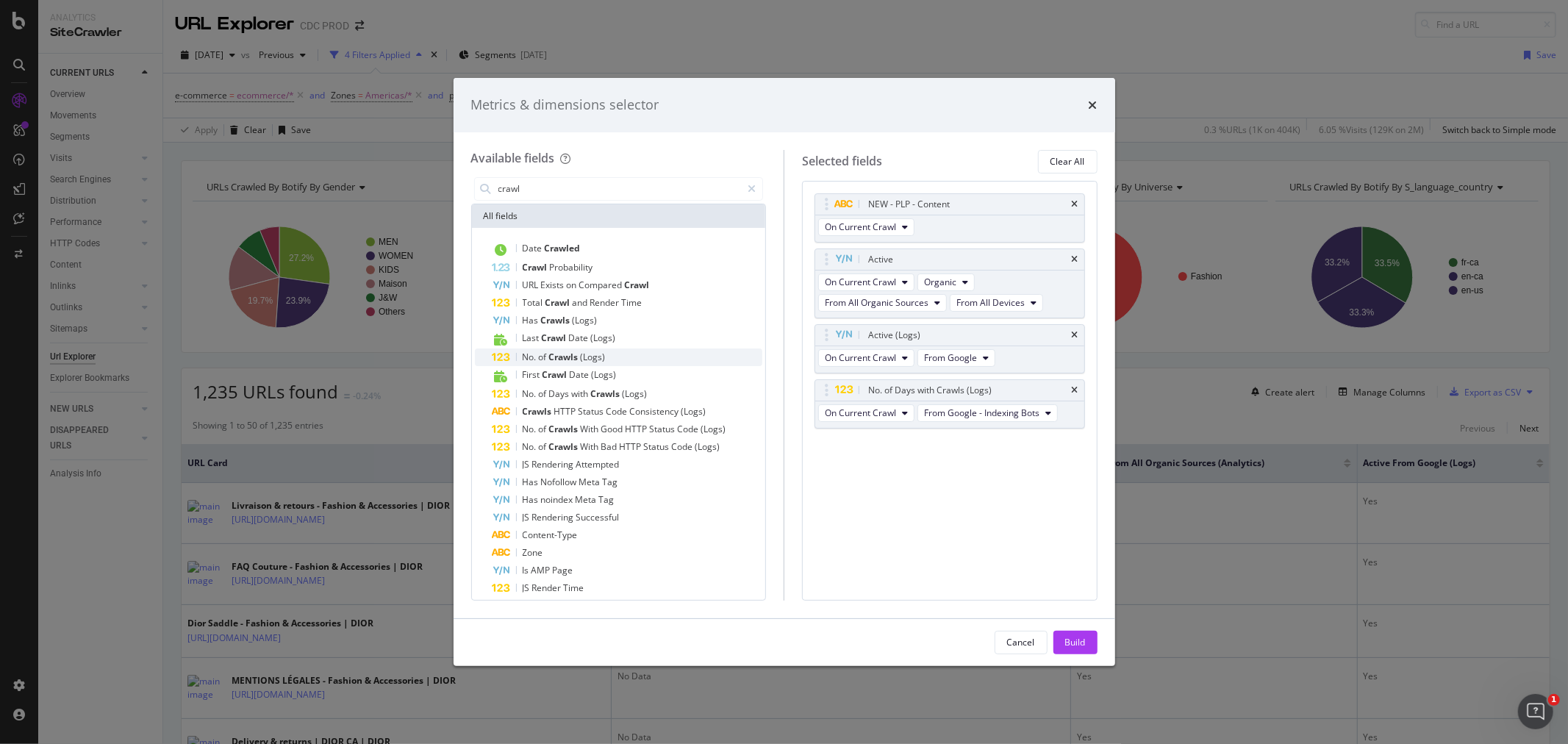
click at [567, 358] on span "Crawls" at bounding box center [565, 357] width 32 height 12
click at [1075, 635] on div "Build" at bounding box center [1075, 642] width 21 height 12
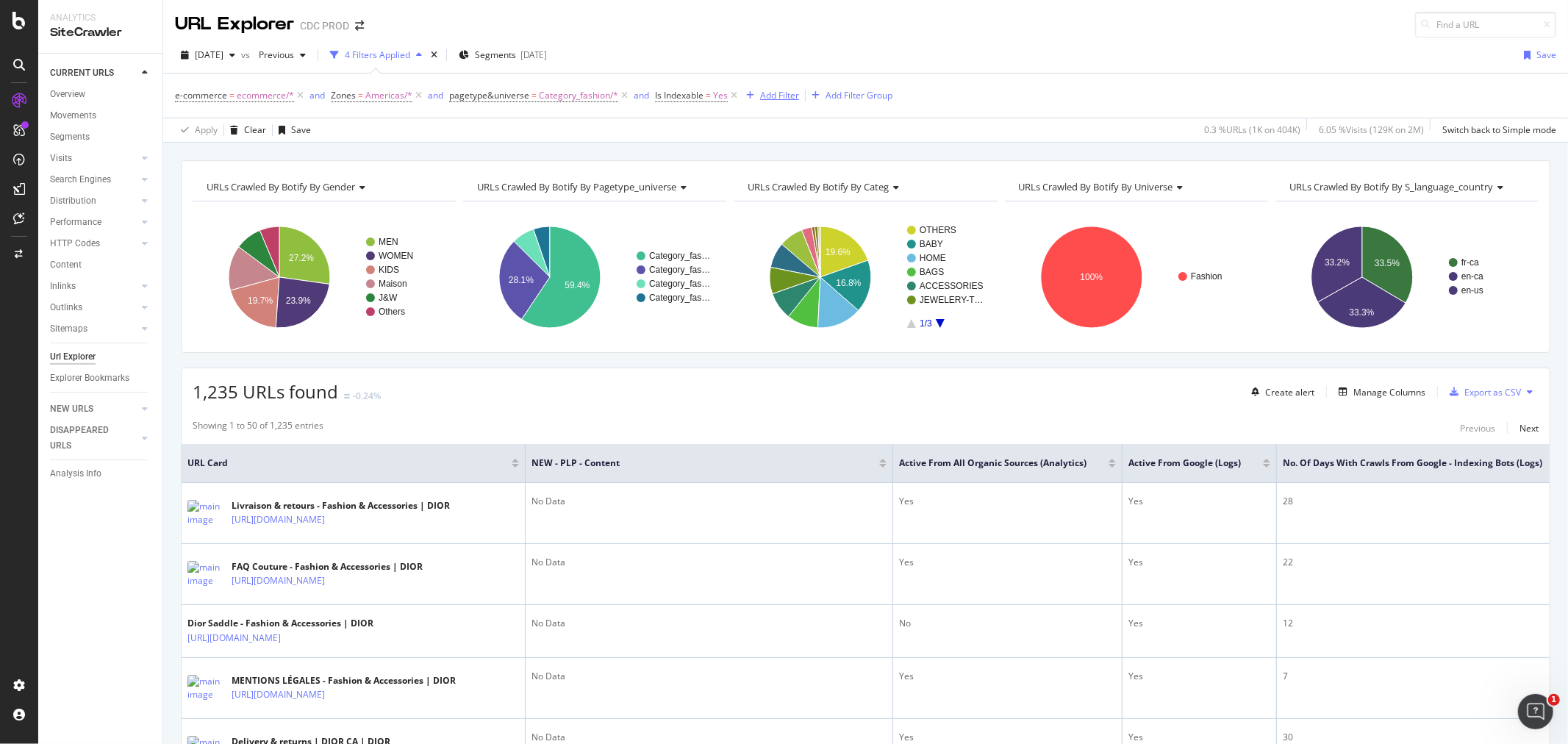
click at [768, 98] on div "Add Filter" at bounding box center [779, 95] width 39 height 12
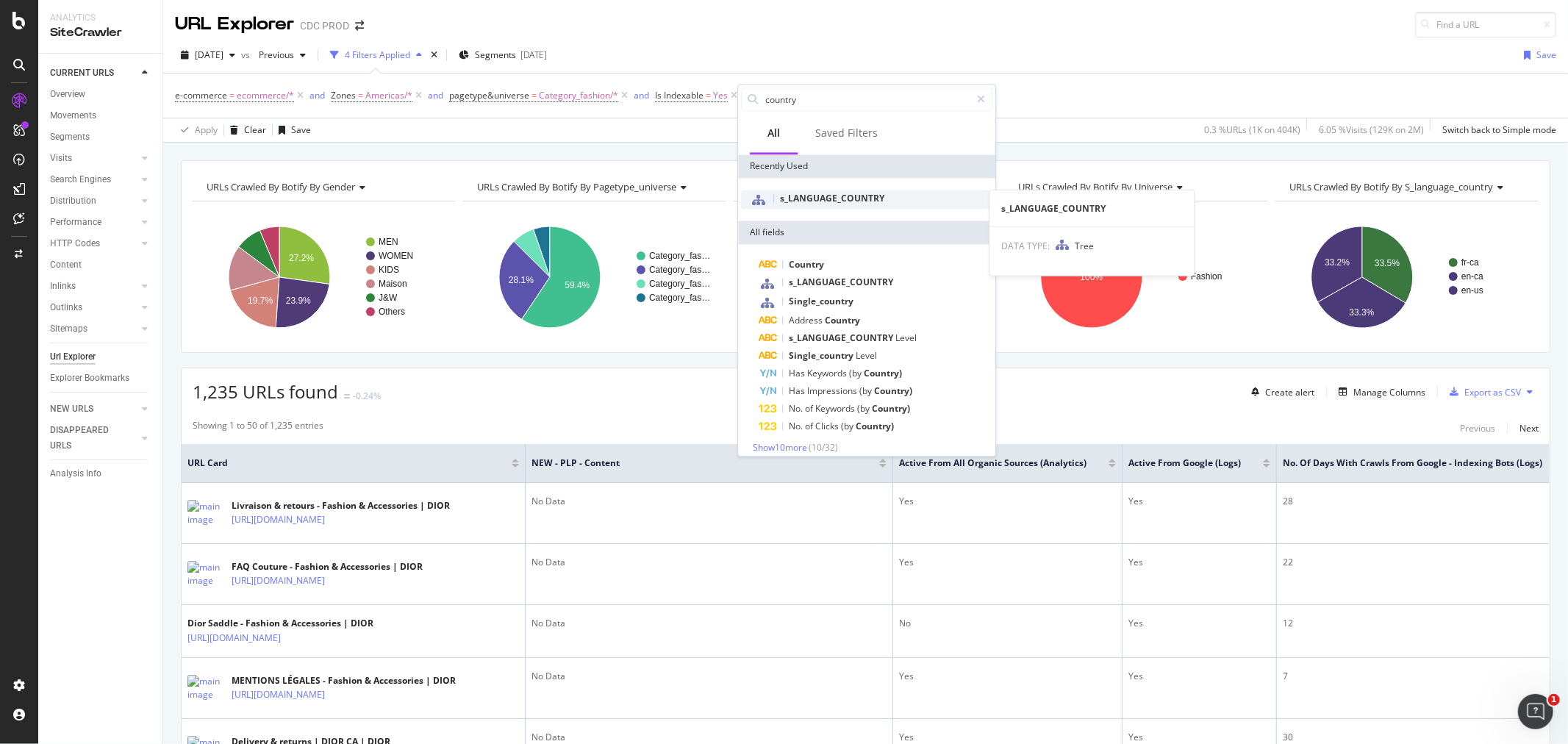
type input "country"
click at [807, 197] on span "s_LANGUAGE_COUNTRY" at bounding box center [831, 198] width 104 height 12
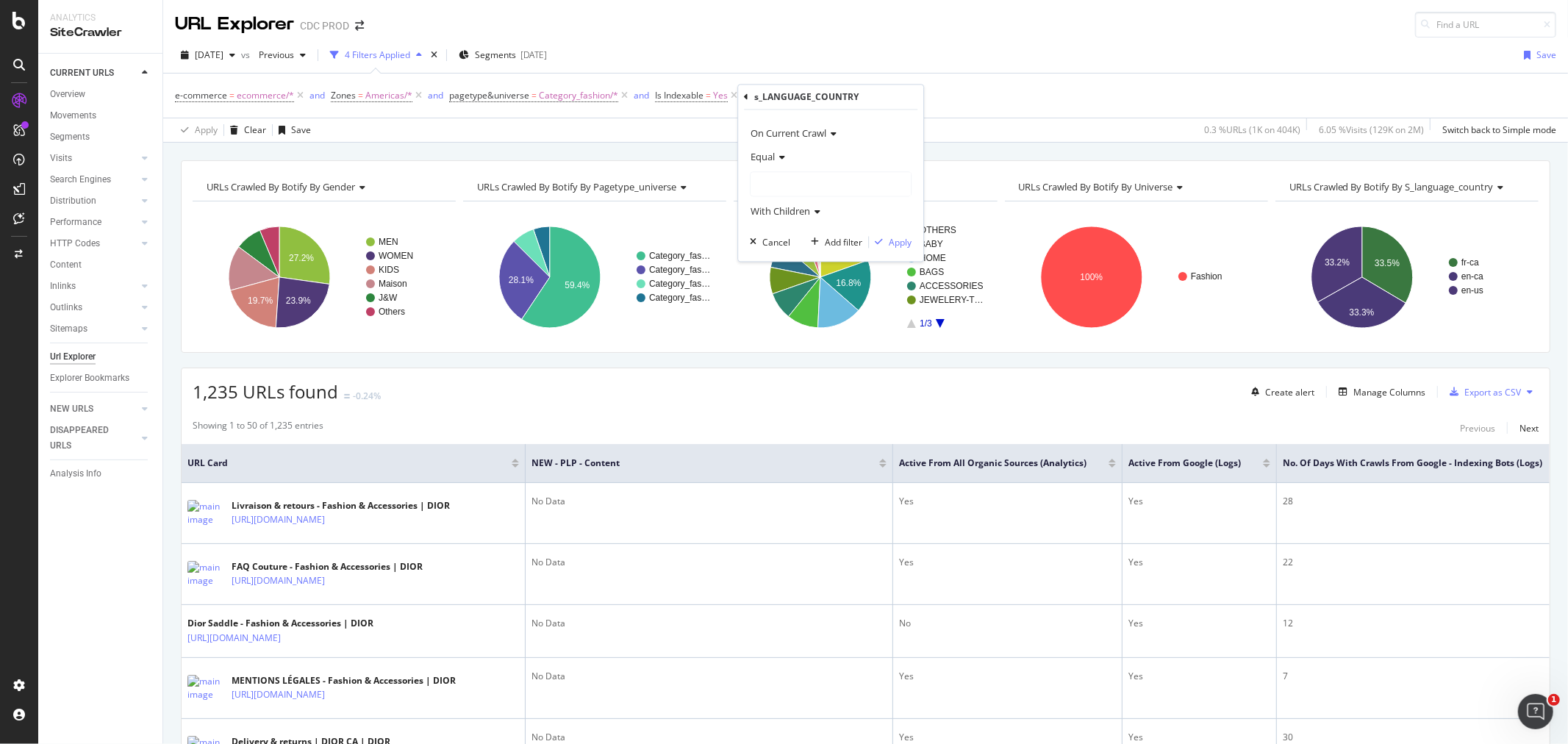
click at [773, 179] on div at bounding box center [830, 184] width 160 height 24
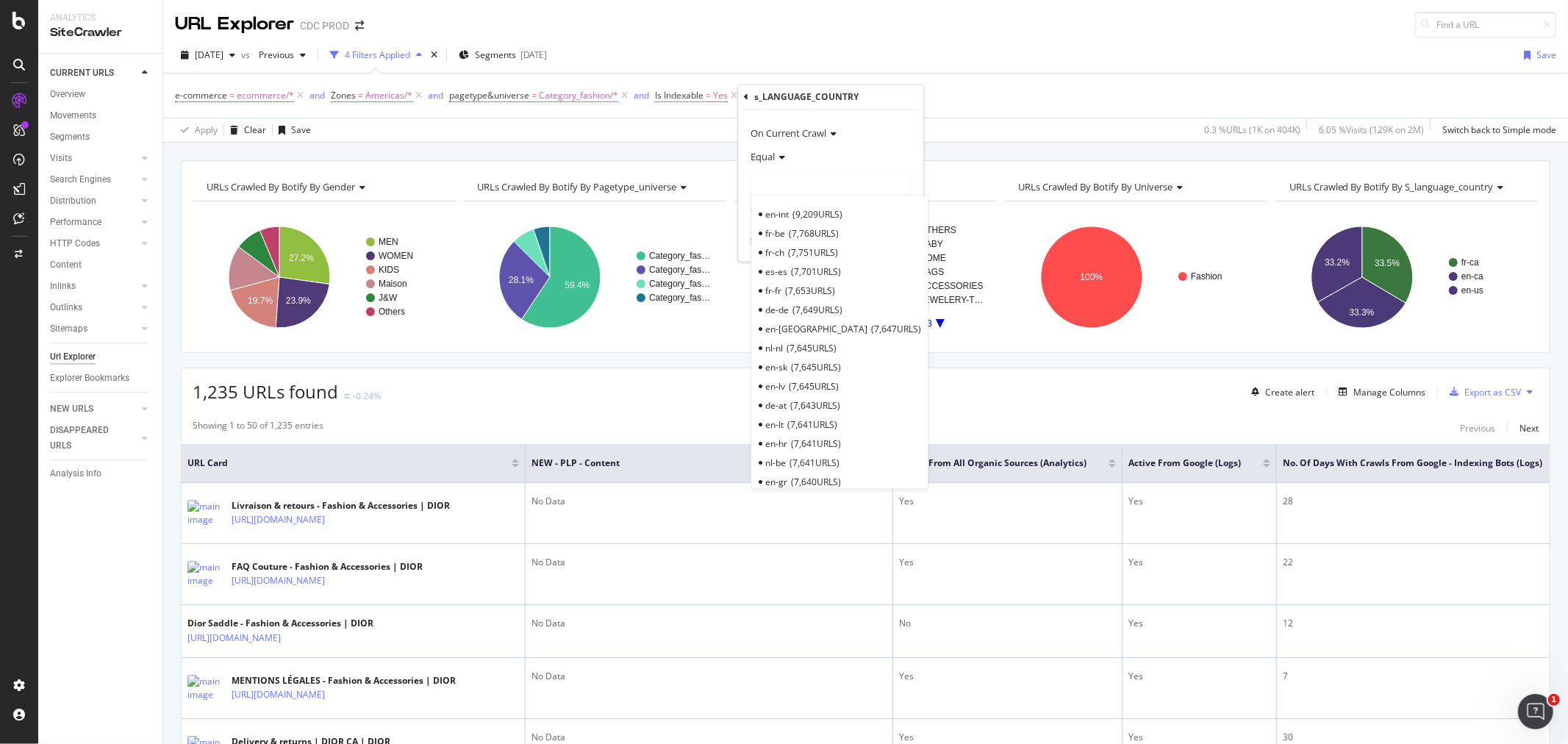
click at [765, 180] on div at bounding box center [830, 184] width 160 height 24
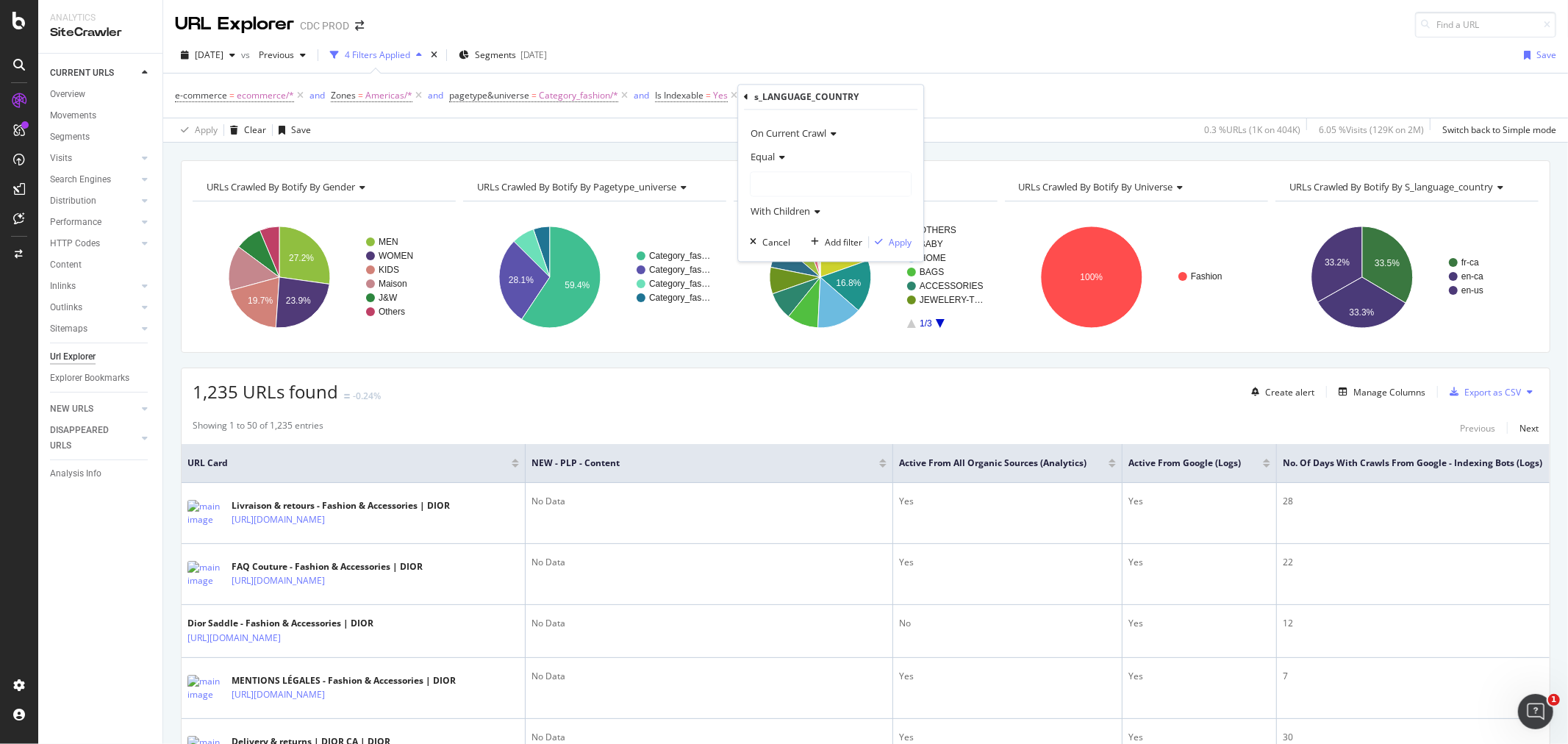
click at [765, 180] on div at bounding box center [830, 184] width 160 height 24
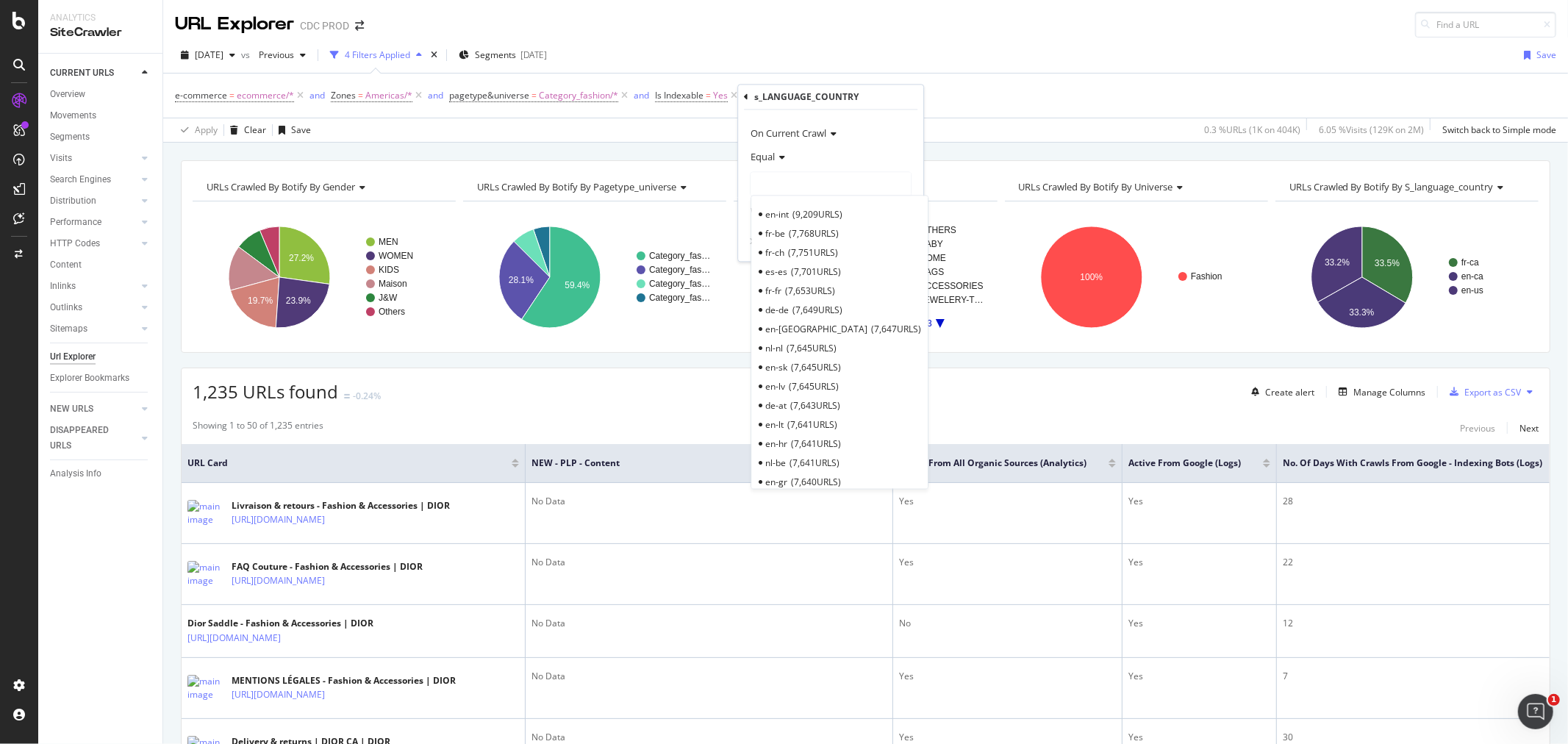
click at [745, 93] on icon at bounding box center [746, 97] width 5 height 9
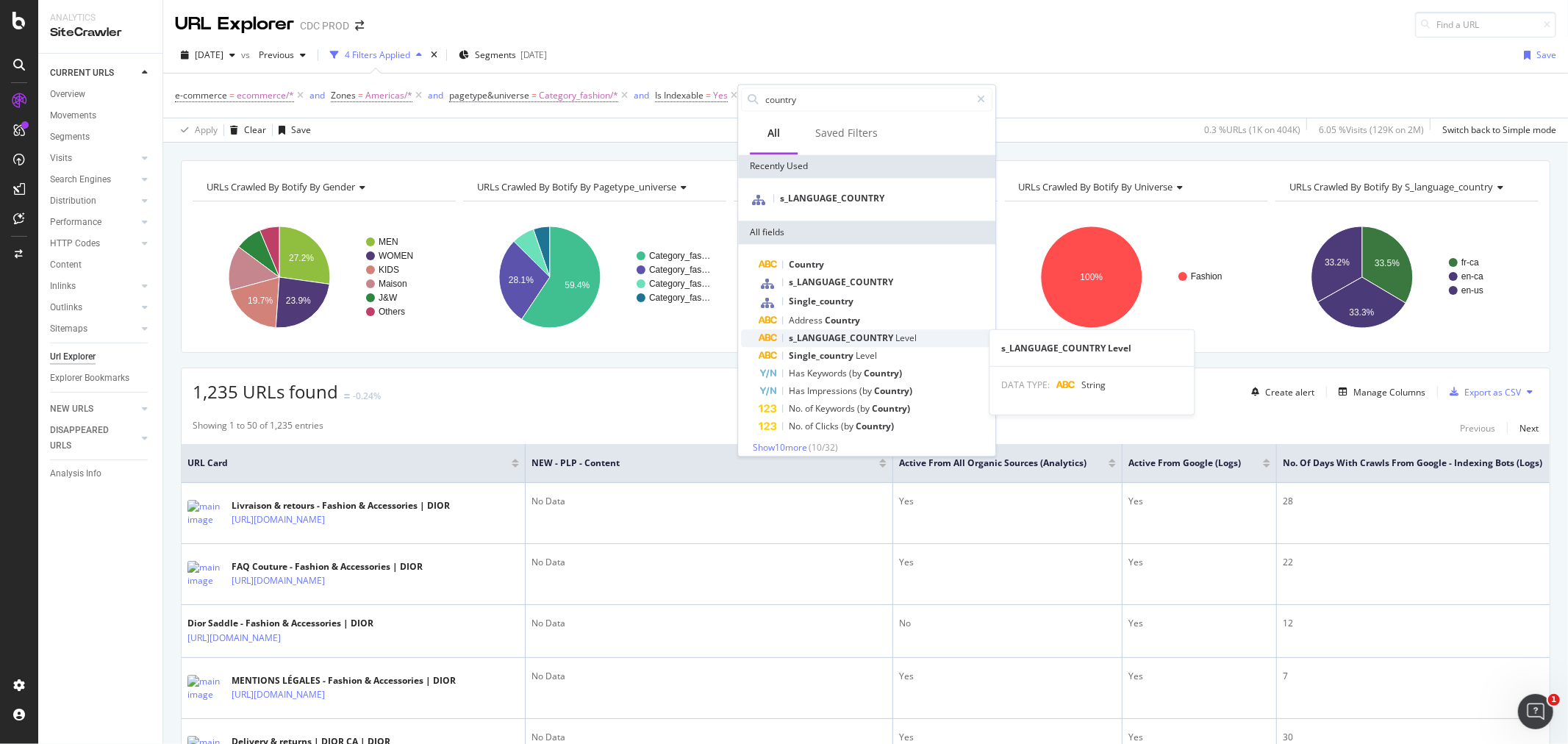
click at [836, 339] on span "s_LANGUAGE_COUNTRY" at bounding box center [842, 338] width 106 height 12
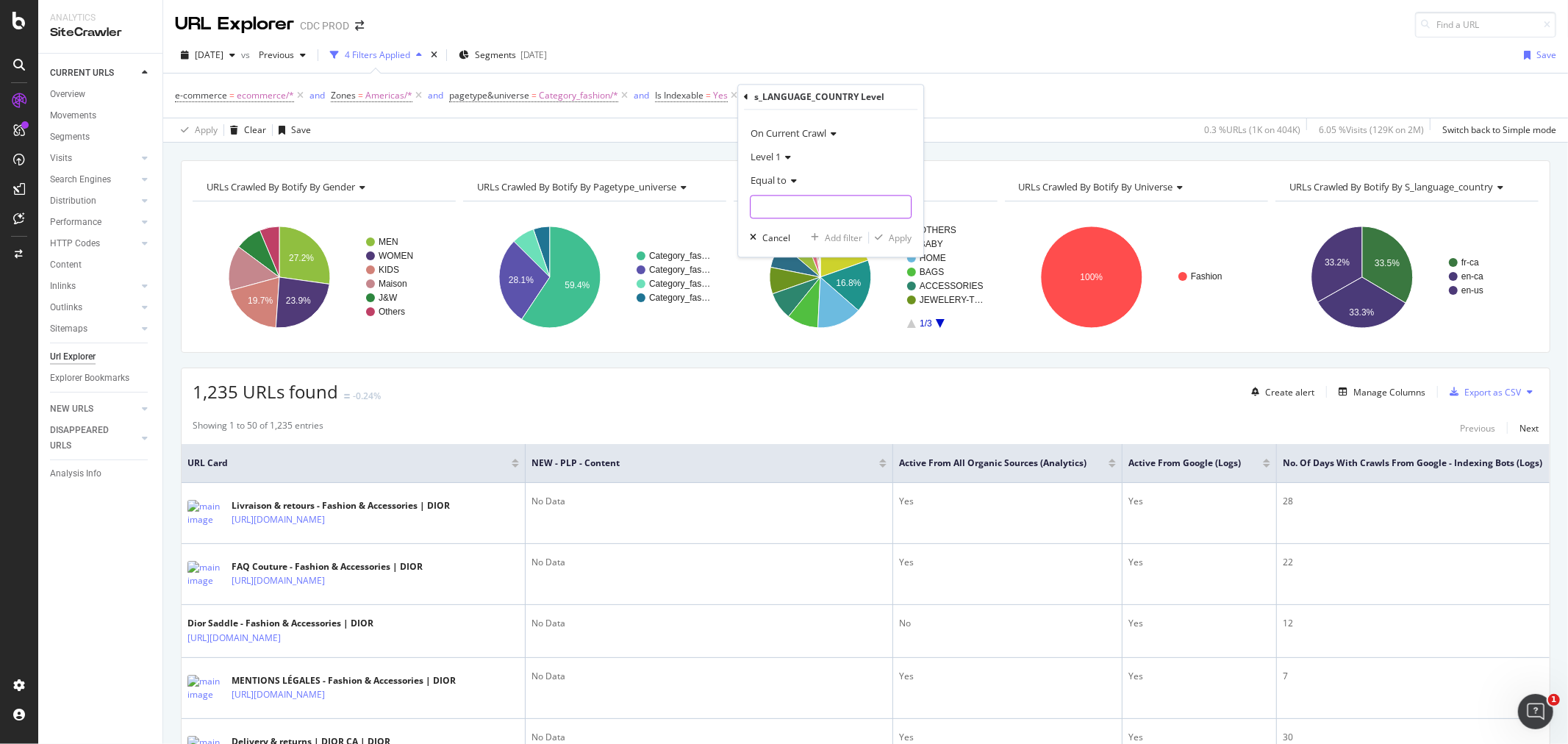
click at [753, 201] on input "text" at bounding box center [830, 207] width 160 height 24
type input "en-us"
click at [784, 225] on span "en-us" at bounding box center [808, 226] width 108 height 12
click at [888, 241] on div "button" at bounding box center [879, 238] width 20 height 9
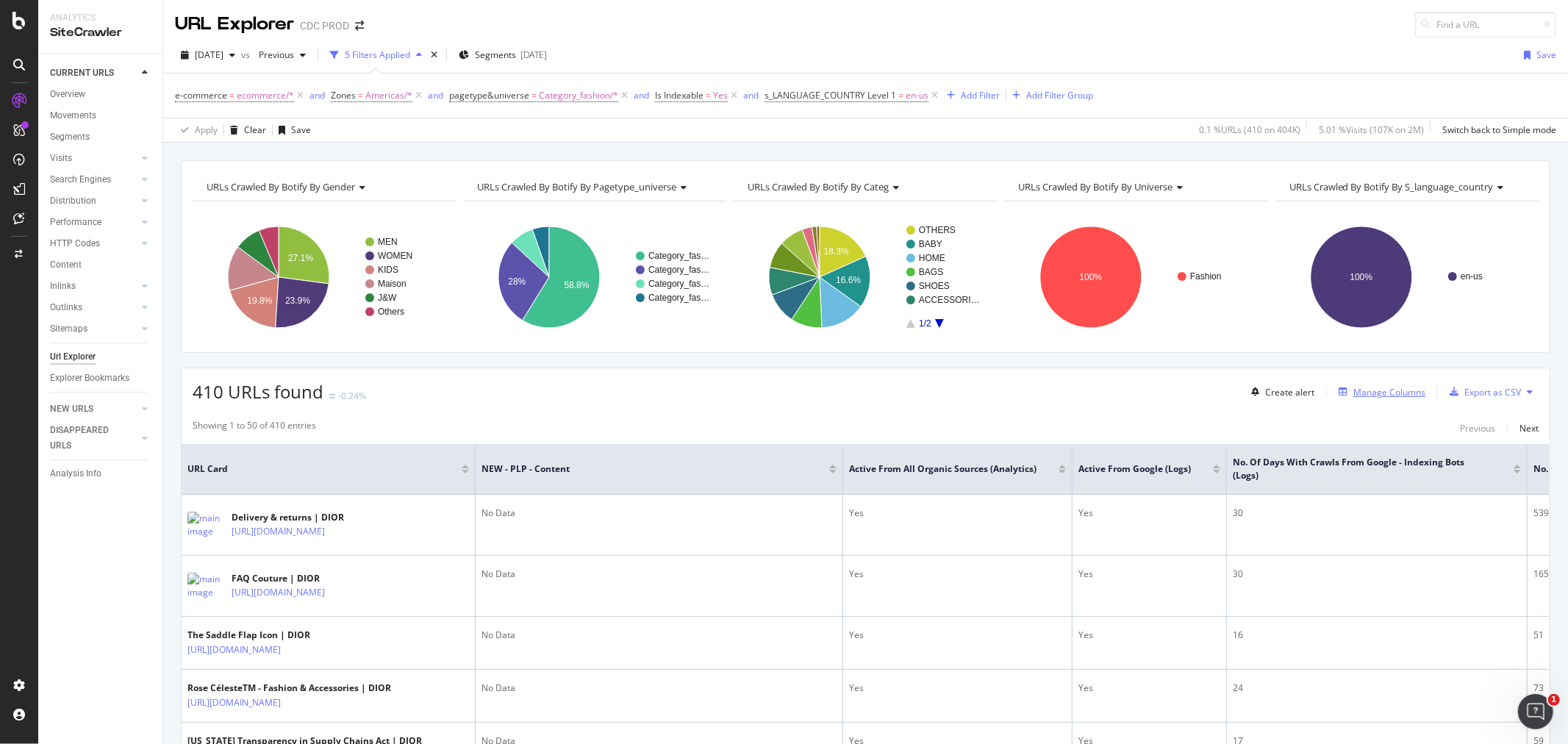
click at [1354, 395] on div "Manage Columns" at bounding box center [1389, 392] width 72 height 12
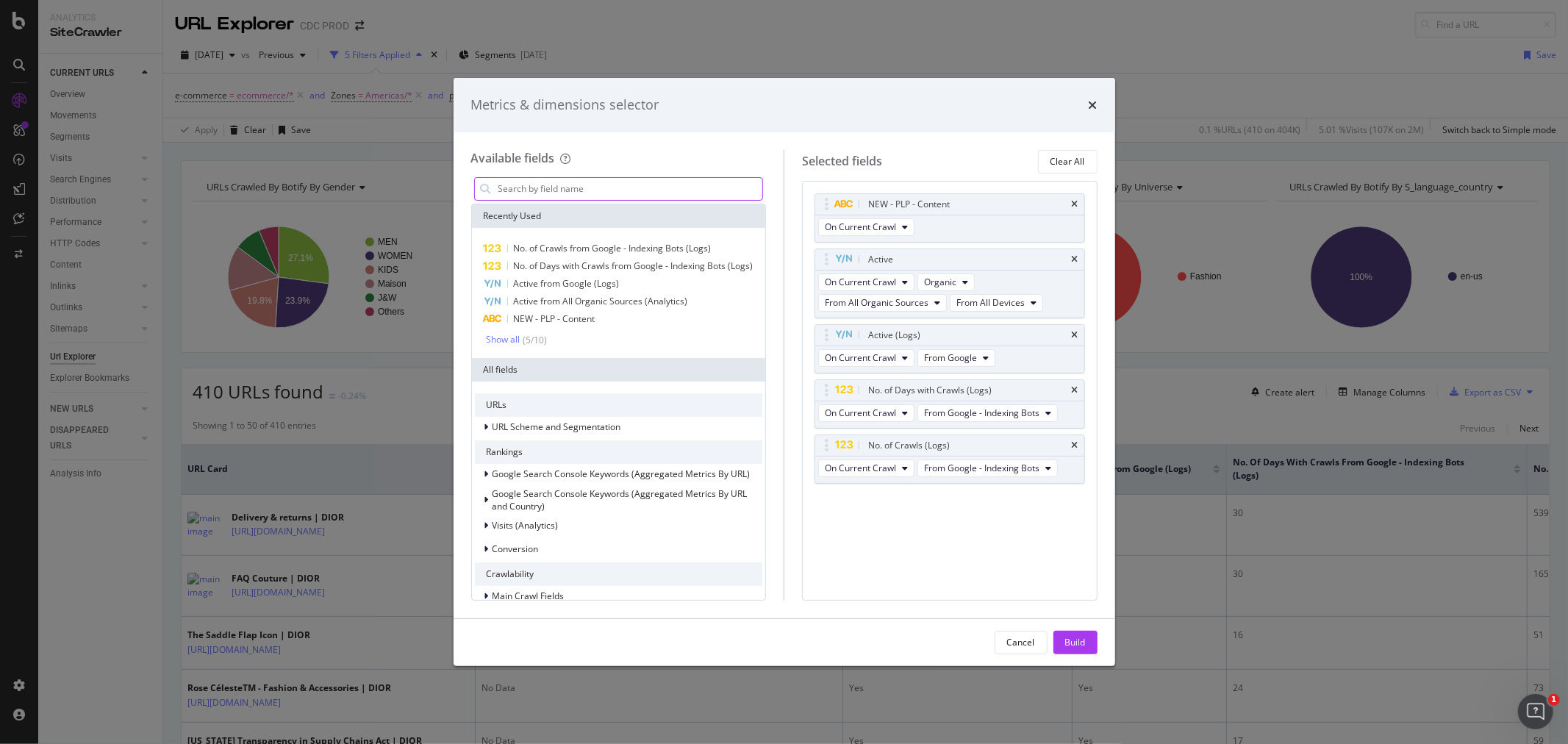
click at [526, 194] on input "modal" at bounding box center [629, 188] width 266 height 22
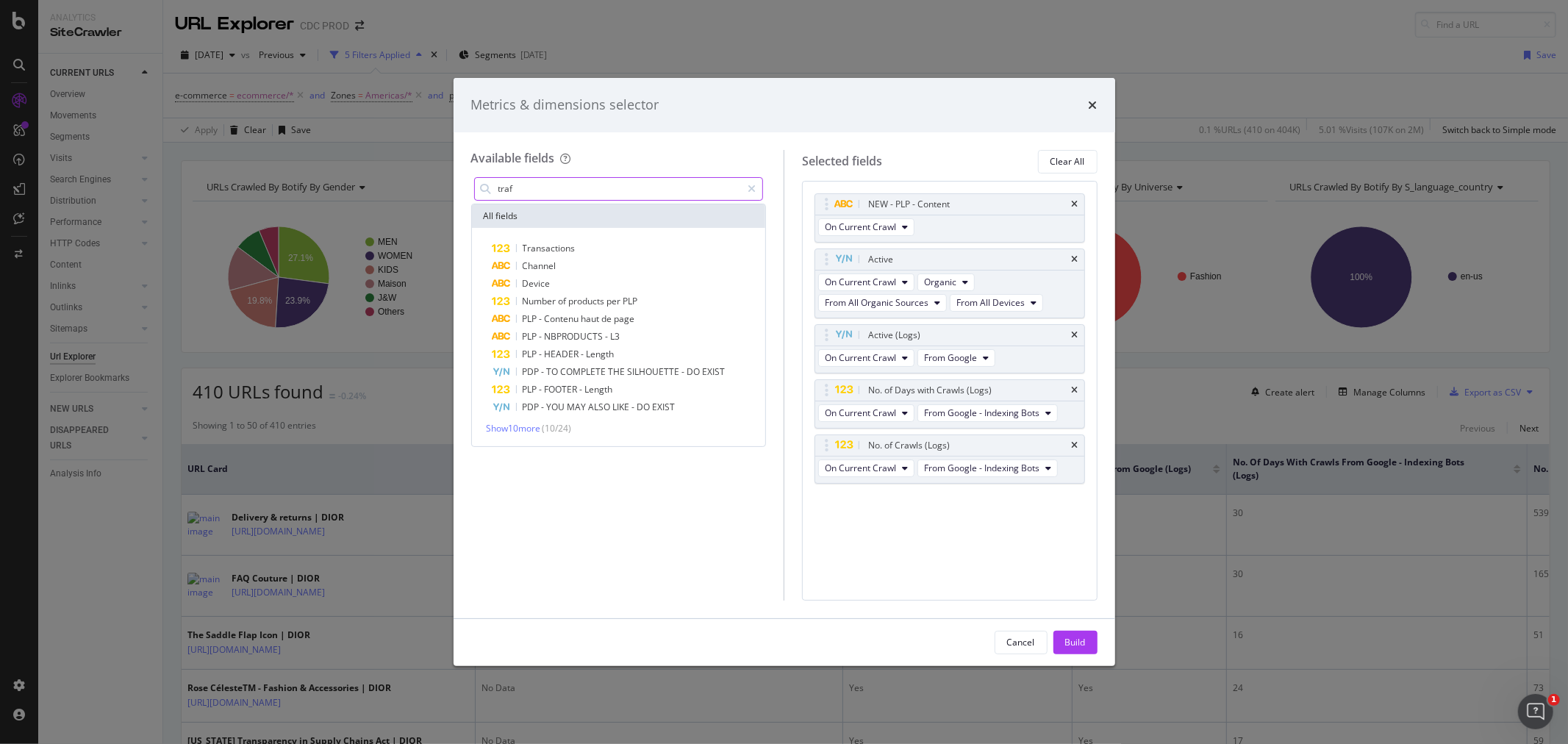
click at [525, 194] on input "traf" at bounding box center [619, 188] width 245 height 22
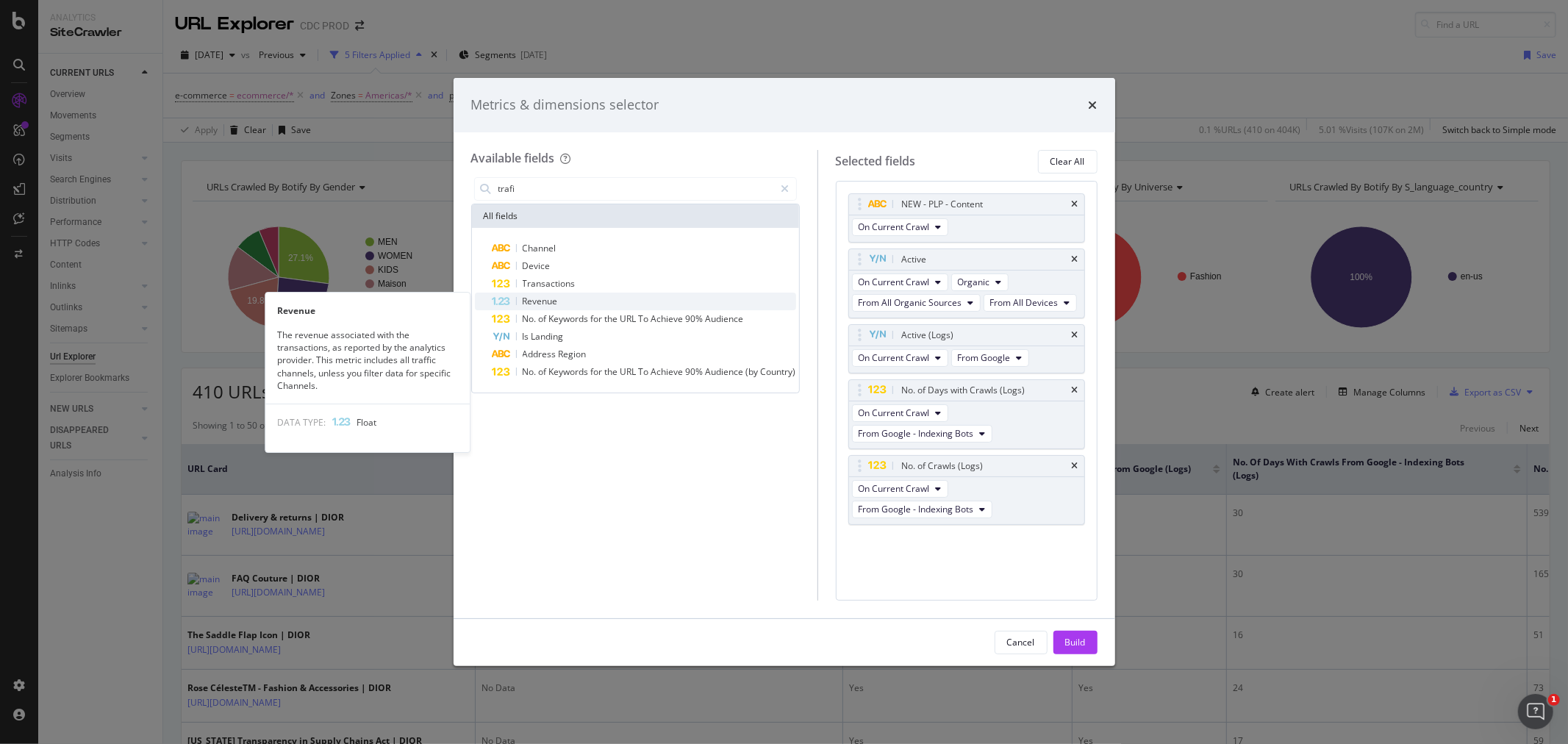
click at [588, 297] on div "Revenue" at bounding box center [645, 301] width 304 height 17
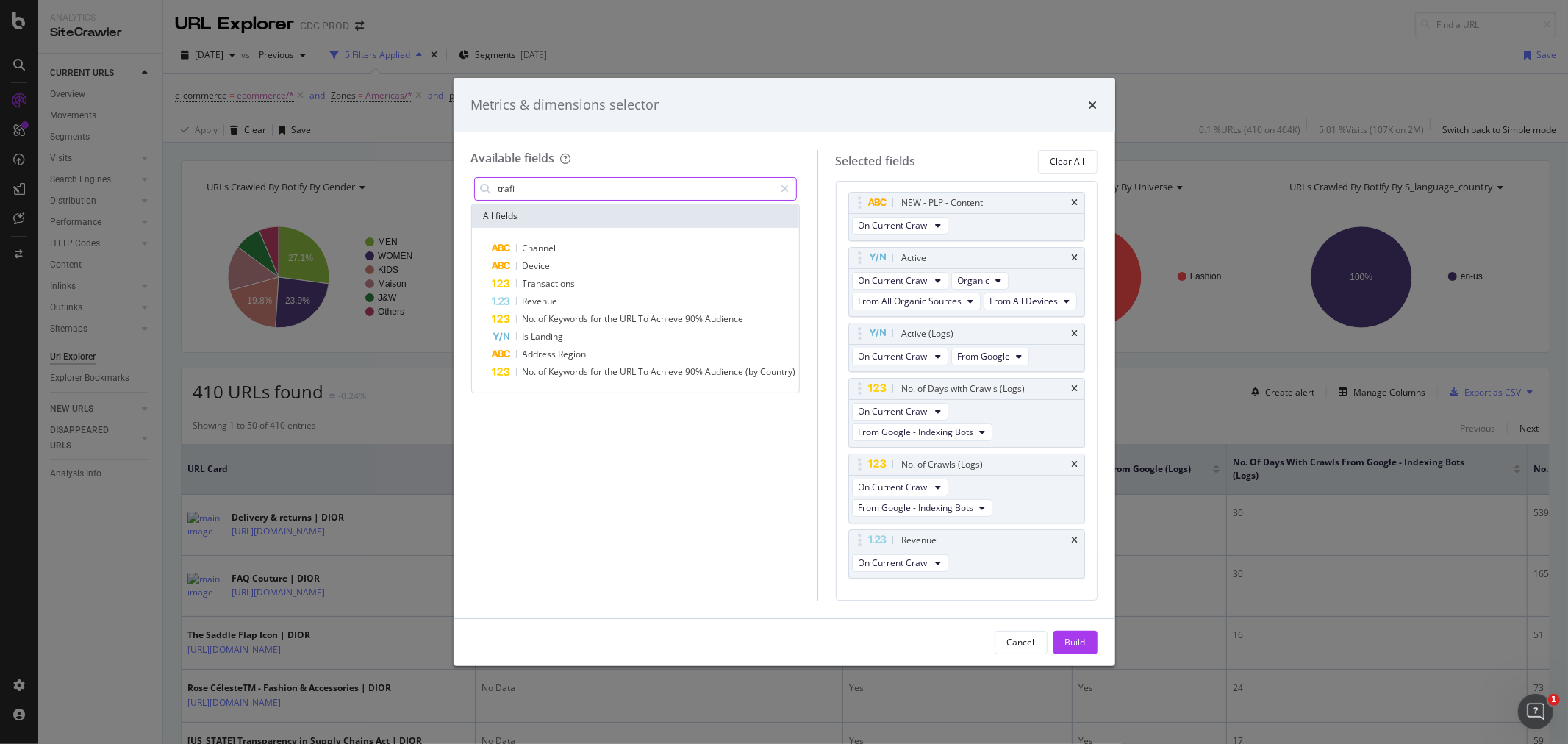
click at [529, 187] on input "trafi" at bounding box center [636, 188] width 278 height 22
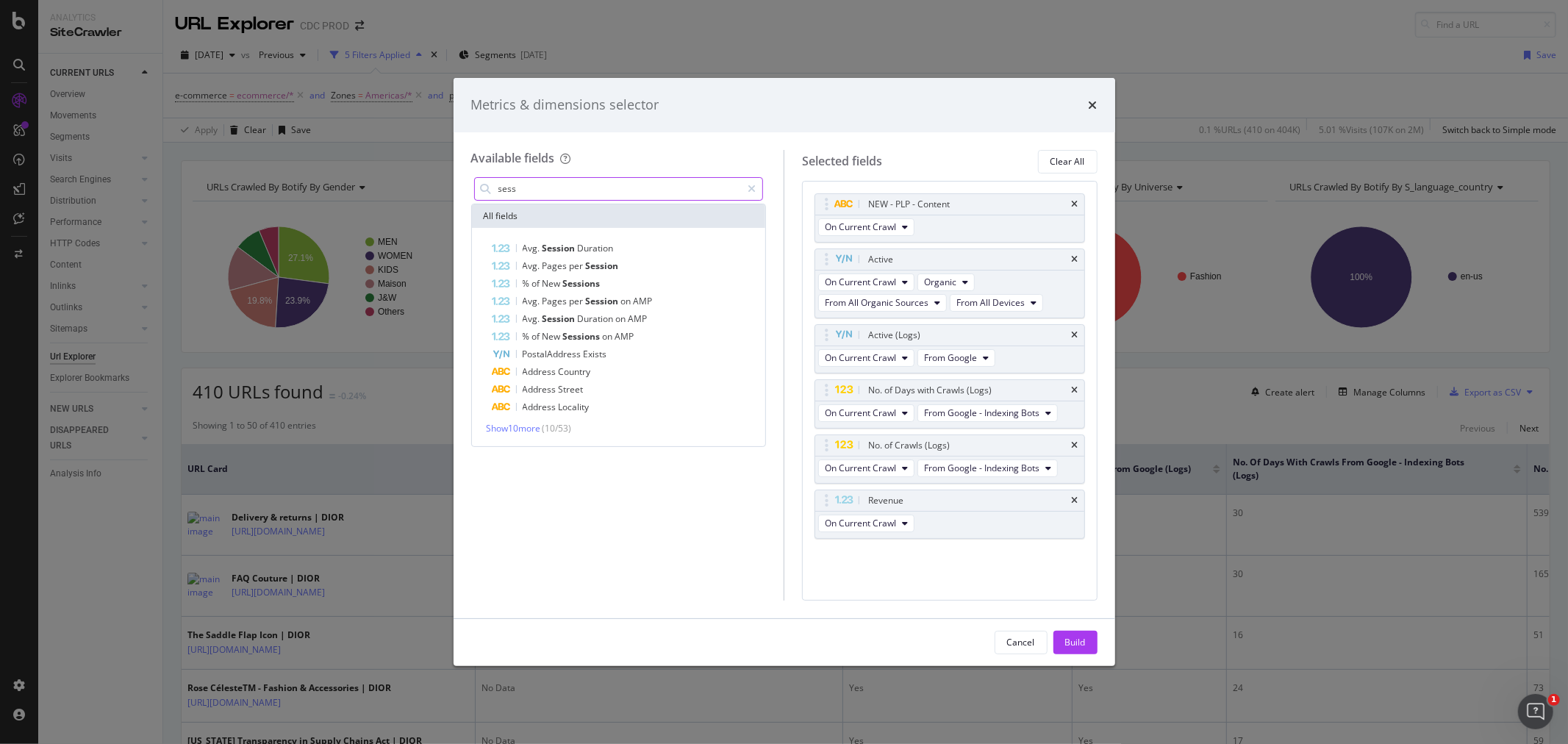
scroll to position [0, 0]
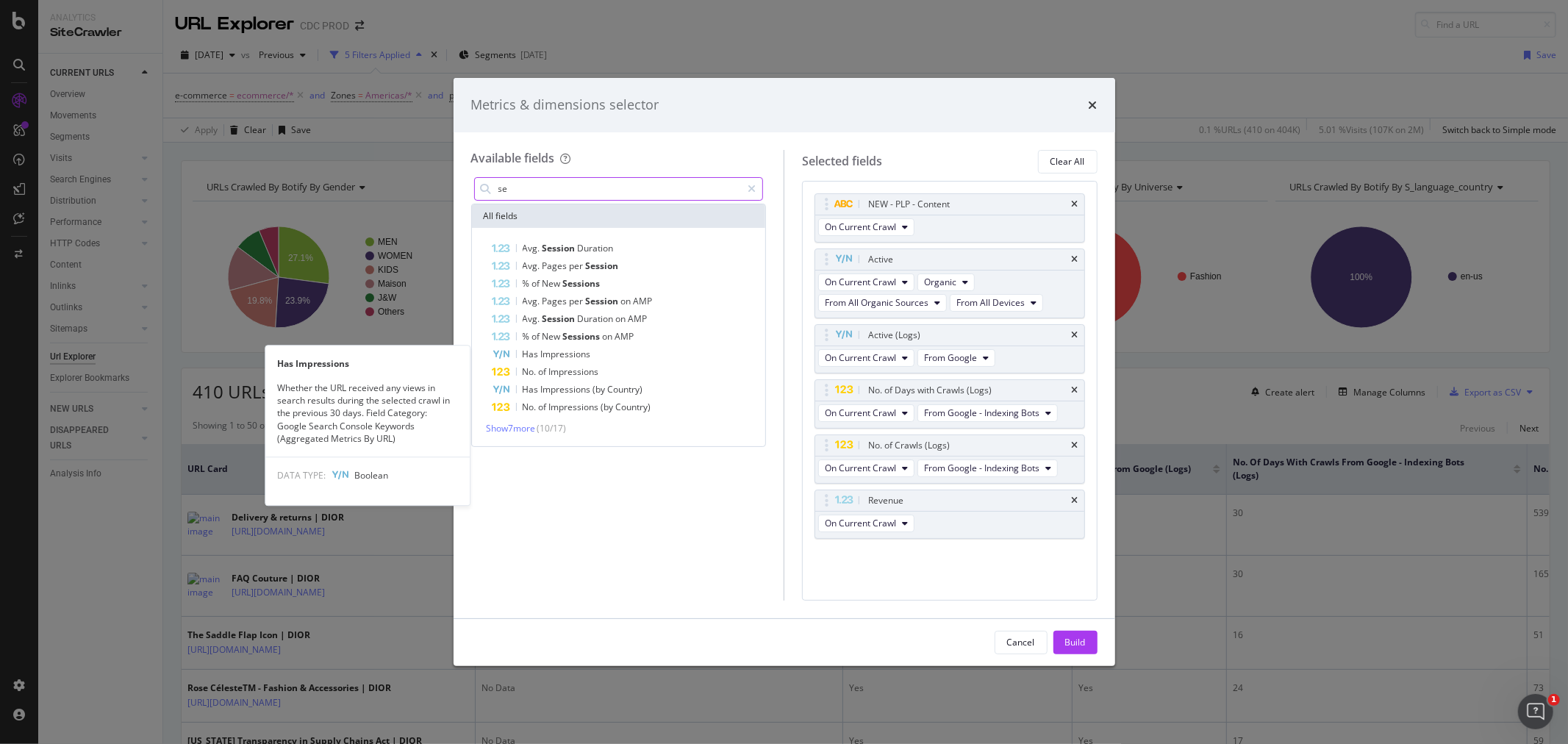
type input "s"
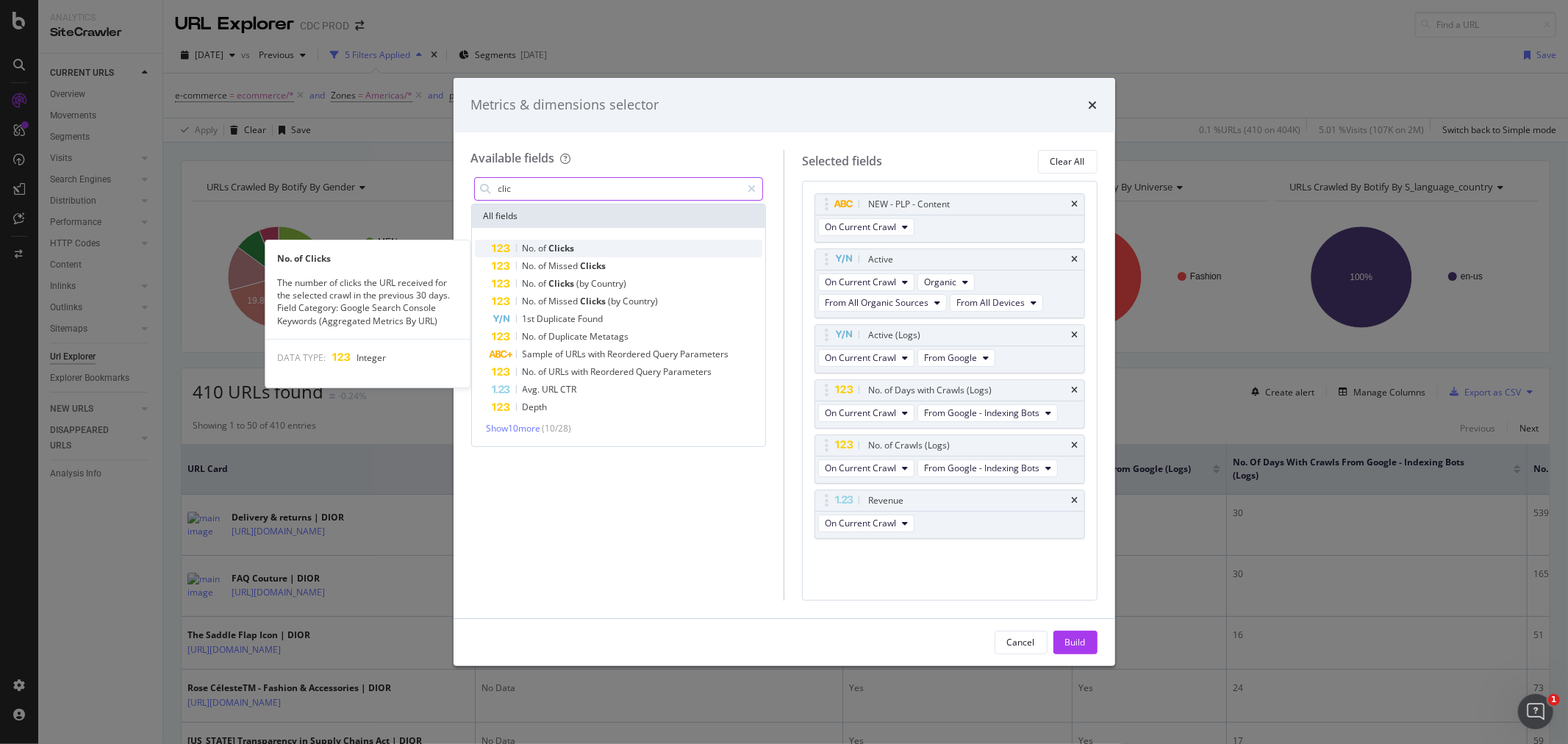
type input "clic"
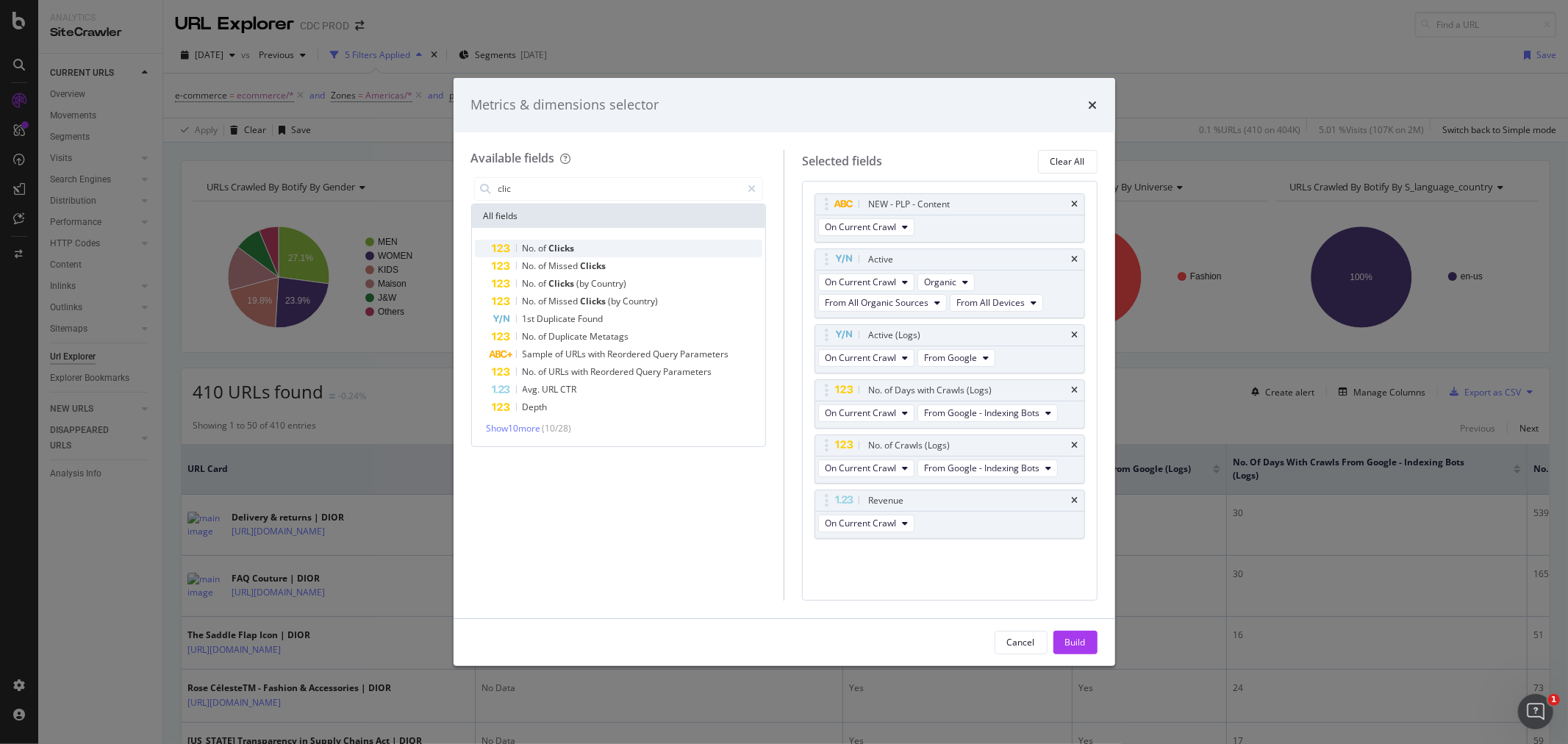
click at [565, 247] on span "Clicks" at bounding box center [562, 248] width 26 height 12
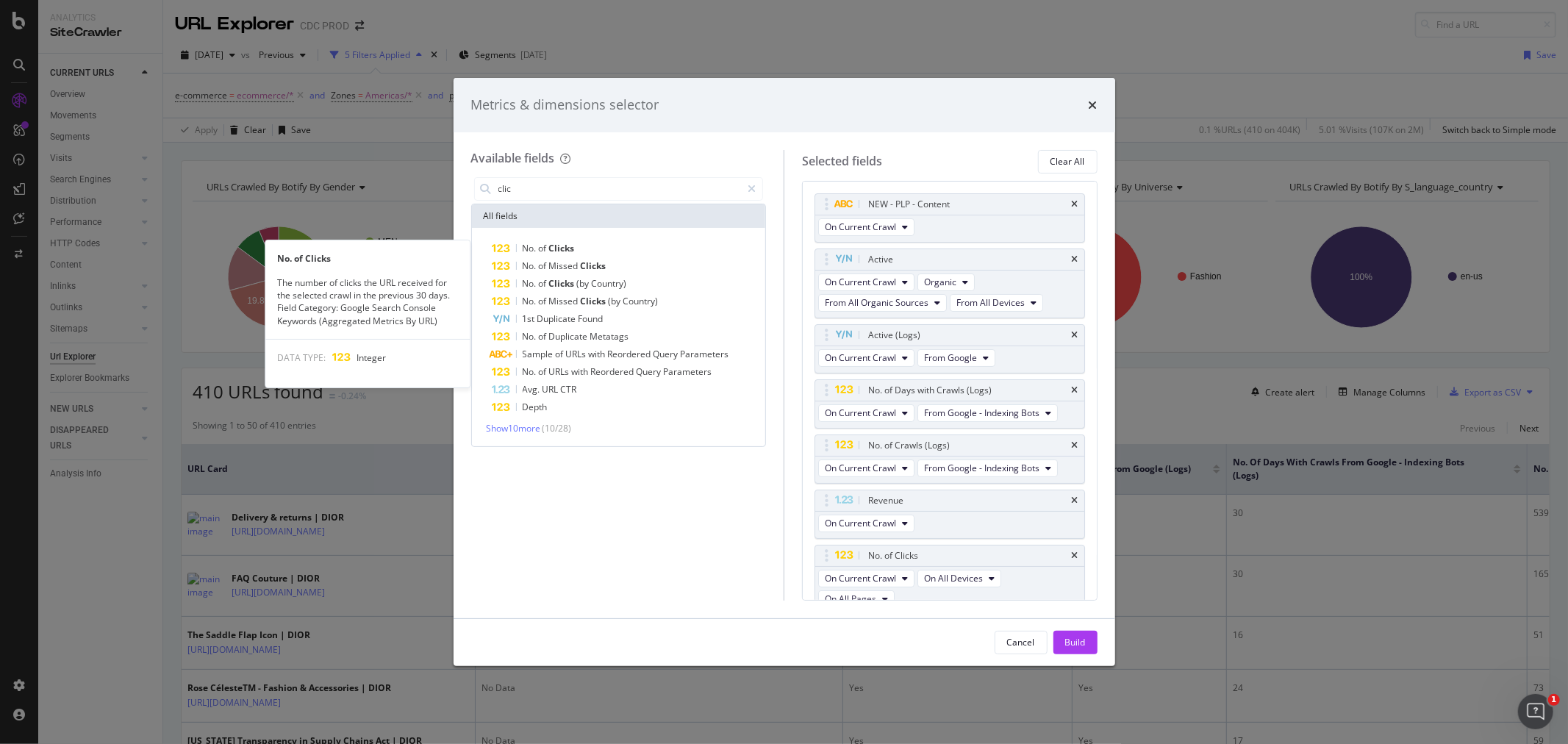
scroll to position [15, 0]
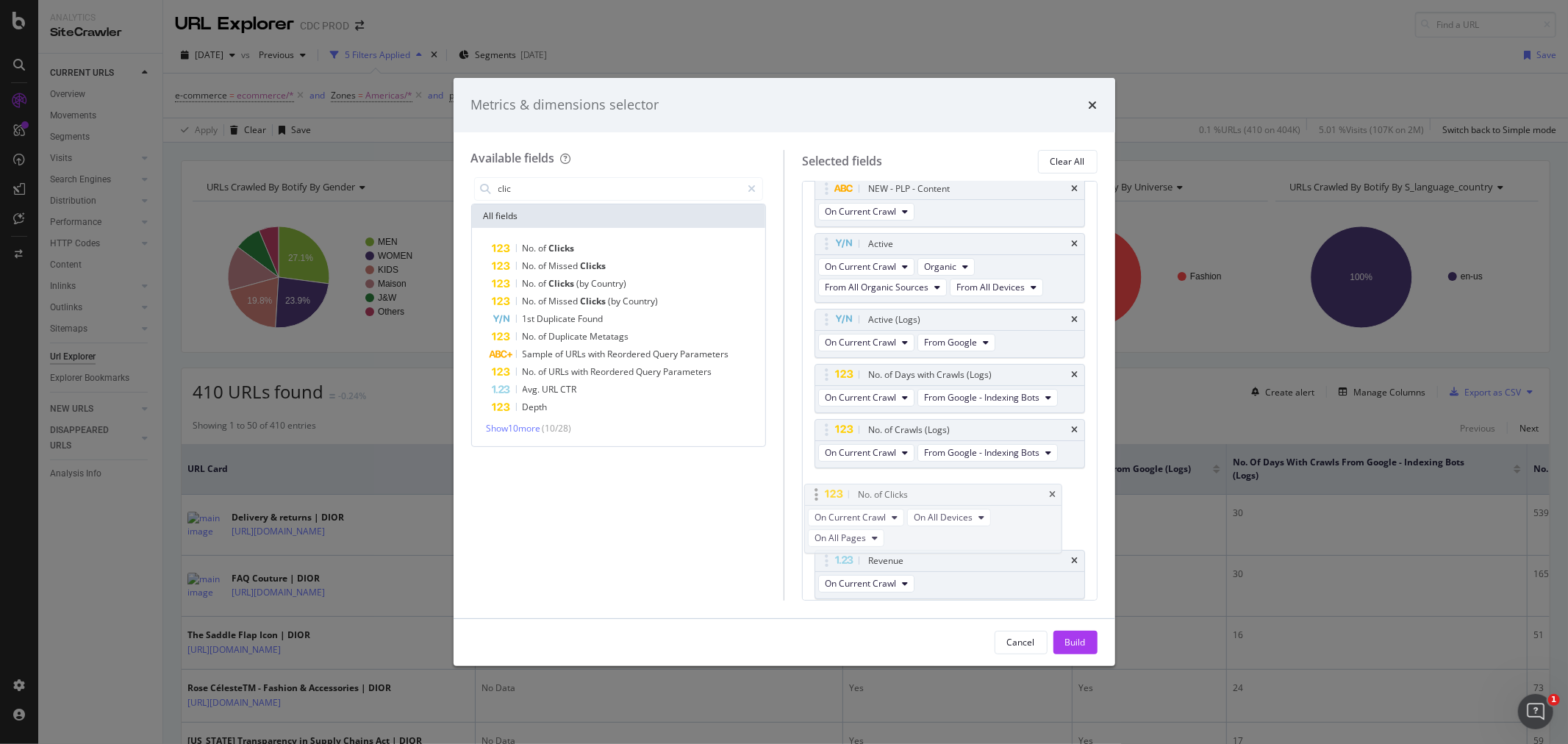
drag, startPoint x: 887, startPoint y: 537, endPoint x: 879, endPoint y: 495, distance: 42.8
click at [879, 494] on body "Analytics SiteCrawler CURRENT URLS Overview Movements Segments Visits Analysis …" at bounding box center [784, 372] width 1568 height 744
click at [1068, 644] on div "Build" at bounding box center [1075, 642] width 21 height 12
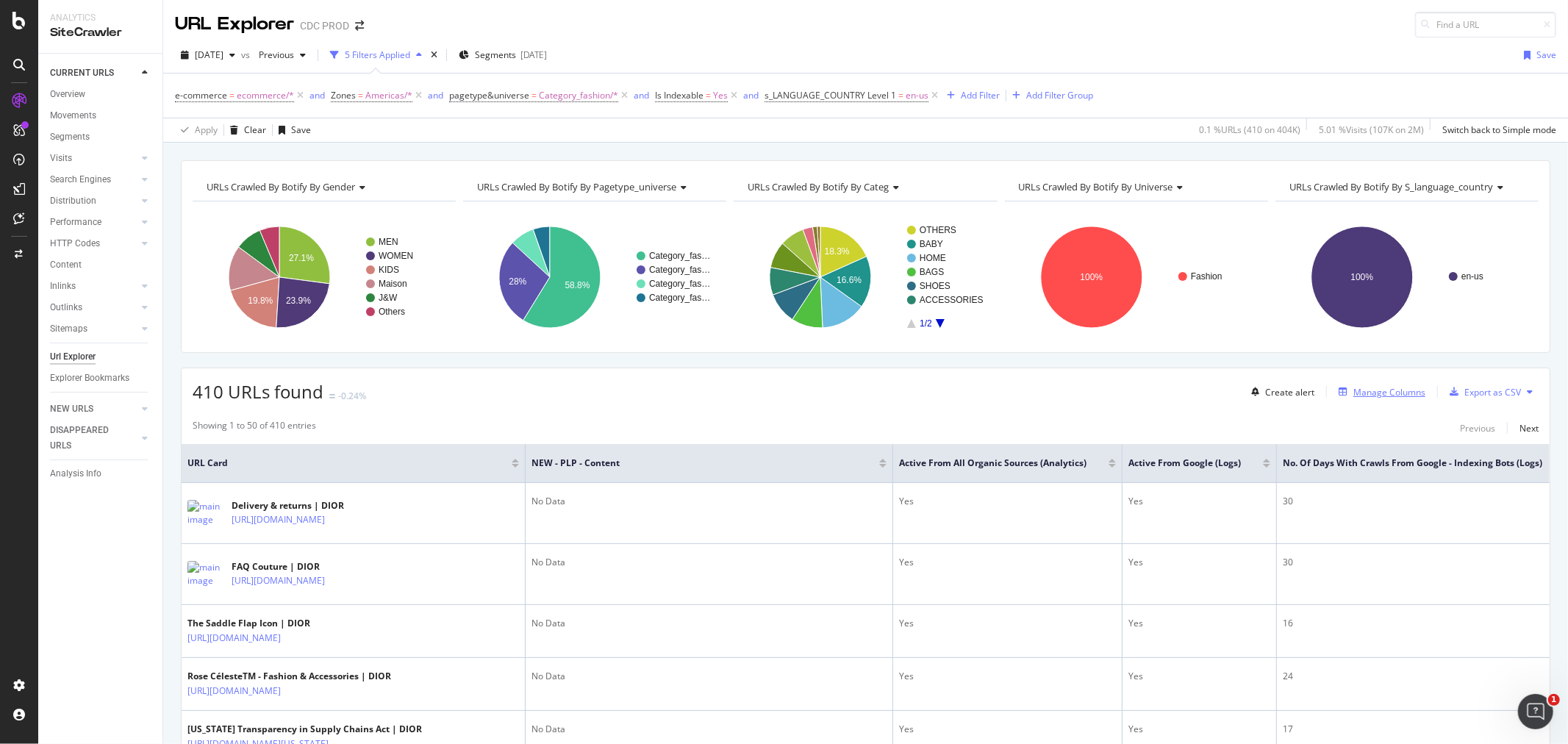
click at [1380, 392] on div "Manage Columns" at bounding box center [1389, 392] width 72 height 12
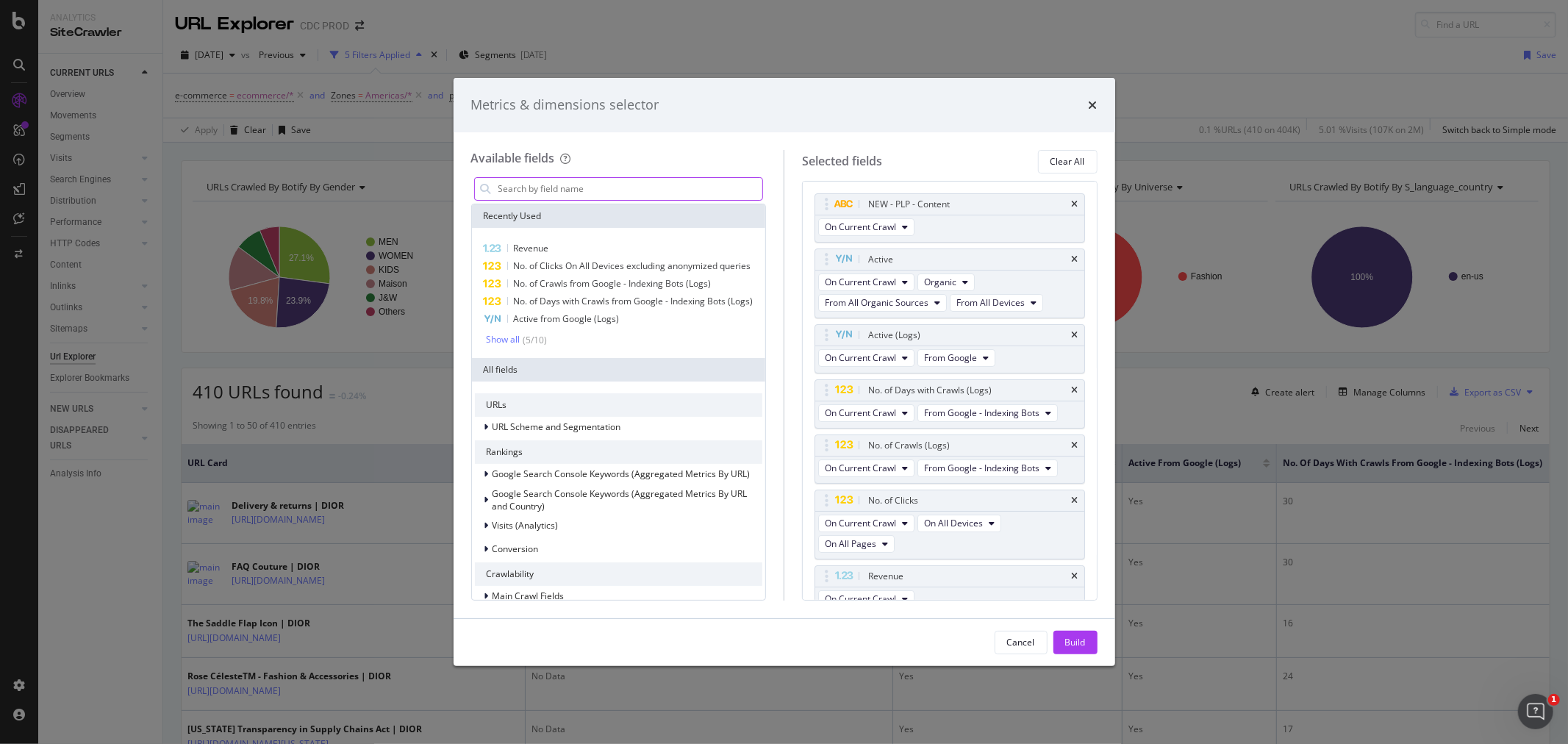
click at [516, 184] on input "modal" at bounding box center [629, 188] width 266 height 22
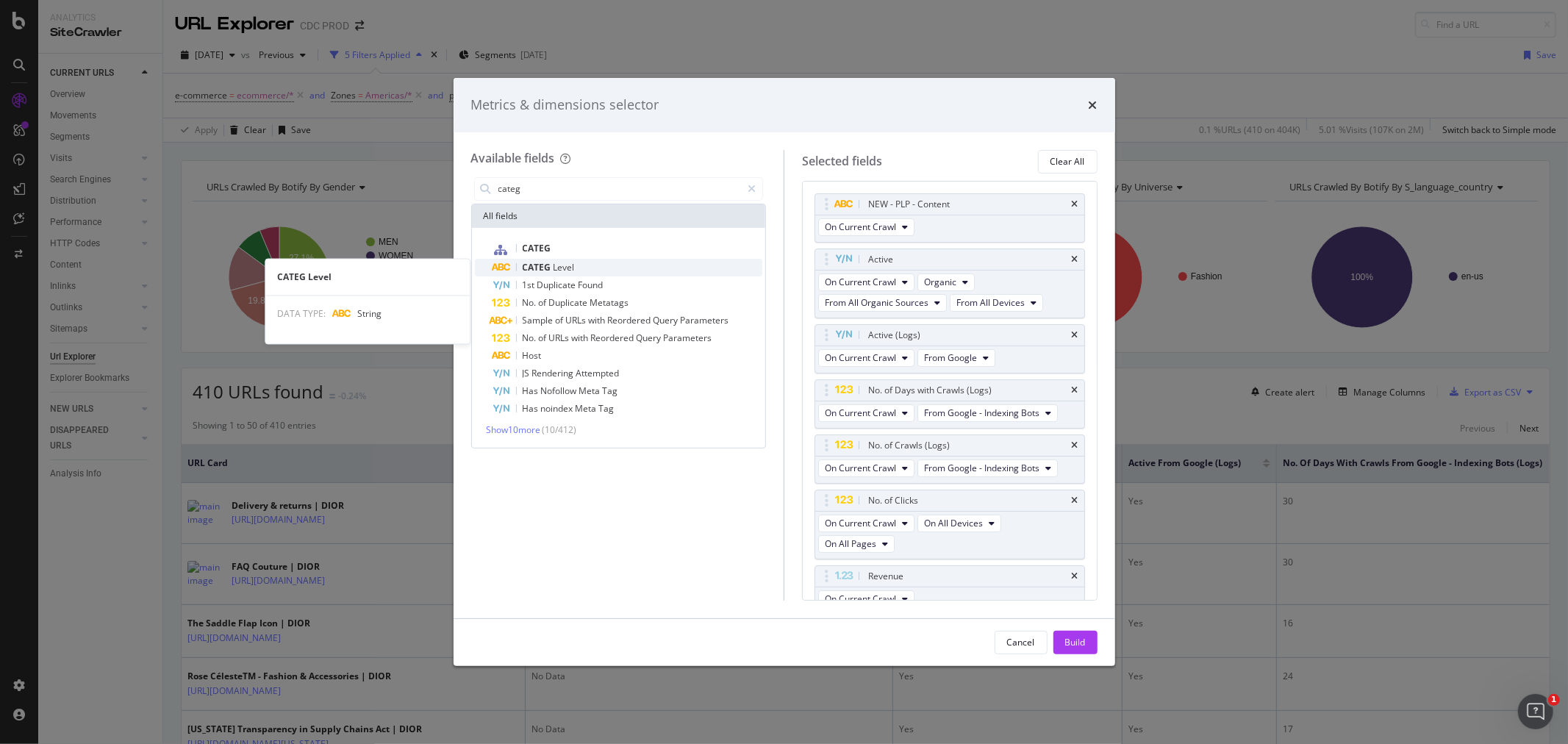
type input "categ"
click at [610, 266] on div "CATEG Level" at bounding box center [628, 267] width 270 height 17
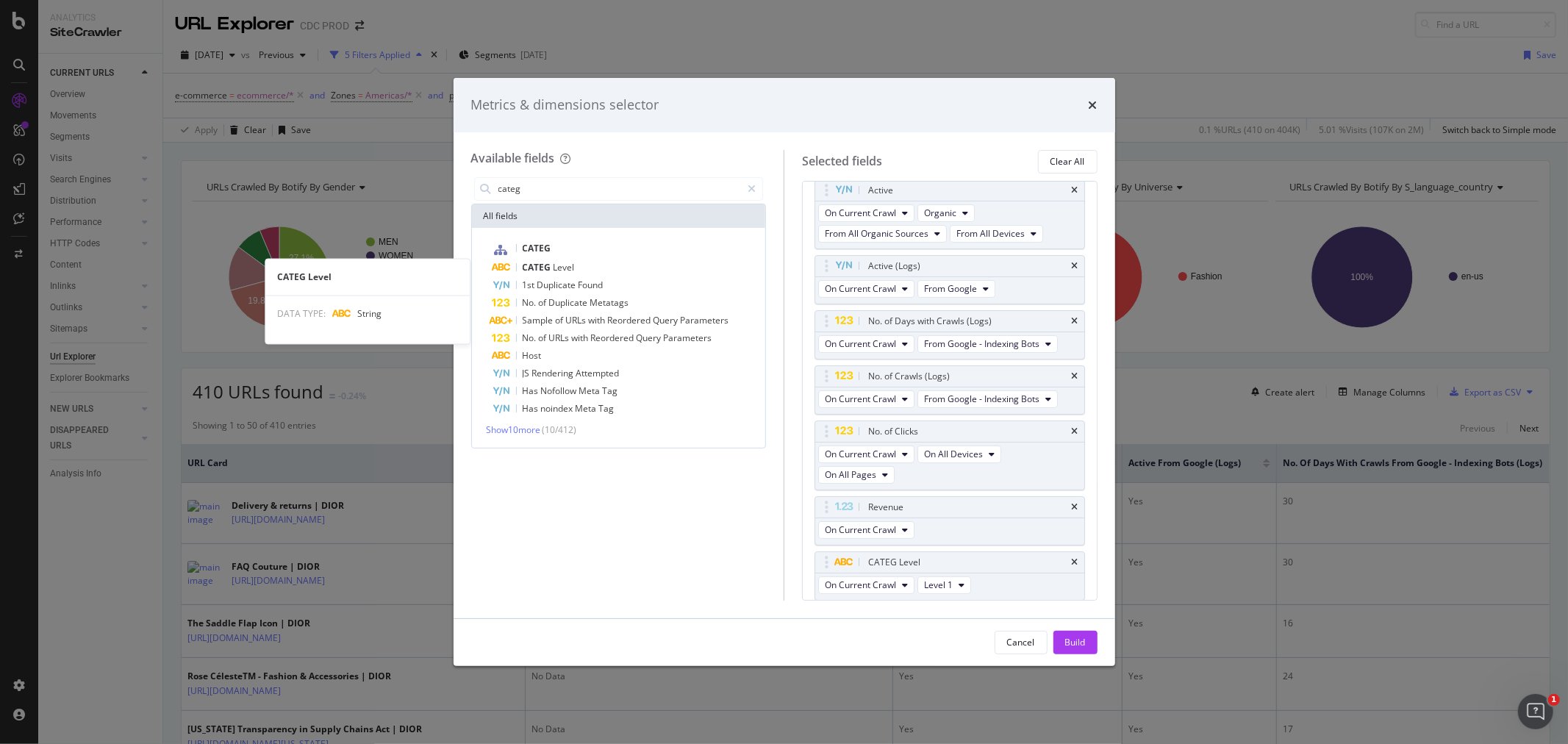
scroll to position [70, 0]
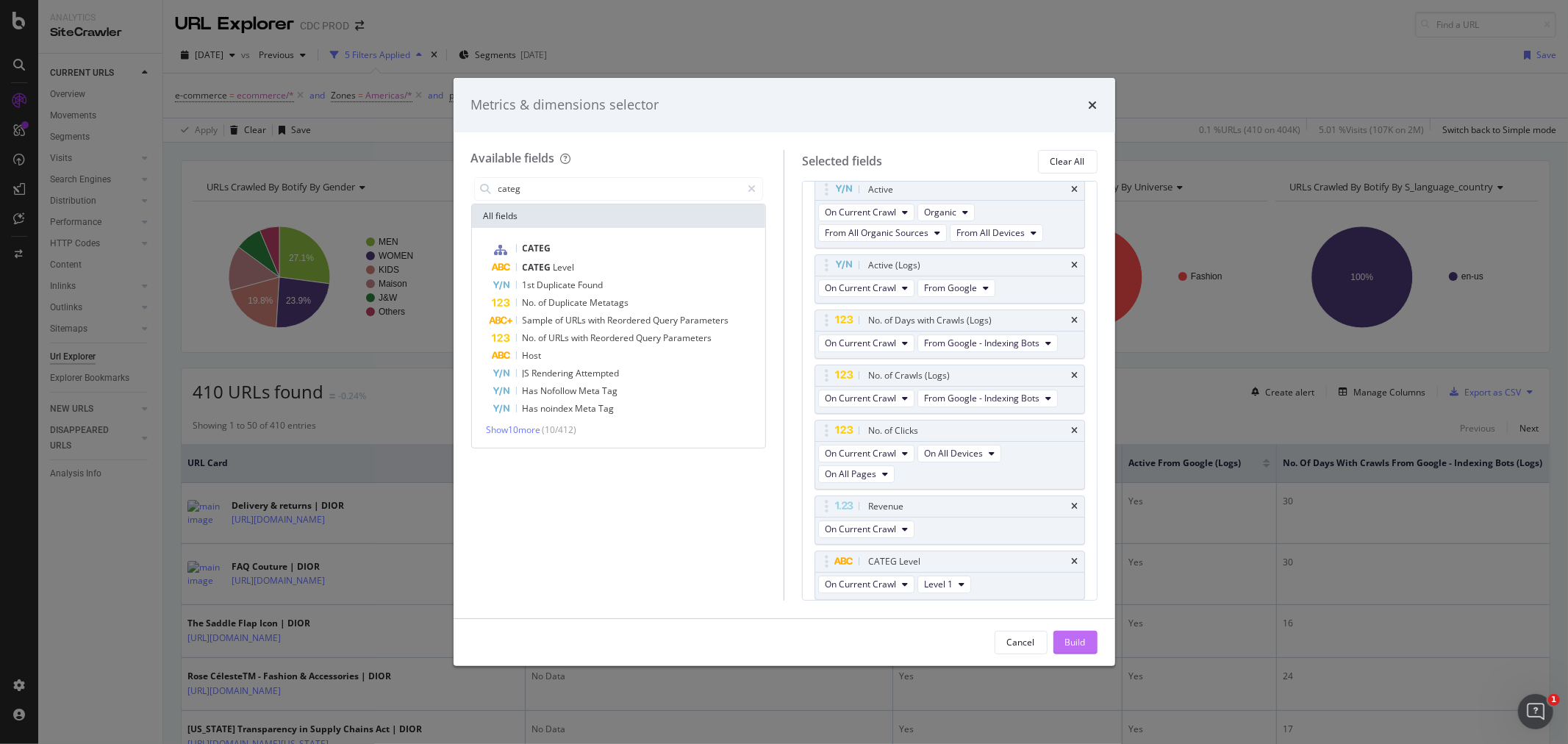
click at [1071, 640] on div "Build" at bounding box center [1075, 642] width 21 height 12
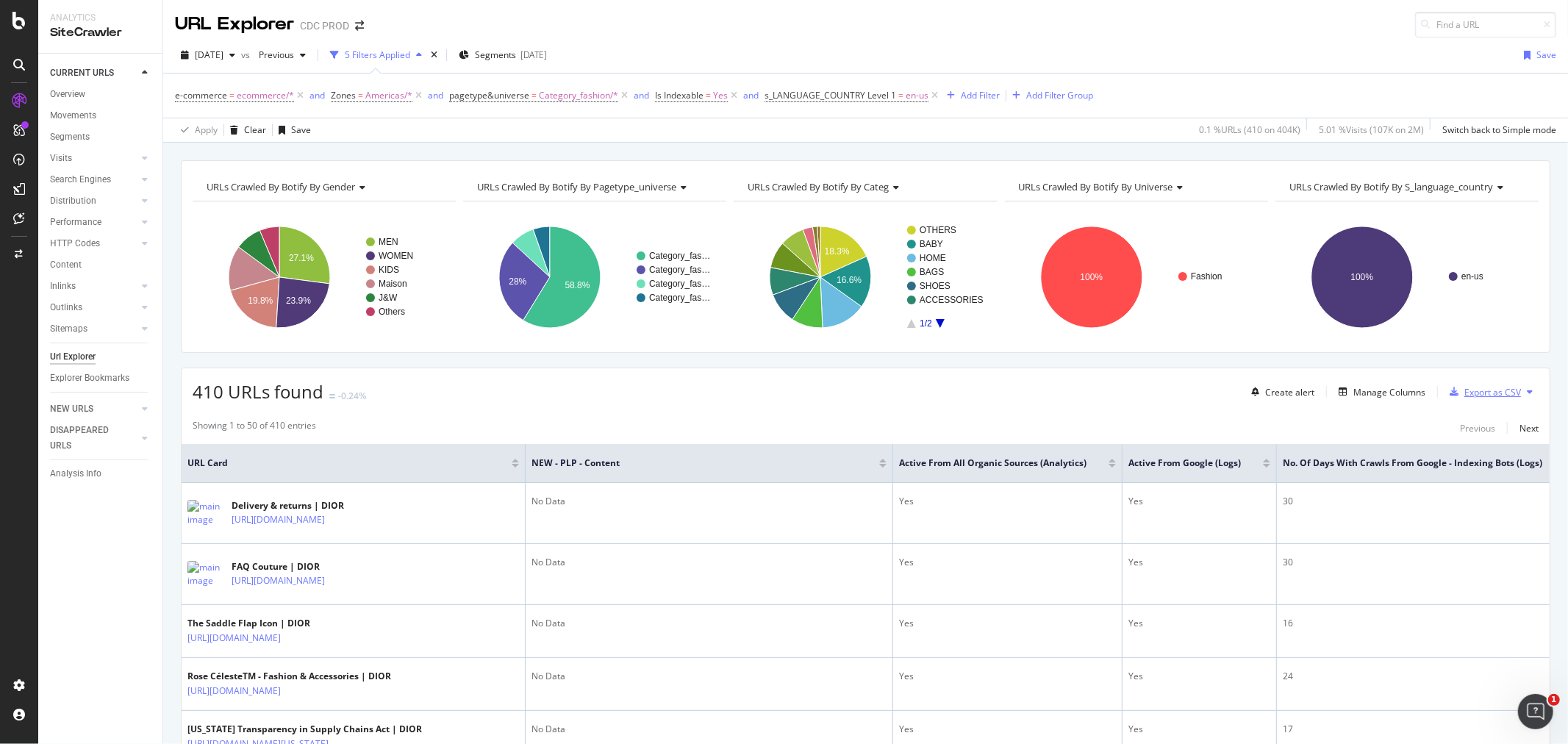
click at [1466, 392] on div "Export as CSV" at bounding box center [1493, 392] width 57 height 12
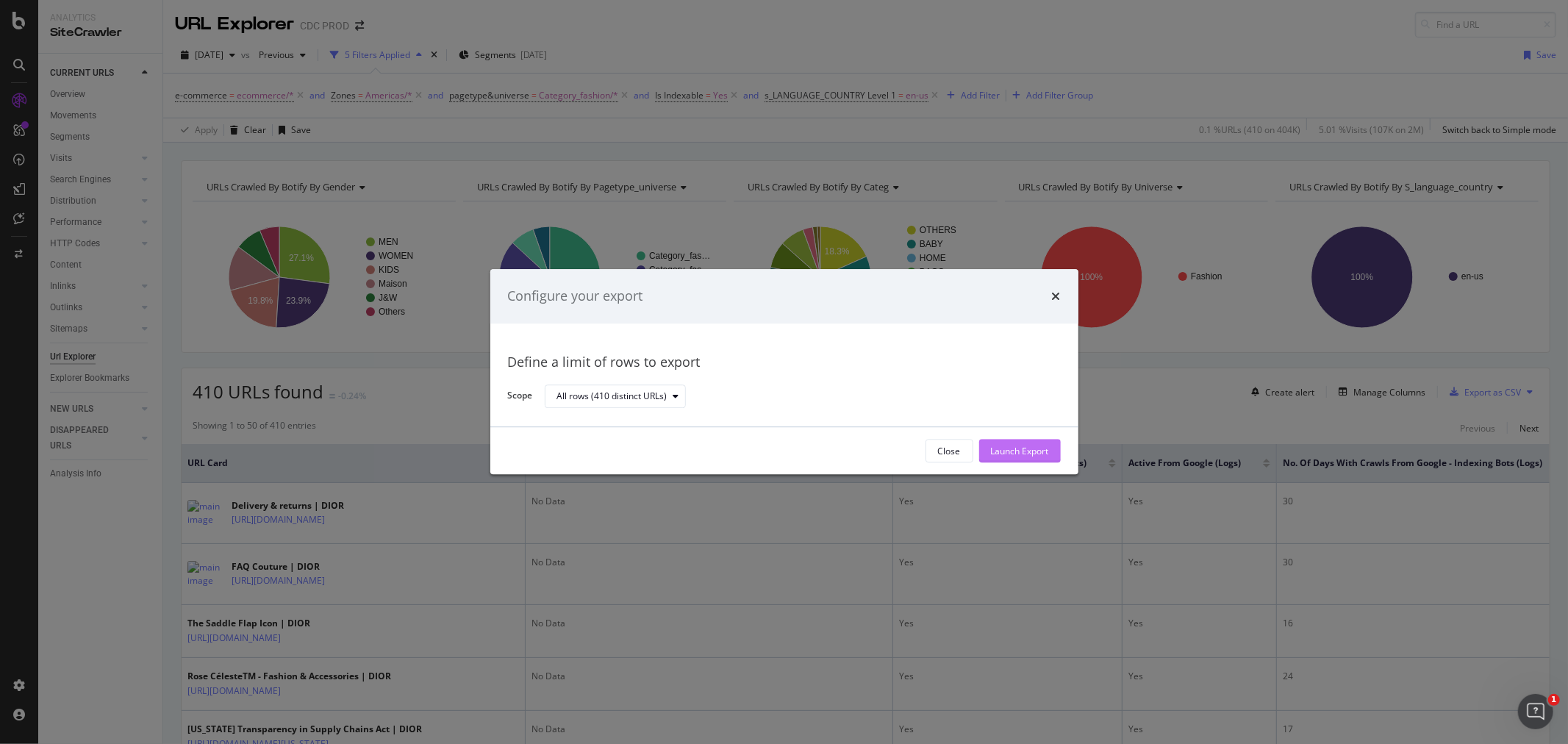
click at [1008, 456] on div "Launch Export" at bounding box center [1020, 451] width 58 height 12
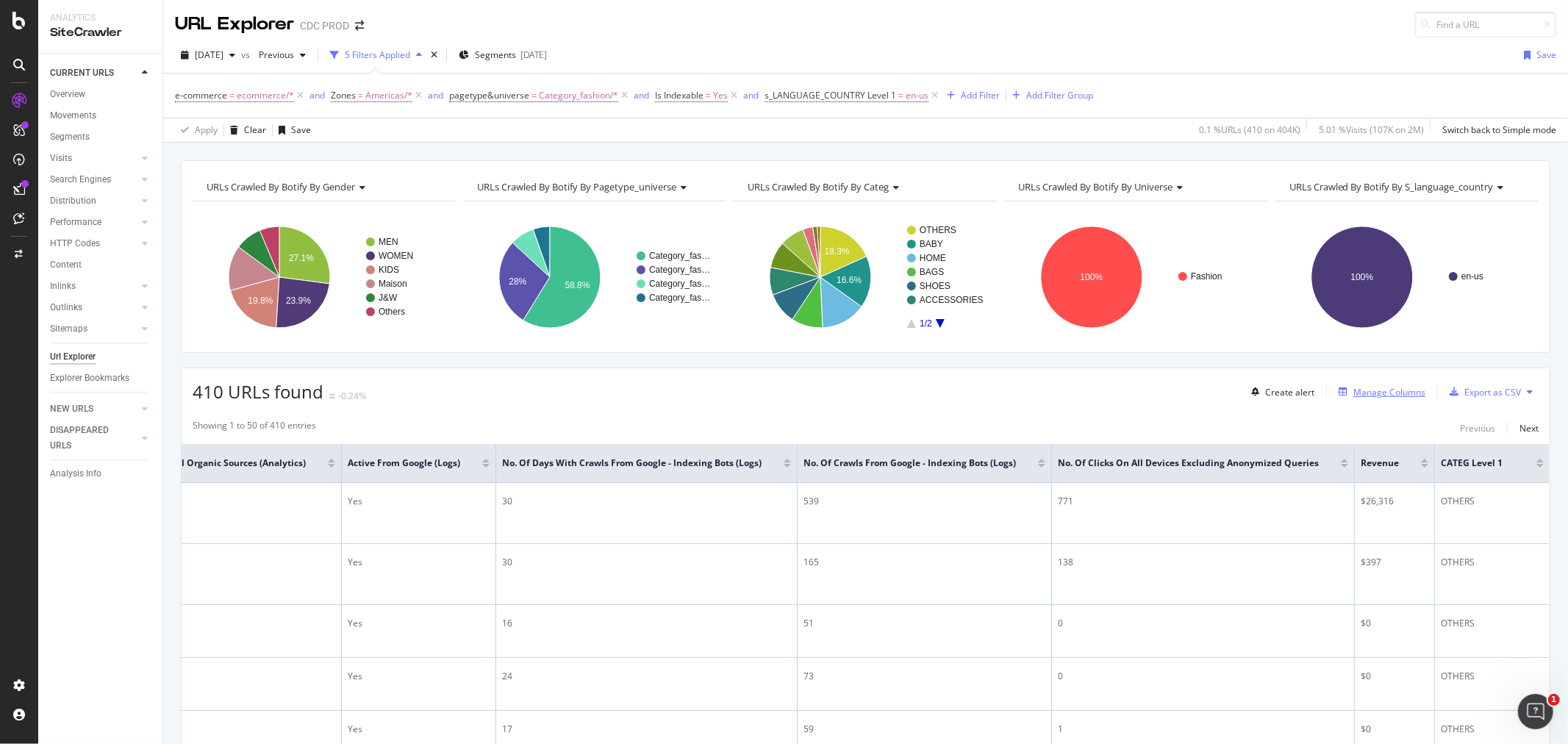
click at [1409, 394] on div "Manage Columns" at bounding box center [1389, 392] width 72 height 12
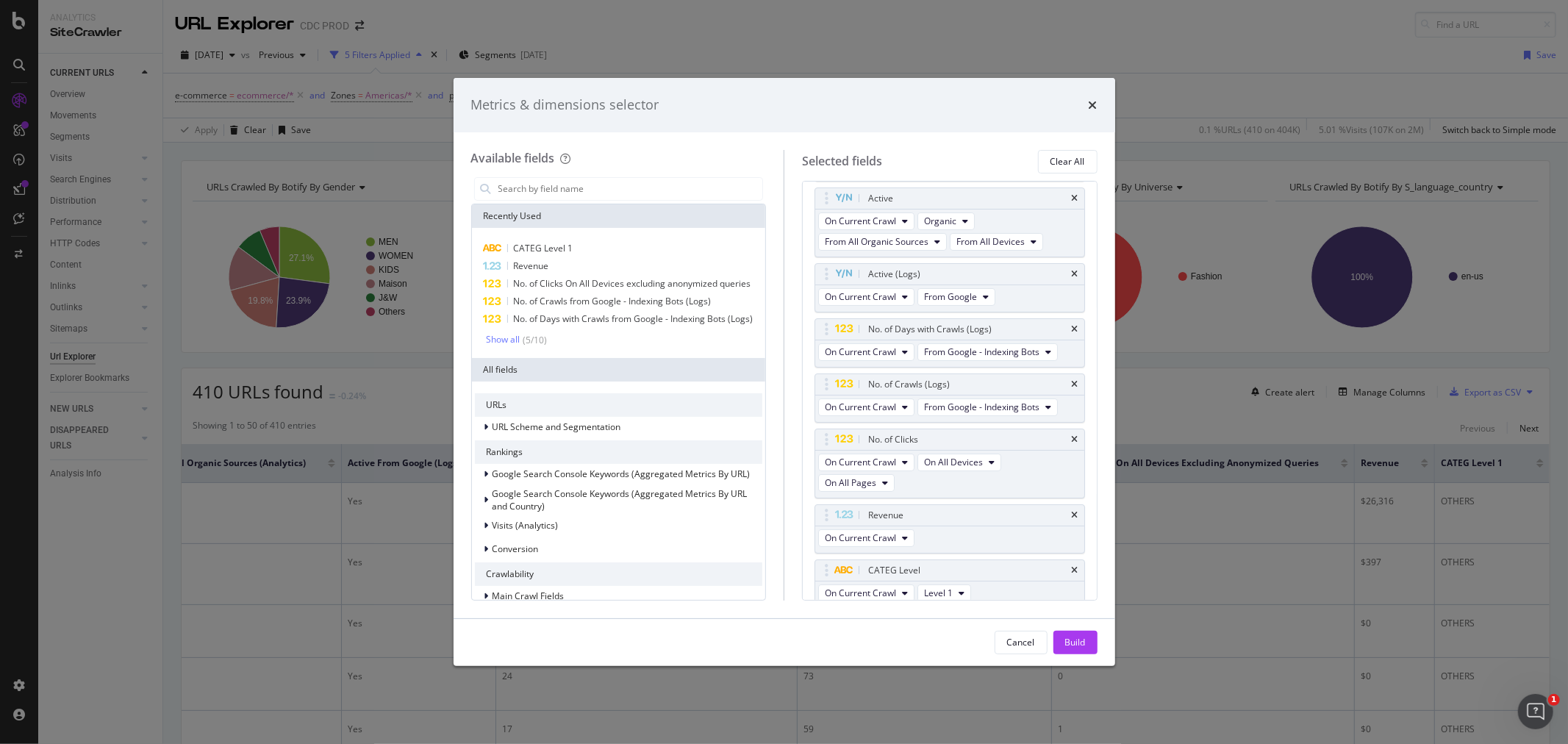
scroll to position [120, 0]
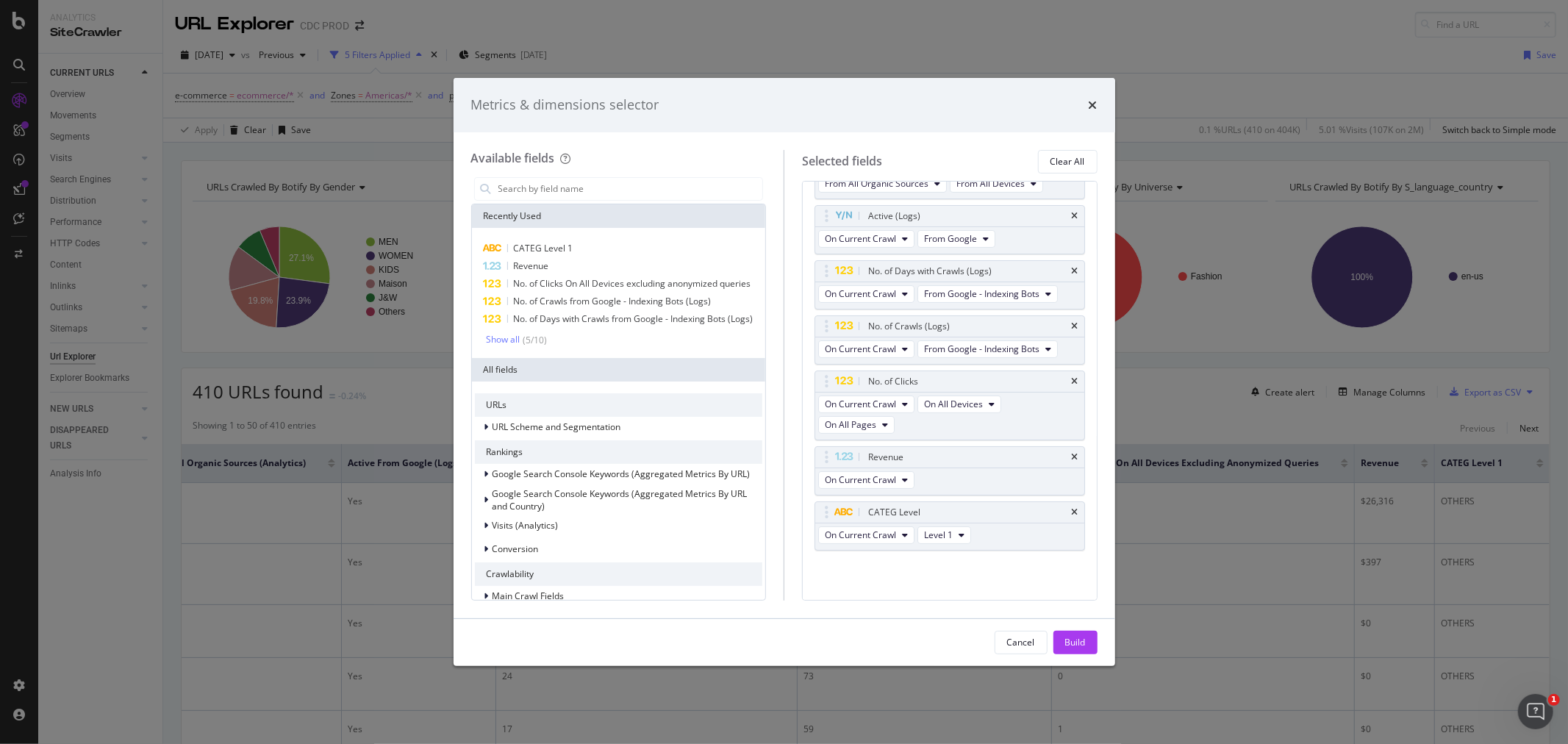
click at [1090, 112] on div "times" at bounding box center [1093, 105] width 9 height 19
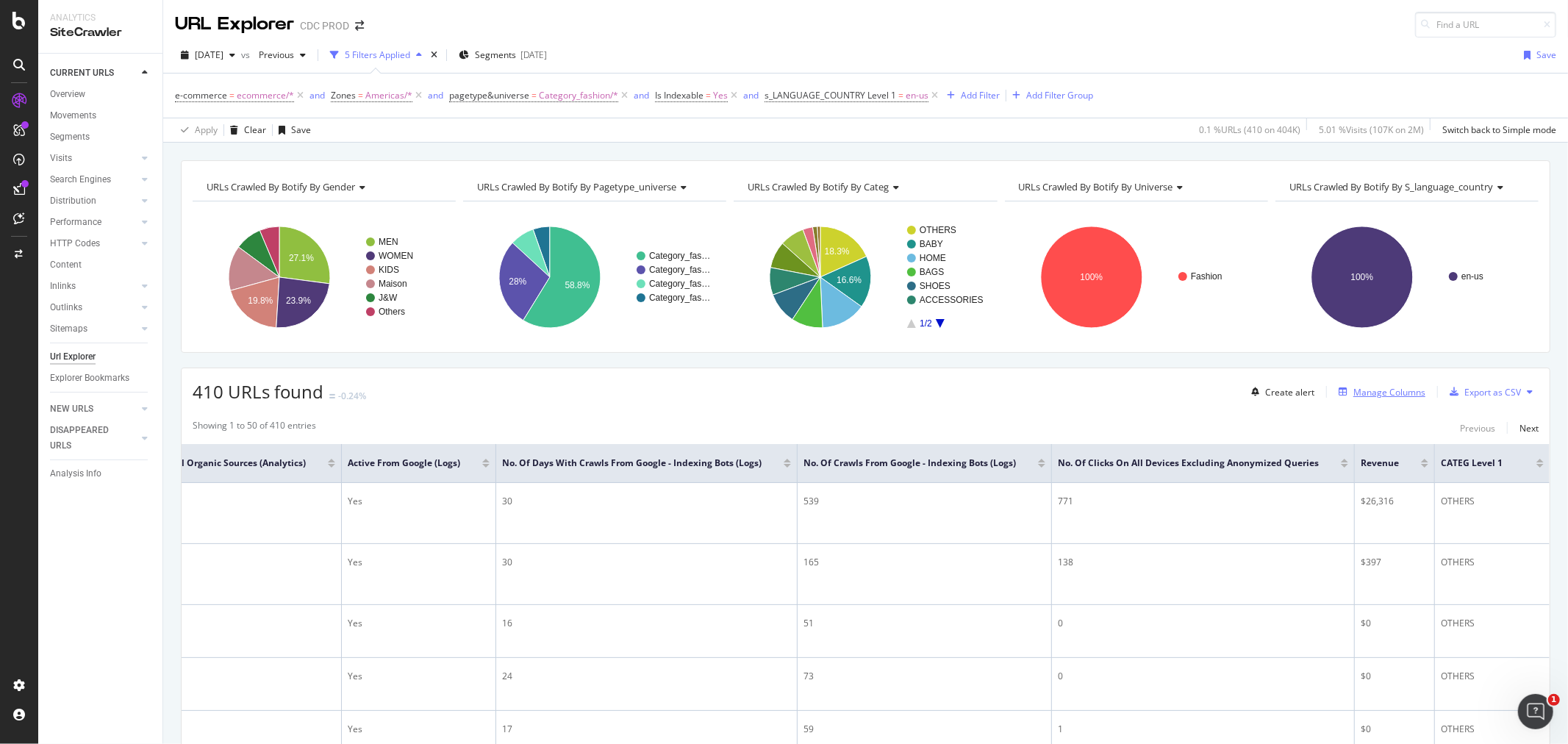
click at [1364, 396] on div "Manage Columns" at bounding box center [1389, 392] width 72 height 12
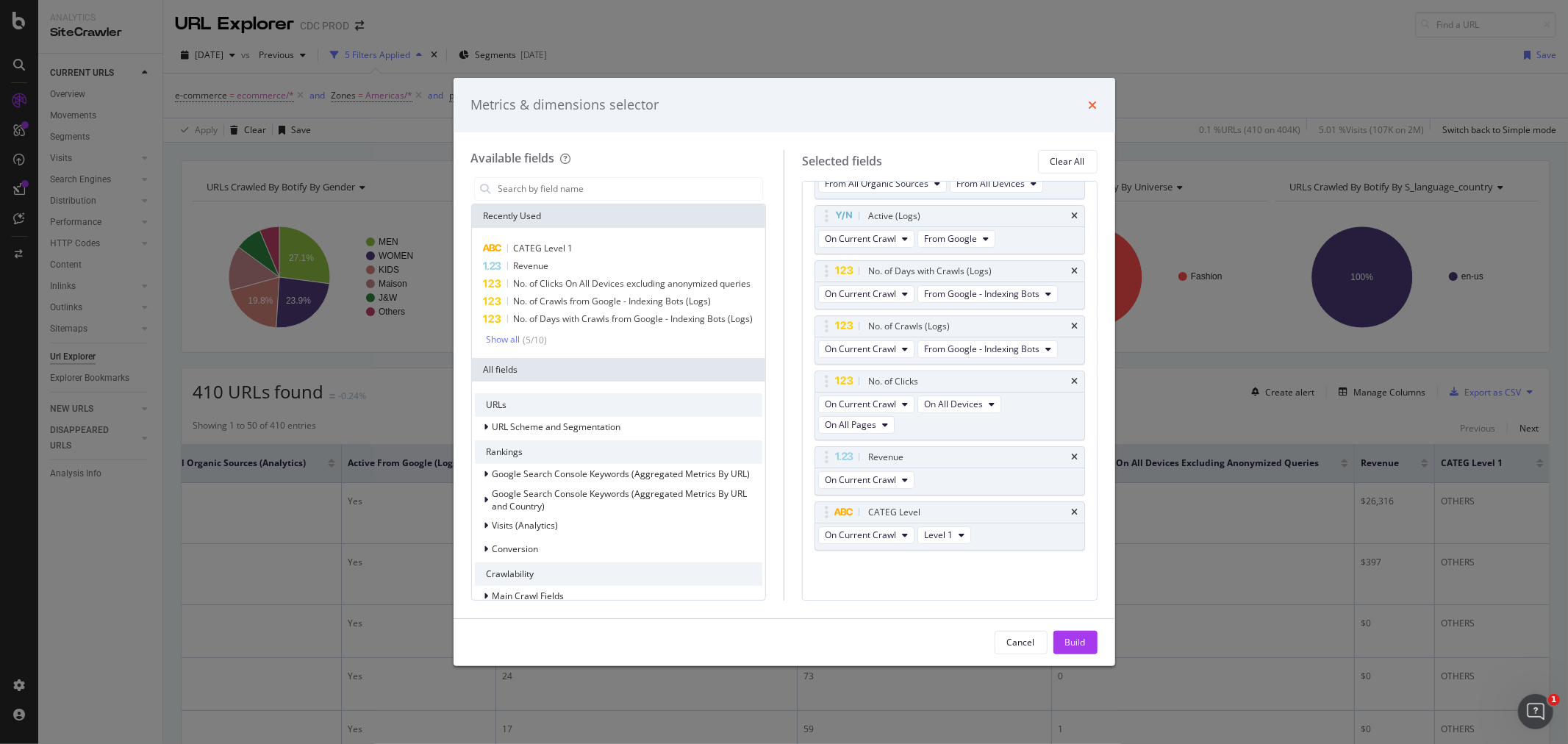
click at [1096, 99] on icon "times" at bounding box center [1093, 105] width 9 height 11
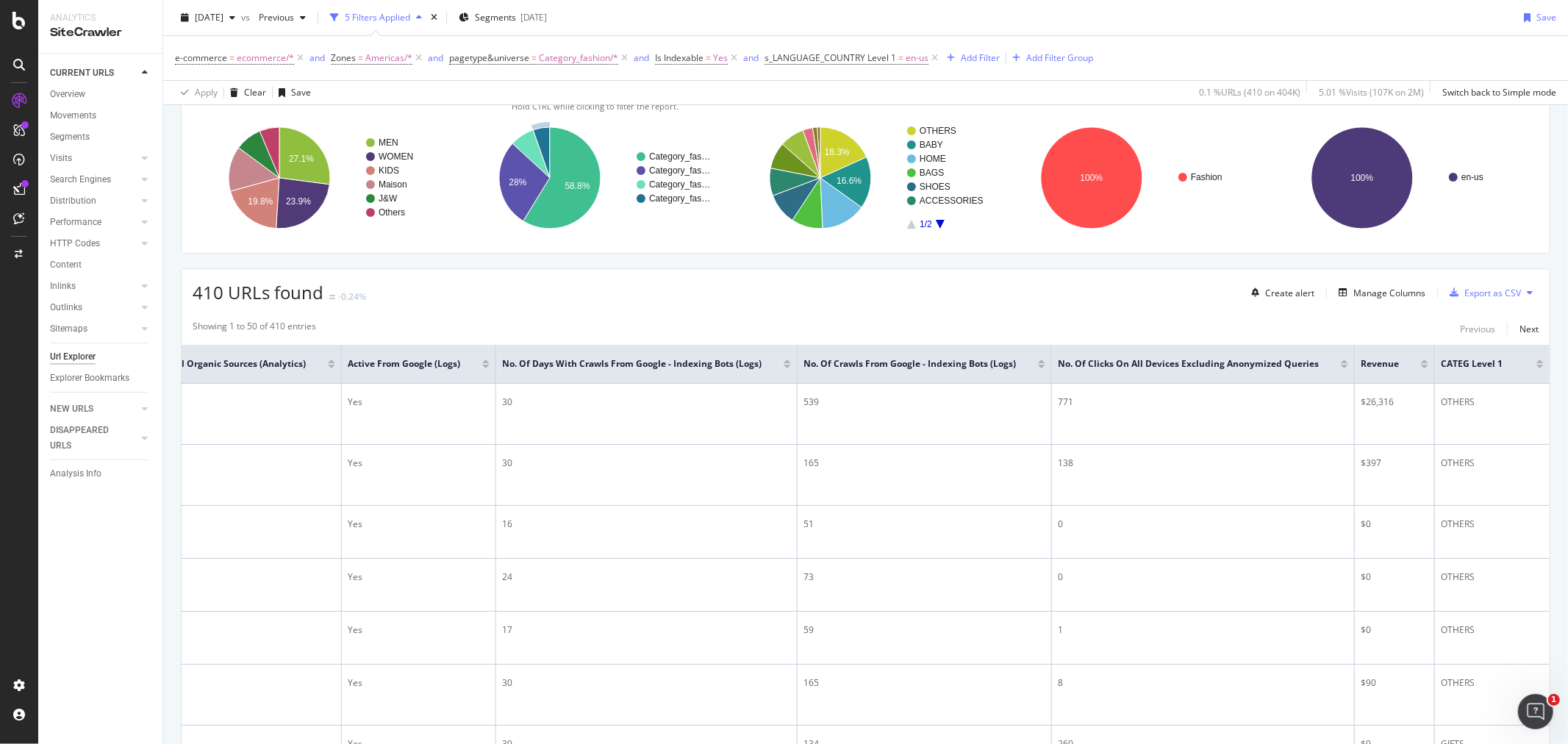
scroll to position [0, 0]
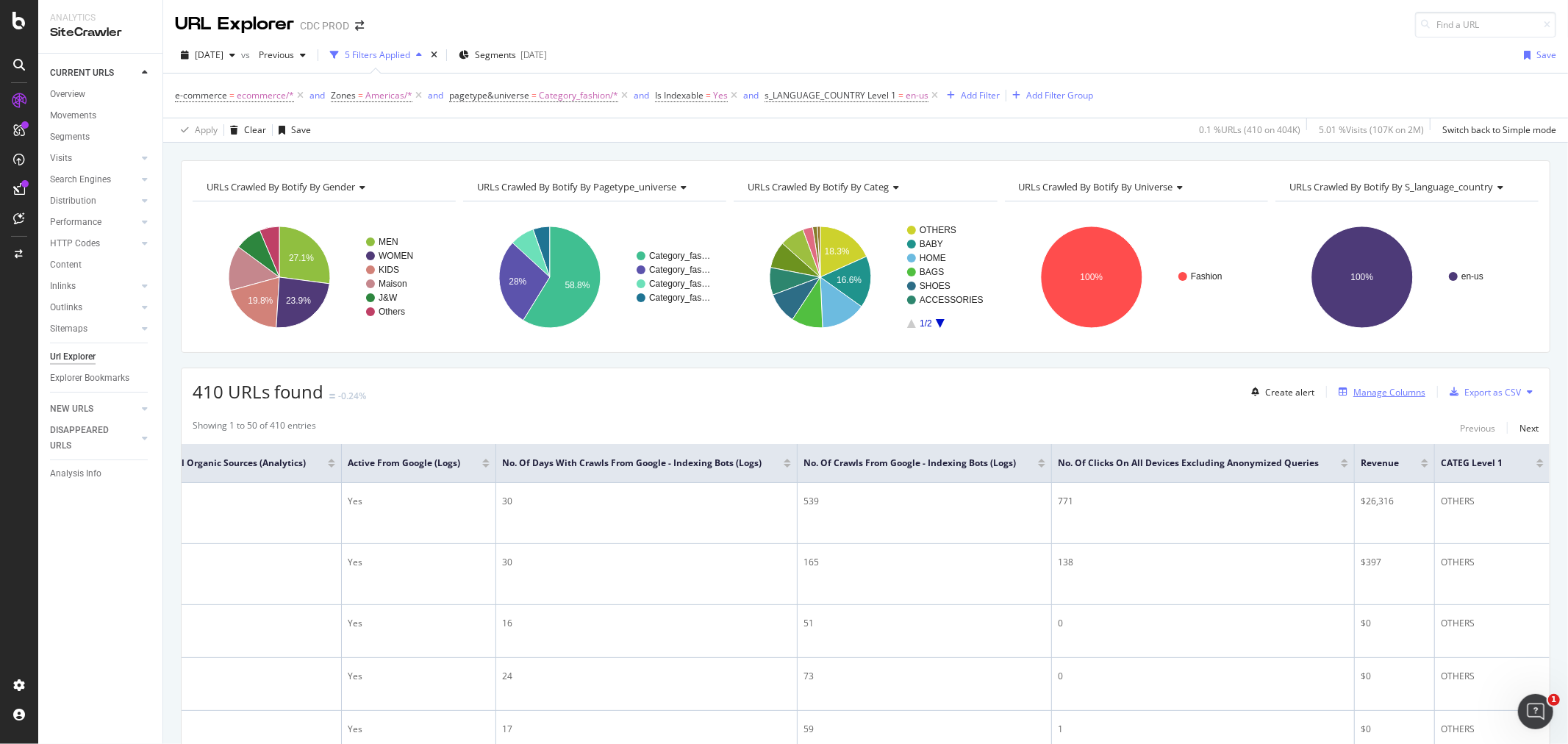
click at [1365, 399] on div "Manage Columns" at bounding box center [1389, 392] width 72 height 12
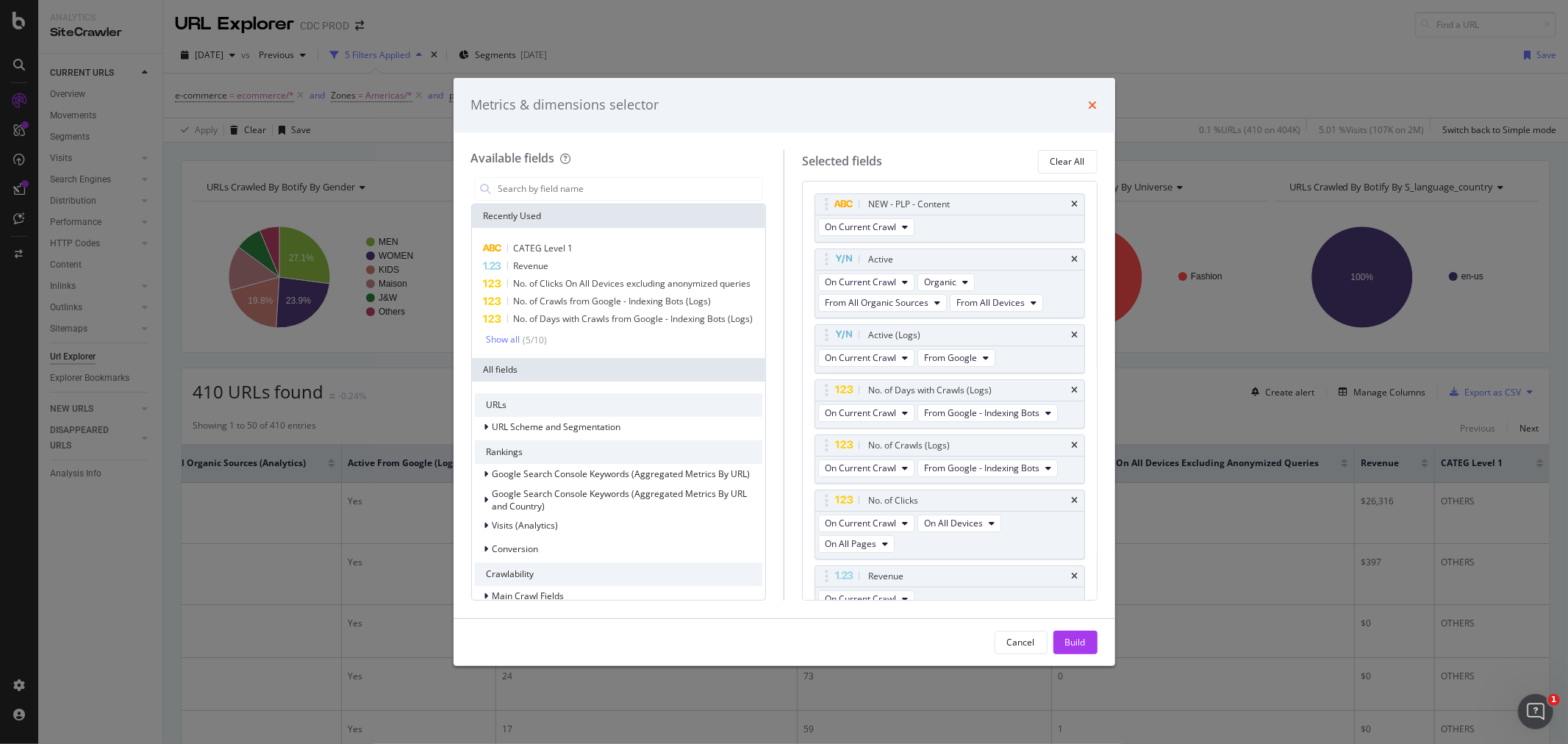
drag, startPoint x: 1083, startPoint y: 108, endPoint x: 1096, endPoint y: 105, distance: 13.3
click at [1083, 108] on div "Metrics & dimensions selector" at bounding box center [784, 105] width 626 height 19
click at [1096, 105] on icon "times" at bounding box center [1093, 105] width 9 height 11
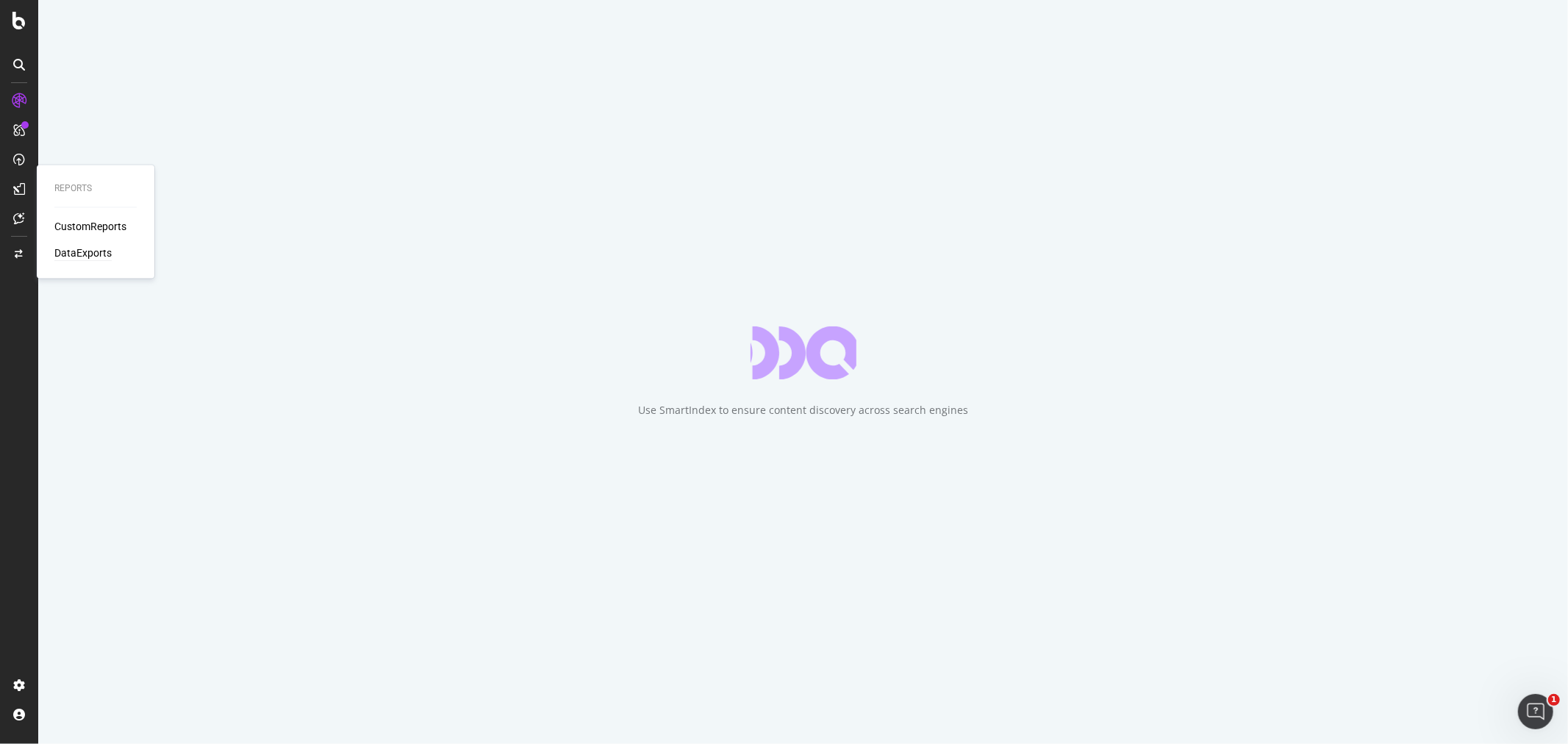
click at [84, 257] on div "DataExports" at bounding box center [84, 253] width 58 height 14
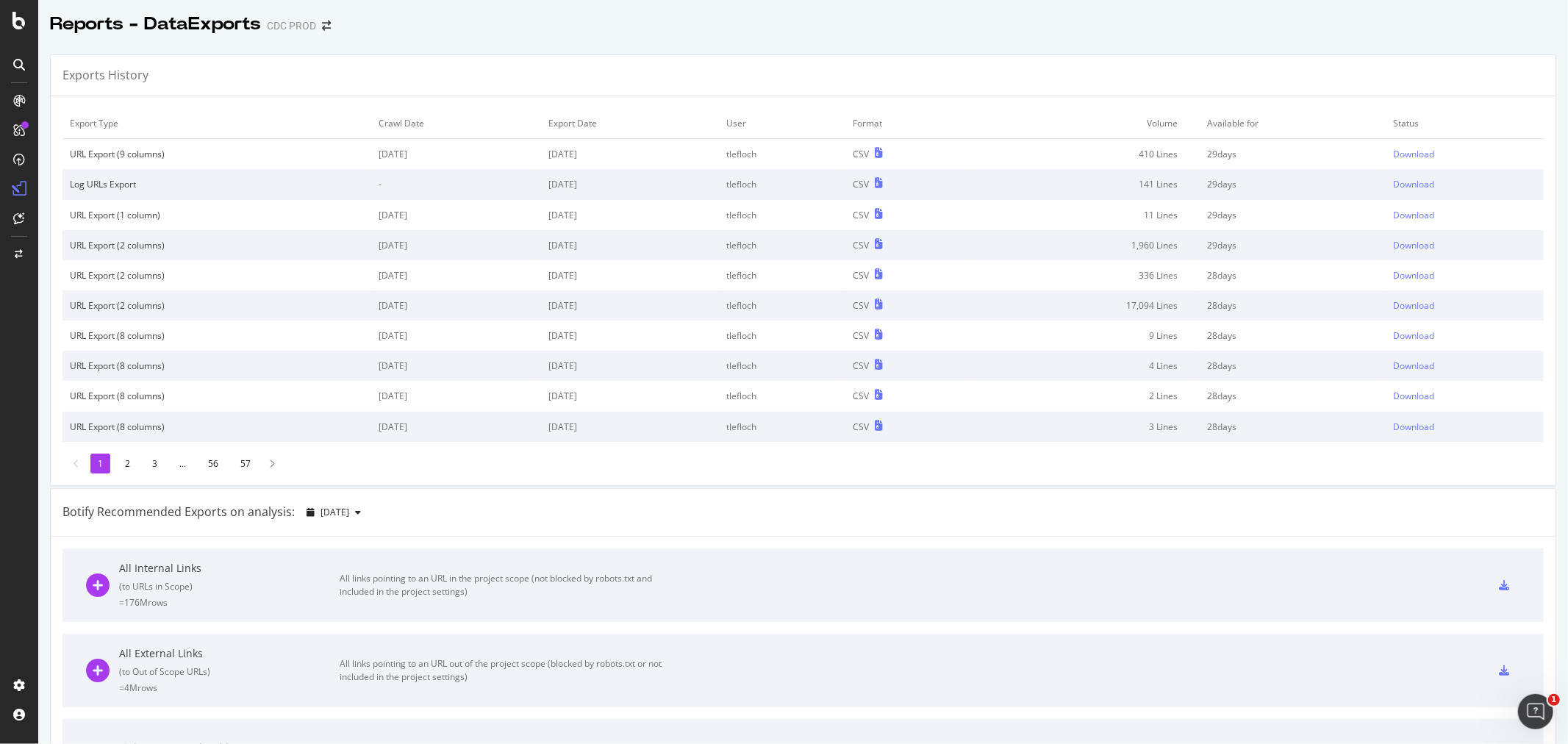
click at [958, 27] on div "Reports - DataExports CDC PROD" at bounding box center [803, 18] width 1530 height 36
click at [1400, 150] on div "Download" at bounding box center [1415, 154] width 41 height 12
click at [74, 166] on div "SiteCrawler" at bounding box center [80, 165] width 52 height 14
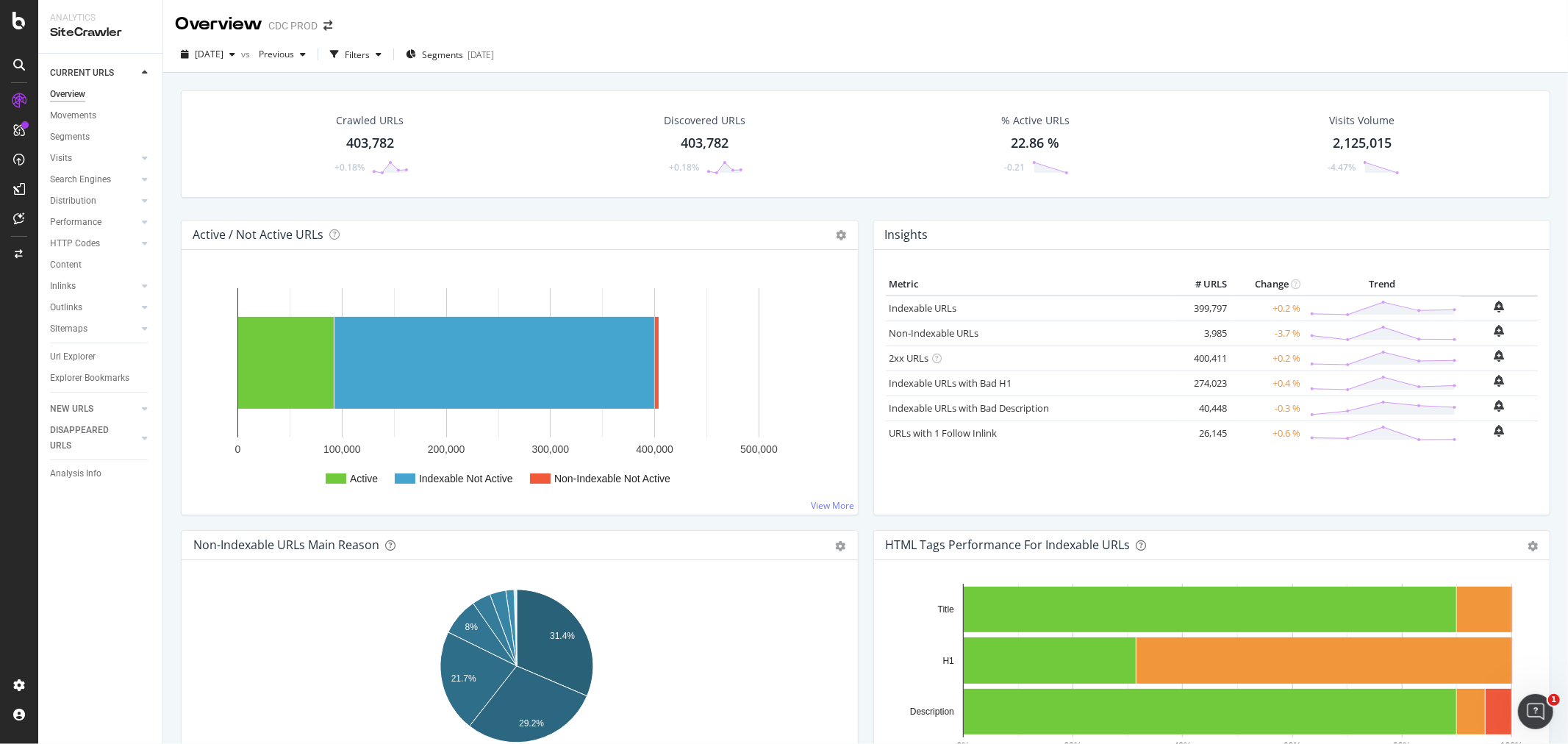
drag, startPoint x: 71, startPoint y: 355, endPoint x: 321, endPoint y: 329, distance: 251.3
click at [71, 355] on div "Url Explorer" at bounding box center [73, 357] width 46 height 15
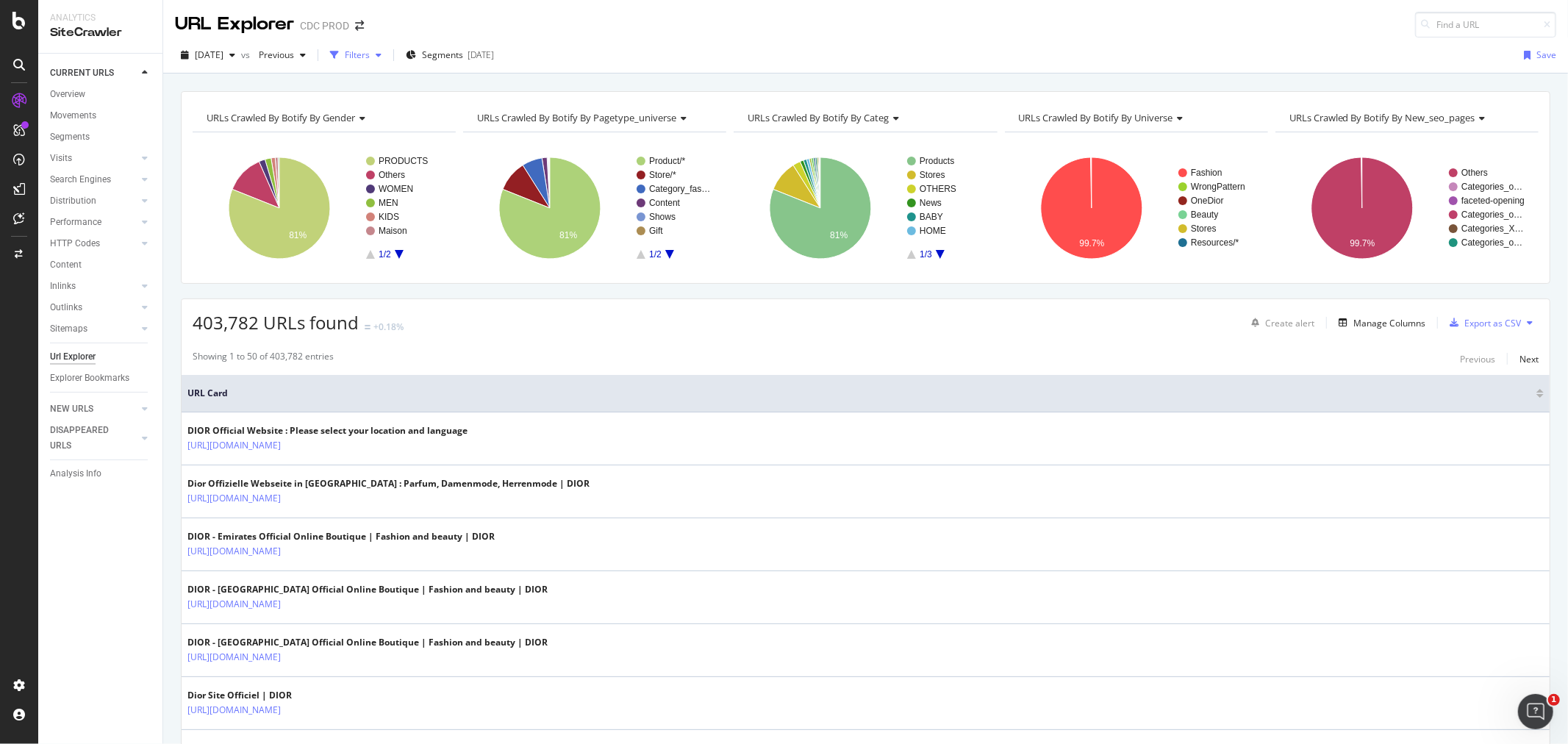
click at [345, 55] on div "button" at bounding box center [334, 55] width 21 height 20
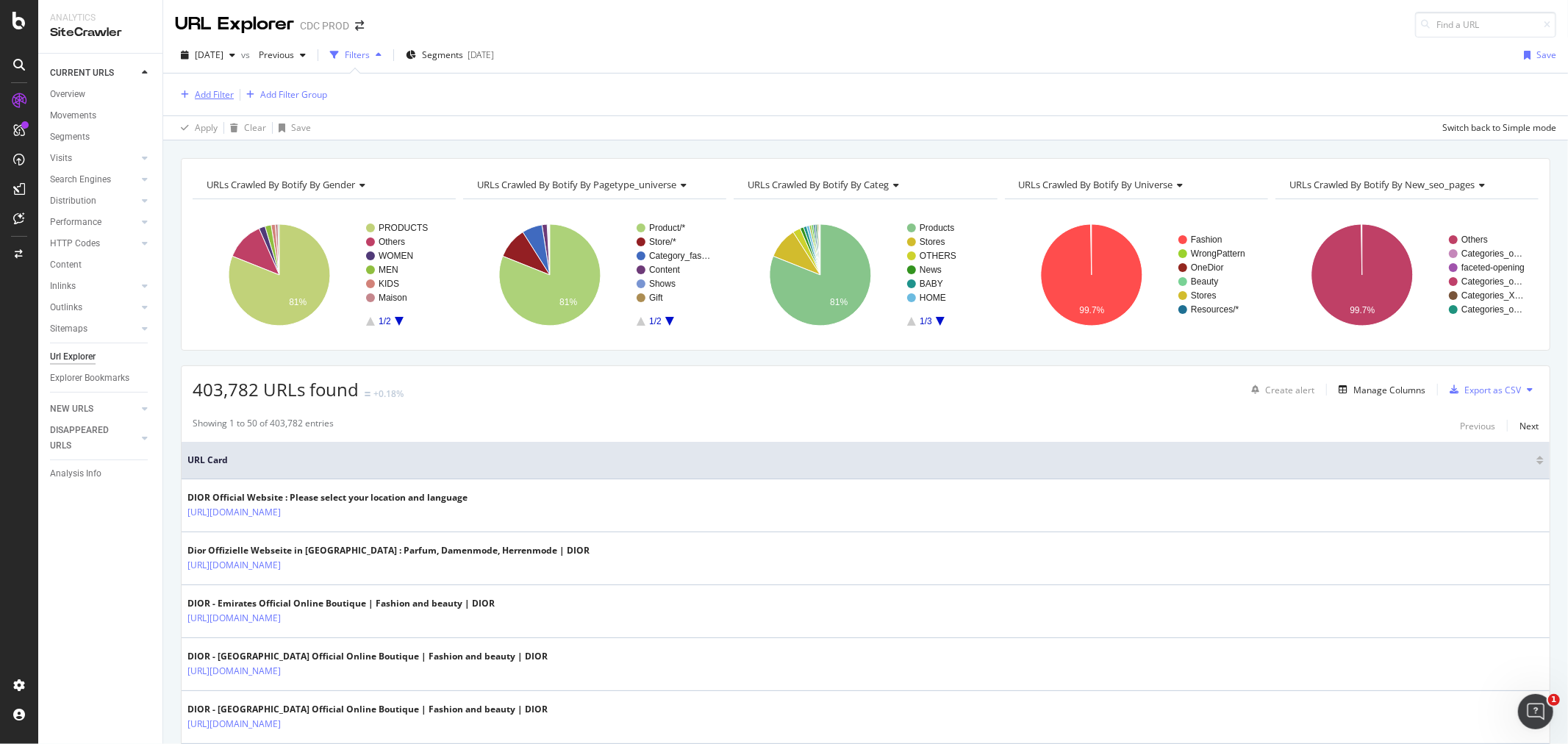
click at [207, 93] on div "Add Filter" at bounding box center [214, 94] width 39 height 12
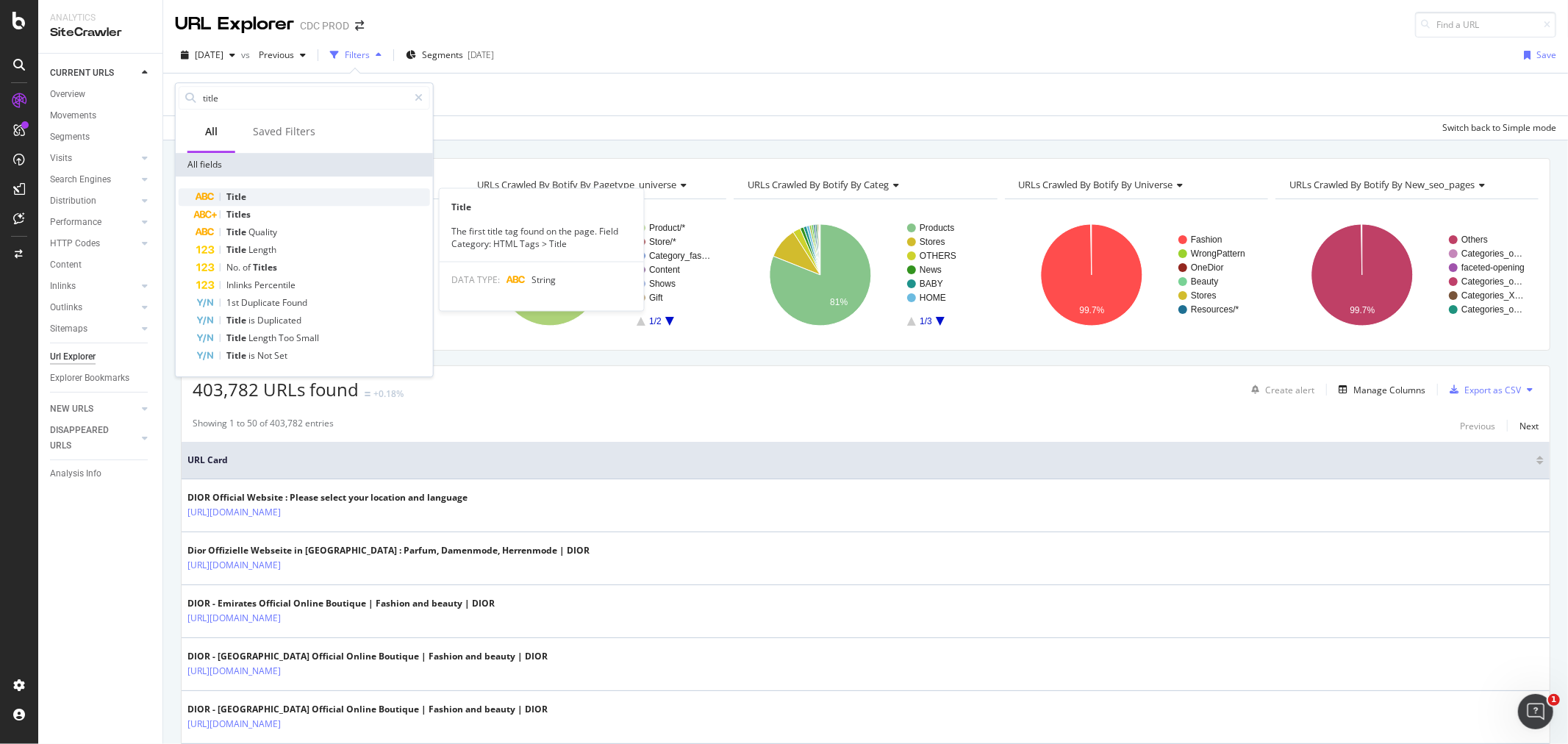
type input "title"
click at [297, 197] on div "Title" at bounding box center [313, 197] width 234 height 17
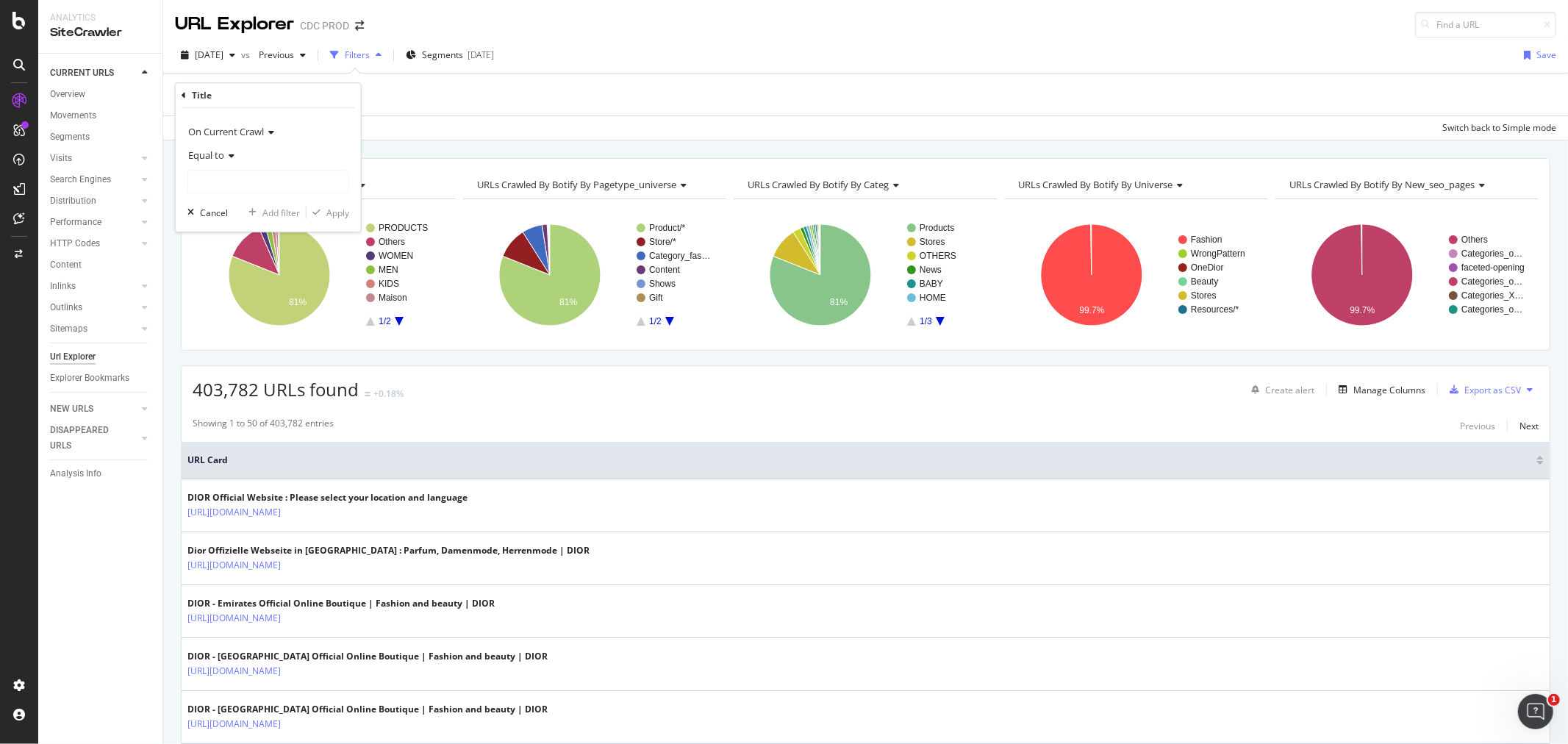
click at [229, 156] on icon at bounding box center [229, 156] width 11 height 9
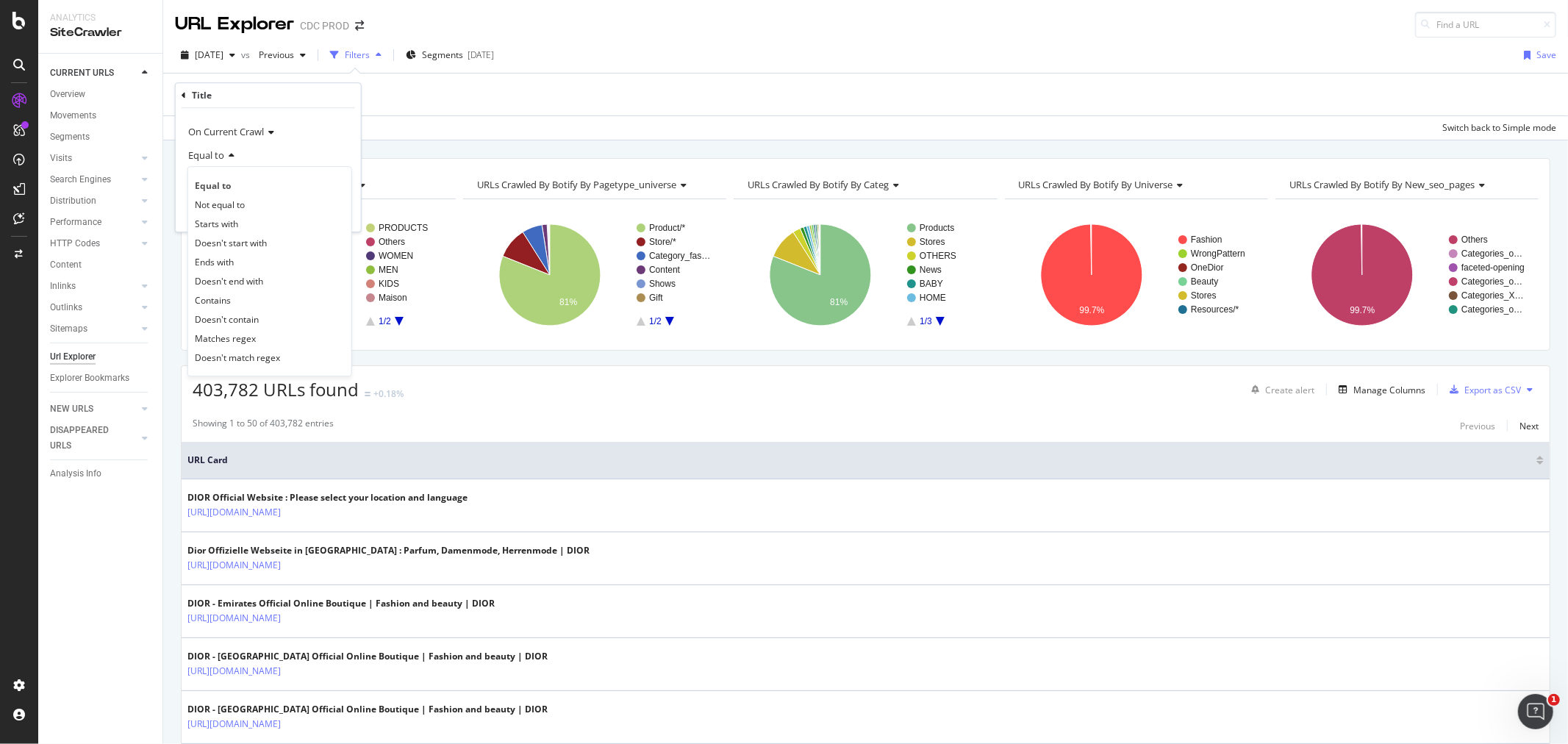
click at [241, 131] on span "On Current Crawl" at bounding box center [226, 131] width 76 height 13
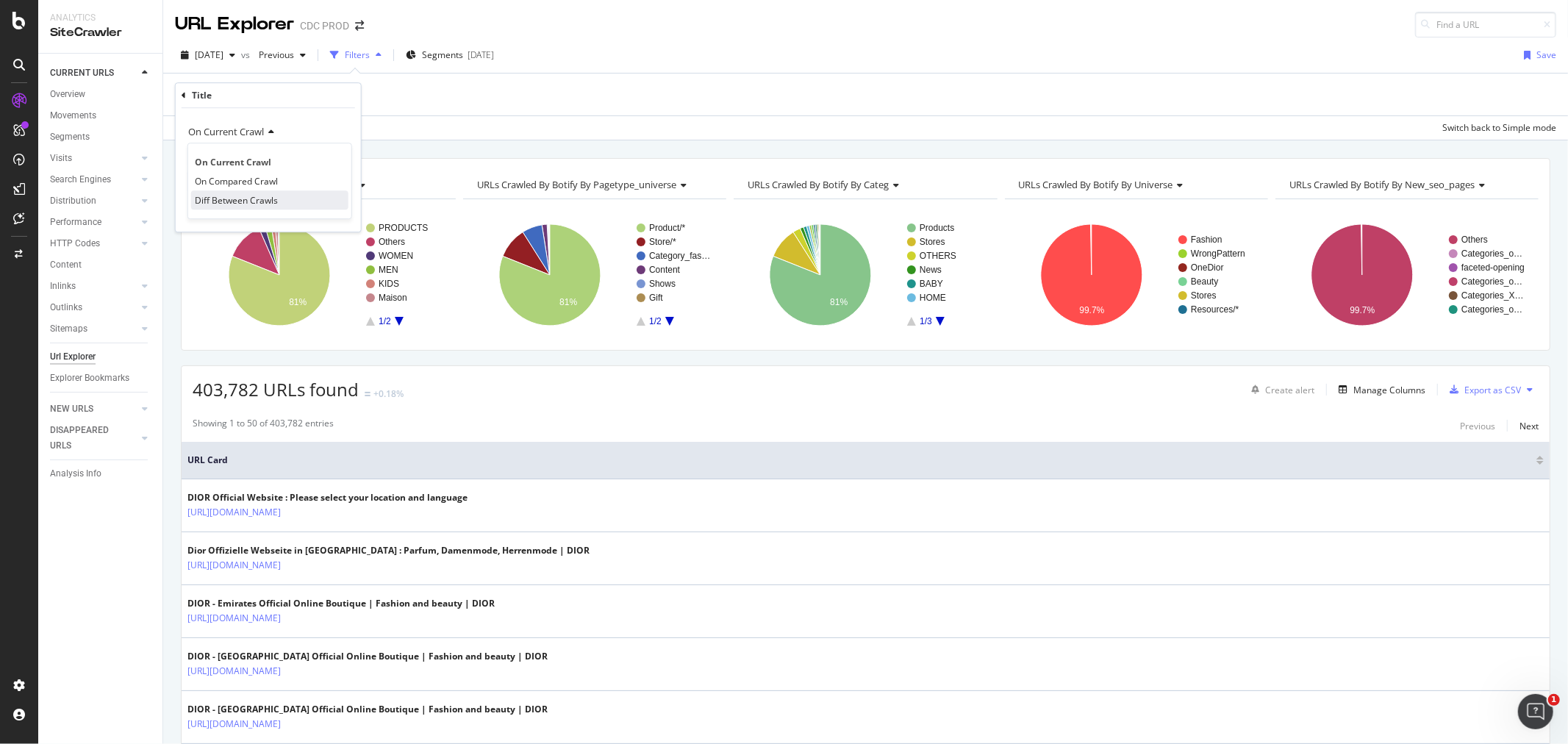
click at [251, 203] on span "Diff Between Crawls" at bounding box center [236, 200] width 83 height 12
click at [241, 168] on div "Equal to" at bounding box center [268, 169] width 162 height 50
click at [248, 179] on input "text" at bounding box center [268, 181] width 160 height 24
click at [233, 213] on span "changed" at bounding box center [250, 217] width 115 height 12
type input "changed"
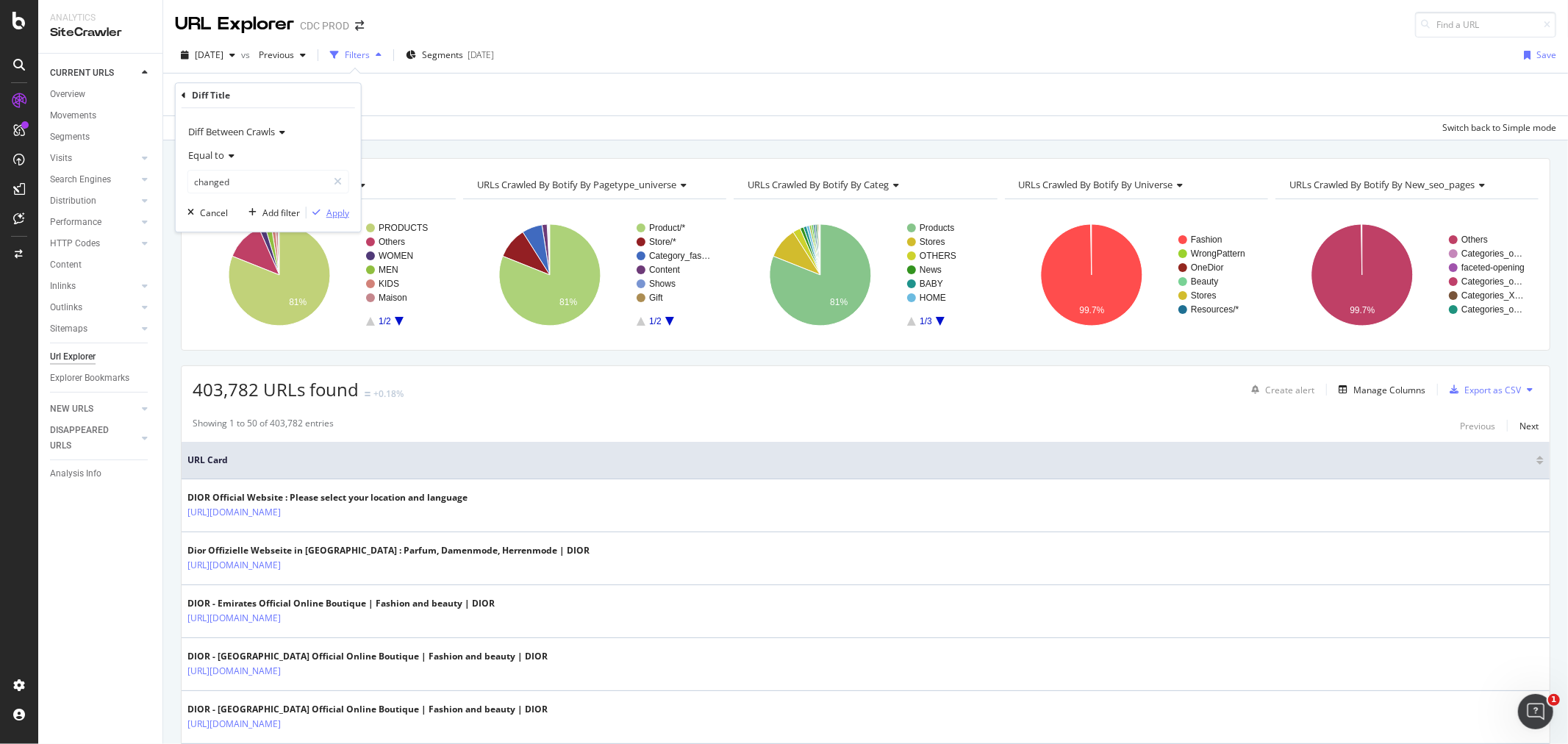
click at [323, 213] on div "button" at bounding box center [317, 213] width 20 height 9
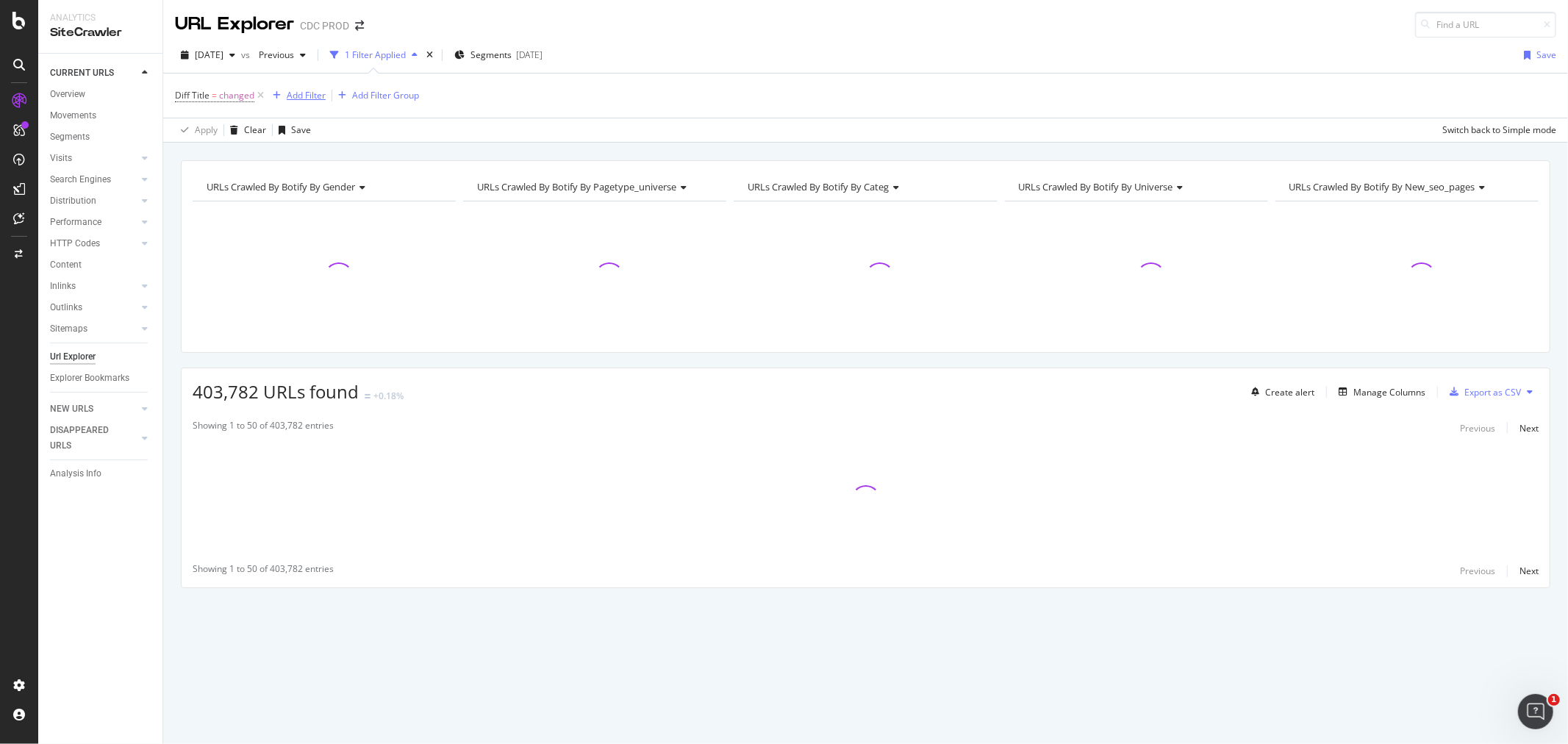
click at [304, 90] on div "Add Filter" at bounding box center [306, 95] width 39 height 12
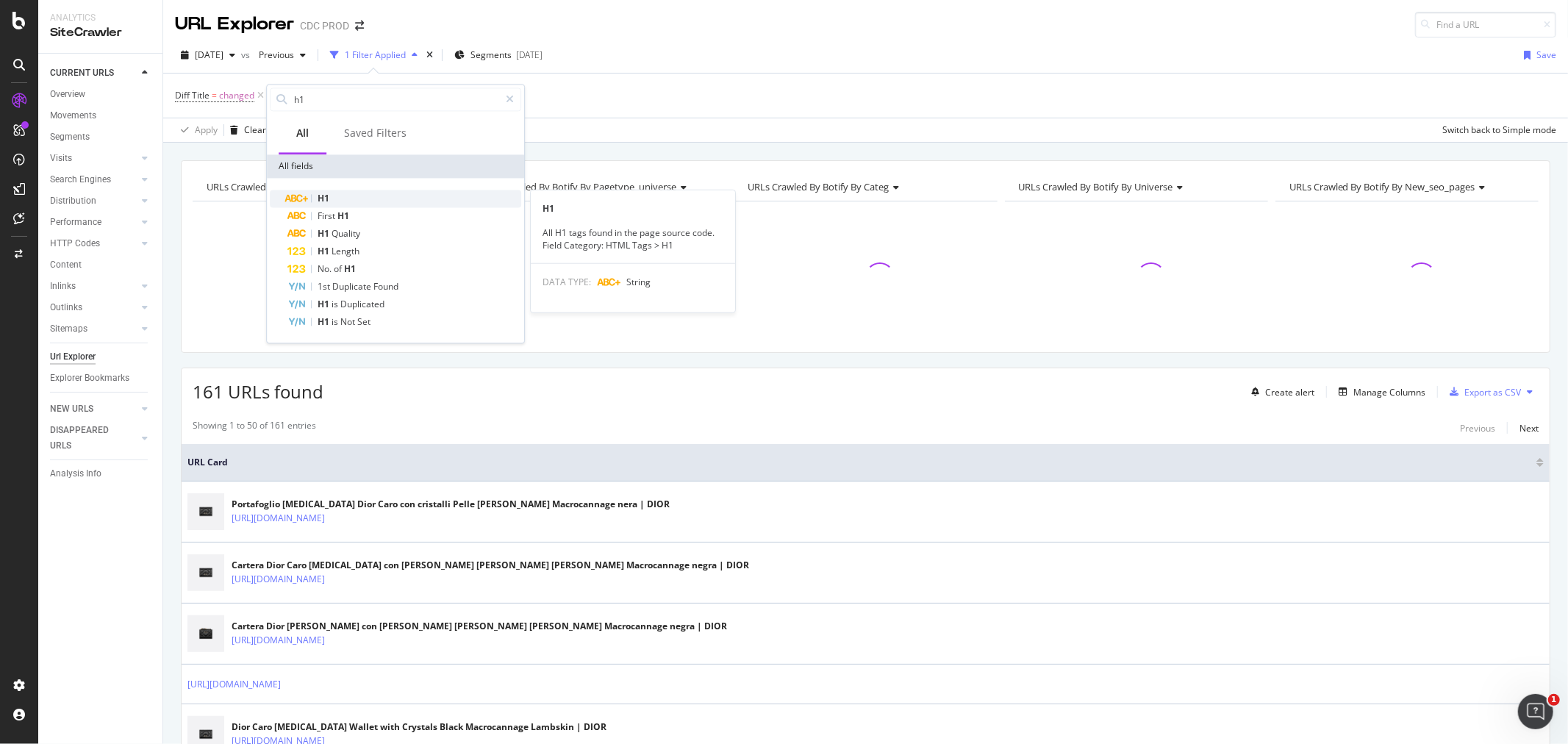
type input "h1"
click at [334, 194] on div "H1" at bounding box center [405, 198] width 234 height 17
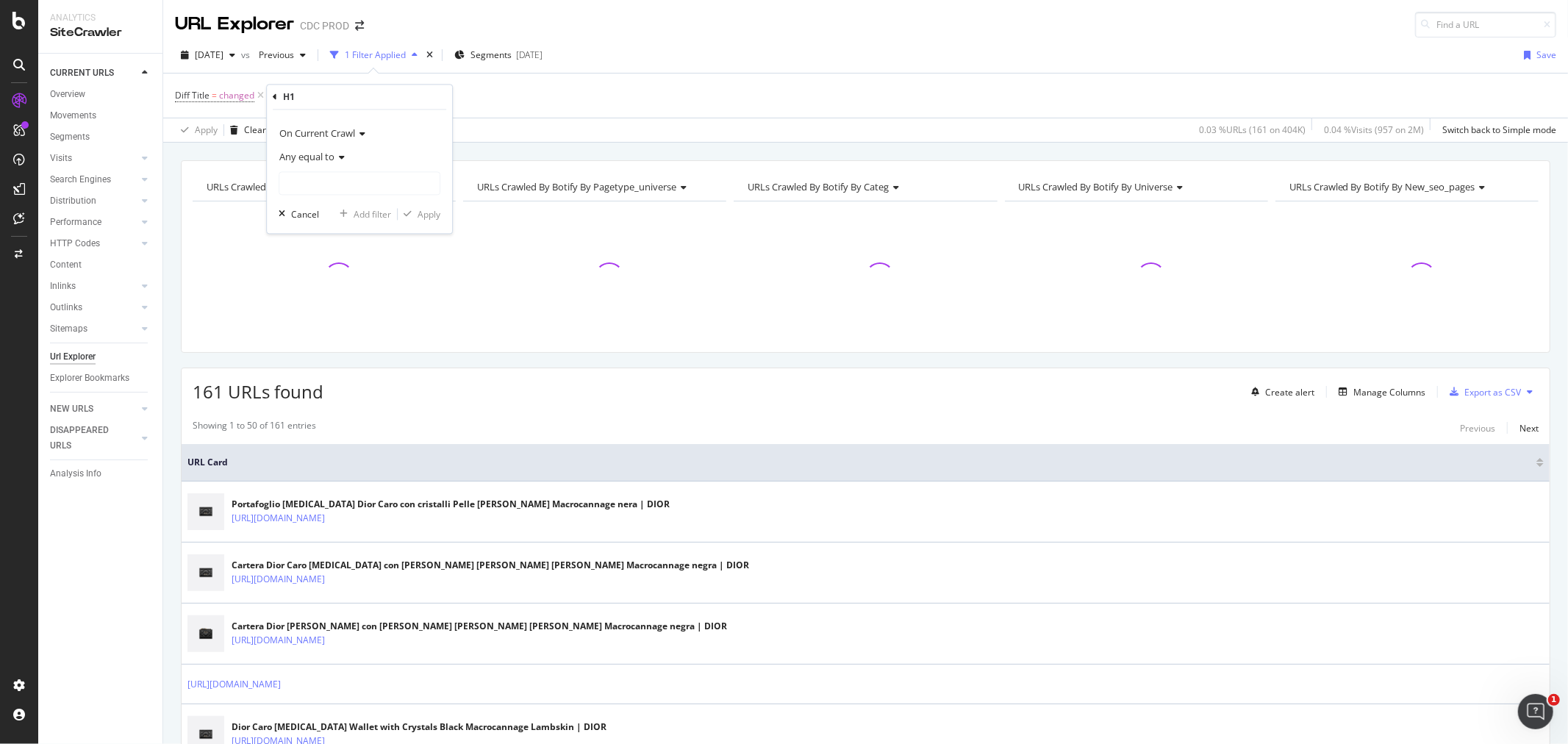
click at [329, 131] on span "On Current Crawl" at bounding box center [317, 133] width 76 height 13
click at [327, 200] on span "Diff Between Crawls" at bounding box center [327, 202] width 83 height 12
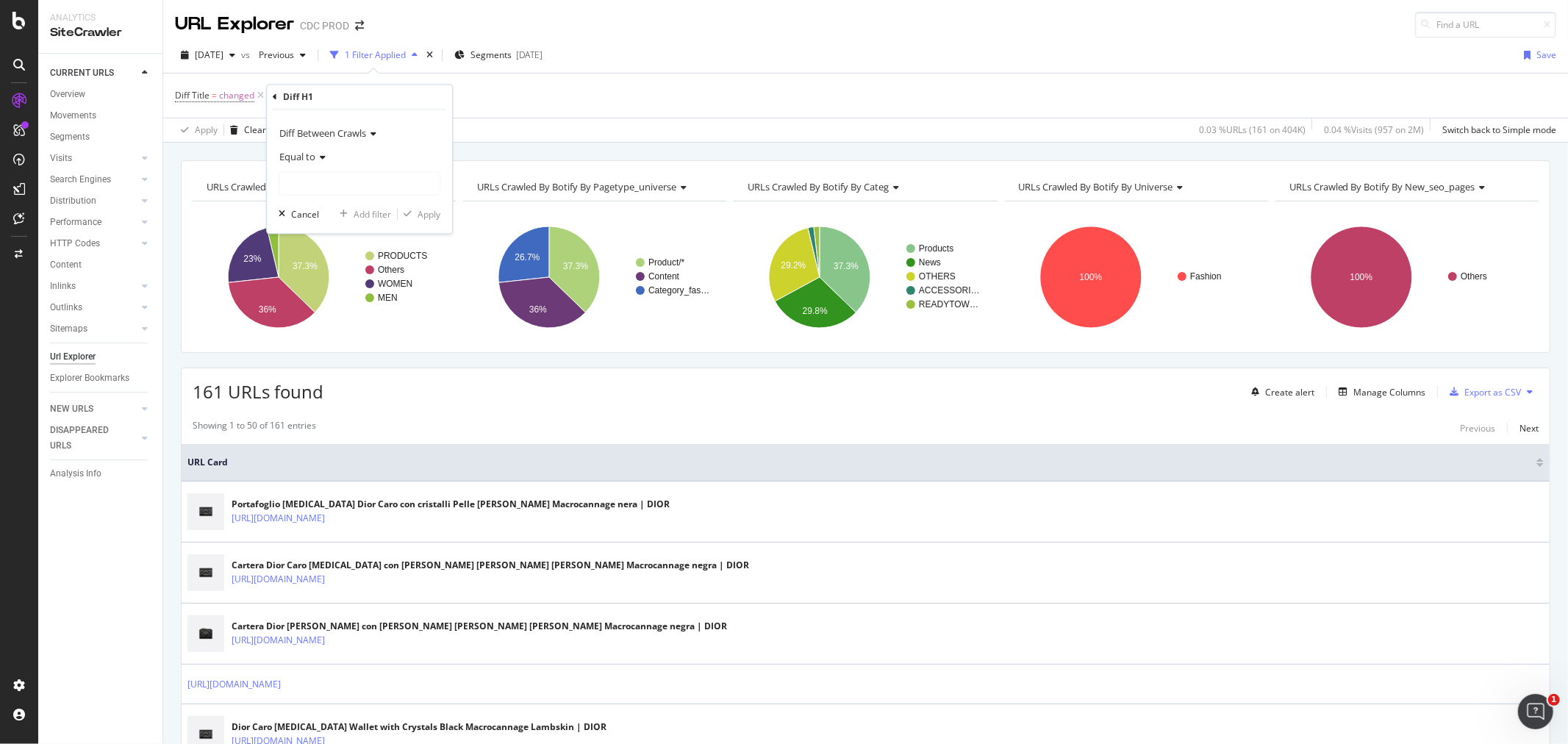
click at [325, 156] on icon at bounding box center [320, 158] width 11 height 9
click at [408, 146] on div "Equal to" at bounding box center [359, 157] width 162 height 24
click at [339, 189] on input "text" at bounding box center [359, 184] width 160 height 24
click at [328, 218] on span "changed" at bounding box center [341, 219] width 115 height 12
type input "changed"
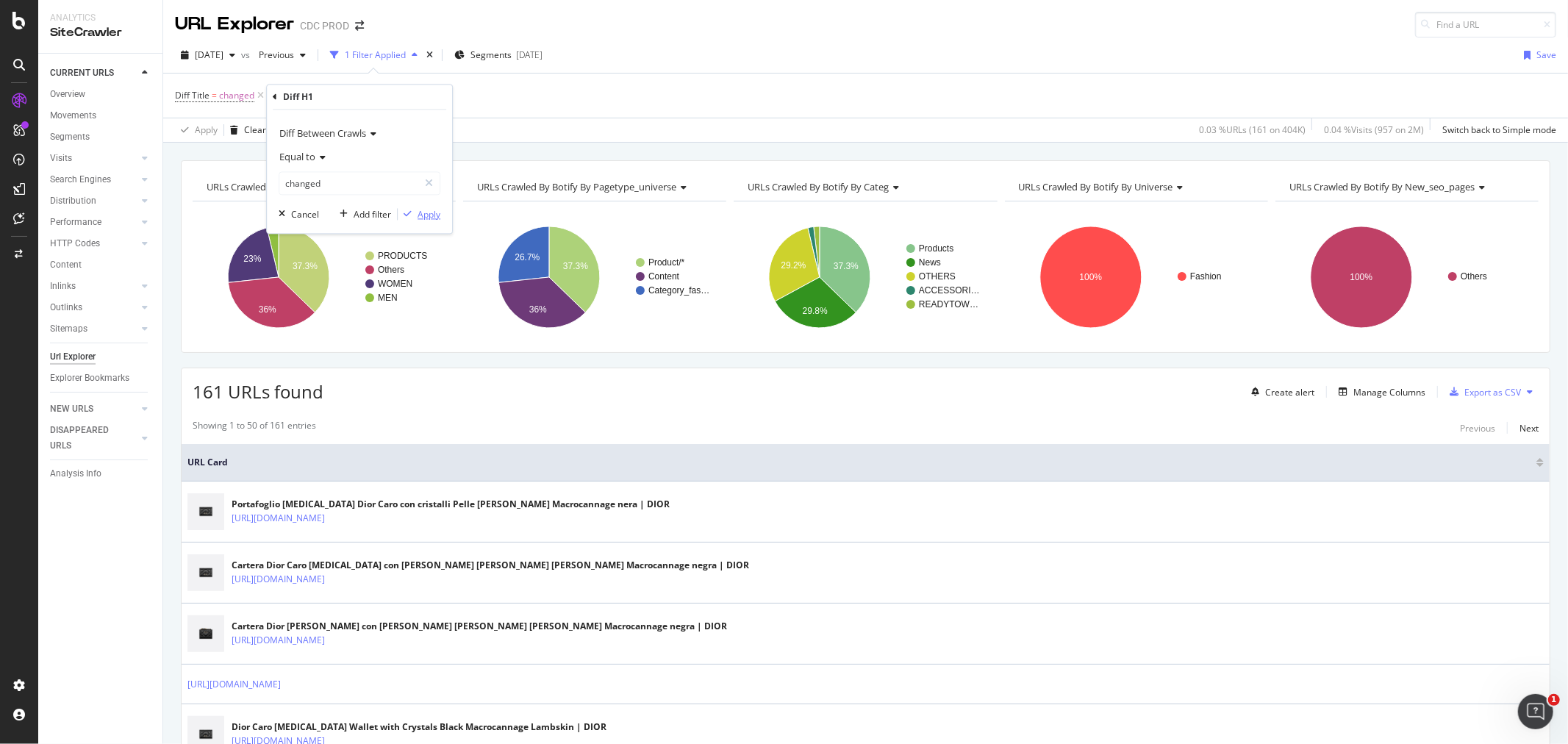
click at [418, 216] on div "Apply" at bounding box center [429, 214] width 23 height 12
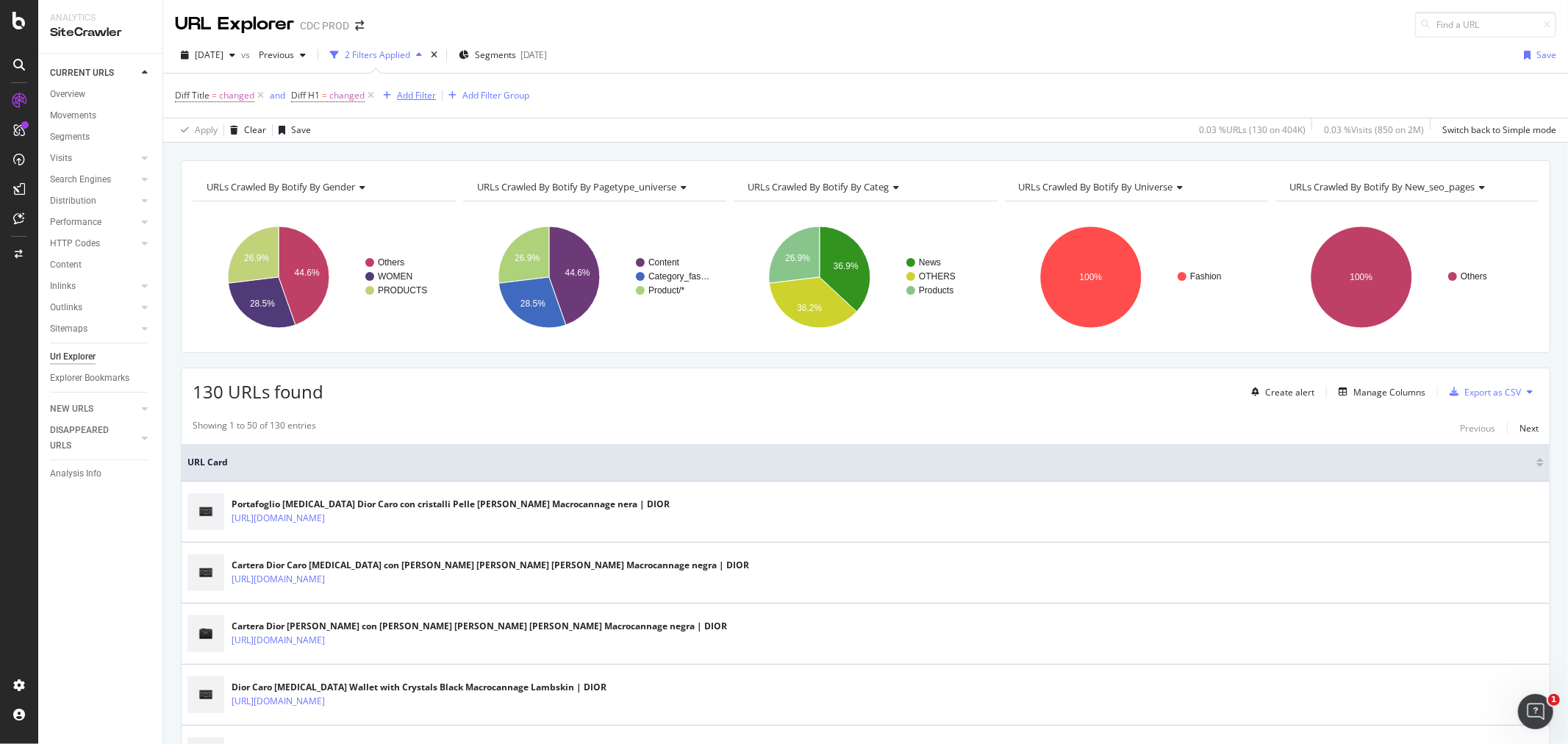
click at [404, 98] on div "Add Filter" at bounding box center [416, 95] width 39 height 12
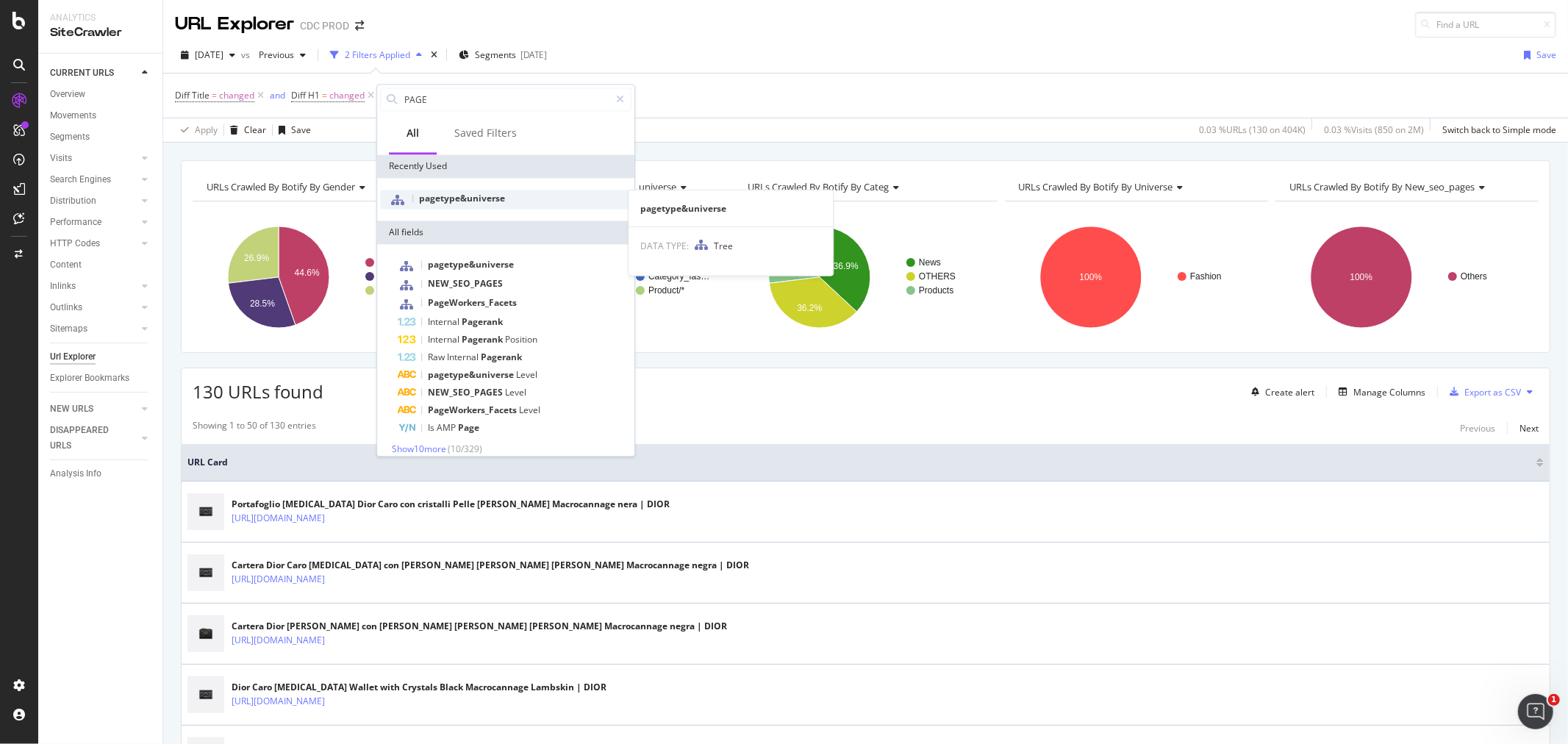
type input "PAGE"
click at [479, 196] on span "pagetype&universe" at bounding box center [462, 198] width 86 height 12
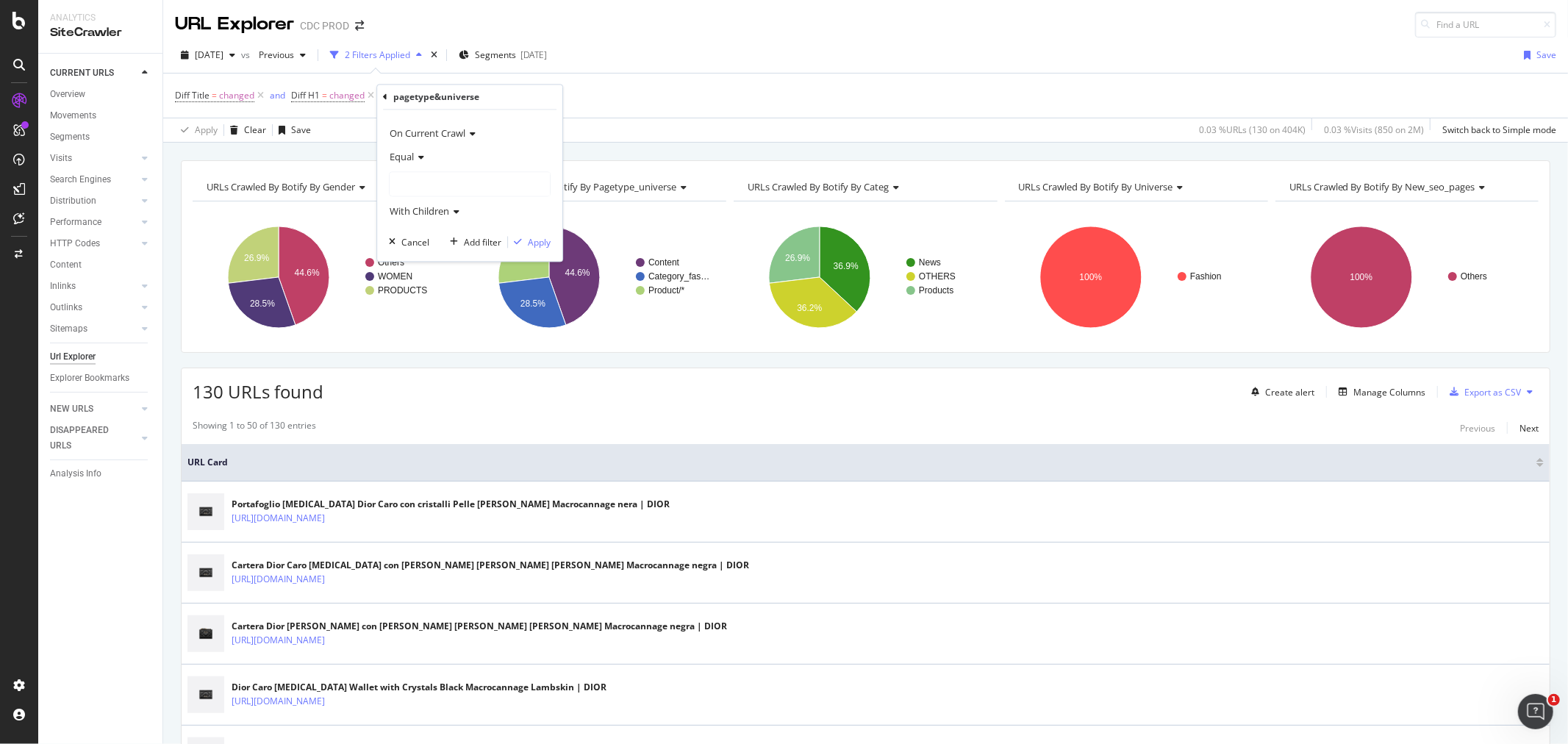
click at [473, 200] on div "With Children" at bounding box center [469, 211] width 162 height 24
click at [436, 178] on div at bounding box center [469, 184] width 160 height 24
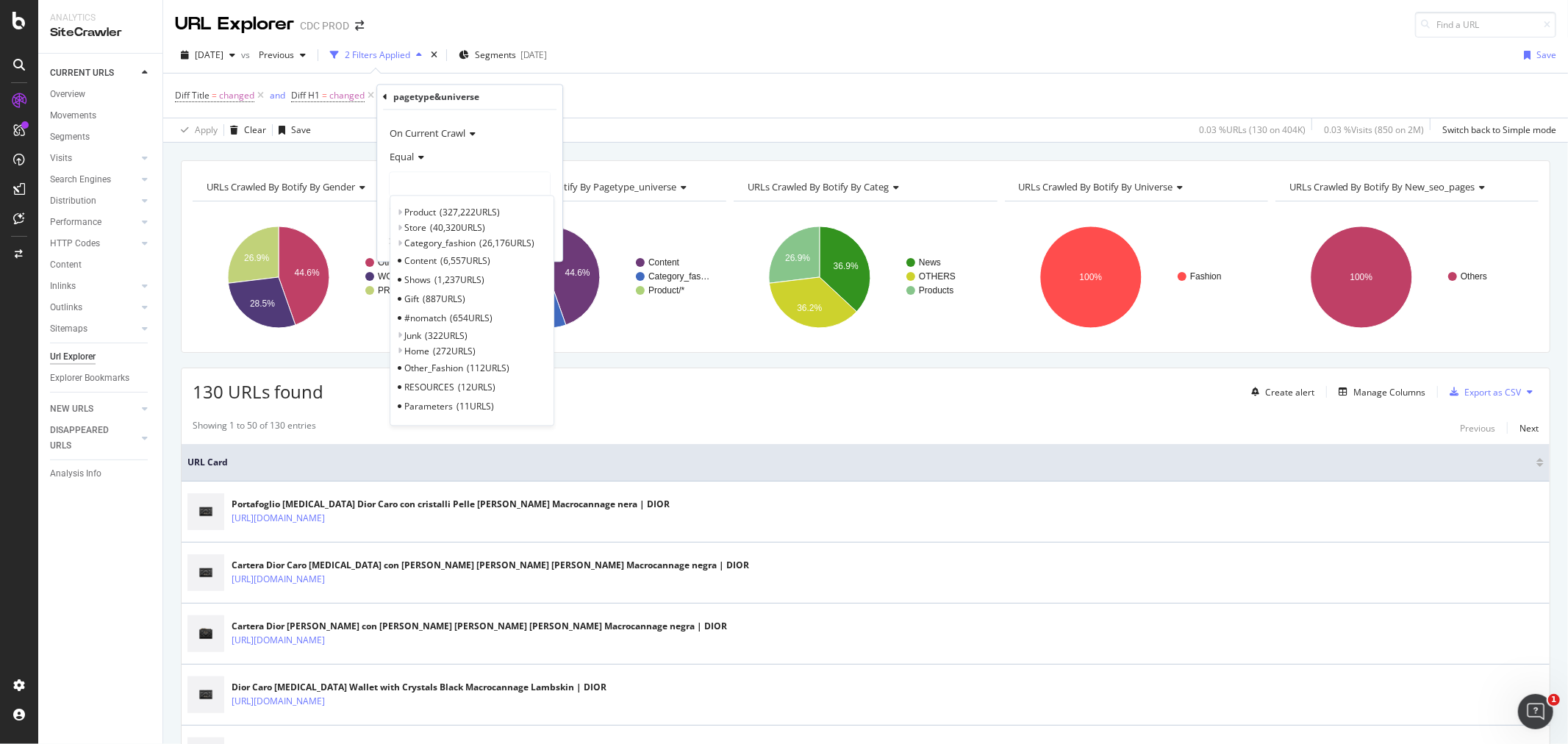
click at [409, 175] on div at bounding box center [469, 184] width 160 height 24
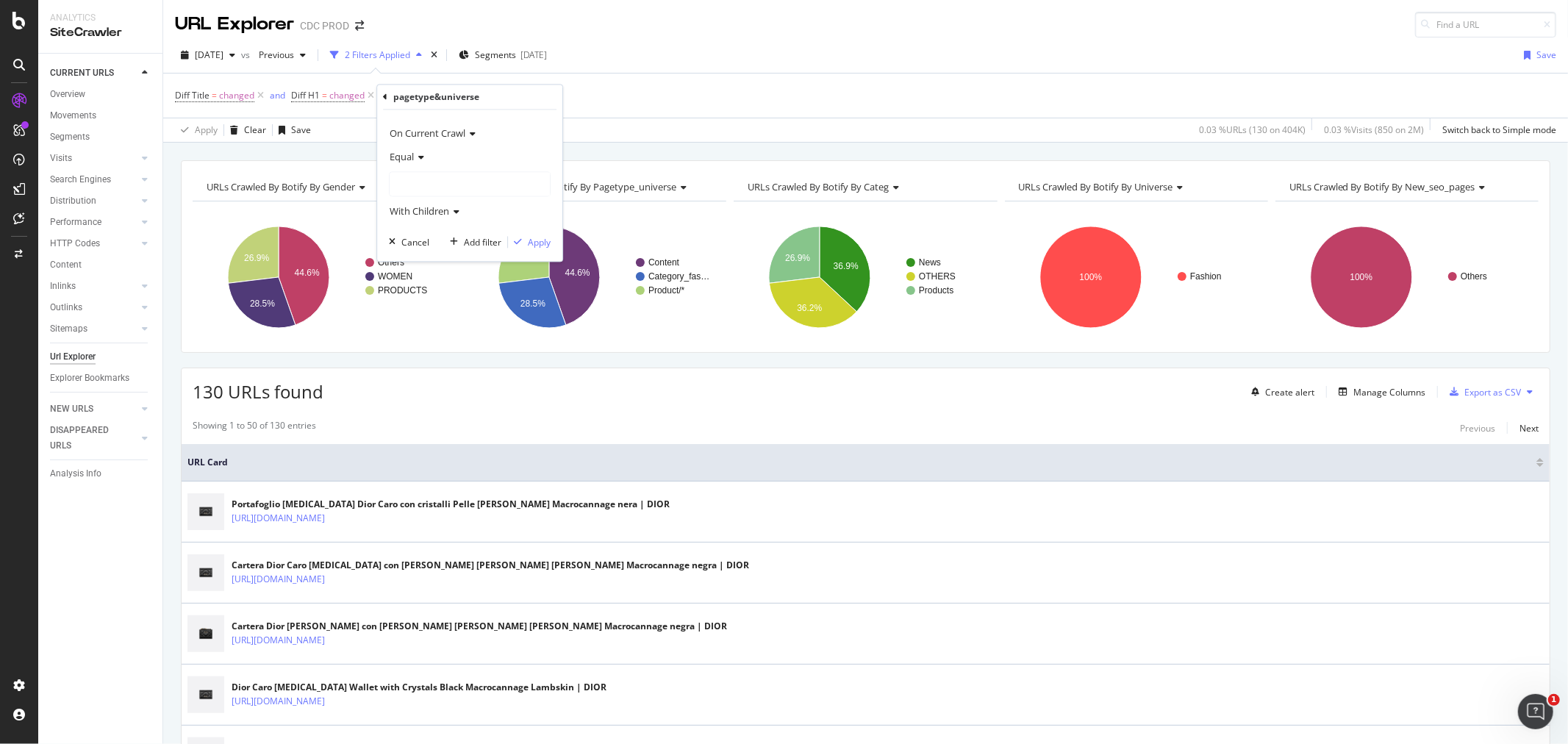
click at [481, 191] on div at bounding box center [469, 184] width 160 height 24
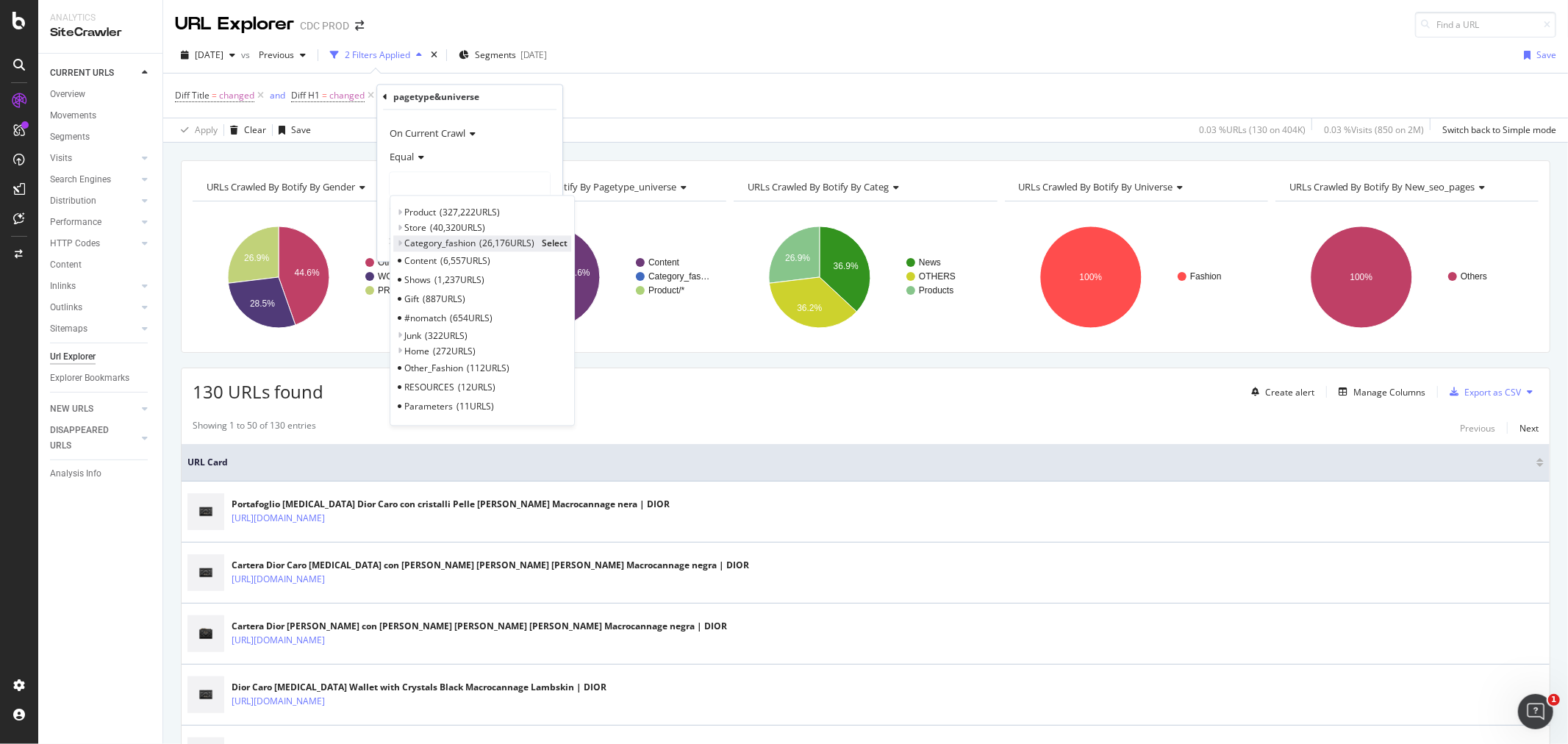
click at [560, 241] on span "Select" at bounding box center [555, 244] width 26 height 12
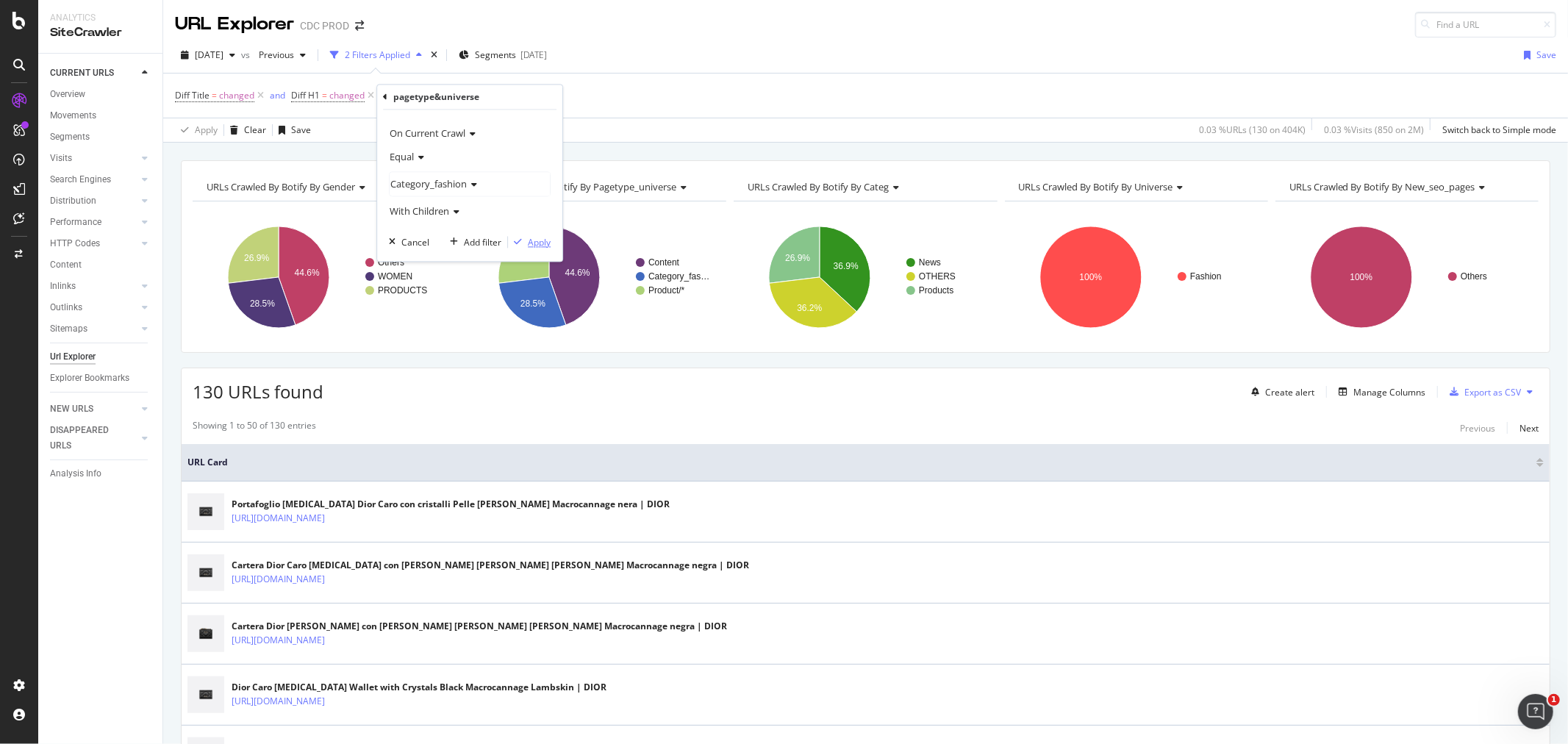
click at [545, 245] on div "Apply" at bounding box center [539, 242] width 23 height 12
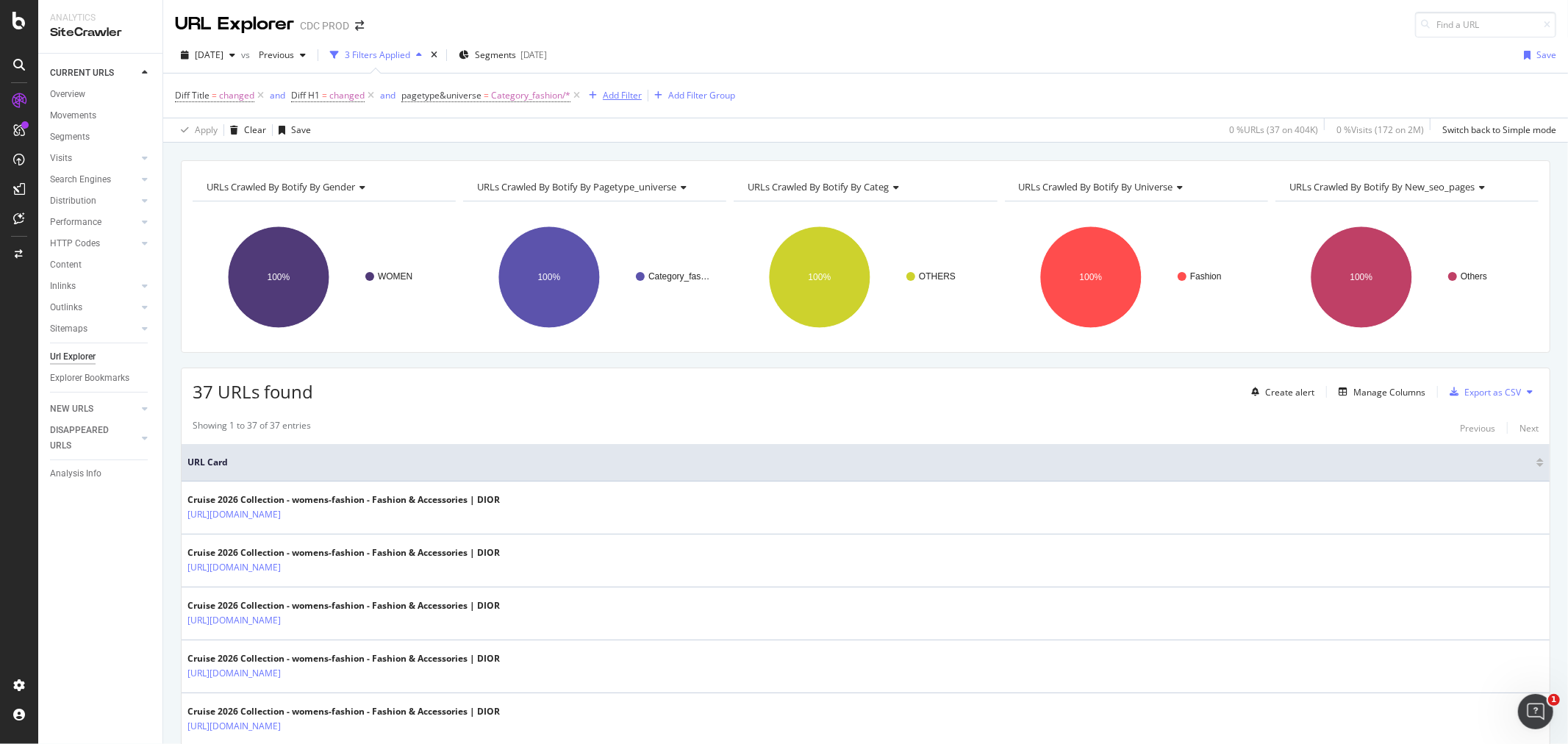
click at [625, 99] on div "Add Filter" at bounding box center [622, 95] width 39 height 12
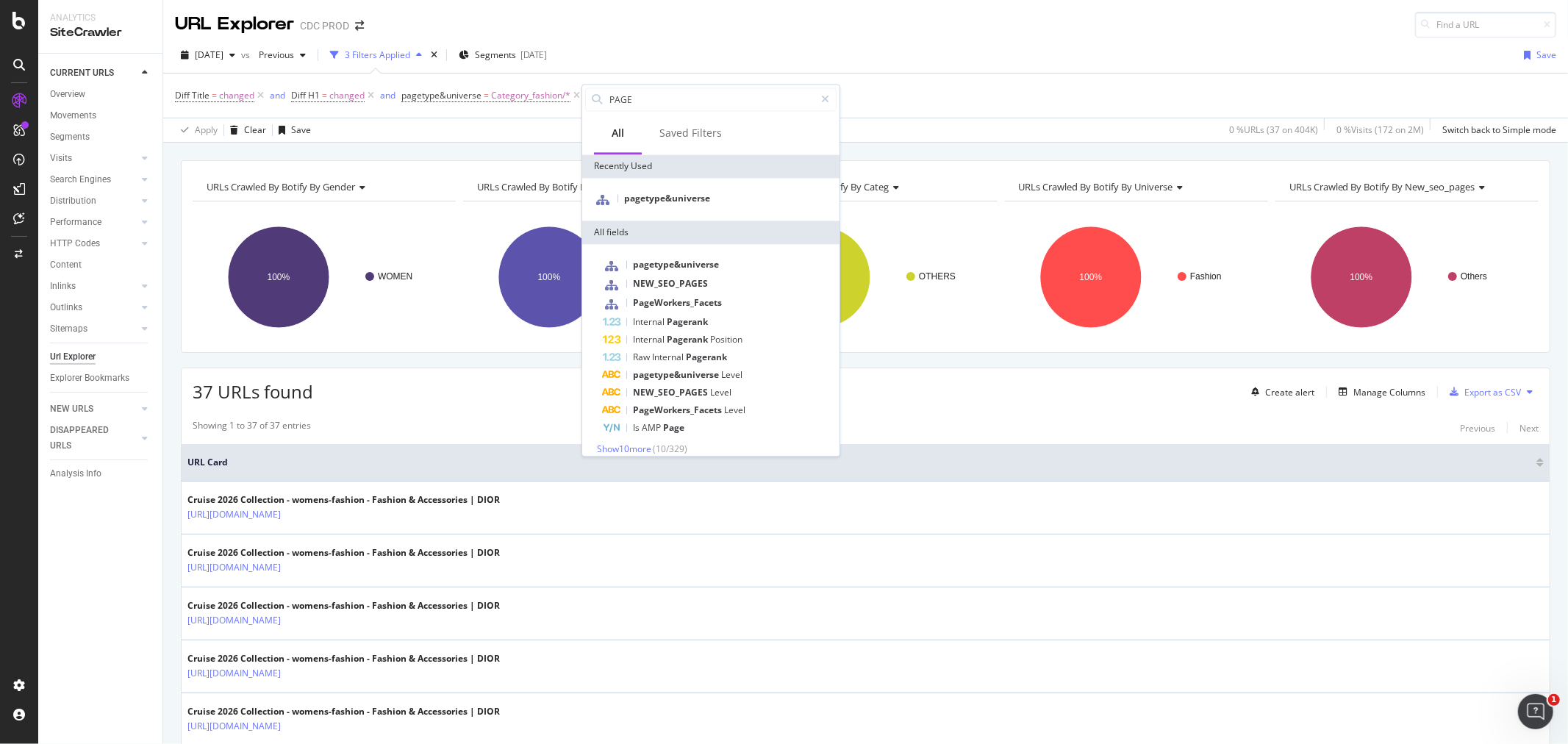
click at [894, 90] on div "Diff Title = changed and Diff H1 = changed and pagetype&universe = Category_fas…" at bounding box center [865, 96] width 1381 height 44
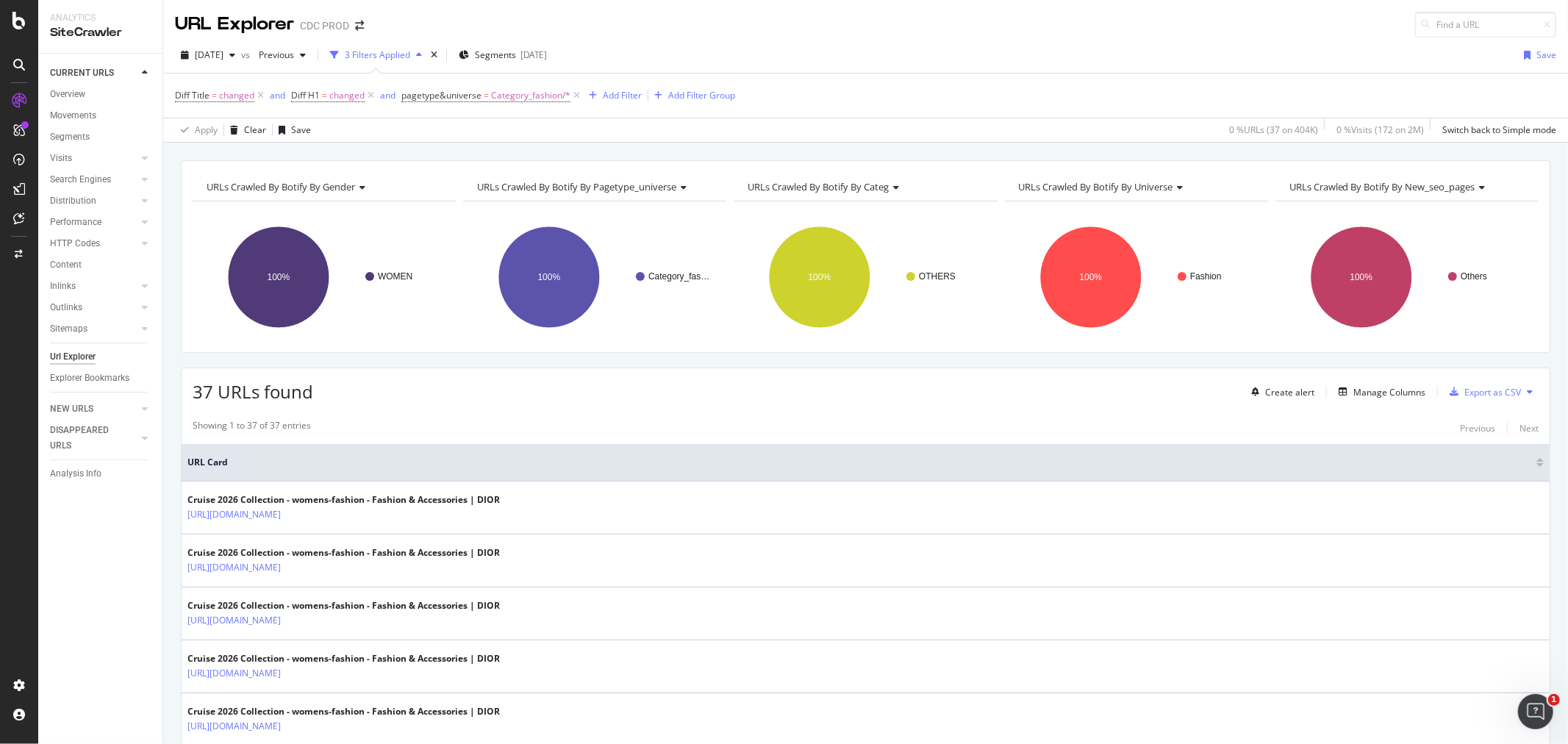
click at [358, 189] on icon at bounding box center [361, 188] width 11 height 9
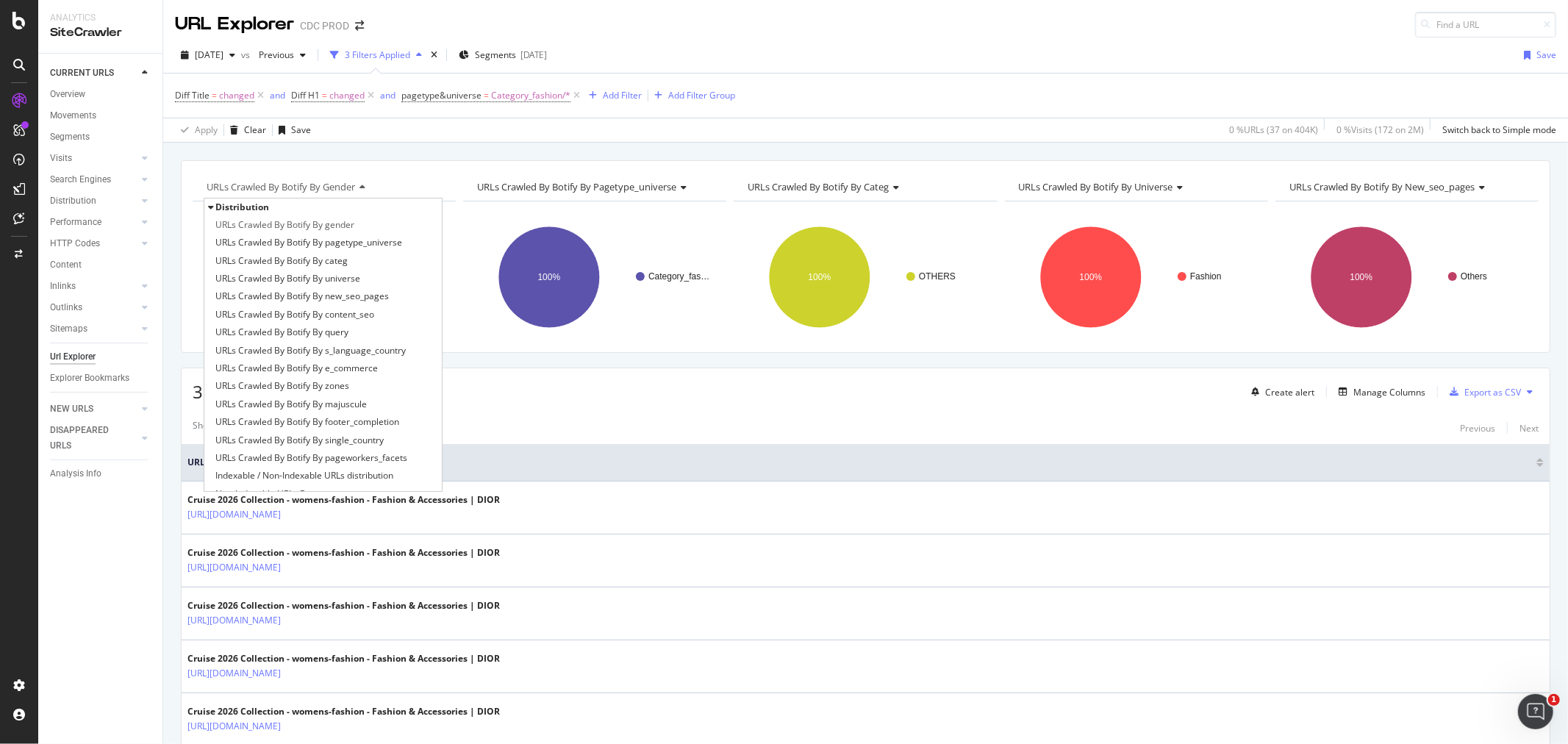
click at [339, 160] on div "URLs Crawled By Botify By gender Distribution URLs Crawled By Botify By gender …" at bounding box center [866, 257] width 1370 height 193
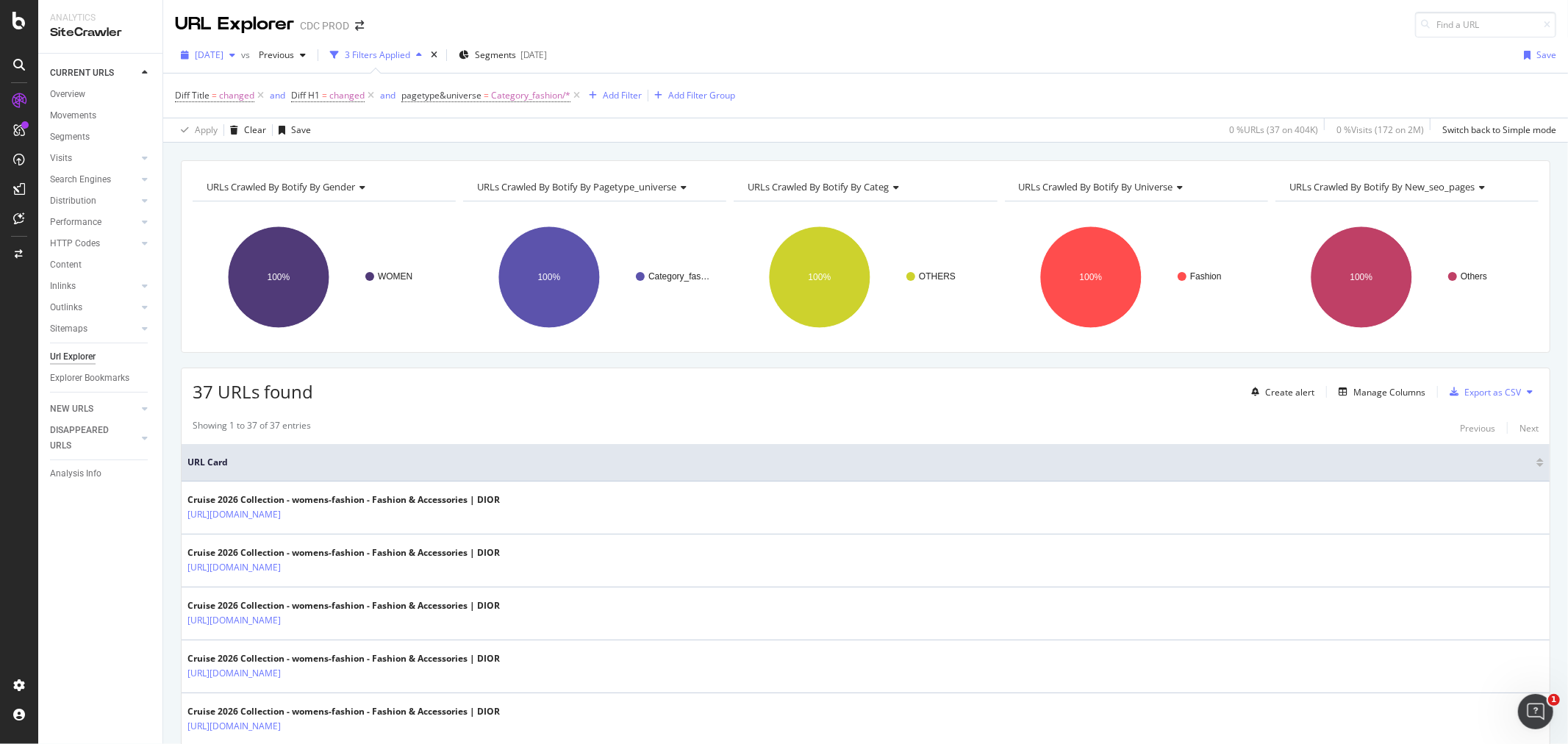
click at [223, 58] on span "2025 Sep. 5th" at bounding box center [210, 55] width 29 height 12
click at [250, 127] on div "2025 Aug. 29th 403K URLs" at bounding box center [272, 135] width 175 height 21
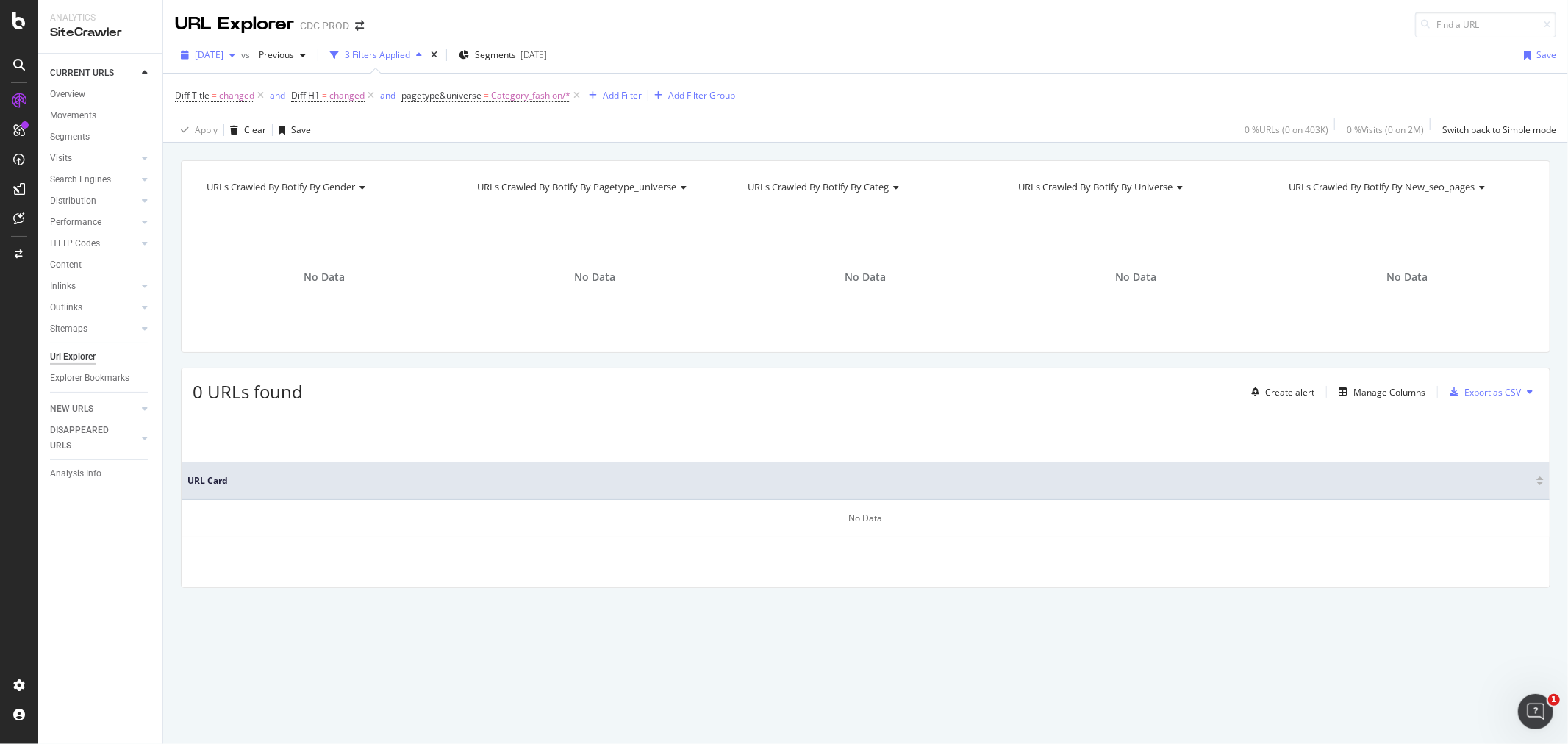
click at [223, 58] on span "2025 Aug. 29th" at bounding box center [210, 55] width 29 height 12
click at [252, 158] on div "2025 Aug. 22nd" at bounding box center [235, 162] width 79 height 13
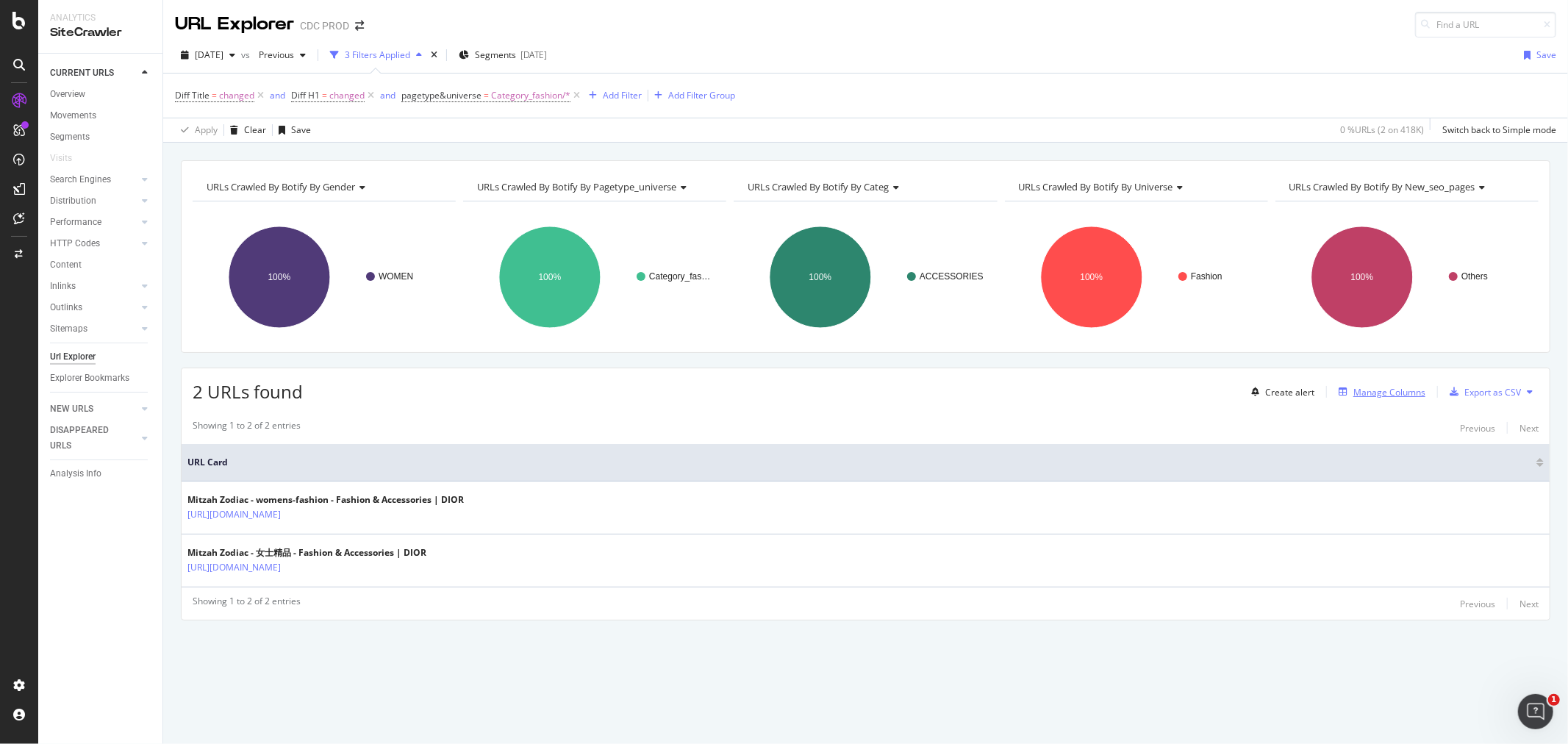
click at [1363, 393] on div "Manage Columns" at bounding box center [1389, 392] width 72 height 12
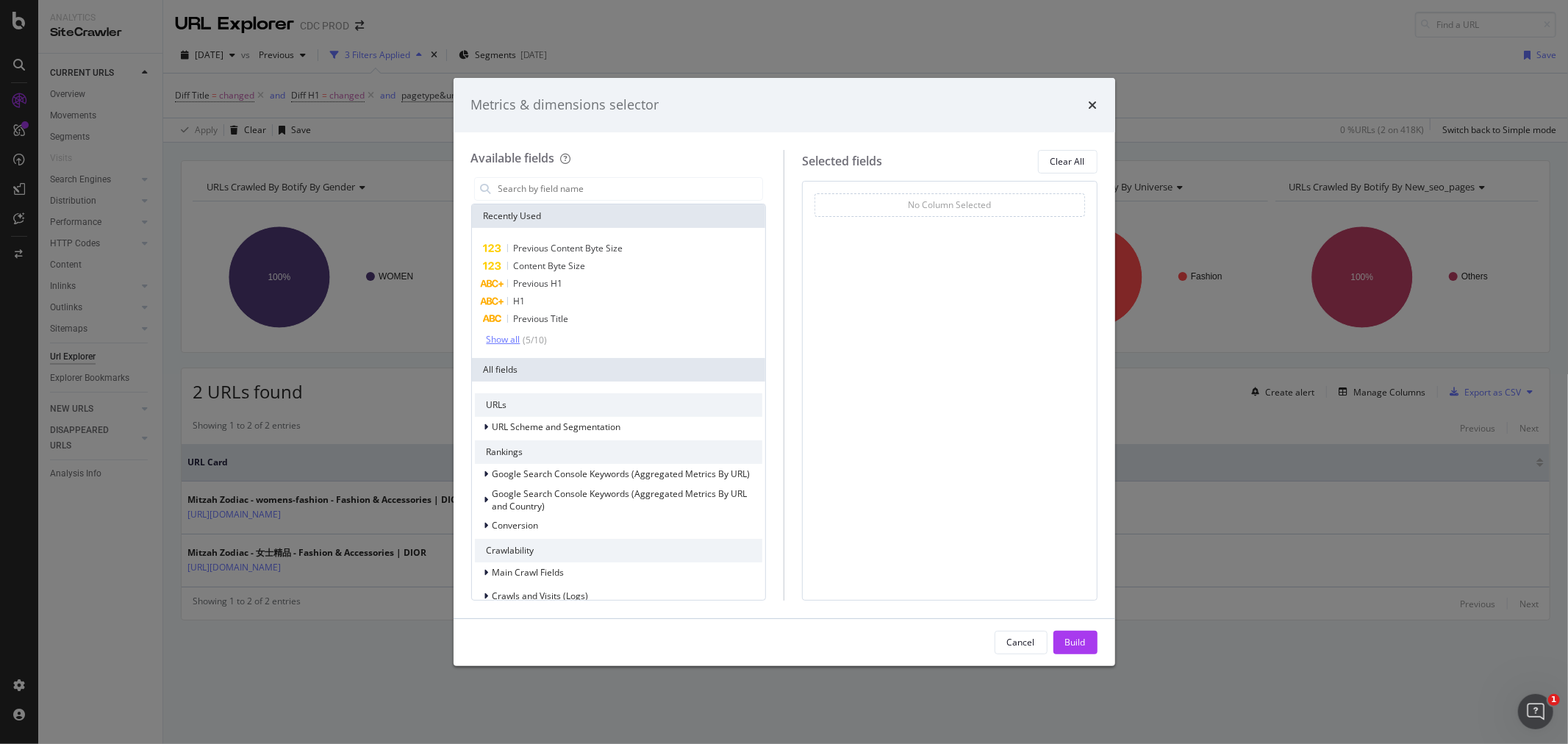
click at [519, 335] on div "Show all" at bounding box center [503, 340] width 34 height 11
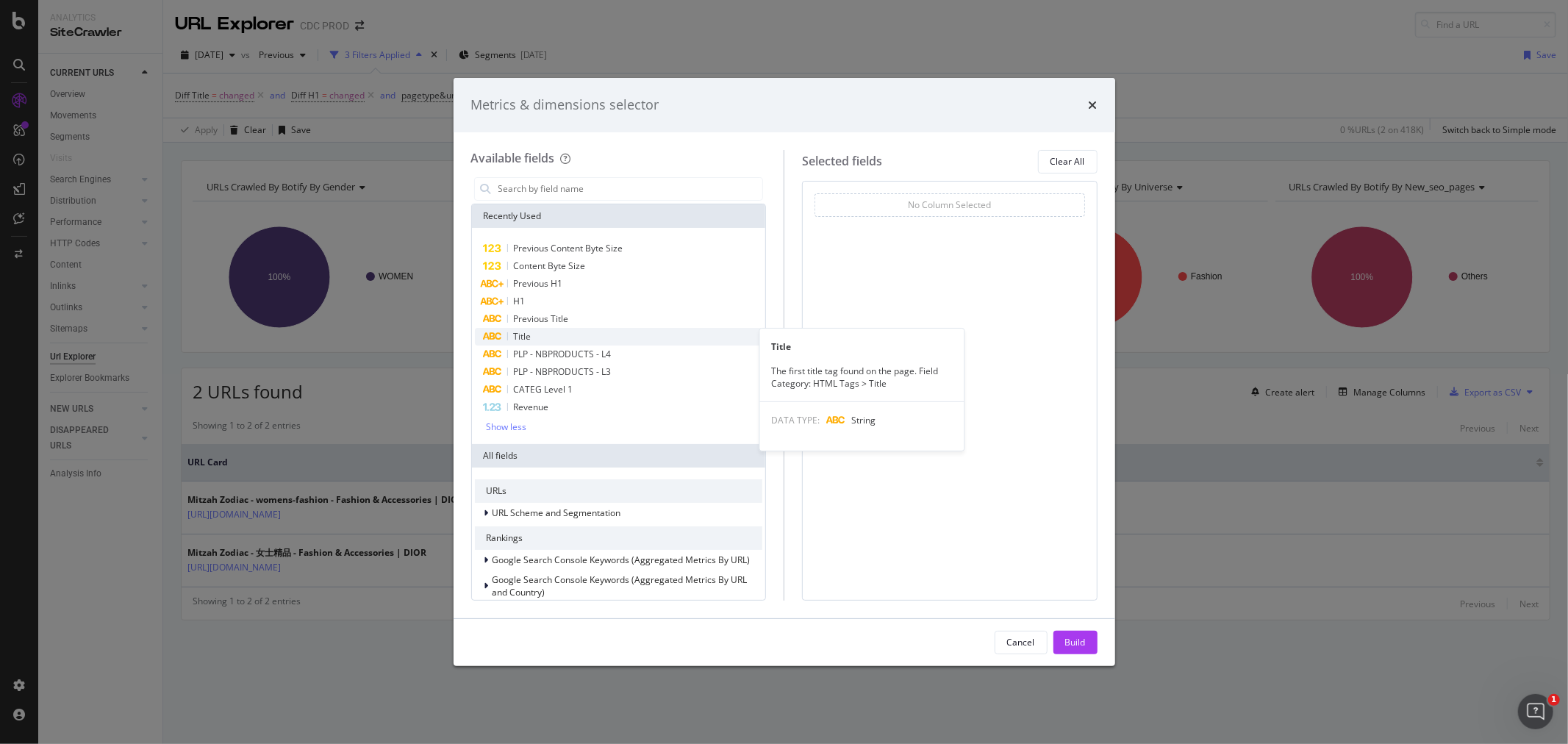
click at [538, 339] on div "Title" at bounding box center [619, 336] width 289 height 17
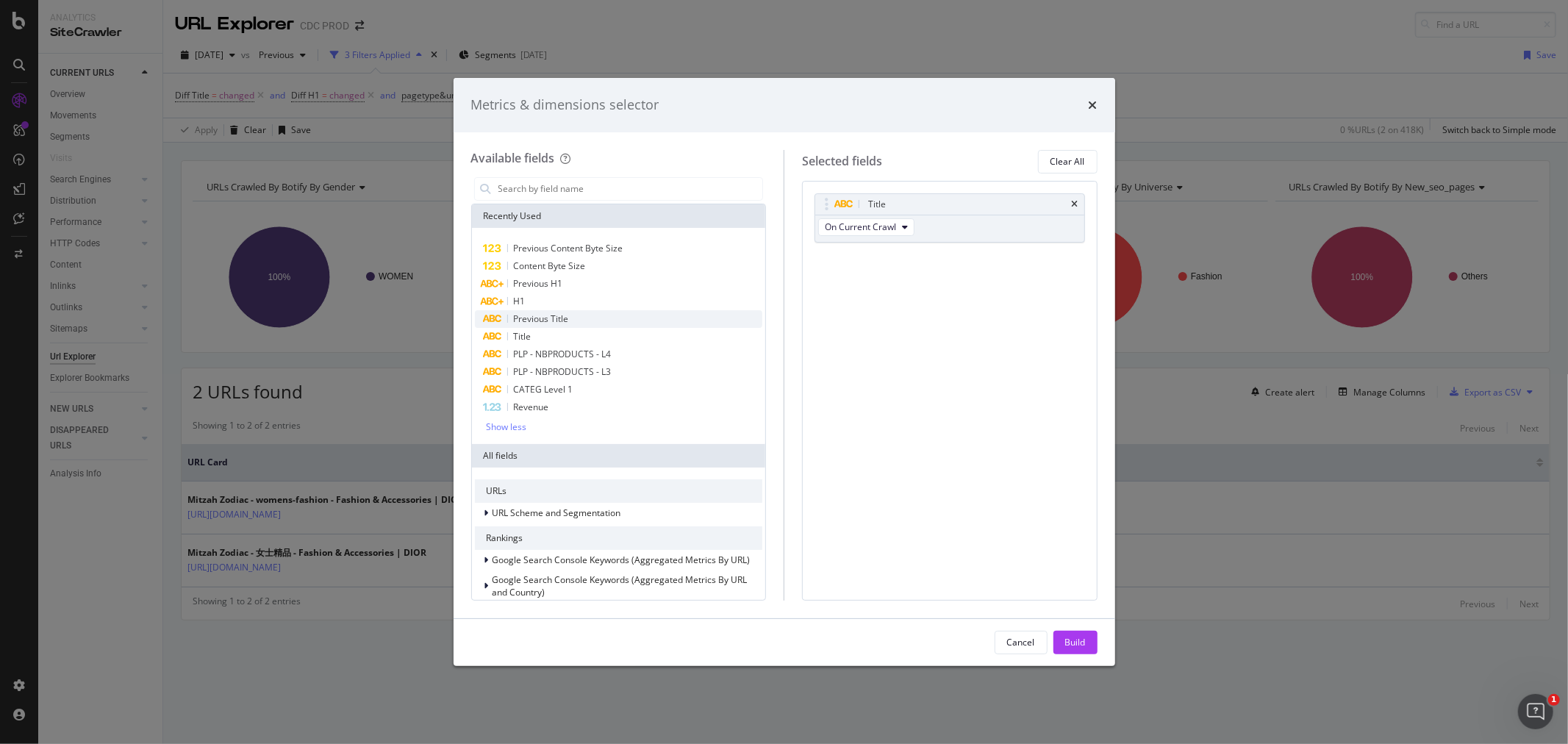
click at [569, 322] on div "Previous Title" at bounding box center [619, 319] width 289 height 17
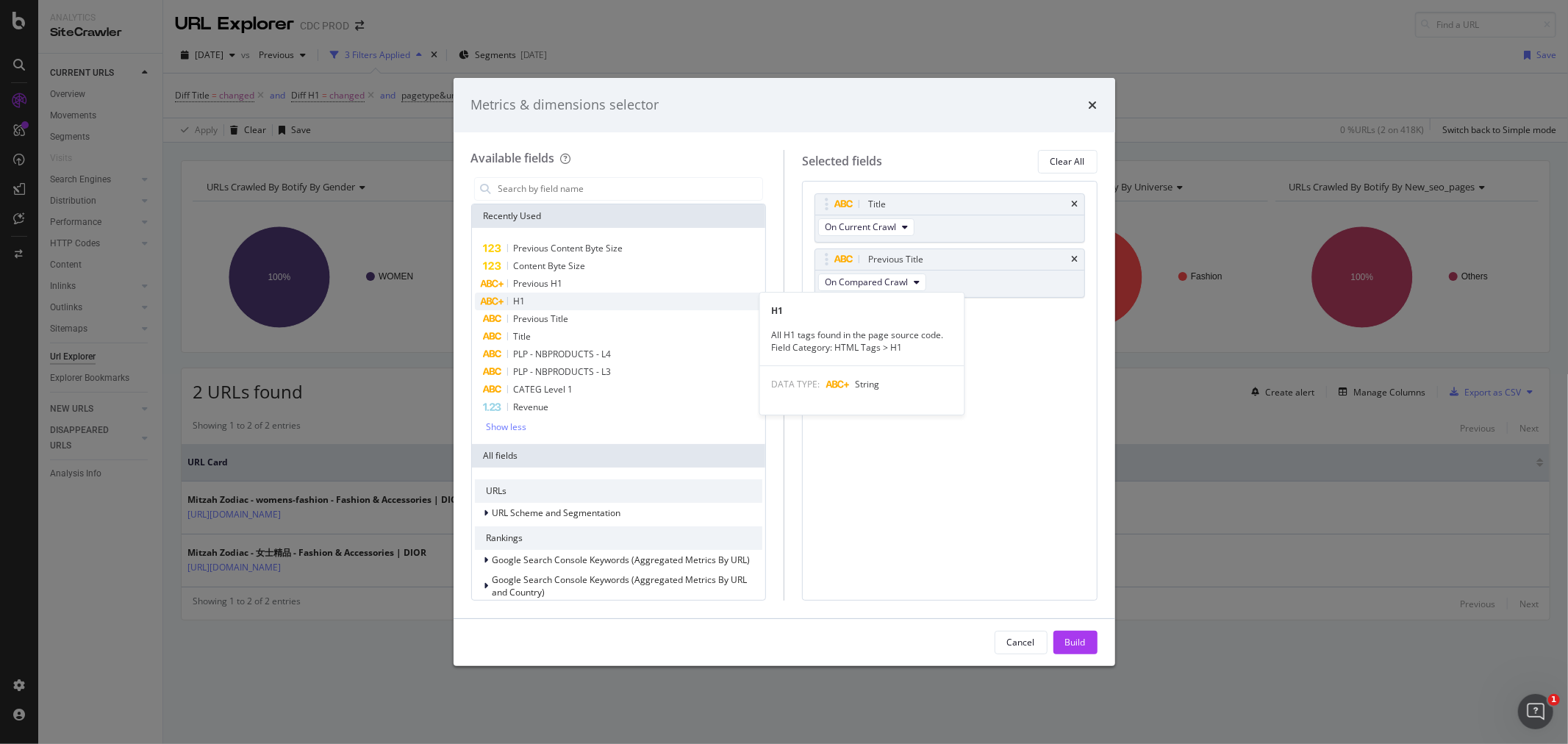
click at [522, 298] on span "H1" at bounding box center [519, 301] width 11 height 12
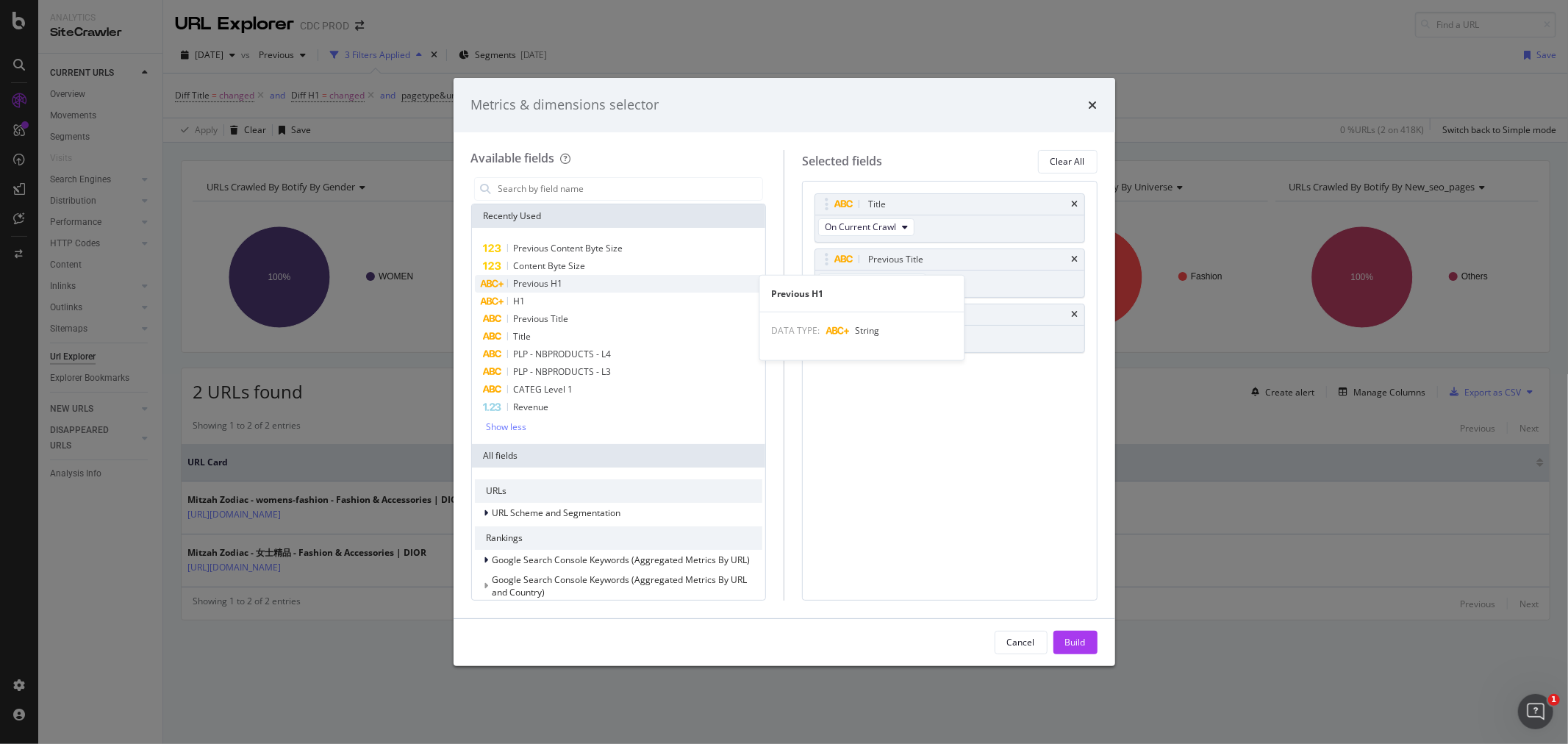
click at [555, 289] on div "Previous H1" at bounding box center [619, 283] width 289 height 17
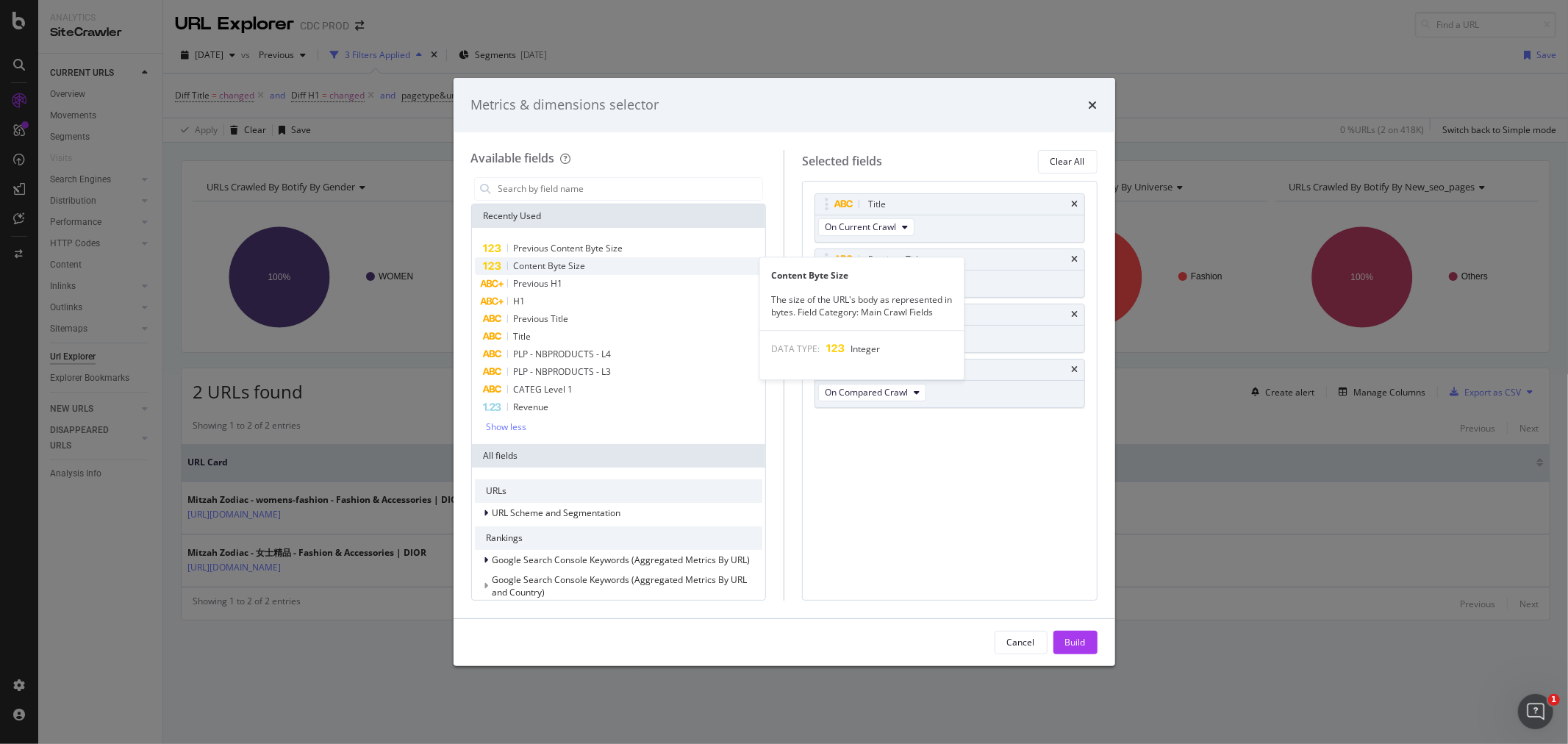
click at [562, 266] on span "Content Byte Size" at bounding box center [550, 266] width 72 height 12
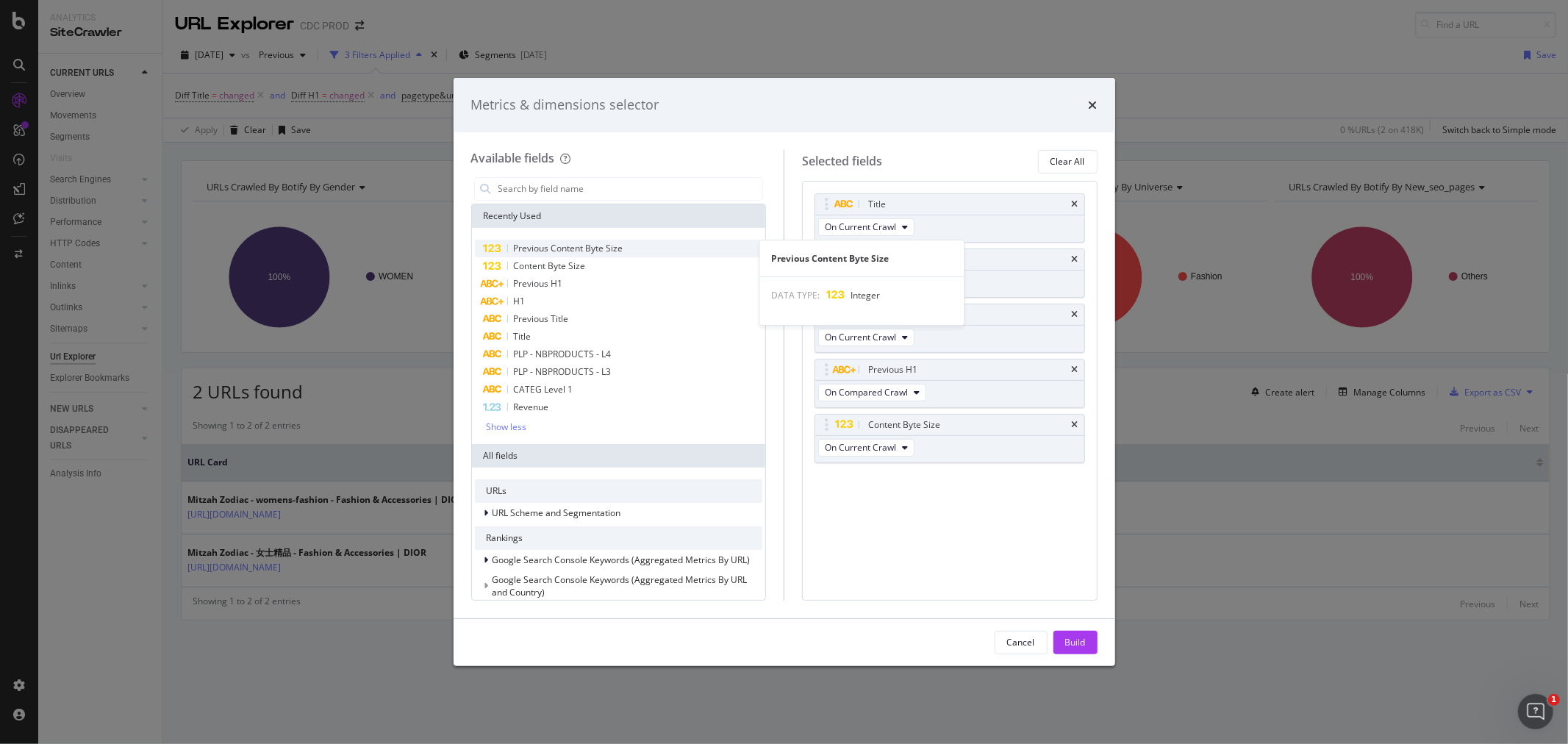
click at [579, 248] on span "Previous Content Byte Size" at bounding box center [569, 248] width 109 height 12
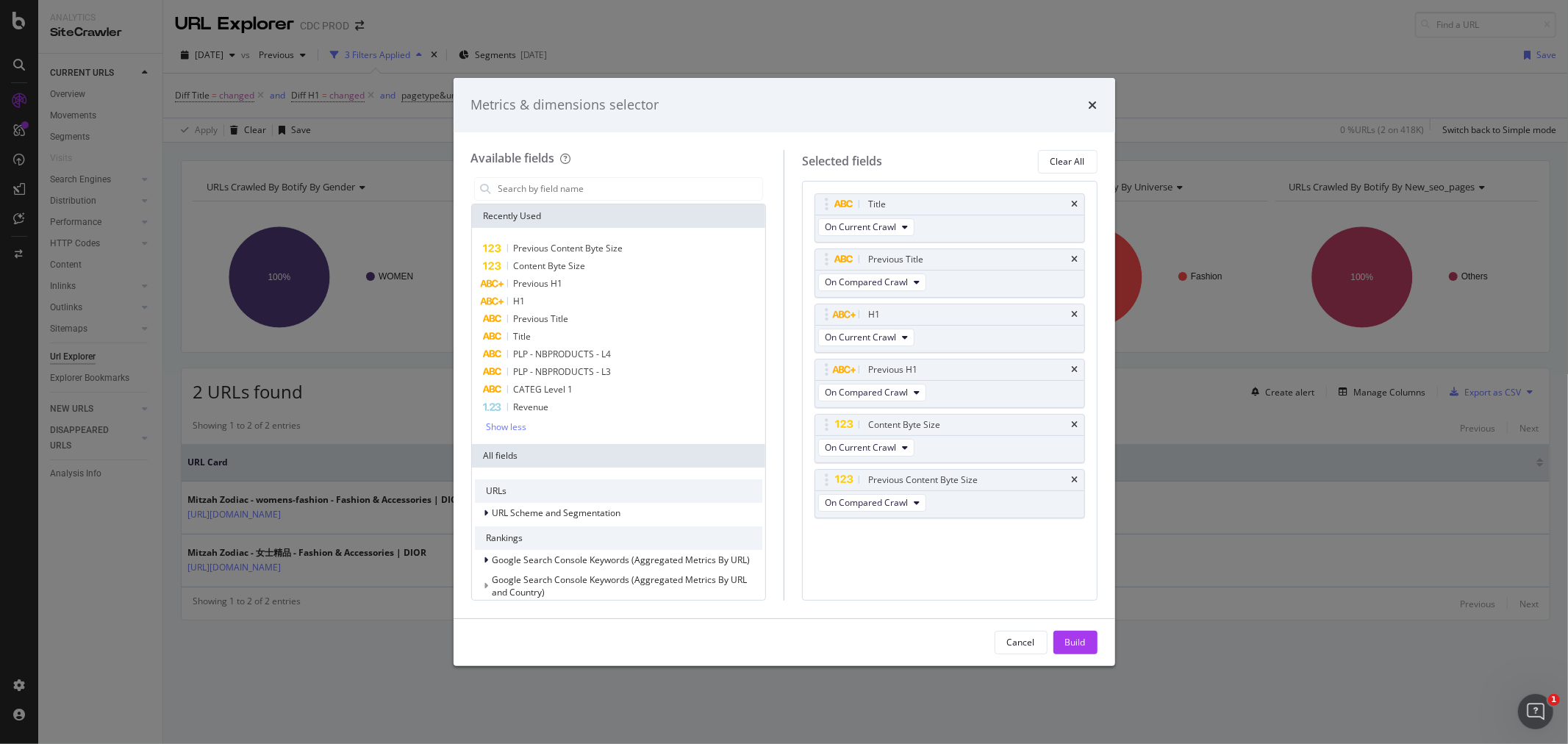
click at [1071, 645] on div "Build" at bounding box center [1075, 642] width 21 height 12
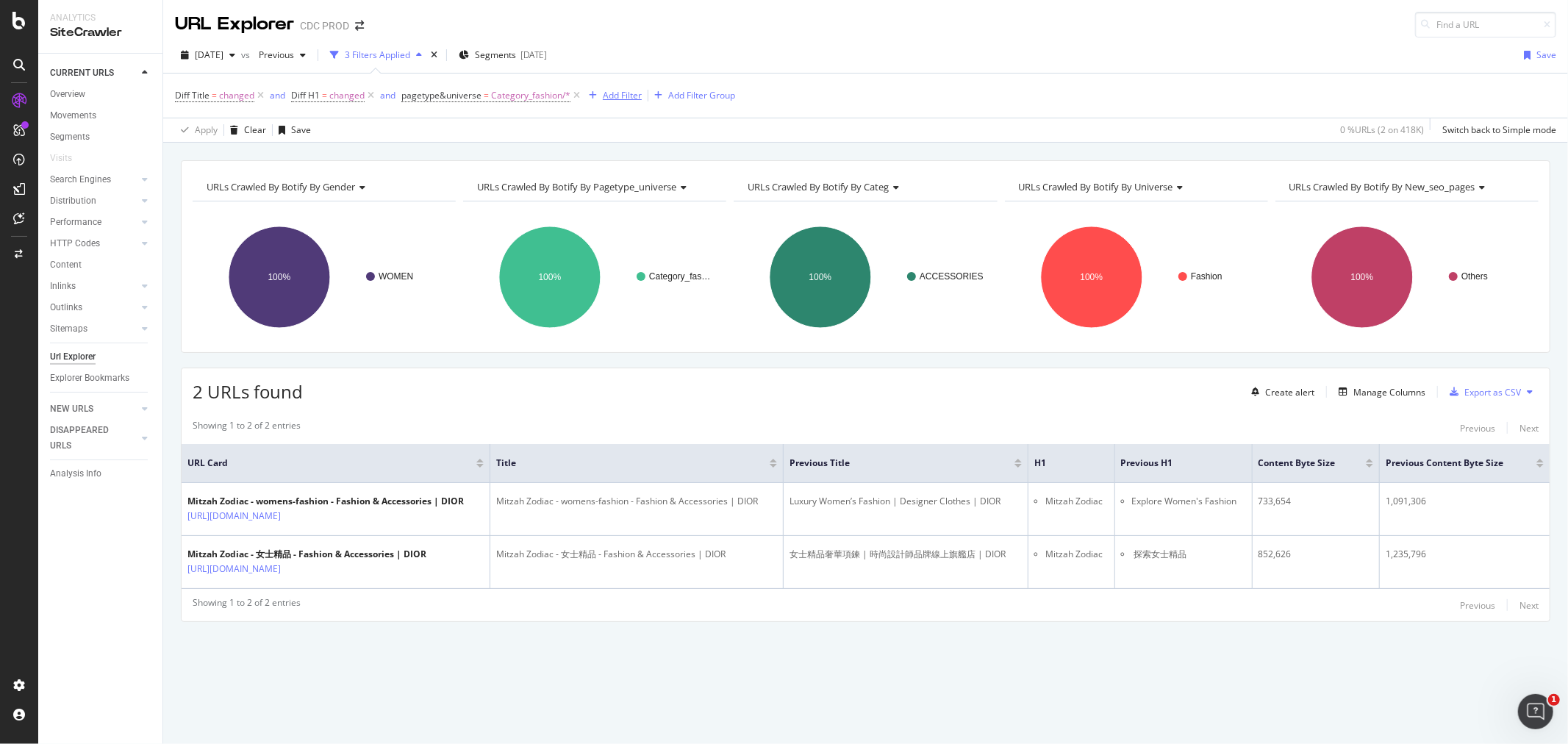
click at [609, 99] on div "Add Filter" at bounding box center [622, 95] width 39 height 12
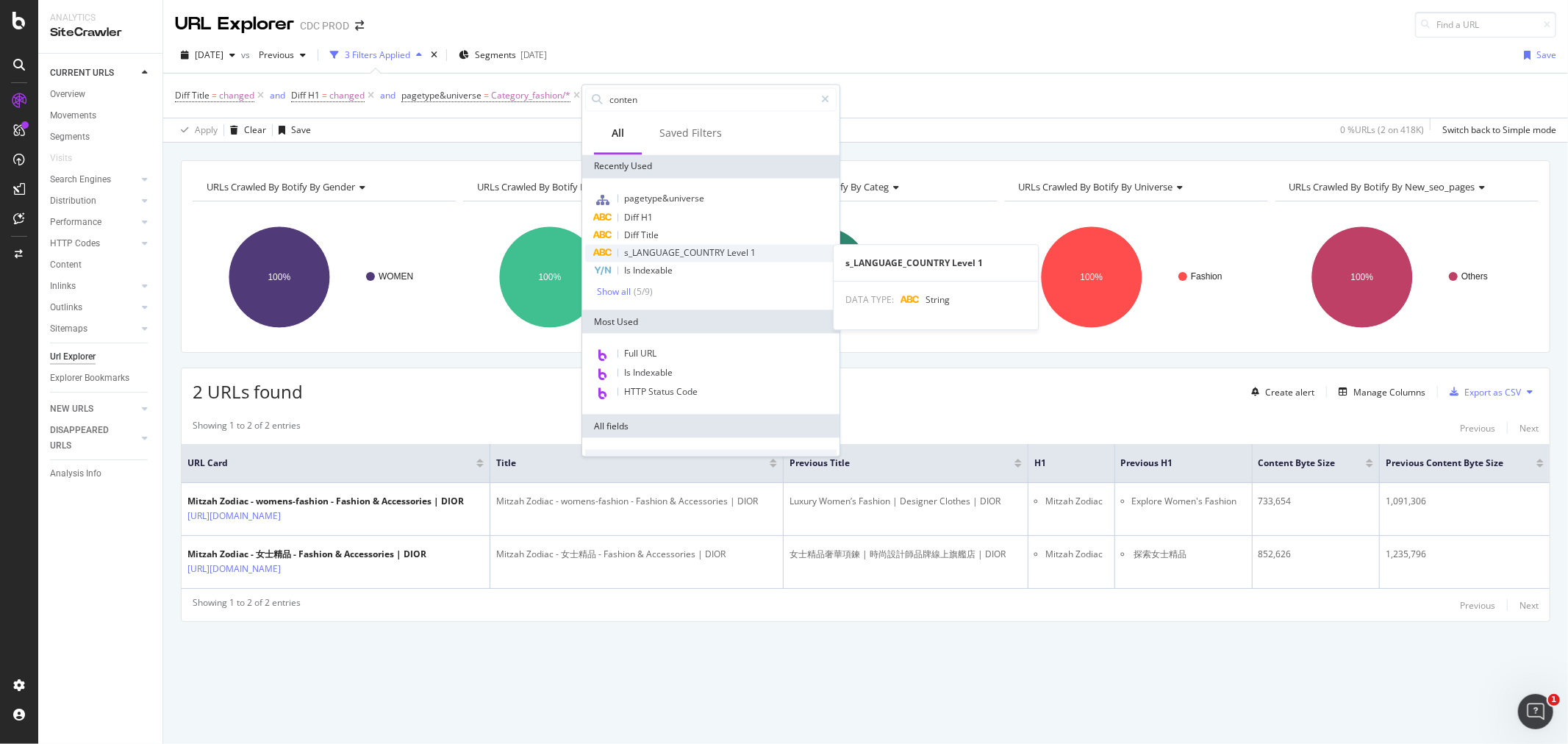
type input "content"
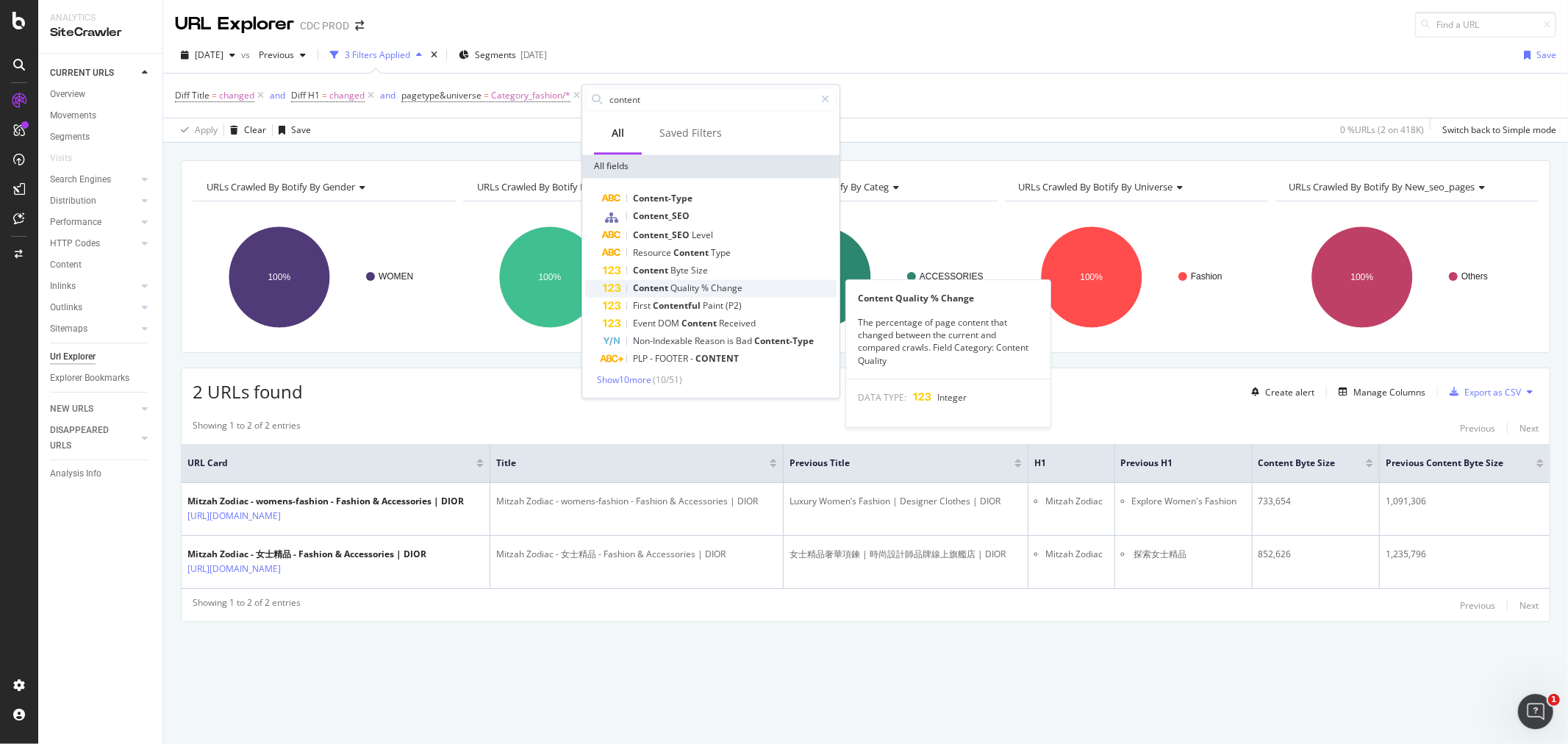
click at [706, 288] on span "%" at bounding box center [706, 288] width 10 height 12
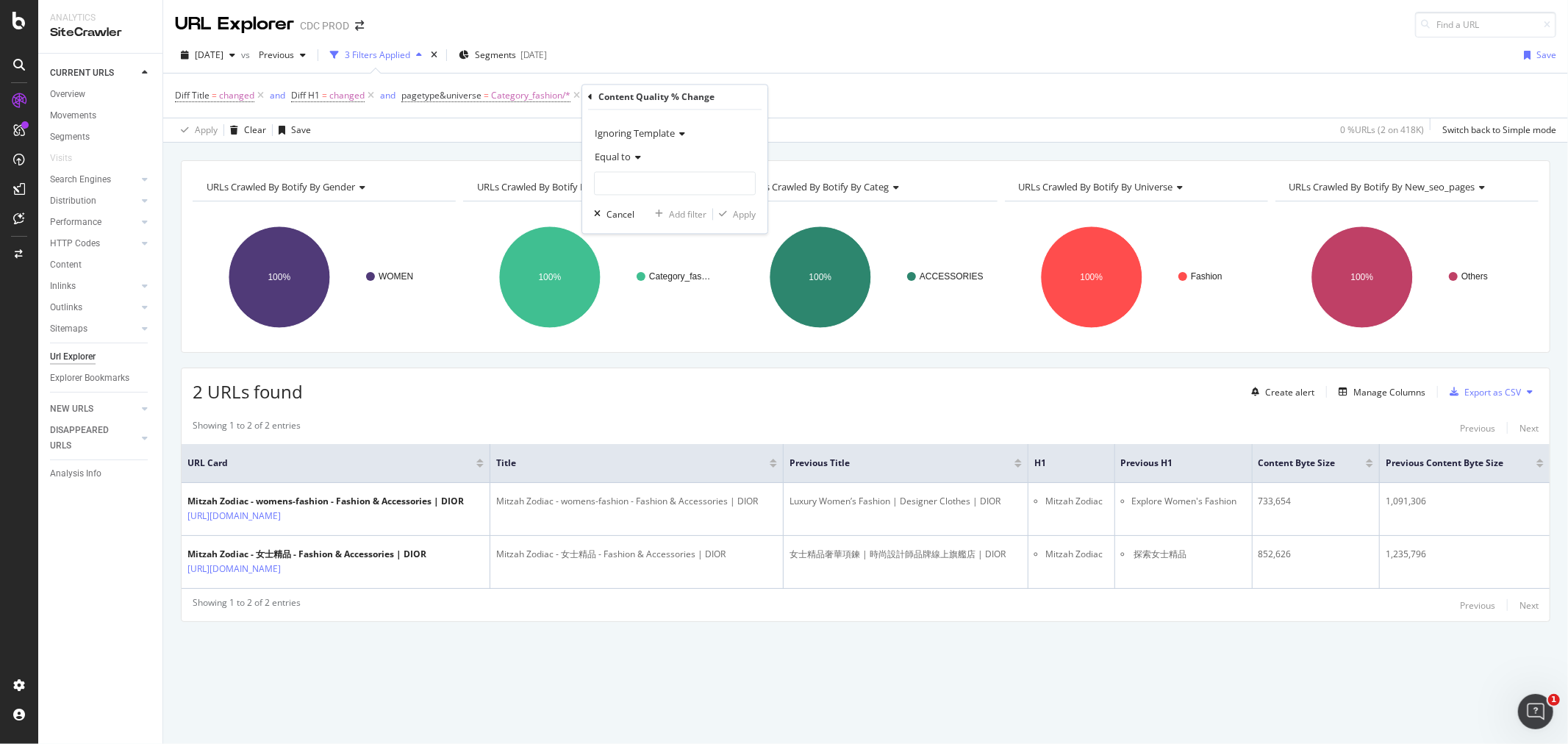
click at [629, 156] on span "Equal to" at bounding box center [612, 156] width 36 height 13
click at [875, 93] on div "Diff Title = changed and Diff H1 = changed and pagetype&universe = Category_fas…" at bounding box center [865, 96] width 1381 height 44
click at [1393, 393] on div "Manage Columns" at bounding box center [1389, 392] width 72 height 12
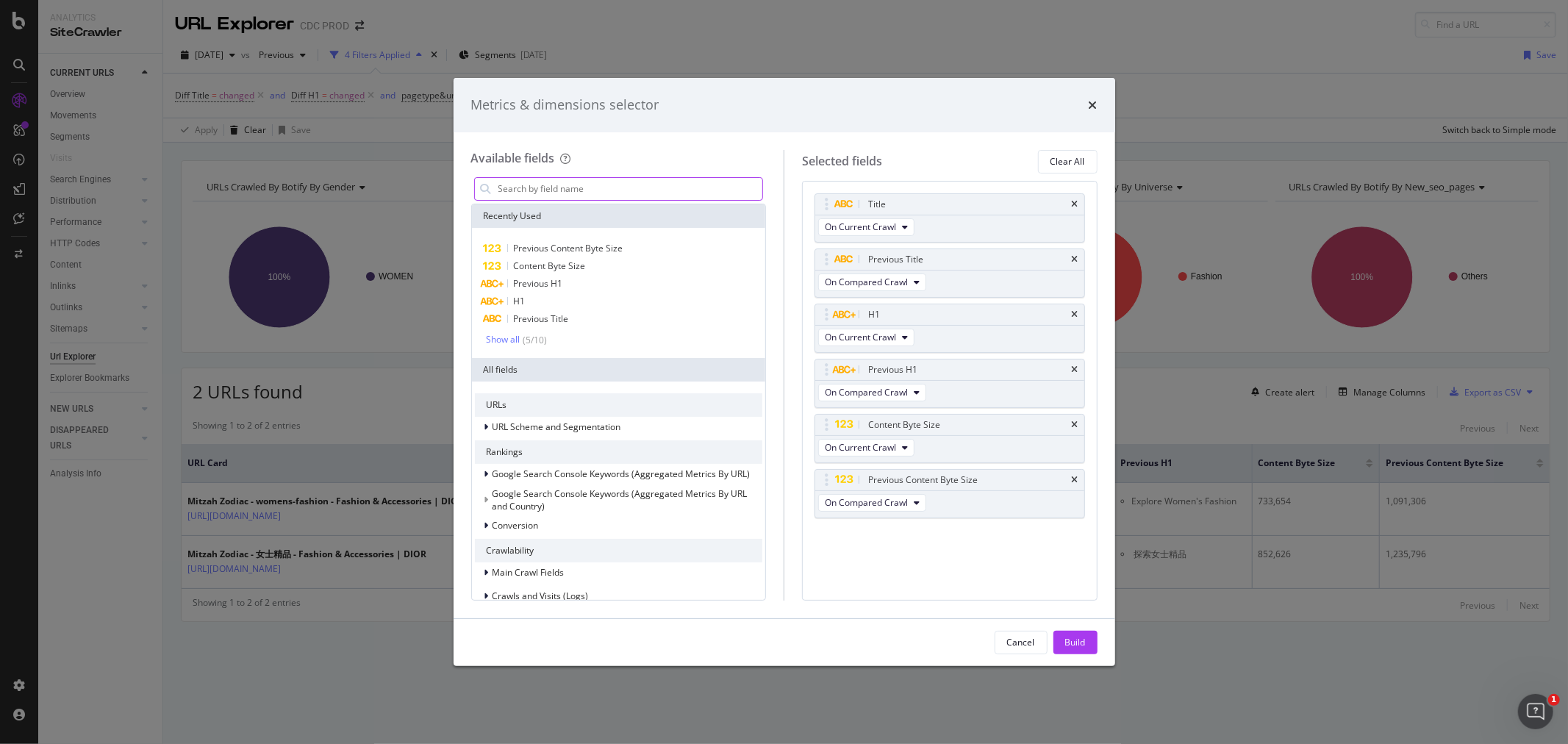
click at [582, 186] on input "modal" at bounding box center [629, 188] width 266 height 22
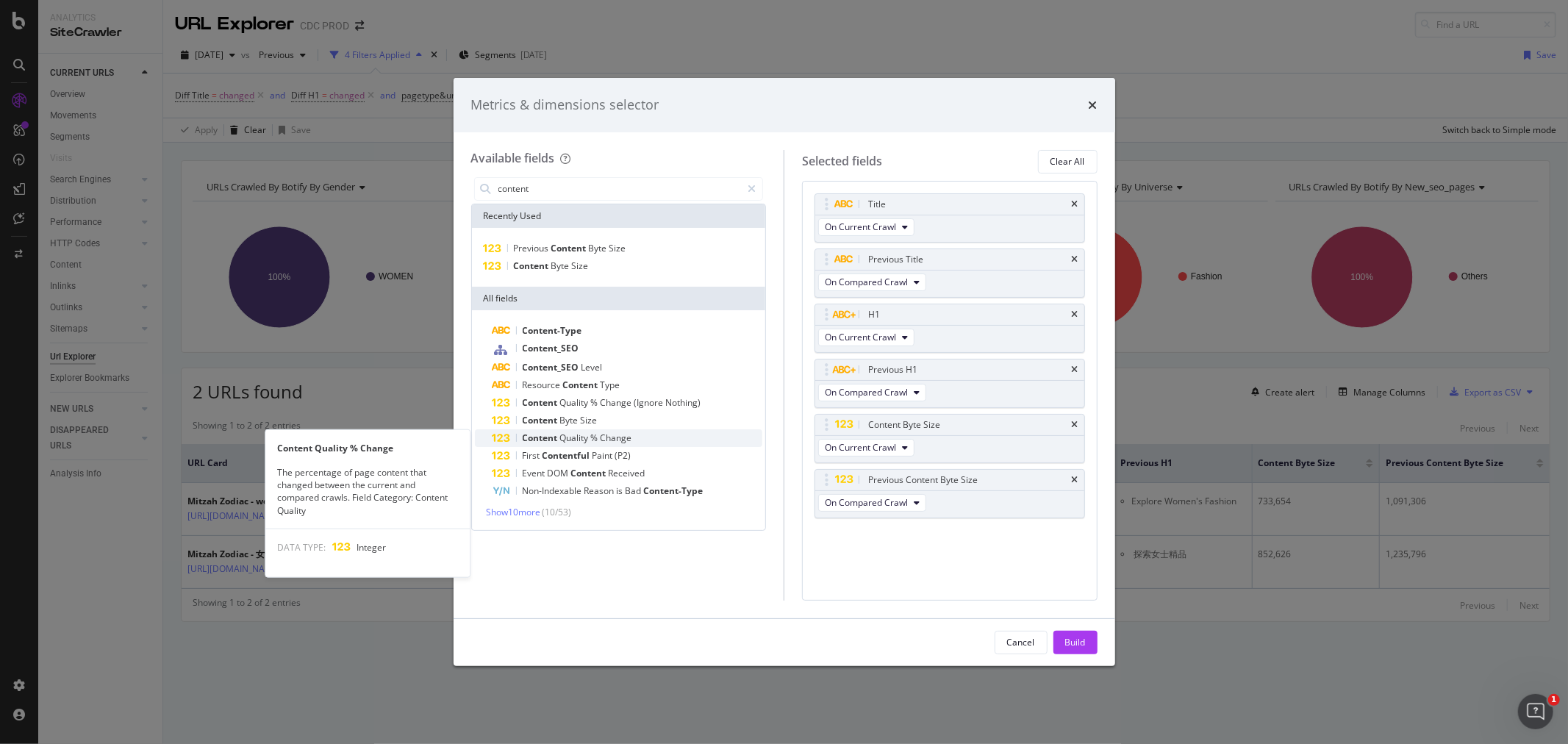
type input "content"
click at [619, 436] on span "Change" at bounding box center [617, 437] width 32 height 12
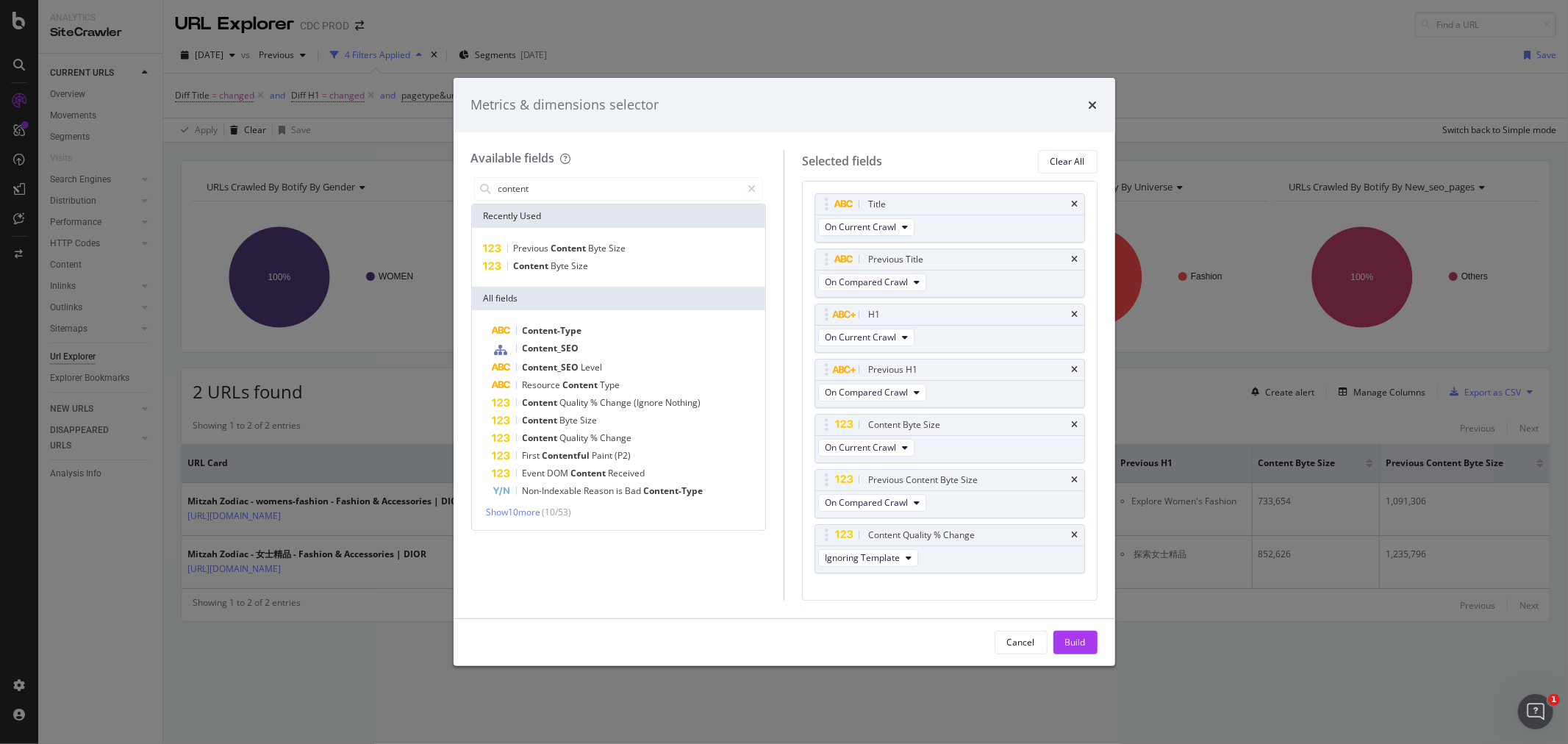
scroll to position [24, 0]
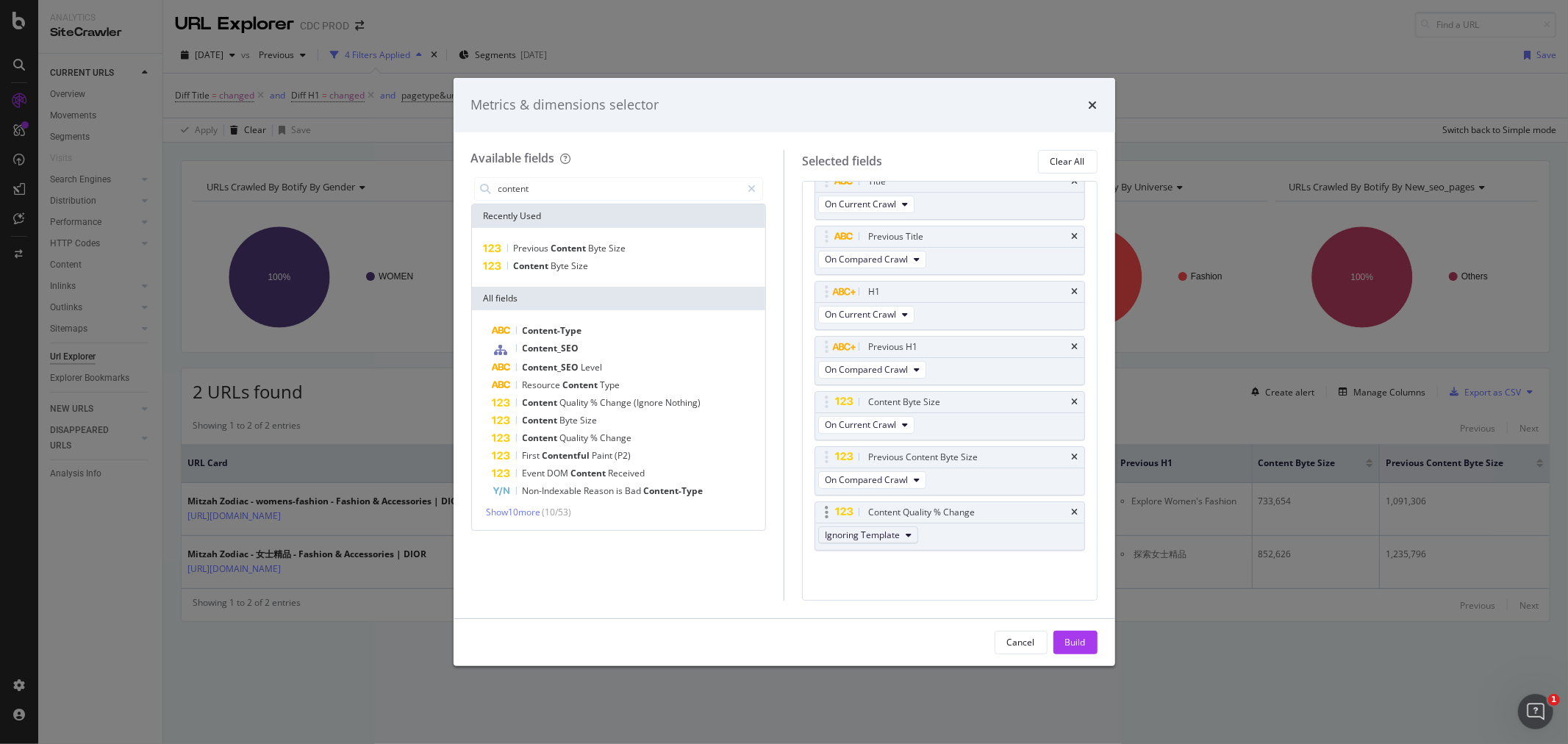
click at [901, 537] on button "Ignoring Template" at bounding box center [869, 534] width 100 height 17
click at [1068, 639] on div "Build" at bounding box center [1075, 642] width 21 height 12
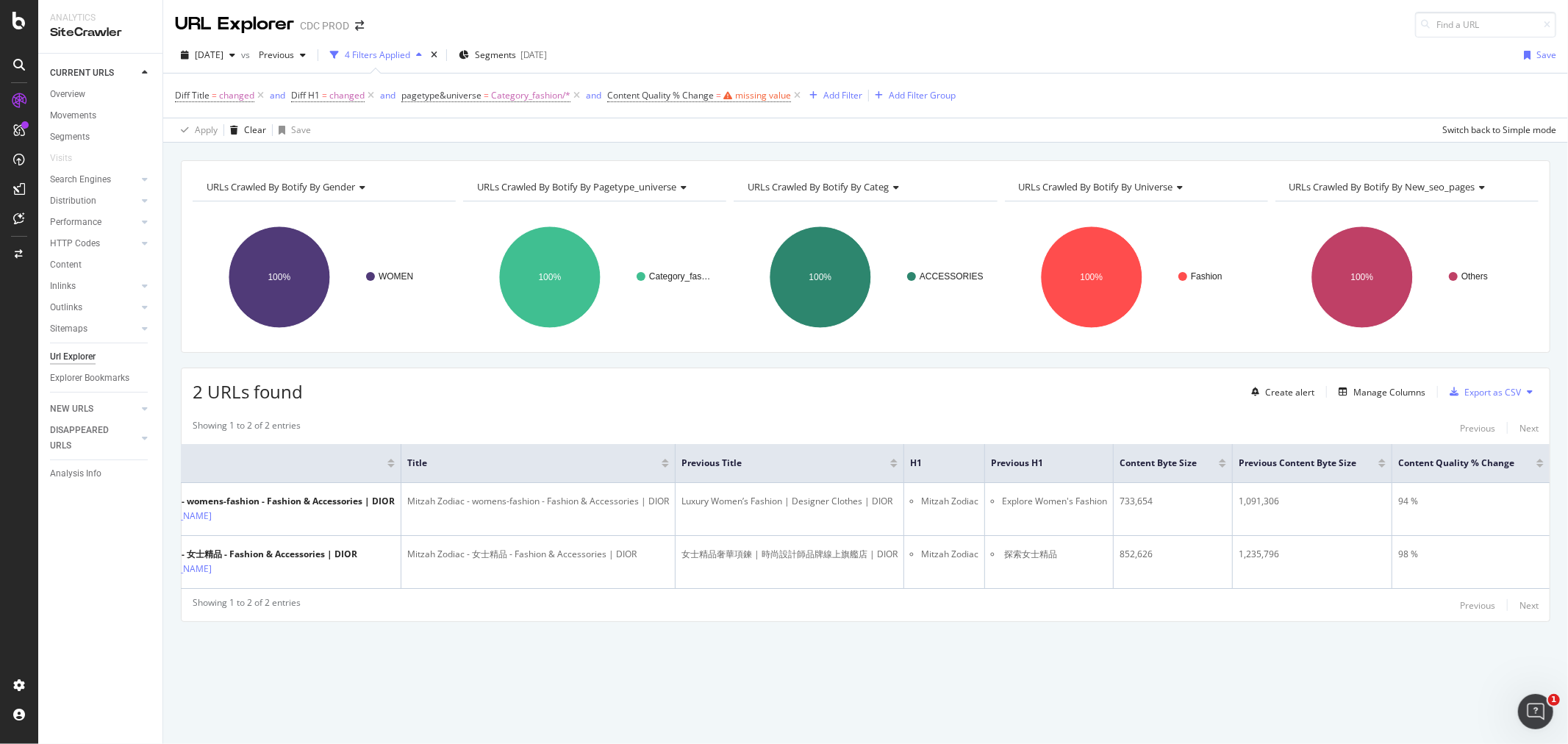
scroll to position [0, 144]
click at [692, 96] on span "Content Quality % Change" at bounding box center [661, 95] width 106 height 12
click at [615, 97] on icon at bounding box center [614, 95] width 5 height 9
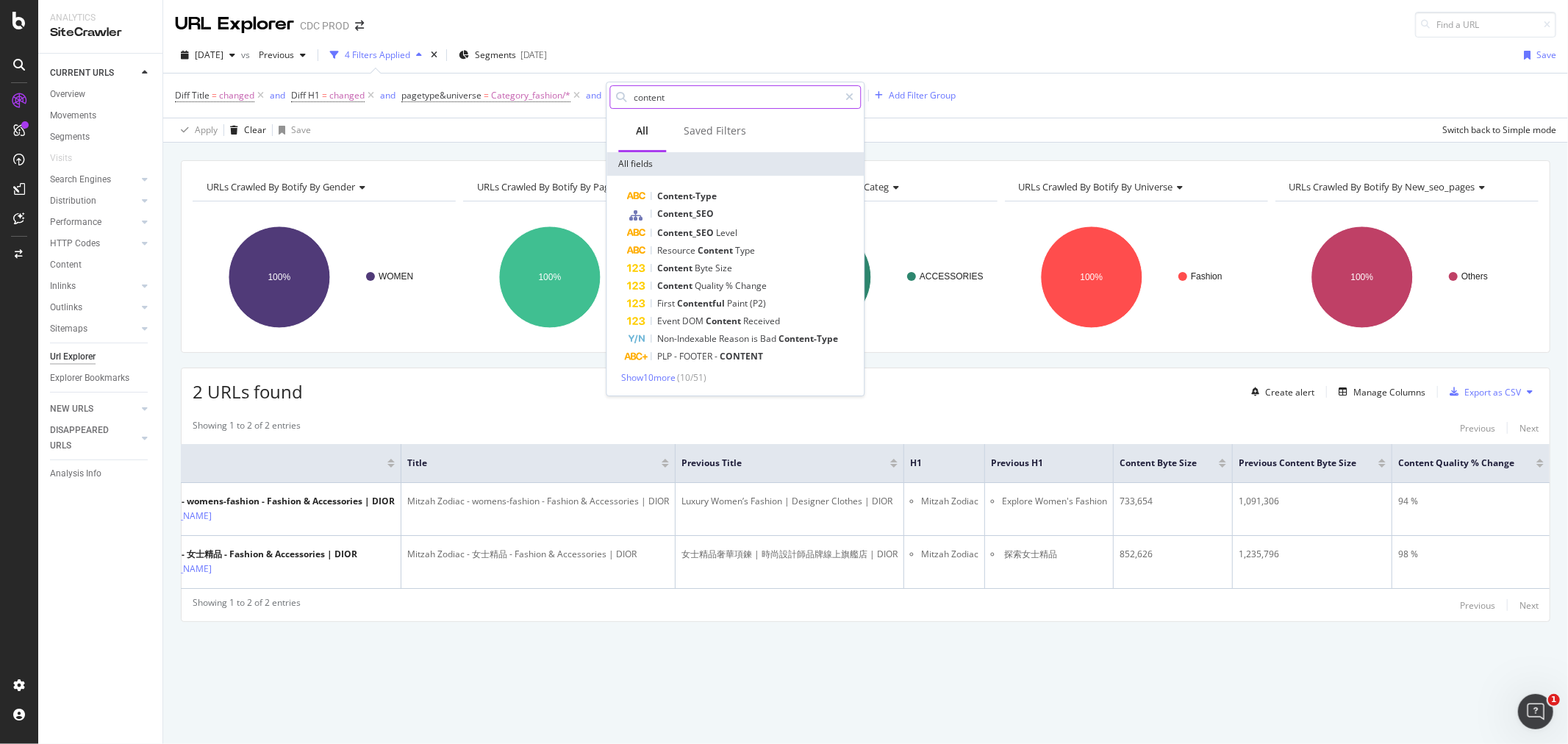
click at [683, 100] on input "content" at bounding box center [736, 96] width 207 height 22
click at [696, 97] on input "content" at bounding box center [736, 96] width 207 height 22
click at [1062, 89] on div "Diff Title = changed and Diff H1 = changed and pagetype&universe = Category_fas…" at bounding box center [865, 96] width 1381 height 44
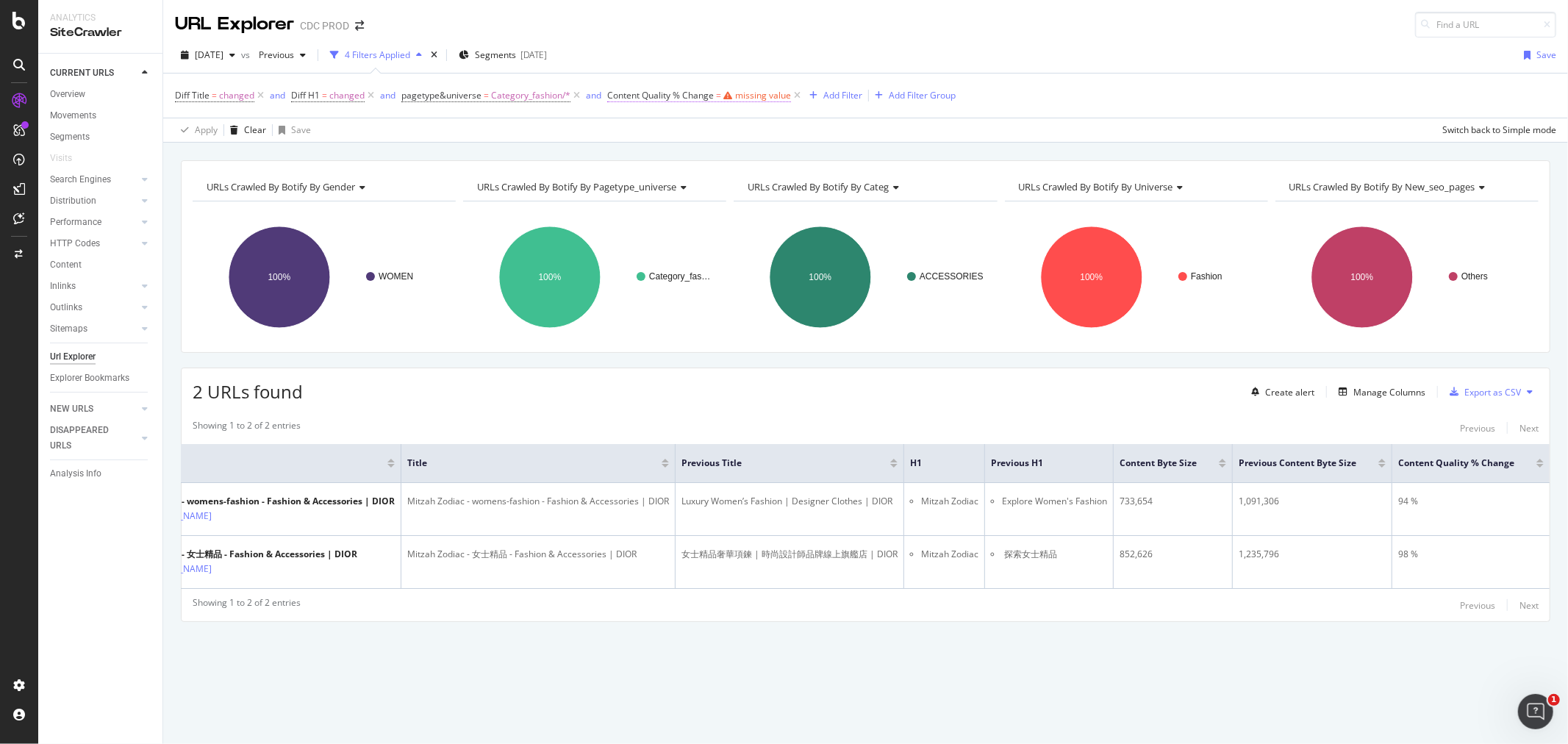
click at [761, 98] on div "missing value" at bounding box center [763, 95] width 56 height 12
click at [652, 156] on span "Equal to" at bounding box center [636, 154] width 36 height 13
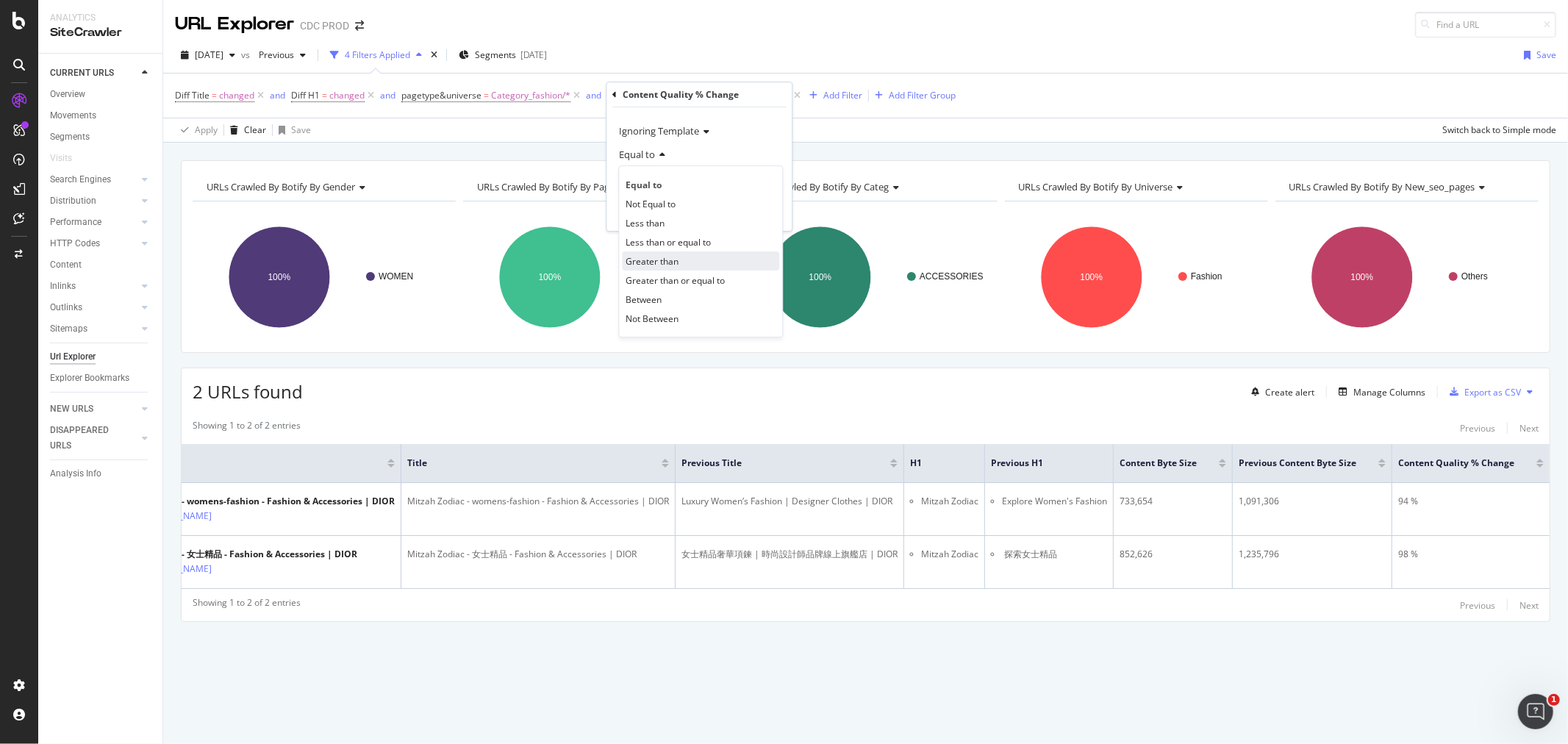
click at [700, 256] on div "Greater than" at bounding box center [700, 260] width 157 height 19
click at [641, 186] on input "number" at bounding box center [699, 181] width 162 height 24
type input "20"
click at [763, 214] on div "Apply" at bounding box center [768, 212] width 23 height 12
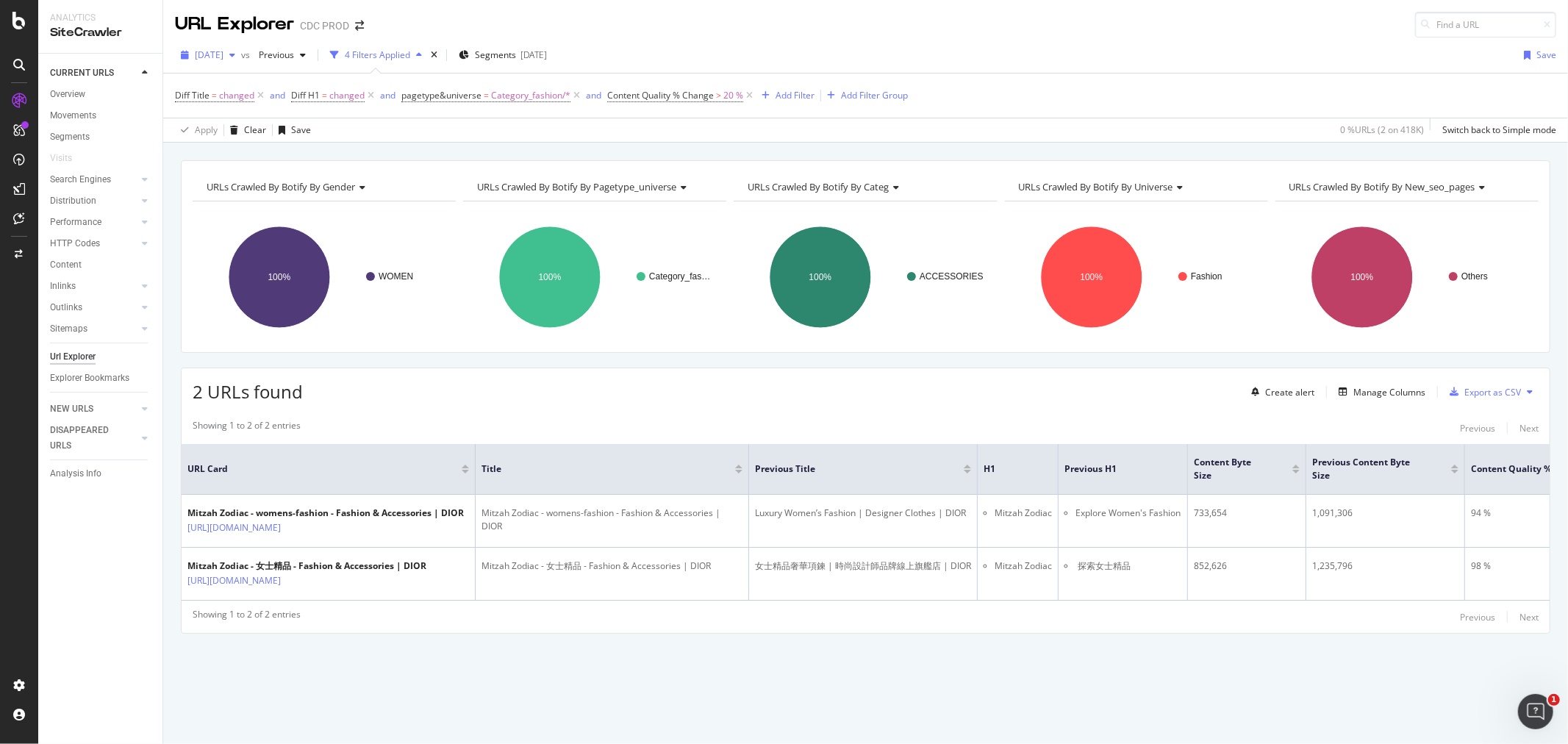
click at [223, 52] on span "2025 Aug. 22nd" at bounding box center [210, 55] width 29 height 12
click at [255, 187] on div "2025 Aug. 15th" at bounding box center [235, 189] width 79 height 13
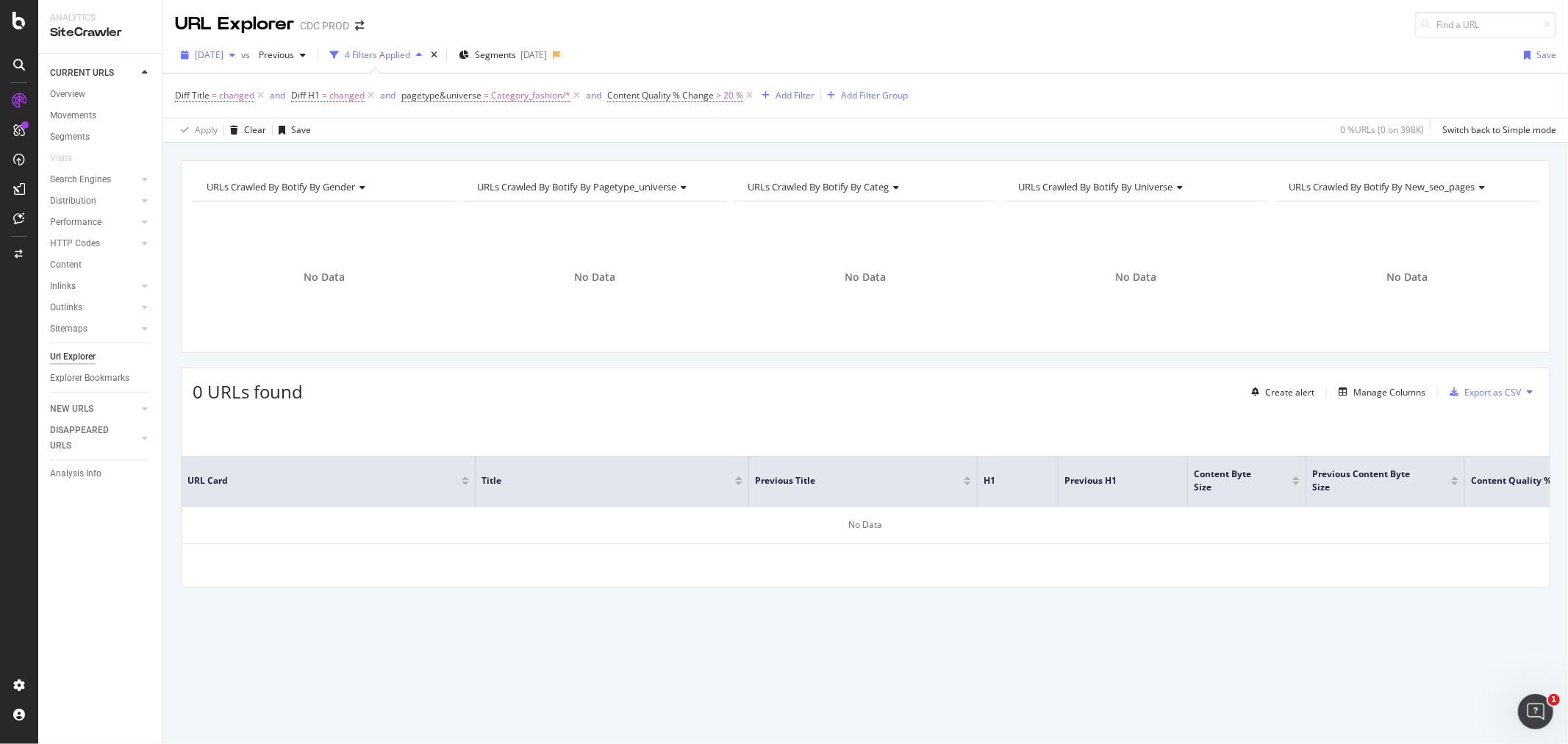
click at [223, 60] on span "2025 Aug. 15th" at bounding box center [210, 55] width 29 height 12
click at [269, 140] on div "2025 Aug. 8th" at bounding box center [235, 134] width 79 height 13
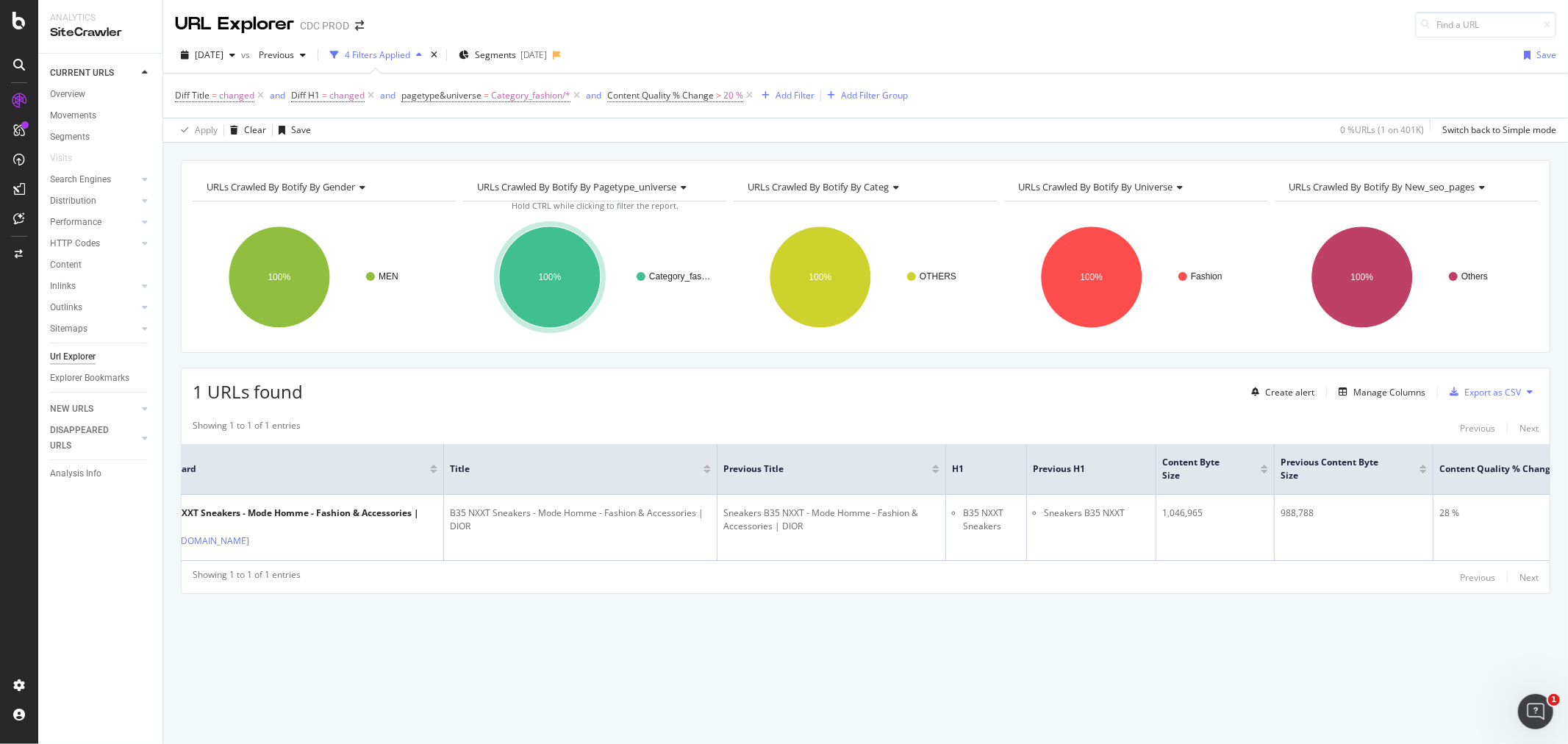
scroll to position [0, 71]
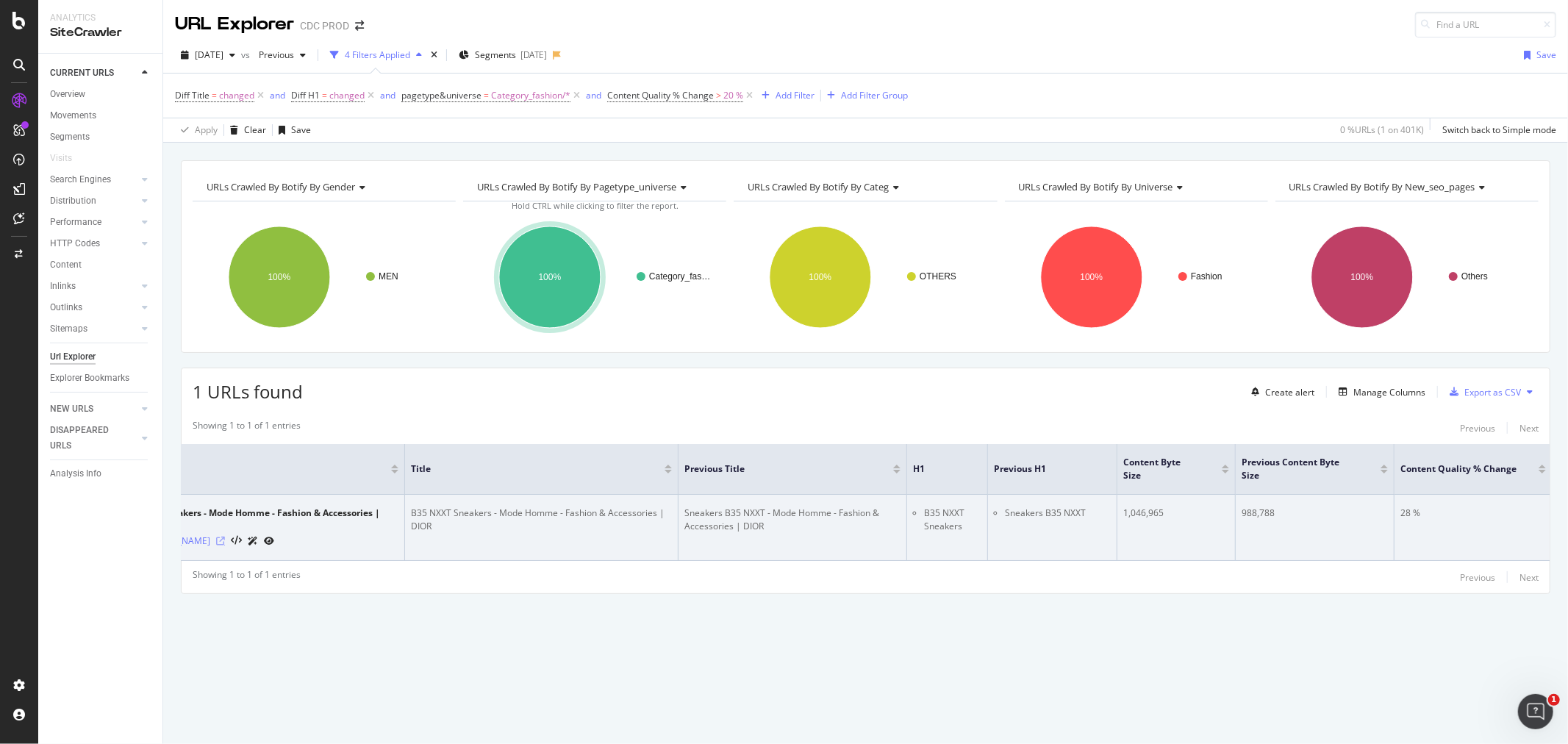
click at [225, 537] on icon at bounding box center [221, 541] width 9 height 9
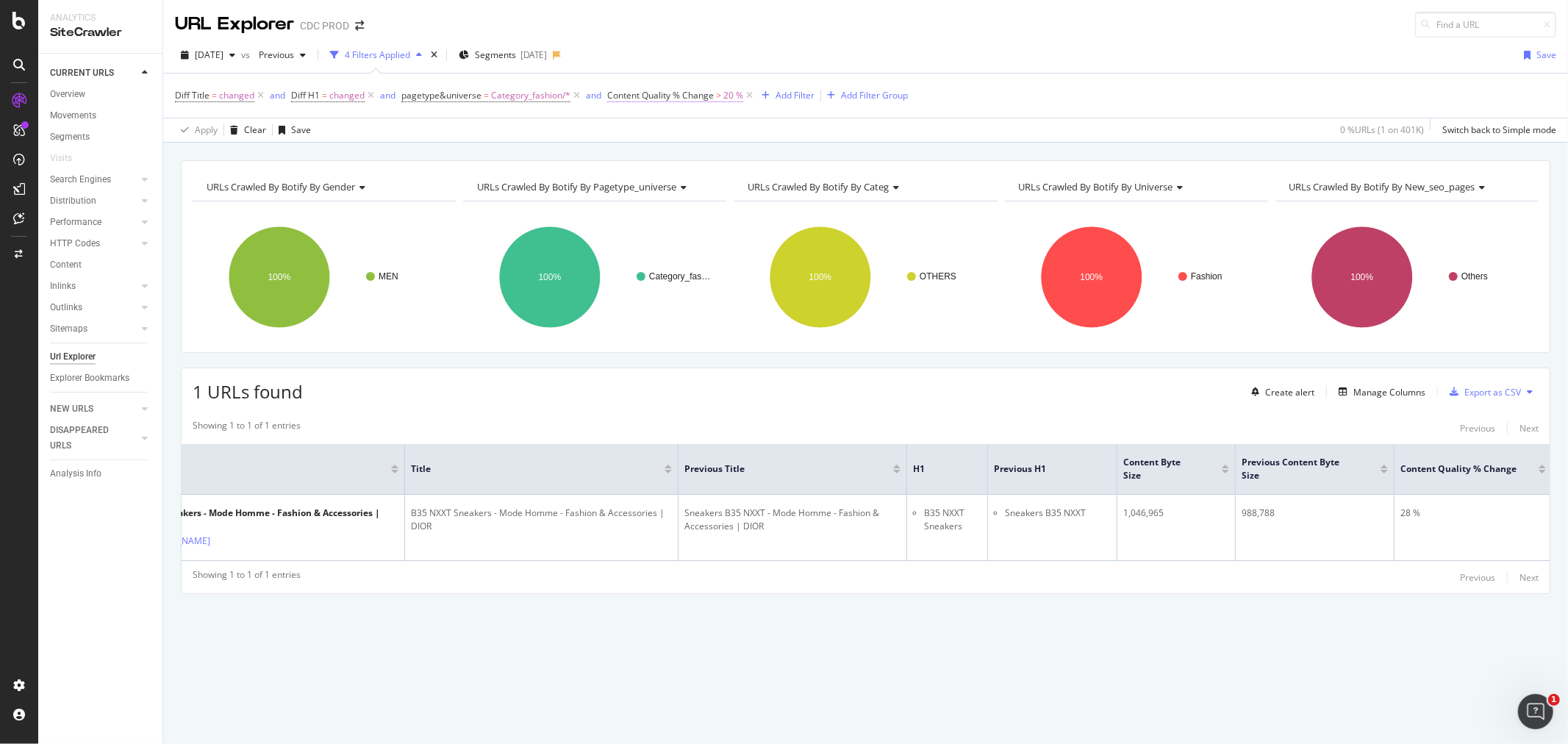
click at [707, 99] on span "Content Quality % Change" at bounding box center [661, 95] width 106 height 12
click at [623, 178] on input "20" at bounding box center [699, 181] width 162 height 24
type input "30"
click at [759, 211] on div "Apply" at bounding box center [768, 212] width 23 height 12
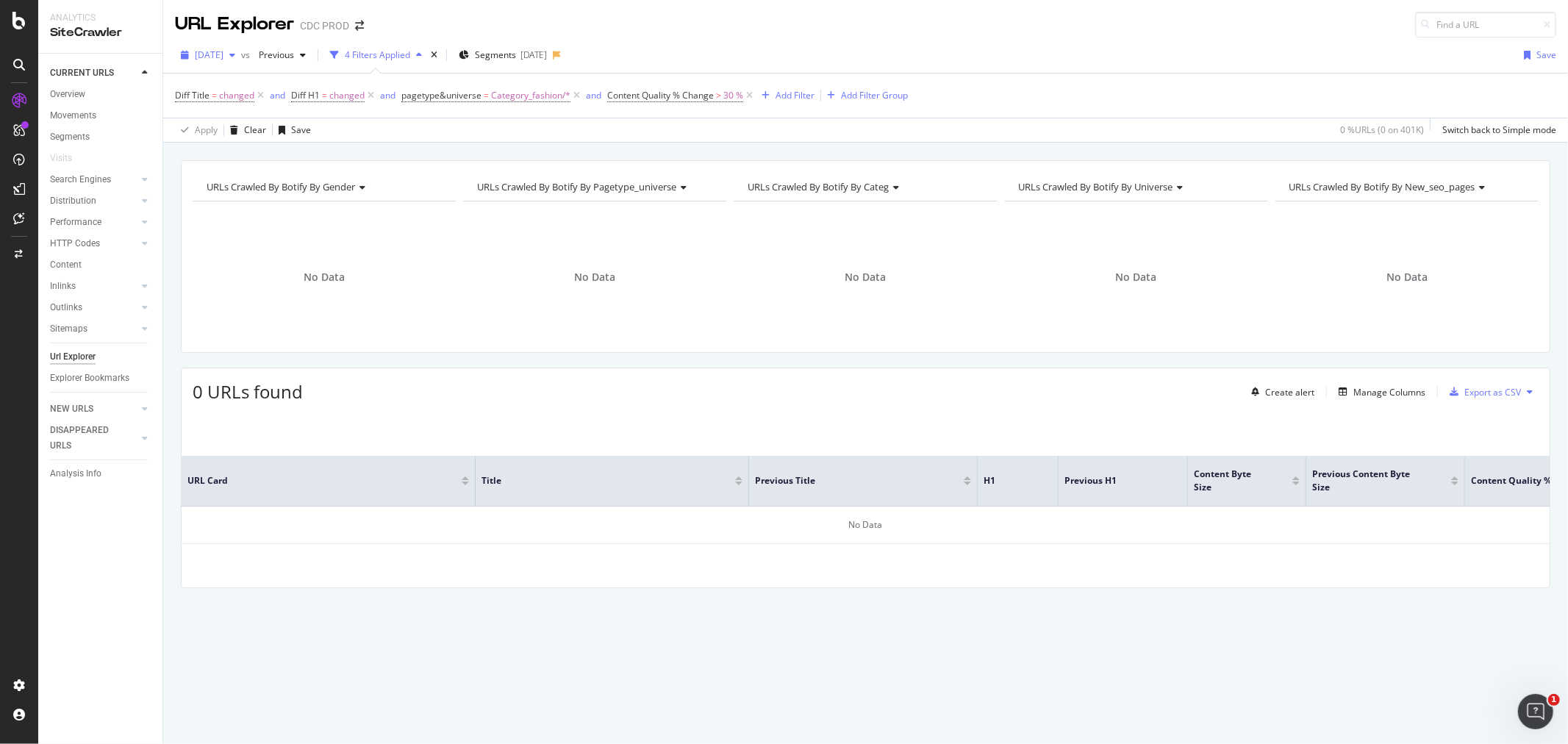
click at [223, 55] on span "2025 Aug. 8th" at bounding box center [210, 55] width 29 height 12
click at [248, 156] on div "2025 Aug. 1st" at bounding box center [235, 162] width 79 height 13
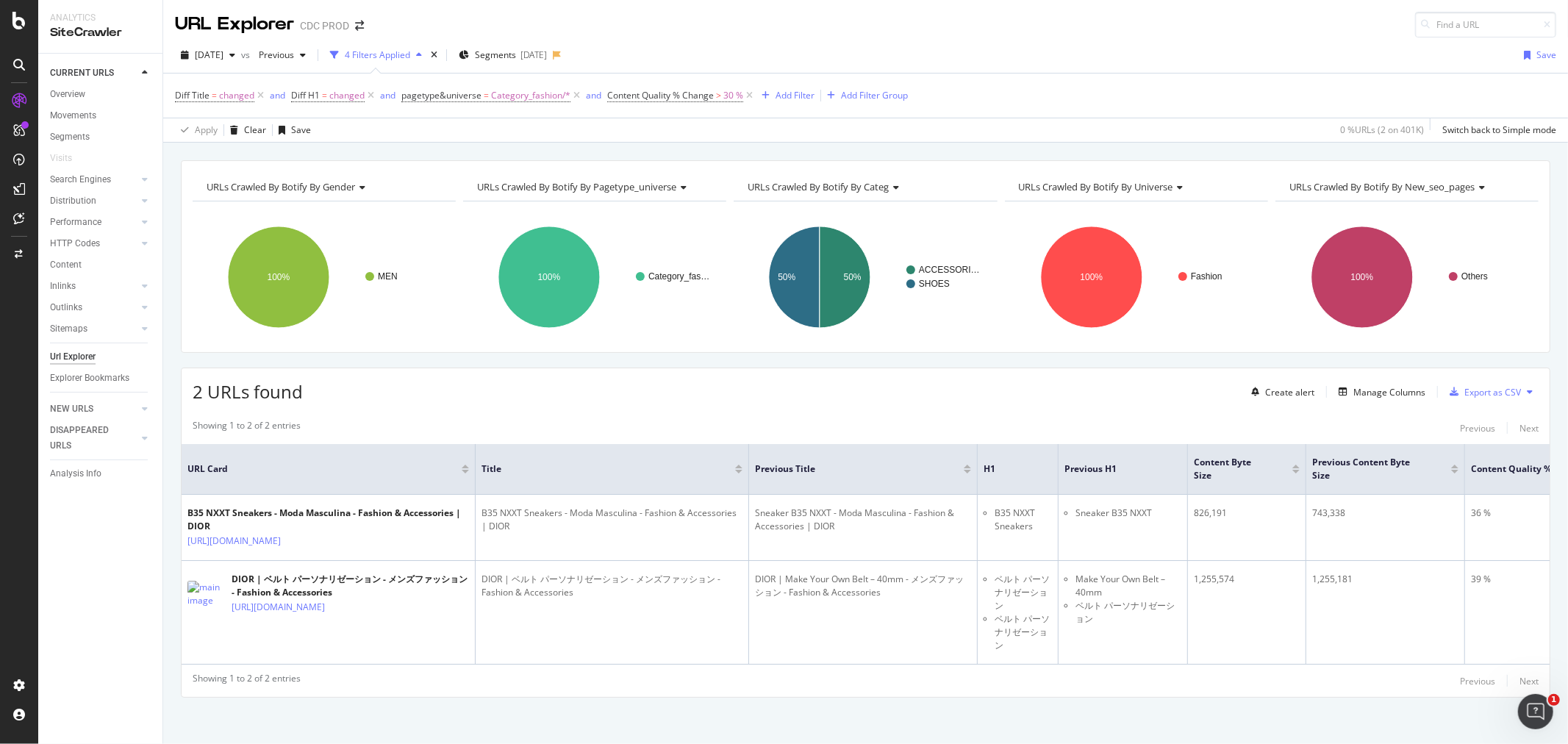
scroll to position [0, 83]
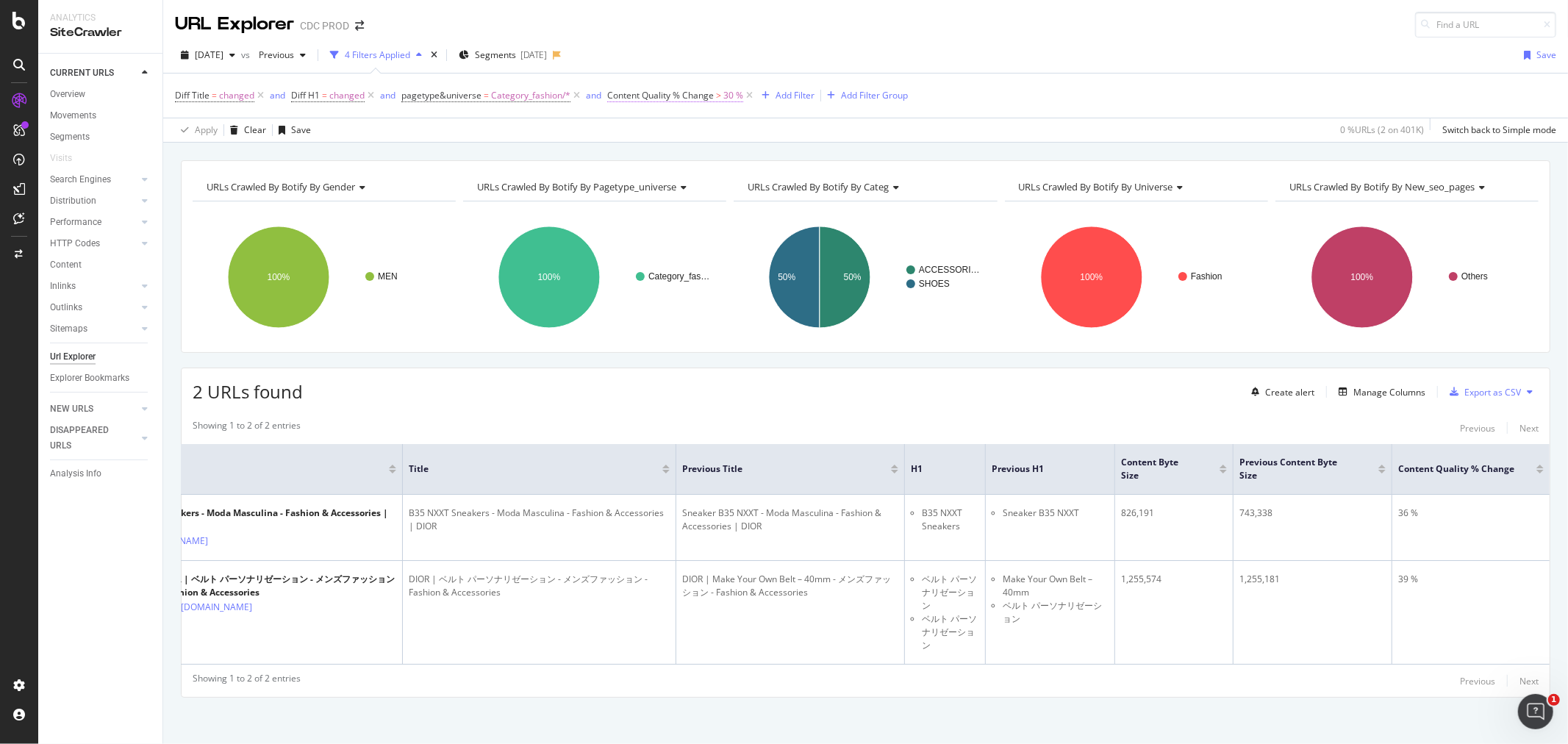
click at [692, 101] on span "Content Quality % Change" at bounding box center [661, 95] width 106 height 12
click at [665, 176] on input "30" at bounding box center [699, 181] width 162 height 24
type input "3"
type input "9"
type input "80"
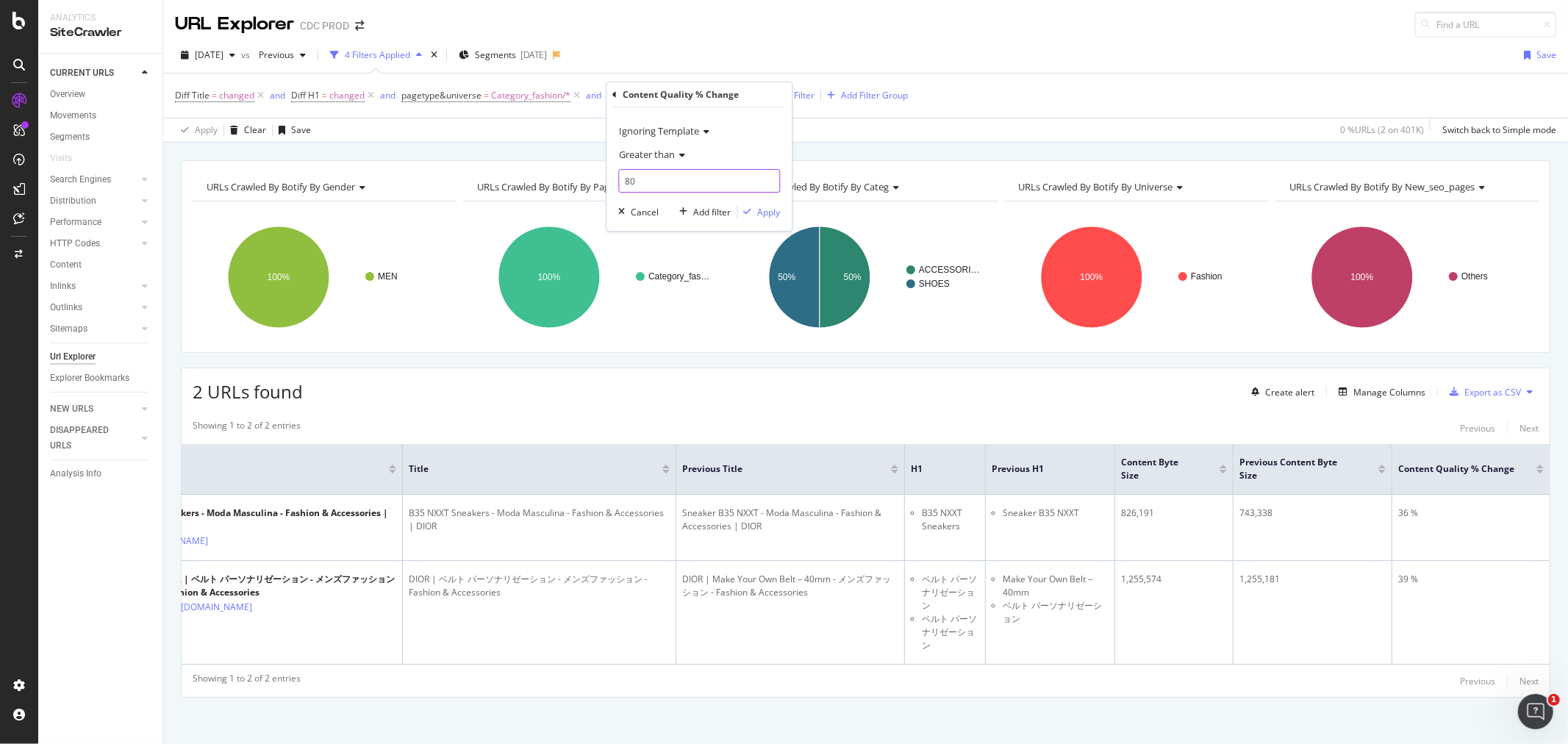
drag, startPoint x: 671, startPoint y: 177, endPoint x: 606, endPoint y: 178, distance: 65.0
click at [606, 178] on div "Content Quality % Change Ignoring Template Greater than 80 Cancel Add filter Ap…" at bounding box center [699, 156] width 187 height 150
click at [1065, 80] on div "Diff Title = changed and Diff H1 = changed and pagetype&universe = Category_fas…" at bounding box center [865, 96] width 1381 height 44
click at [223, 56] on span "2025 Aug. 1st" at bounding box center [210, 55] width 29 height 12
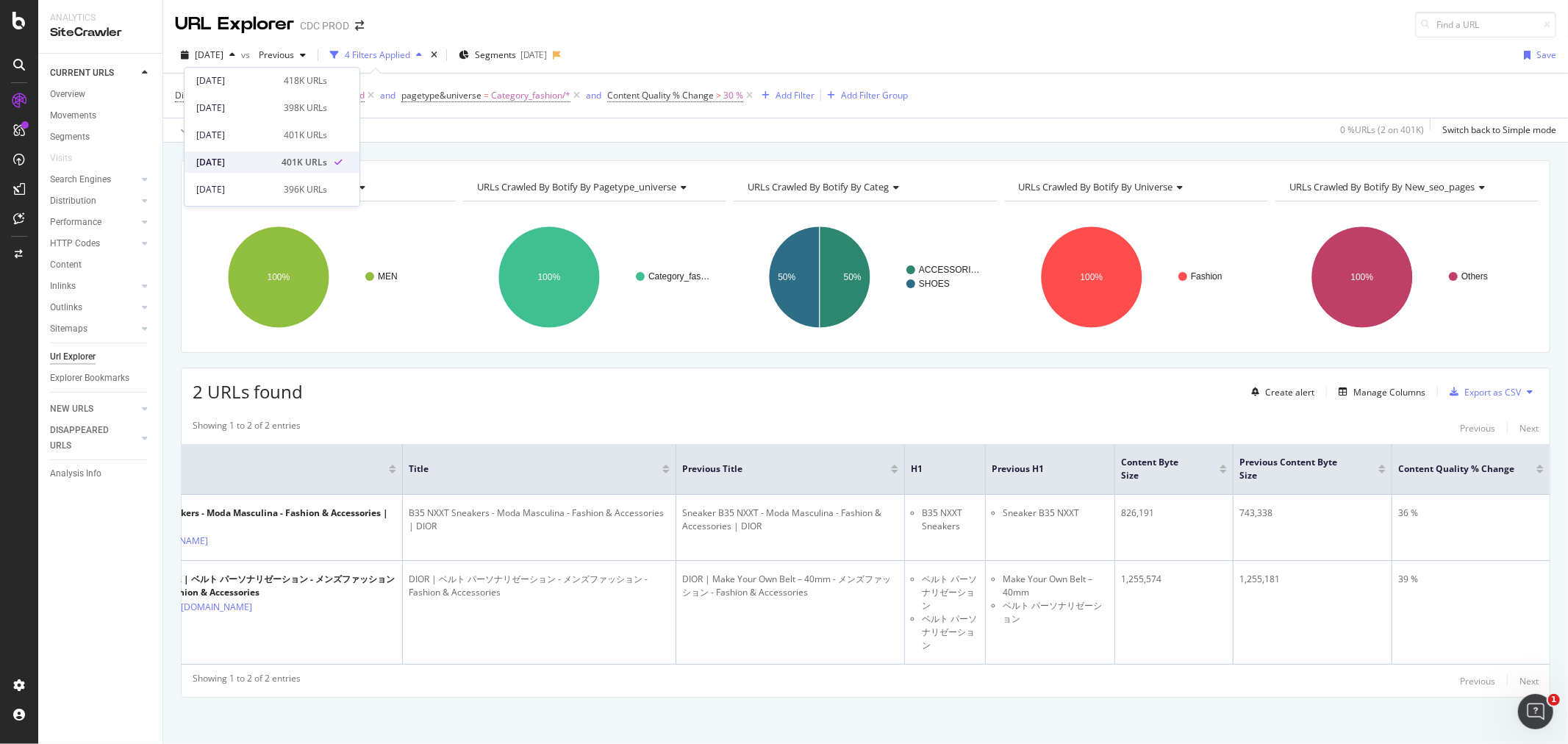
scroll to position [163, 0]
click at [238, 112] on div "2025 Jul. 25th" at bounding box center [235, 108] width 79 height 13
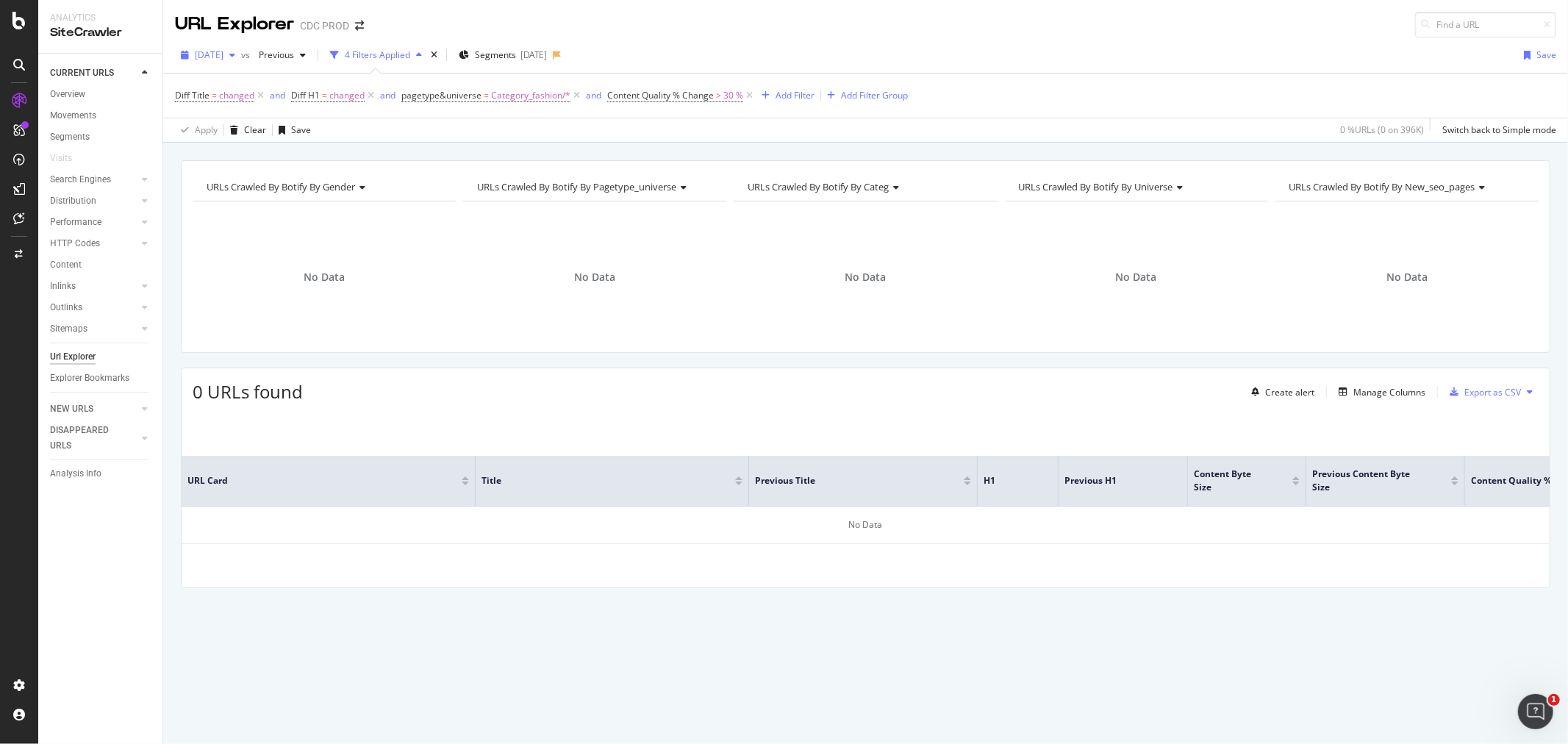
click at [235, 64] on div "2025 Jul. 25th" at bounding box center [207, 55] width 66 height 22
click at [229, 140] on div "2025 Jul. 18th" at bounding box center [235, 134] width 79 height 13
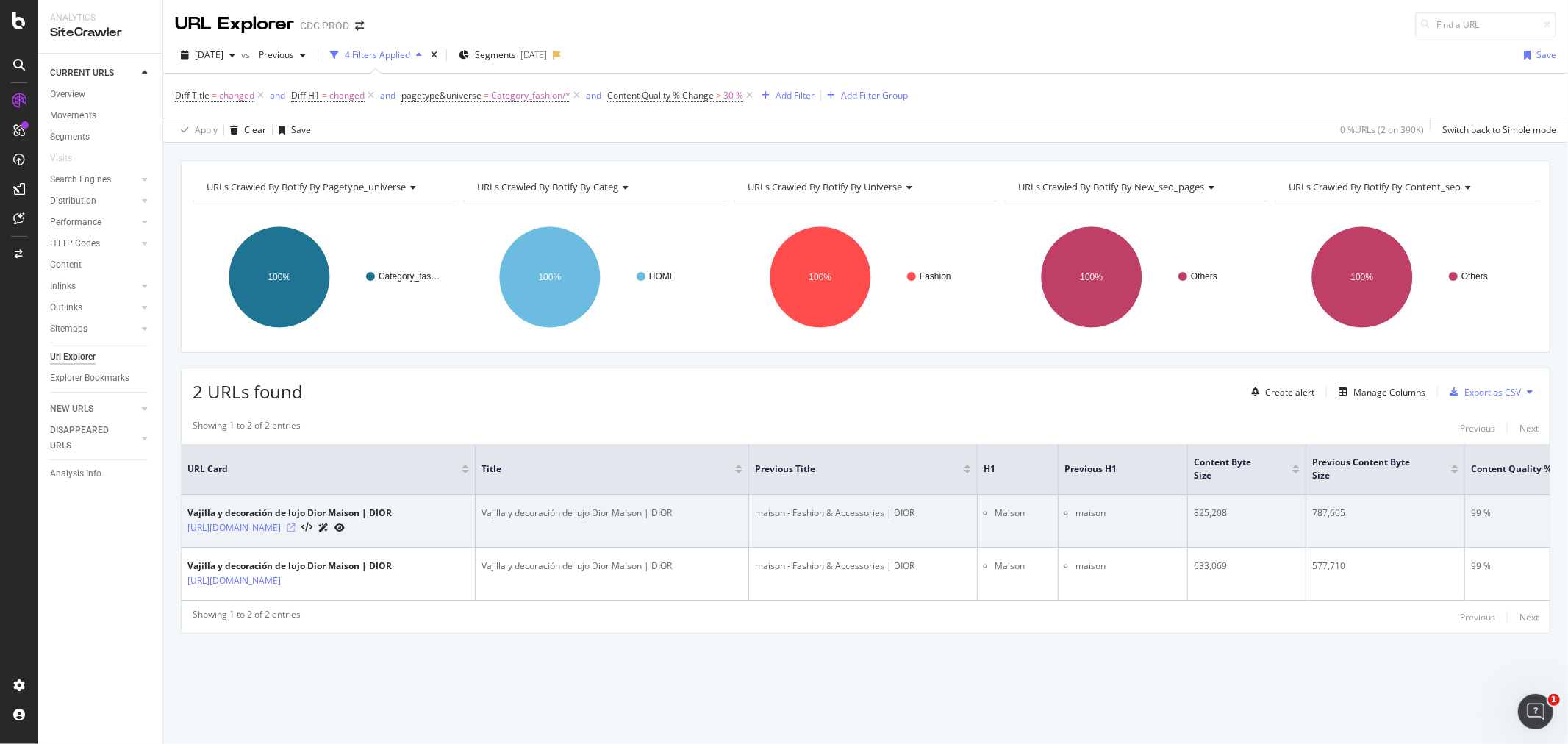
click at [295, 523] on icon at bounding box center [292, 528] width 9 height 9
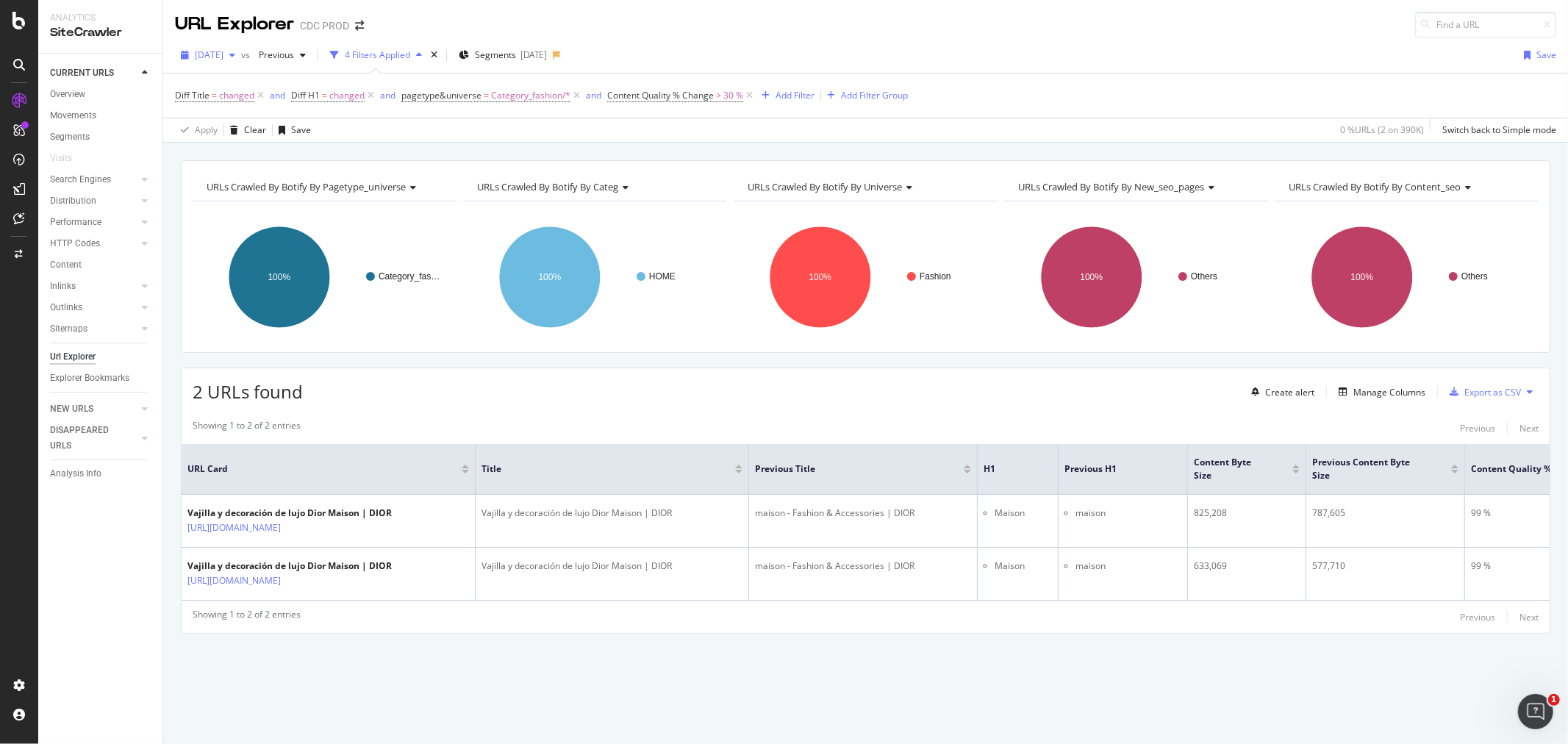
click at [223, 54] on span "2025 Jul. 18th" at bounding box center [210, 55] width 29 height 12
click at [254, 162] on div "2025 Jul. 11th" at bounding box center [235, 162] width 79 height 13
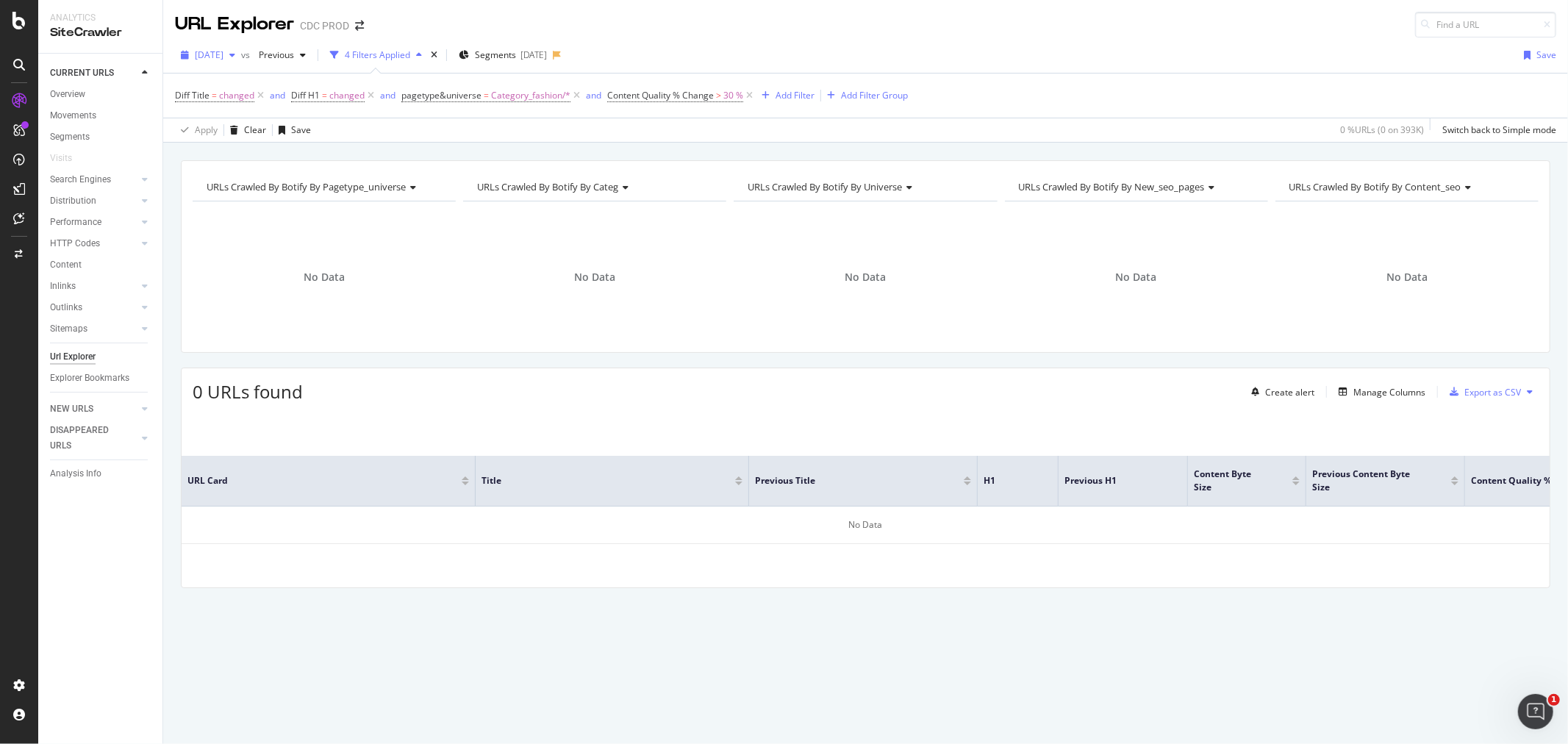
click at [223, 55] on span "2025 Jul. 11th" at bounding box center [210, 55] width 29 height 12
click at [212, 185] on div "2025 Jul. 4th" at bounding box center [235, 189] width 79 height 13
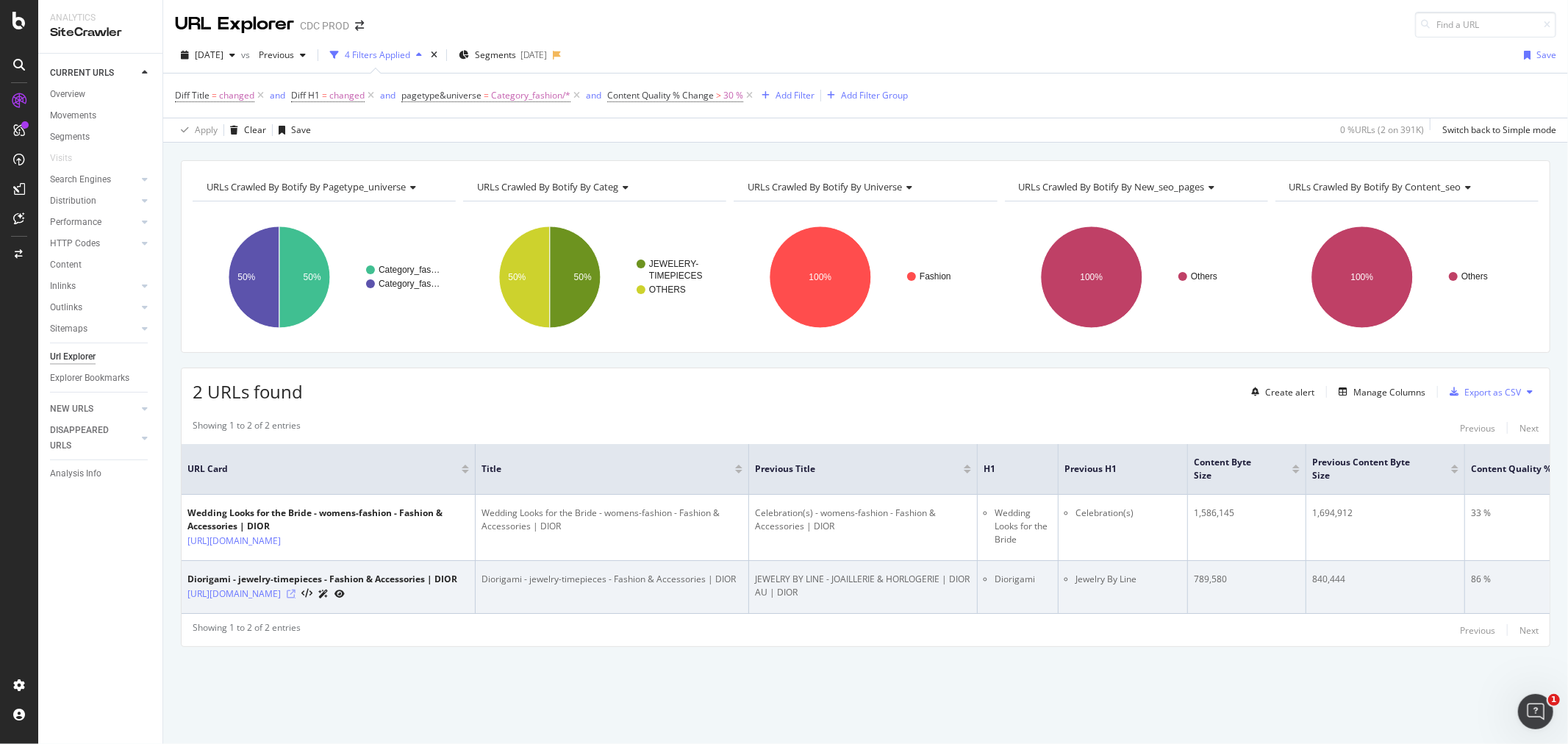
click at [295, 598] on icon at bounding box center [292, 594] width 9 height 9
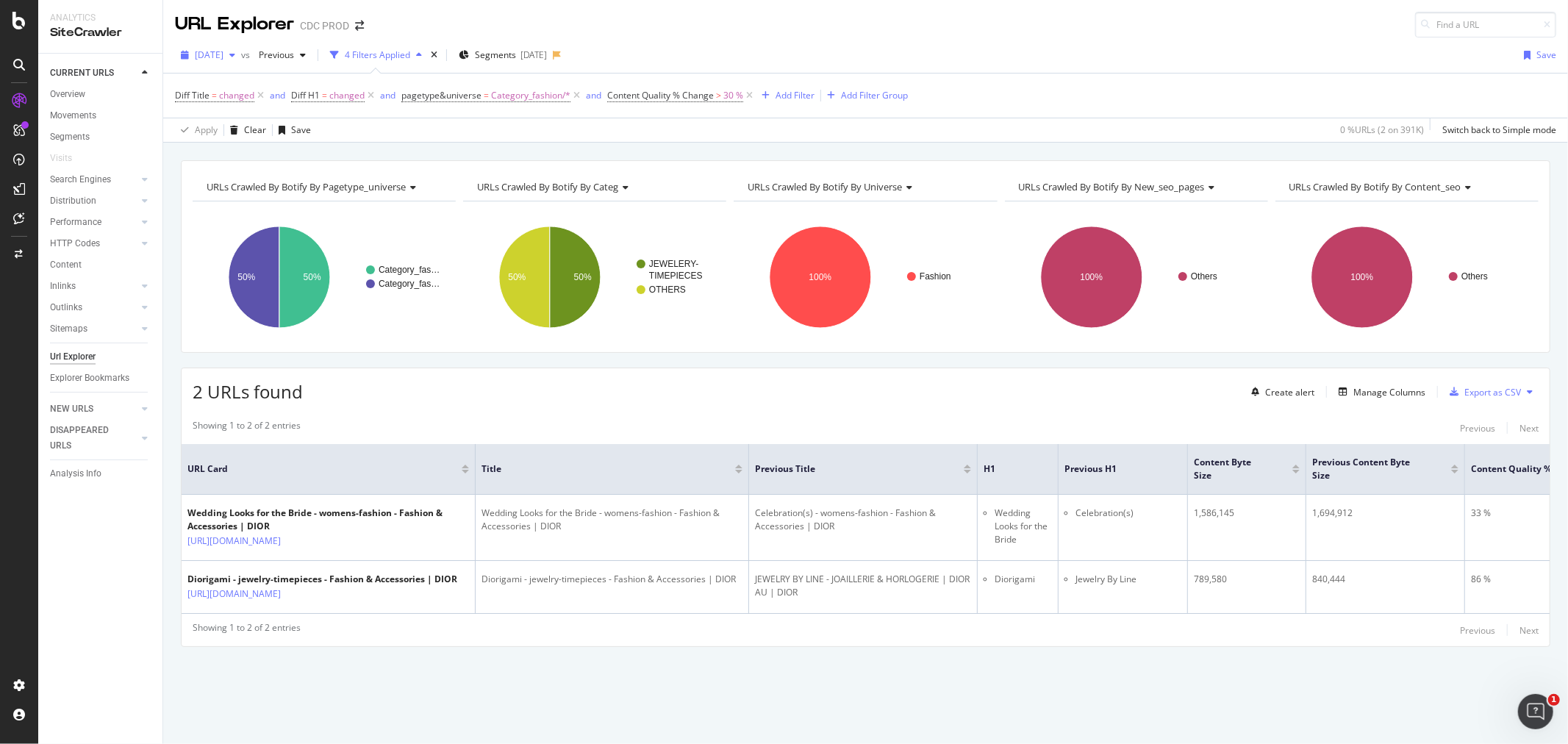
click at [218, 53] on span "2025 Jul. 4th" at bounding box center [210, 55] width 29 height 12
click at [248, 133] on div "2025 Jun. 27th" at bounding box center [235, 134] width 79 height 13
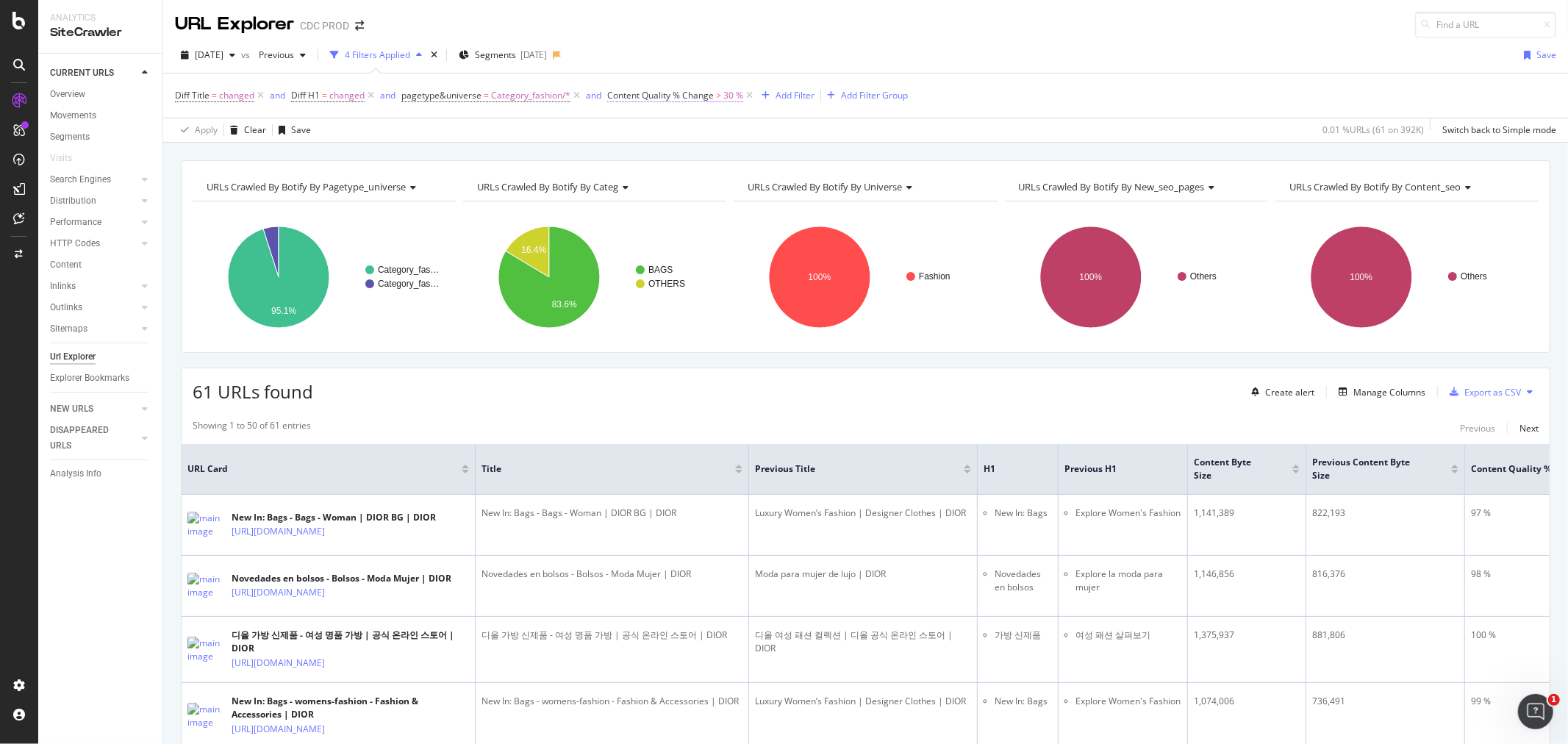
click at [670, 94] on span "Content Quality % Change" at bounding box center [661, 95] width 106 height 12
drag, startPoint x: 622, startPoint y: 96, endPoint x: 738, endPoint y: 96, distance: 116.0
click at [738, 96] on div "Content Quality % Change" at bounding box center [680, 94] width 116 height 12
copy div "Content Quality % Change"
click at [572, 394] on div "61 URLs found Create alert Manage Columns Export as CSV" at bounding box center [866, 386] width 1368 height 36
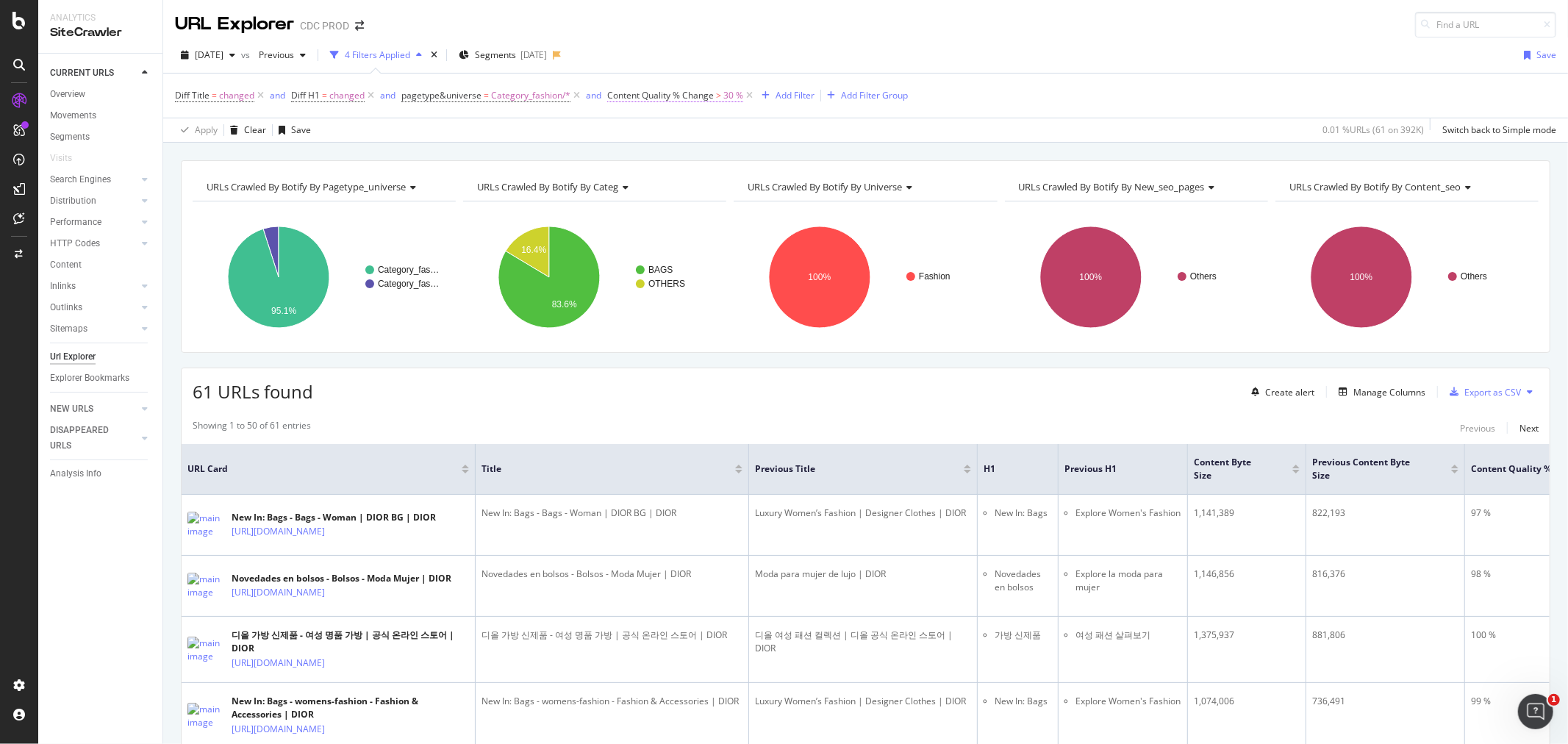
click at [721, 98] on span "Content Quality % Change > 30 %" at bounding box center [675, 95] width 136 height 13
click at [655, 177] on input "30" at bounding box center [699, 181] width 162 height 24
type input "3"
type input "80"
click at [768, 206] on div "Apply" at bounding box center [768, 212] width 23 height 12
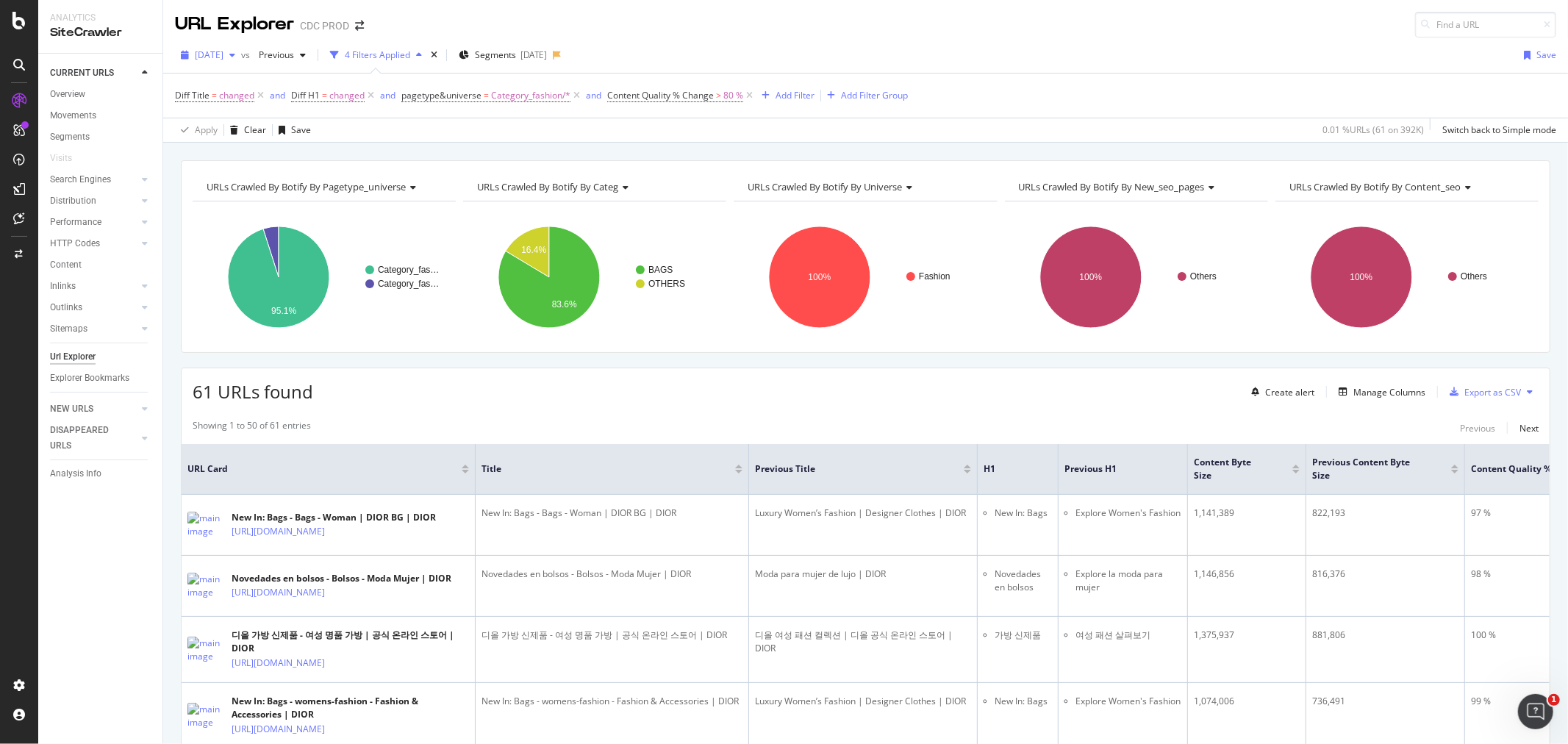
click at [223, 54] on span "2025 Jun. 27th" at bounding box center [210, 55] width 29 height 12
click at [229, 138] on div "2025 Aug. 29th" at bounding box center [235, 134] width 79 height 13
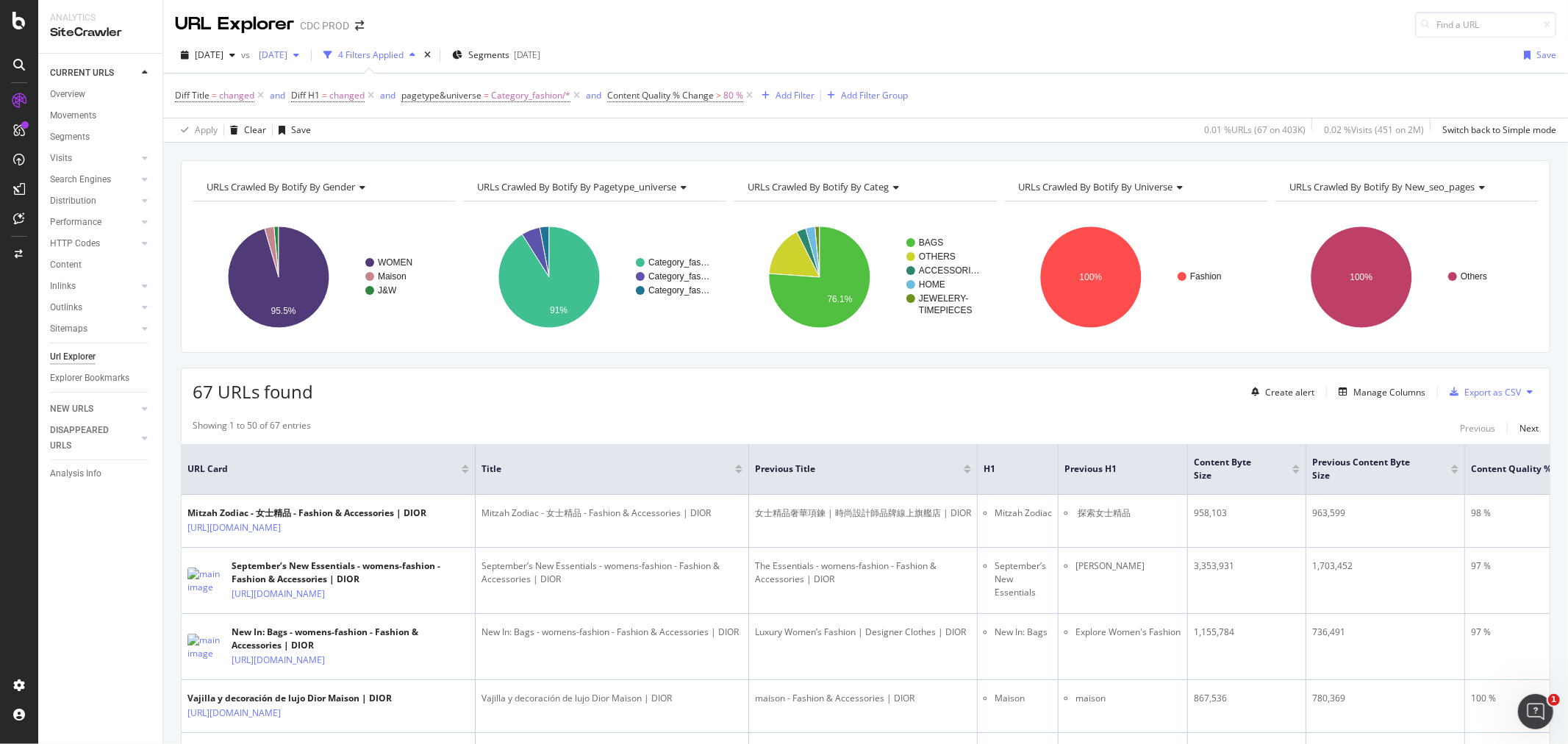
click at [288, 59] on span "2025 Jun. 20th" at bounding box center [270, 55] width 35 height 12
click at [318, 166] on div "[DATE]" at bounding box center [327, 162] width 79 height 13
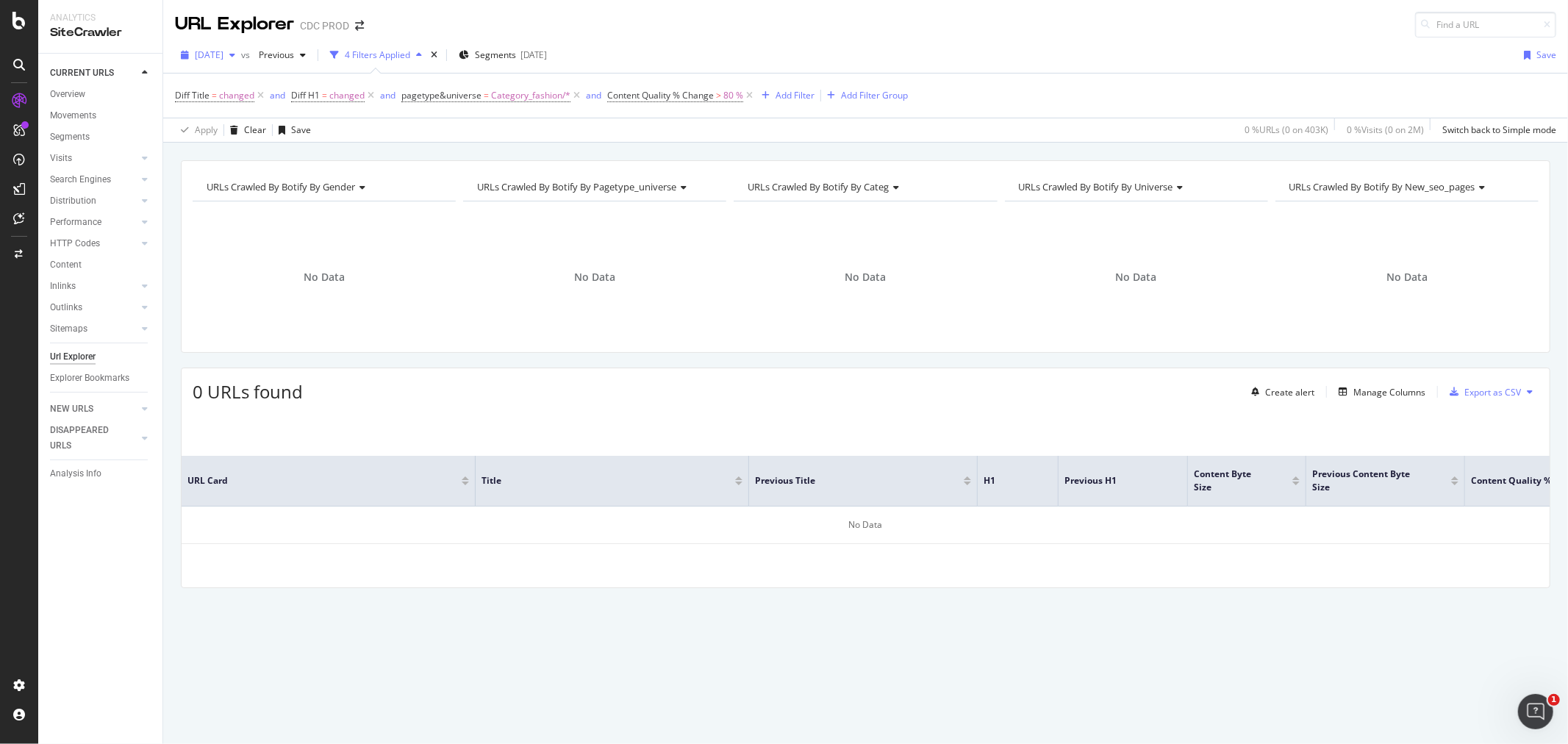
click at [229, 61] on div "2025 Aug. 29th" at bounding box center [207, 55] width 66 height 22
click at [226, 106] on div "2025 Sep. 5th" at bounding box center [235, 108] width 79 height 13
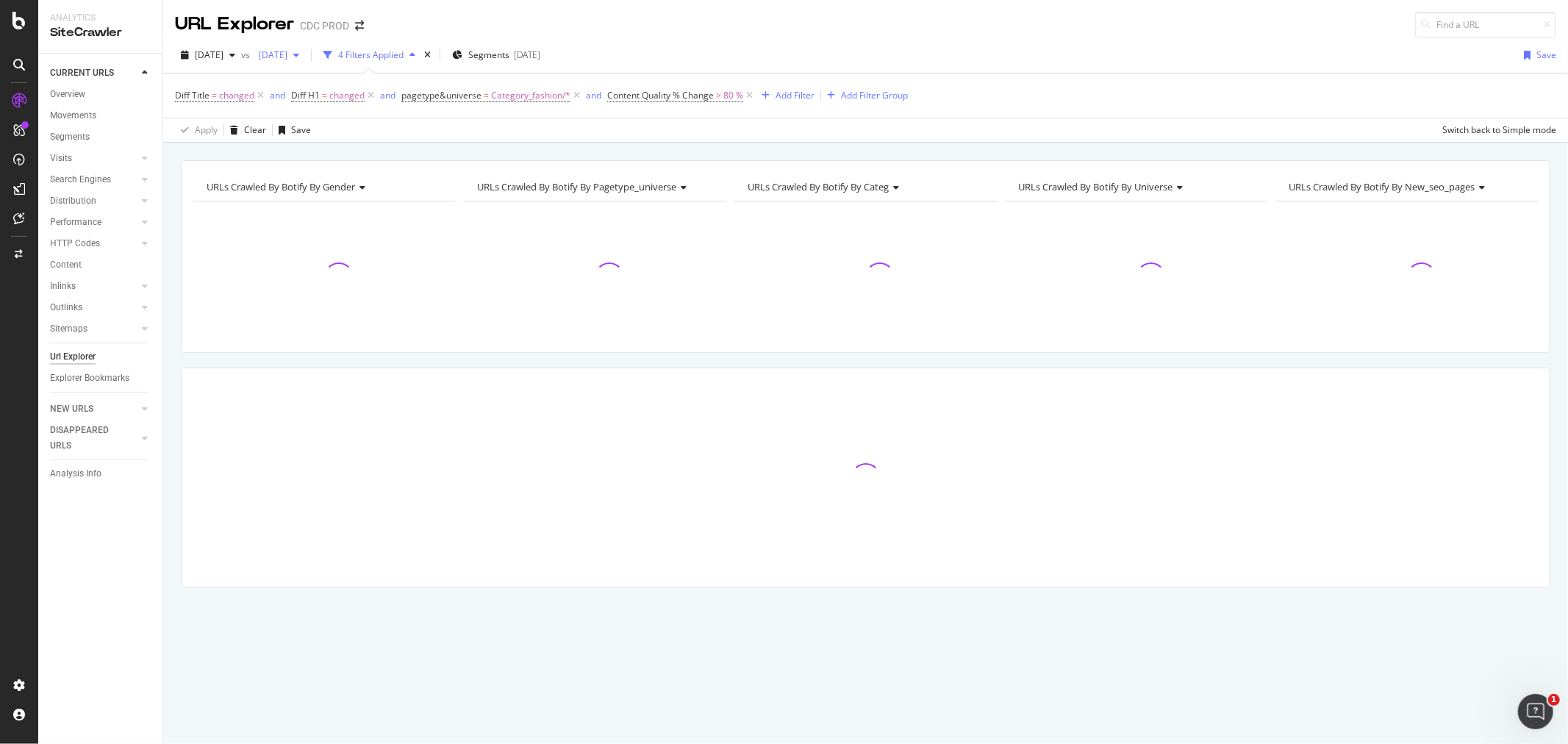
click at [288, 53] on span "[DATE]" at bounding box center [270, 55] width 35 height 12
click at [339, 138] on div "2025 Aug. 29th" at bounding box center [321, 134] width 79 height 13
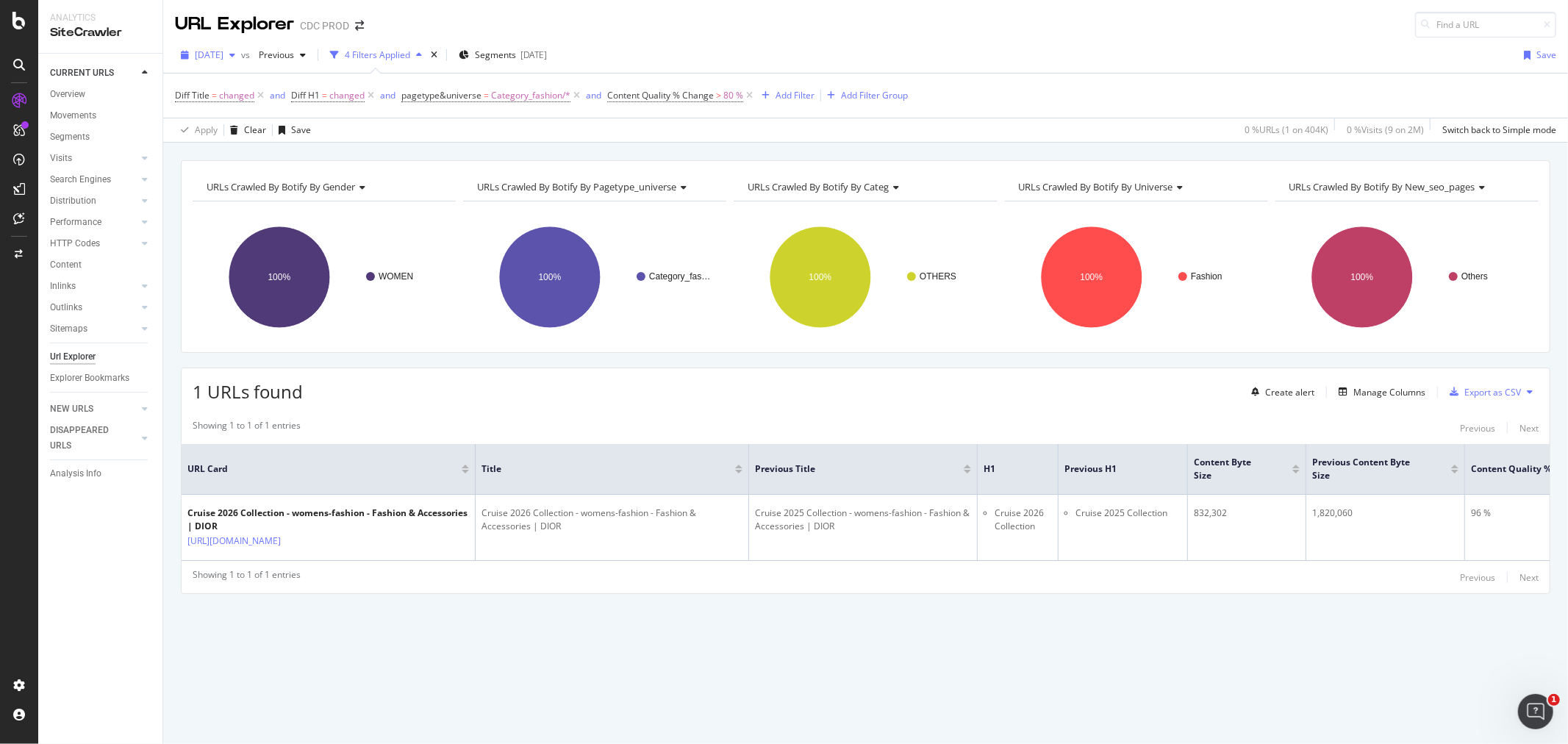
click at [222, 52] on span "2025 Sep. 5th" at bounding box center [210, 55] width 29 height 12
click at [238, 137] on div "2025 Aug. 29th" at bounding box center [235, 134] width 79 height 13
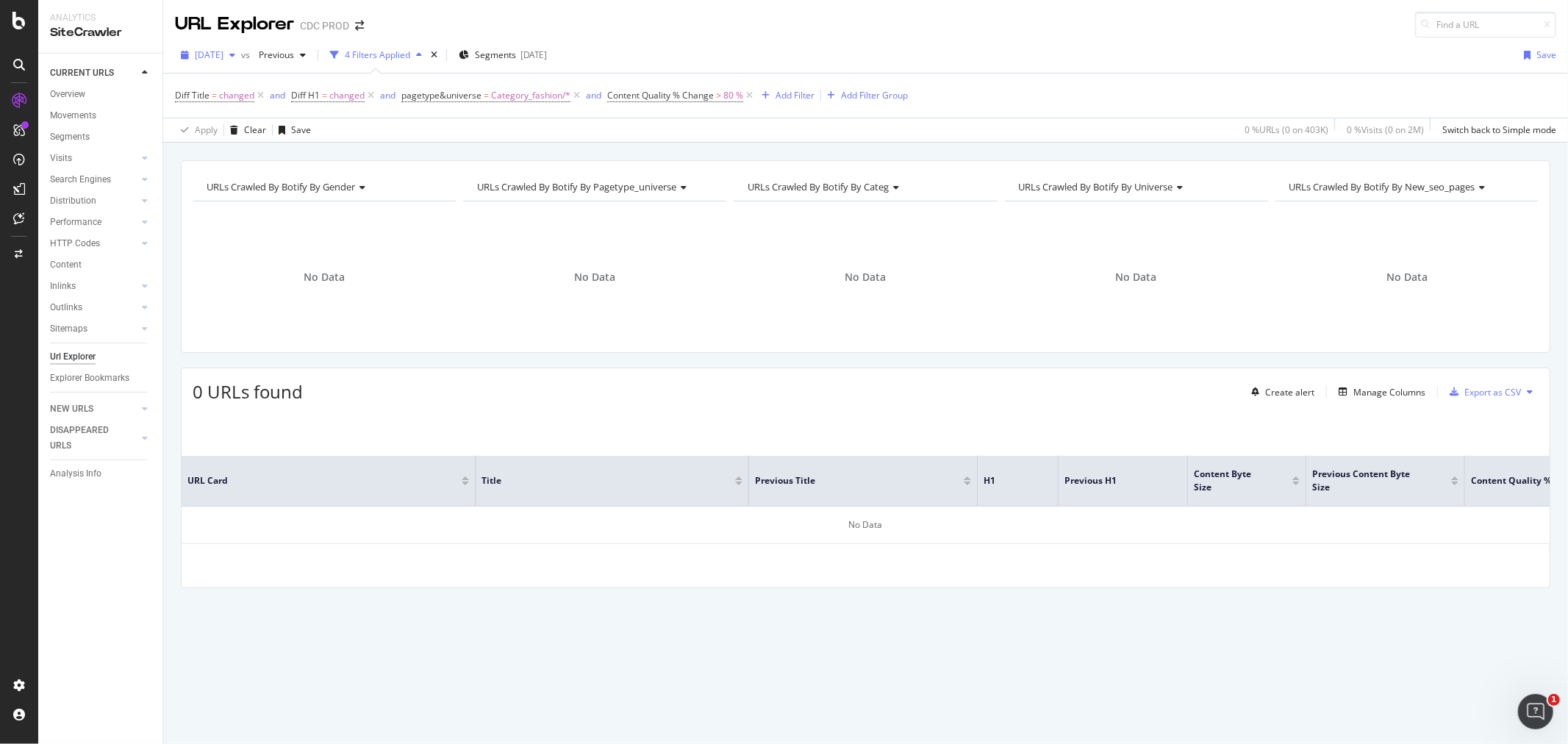
click at [220, 49] on span "2025 Aug. 29th" at bounding box center [210, 55] width 29 height 12
click at [252, 169] on div "2025 Aug. 22nd 418K URLs" at bounding box center [272, 162] width 175 height 21
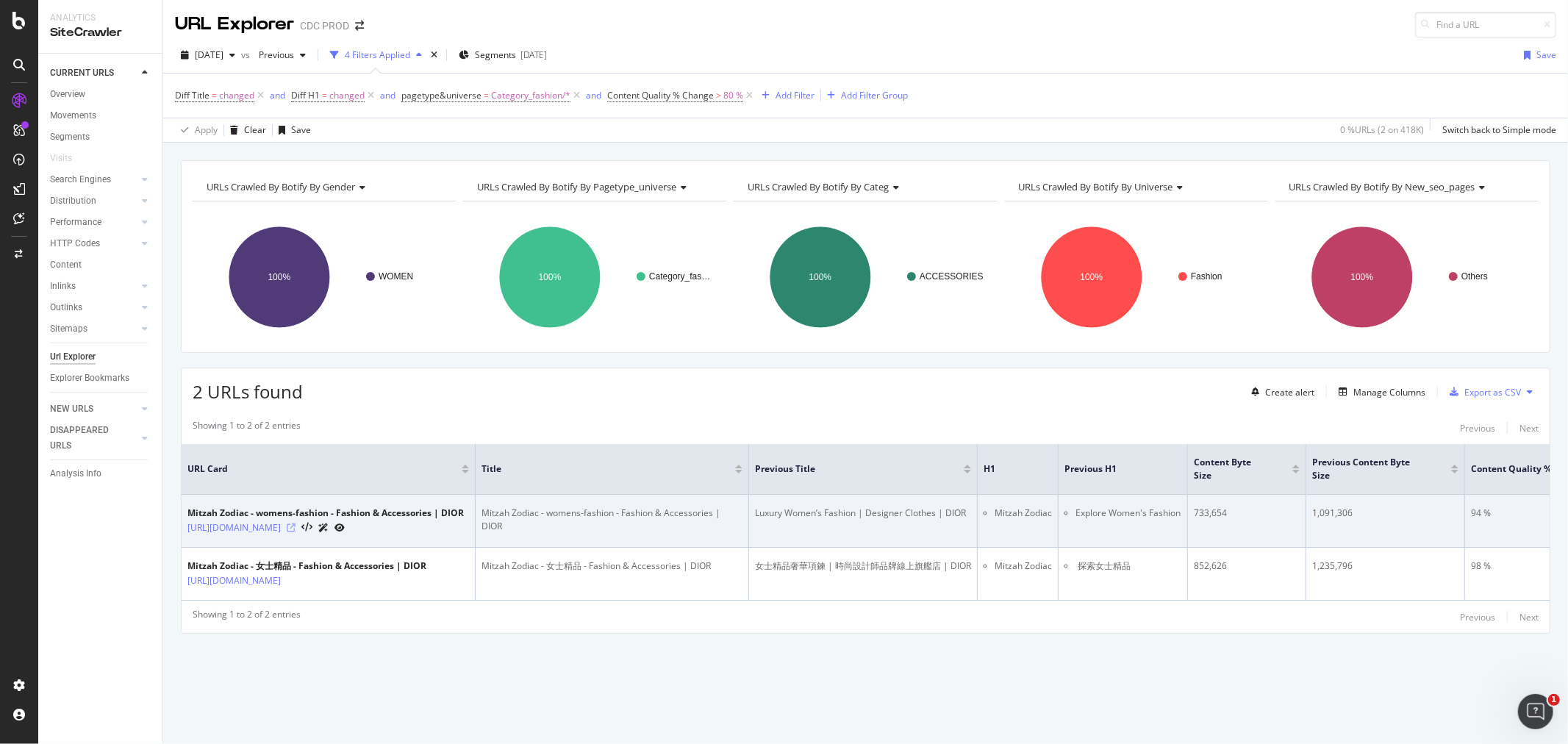
click at [295, 526] on icon at bounding box center [292, 528] width 9 height 9
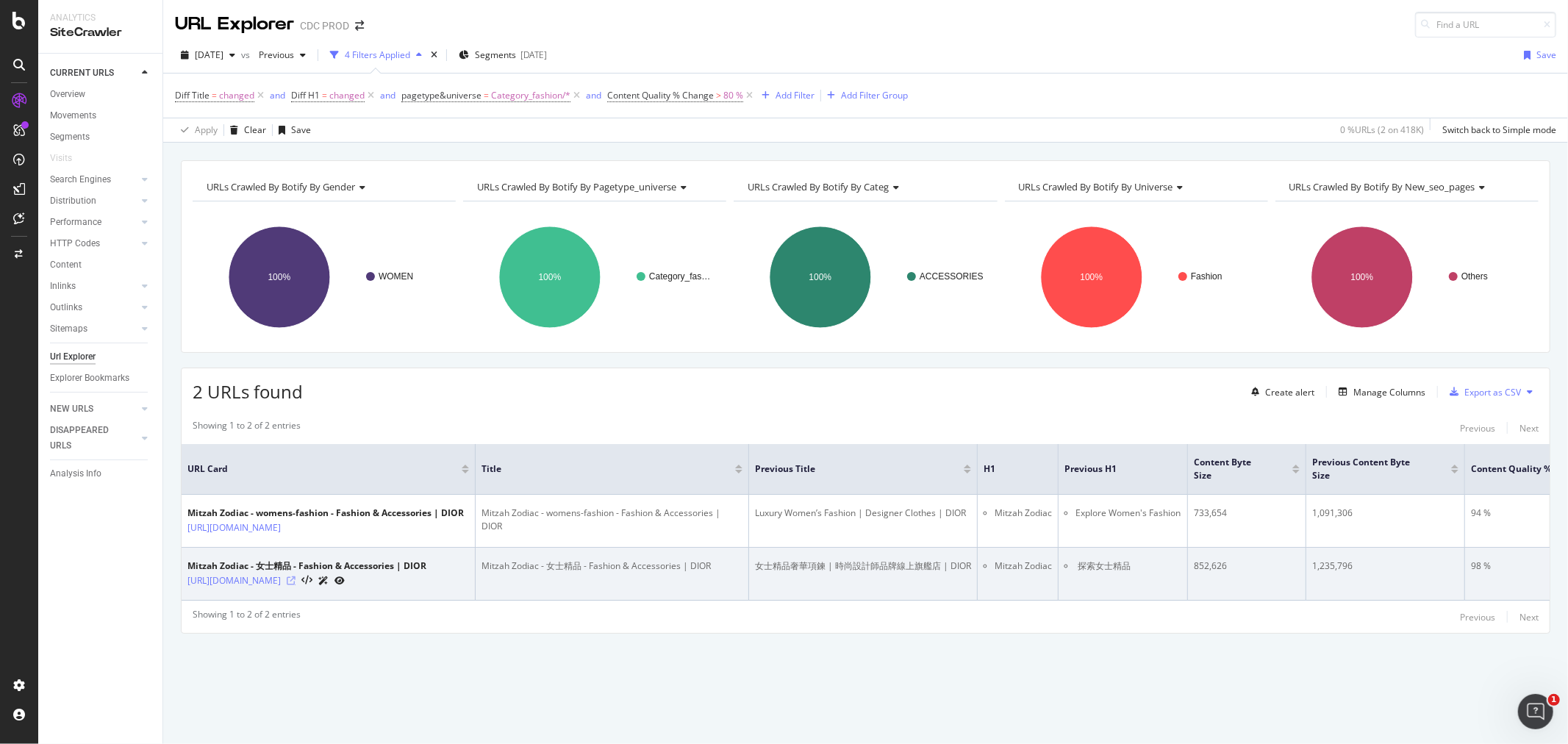
click at [295, 585] on icon at bounding box center [292, 581] width 9 height 9
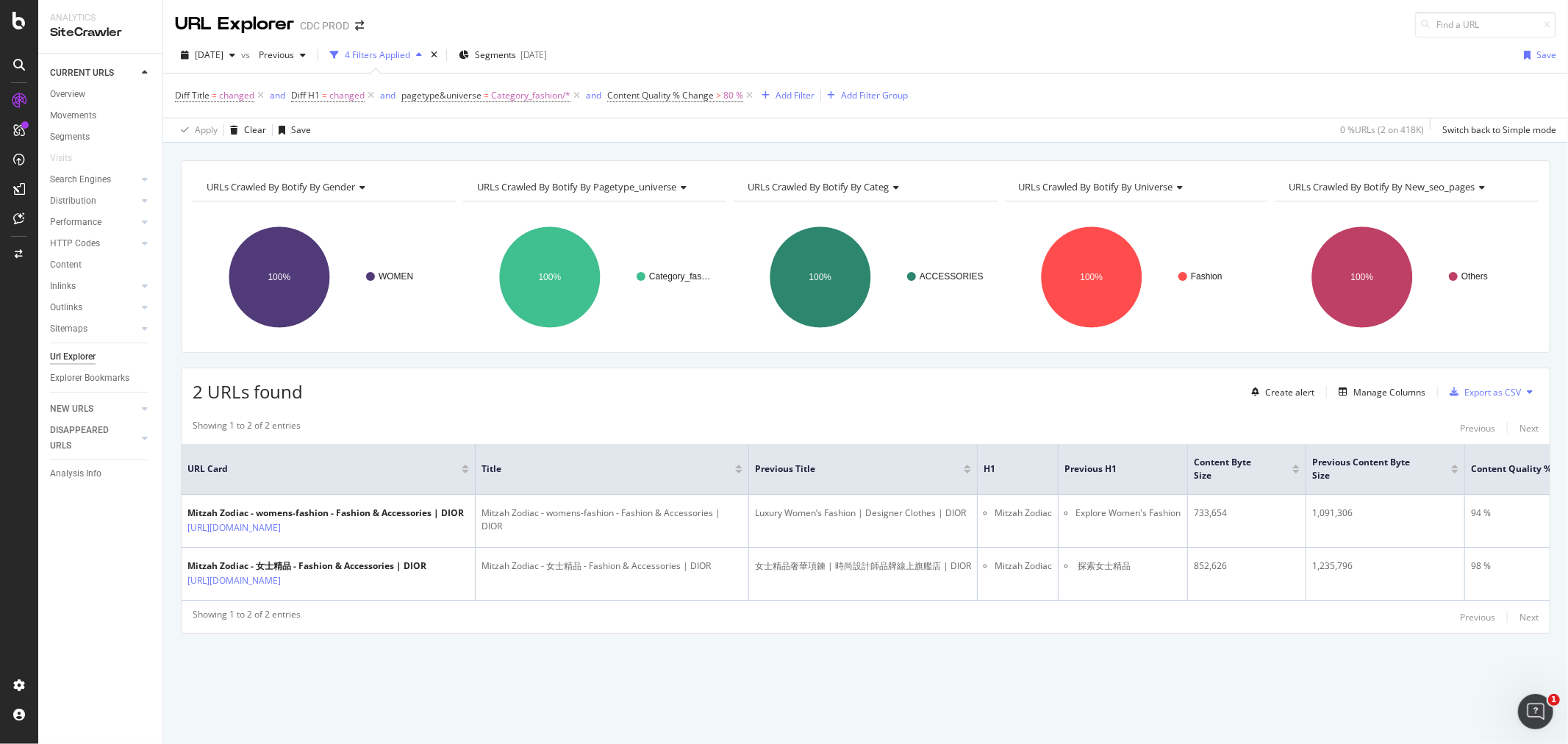
click at [665, 376] on div "2 URLs found Create alert Manage Columns Export as CSV" at bounding box center [866, 386] width 1368 height 36
click at [257, 93] on icon at bounding box center [260, 95] width 12 height 14
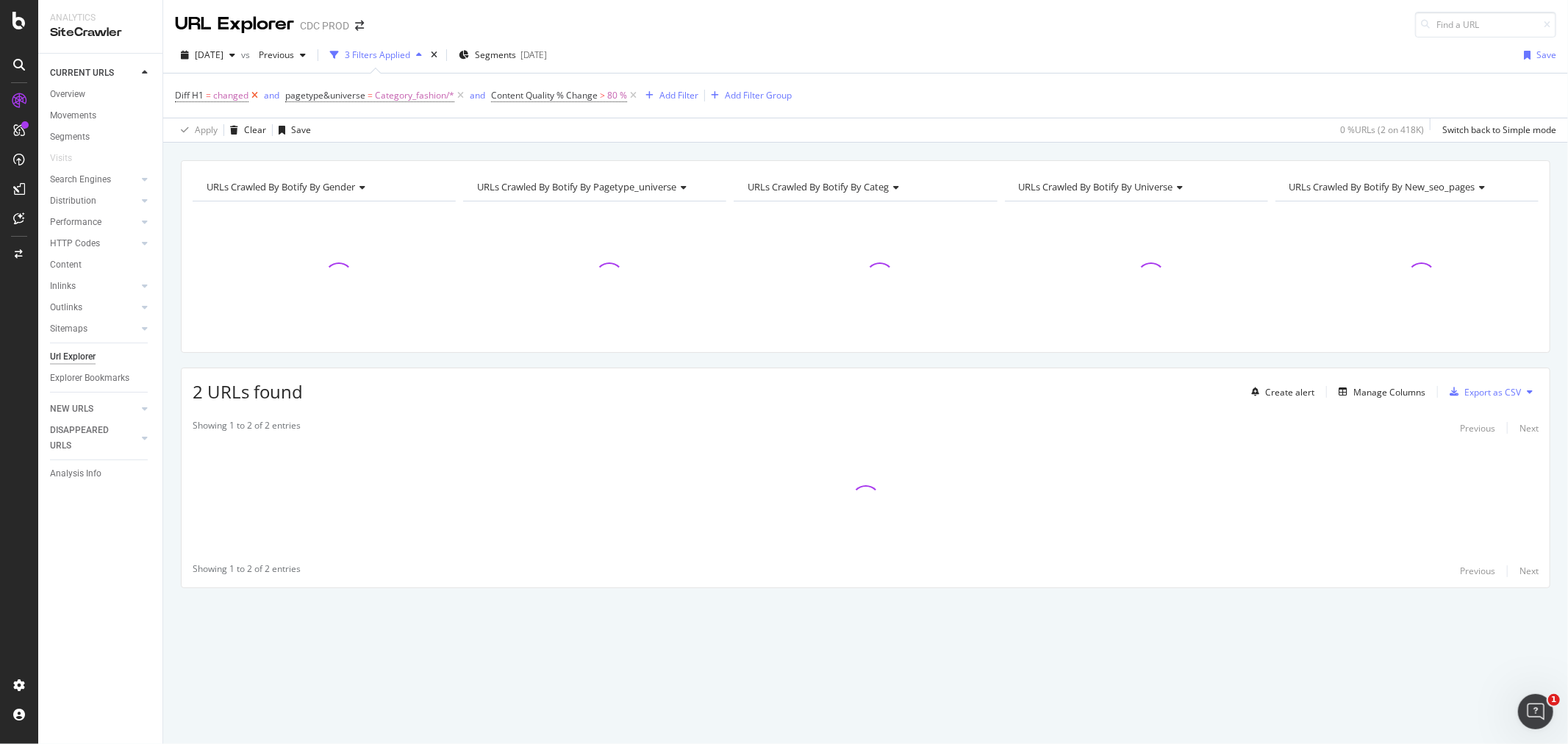
click at [259, 93] on icon at bounding box center [254, 95] width 12 height 14
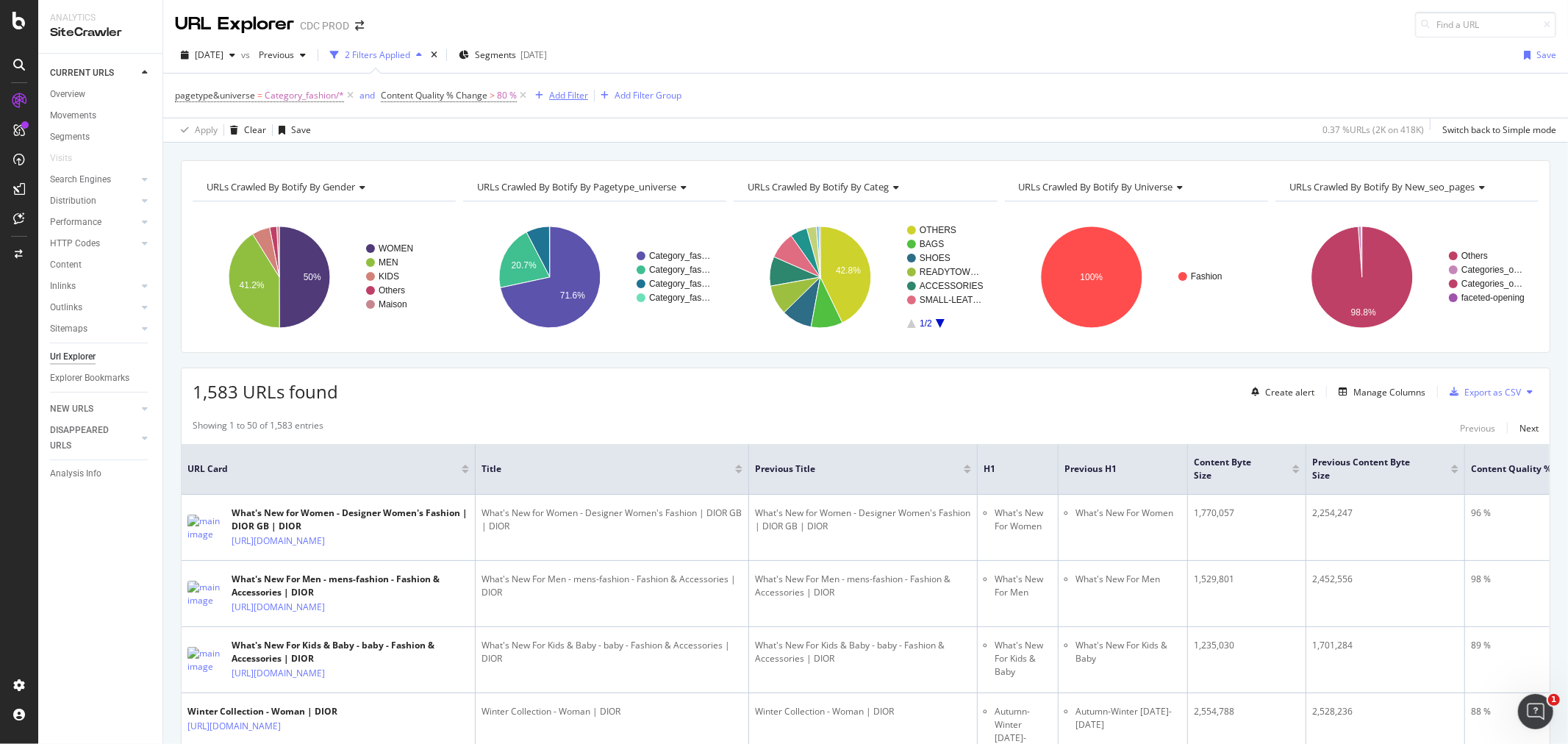
click at [553, 97] on div "Add Filter" at bounding box center [568, 95] width 39 height 12
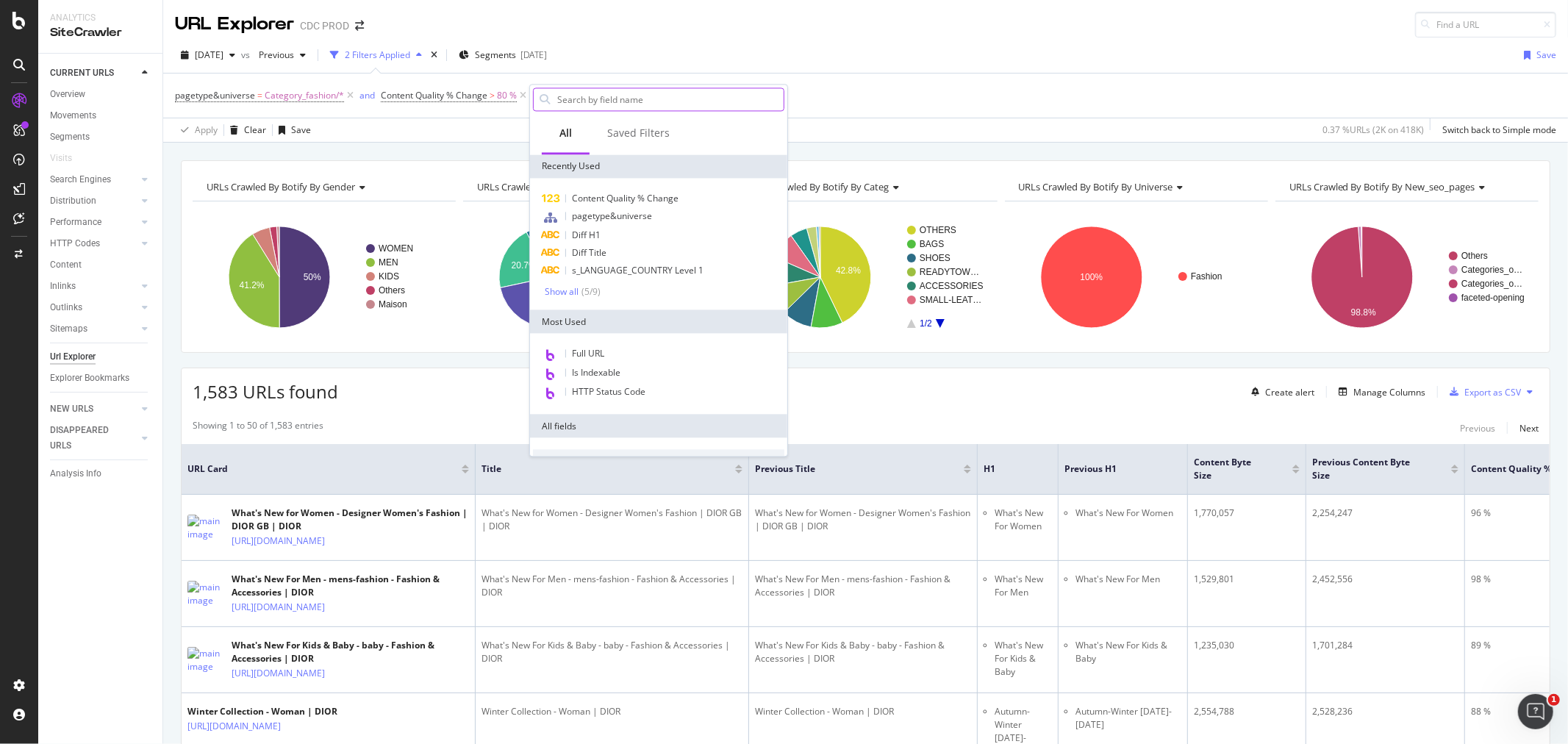
click at [570, 99] on input "text" at bounding box center [670, 99] width 228 height 22
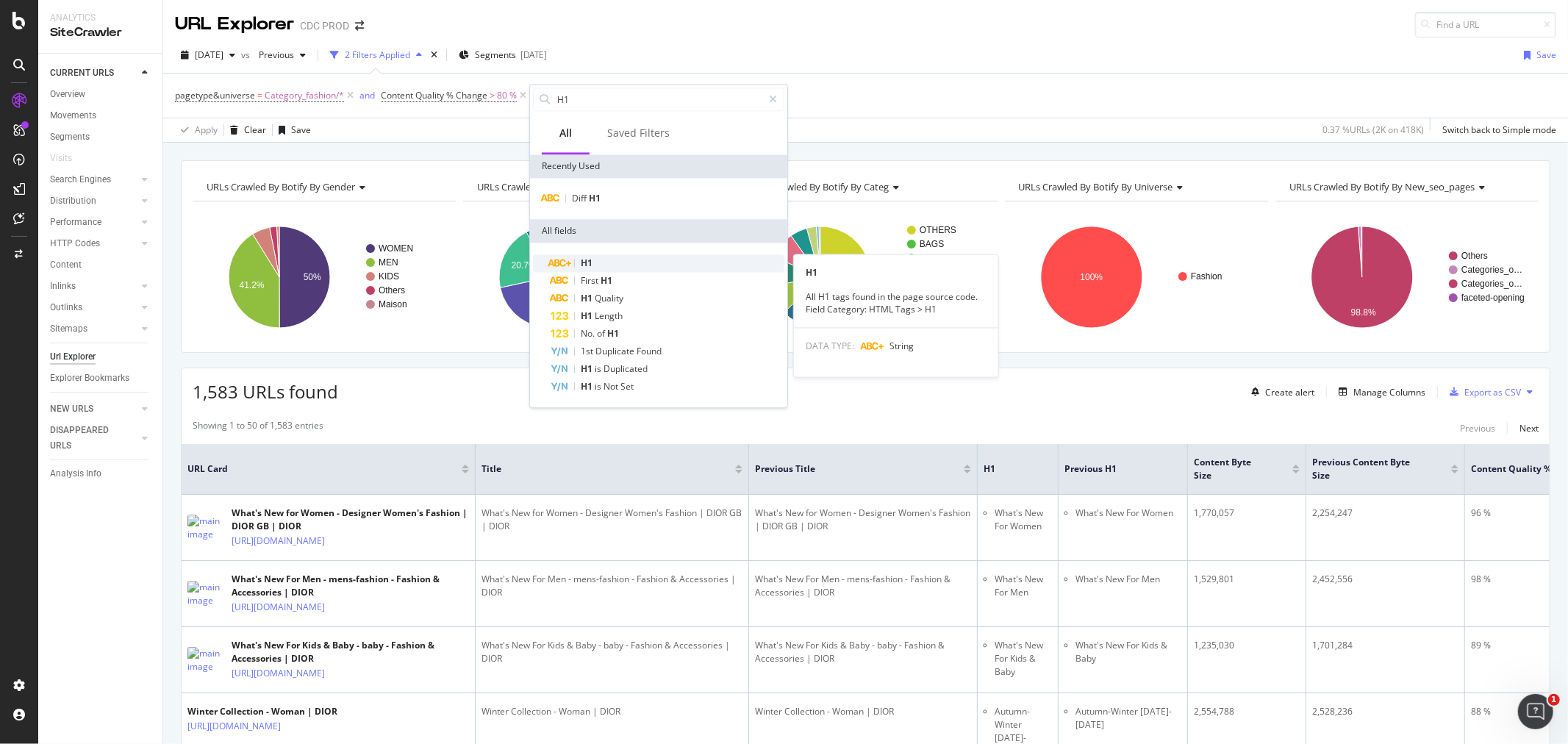
type input "H1"
click at [603, 262] on div "H1" at bounding box center [667, 263] width 234 height 17
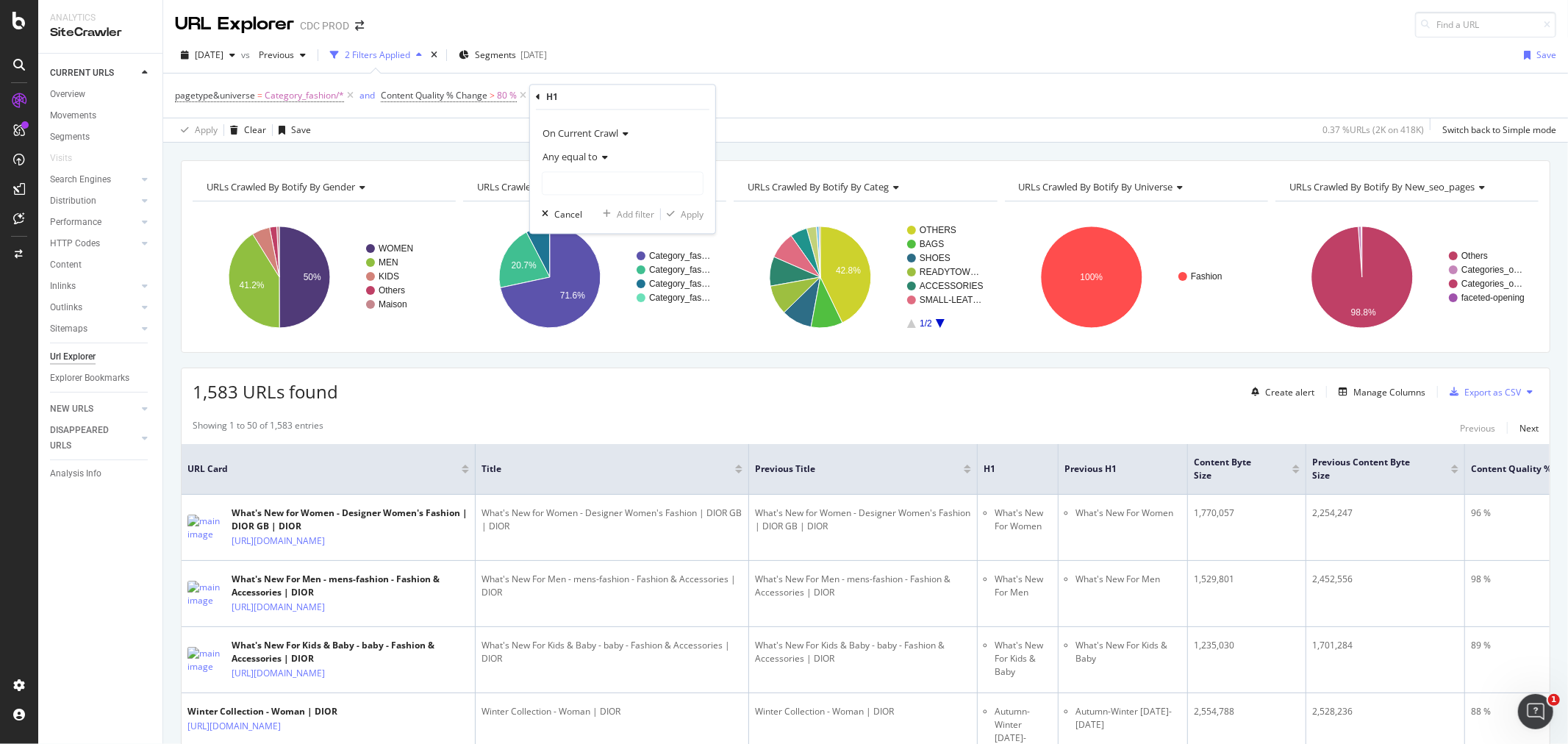
click at [573, 159] on span "Any equal to" at bounding box center [569, 156] width 55 height 13
click at [585, 134] on span "On Current Crawl" at bounding box center [580, 133] width 76 height 13
click at [653, 122] on div "On Current Crawl" at bounding box center [623, 134] width 162 height 24
click at [538, 100] on icon at bounding box center [538, 97] width 5 height 9
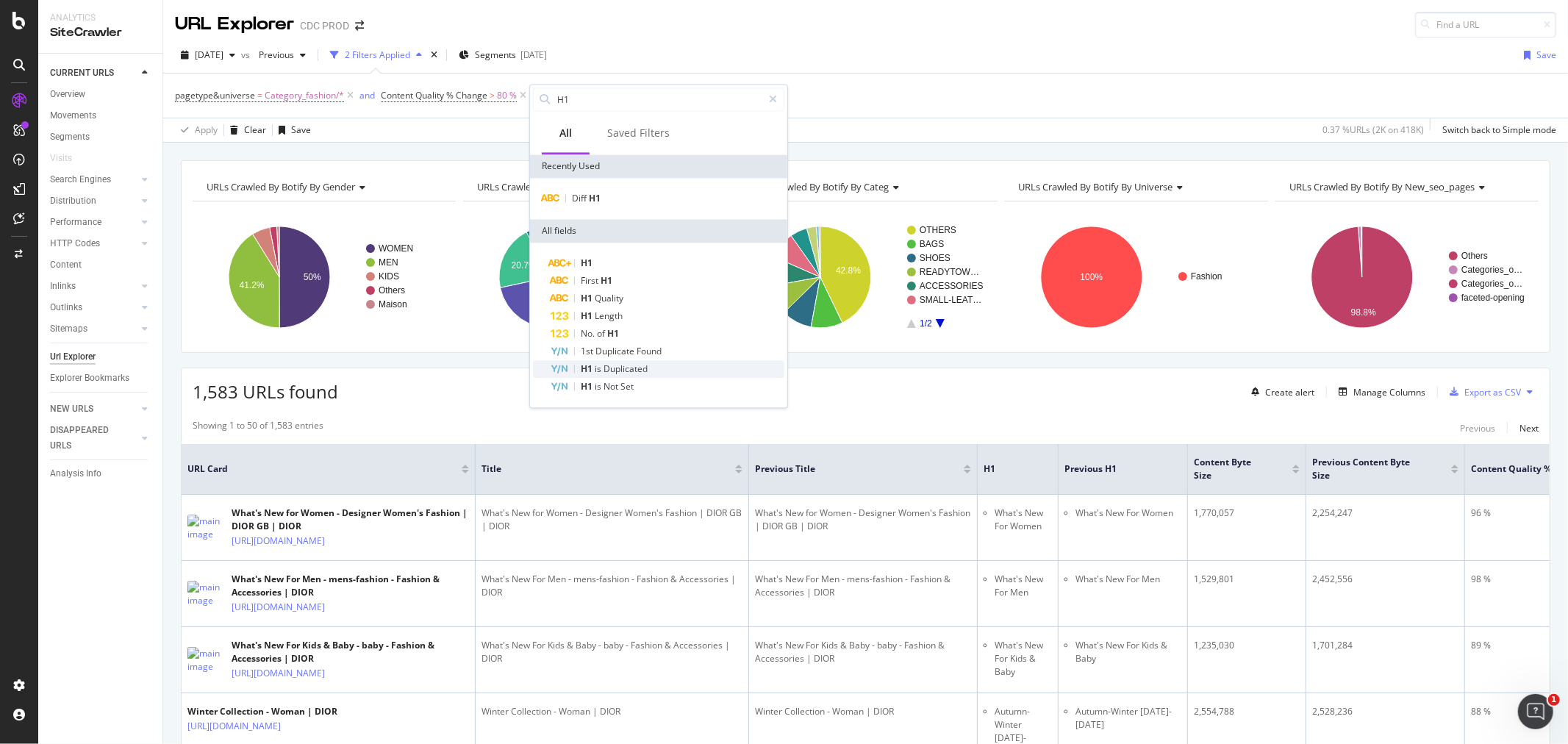
click at [622, 364] on span "Duplicated" at bounding box center [626, 368] width 44 height 12
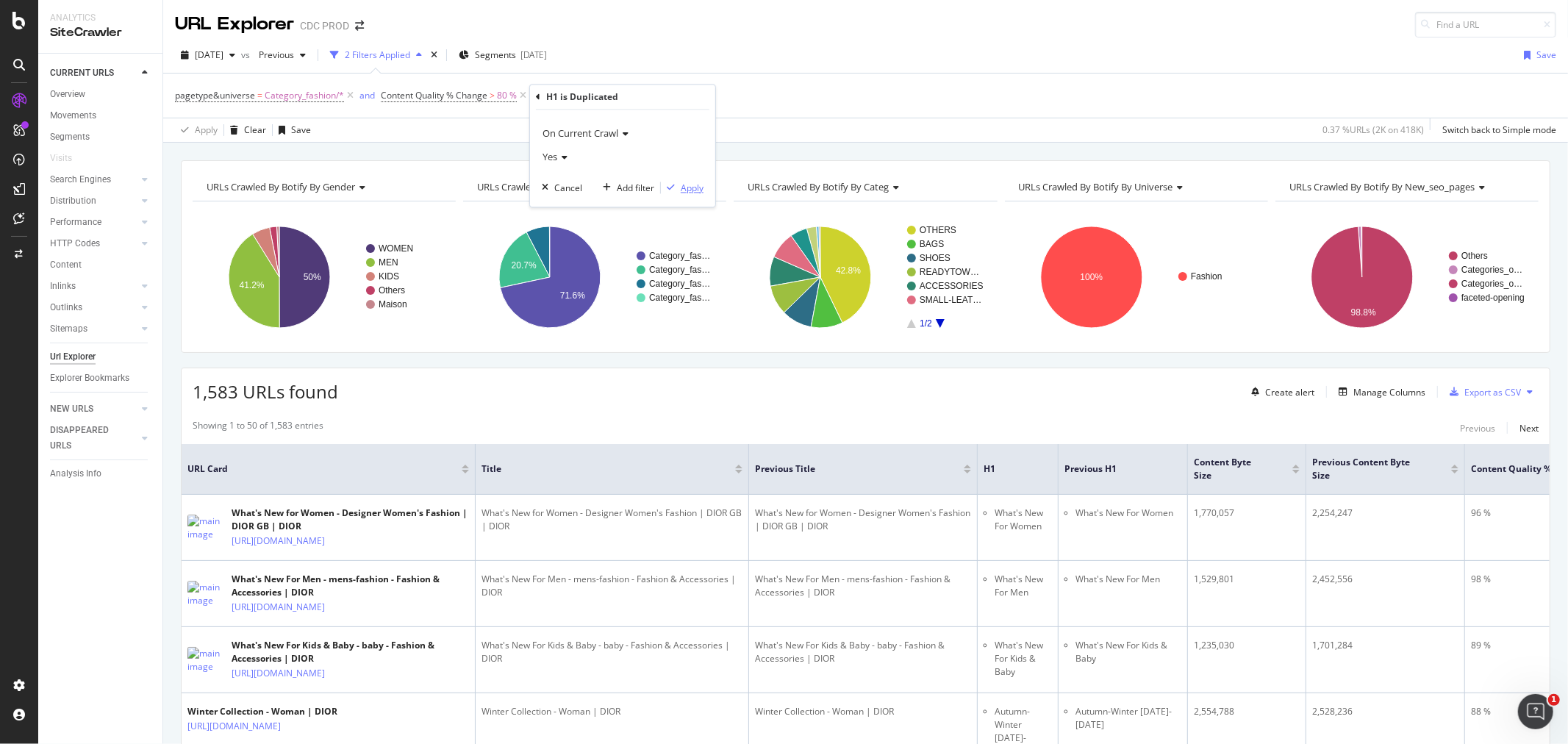
click at [686, 188] on div "Apply" at bounding box center [693, 188] width 23 height 12
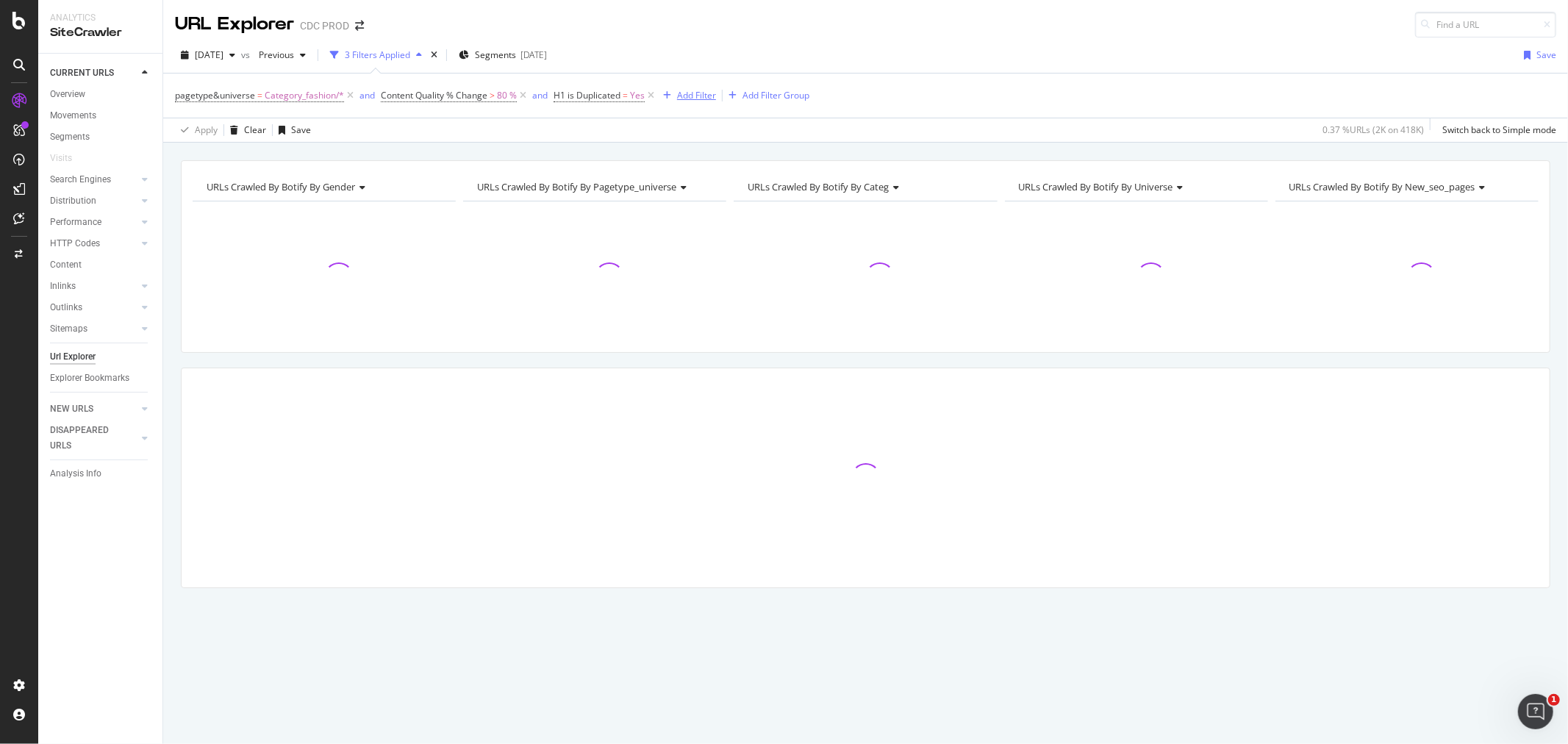
click at [681, 93] on div "Add Filter" at bounding box center [696, 95] width 39 height 12
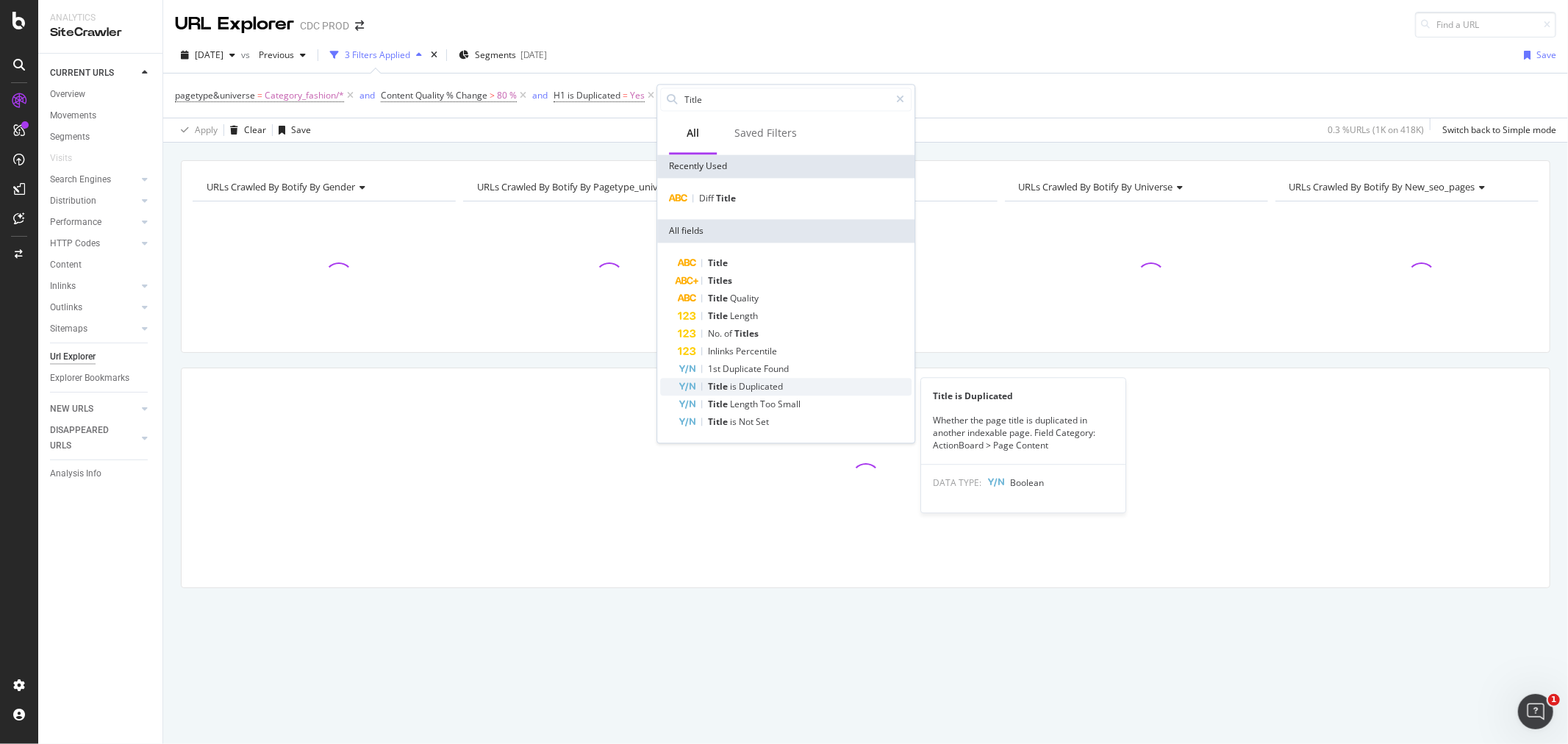
type input "Title"
click at [788, 378] on div "Title is Duplicated" at bounding box center [795, 386] width 234 height 17
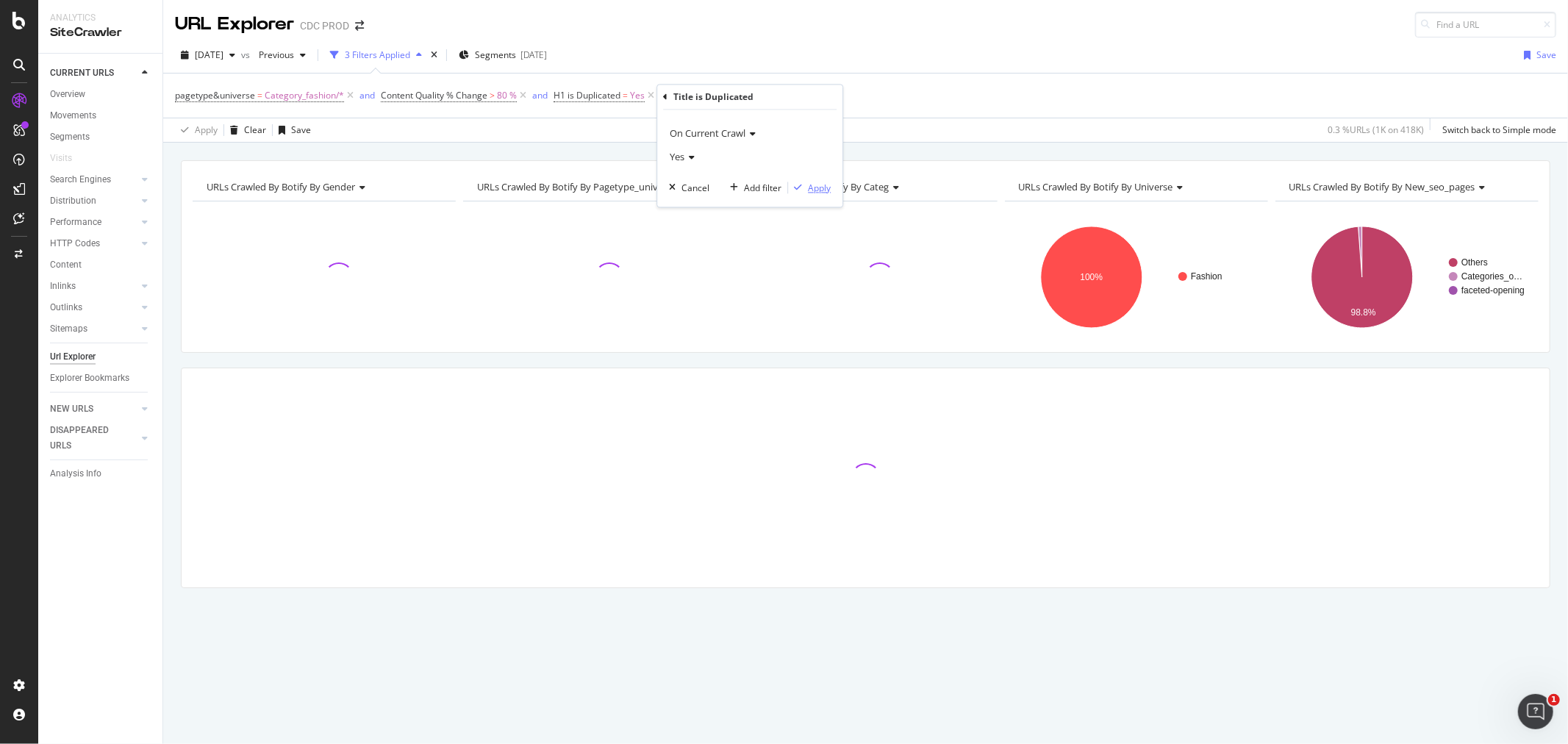
click at [806, 187] on div "button" at bounding box center [798, 188] width 20 height 9
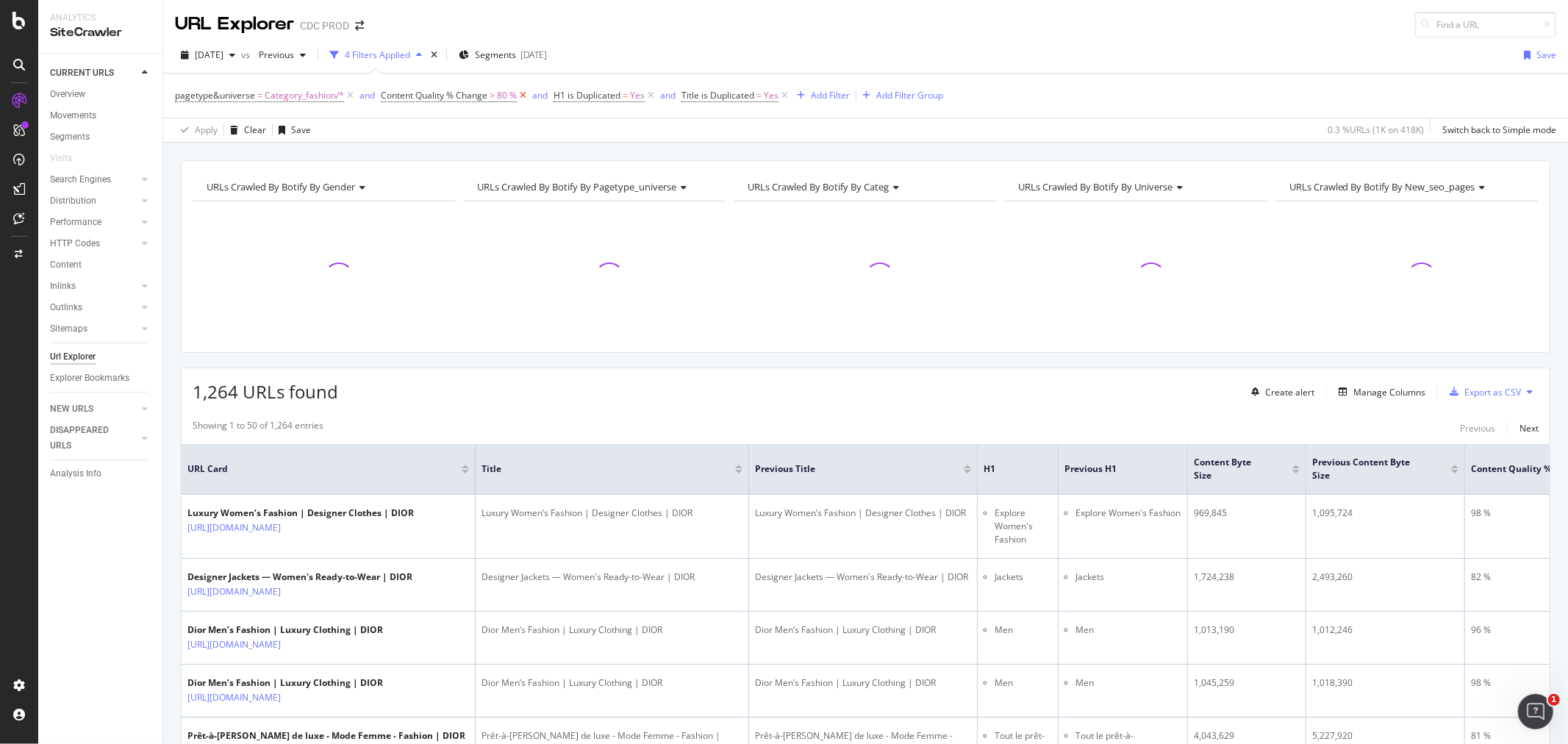
click at [523, 96] on icon at bounding box center [523, 95] width 12 height 14
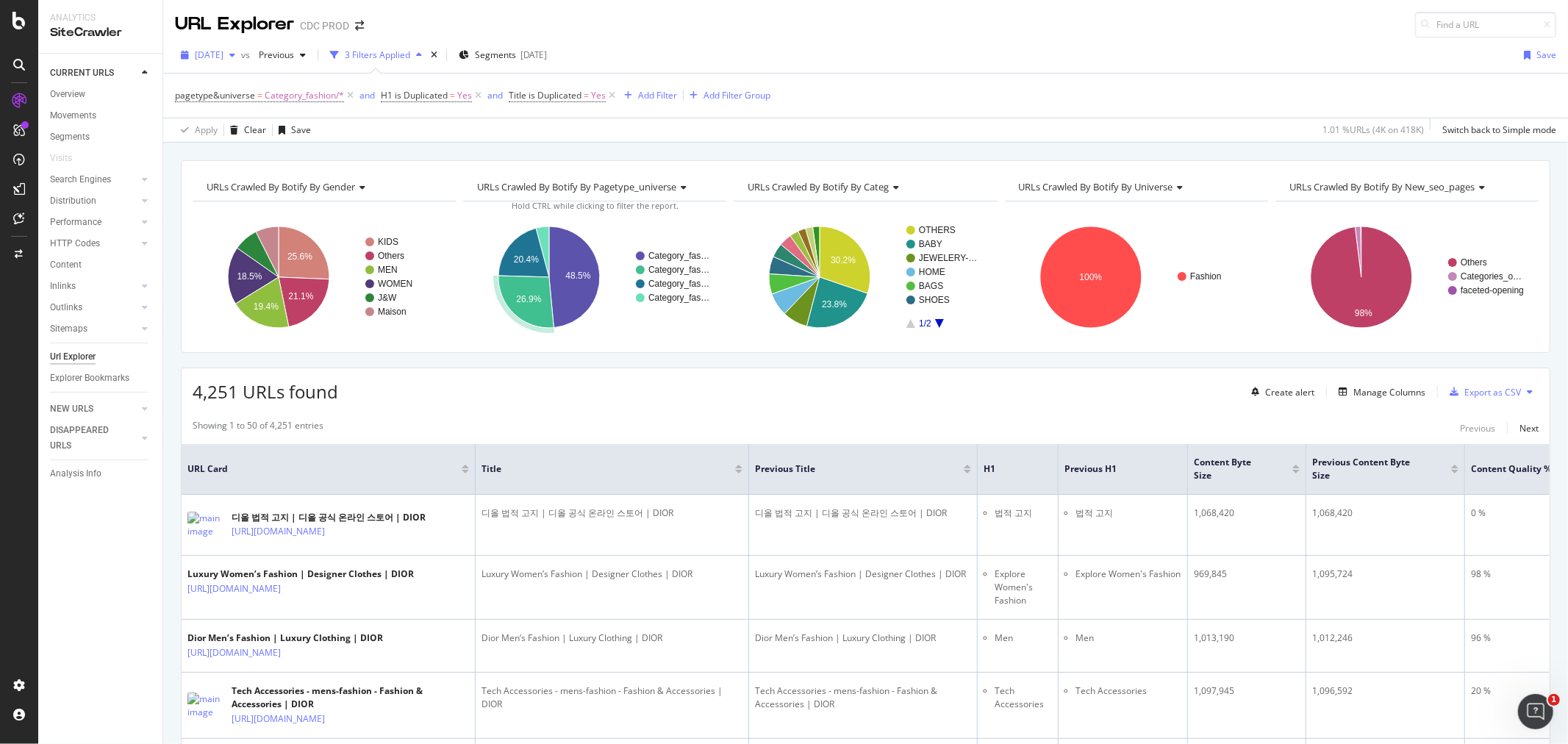
click at [206, 61] on div "[DATE]" at bounding box center [207, 55] width 66 height 22
click at [247, 106] on div "2025 Sep. 5th" at bounding box center [235, 108] width 79 height 13
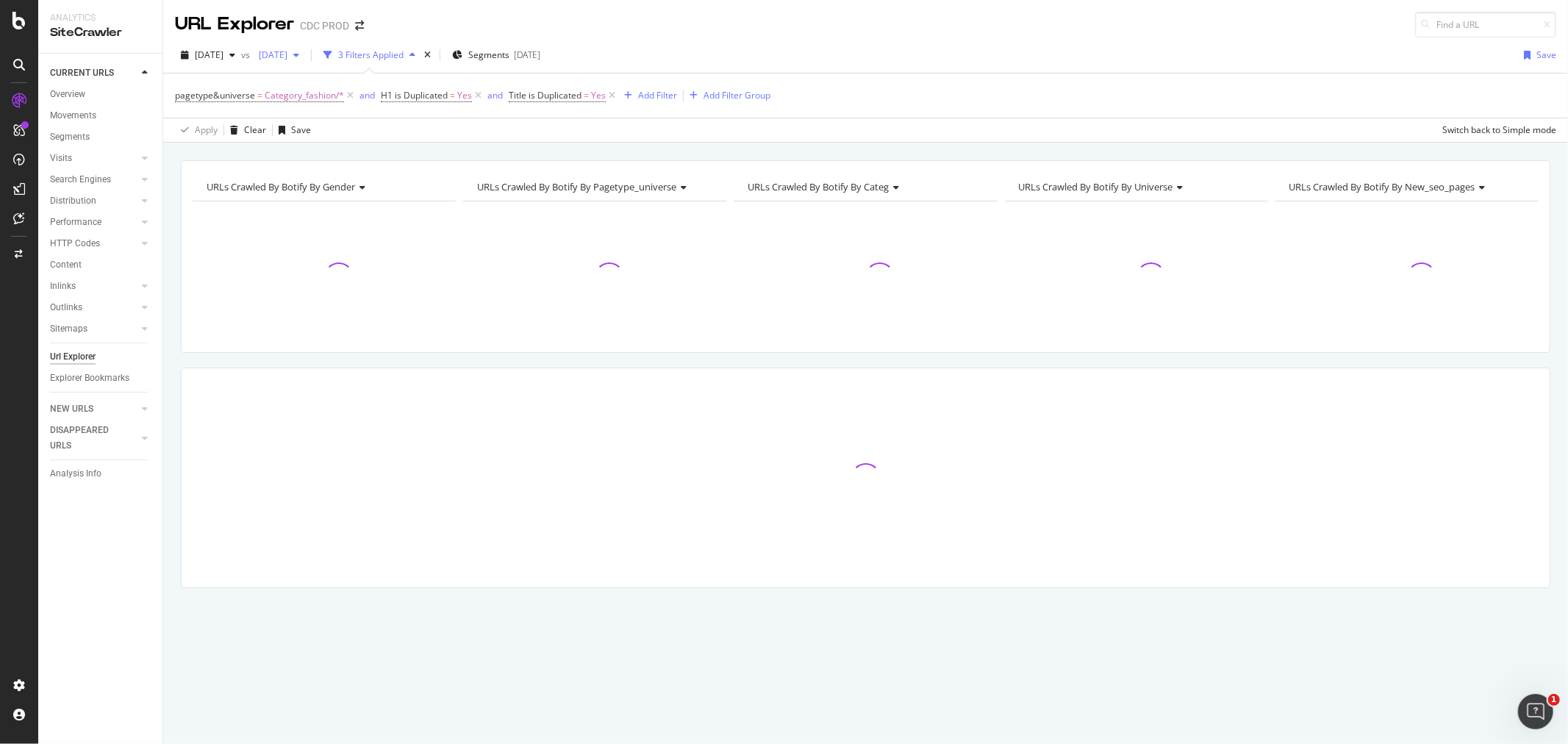
click at [305, 46] on div "2025 Aug. 15th" at bounding box center [279, 55] width 52 height 22
click at [336, 135] on div "2025 Aug. 29th" at bounding box center [321, 134] width 79 height 13
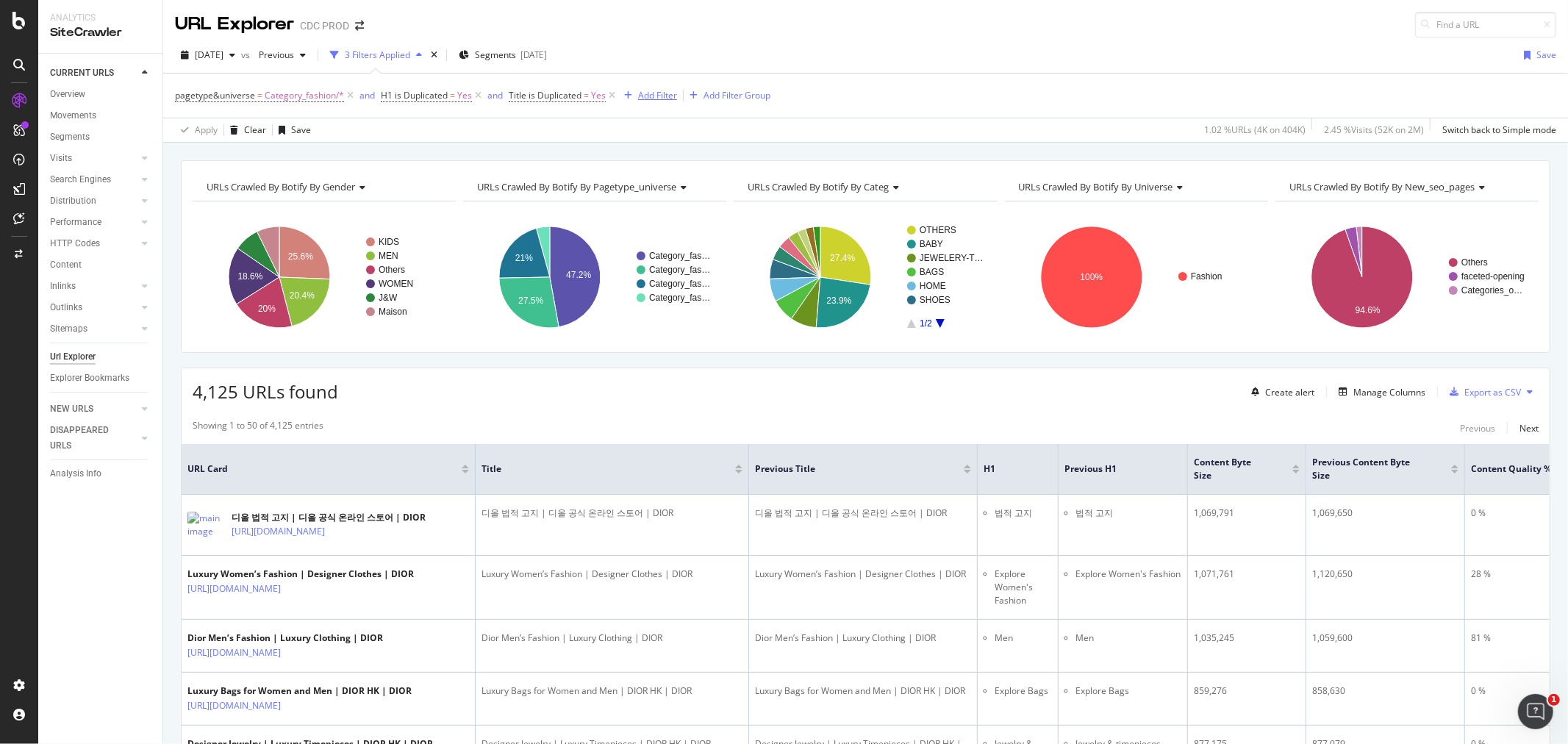
click at [648, 101] on div "Add Filter" at bounding box center [657, 95] width 39 height 12
type input "n"
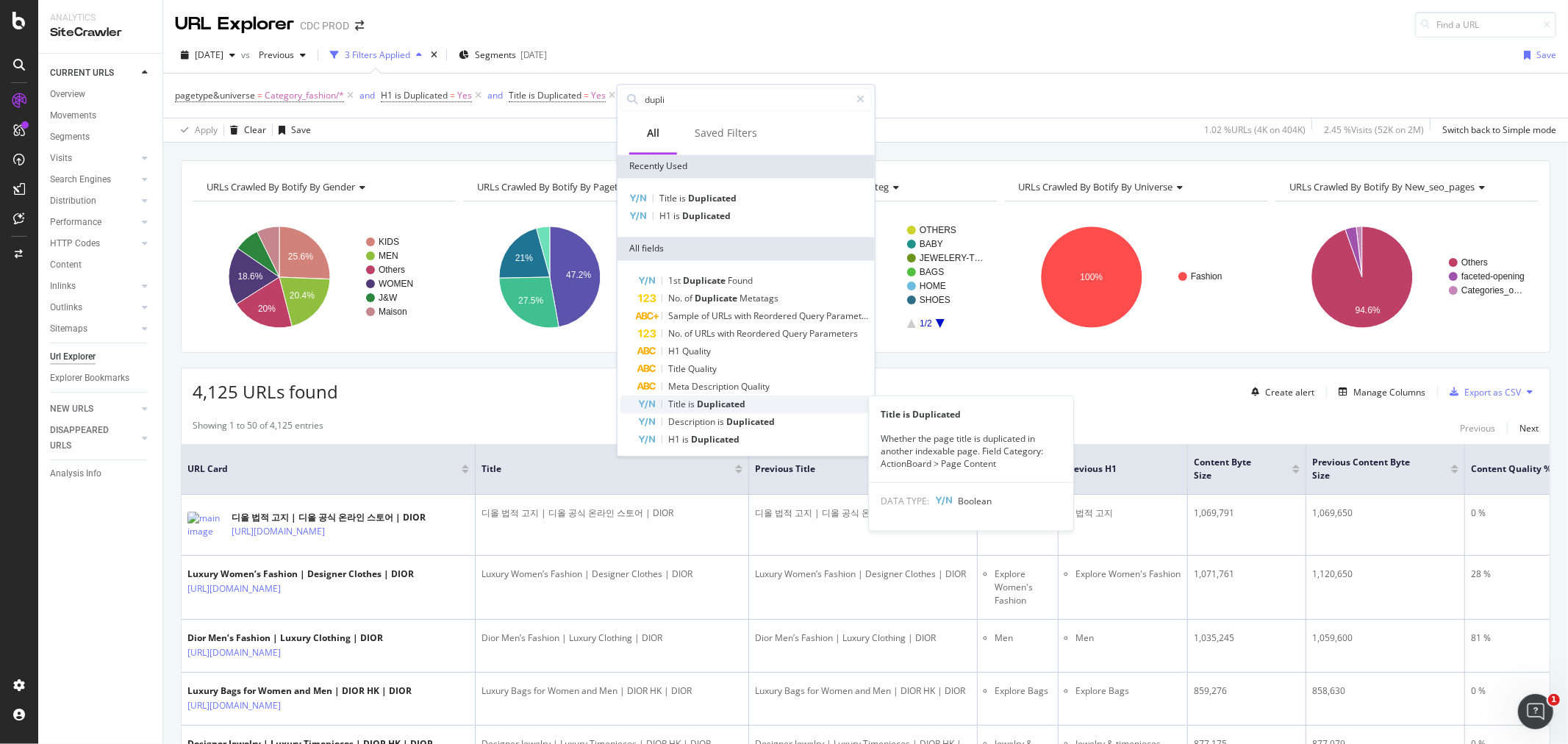
scroll to position [22, 0]
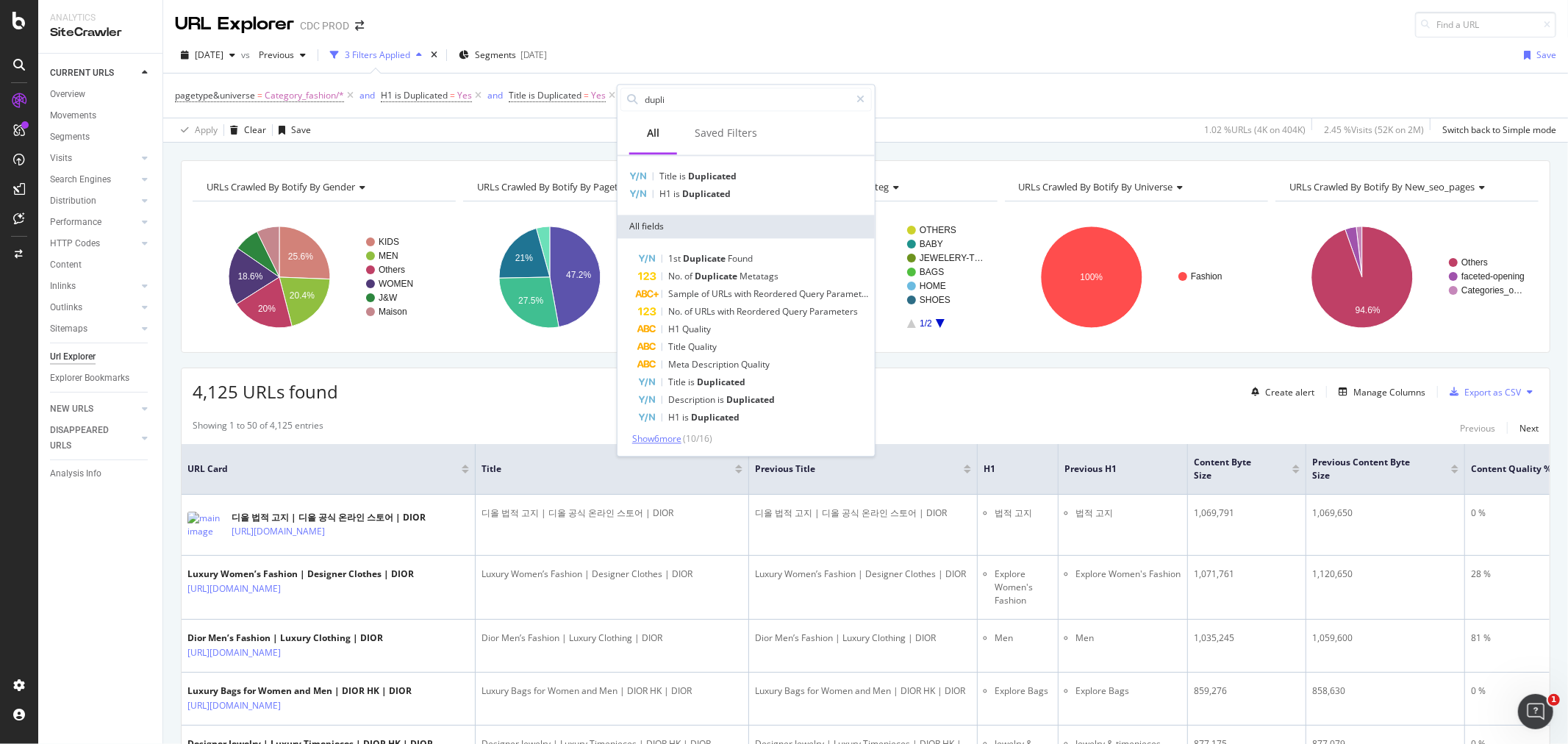
click at [672, 440] on span "Show 6 more" at bounding box center [657, 438] width 49 height 12
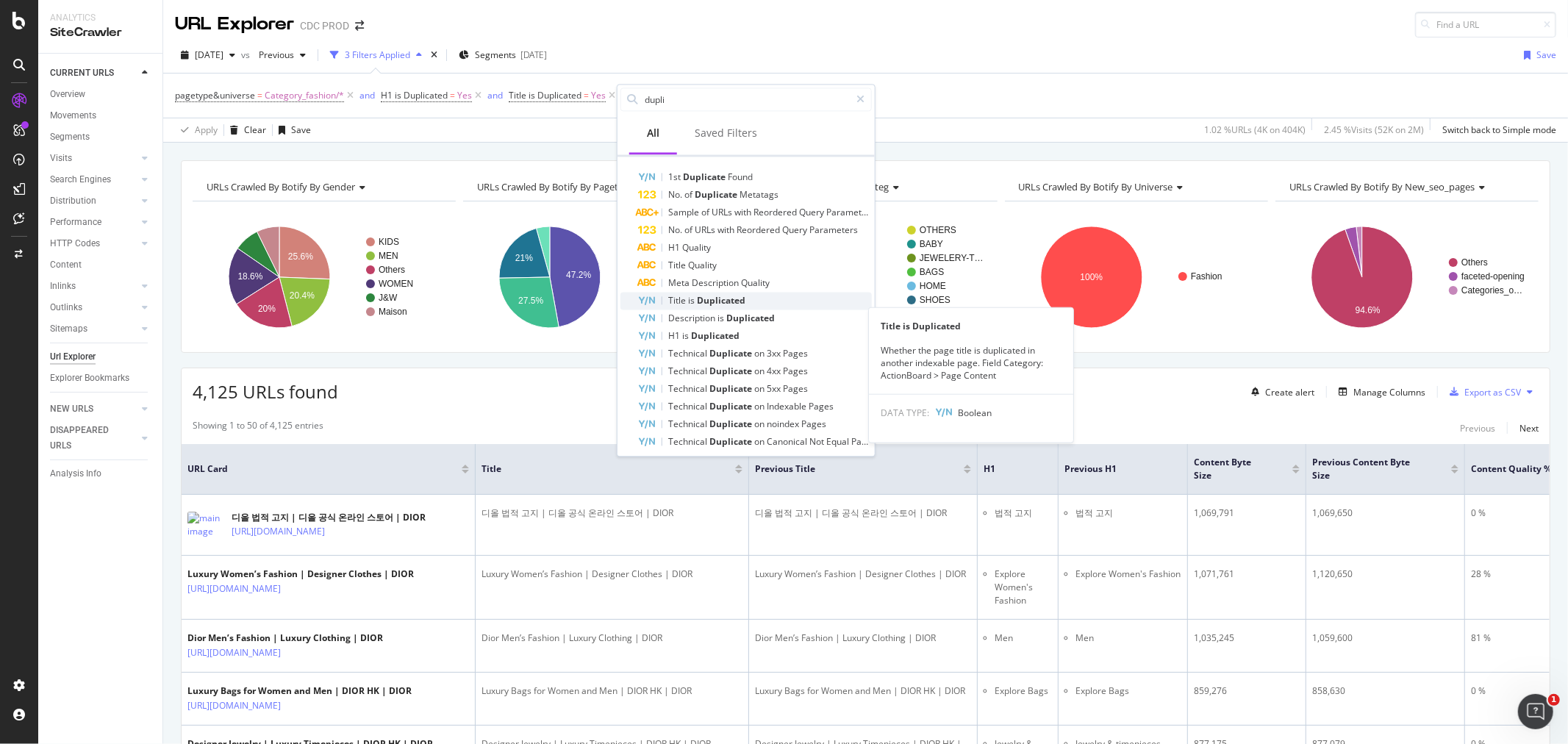
scroll to position [109, 0]
click at [680, 104] on input "dupli" at bounding box center [746, 99] width 207 height 22
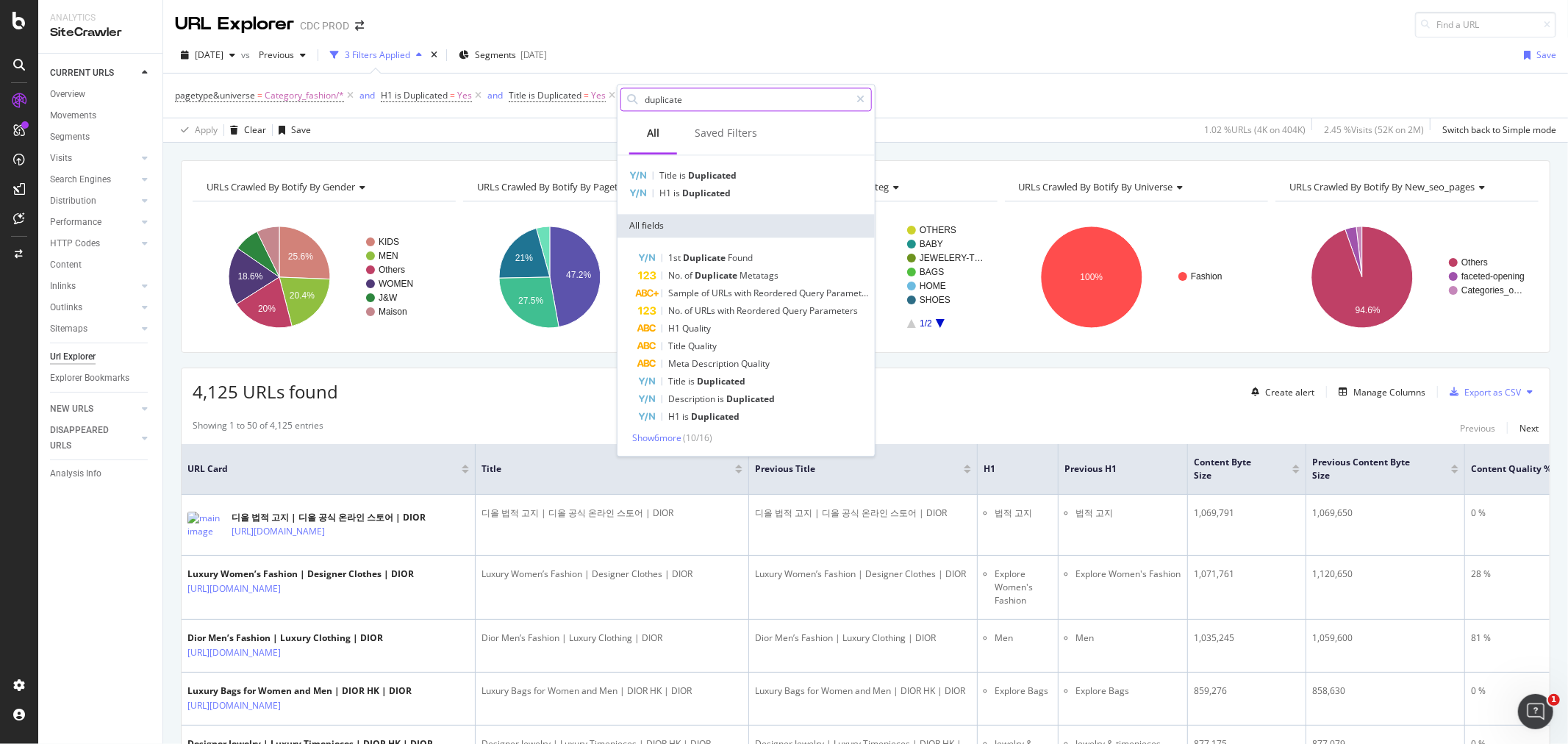
scroll to position [22, 0]
type input "duplicate"
click at [673, 441] on span "Show 6 more" at bounding box center [657, 438] width 49 height 12
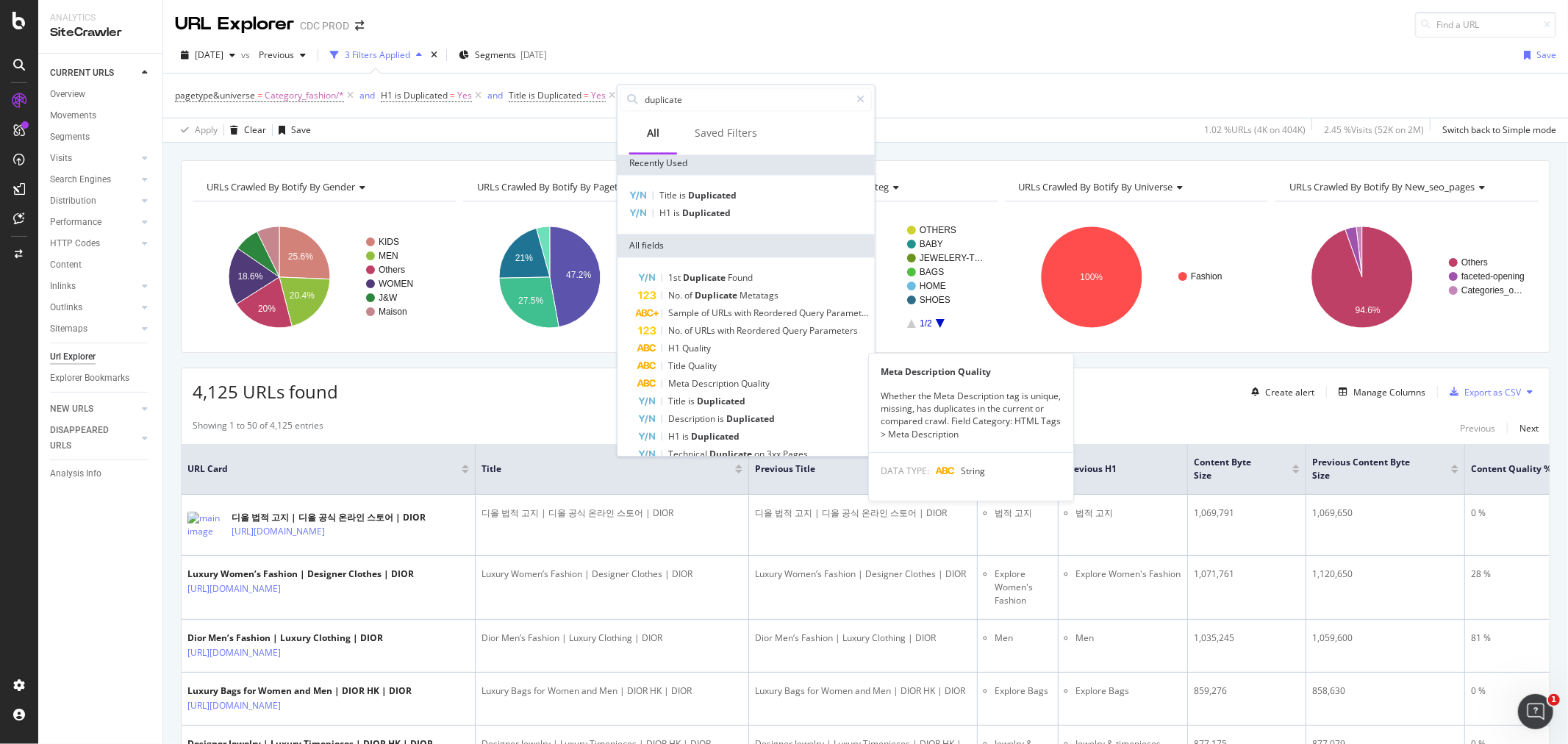
scroll to position [0, 0]
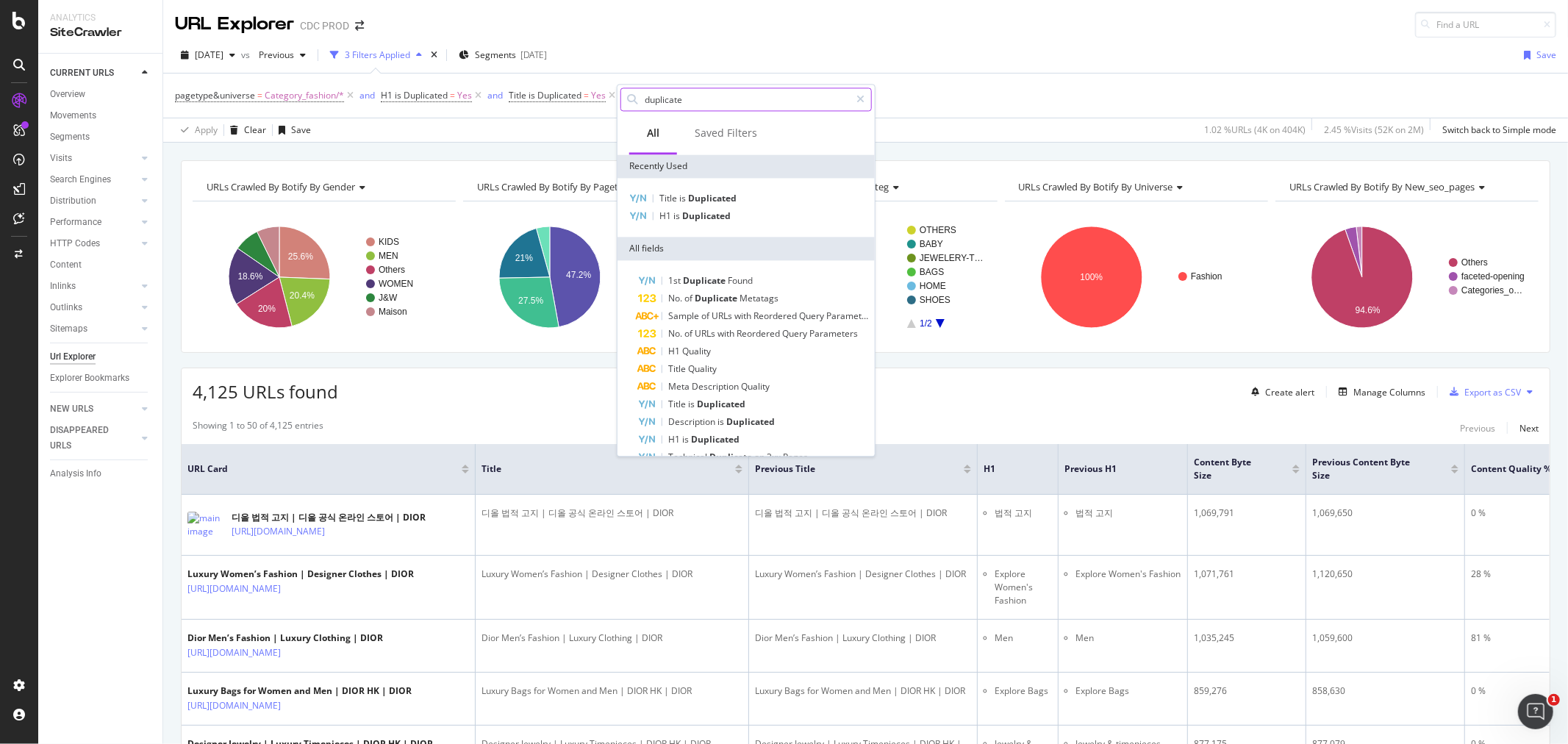
click at [680, 104] on input "duplicate" at bounding box center [746, 99] width 207 height 22
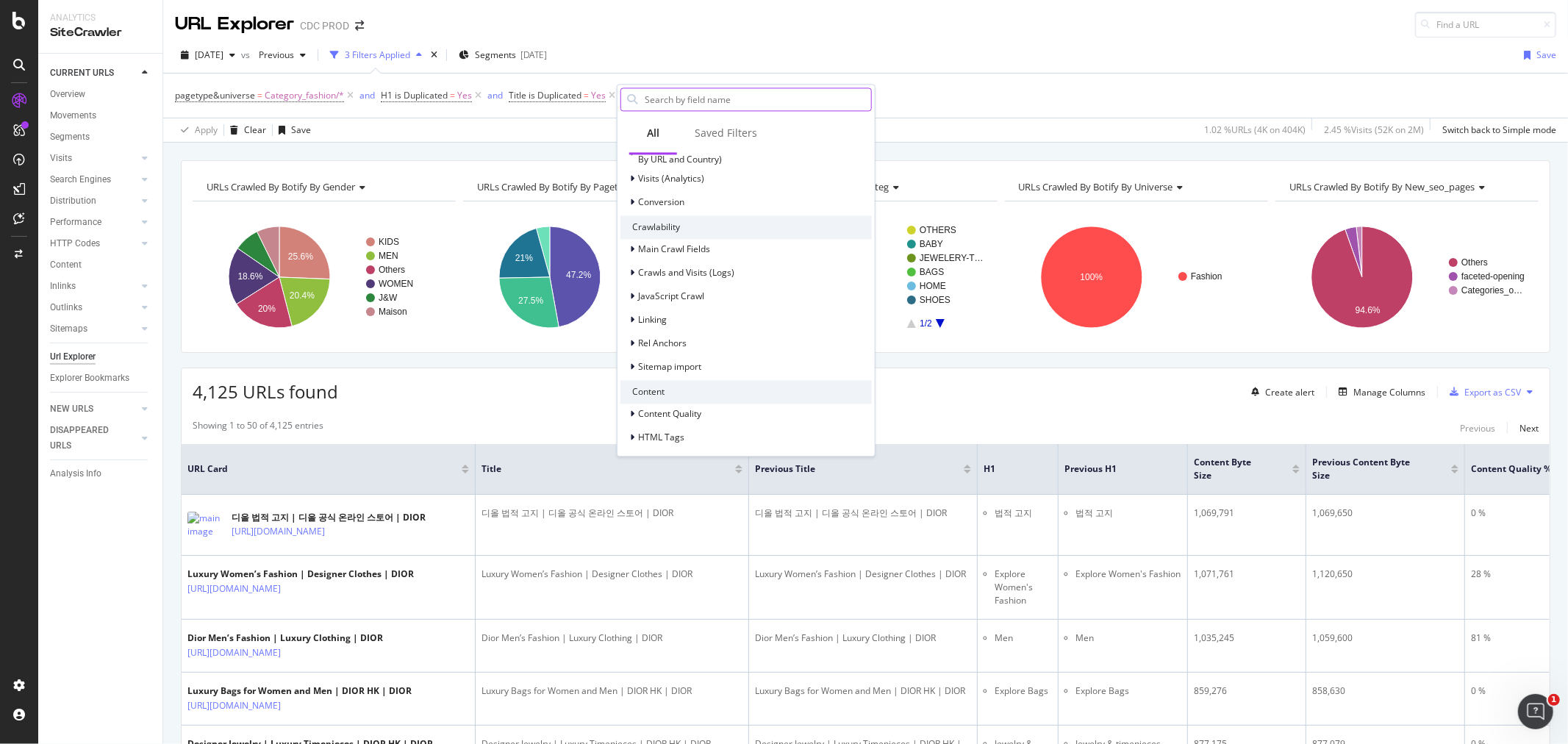
scroll to position [490, 0]
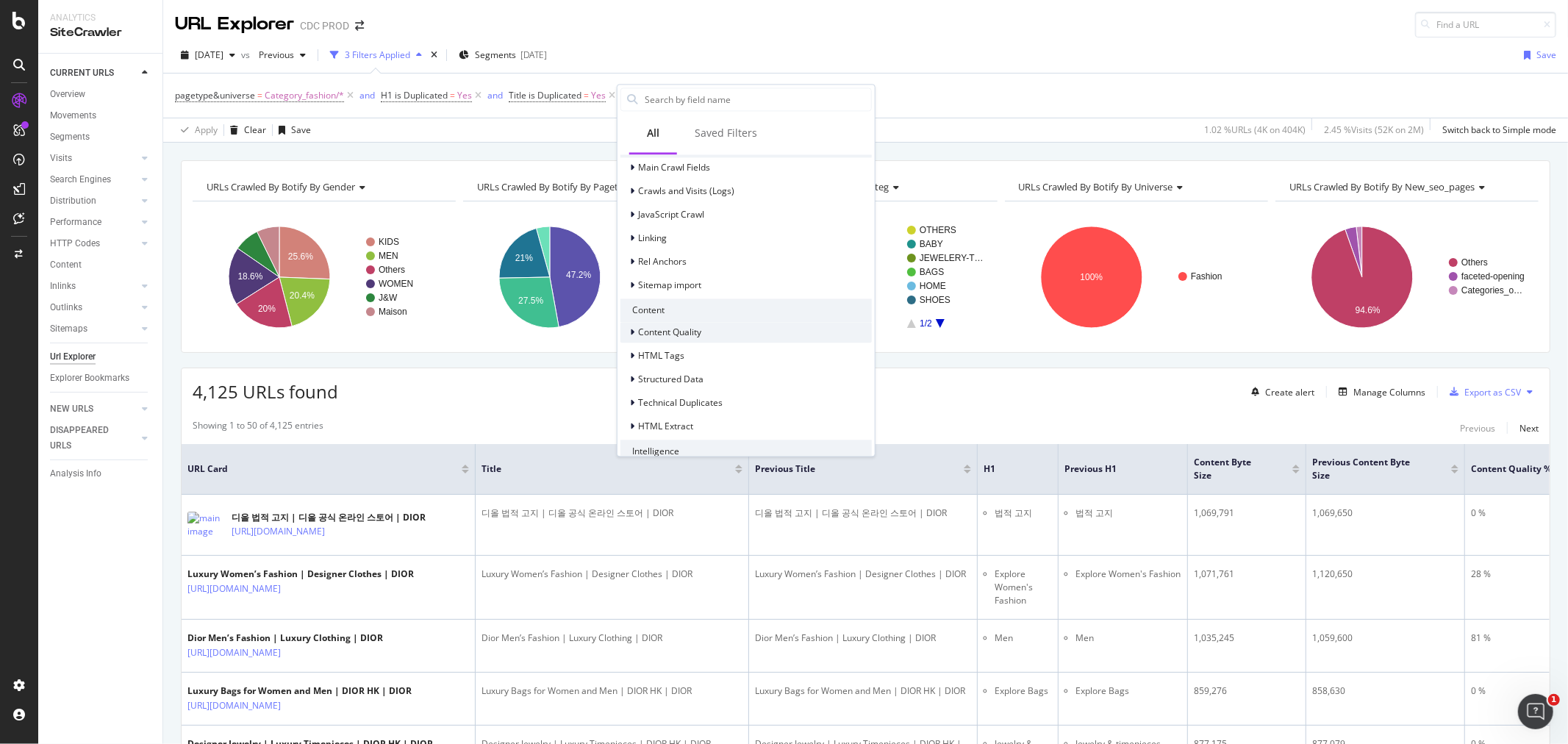
click at [633, 331] on icon at bounding box center [633, 333] width 5 height 9
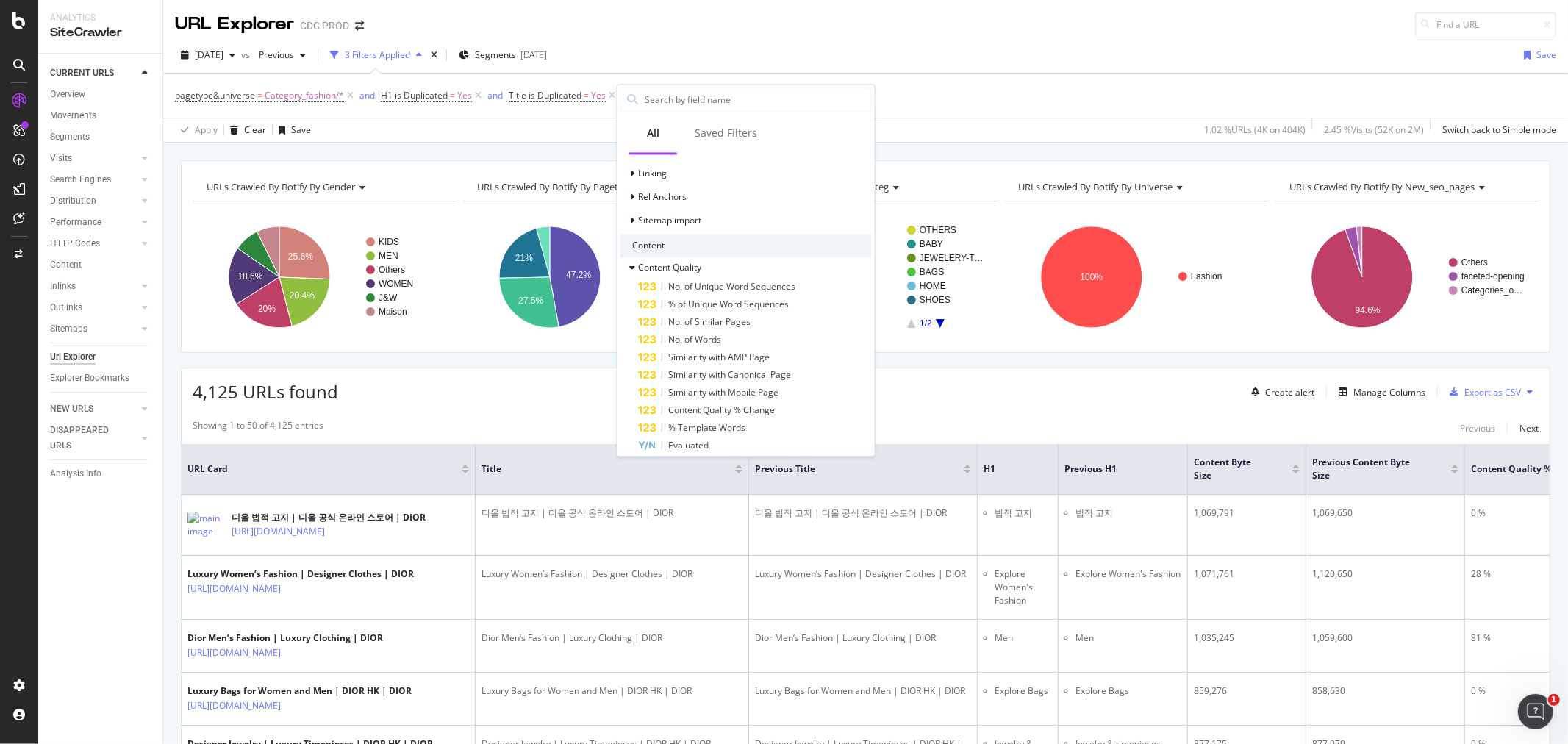
scroll to position [575, 0]
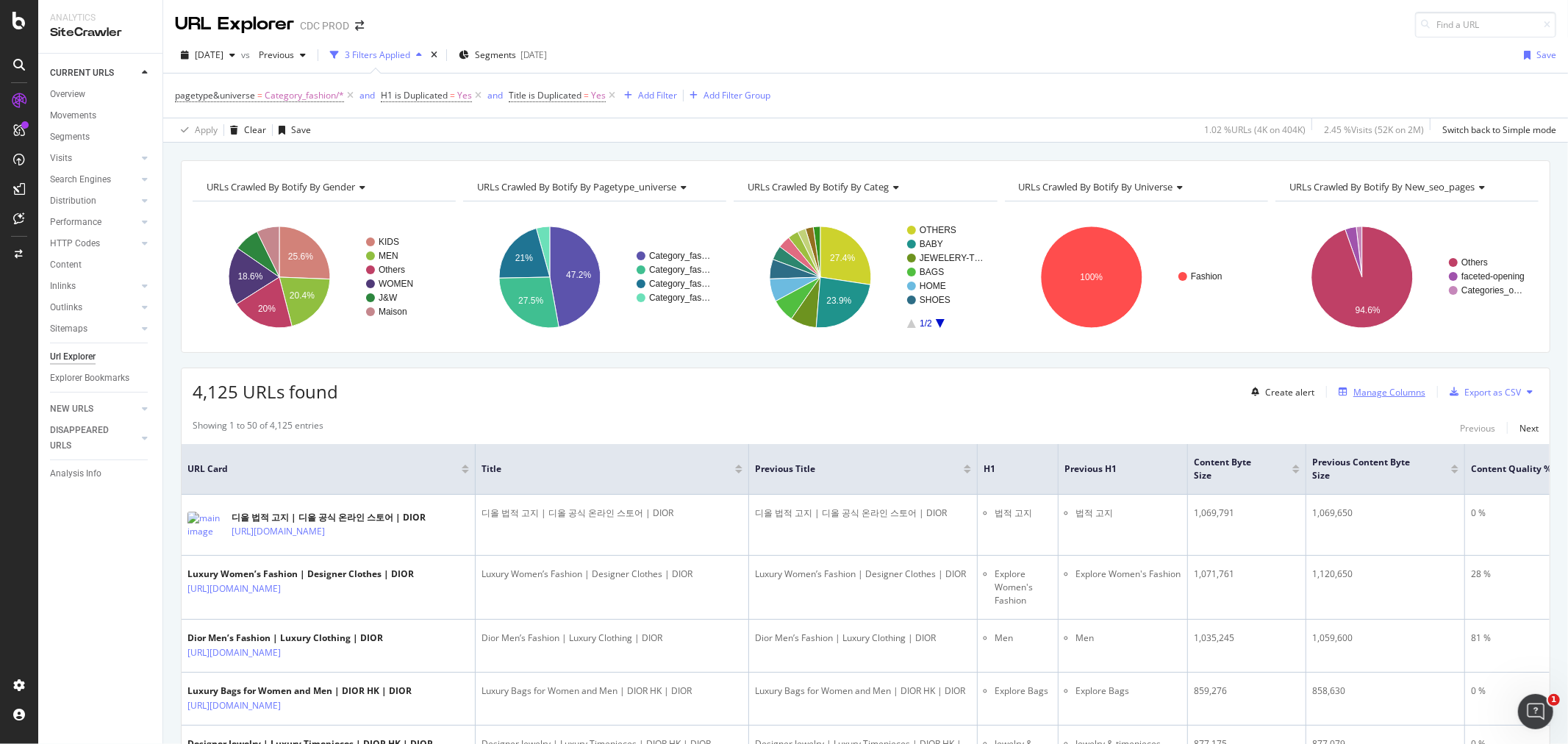
click at [1353, 396] on div "Manage Columns" at bounding box center [1389, 392] width 72 height 12
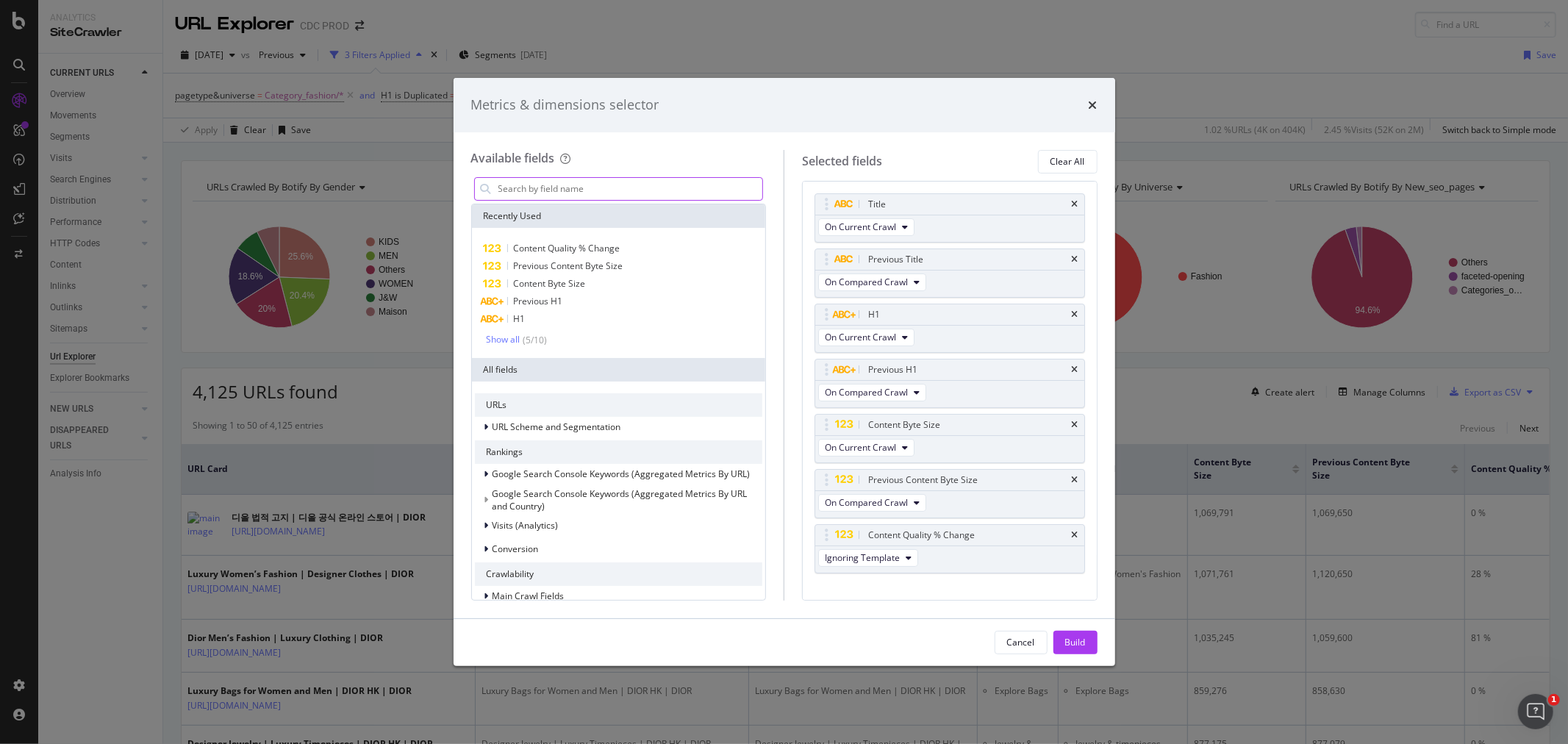
click at [522, 188] on input "modal" at bounding box center [629, 188] width 266 height 22
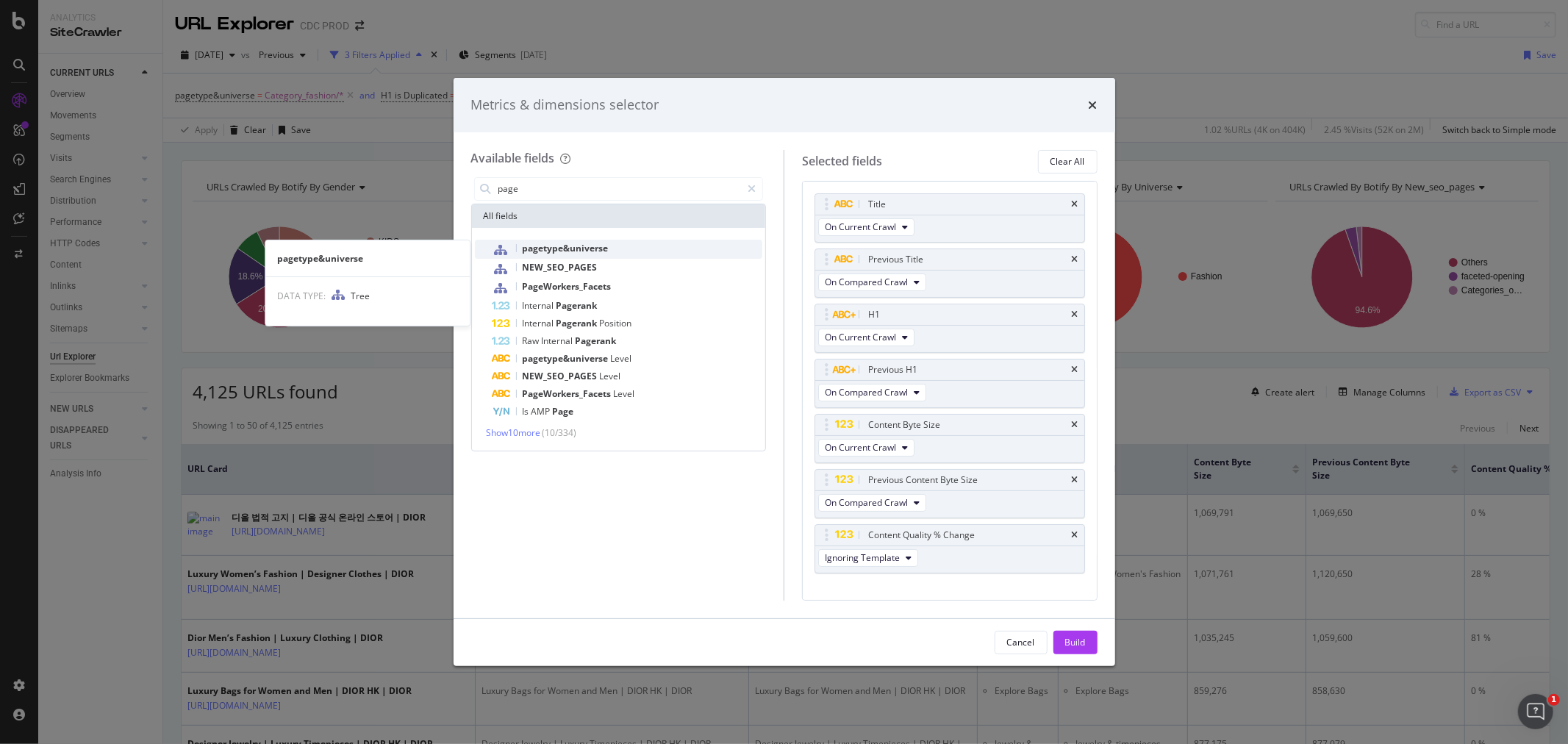
type input "page"
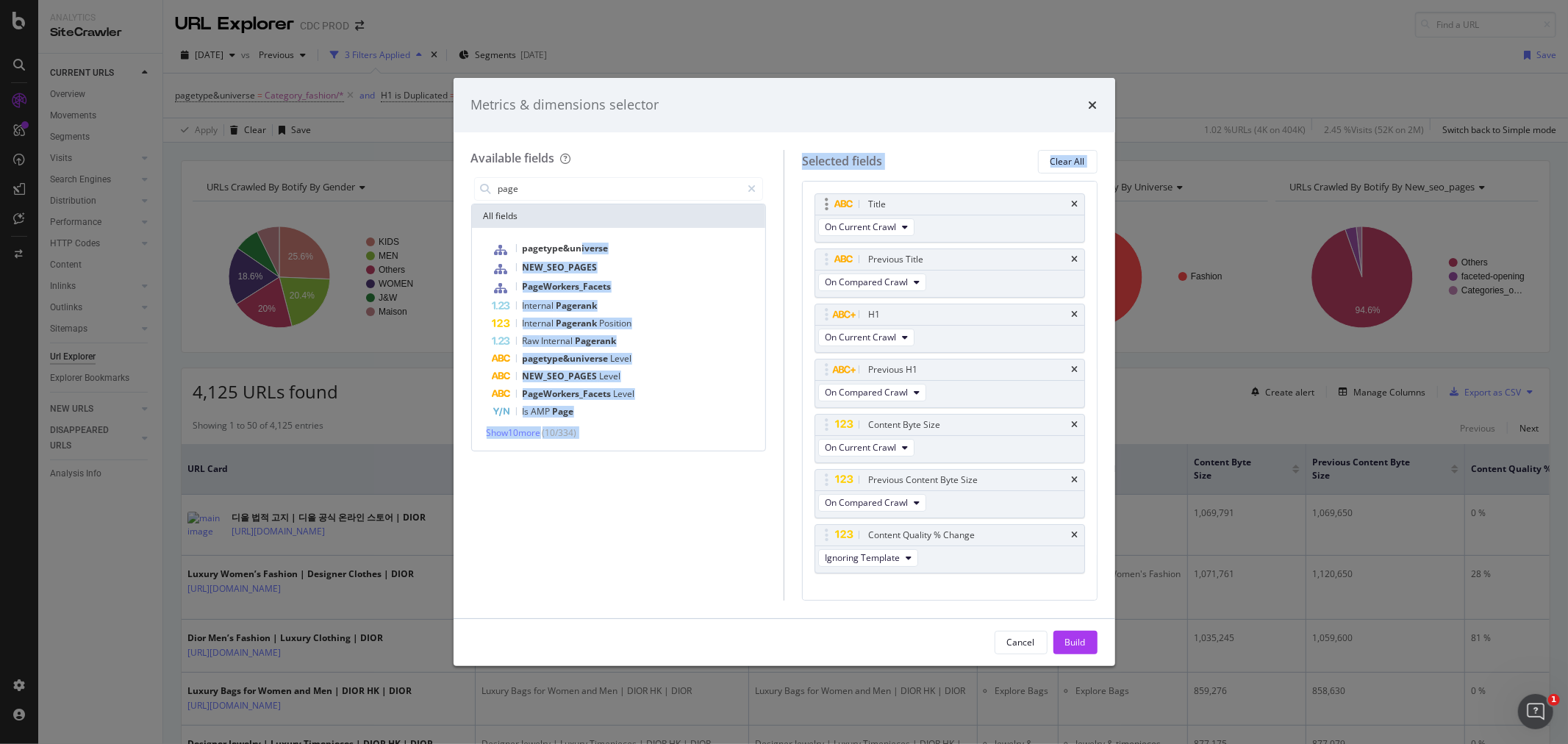
drag, startPoint x: 582, startPoint y: 244, endPoint x: 912, endPoint y: 203, distance: 332.5
click at [922, 203] on div "Available fields page All fields pagetype&universe NEW_SEO_PAGES PageWorkers_Fa…" at bounding box center [784, 375] width 626 height 450
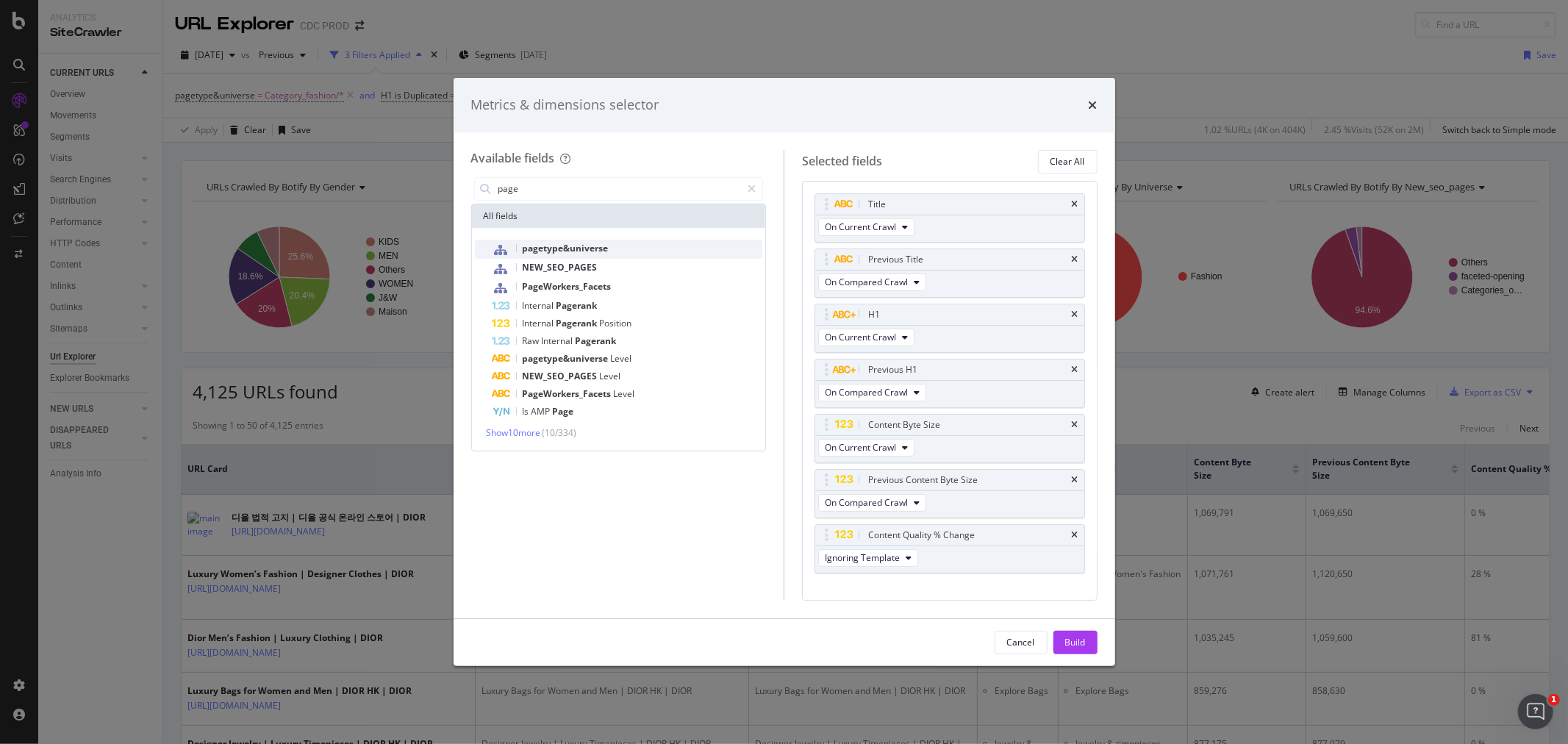
click at [576, 242] on span "pagetype&universe" at bounding box center [565, 248] width 86 height 12
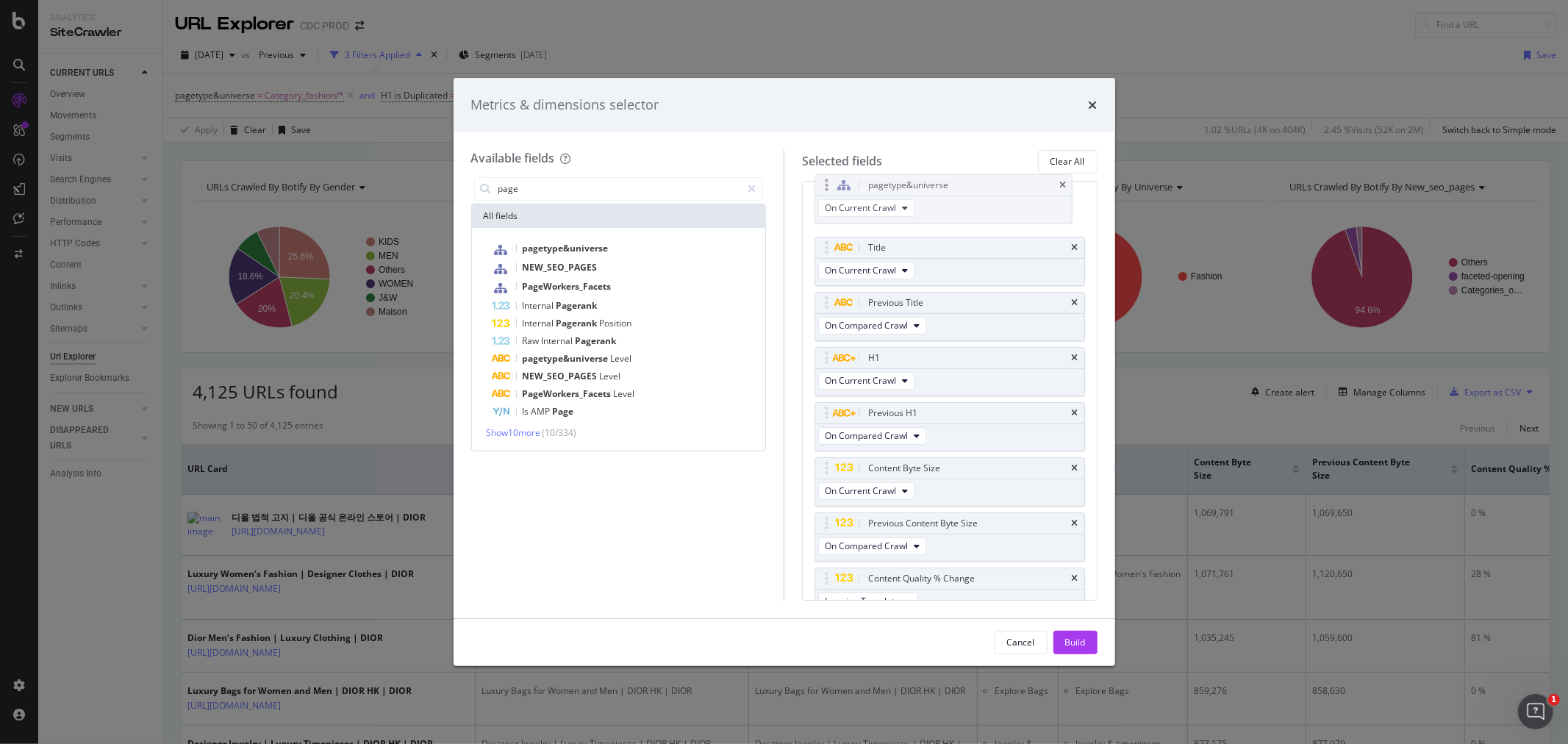
scroll to position [0, 0]
drag, startPoint x: 916, startPoint y: 564, endPoint x: 911, endPoint y: 202, distance: 362.0
click at [911, 202] on body "Analytics SiteCrawler CURRENT URLS Overview Movements Segments Visits Analysis …" at bounding box center [784, 372] width 1568 height 744
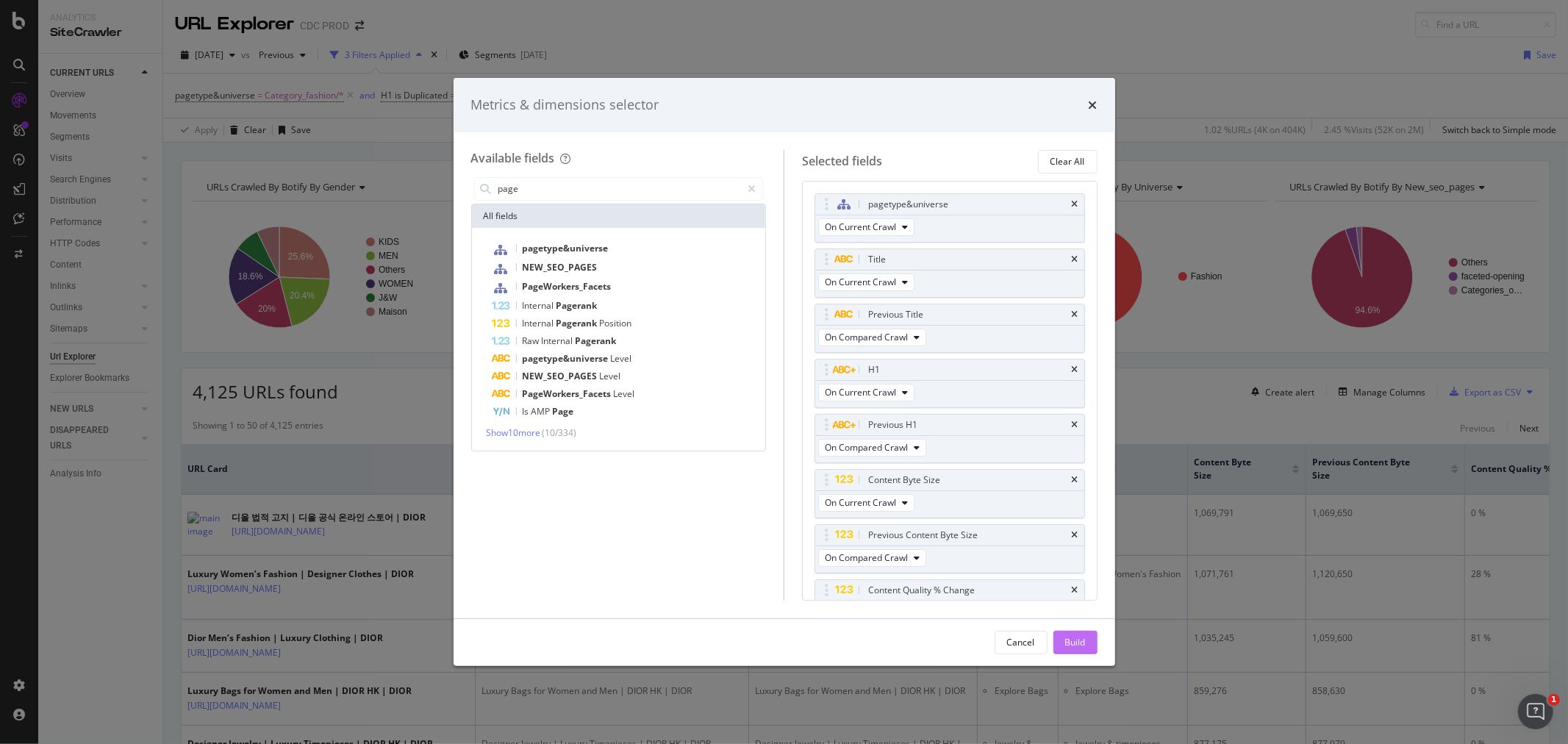
click at [1077, 635] on div "Build" at bounding box center [1075, 642] width 21 height 12
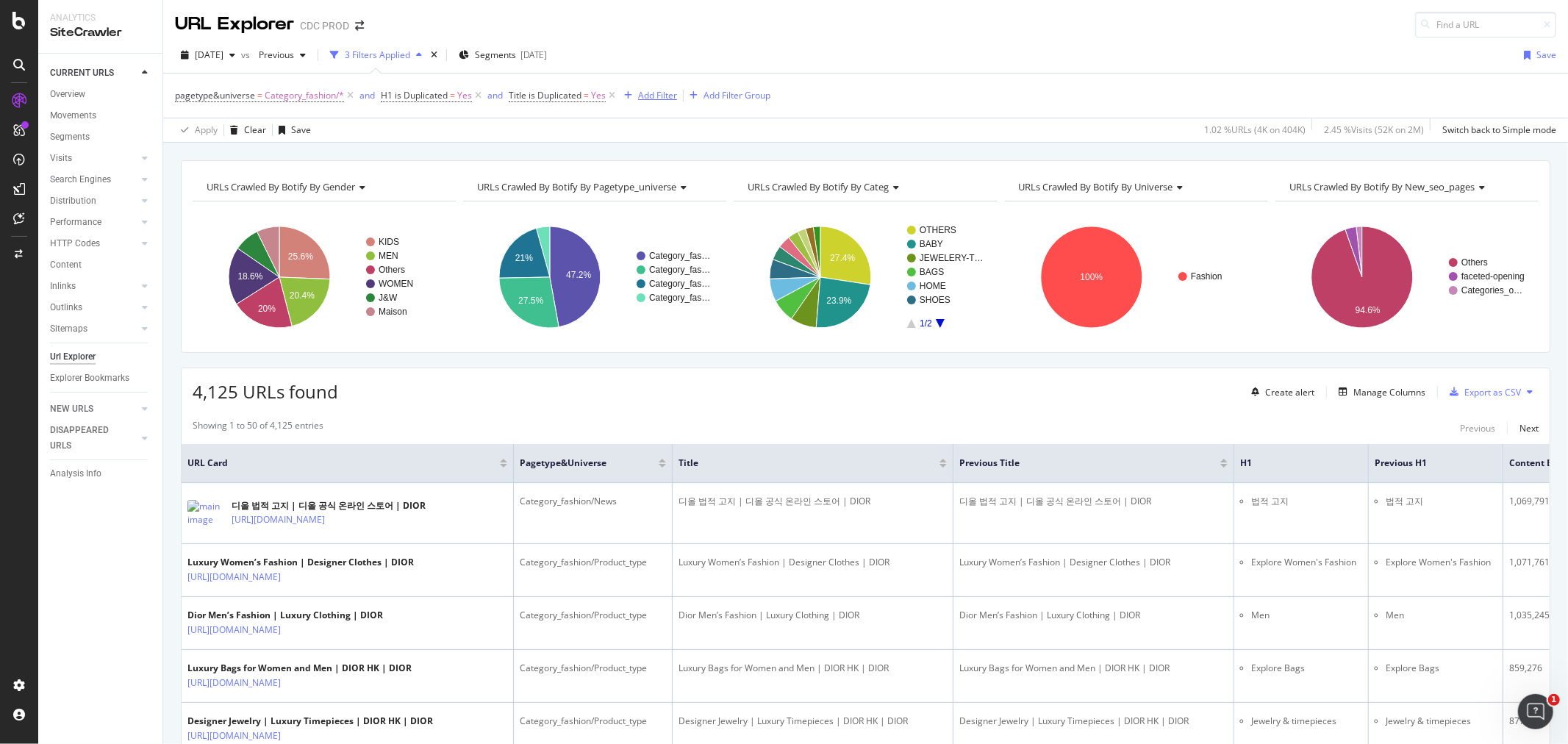
click at [638, 91] on div "Add Filter" at bounding box center [657, 95] width 39 height 12
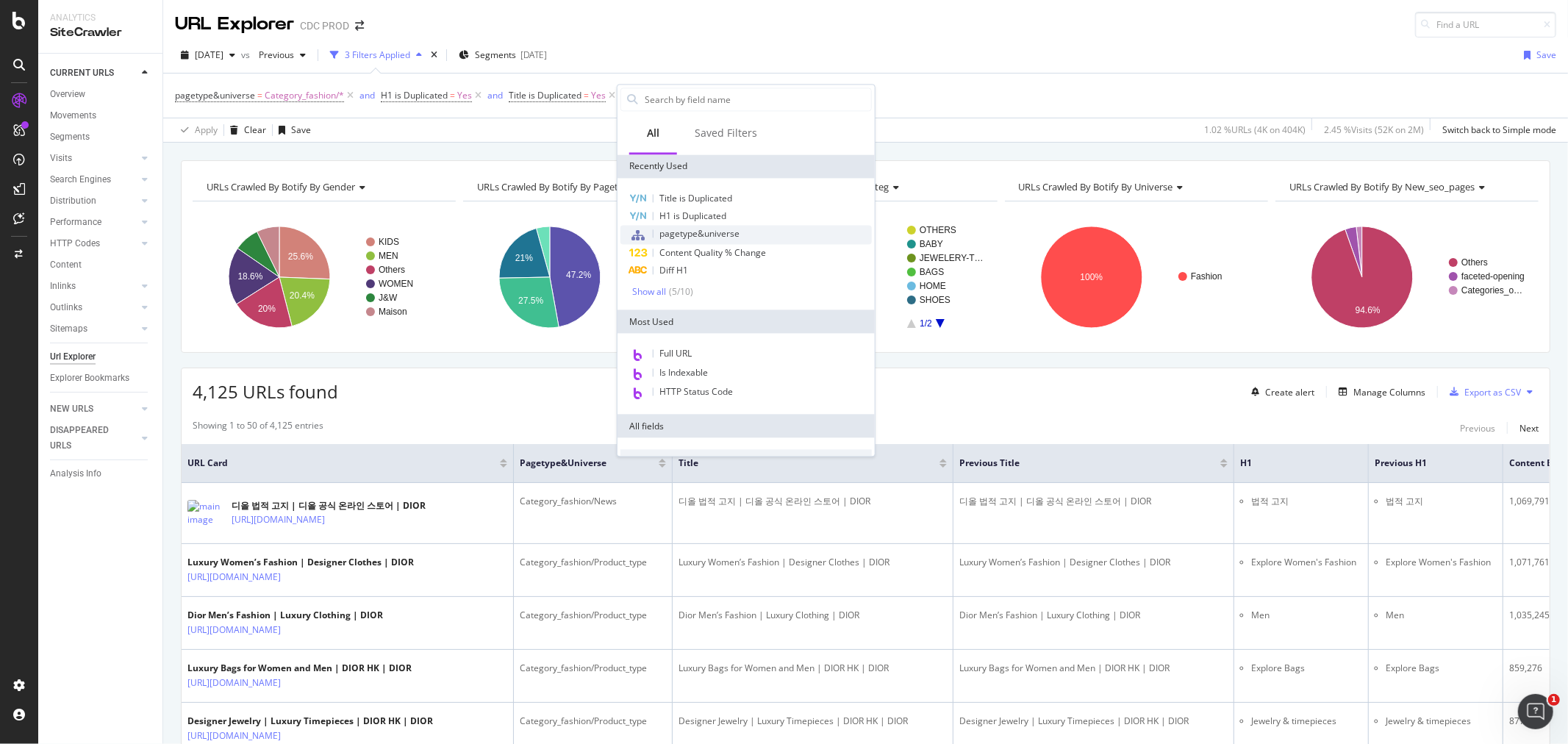
click at [714, 235] on span "pagetype&universe" at bounding box center [699, 233] width 80 height 12
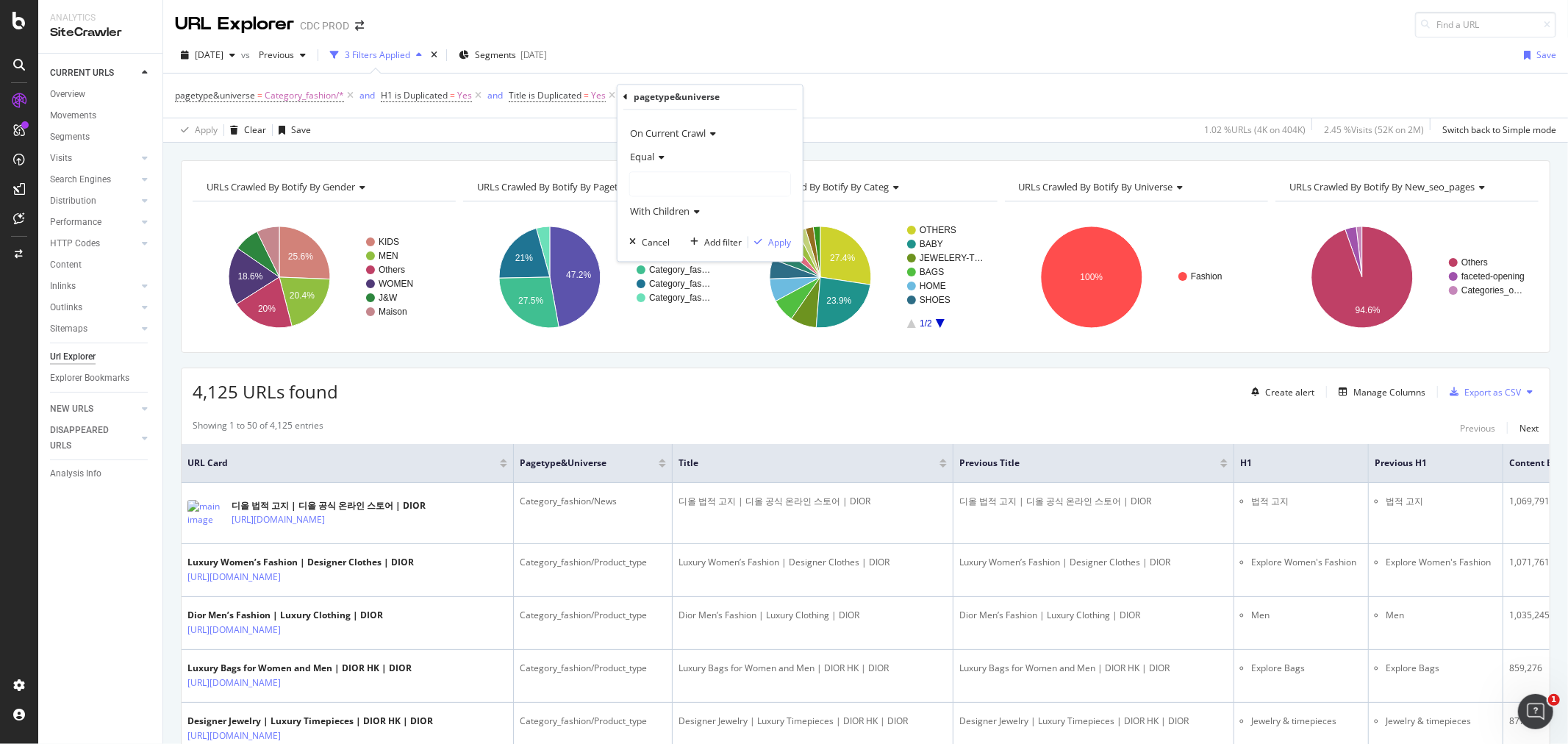
click at [645, 160] on span "Equal" at bounding box center [642, 156] width 24 height 13
click at [683, 209] on div "Not Equal" at bounding box center [711, 206] width 157 height 19
click at [673, 187] on div at bounding box center [710, 184] width 160 height 24
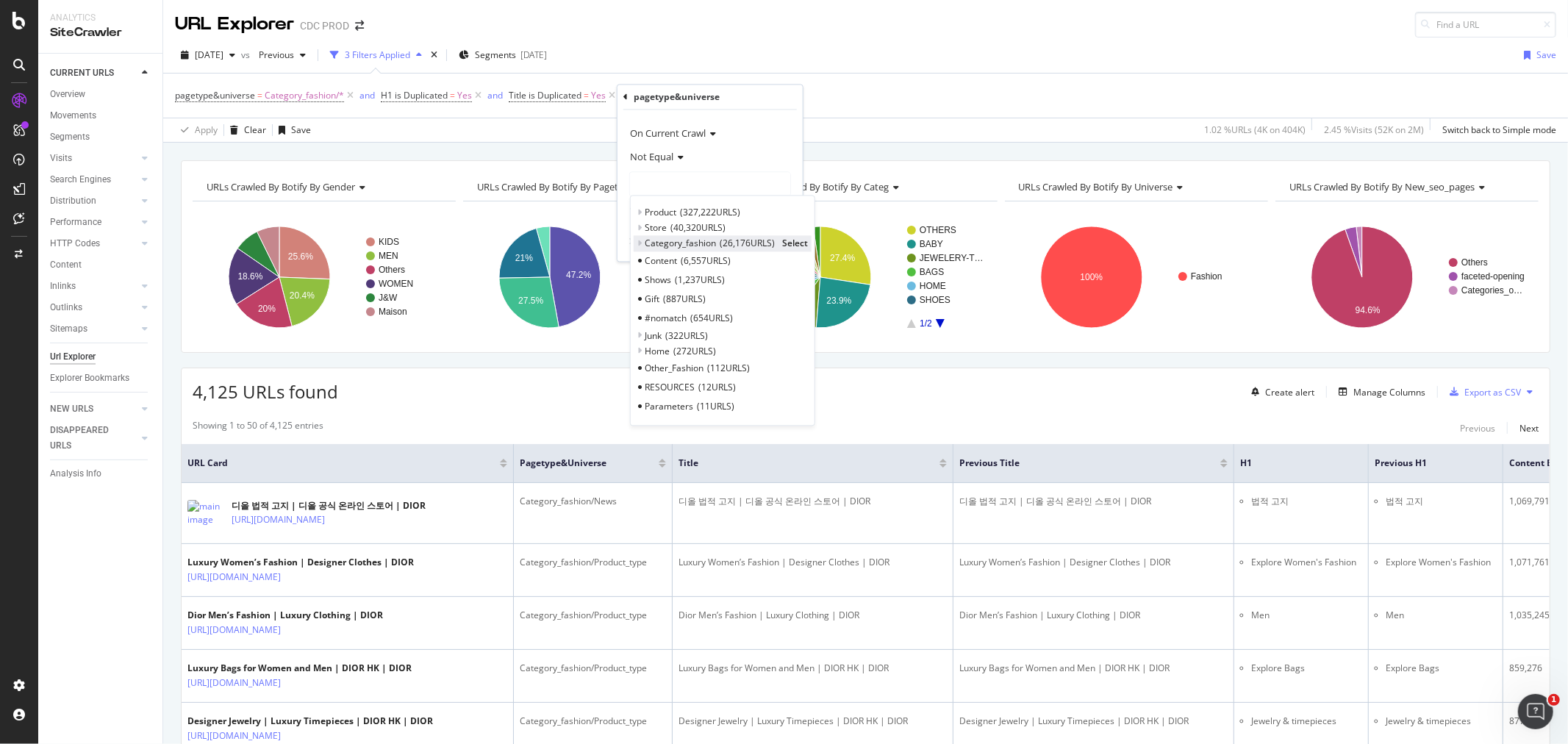
click at [639, 242] on icon at bounding box center [639, 244] width 5 height 9
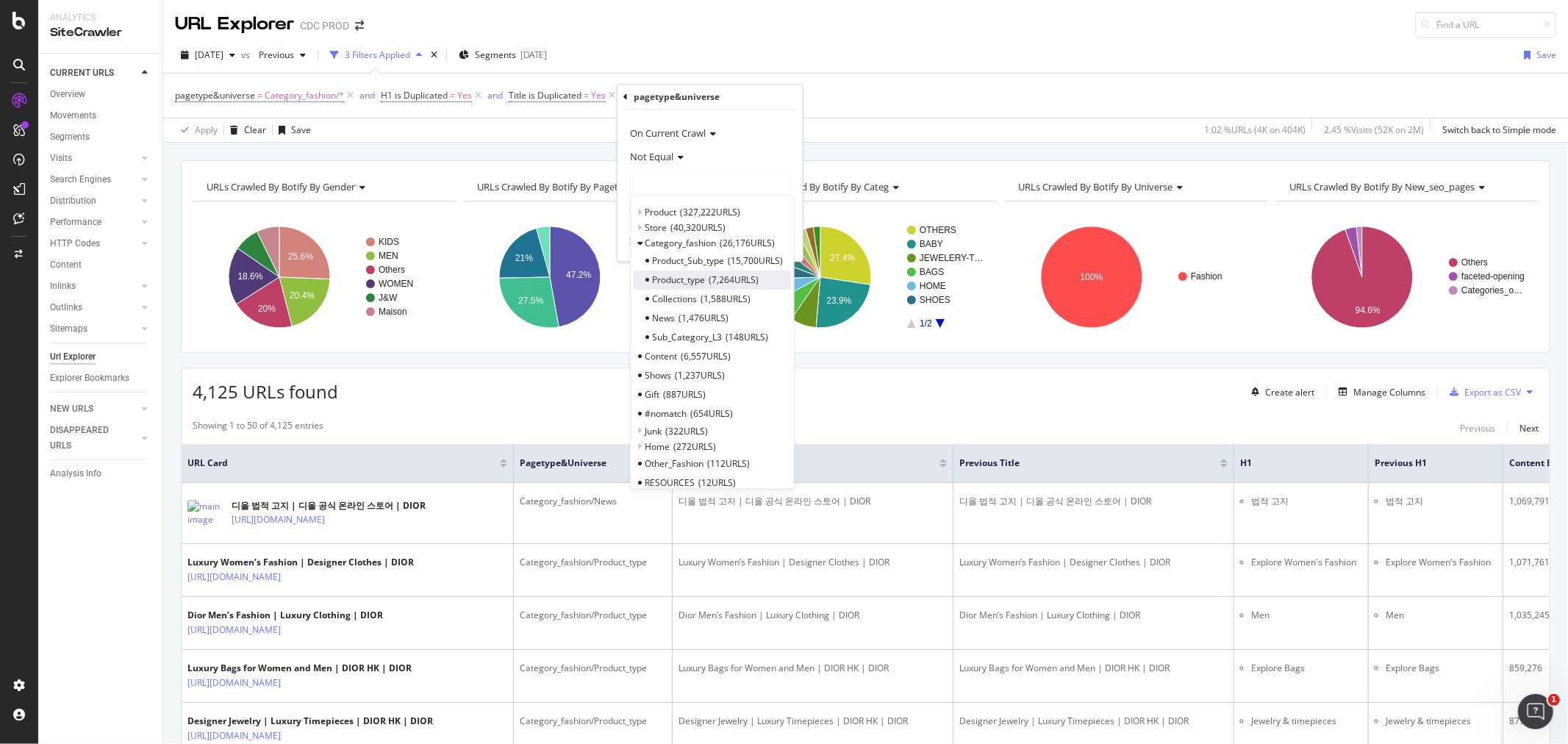
click at [735, 279] on span "7,264 URLS" at bounding box center [734, 279] width 50 height 12
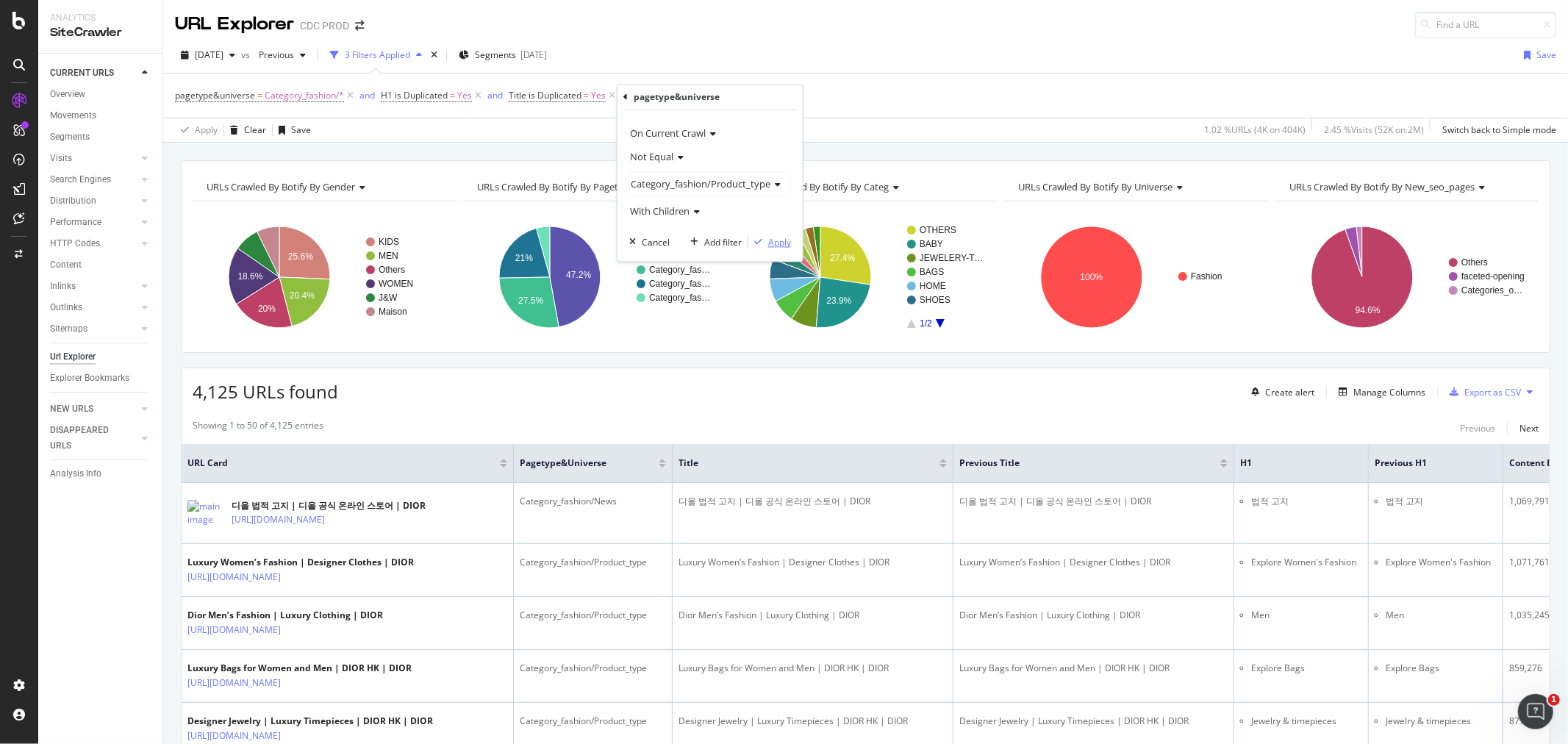
click at [769, 244] on div "Apply" at bounding box center [780, 242] width 23 height 12
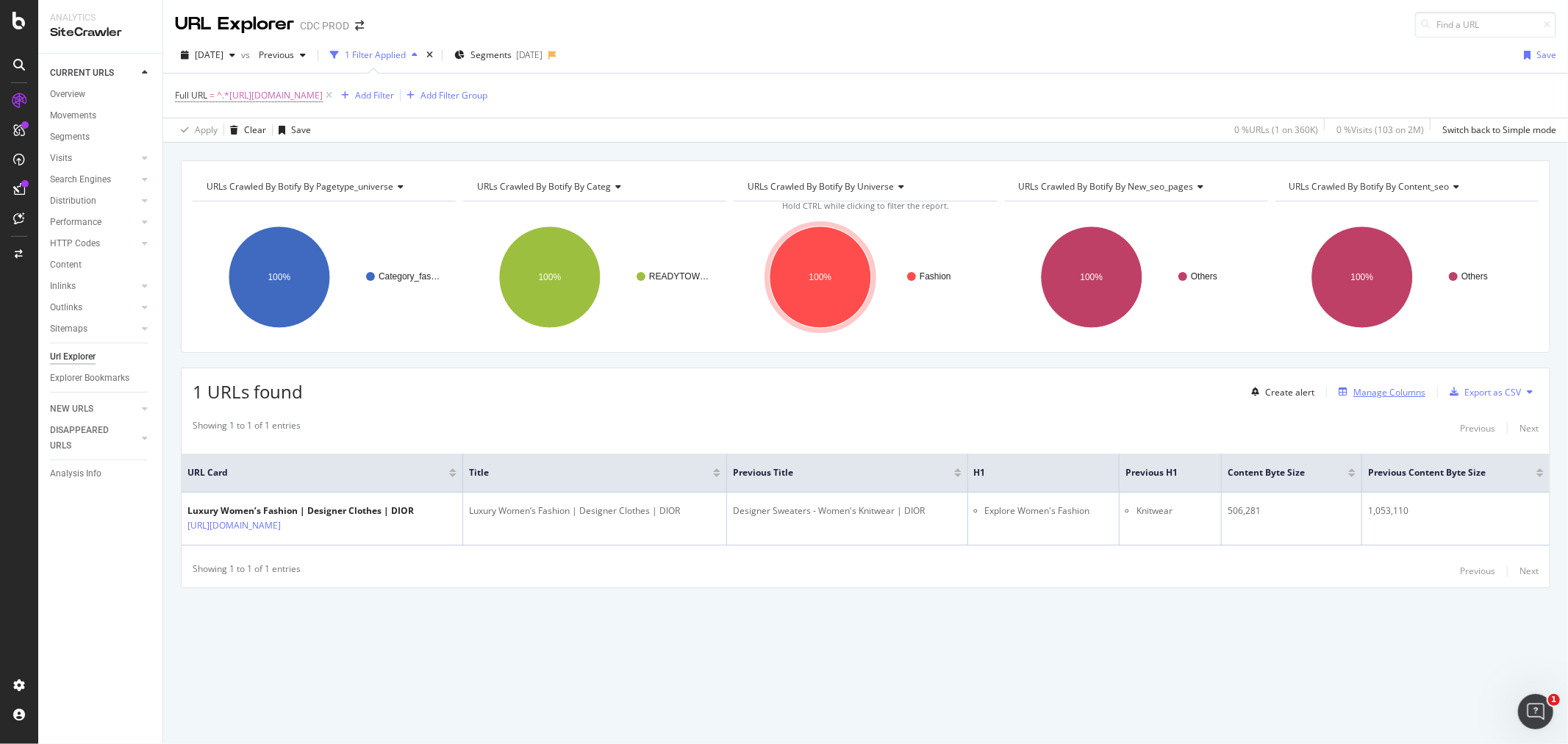
click at [1377, 394] on div "Manage Columns" at bounding box center [1389, 392] width 72 height 12
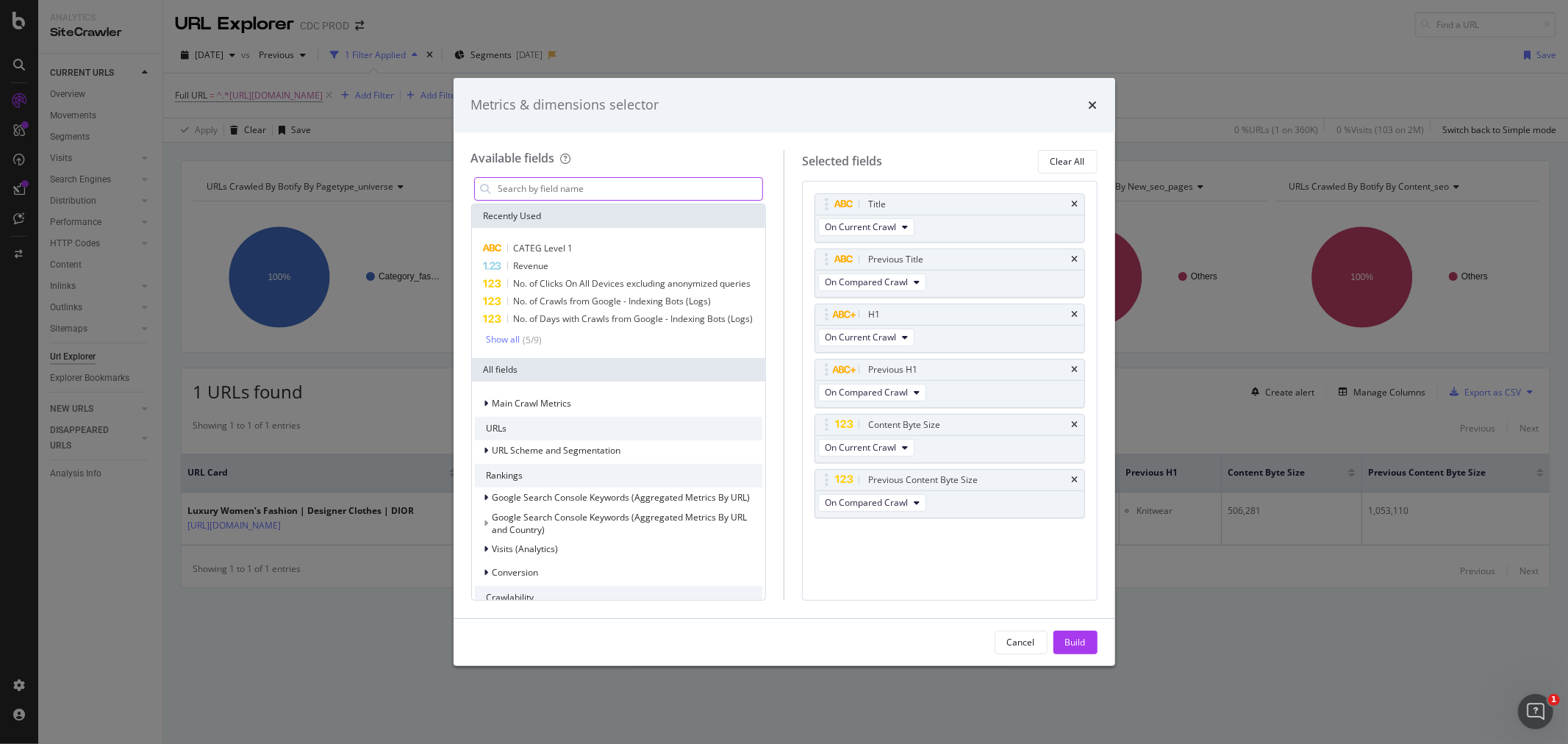
click at [594, 196] on input "modal" at bounding box center [629, 188] width 266 height 22
type input "PLP"
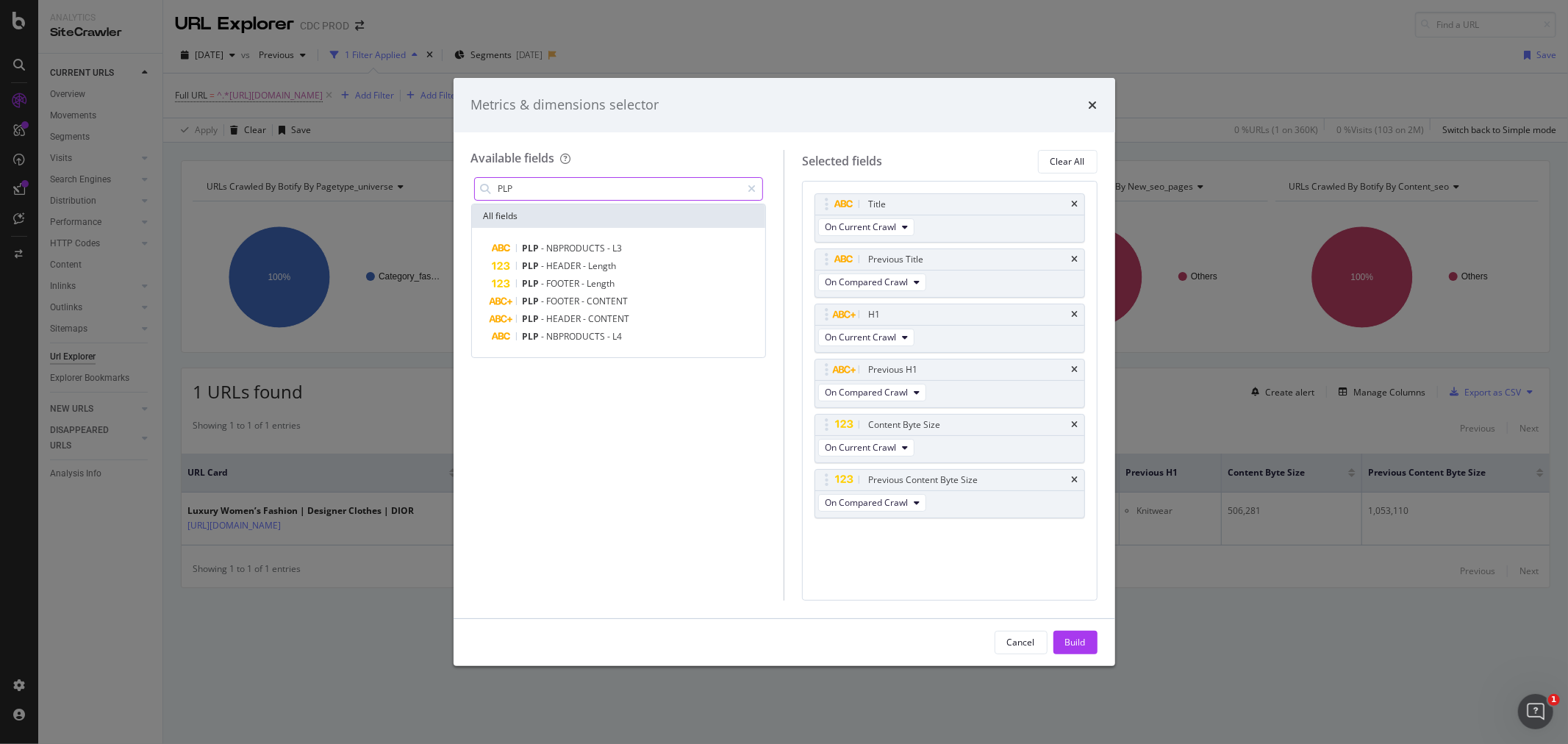
click at [534, 192] on input "PLP" at bounding box center [619, 188] width 245 height 22
type input "N"
click at [530, 425] on span "Show 10 more" at bounding box center [514, 428] width 55 height 12
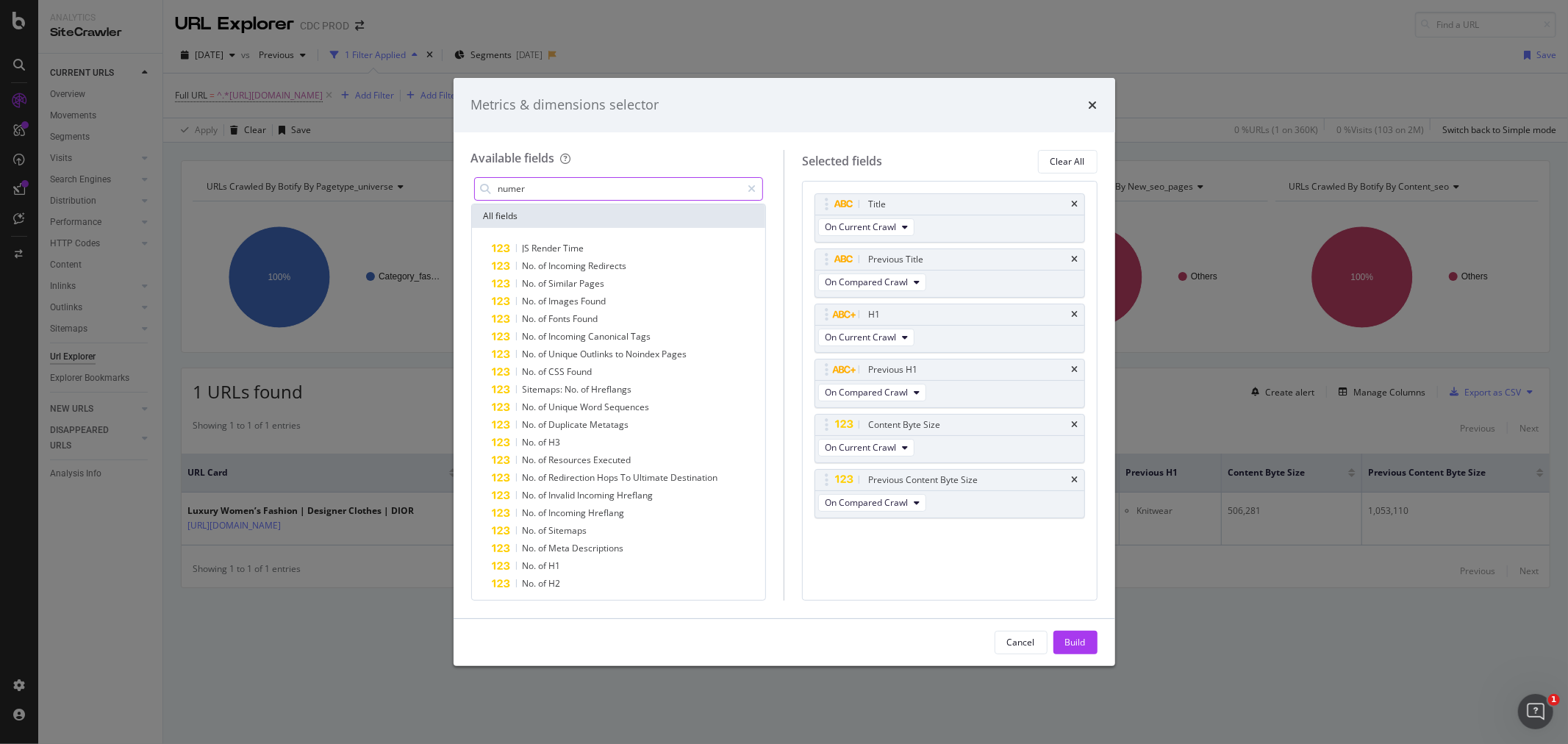
click at [539, 188] on input "numer" at bounding box center [619, 188] width 245 height 22
click at [553, 187] on input "numer" at bounding box center [619, 188] width 245 height 22
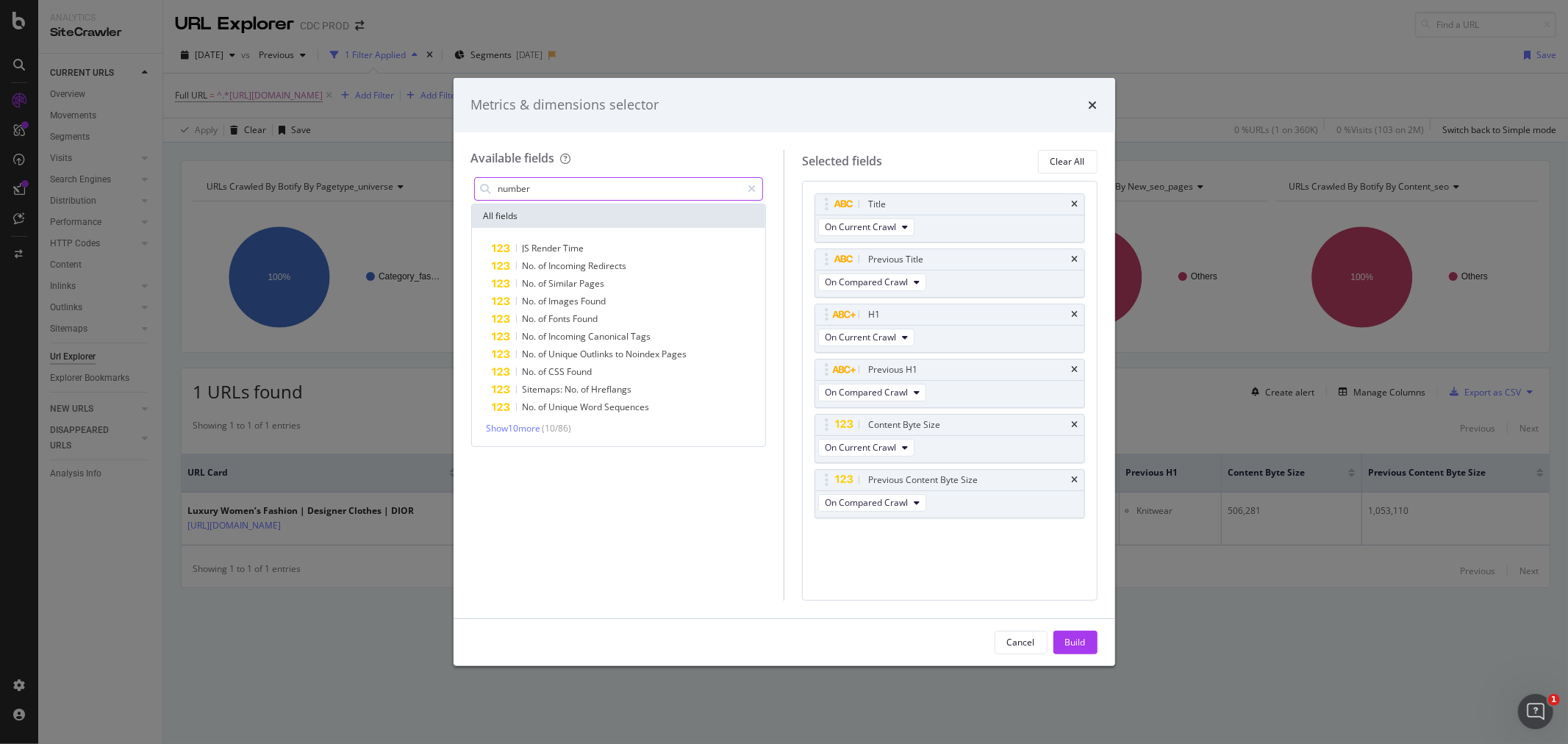
type input "number"
click at [522, 435] on div "[PERSON_NAME] Time No. of Incoming Redirects No. of Similar Pages No. of Images…" at bounding box center [619, 337] width 294 height 219
click at [533, 430] on span "Show 10 more" at bounding box center [514, 428] width 55 height 12
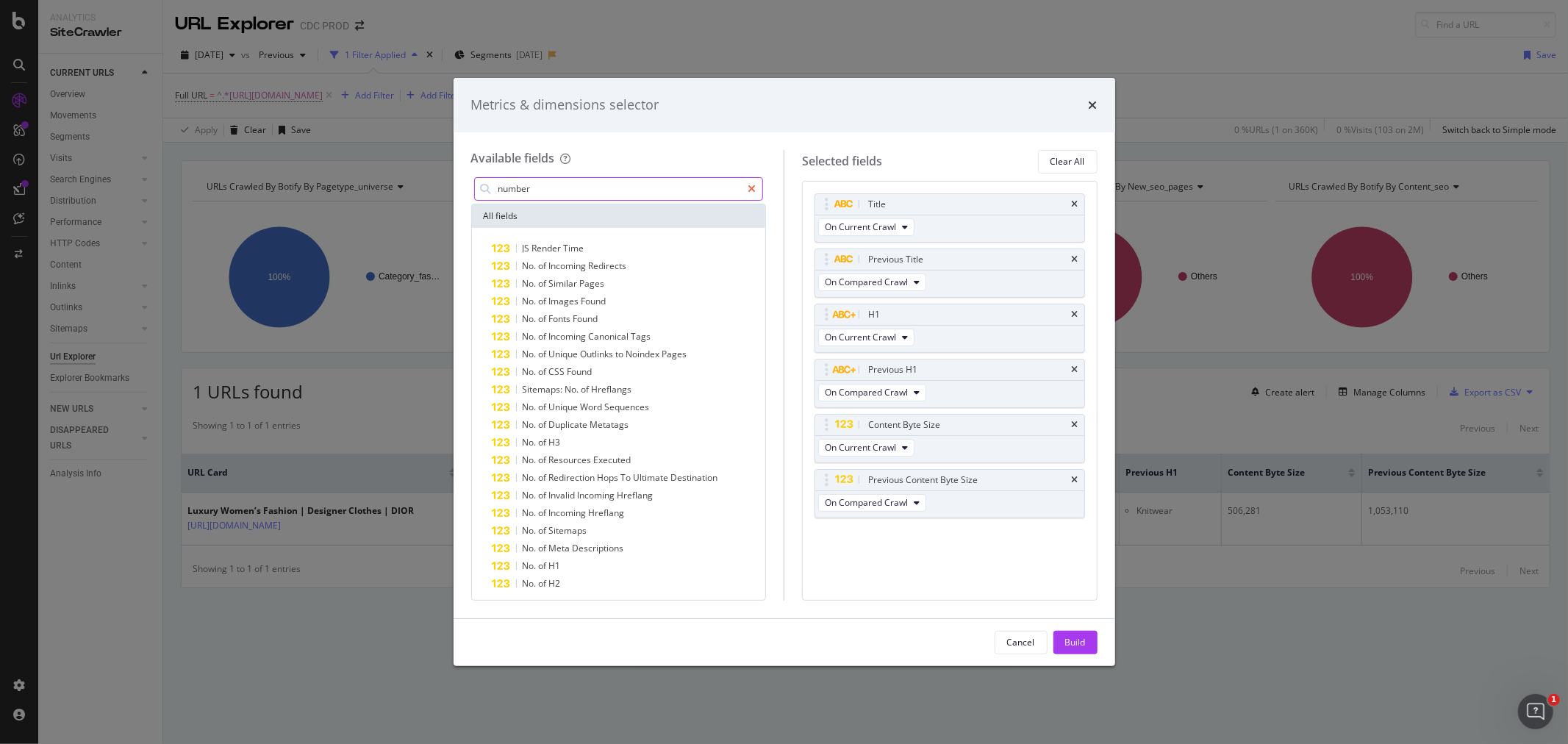
click at [759, 188] on div "modal" at bounding box center [752, 188] width 21 height 24
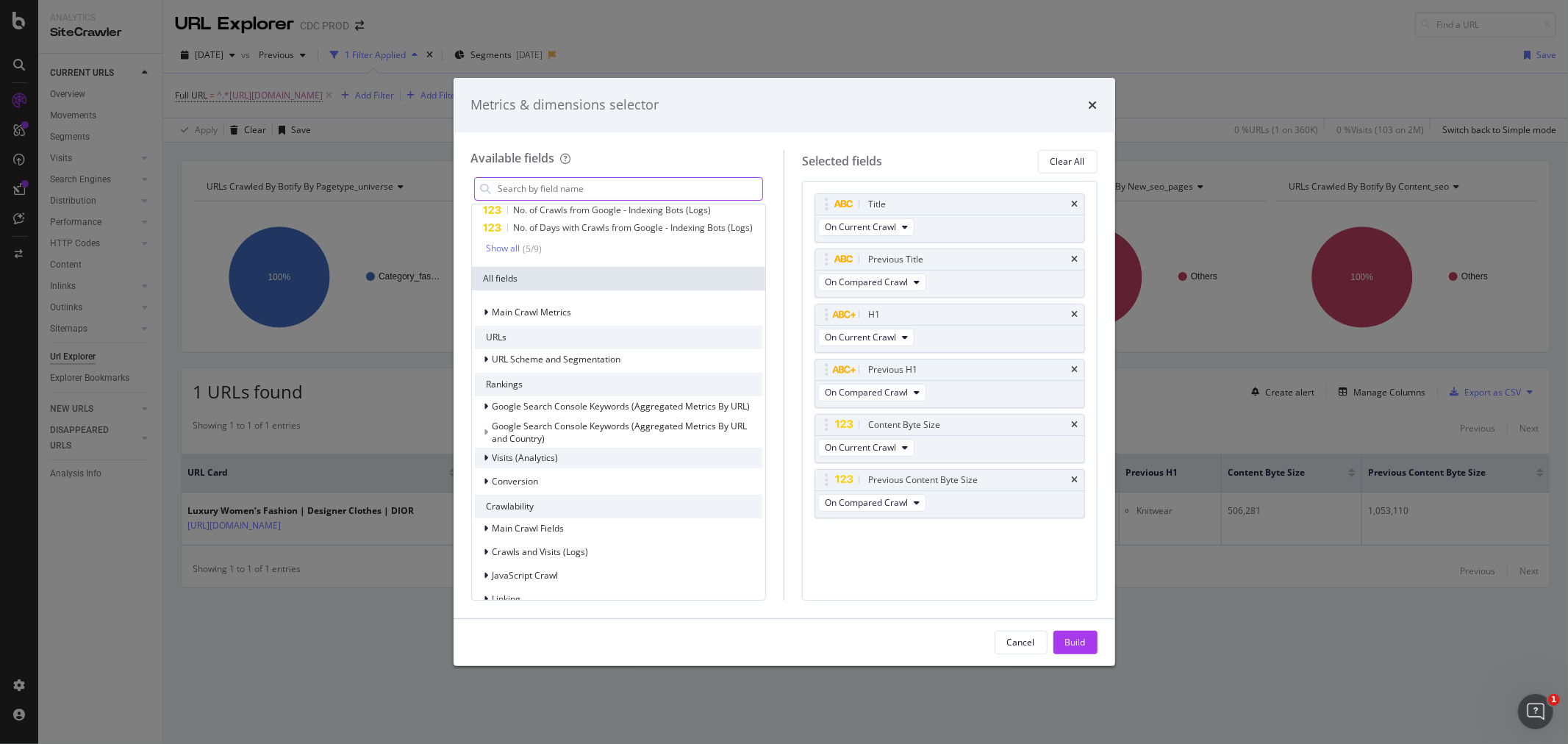
scroll to position [371, 0]
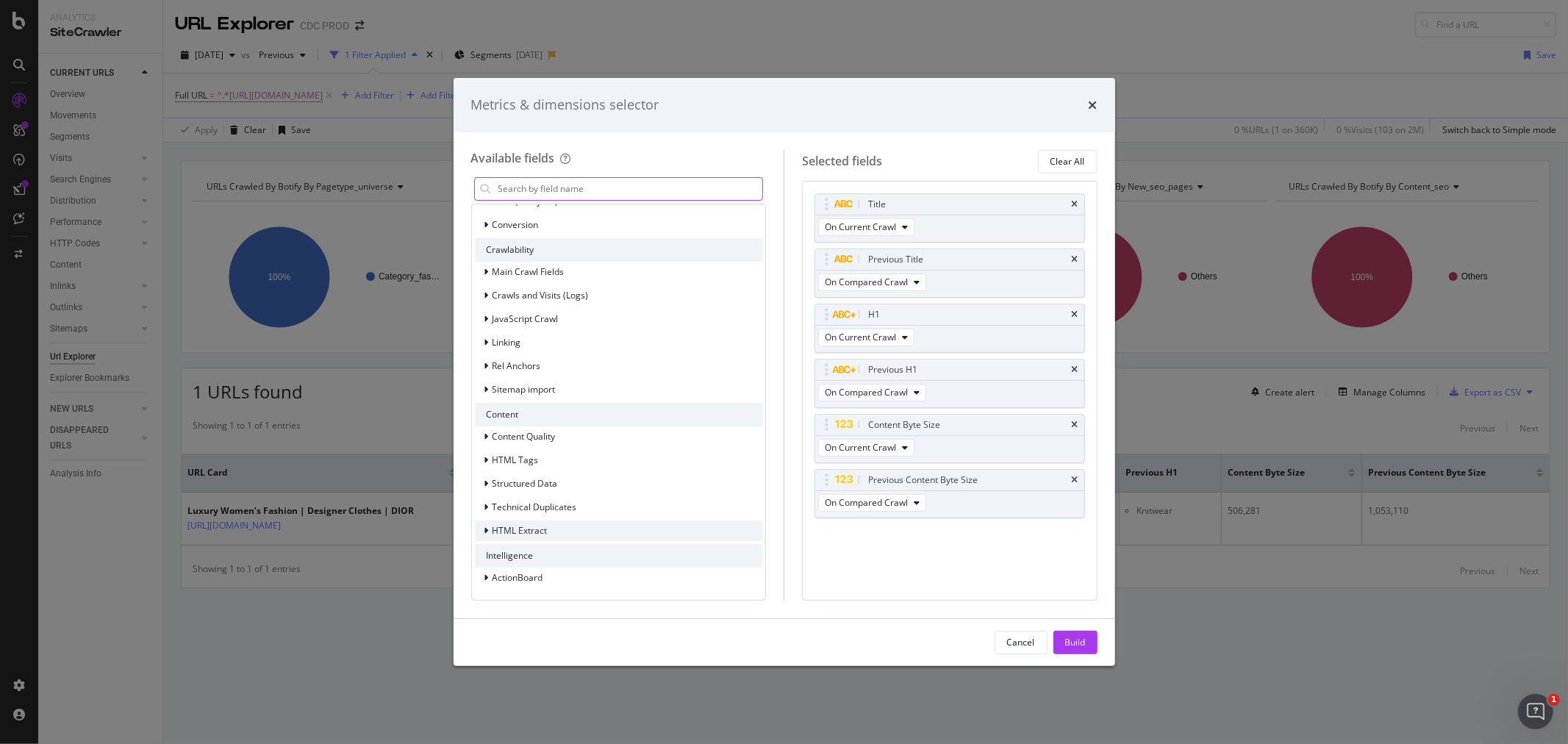
click at [484, 534] on icon "modal" at bounding box center [487, 531] width 5 height 9
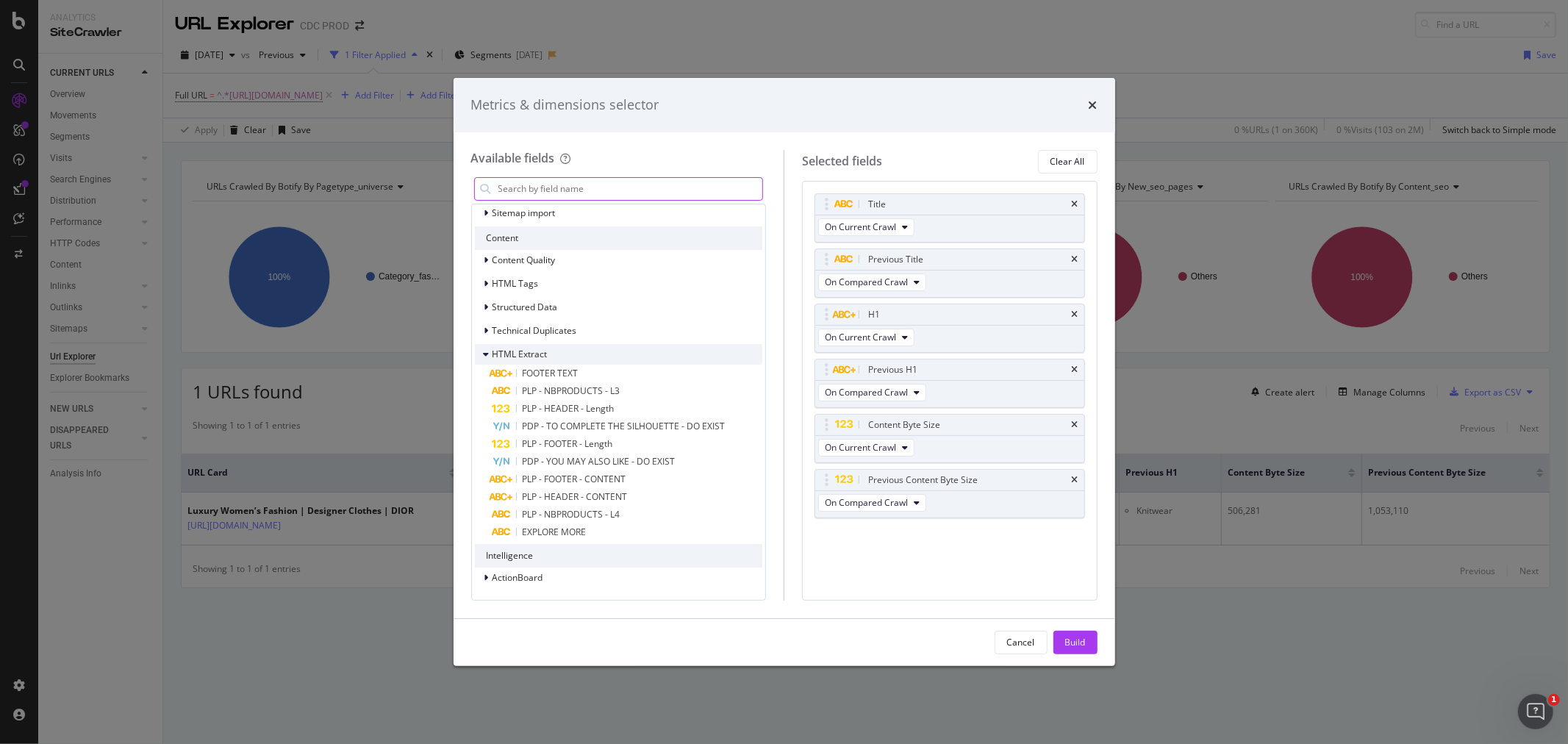
scroll to position [547, 0]
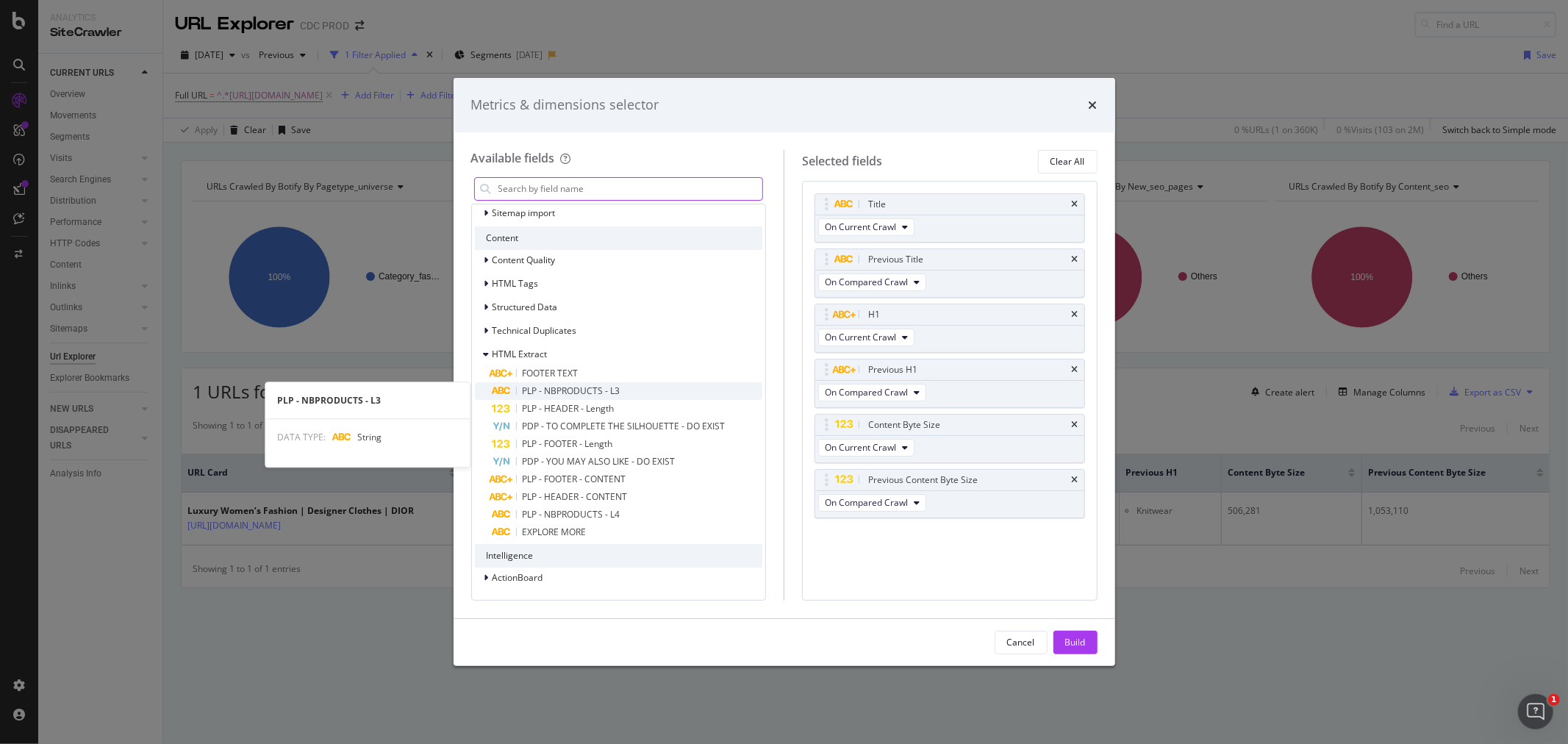
click at [556, 396] on div "PLP - NBPRODUCTS - L3" at bounding box center [571, 390] width 98 height 11
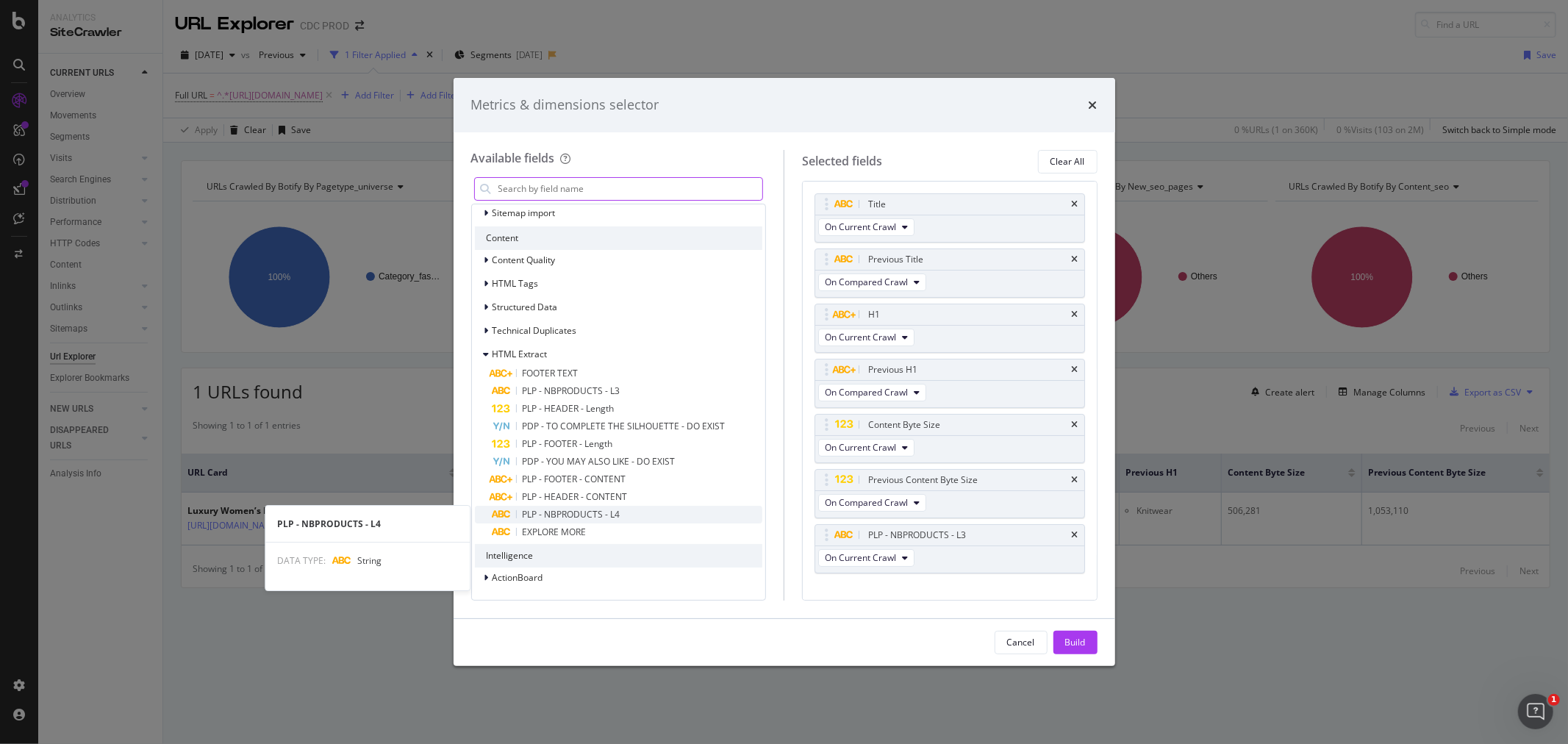
click at [631, 510] on div "PLP - NBPRODUCTS - L4" at bounding box center [628, 514] width 270 height 17
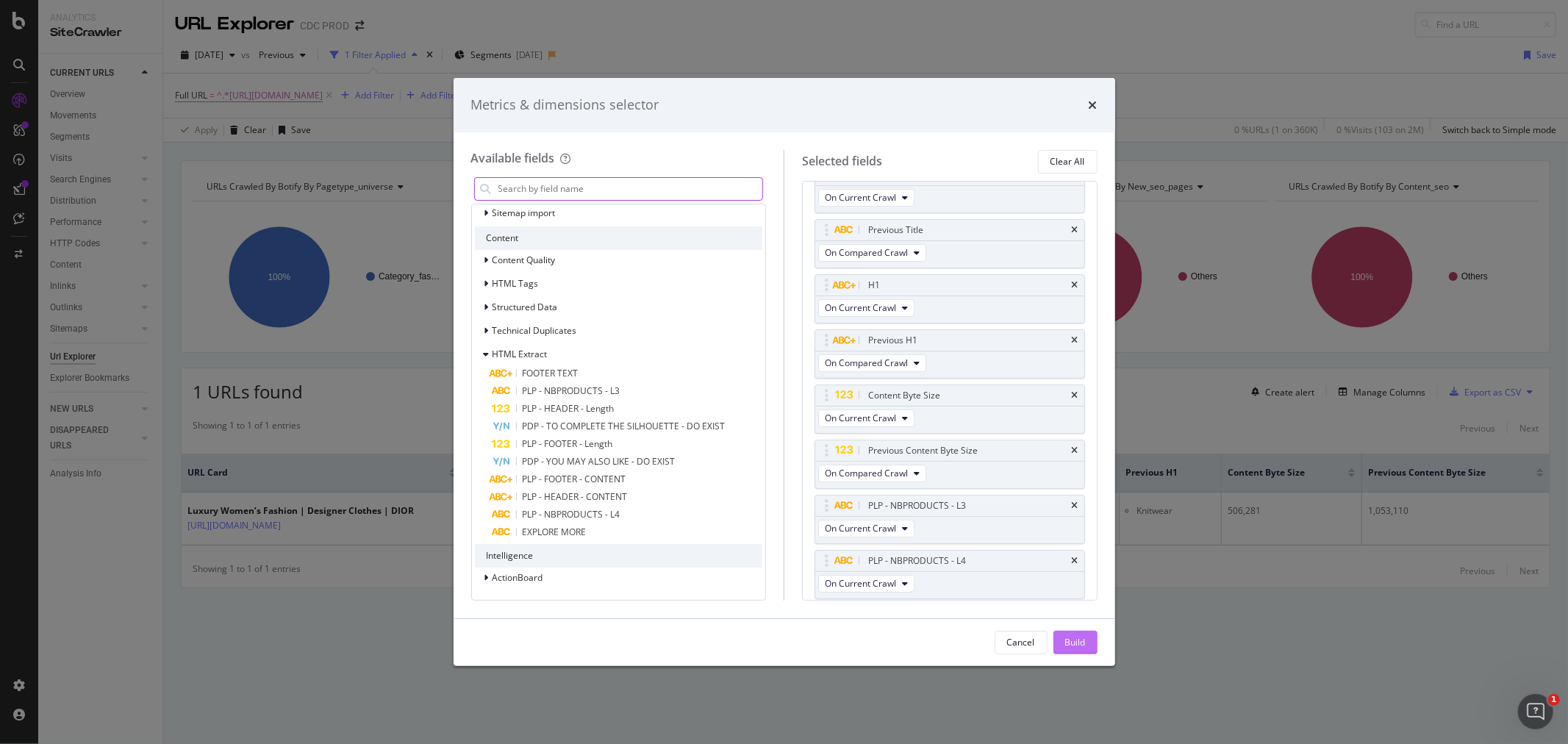
click at [1081, 645] on div "Build" at bounding box center [1075, 642] width 21 height 12
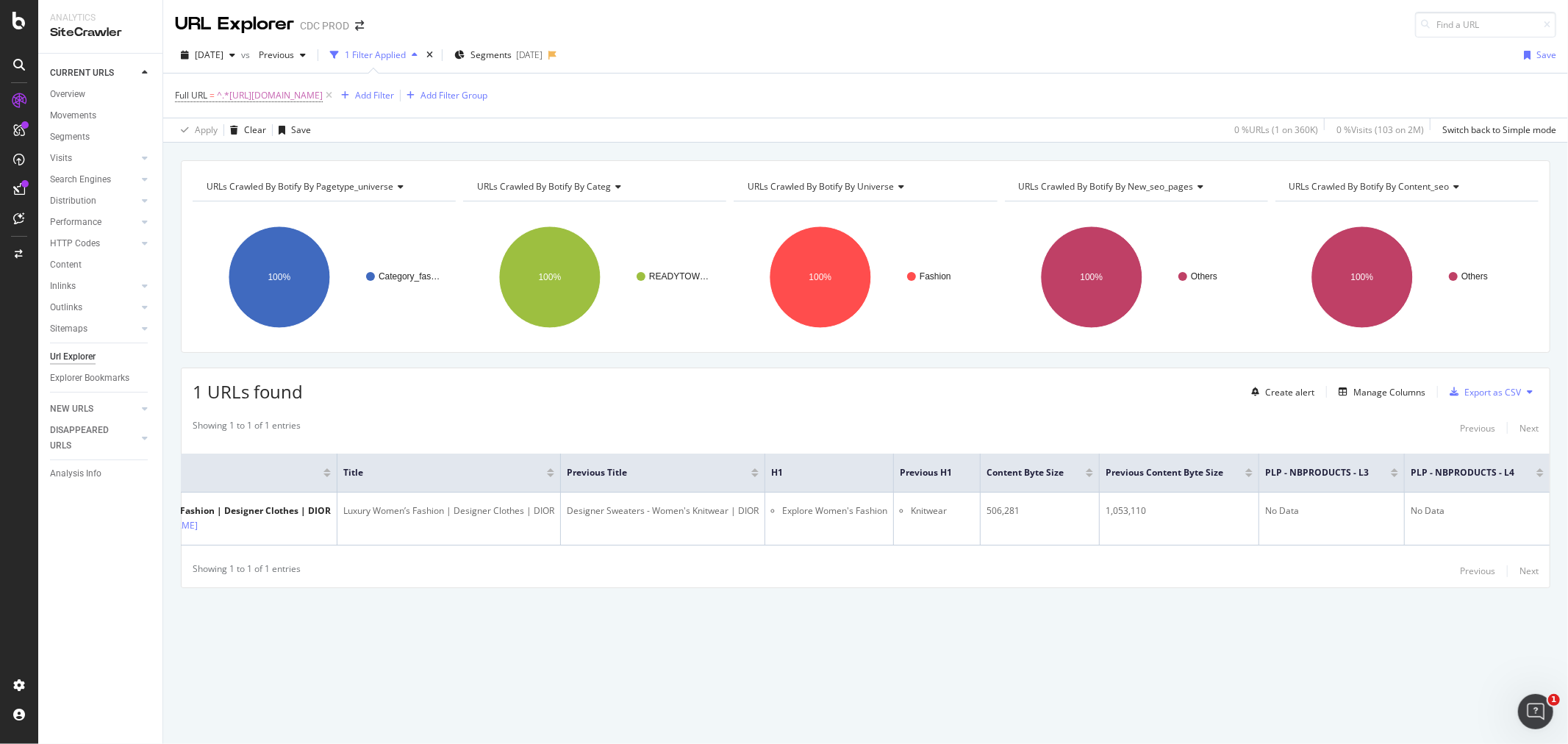
scroll to position [0, 203]
click at [1371, 390] on div "Manage Columns" at bounding box center [1389, 392] width 72 height 12
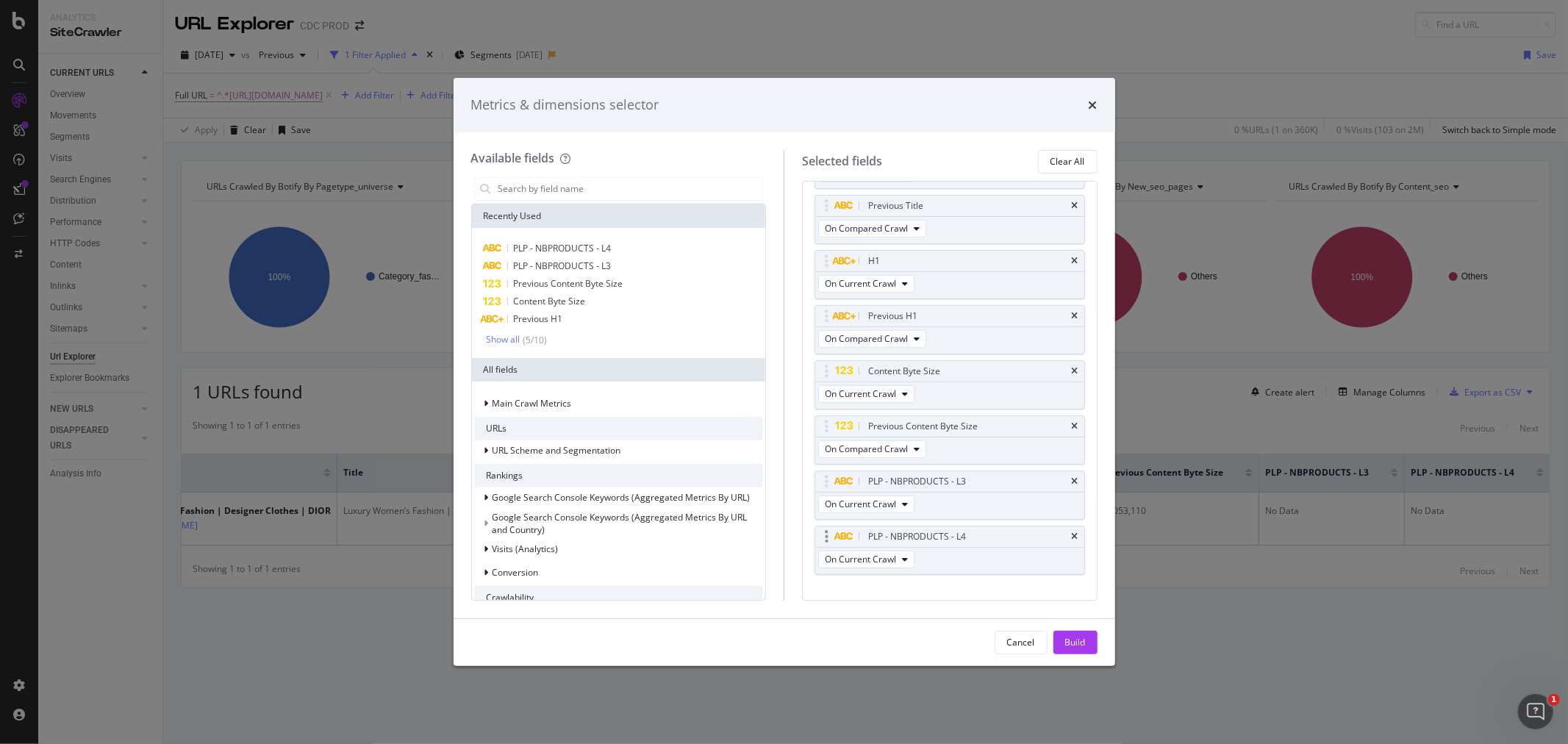
scroll to position [79, 0]
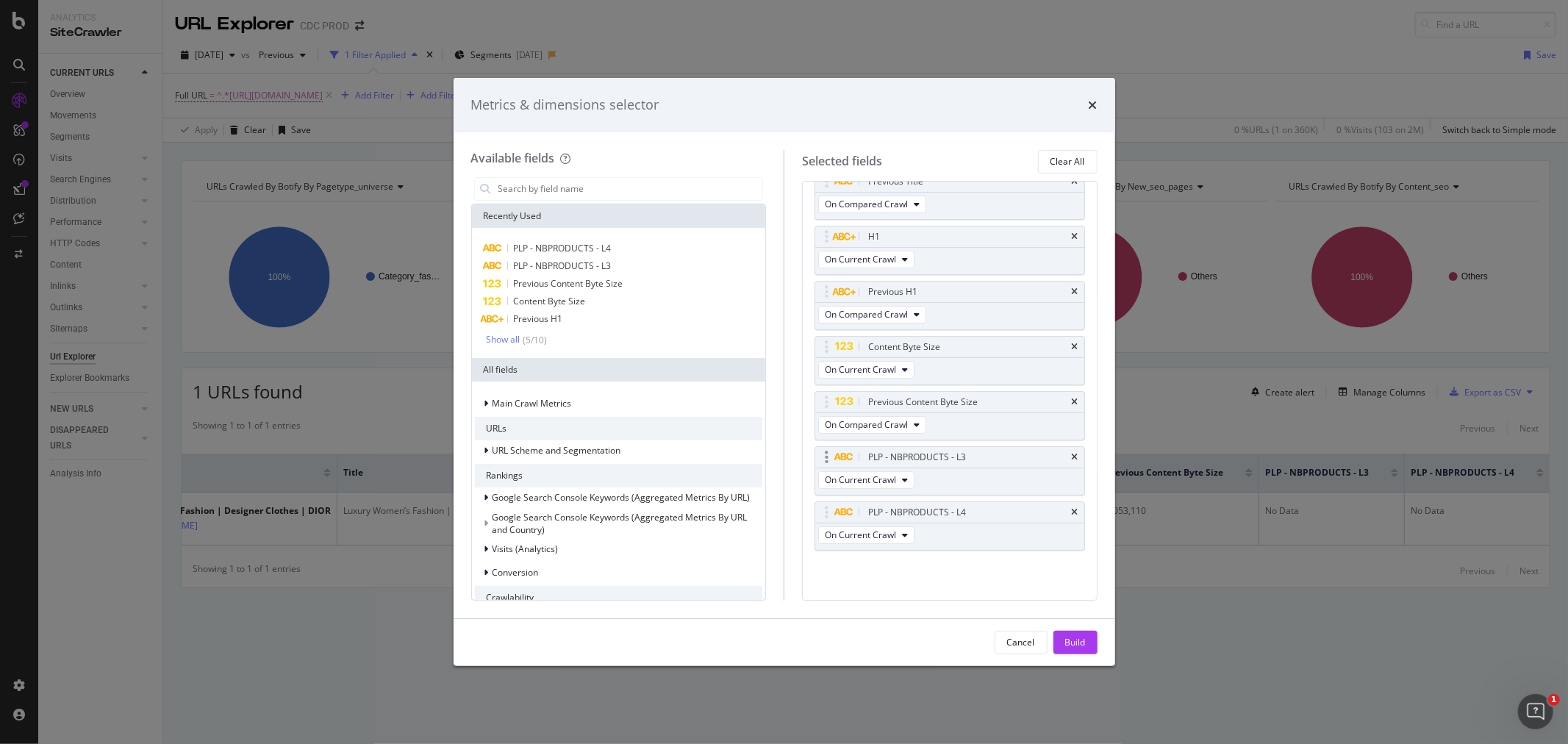
click at [1055, 461] on div "PLP - NBPRODUCTS - L3" at bounding box center [967, 457] width 203 height 14
click at [1072, 457] on icon "times" at bounding box center [1075, 457] width 7 height 9
click at [1072, 511] on icon "times" at bounding box center [1075, 512] width 7 height 9
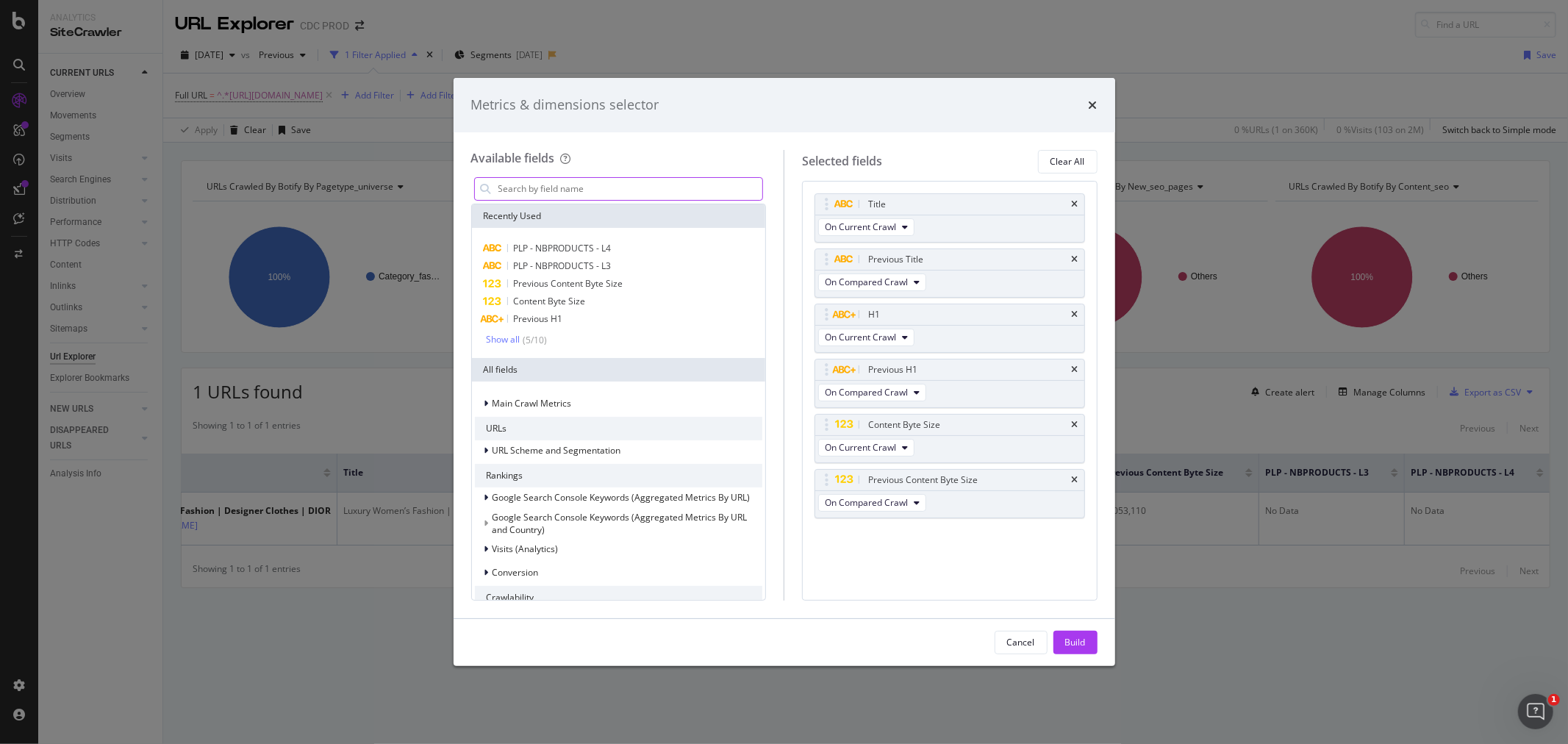
click at [535, 187] on input "modal" at bounding box center [629, 188] width 266 height 22
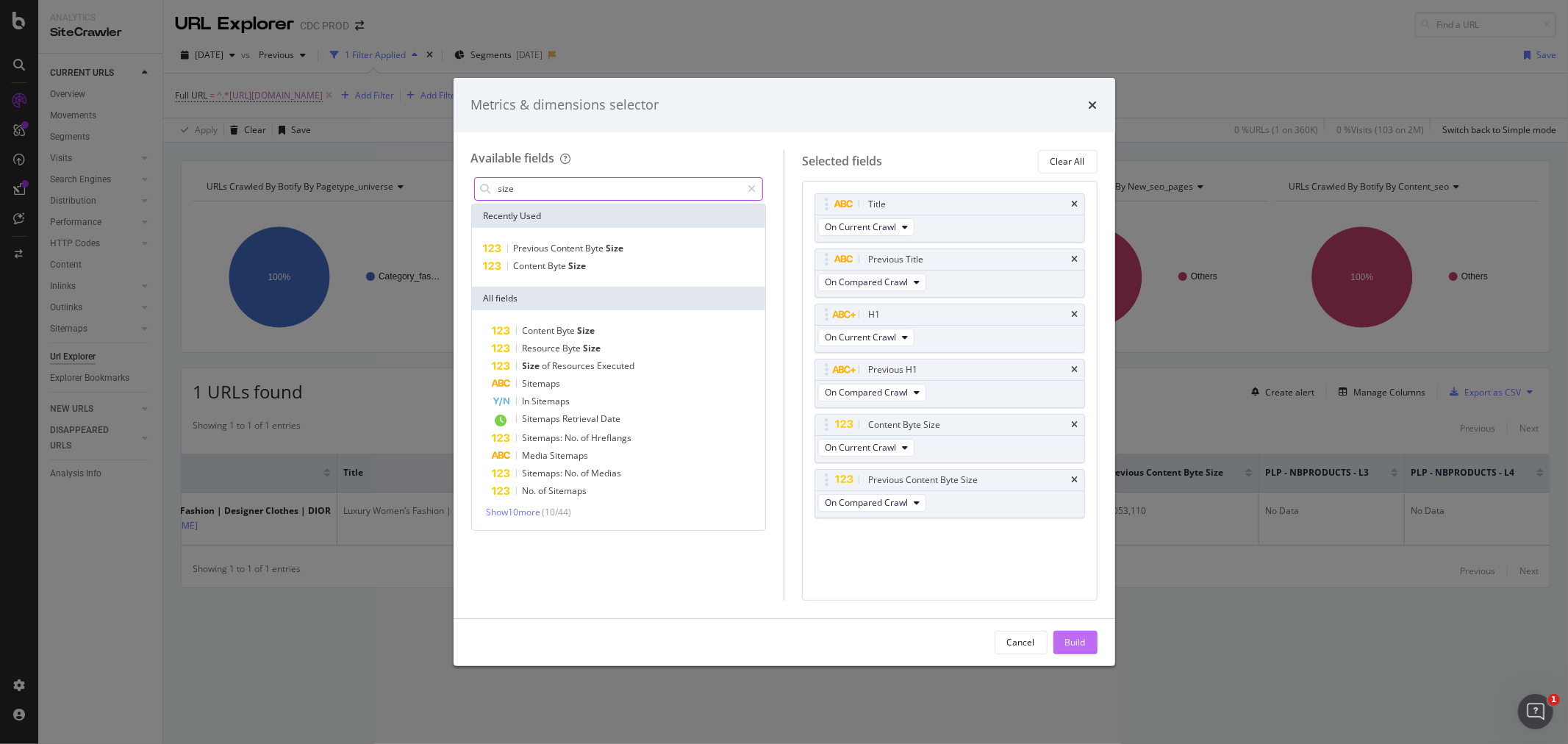
type input "size"
click at [1087, 638] on button "Build" at bounding box center [1075, 642] width 44 height 24
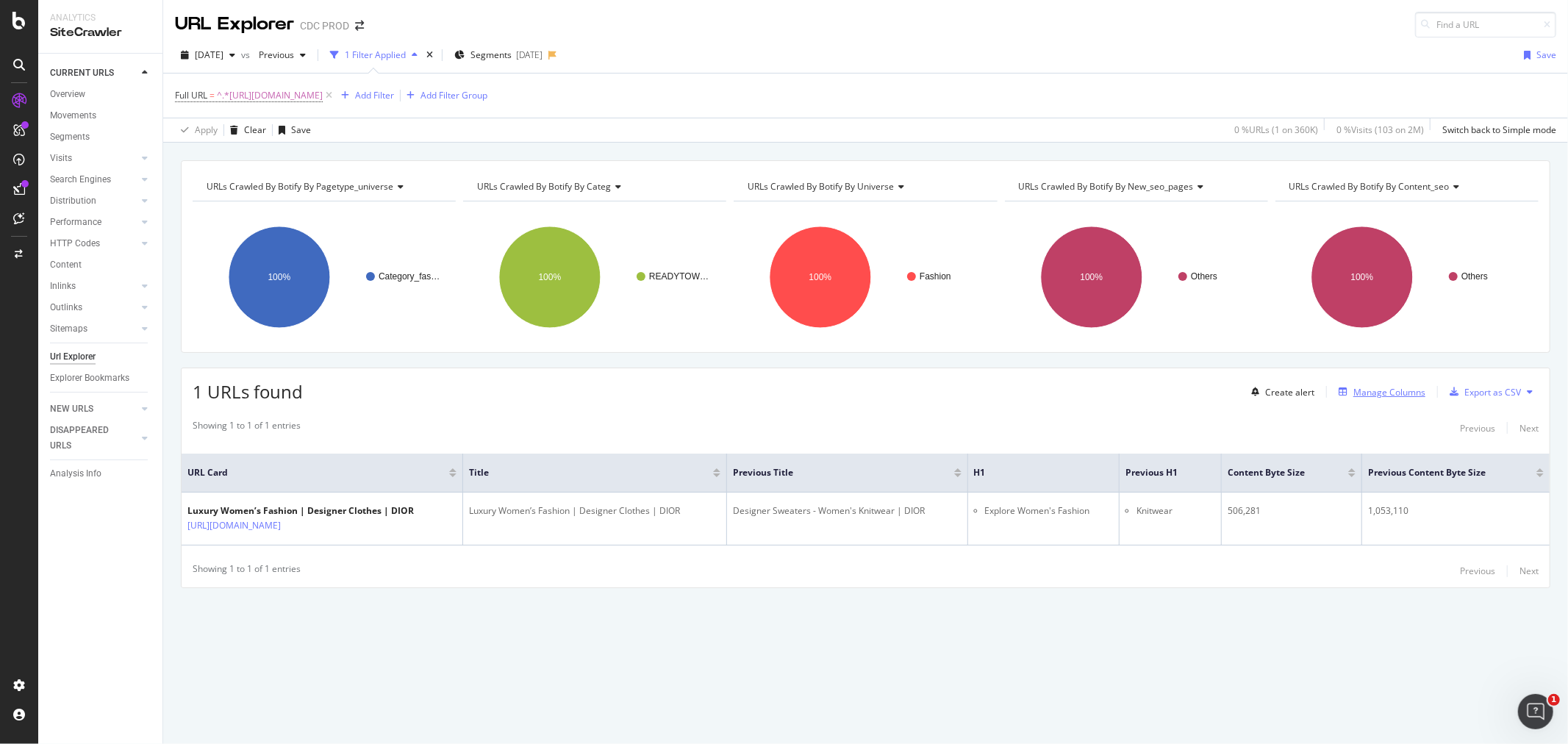
click at [1393, 396] on div "Manage Columns" at bounding box center [1389, 392] width 72 height 12
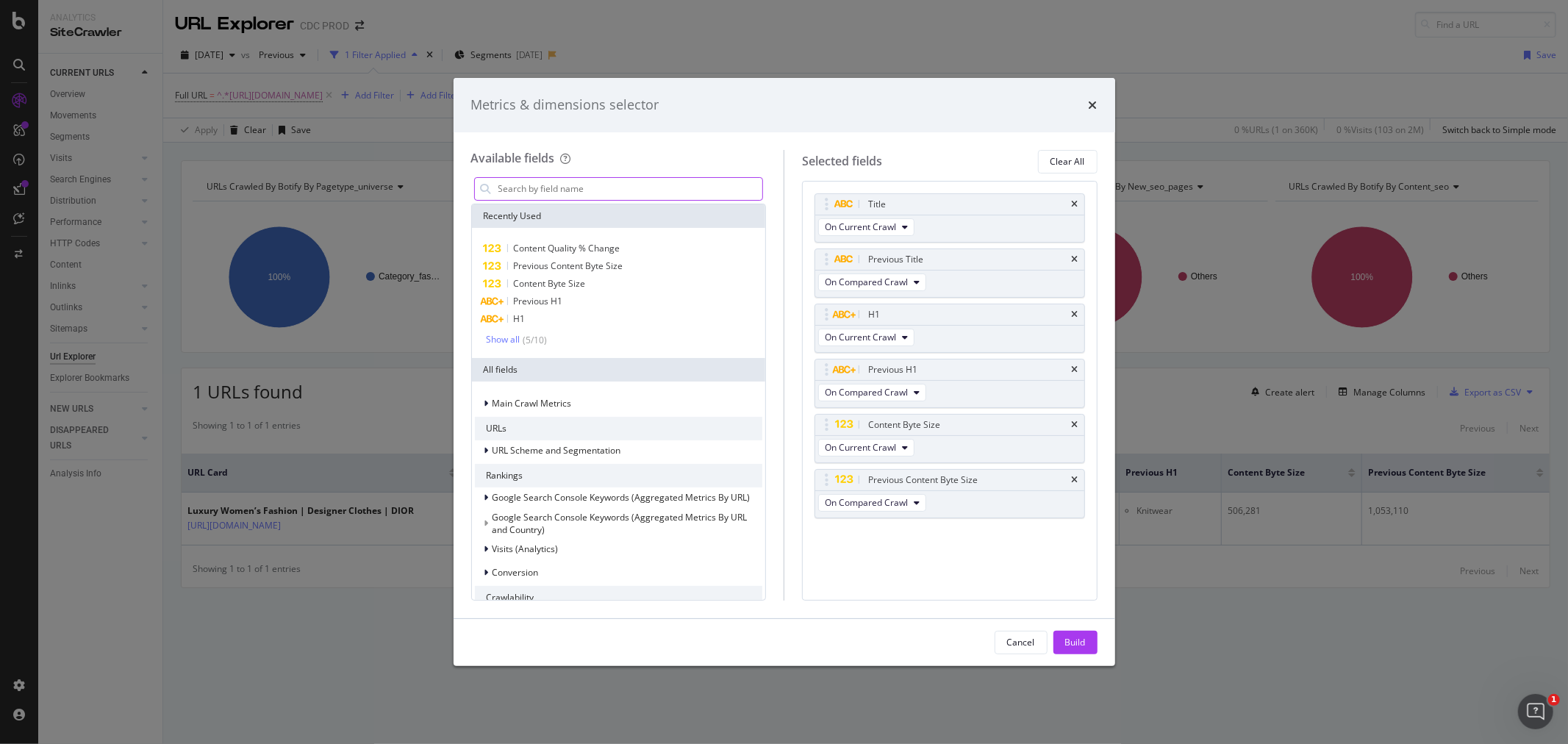
click at [555, 189] on input "modal" at bounding box center [629, 188] width 266 height 22
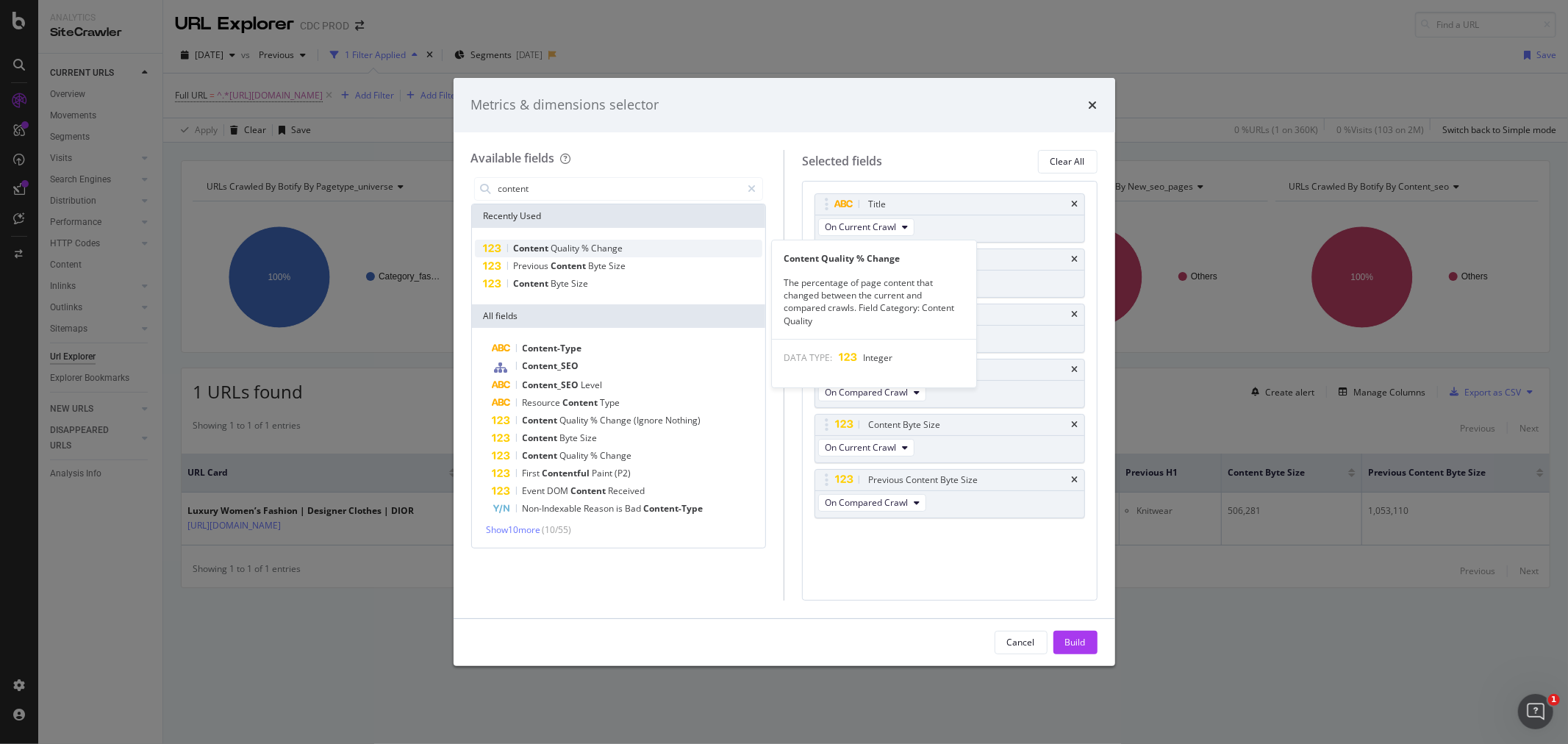
type input "content"
click at [568, 246] on span "Quality" at bounding box center [566, 248] width 31 height 12
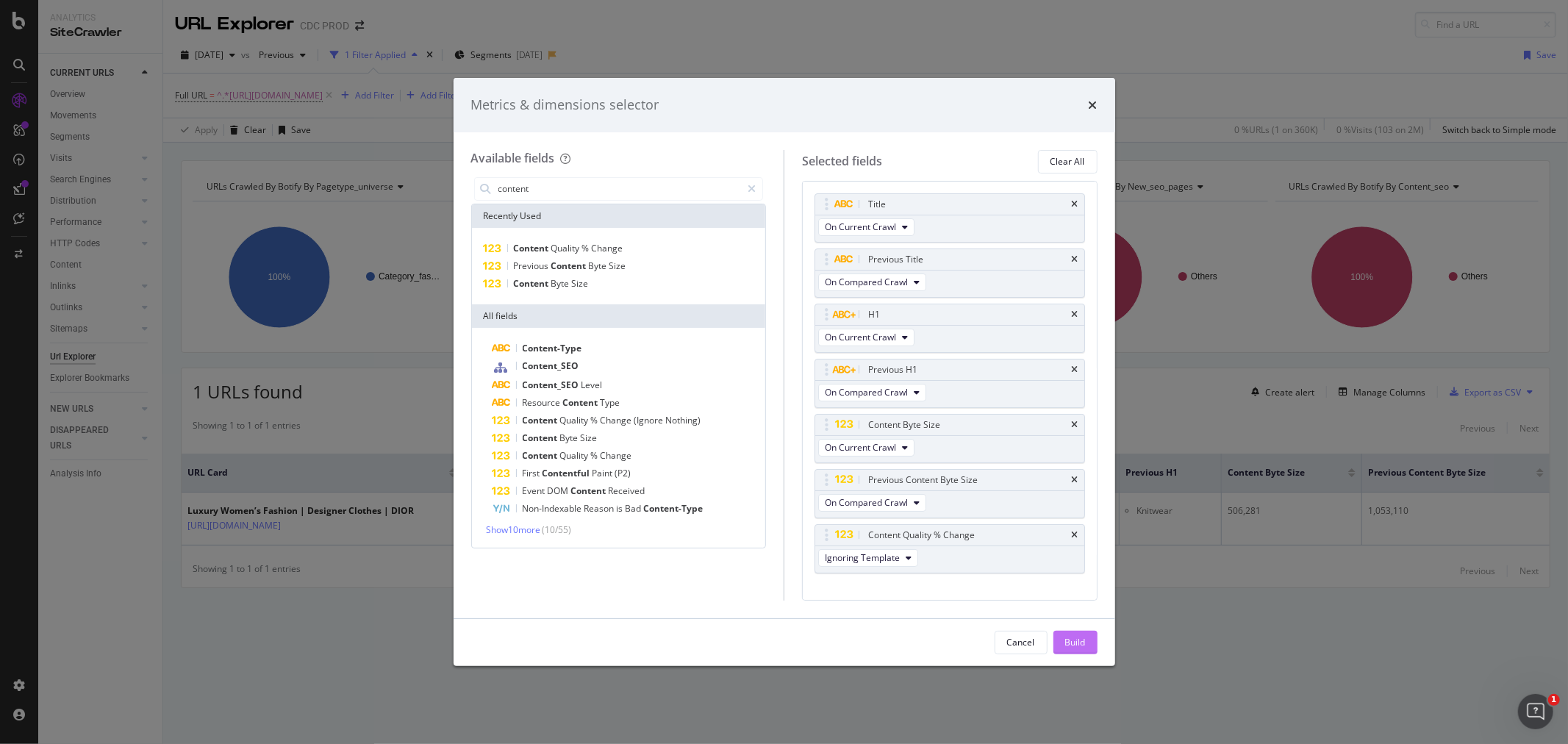
click at [1075, 643] on div "Build" at bounding box center [1075, 642] width 21 height 12
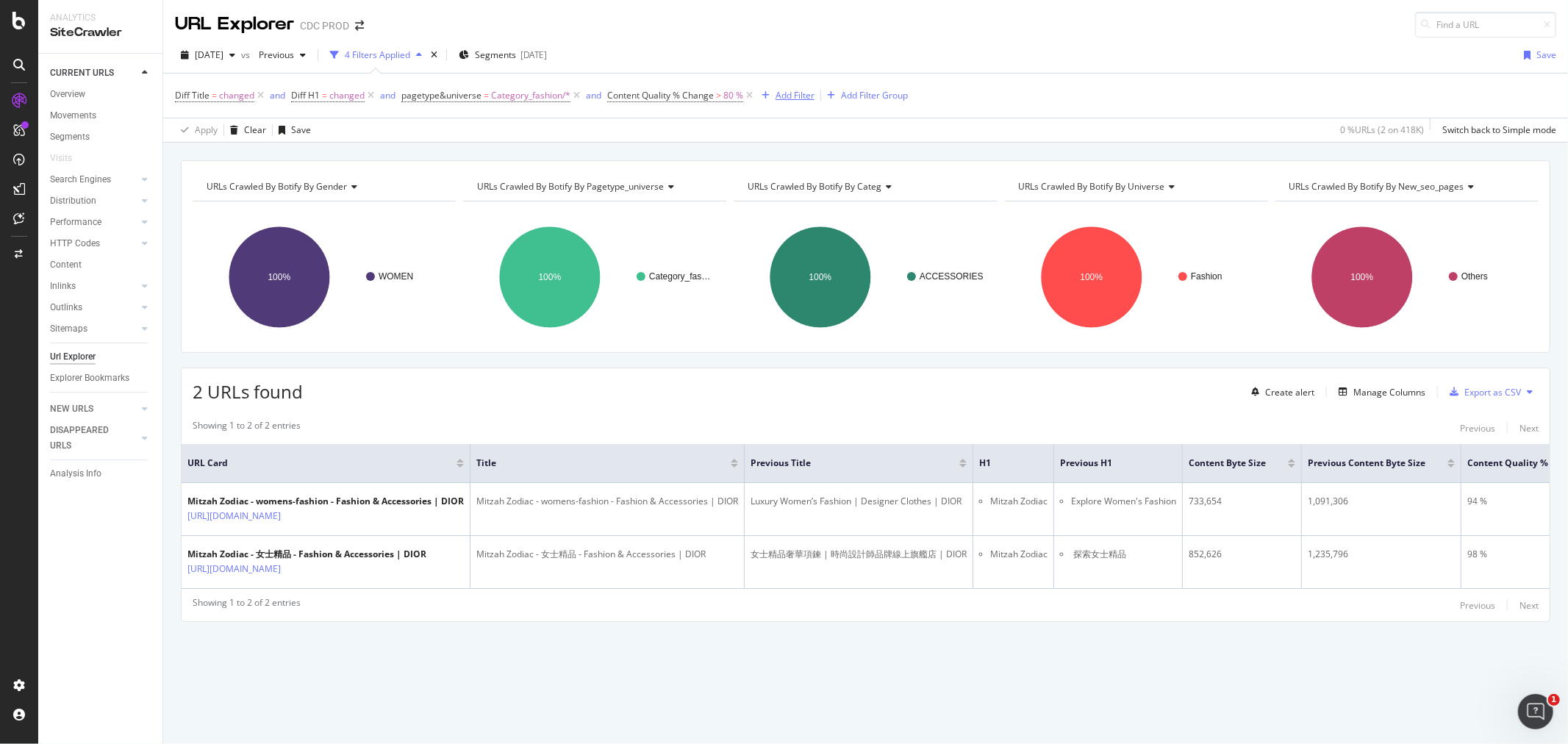
click at [799, 92] on div "Add Filter" at bounding box center [794, 95] width 39 height 12
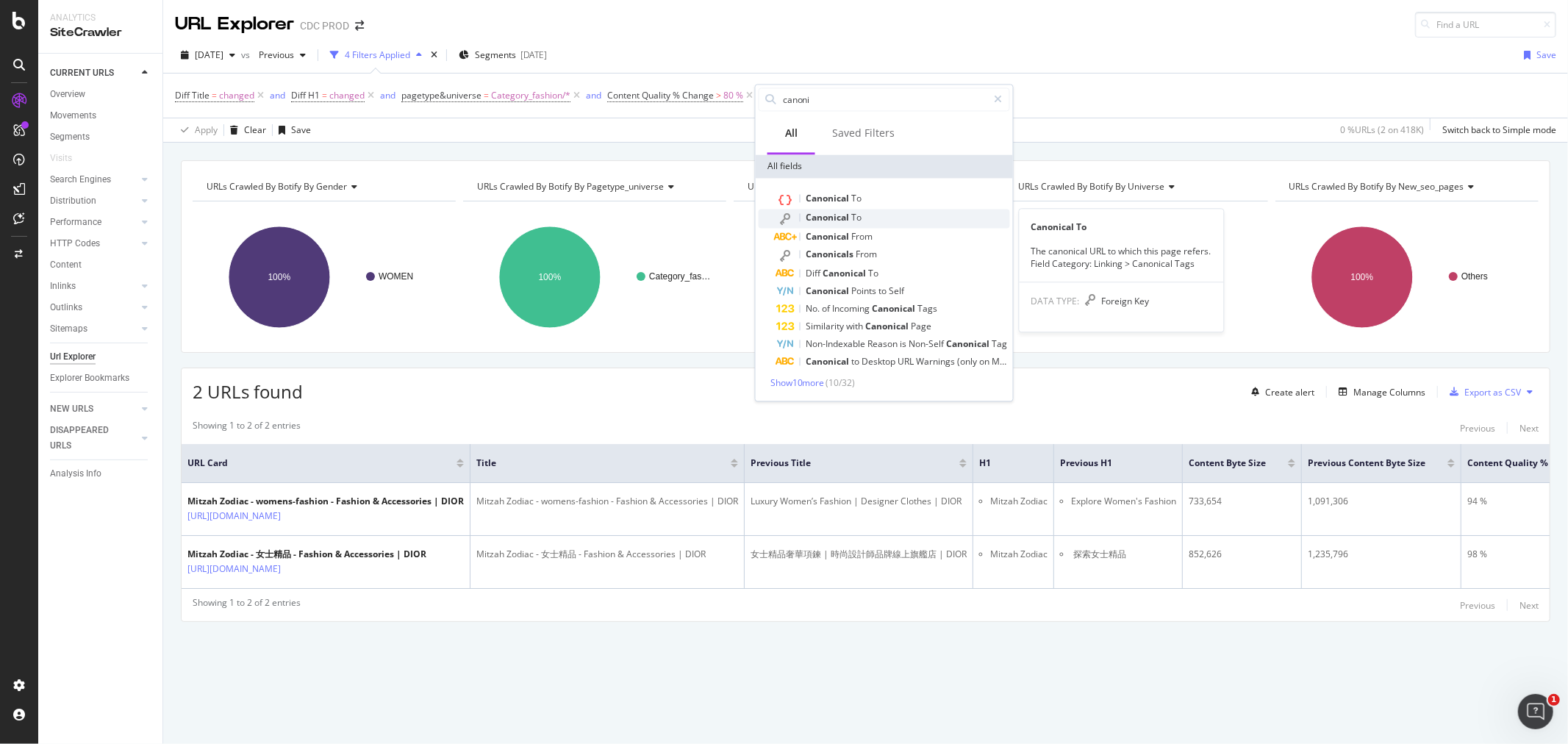
type input "canoni"
click at [868, 220] on div "Canonical To" at bounding box center [893, 218] width 234 height 19
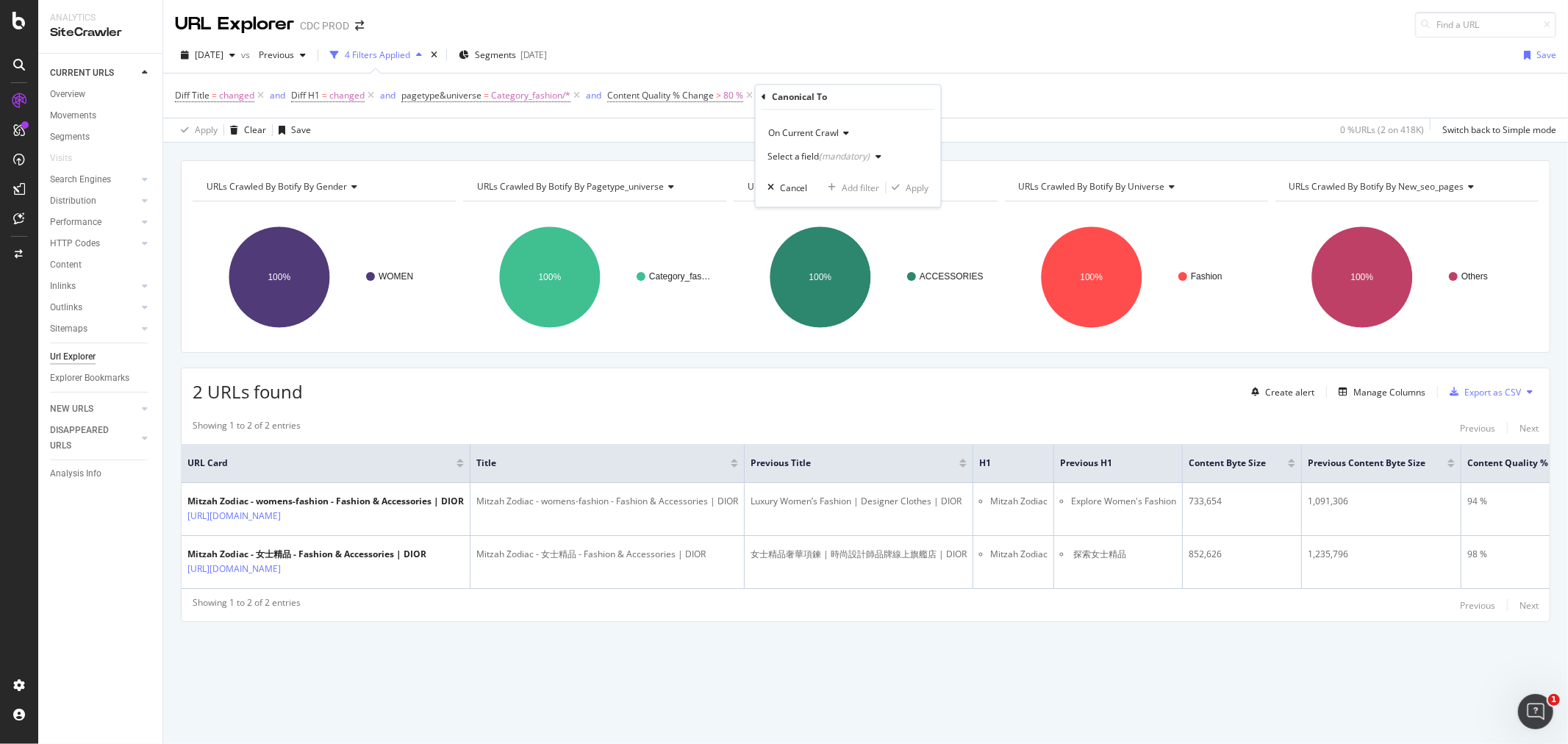
click at [847, 159] on div "(mandatory)" at bounding box center [844, 156] width 51 height 12
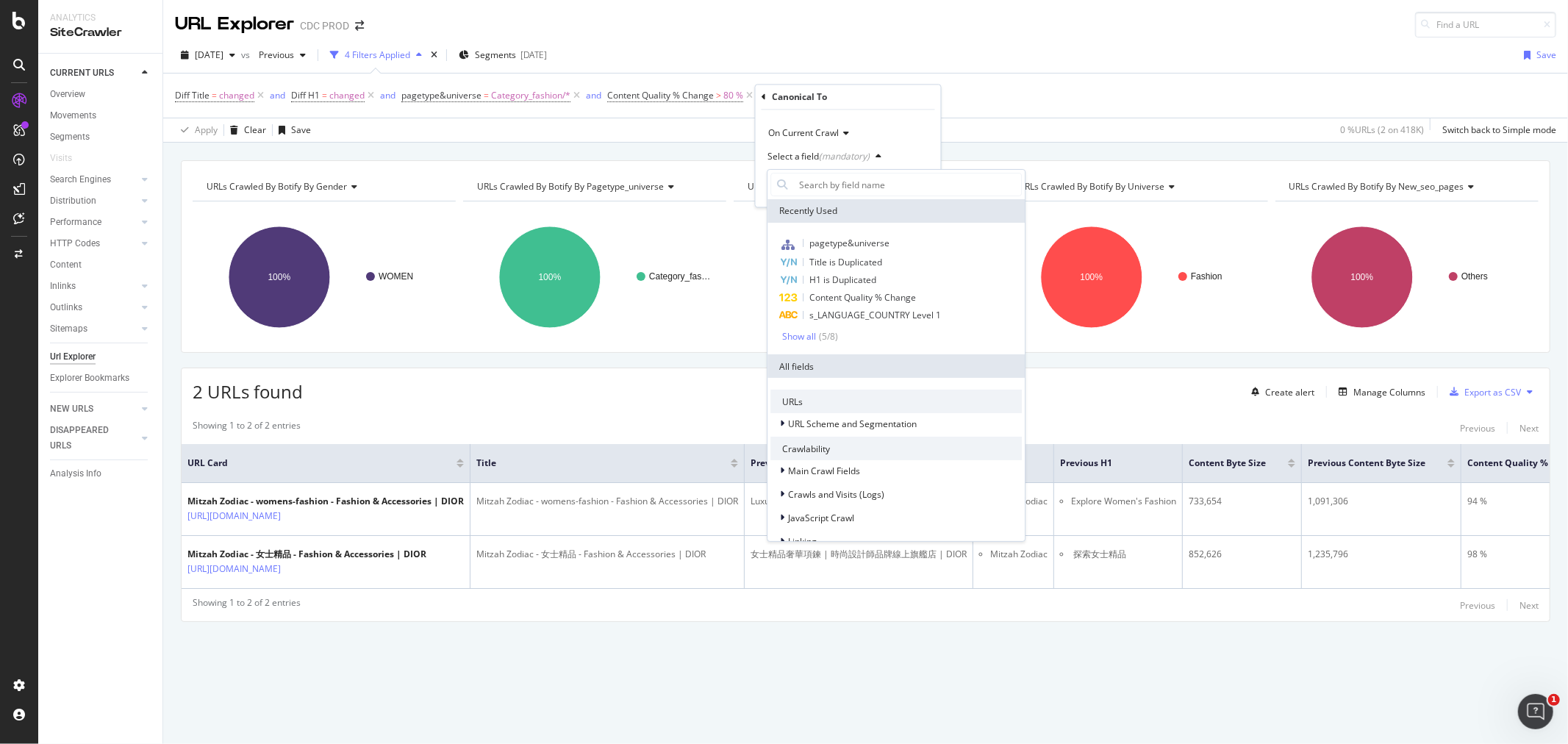
click at [765, 101] on icon at bounding box center [764, 97] width 5 height 9
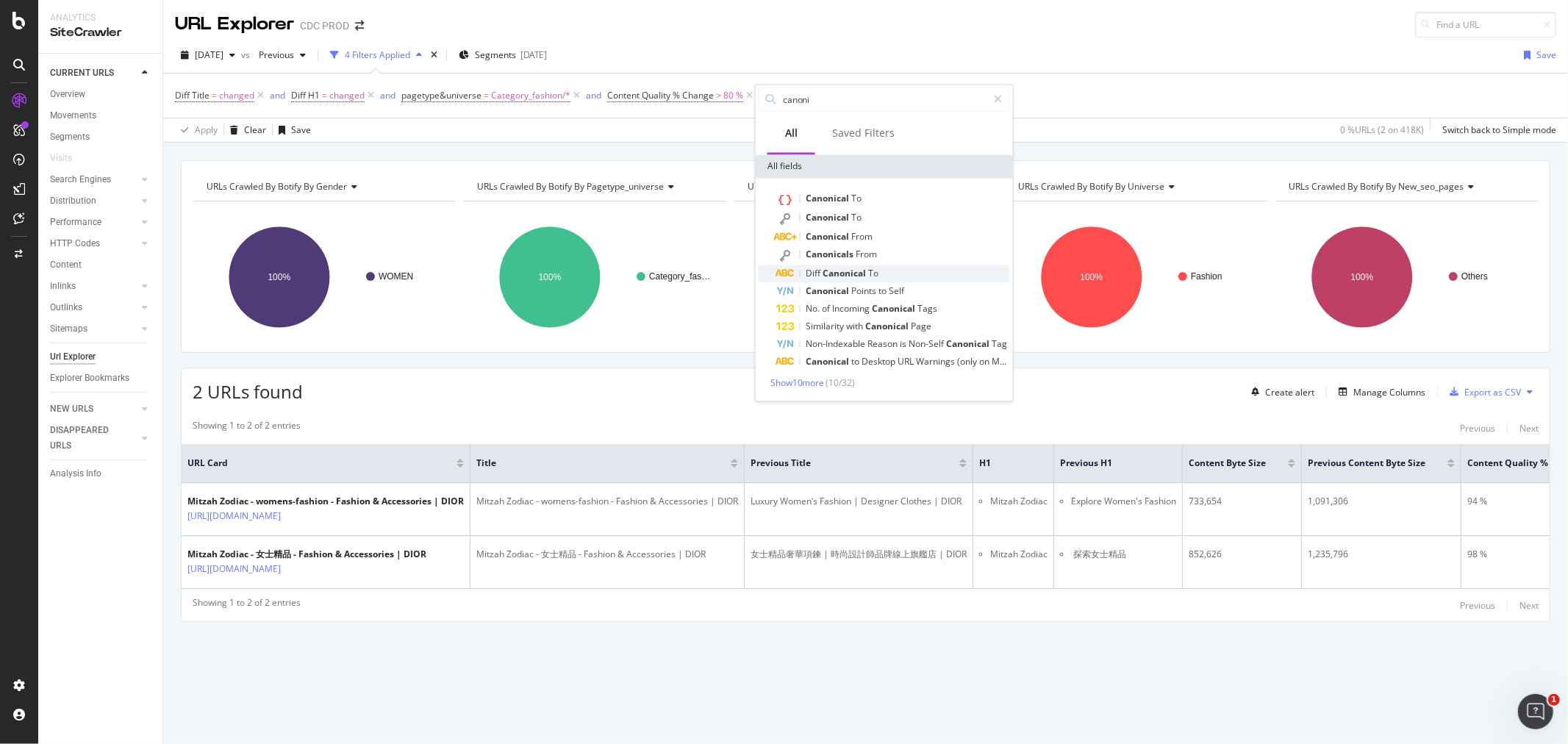
click at [865, 269] on span "Canonical" at bounding box center [846, 273] width 46 height 12
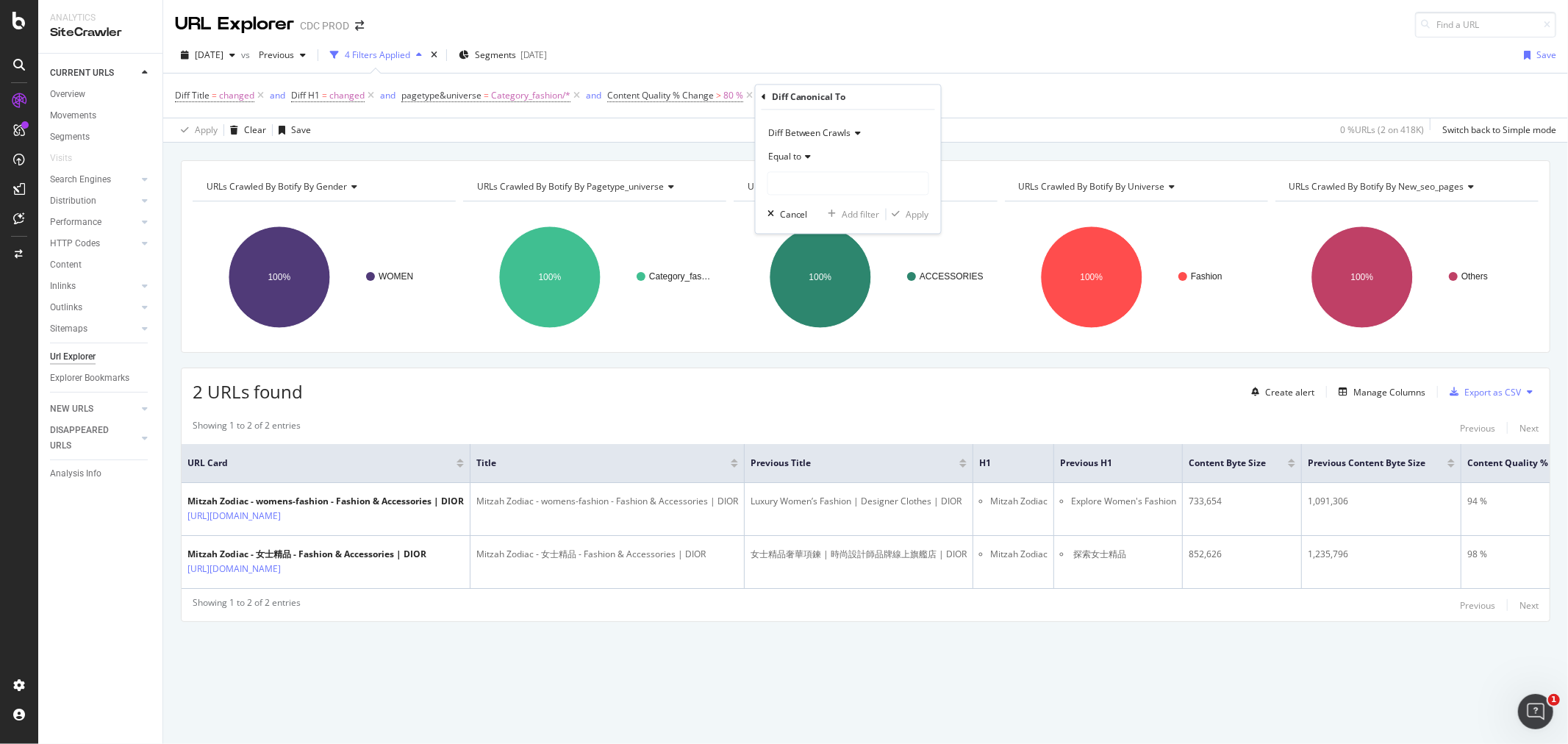
click at [798, 159] on span "Equal to" at bounding box center [785, 156] width 33 height 12
click at [833, 133] on span "Diff Between Crawls" at bounding box center [809, 133] width 83 height 12
click at [854, 204] on span "Diff Between Crawls" at bounding box center [819, 202] width 88 height 12
click at [818, 170] on div "Equal to" at bounding box center [848, 171] width 162 height 50
click at [824, 184] on input "text" at bounding box center [848, 184] width 160 height 24
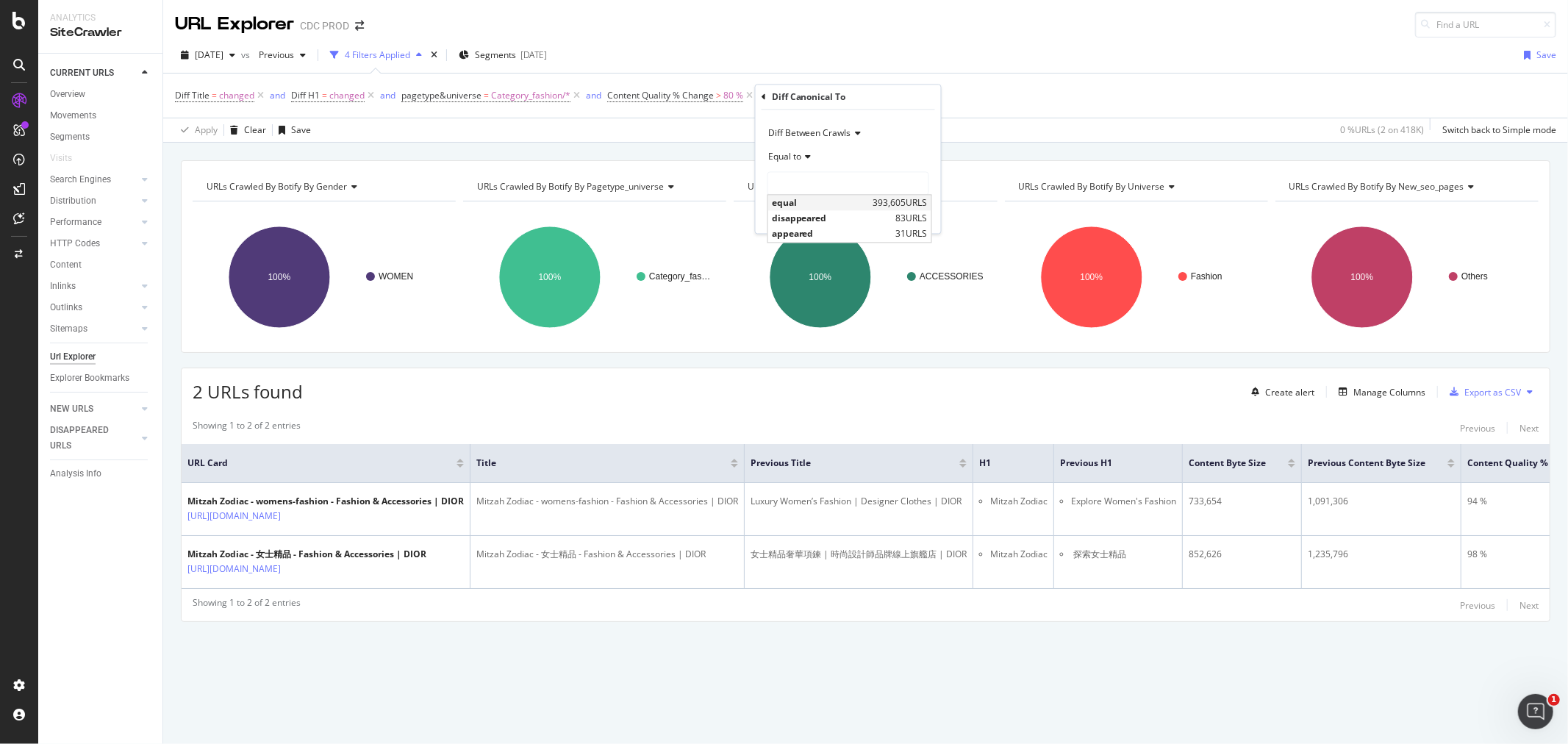
click at [803, 204] on span "equal" at bounding box center [821, 203] width 98 height 12
type input "equal"
click at [915, 212] on div "Apply" at bounding box center [918, 214] width 23 height 12
